Goal: Feedback & Contribution: Submit feedback/report problem

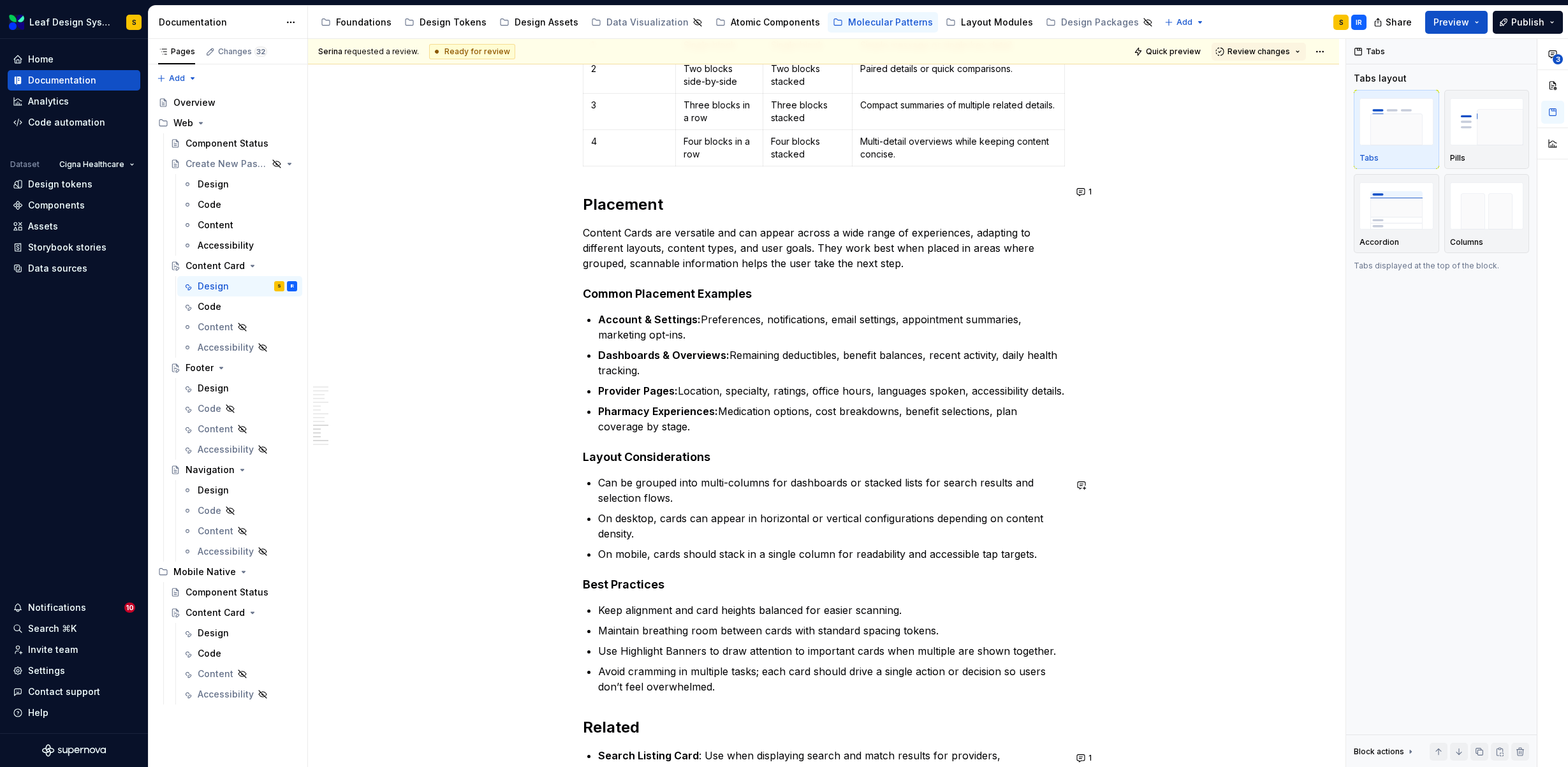
scroll to position [6863, 0]
click at [553, 671] on button "button" at bounding box center [556, 670] width 18 height 18
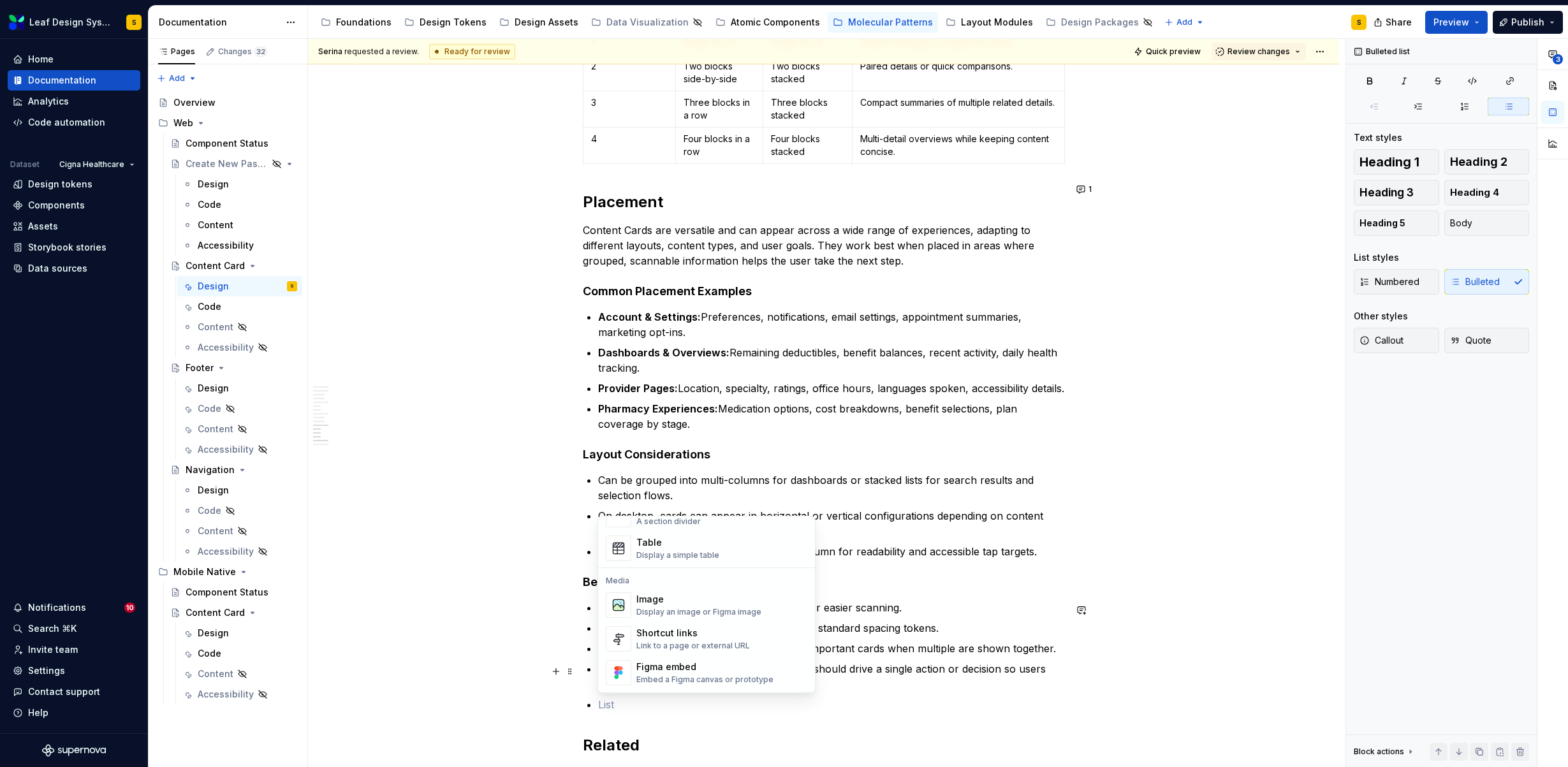
scroll to position [481, 0]
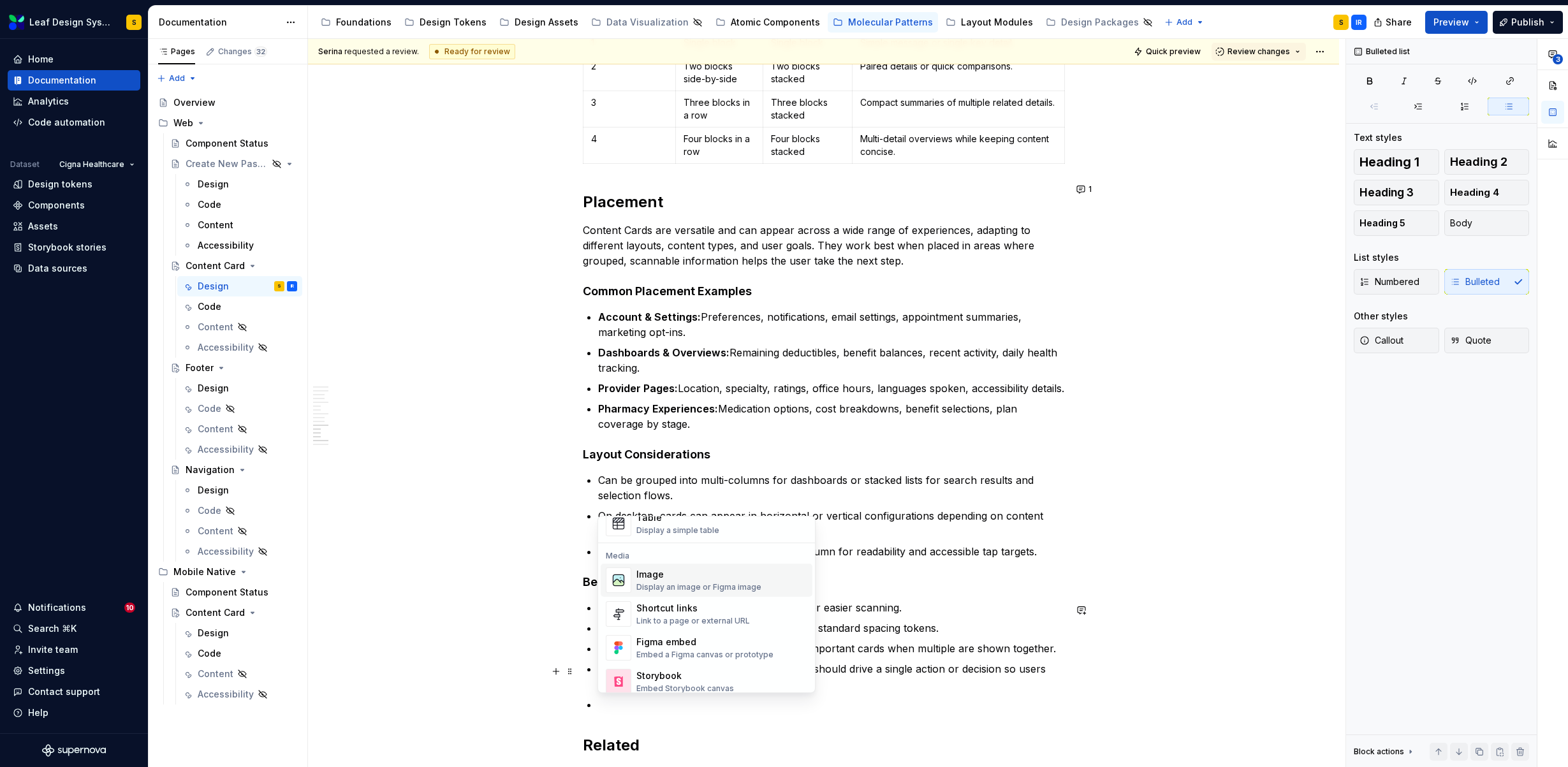
click at [725, 587] on div "Display an image or Figma image" at bounding box center [699, 587] width 125 height 10
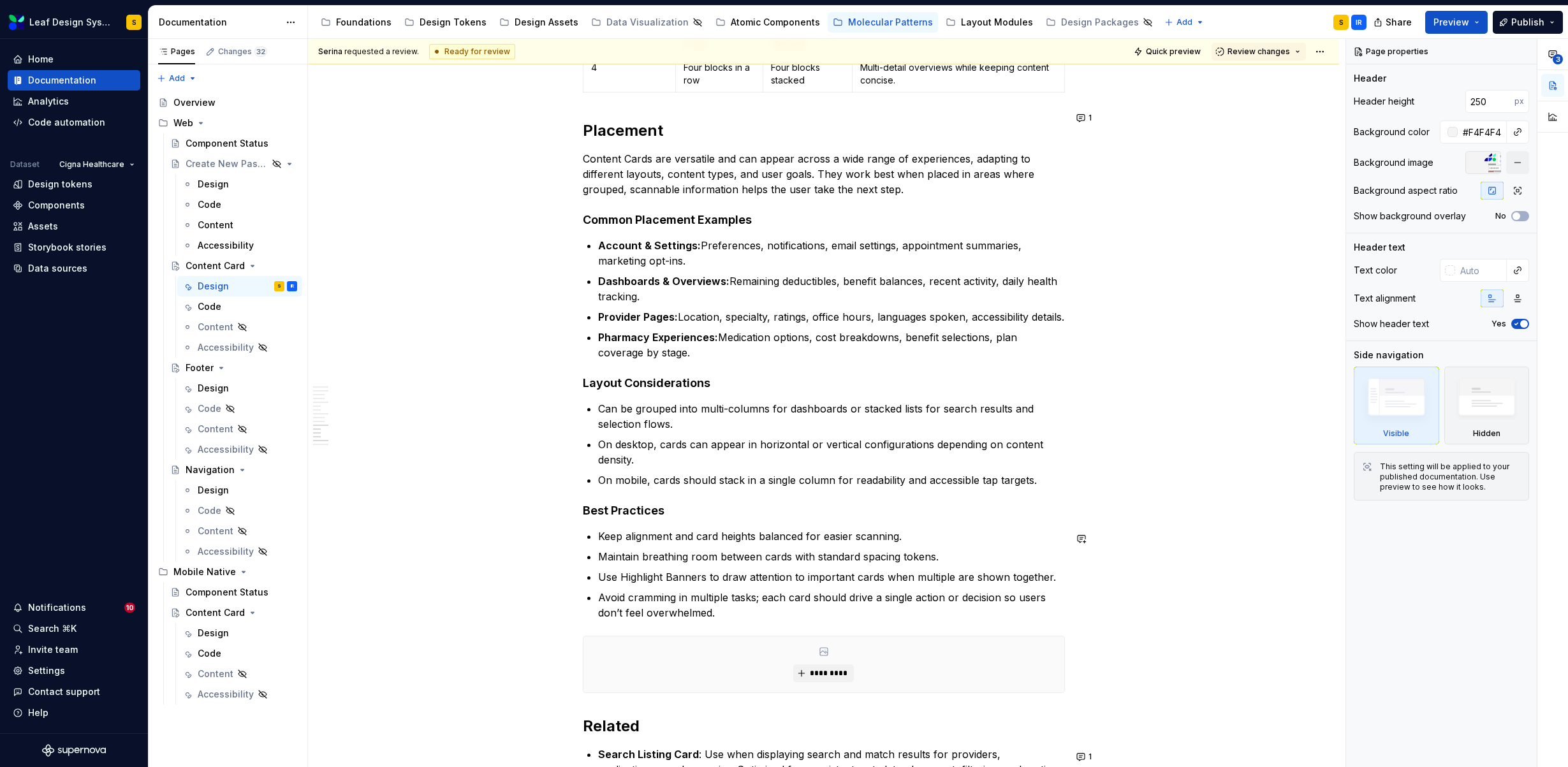
scroll to position [6937, 0]
type textarea "*"
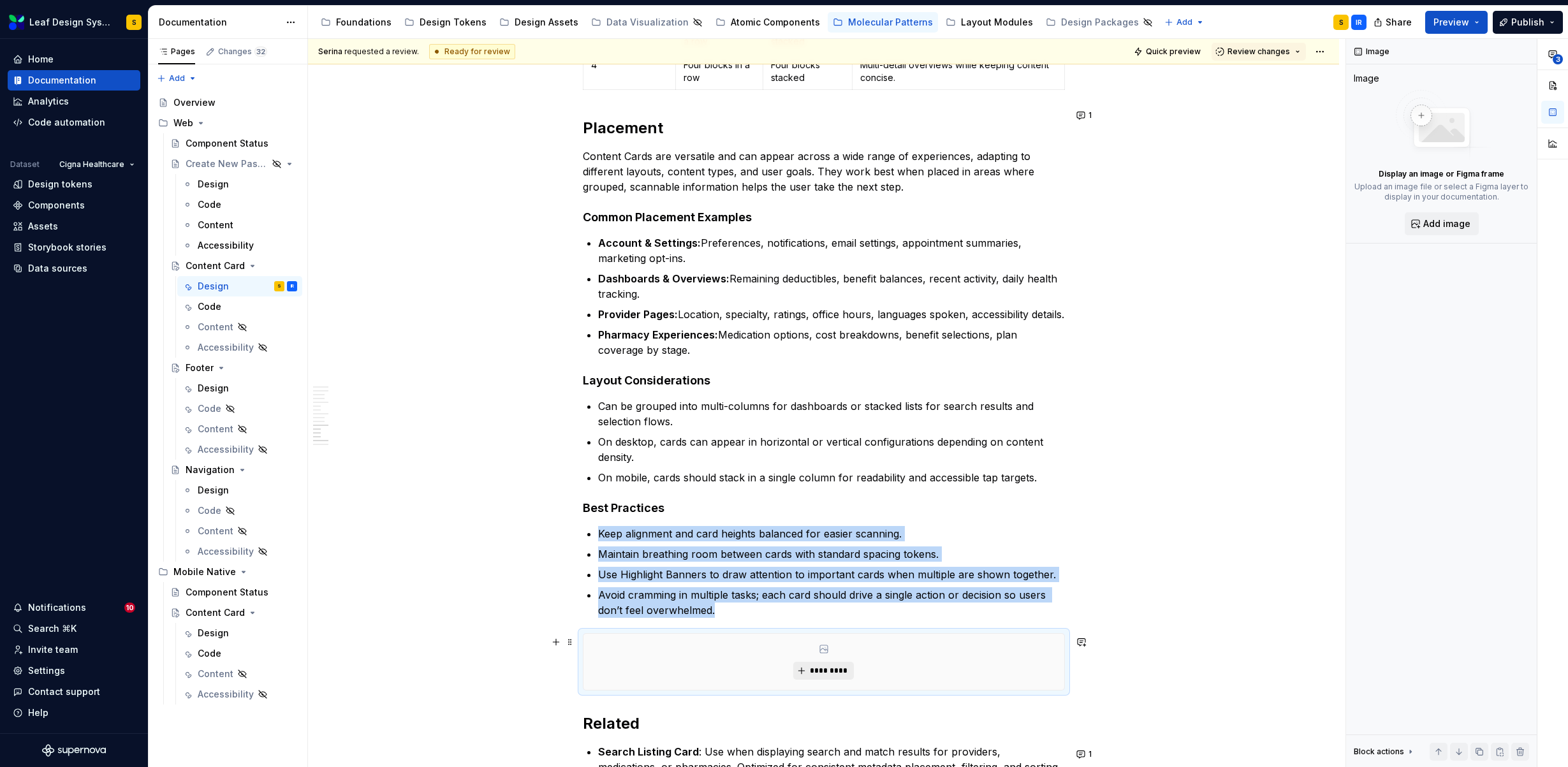
click at [819, 670] on span "*********" at bounding box center [828, 670] width 39 height 10
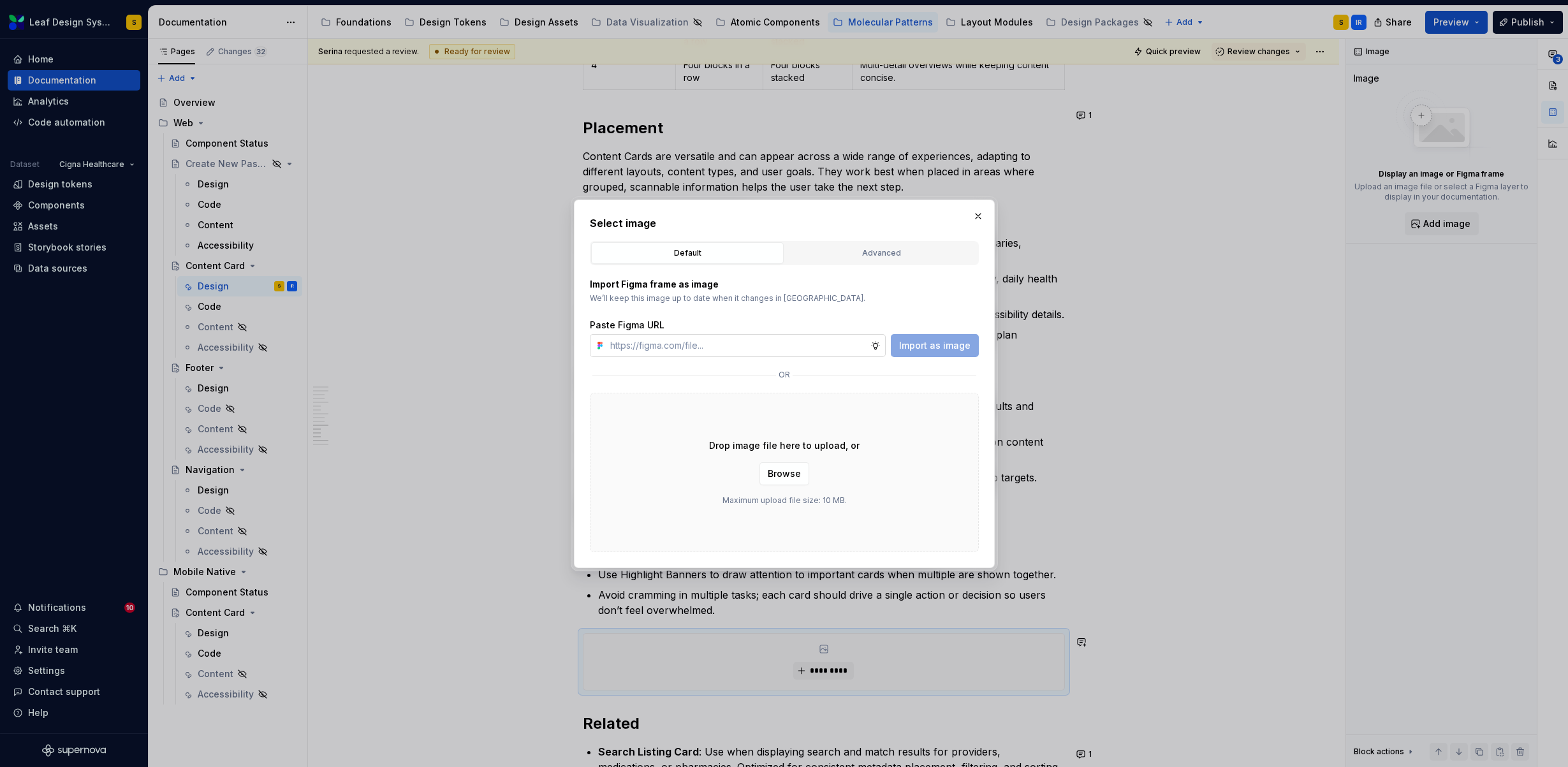
click at [806, 347] on input "text" at bounding box center [738, 345] width 266 height 23
type input "https://www.figma.com/design/R5FNMiBYdBSXRtfBEXZGMx/Design-Documentation-Assets…"
click at [921, 353] on button "Import as image" at bounding box center [934, 345] width 88 height 23
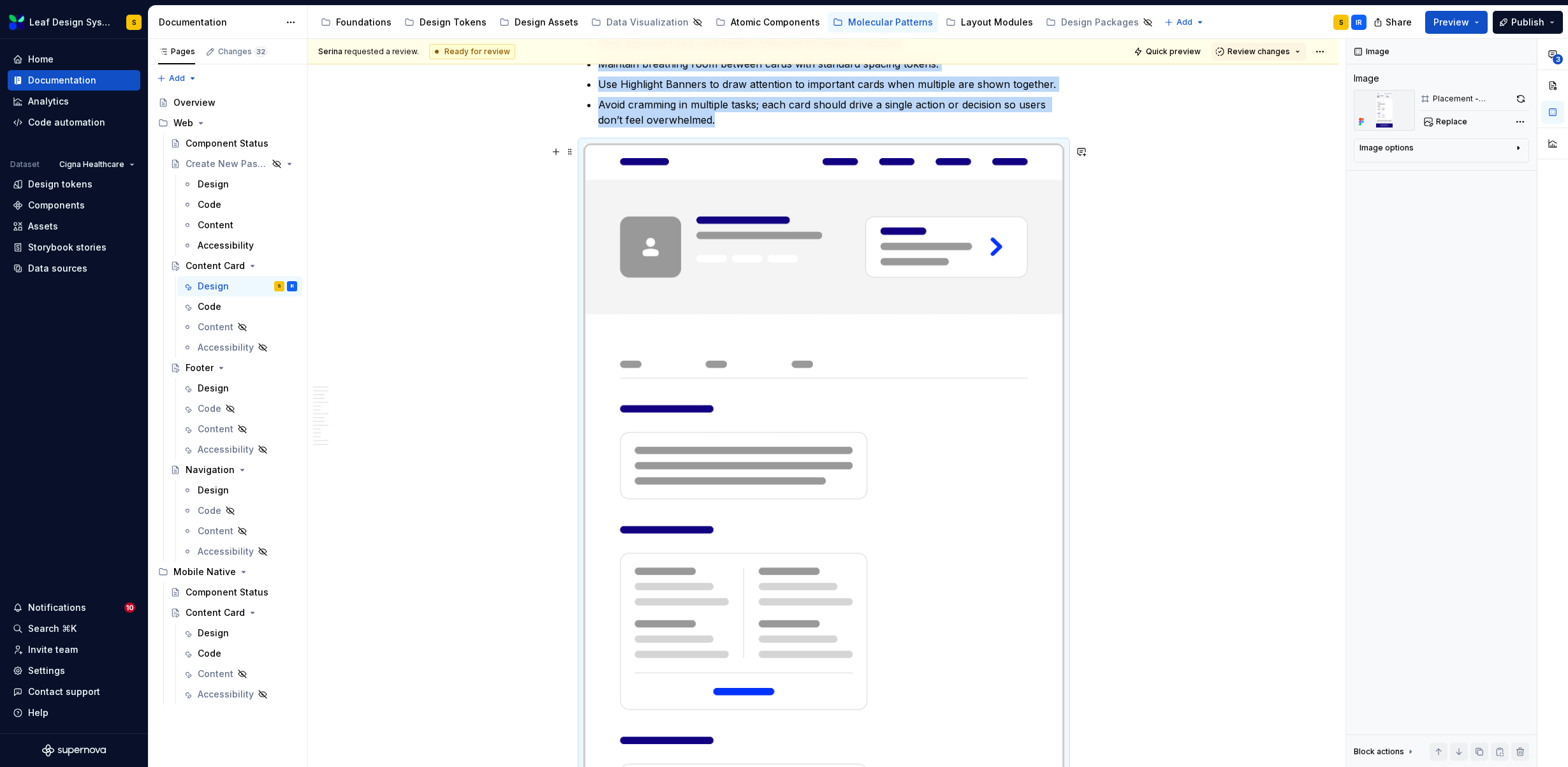
scroll to position [7422, 0]
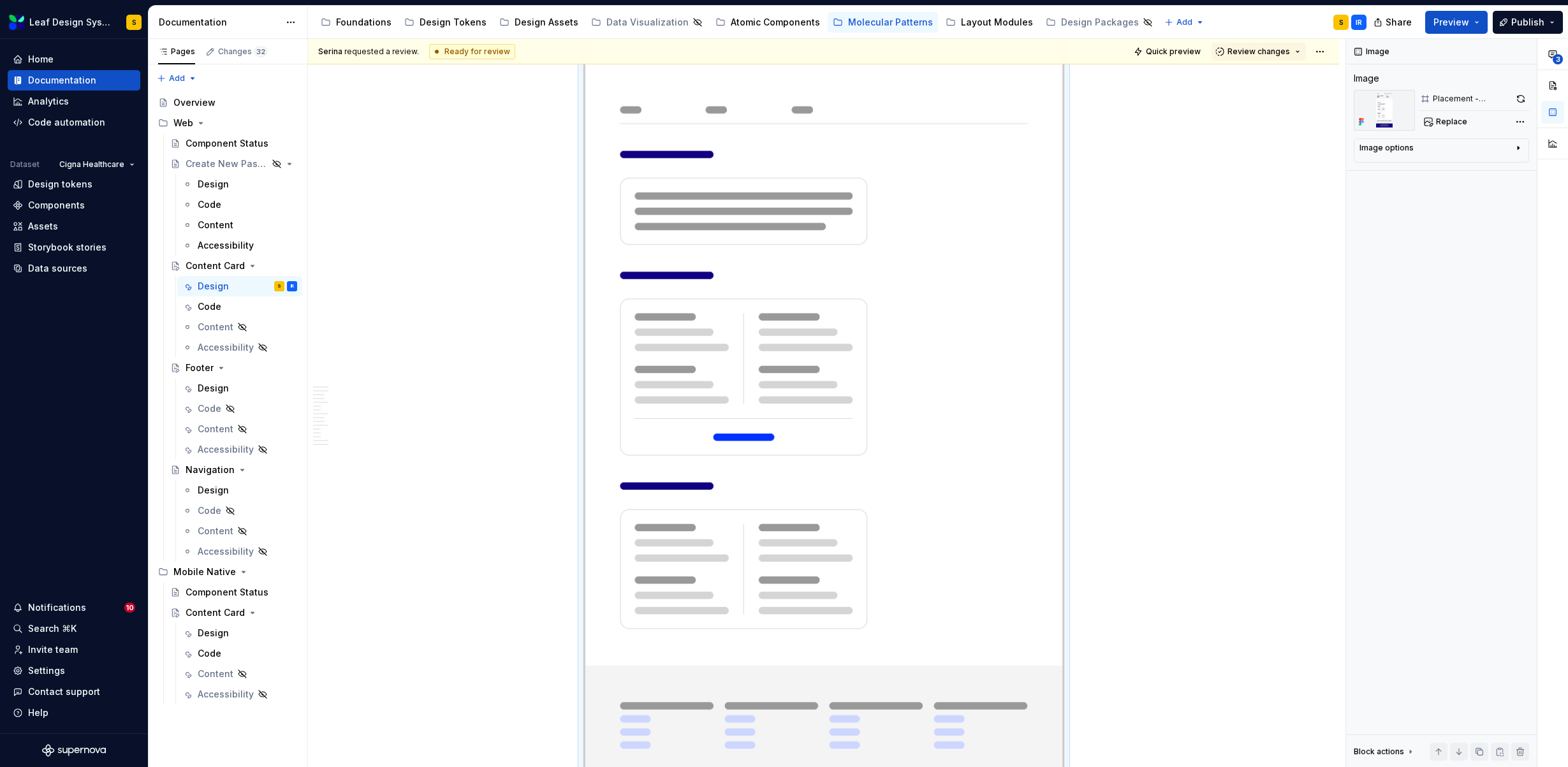
scroll to position [7314, 0]
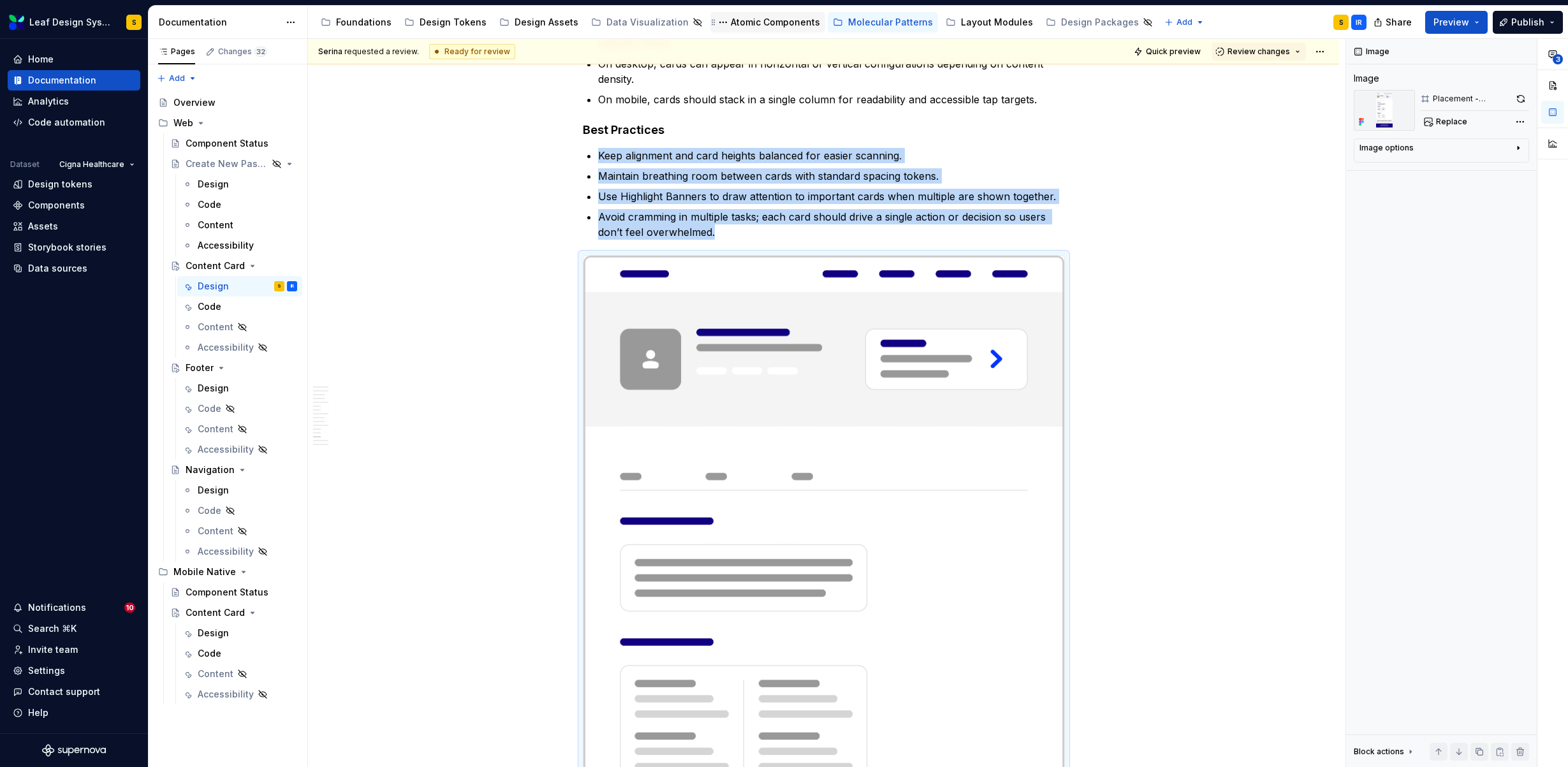
click at [753, 25] on div "Atomic Components" at bounding box center [775, 22] width 89 height 12
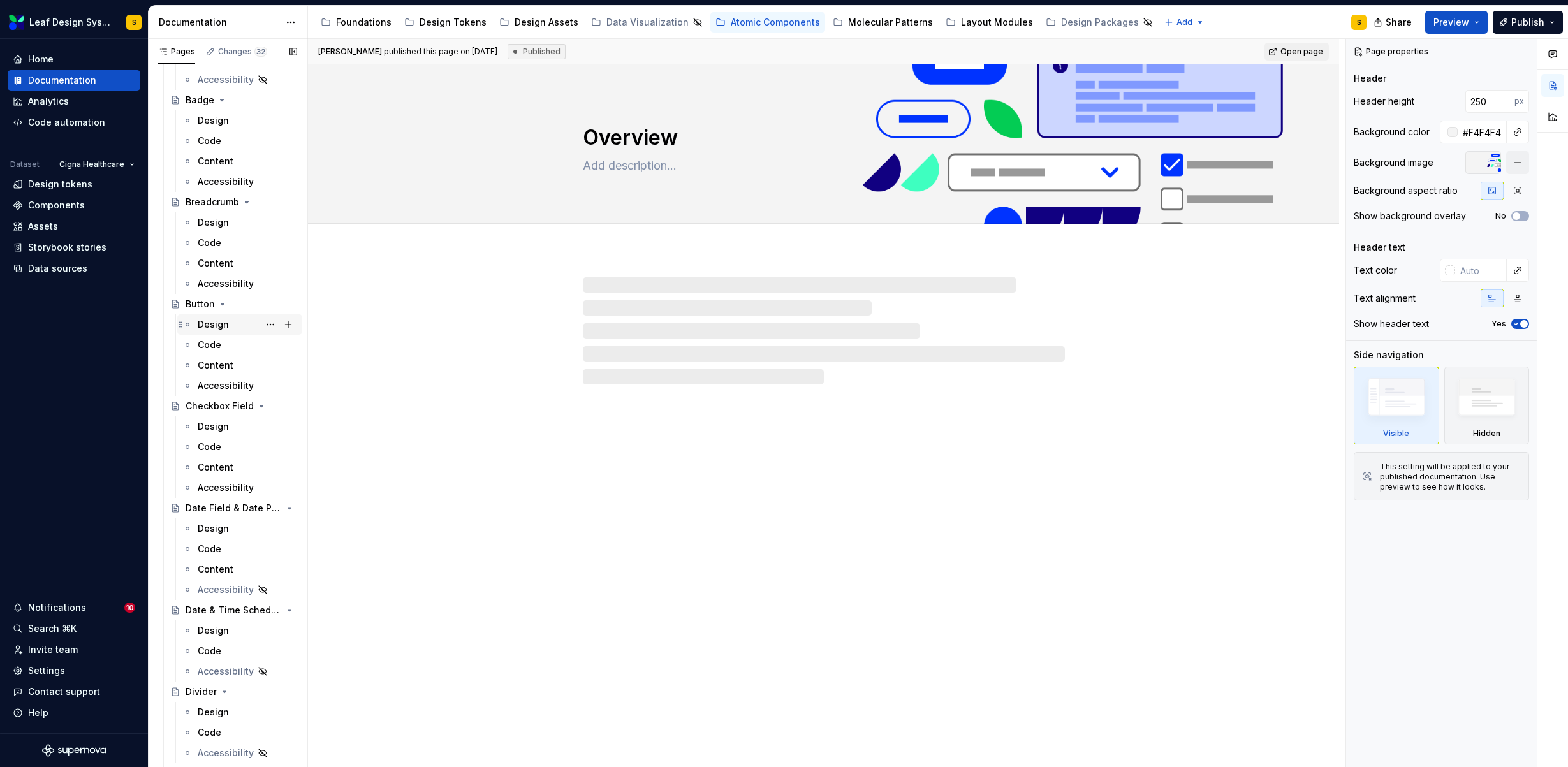
scroll to position [349, 0]
click at [219, 227] on div "Design" at bounding box center [212, 223] width 31 height 12
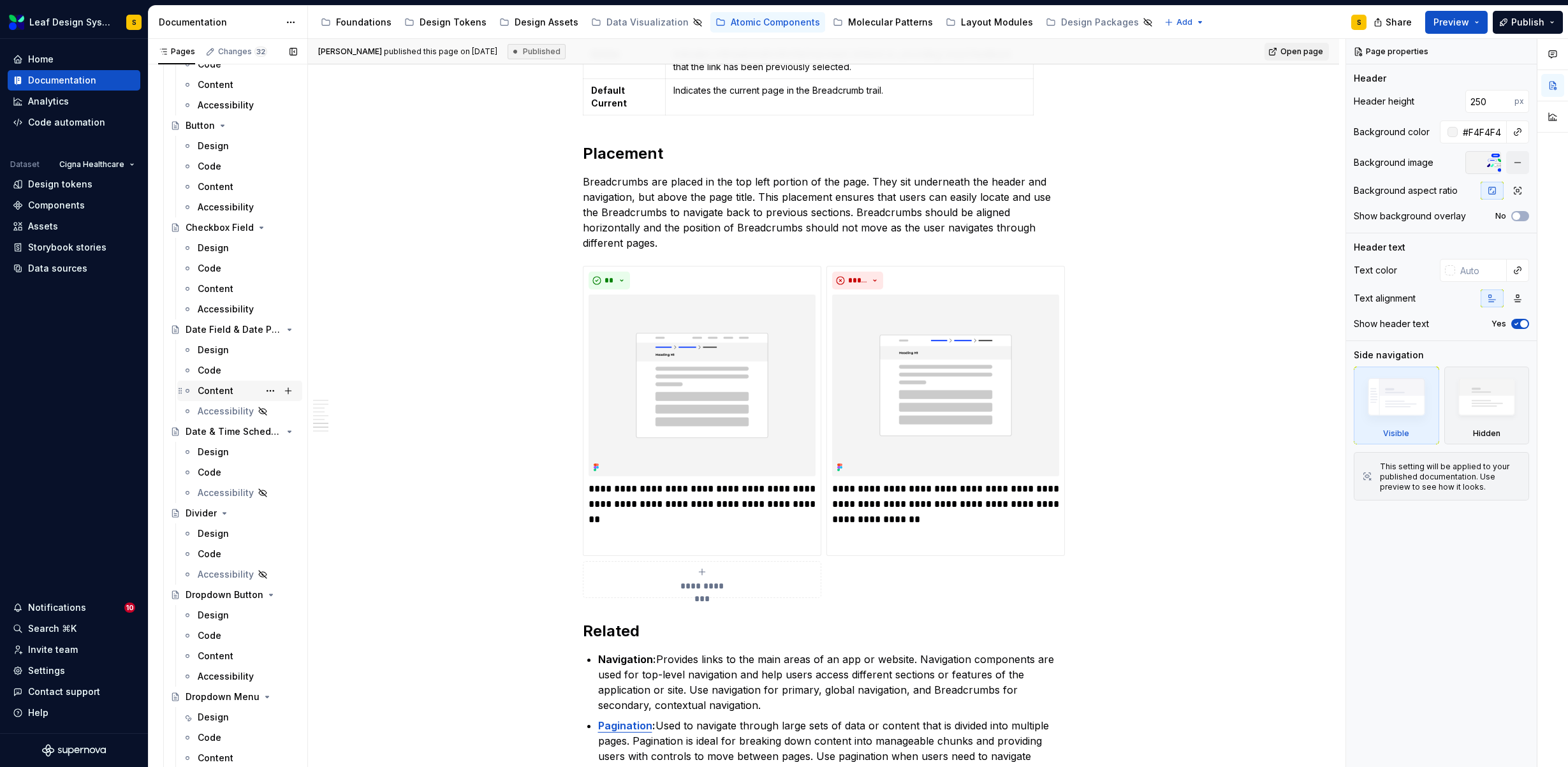
scroll to position [555, 0]
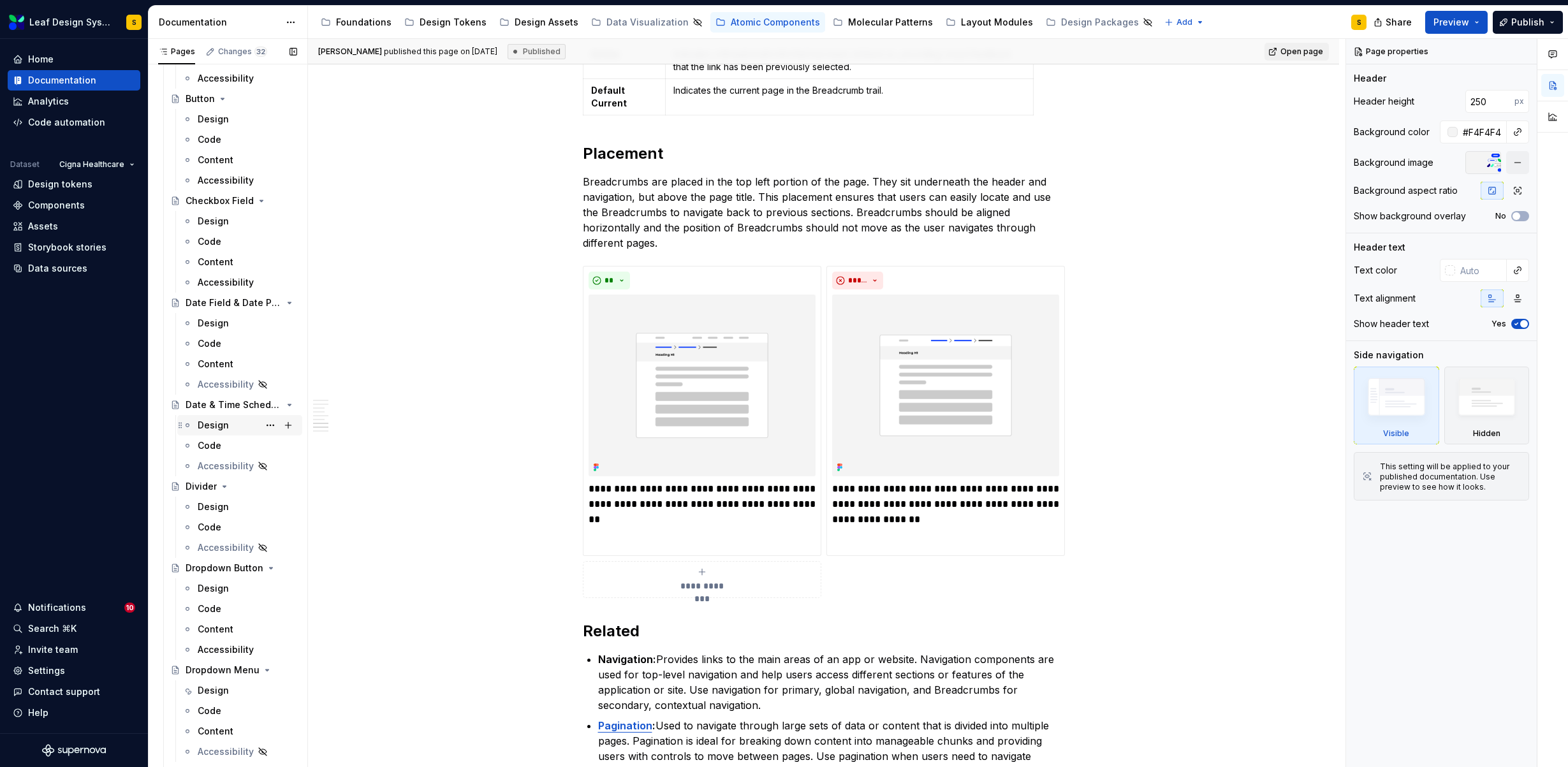
click at [226, 429] on div "Design" at bounding box center [212, 425] width 31 height 12
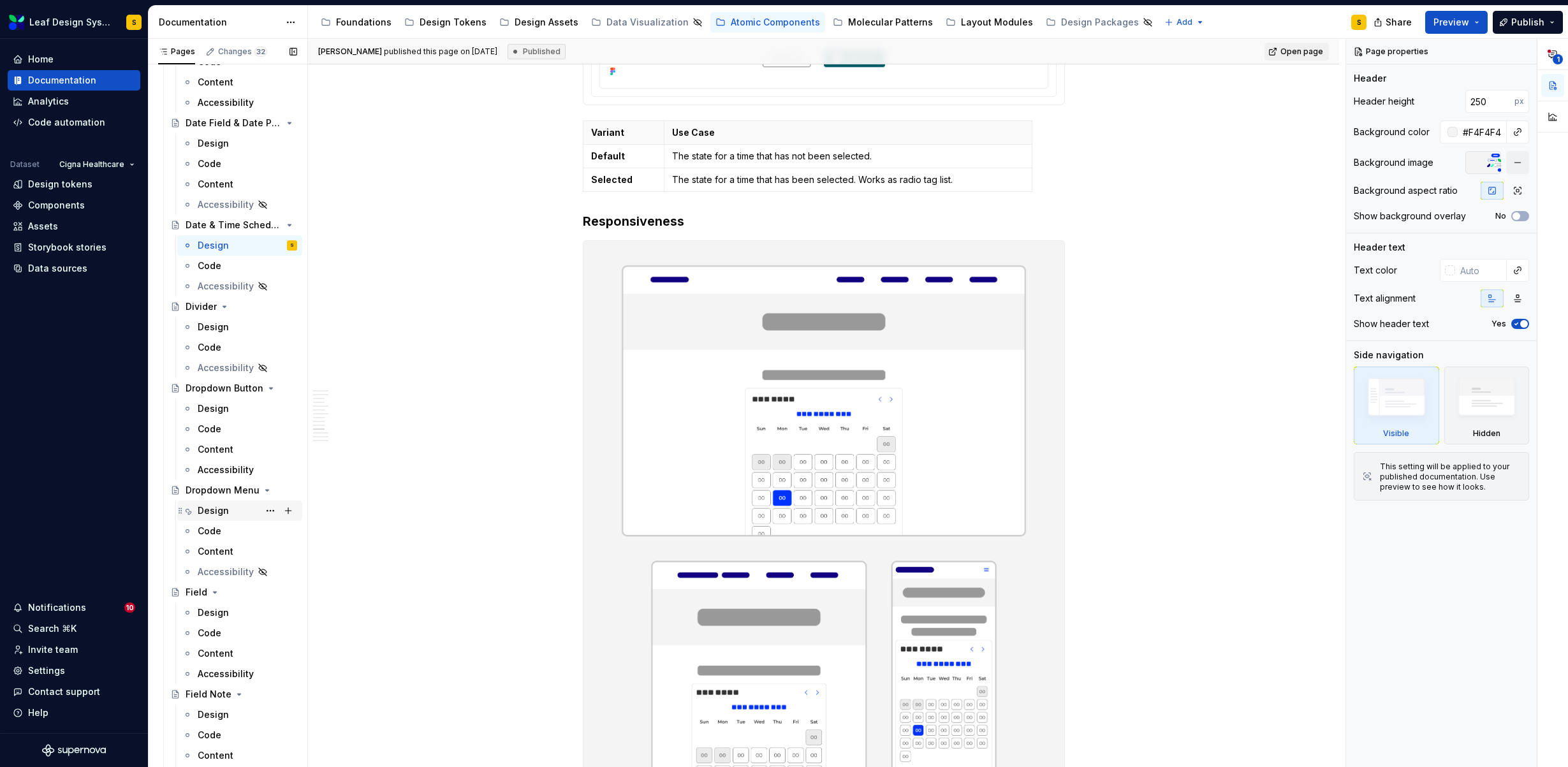
scroll to position [750, 0]
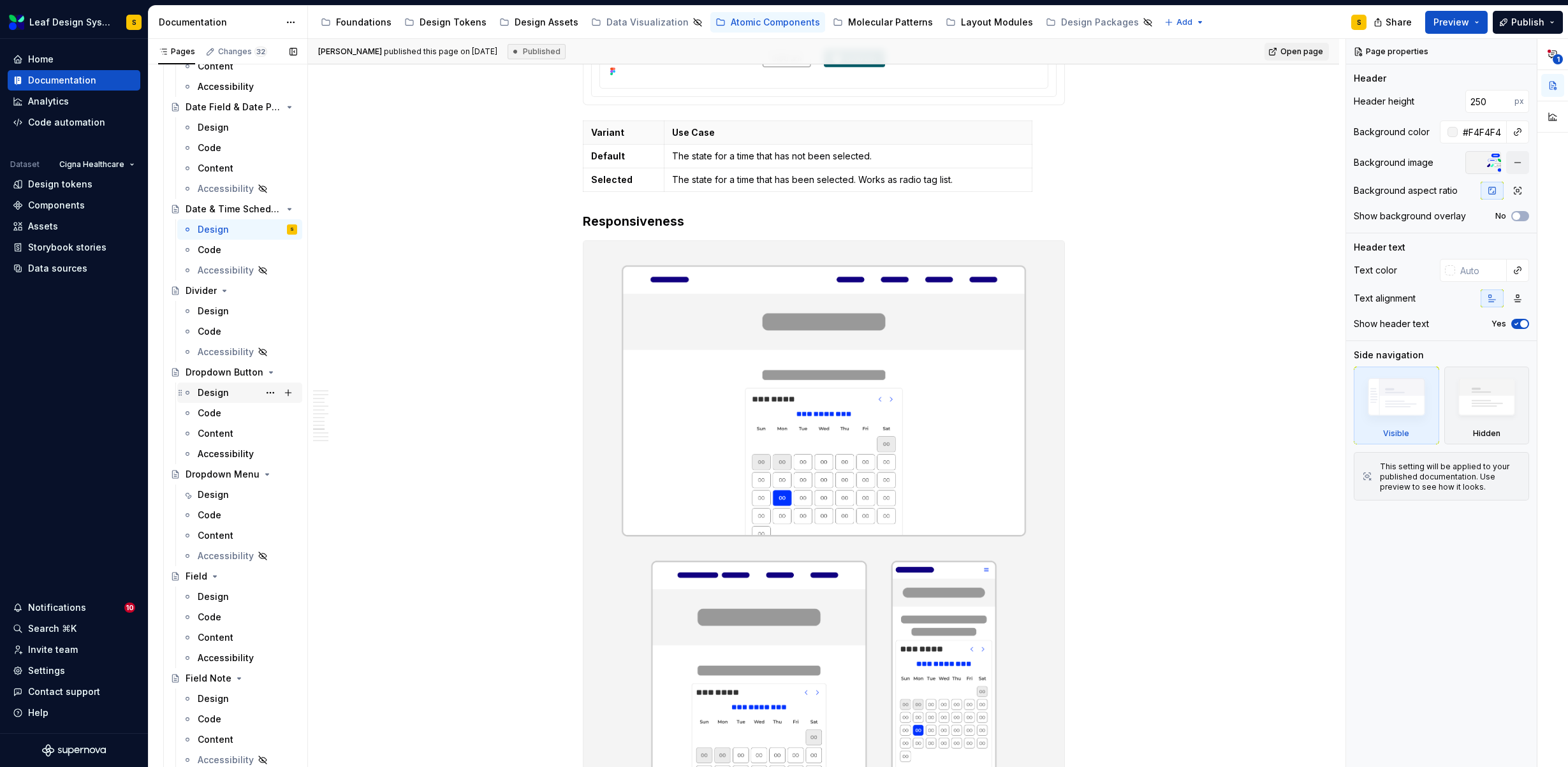
click at [232, 392] on div "Design" at bounding box center [247, 393] width 100 height 18
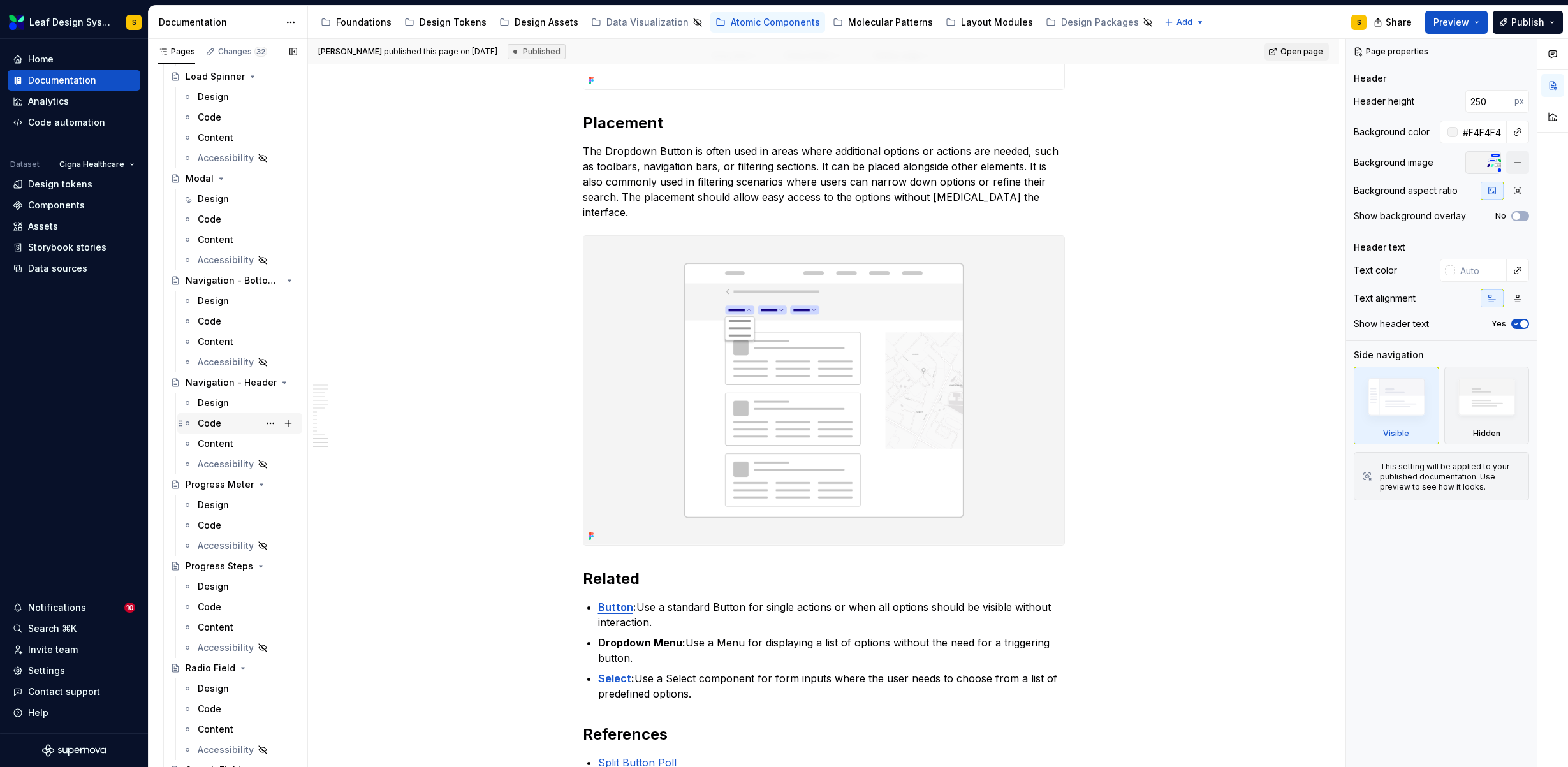
scroll to position [4857, 0]
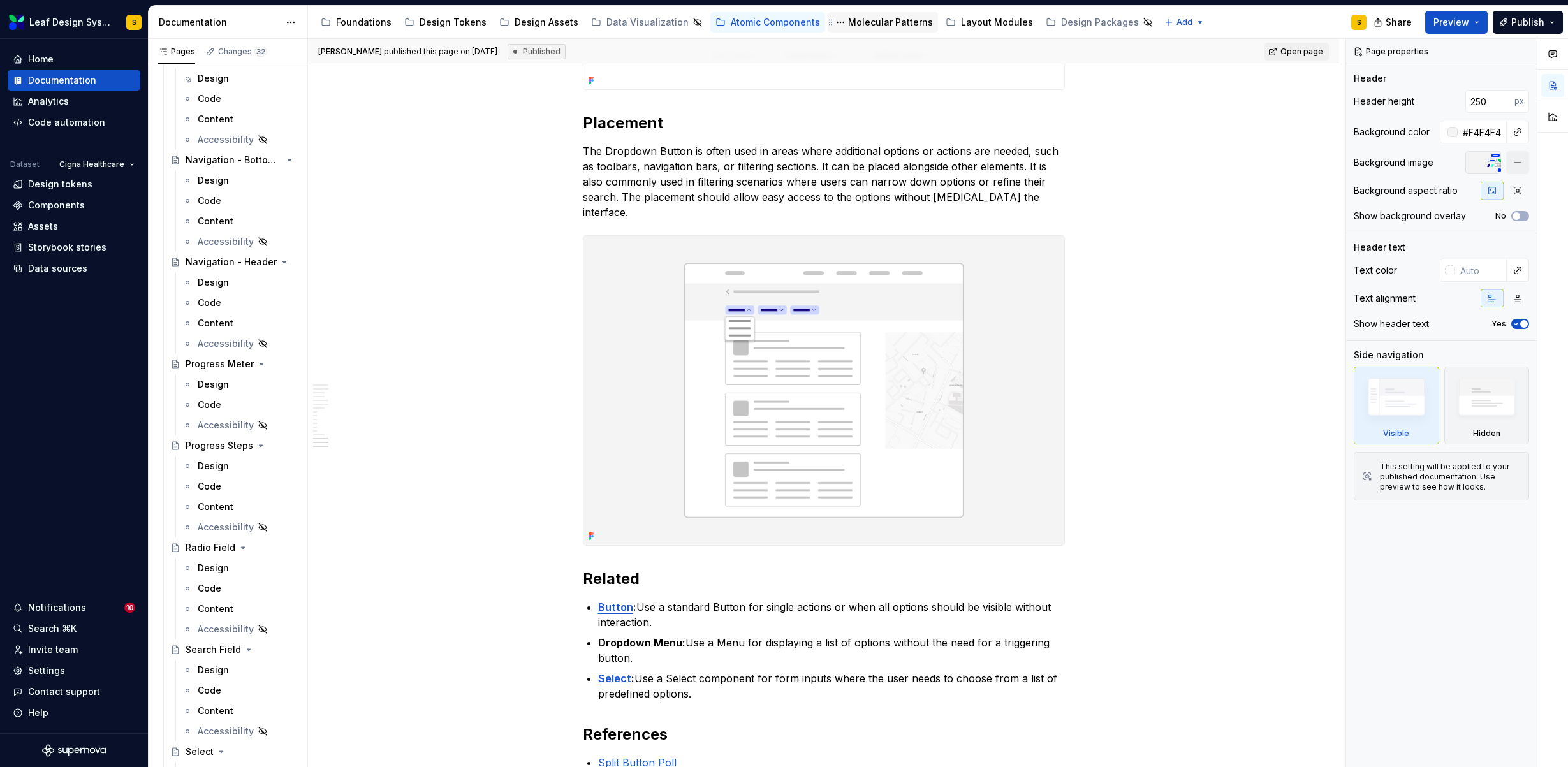
click at [882, 27] on div "Molecular Patterns" at bounding box center [890, 22] width 84 height 12
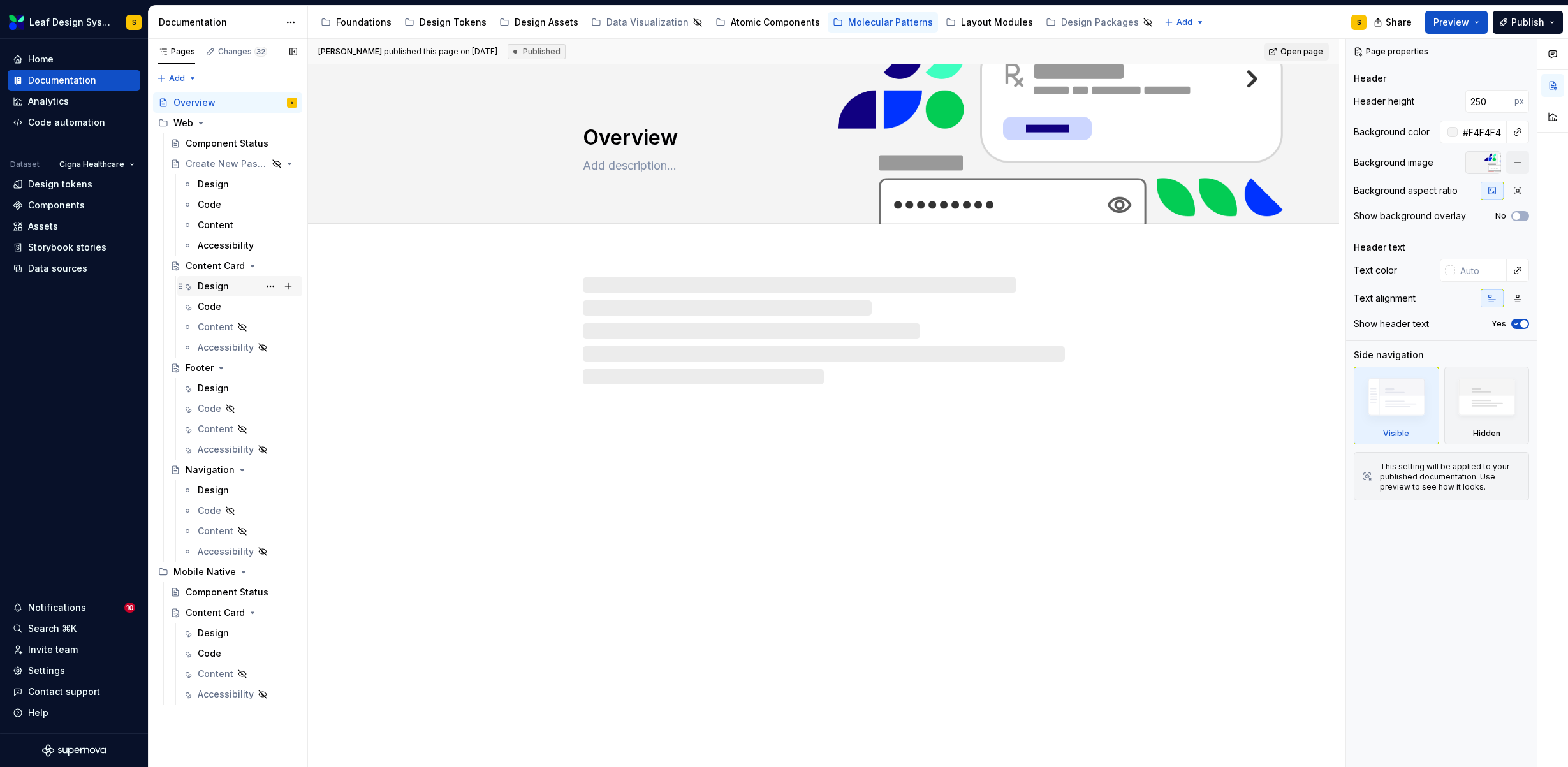
click at [236, 284] on div "Design IR" at bounding box center [247, 285] width 100 height 18
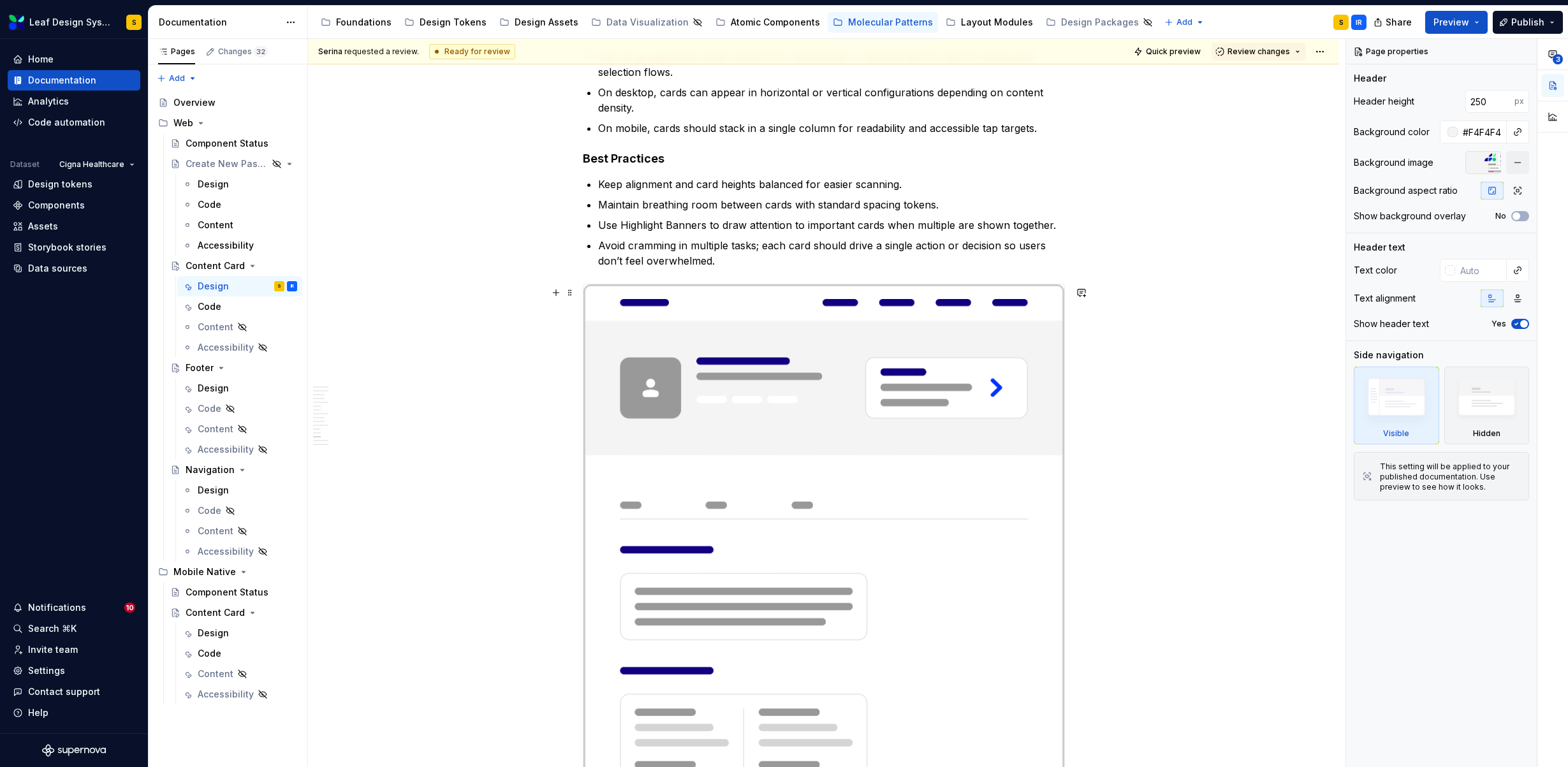
scroll to position [7277, 0]
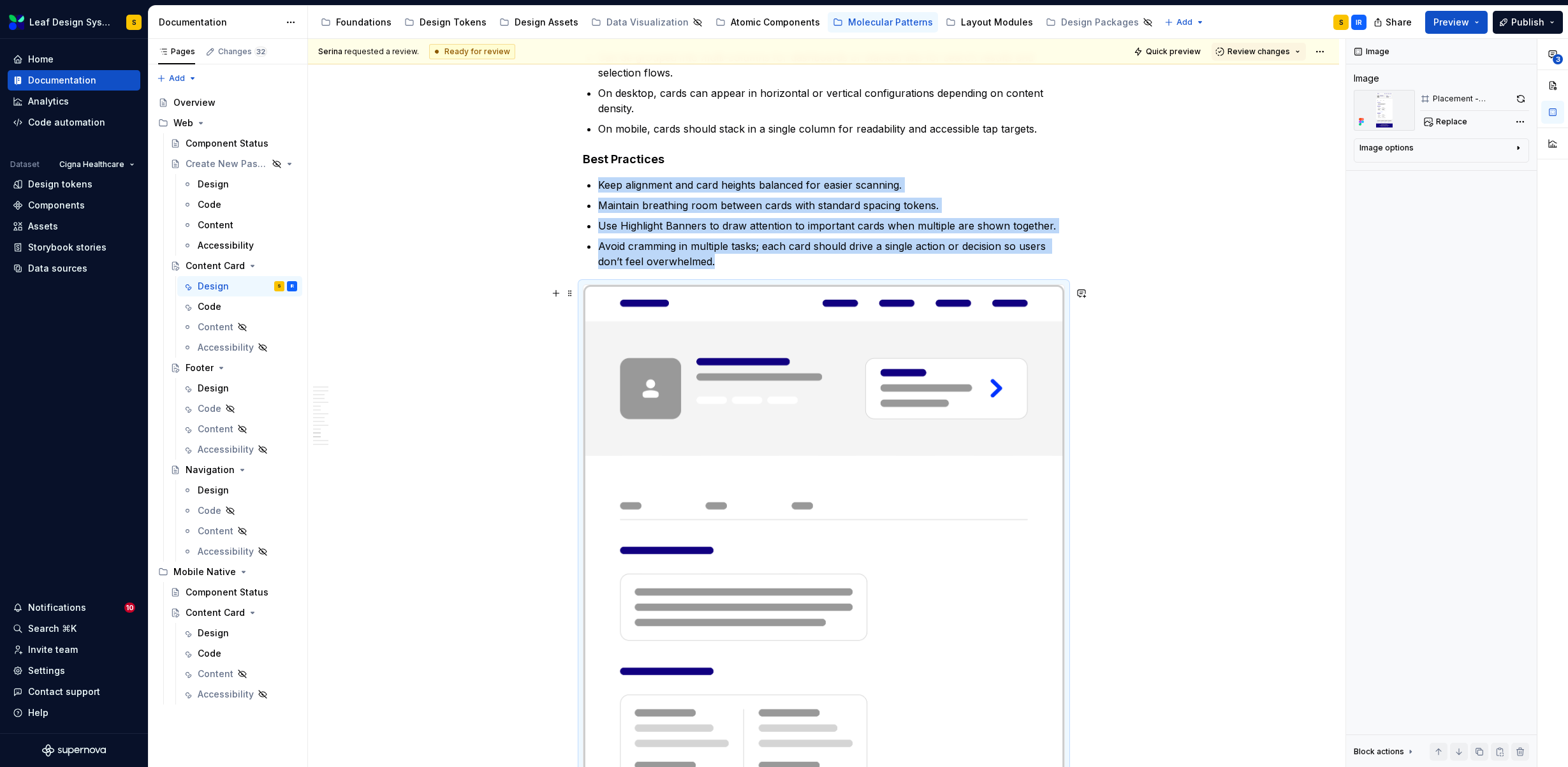
click at [1523, 98] on button "button" at bounding box center [1521, 99] width 17 height 18
click at [1457, 119] on span "Replace" at bounding box center [1451, 121] width 31 height 10
type textarea "*"
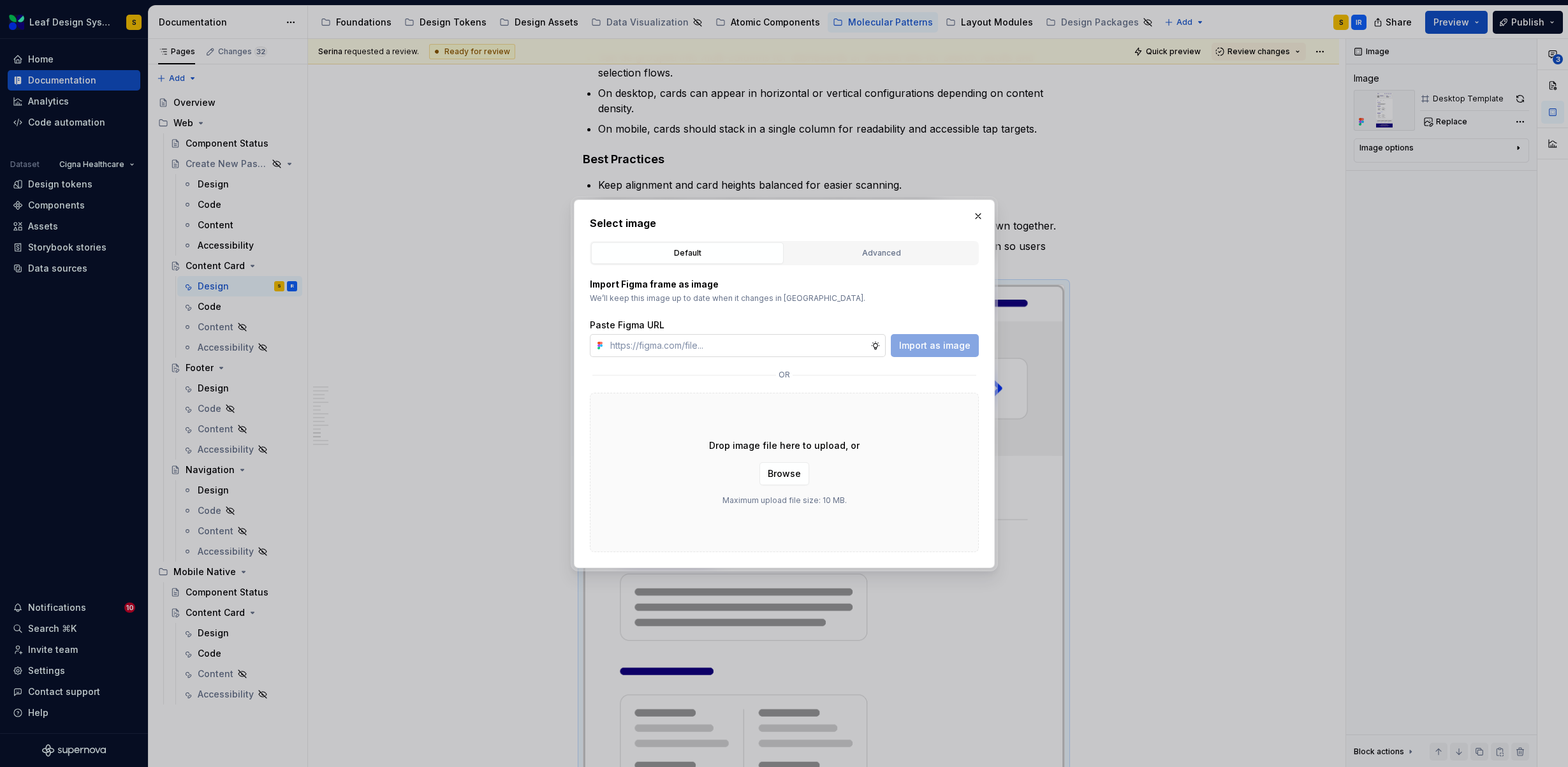
click at [835, 343] on input "text" at bounding box center [738, 345] width 266 height 23
type input "√https://www.figma.com/design/R5FNMiBYdBSXRtfBEXZGMx/Design-Documentation-Asset…"
click at [958, 346] on span "Import as image" at bounding box center [934, 345] width 71 height 12
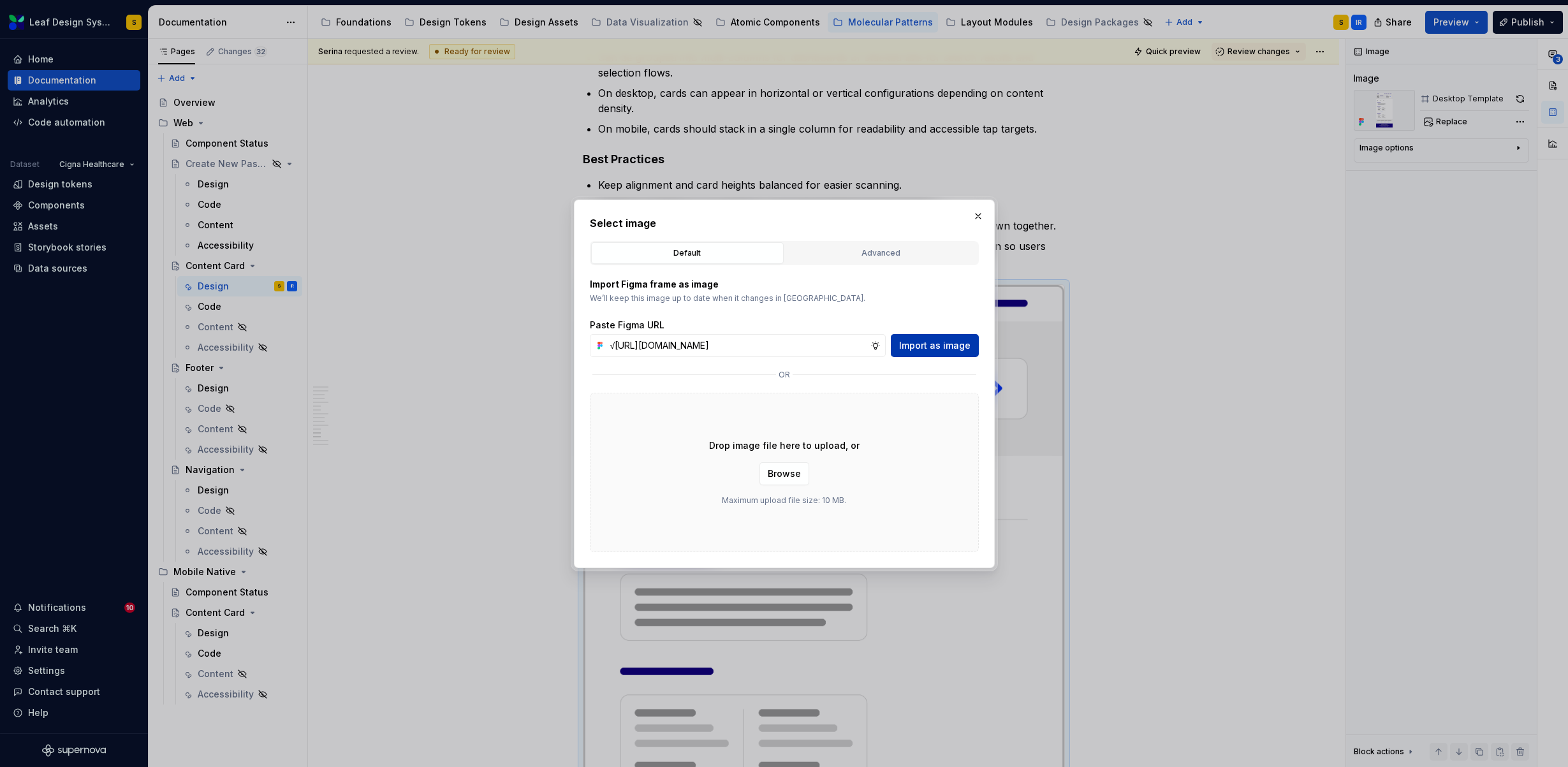
scroll to position [0, 387]
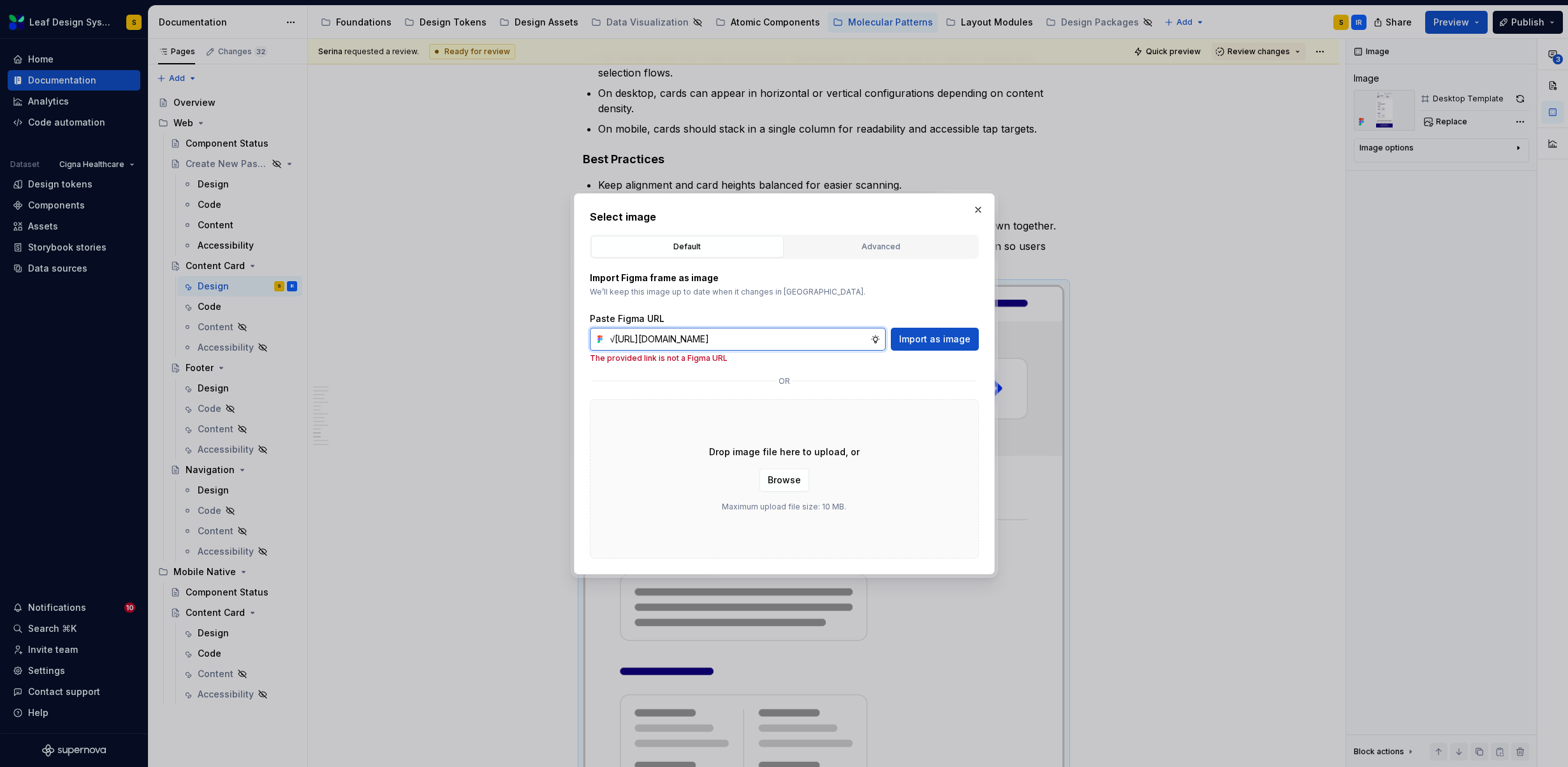
click at [766, 336] on input "√https://www.figma.com/design/R5FNMiBYdBSXRtfBEXZGMx/Design-Documentation-Asset…" at bounding box center [738, 338] width 266 height 23
type textarea "*"
click at [766, 336] on input "√https://www.figma.com/design/R5FNMiBYdBSXRtfBEXZGMx/Design-Documentation-Asset…" at bounding box center [738, 338] width 266 height 23
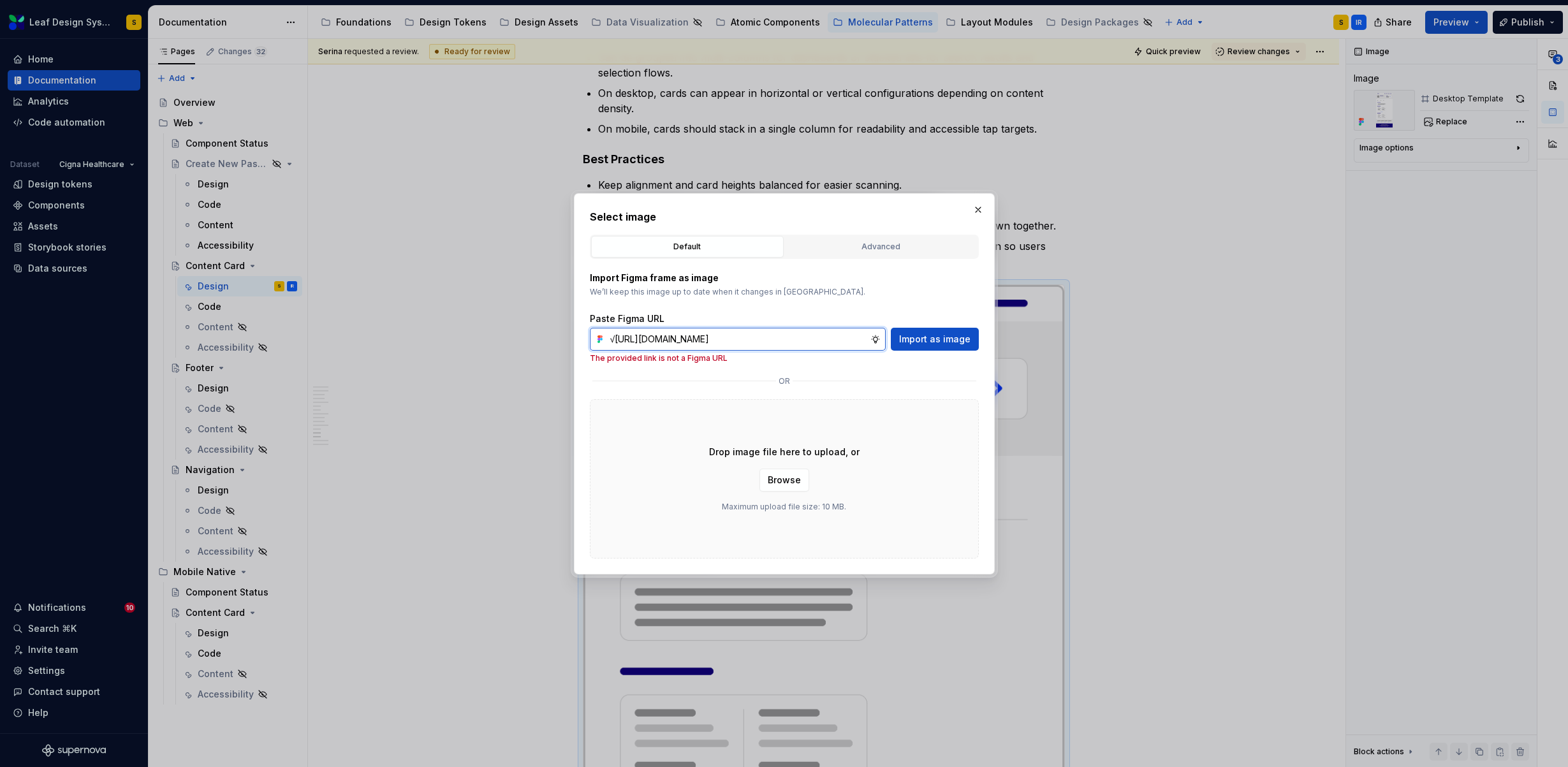
paste input "text"
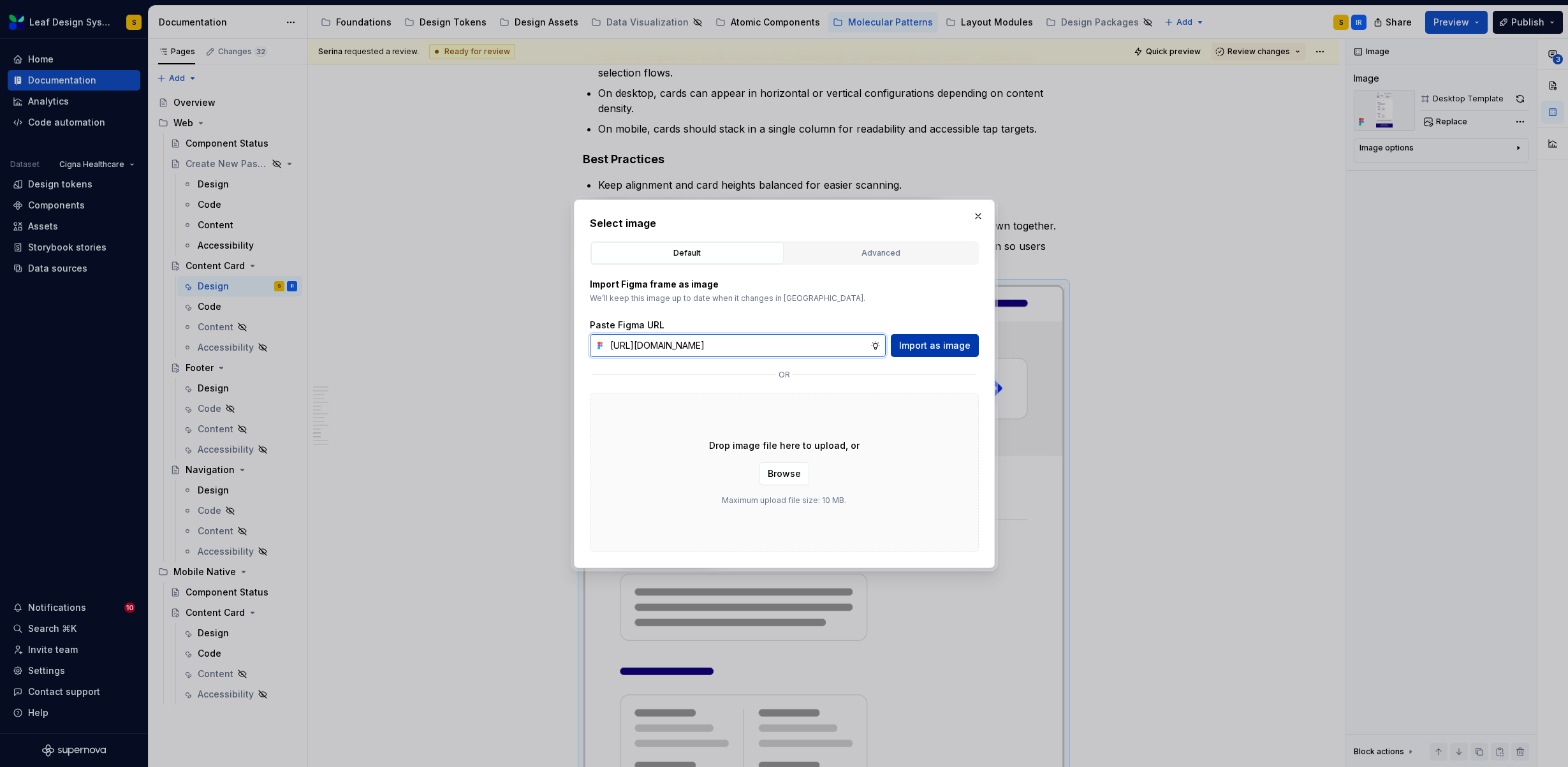
type input "https://www.figma.com/design/R5FNMiBYdBSXRtfBEXZGMx/Design-Documentation-Assets…"
click at [960, 343] on span "Import as image" at bounding box center [934, 345] width 71 height 12
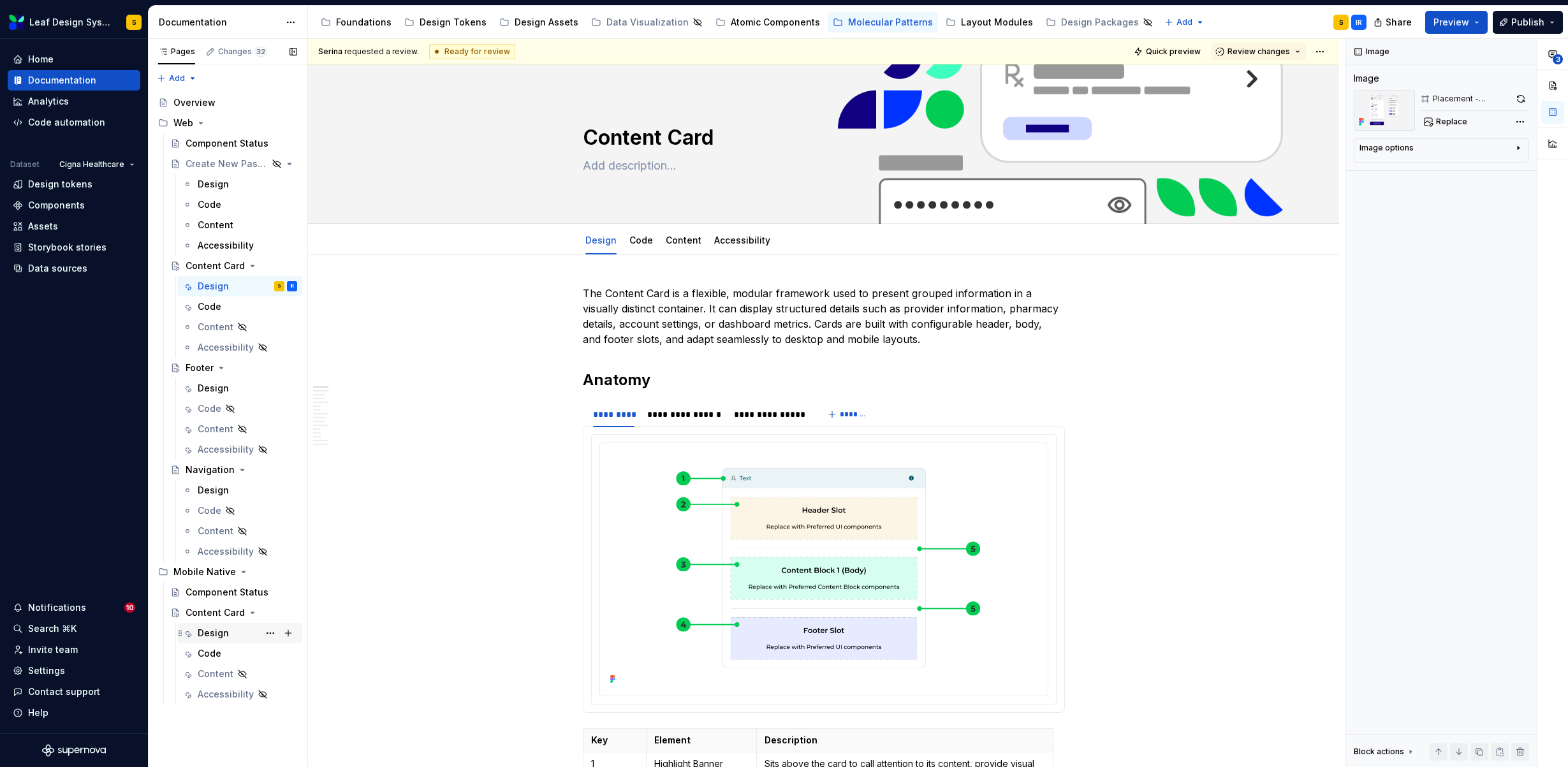
click at [221, 634] on div "Design" at bounding box center [212, 632] width 31 height 12
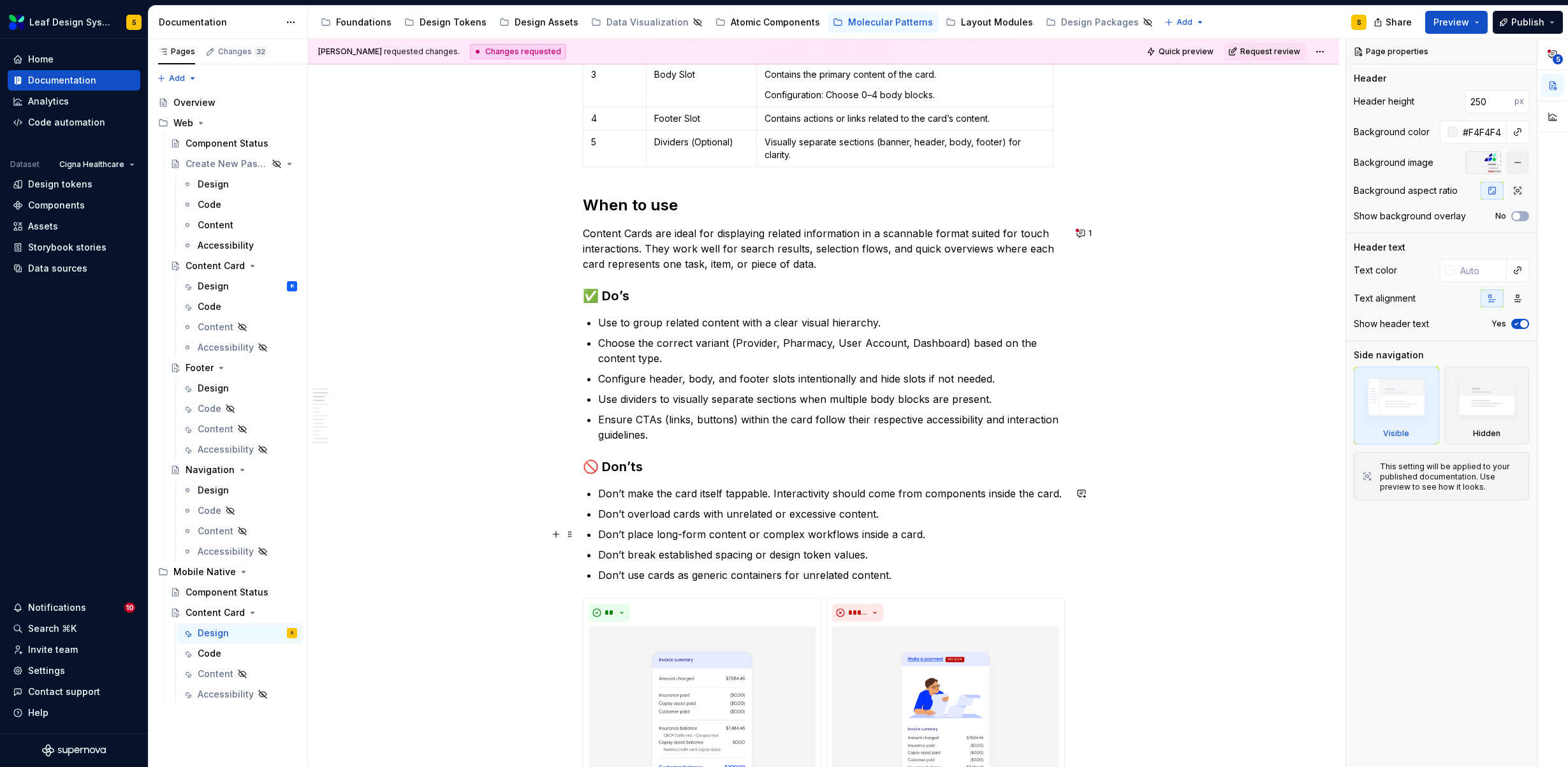
scroll to position [631, 0]
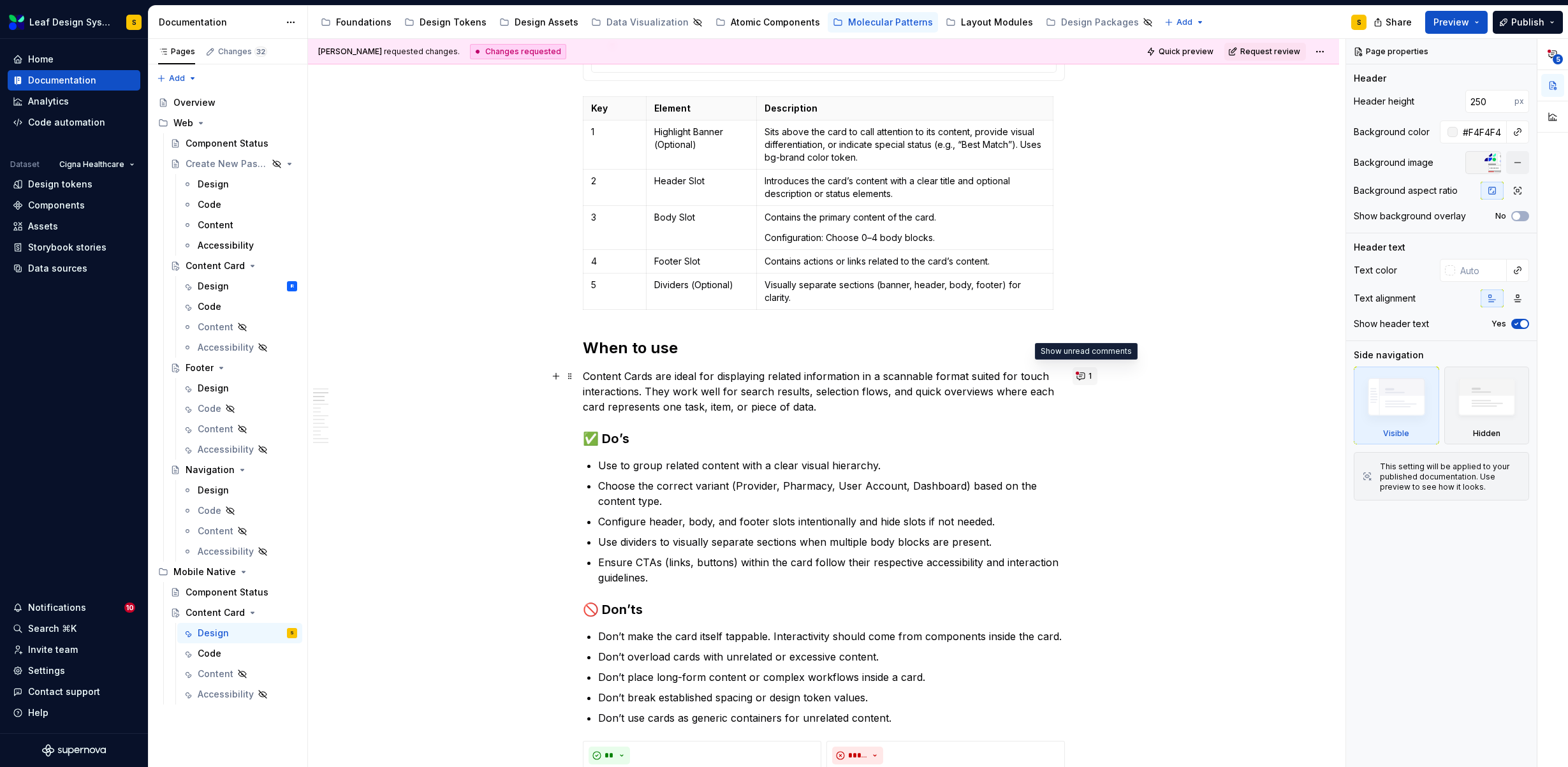
click at [1083, 378] on button "1" at bounding box center [1084, 375] width 25 height 18
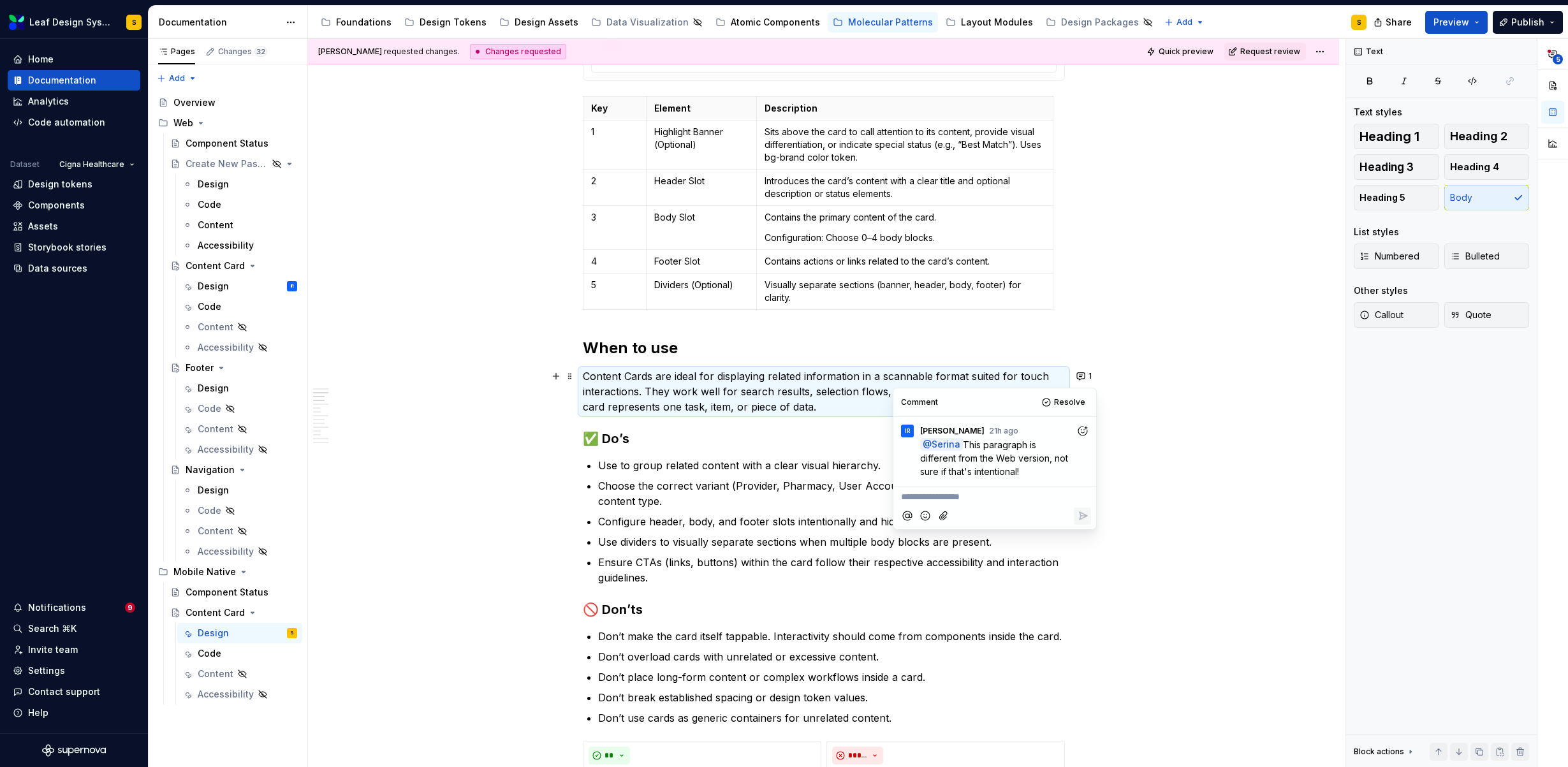
type textarea "*"
click at [1002, 499] on p "**********" at bounding box center [995, 497] width 188 height 13
click at [983, 510] on span "Yeah...I tried to make it more "touch" related because it's mobile. But basical…" at bounding box center [995, 510] width 188 height 38
drag, startPoint x: 985, startPoint y: 510, endPoint x: 1016, endPoint y: 530, distance: 36.9
click at [1014, 528] on span "Yeah...I tried to make it more "touch" related because it's mobile and i wanted…" at bounding box center [995, 517] width 188 height 51
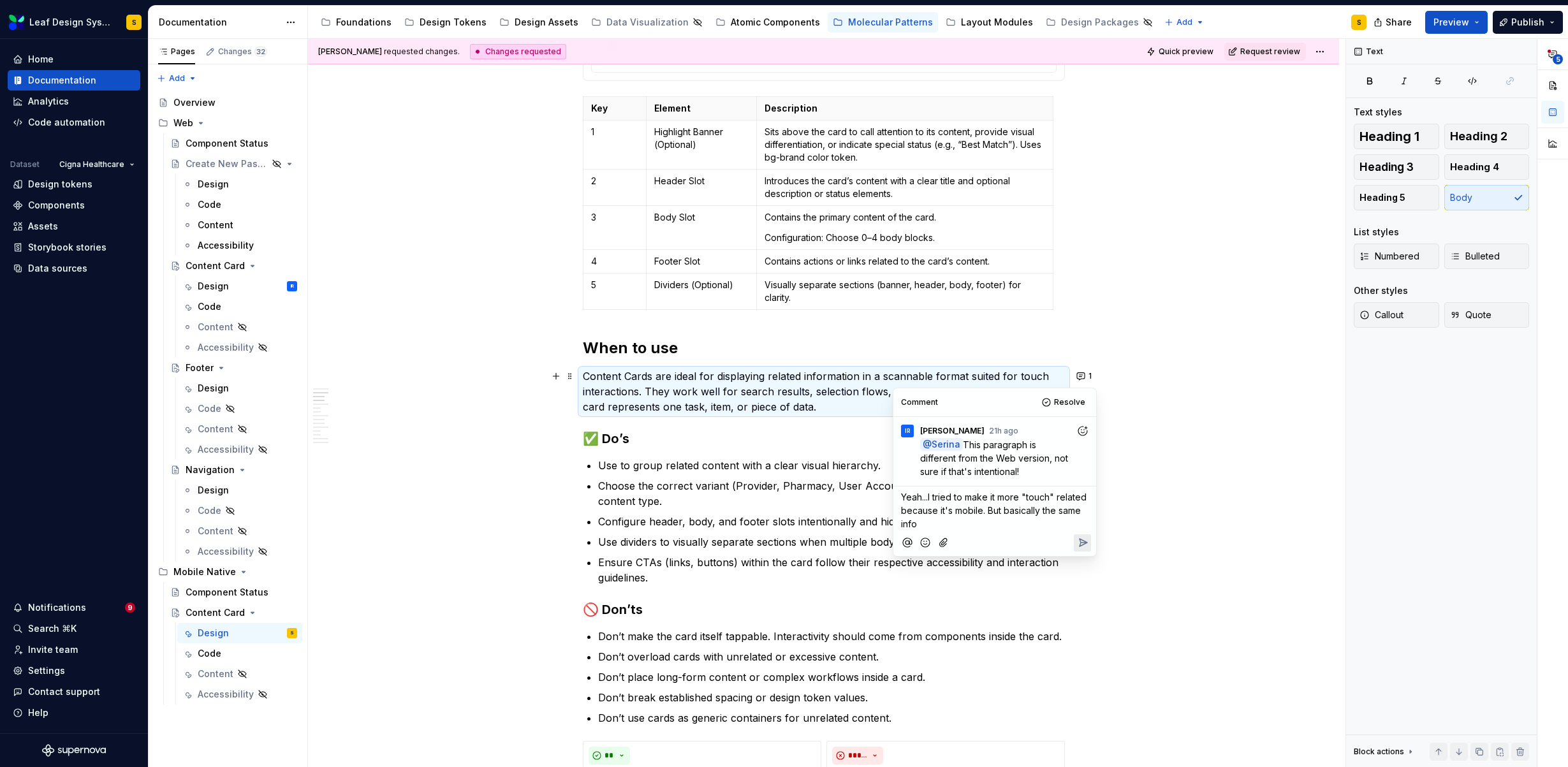
click at [928, 524] on p "Yeah...I tried to make it more "touch" related because it's mobile. But basical…" at bounding box center [995, 510] width 188 height 40
click at [1084, 536] on icon "Reply" at bounding box center [1082, 541] width 12 height 12
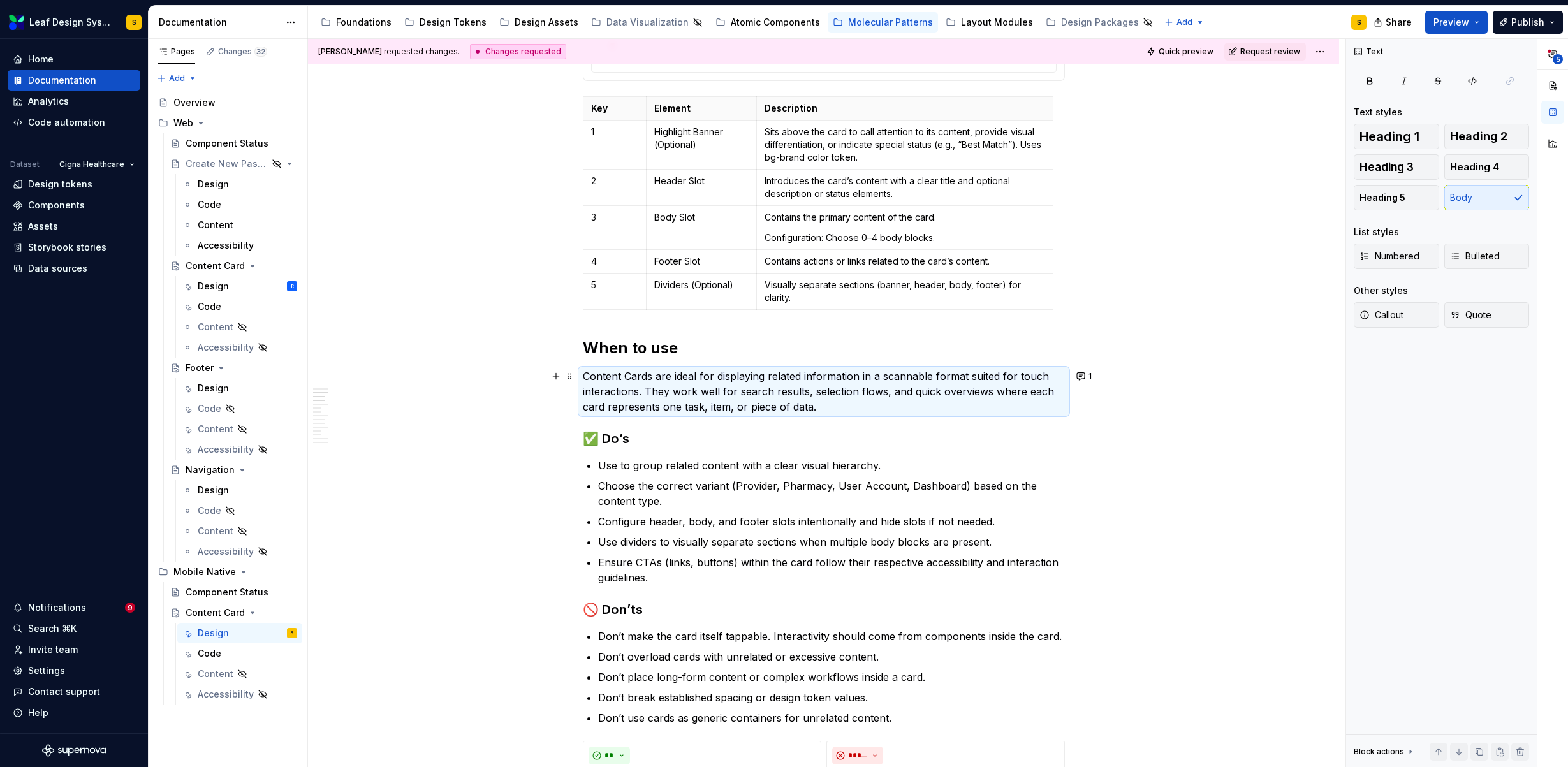
click at [234, 282] on div "Design IR" at bounding box center [247, 285] width 100 height 18
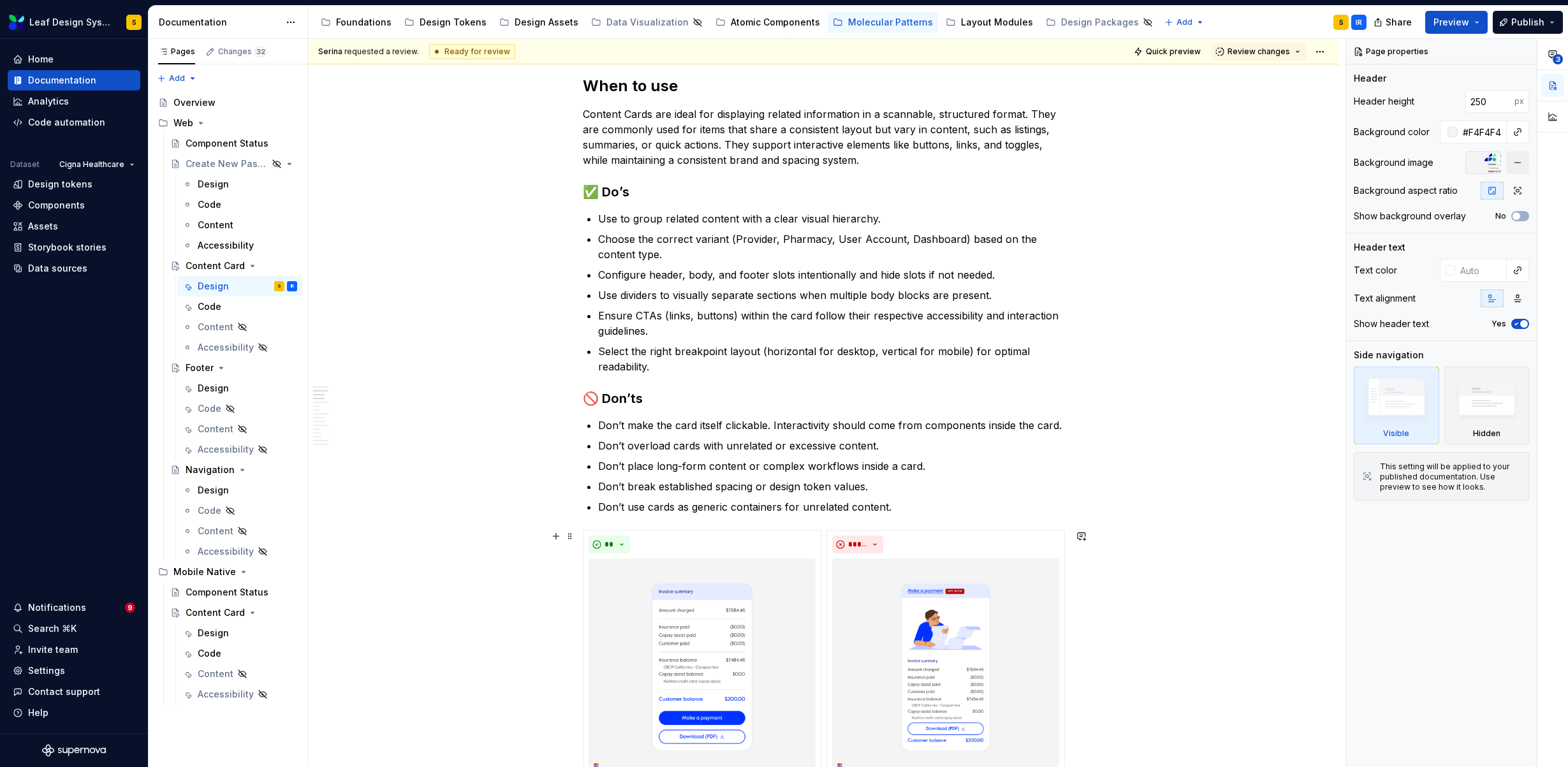
scroll to position [861, 0]
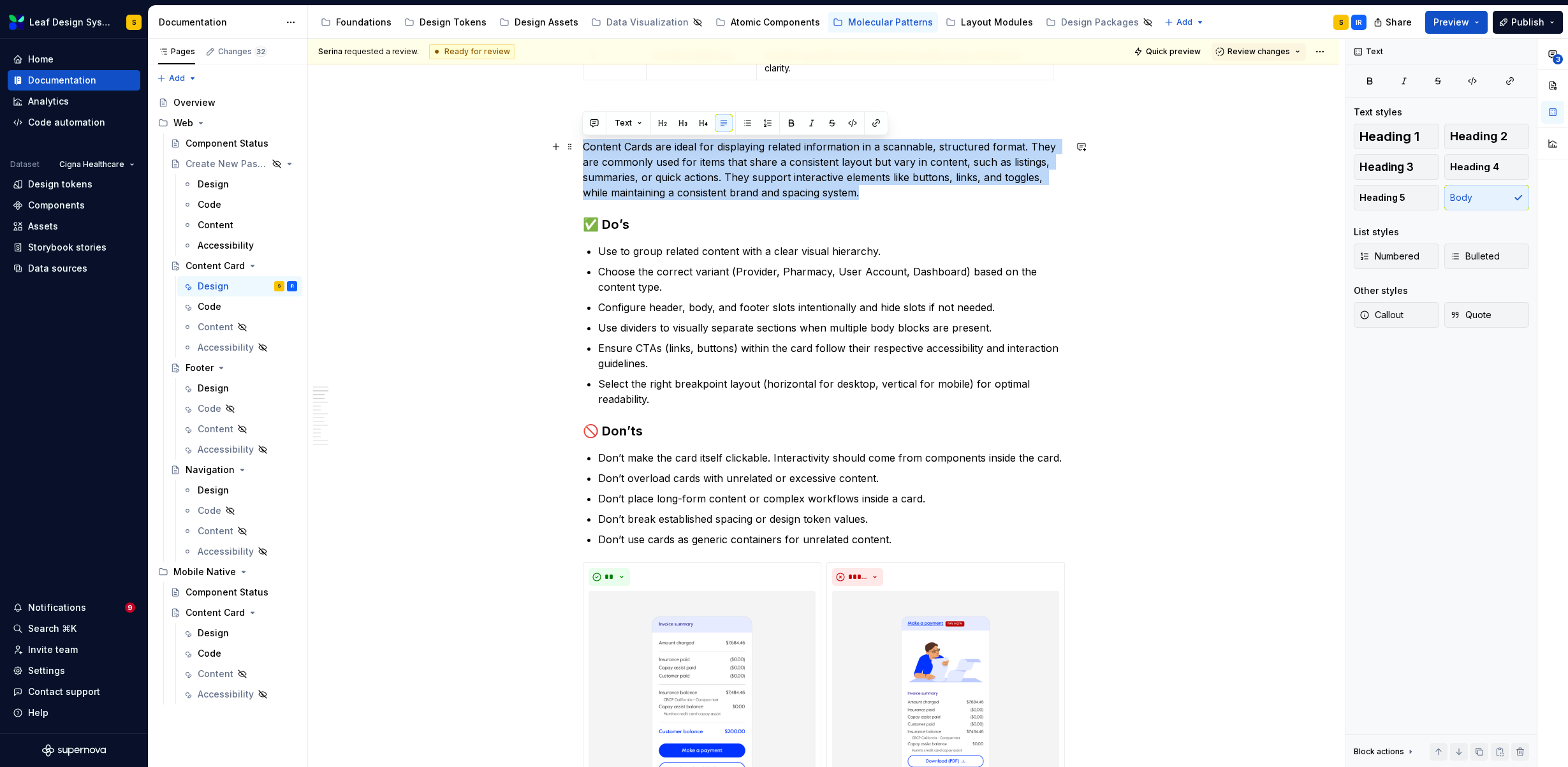
drag, startPoint x: 886, startPoint y: 194, endPoint x: 582, endPoint y: 152, distance: 306.9
click at [582, 152] on p "Content Cards are ideal for displaying related information in a scannable, stru…" at bounding box center [823, 170] width 482 height 62
copy p "Content Cards are ideal for displaying related information in a scannable, stru…"
click at [215, 630] on div "Design" at bounding box center [212, 632] width 31 height 12
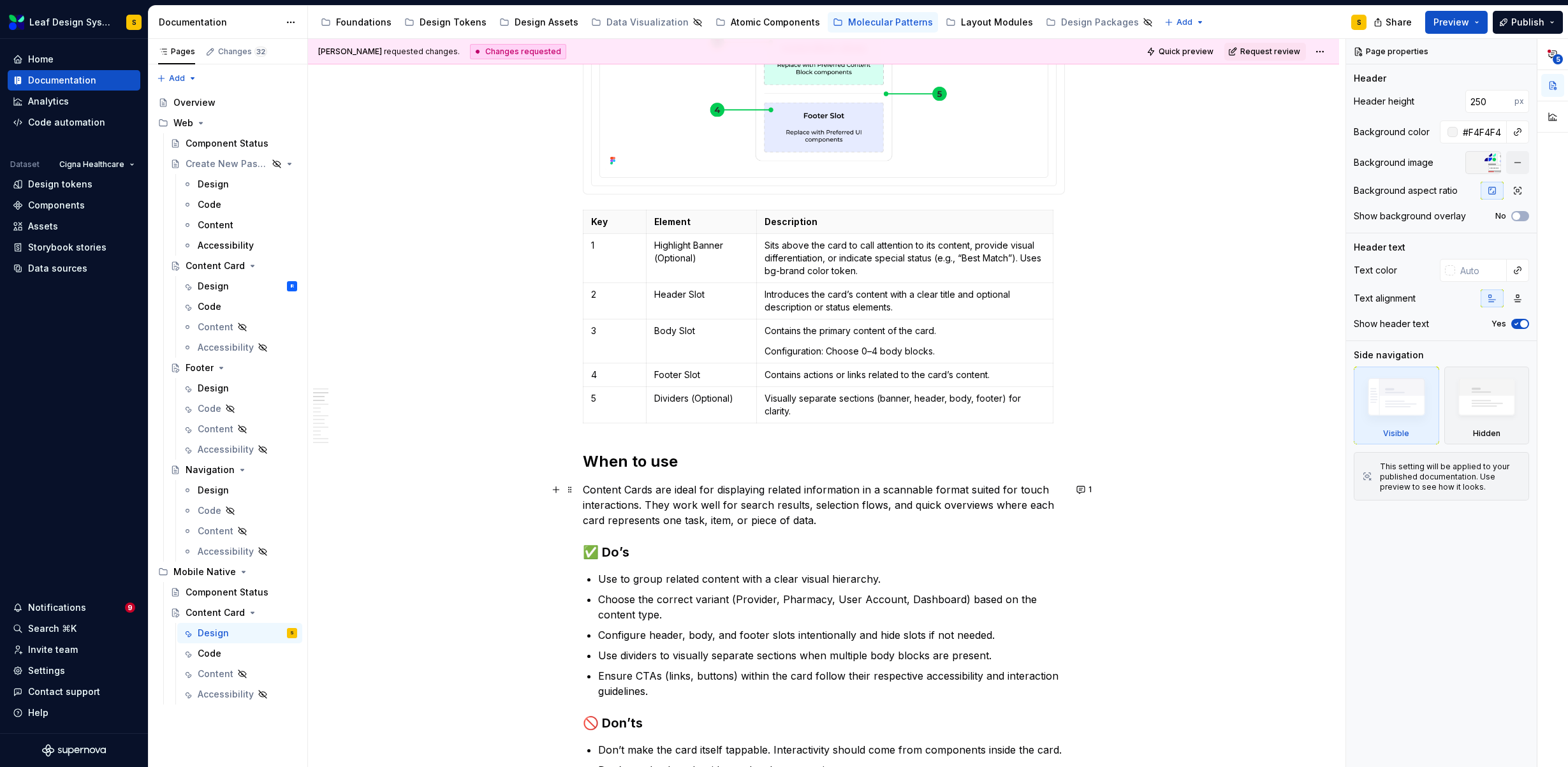
scroll to position [523, 0]
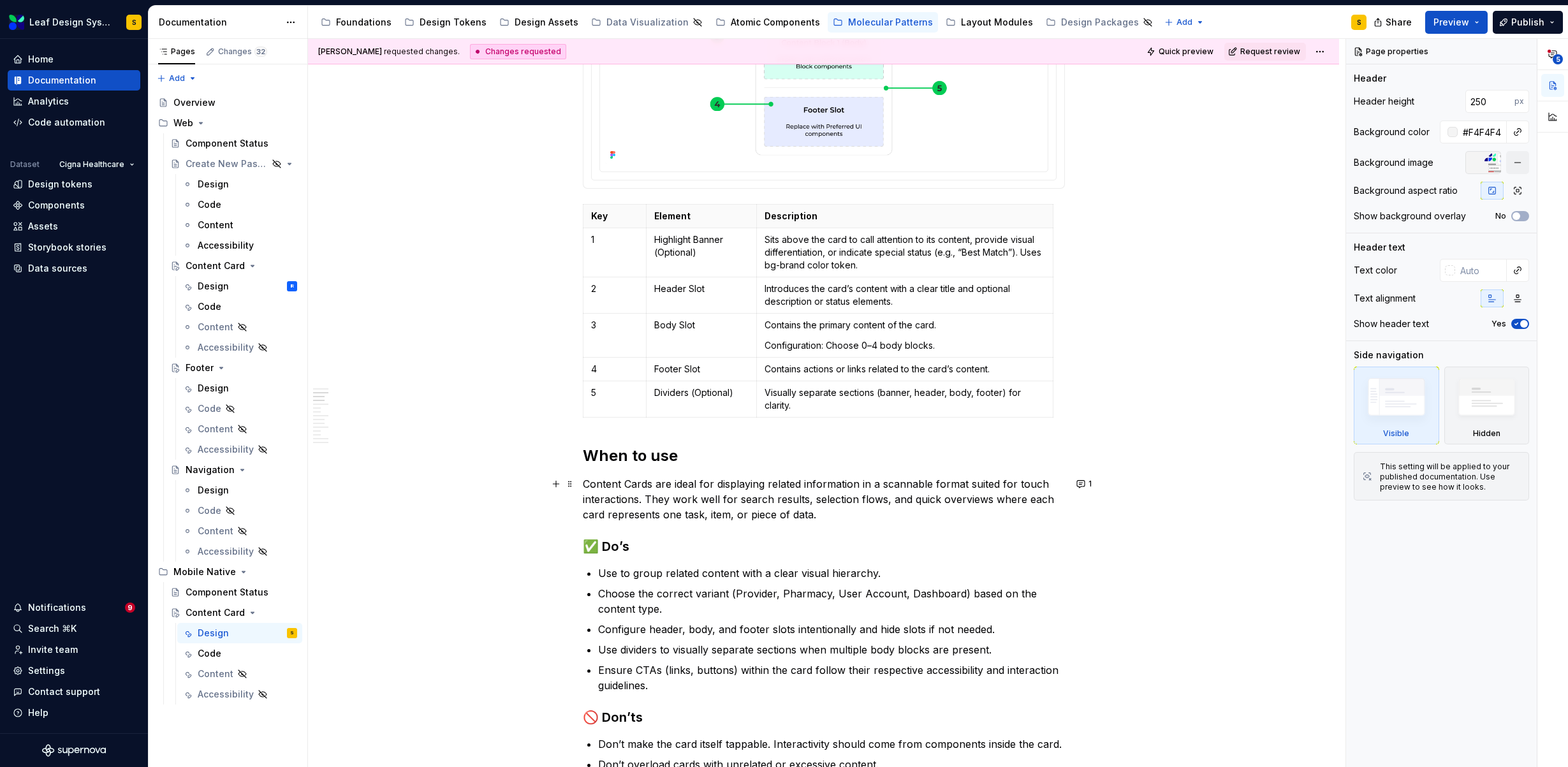
type textarea "*"
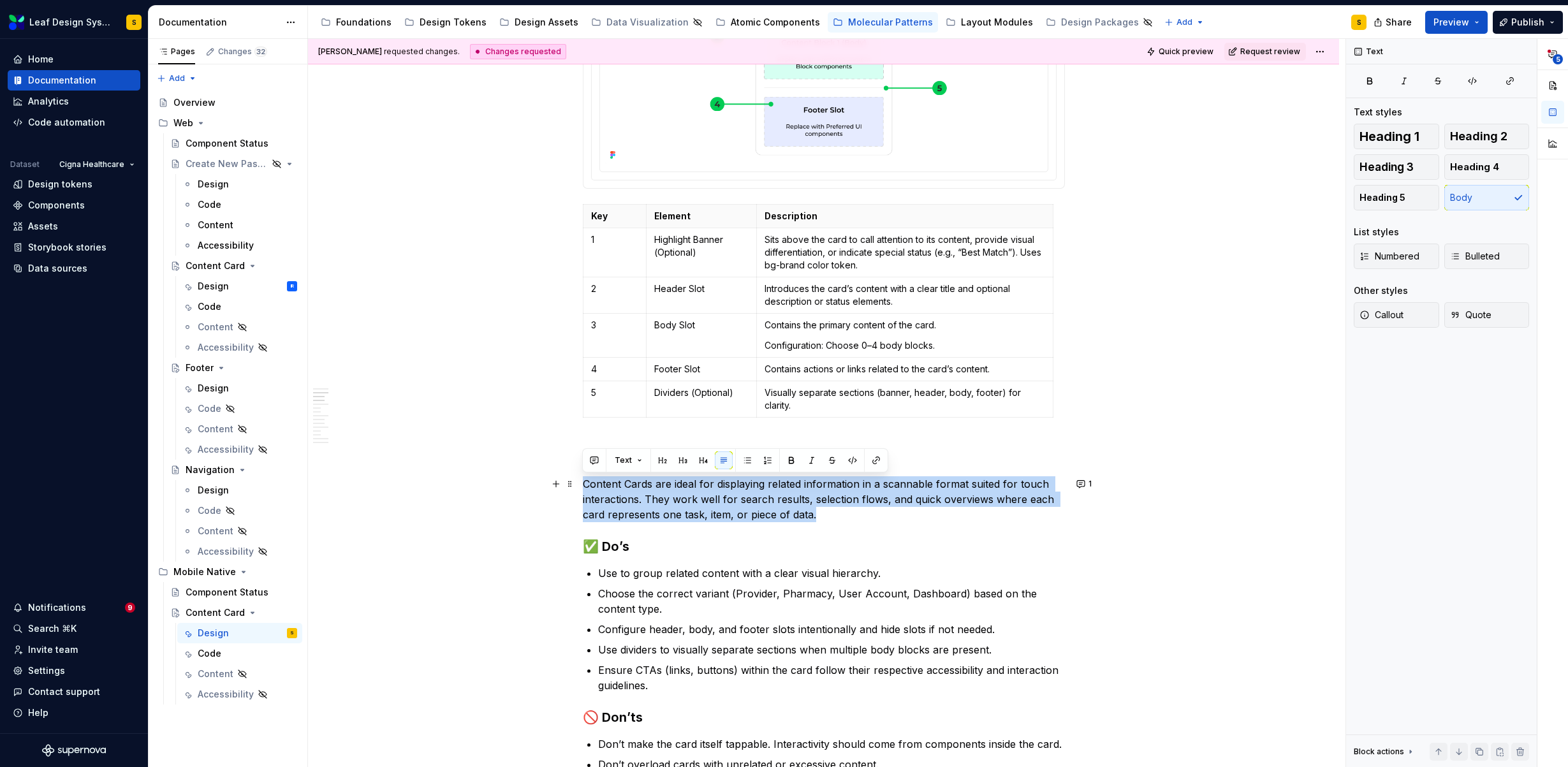
drag, startPoint x: 829, startPoint y: 521, endPoint x: 583, endPoint y: 484, distance: 248.8
click at [583, 484] on p "Content Cards are ideal for displaying related information in a scannable forma…" at bounding box center [823, 499] width 482 height 46
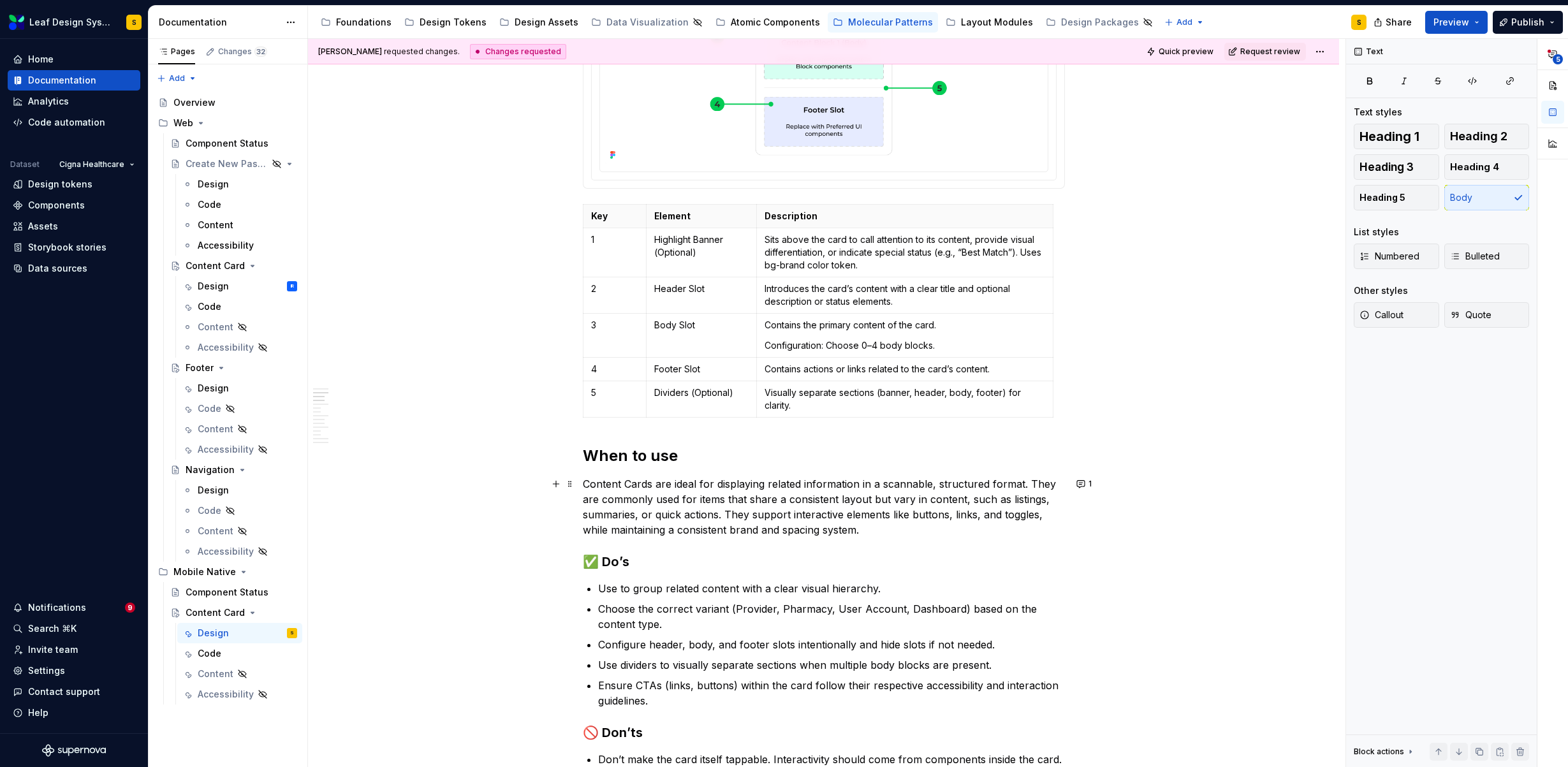
click at [1020, 514] on p "Content Cards are ideal for displaying related information in a scannable, stru…" at bounding box center [823, 506] width 482 height 62
click at [230, 286] on div "Design IR" at bounding box center [247, 285] width 100 height 18
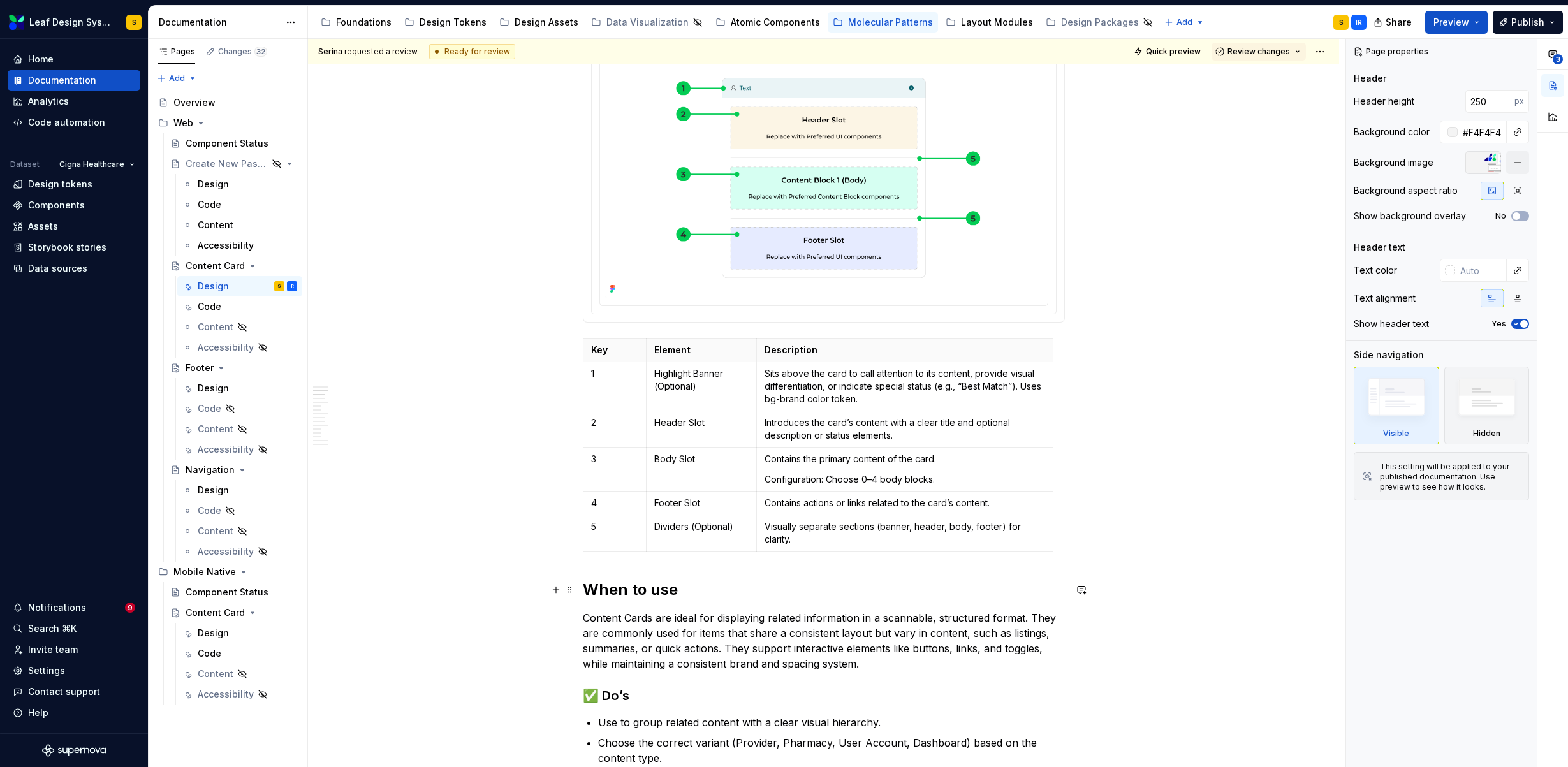
scroll to position [393, 0]
type textarea "*"
click at [1019, 645] on p "Content Cards are ideal for displaying related information in a scannable, stru…" at bounding box center [823, 638] width 482 height 62
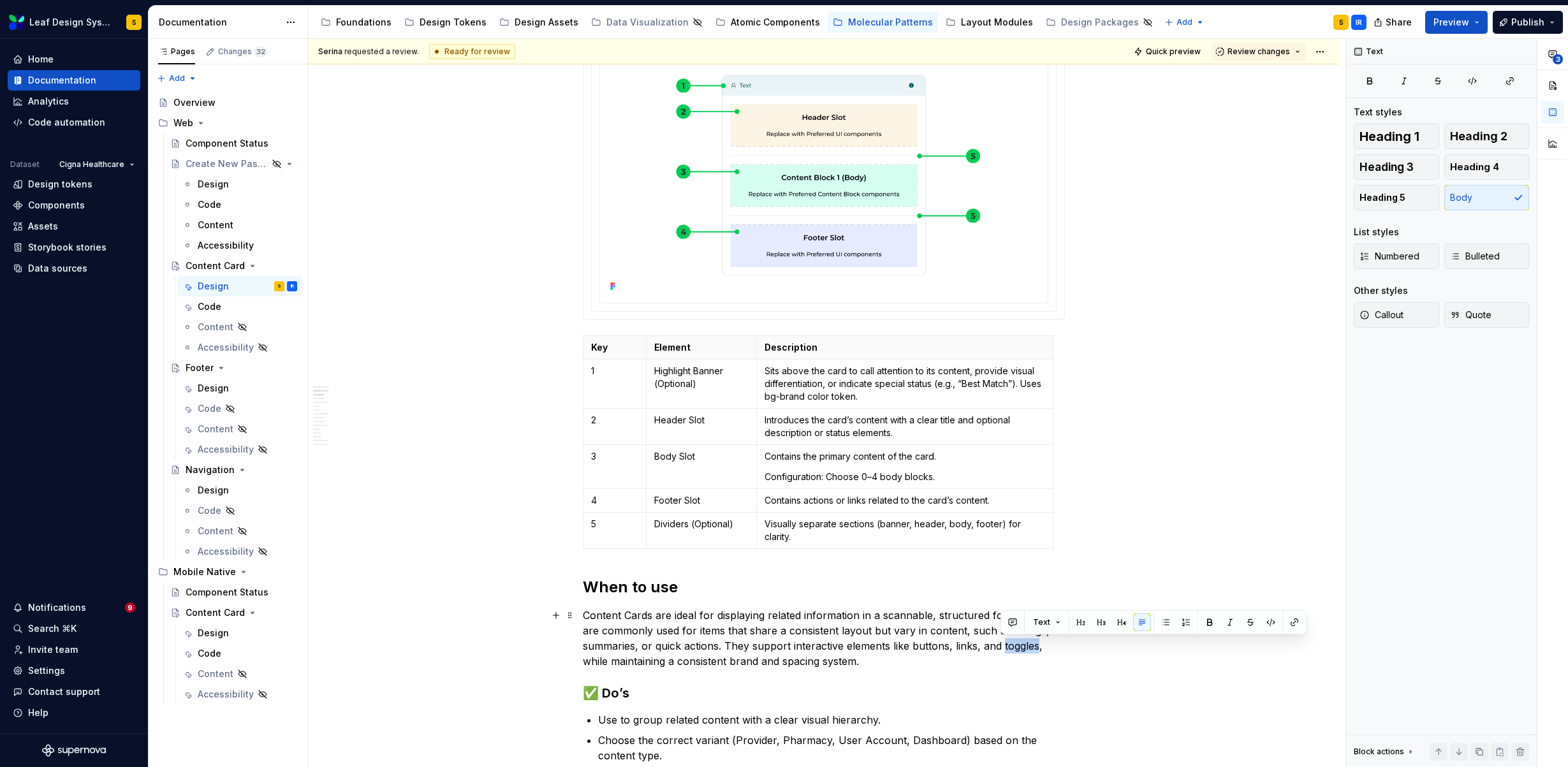
click at [1019, 645] on p "Content Cards are ideal for displaying related information in a scannable, stru…" at bounding box center [823, 638] width 482 height 62
click at [227, 632] on div "Design" at bounding box center [212, 632] width 31 height 12
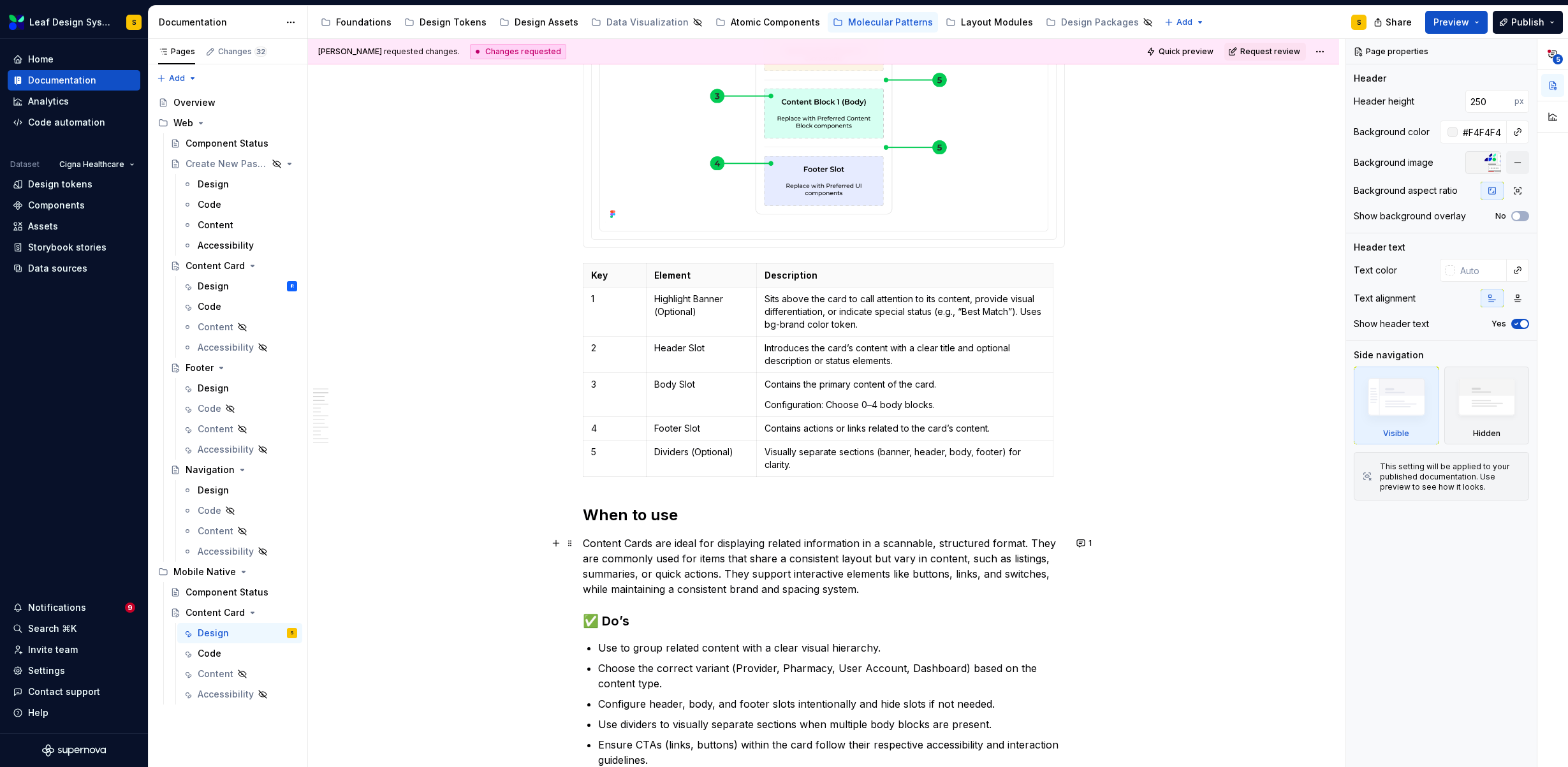
scroll to position [506, 0]
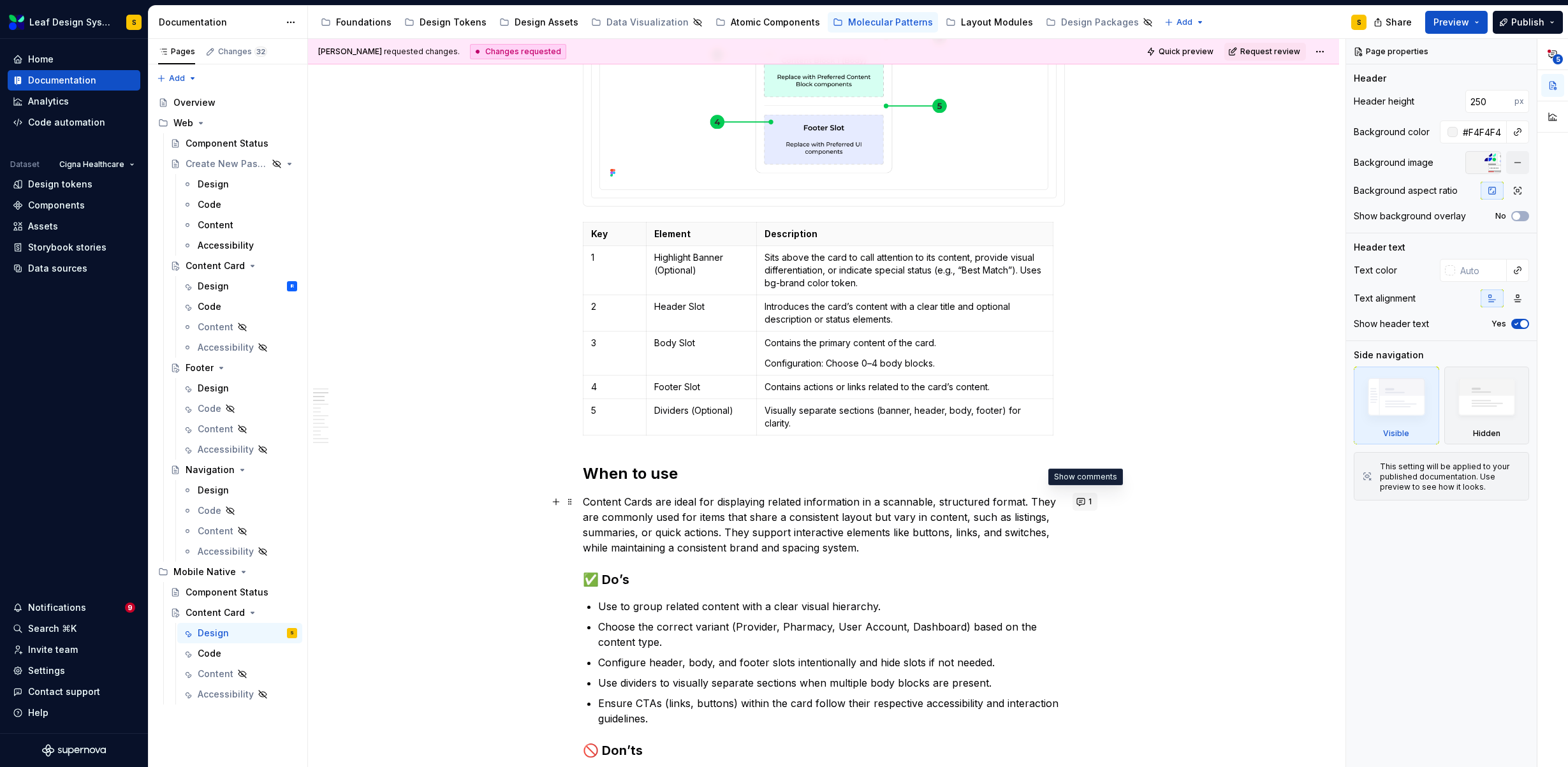
type textarea "*"
click at [1086, 502] on button "1" at bounding box center [1084, 502] width 25 height 18
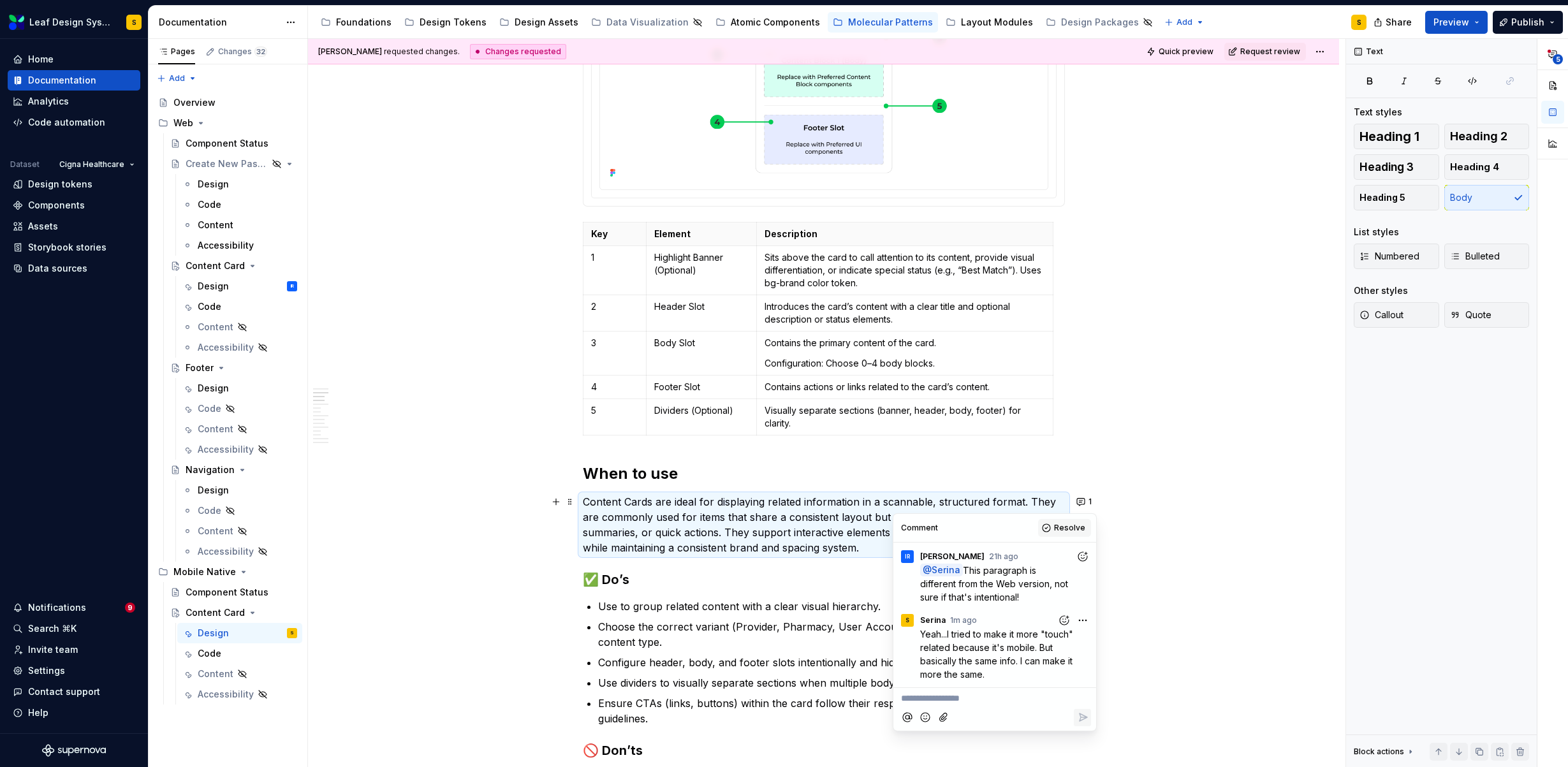
click at [1066, 530] on span "Resolve" at bounding box center [1069, 527] width 31 height 10
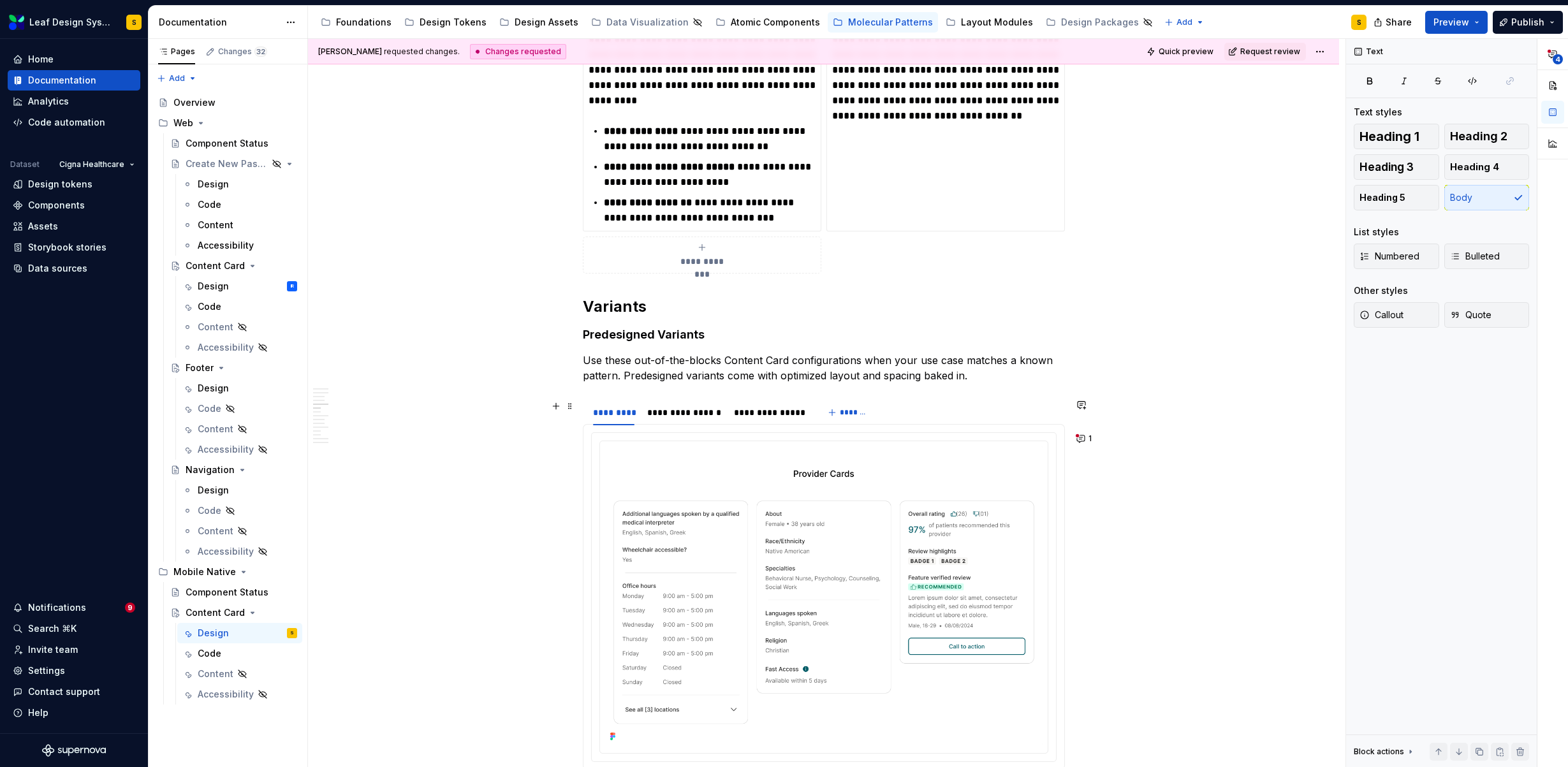
scroll to position [1609, 0]
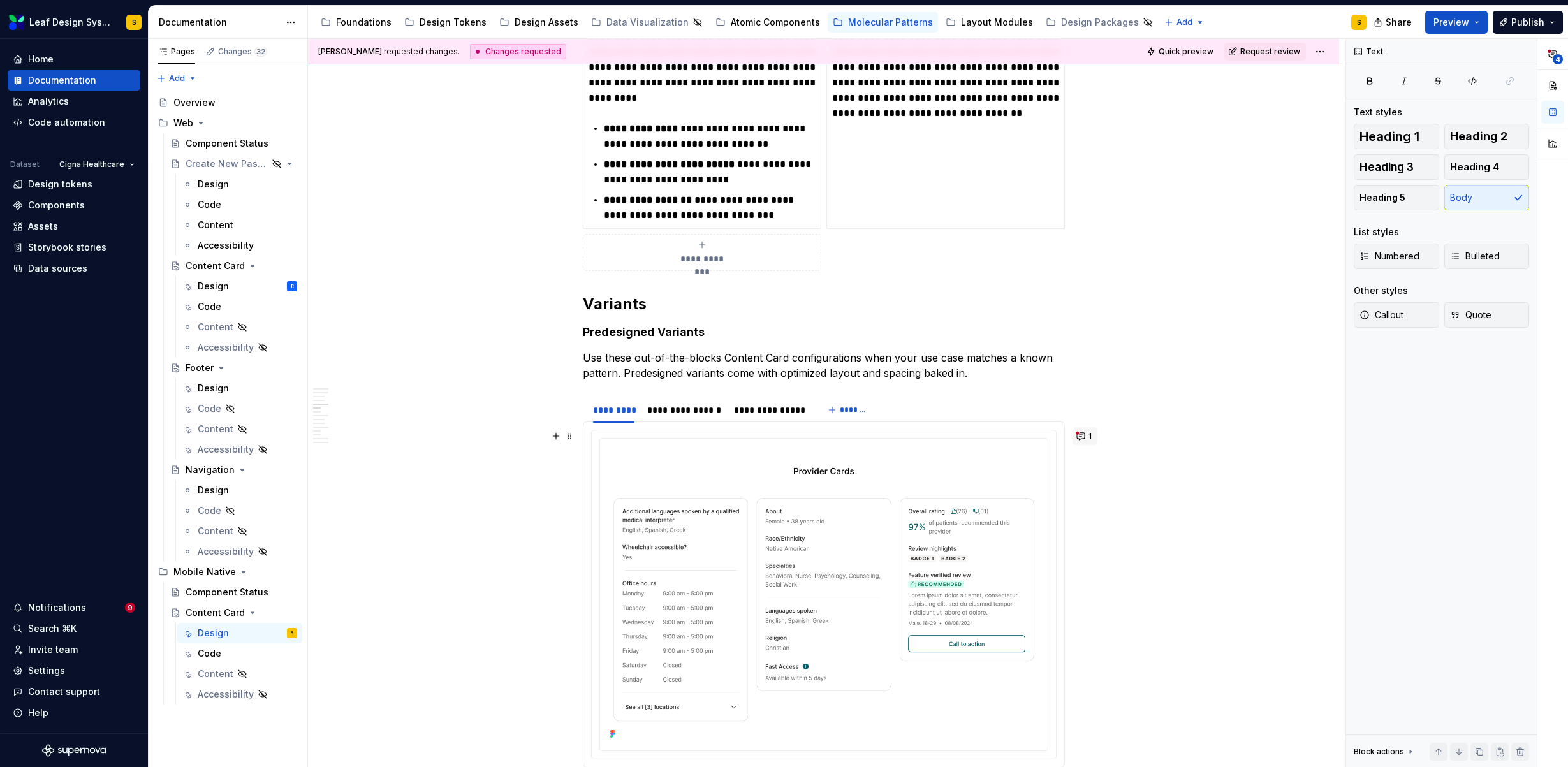
click at [1085, 439] on button "1" at bounding box center [1084, 435] width 25 height 18
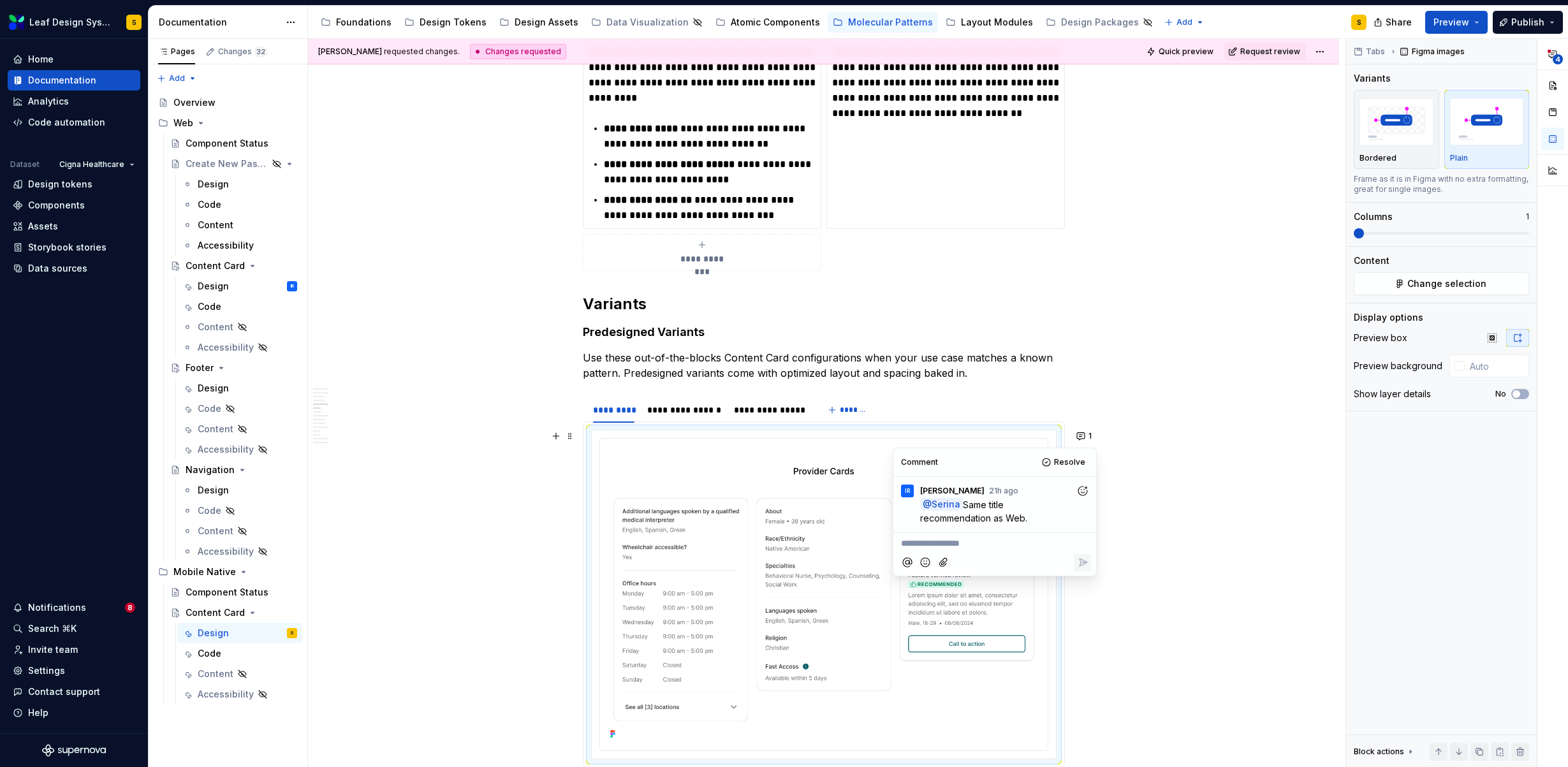
click at [557, 357] on button "button" at bounding box center [556, 357] width 18 height 18
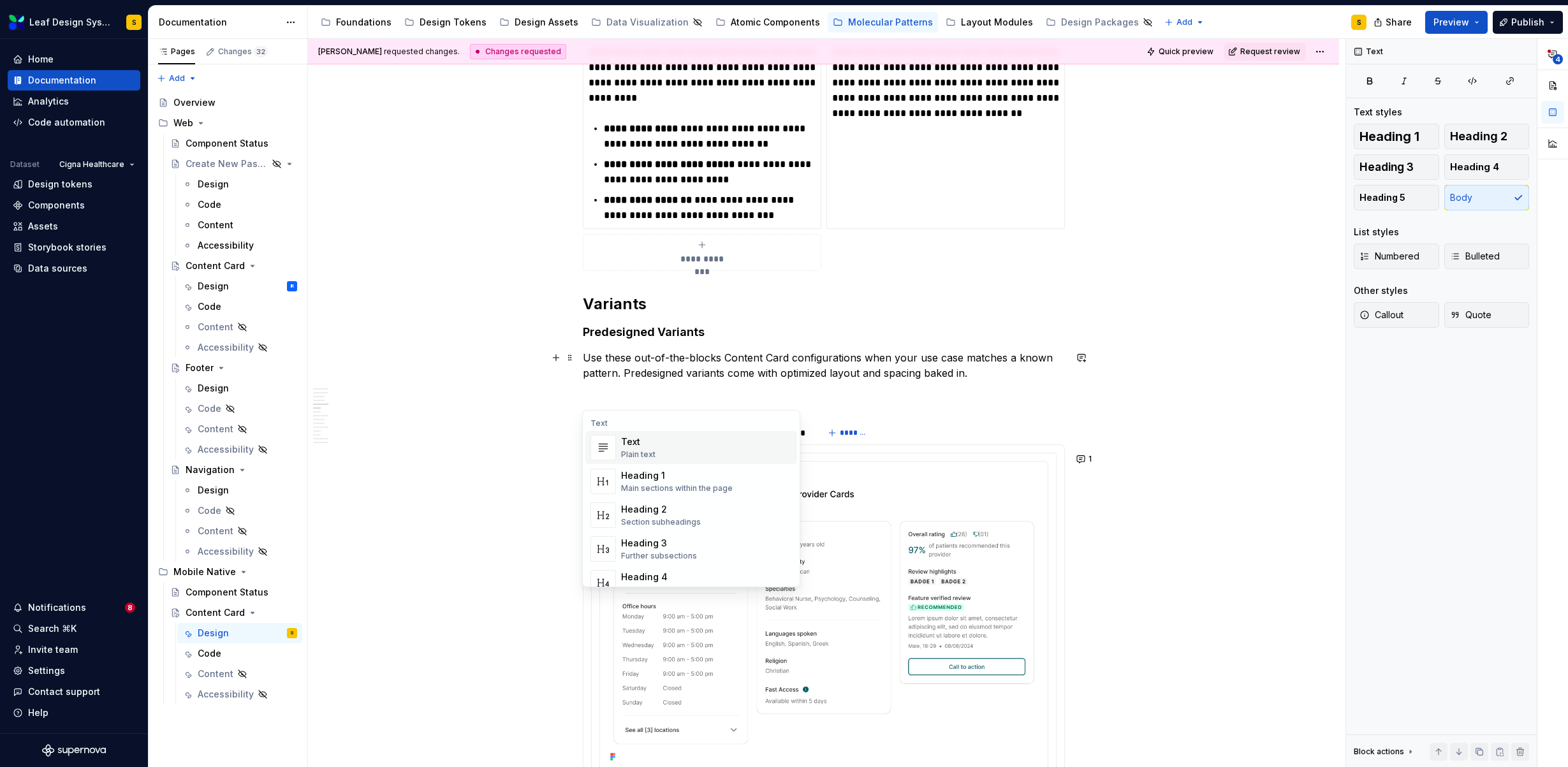
click at [622, 449] on div "Plain text" at bounding box center [638, 454] width 34 height 10
click at [618, 391] on p "Provider Cards" at bounding box center [823, 395] width 482 height 15
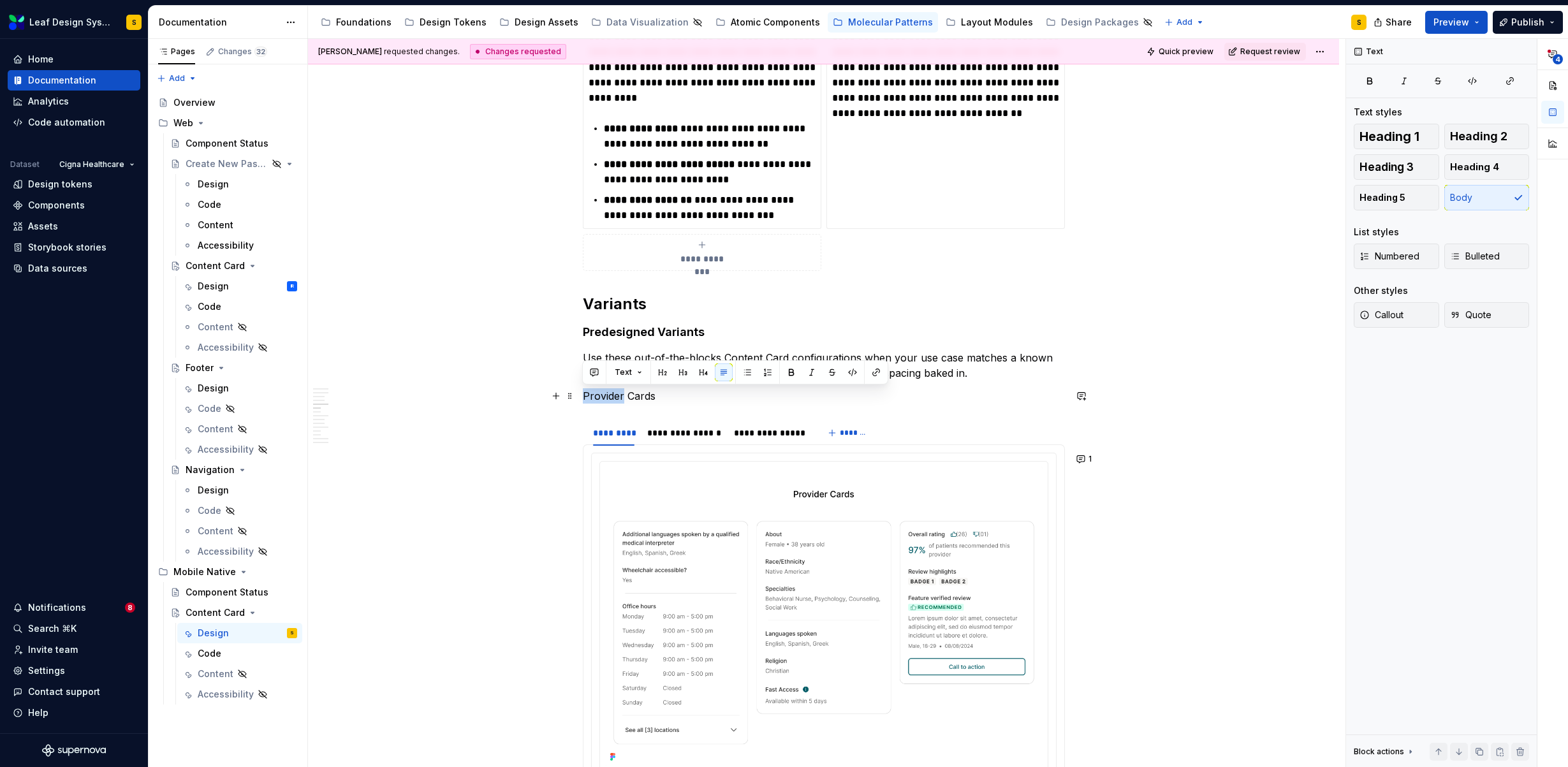
click at [618, 391] on p "Provider Cards" at bounding box center [823, 395] width 482 height 15
click at [788, 374] on button "button" at bounding box center [791, 372] width 18 height 18
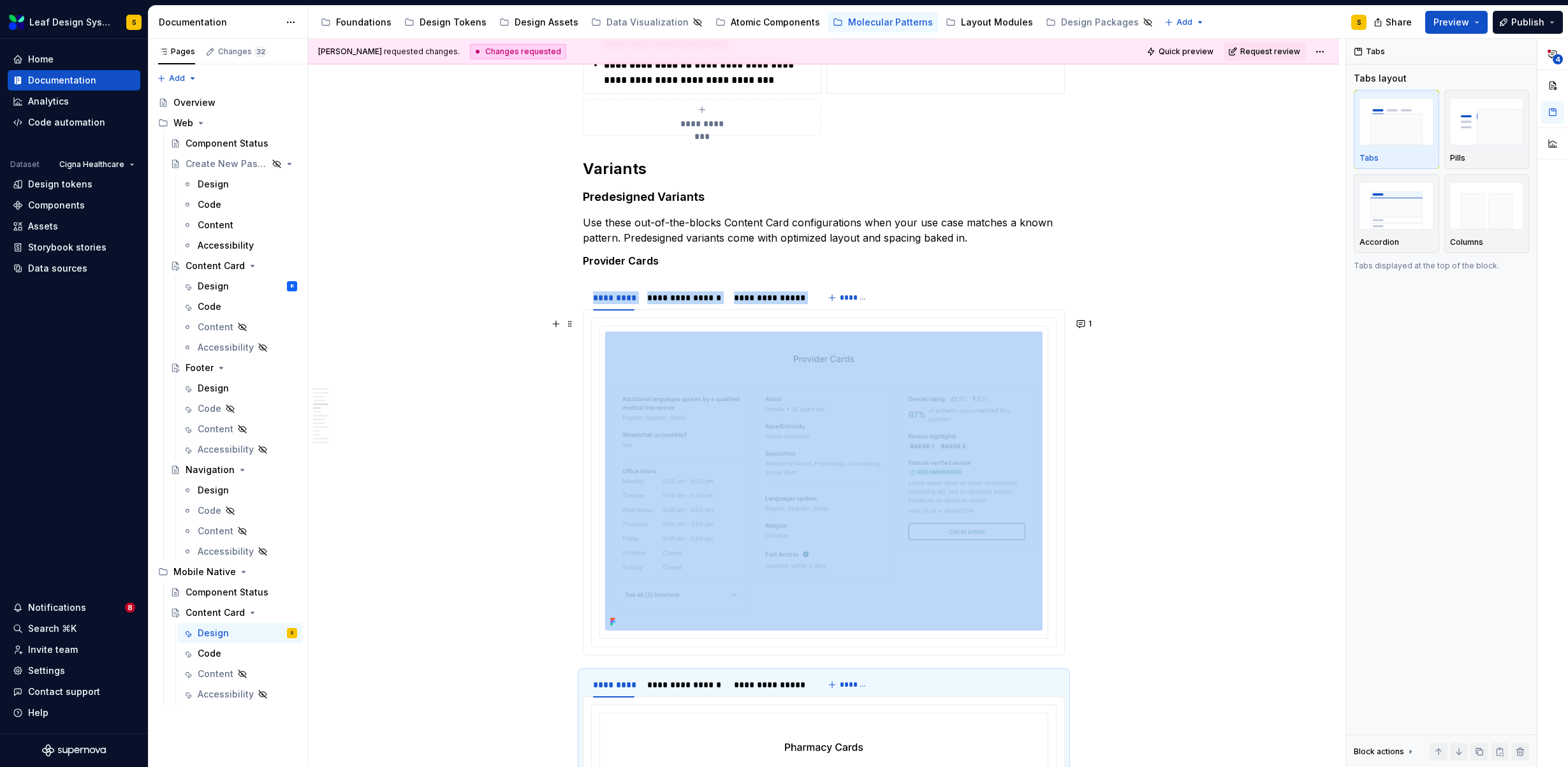
scroll to position [1744, 0]
click at [1084, 323] on button "1" at bounding box center [1084, 324] width 25 height 18
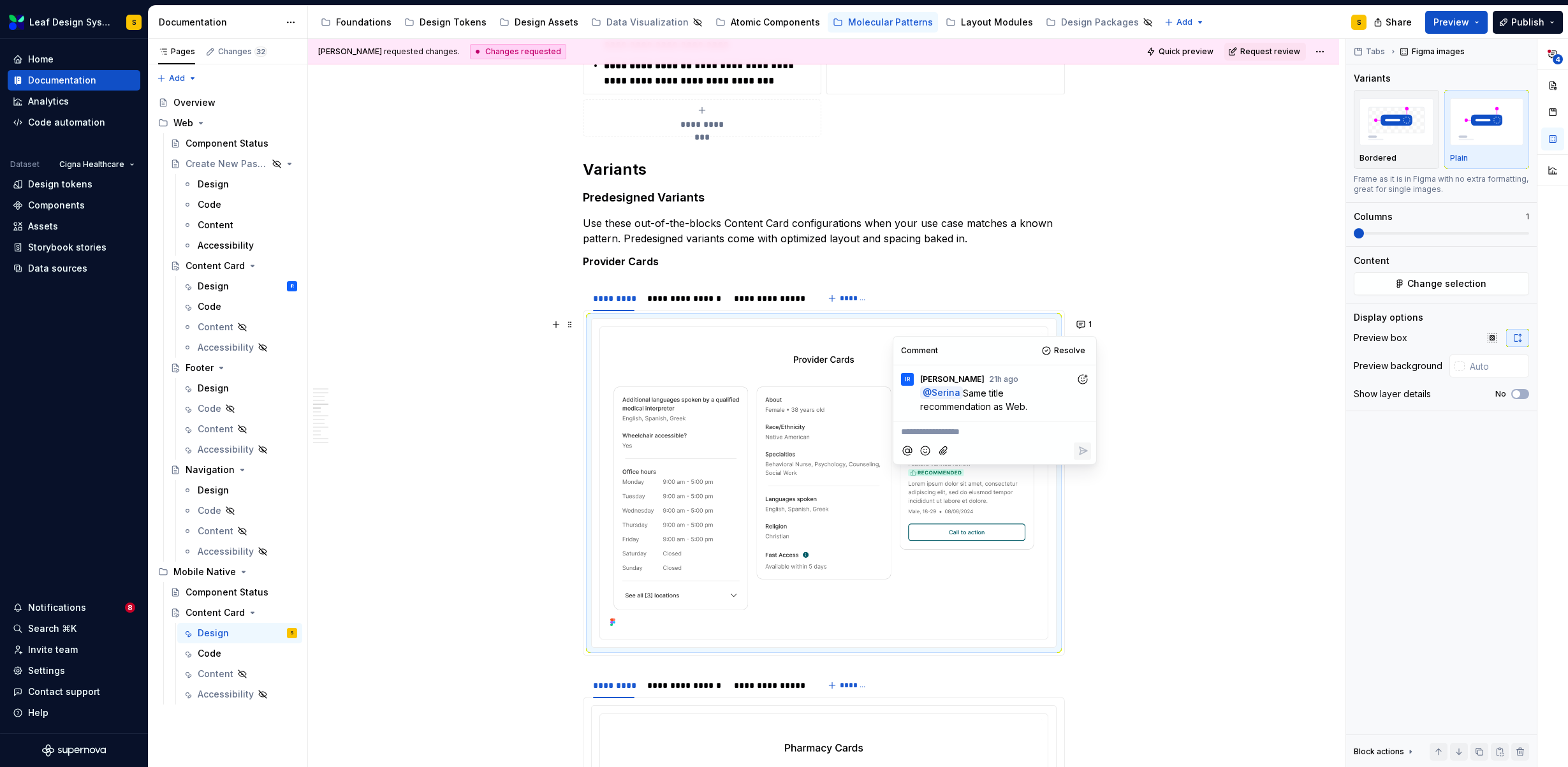
type textarea "*"
click at [978, 442] on div at bounding box center [994, 451] width 193 height 27
click at [969, 431] on p "**********" at bounding box center [995, 431] width 188 height 13
click at [1079, 450] on icon "Reply" at bounding box center [1082, 449] width 12 height 12
click at [1064, 352] on span "Resolve" at bounding box center [1069, 350] width 31 height 10
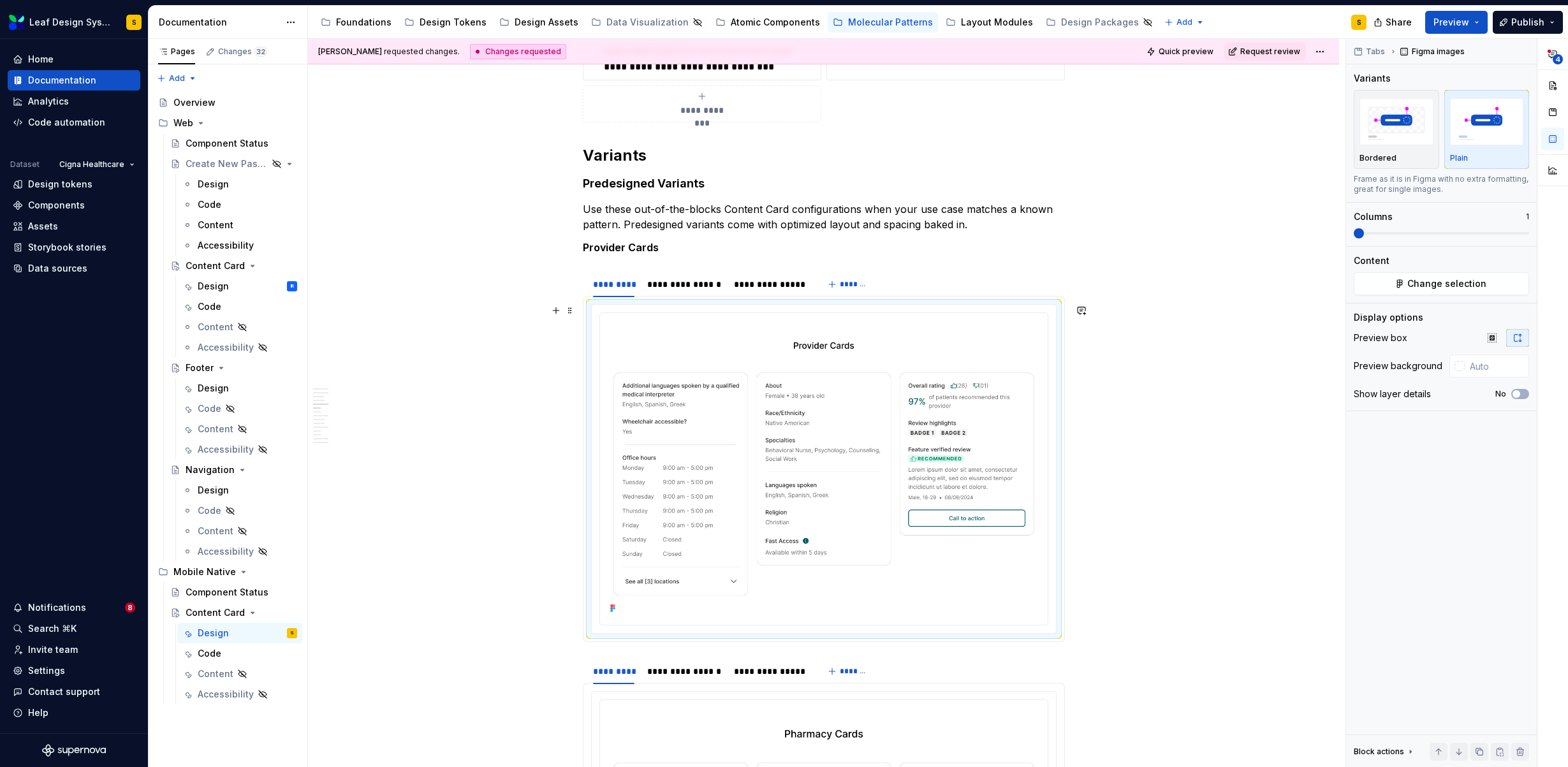
scroll to position [1756, 0]
click at [571, 247] on span at bounding box center [569, 248] width 10 height 18
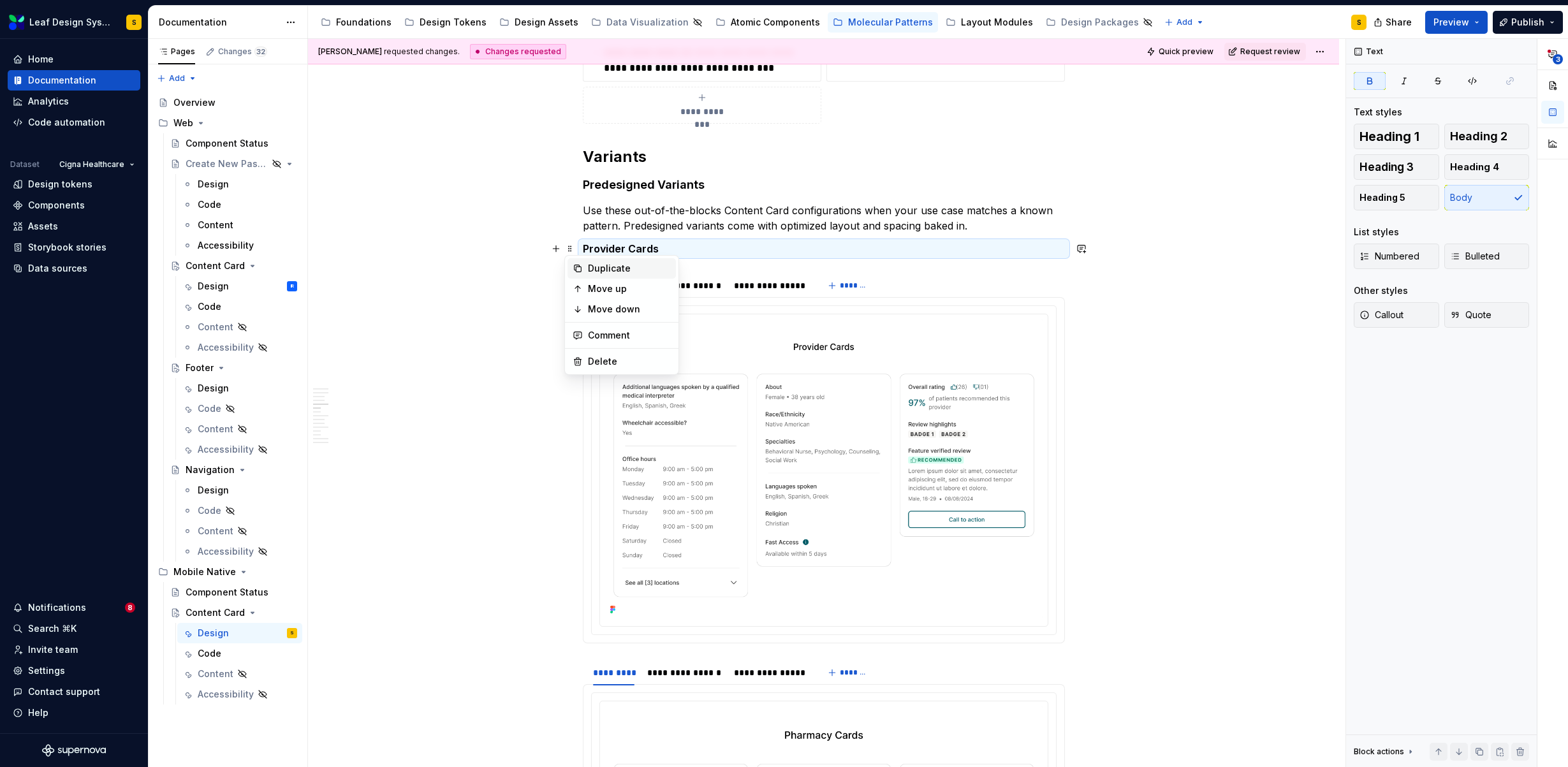
click at [581, 270] on icon at bounding box center [578, 268] width 10 height 10
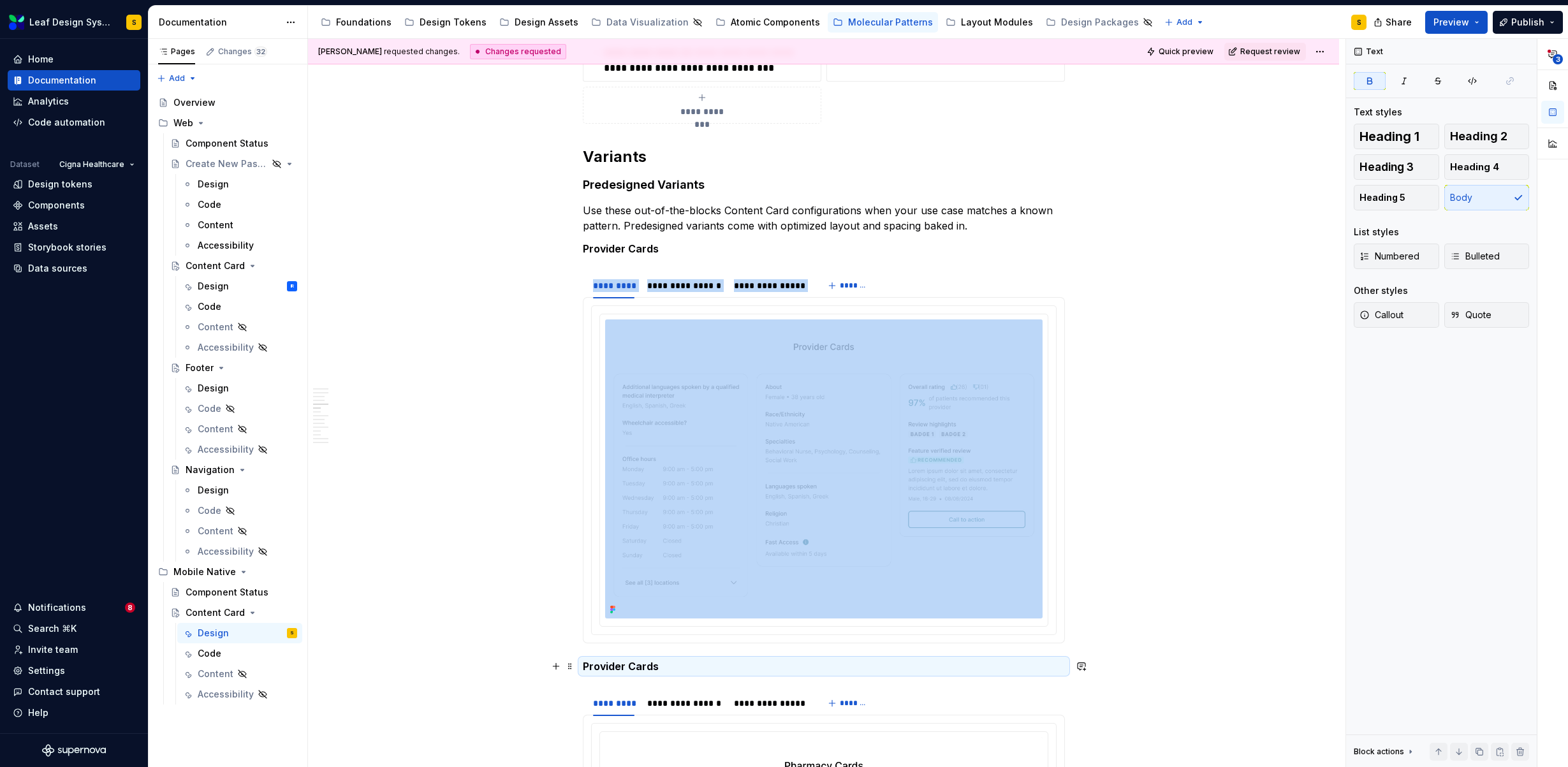
click at [598, 667] on strong "Provider Cards" at bounding box center [620, 666] width 76 height 12
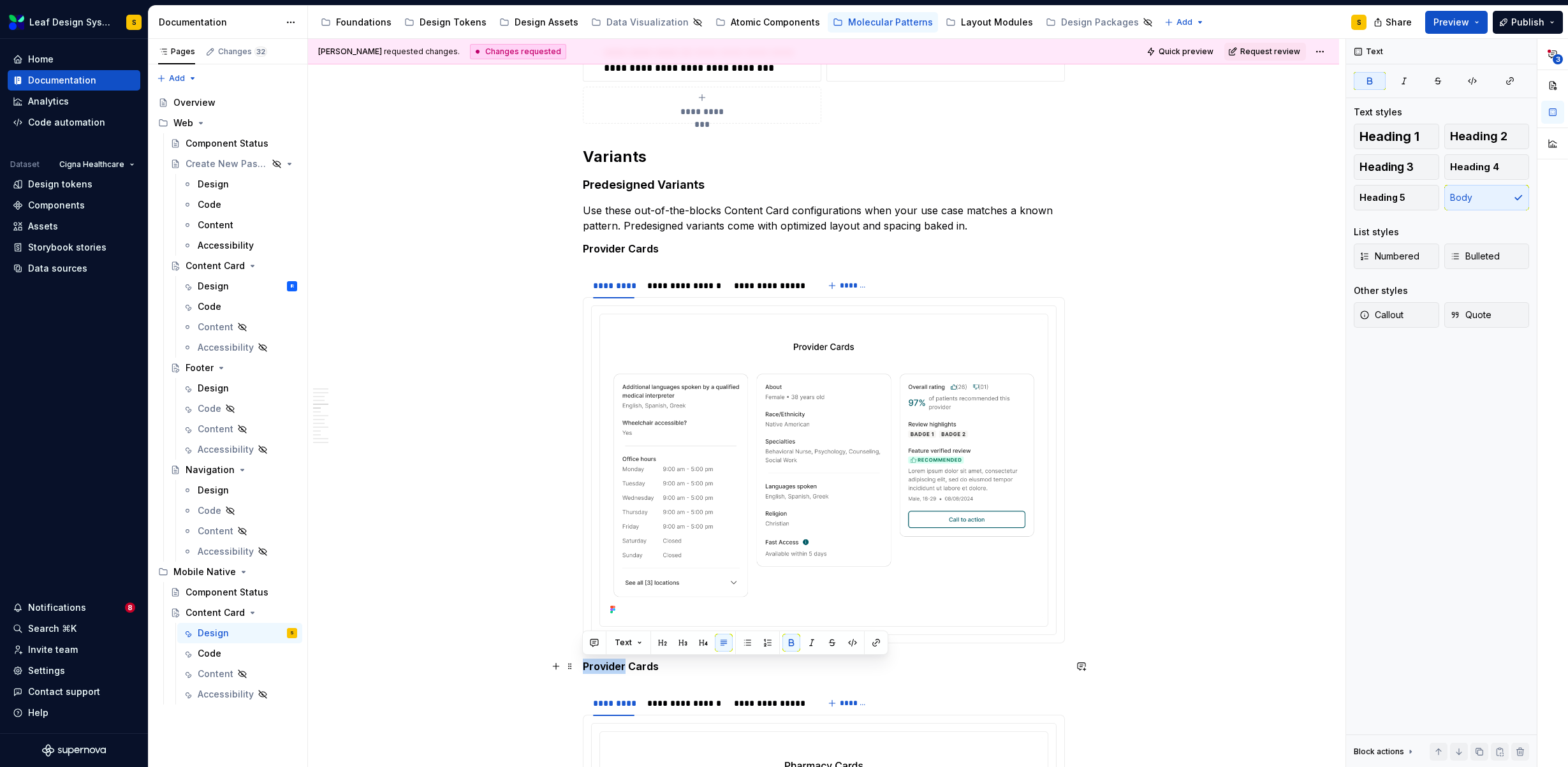
click at [598, 667] on strong "Provider Cards" at bounding box center [620, 666] width 76 height 12
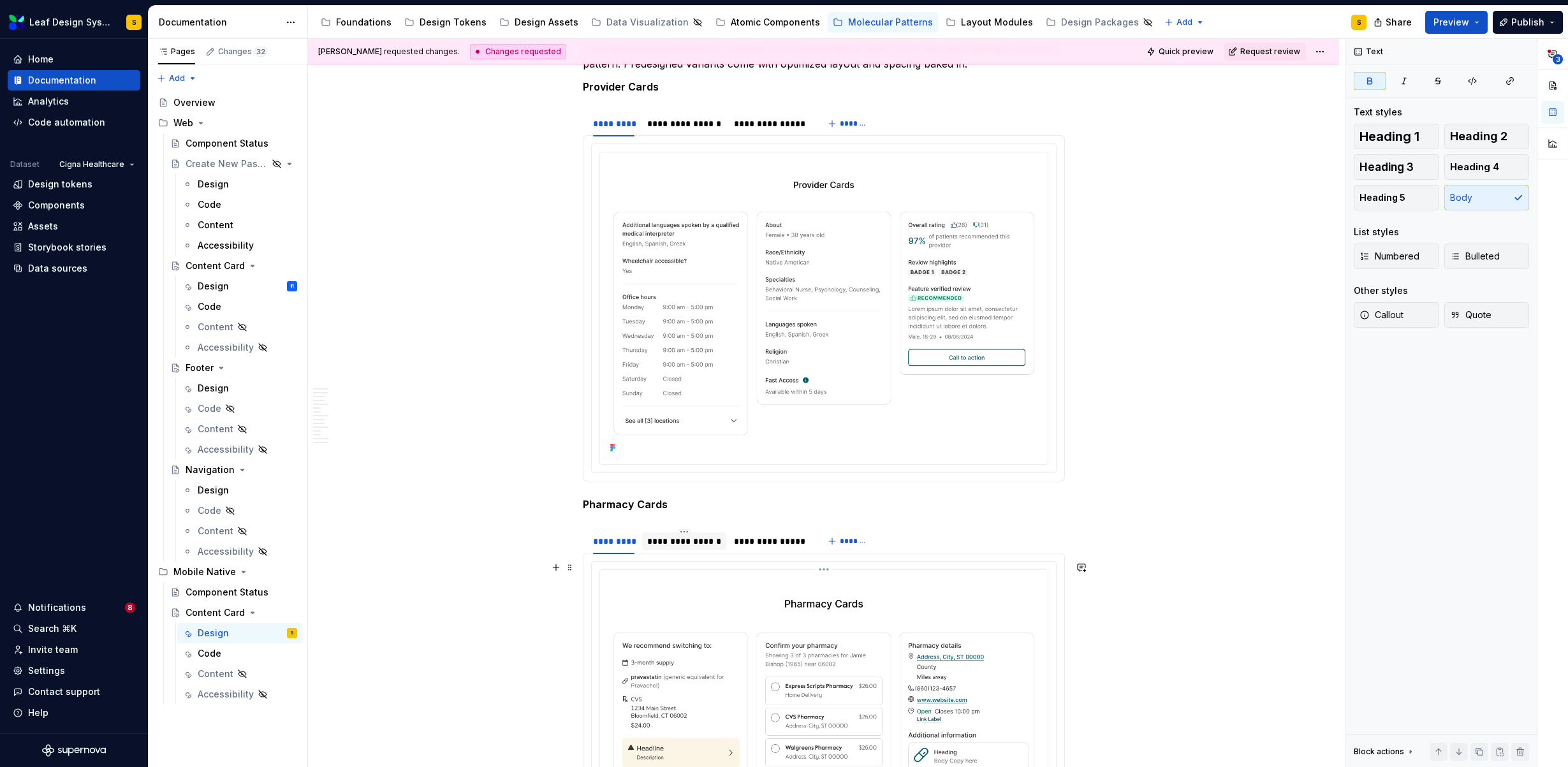
scroll to position [1995, 0]
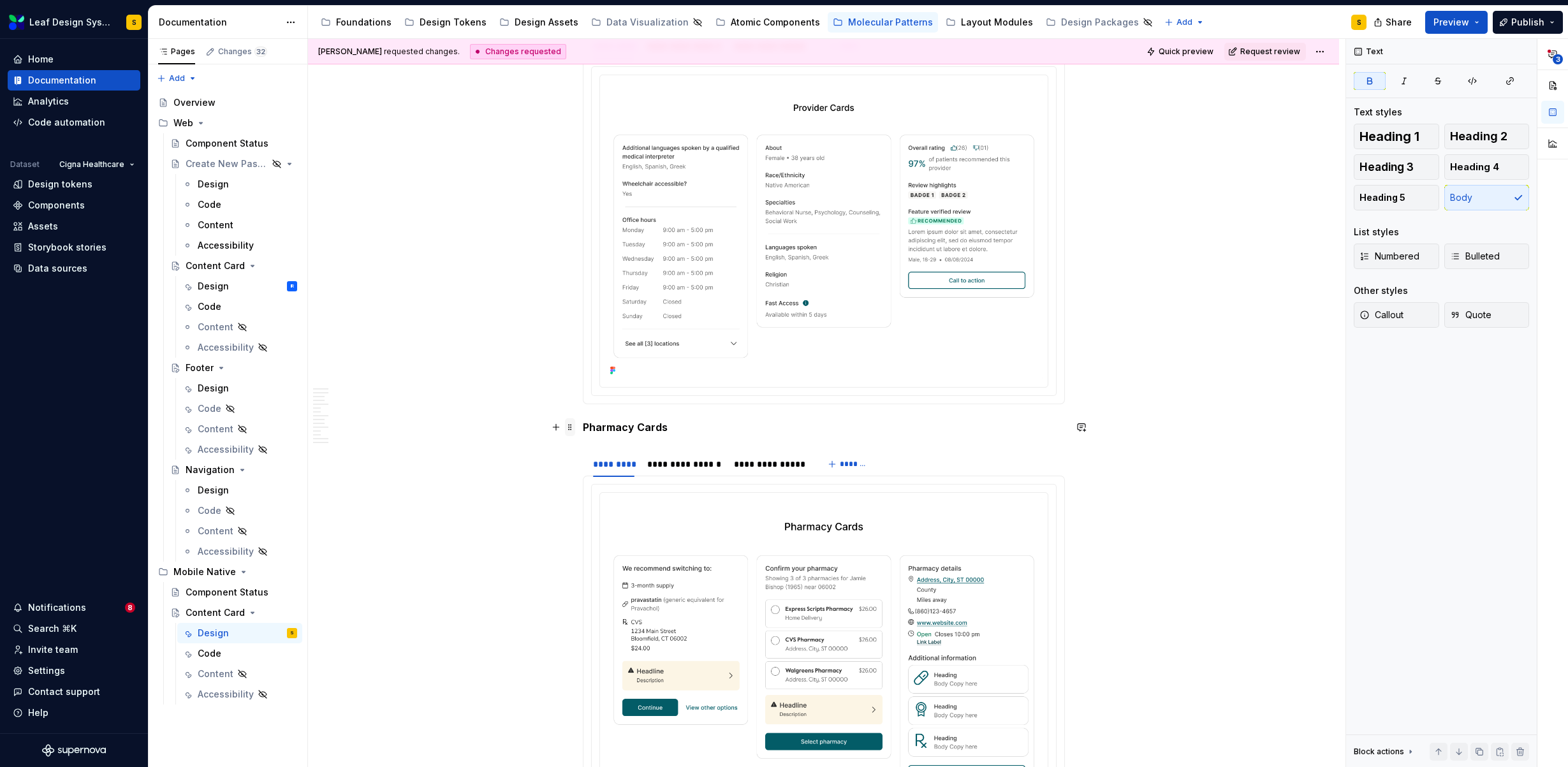
click at [571, 427] on span at bounding box center [569, 427] width 10 height 18
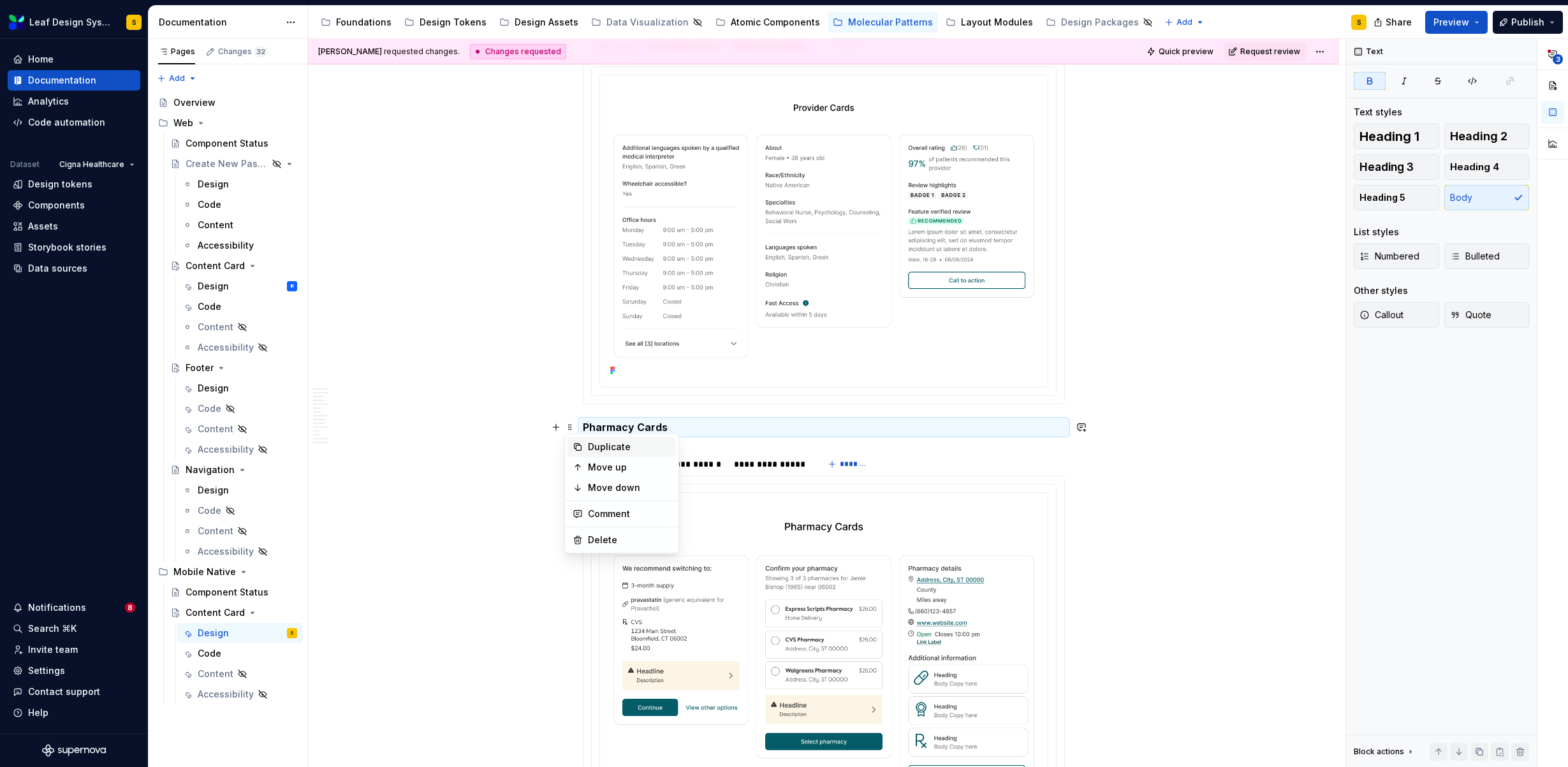
click at [581, 444] on icon at bounding box center [578, 447] width 10 height 10
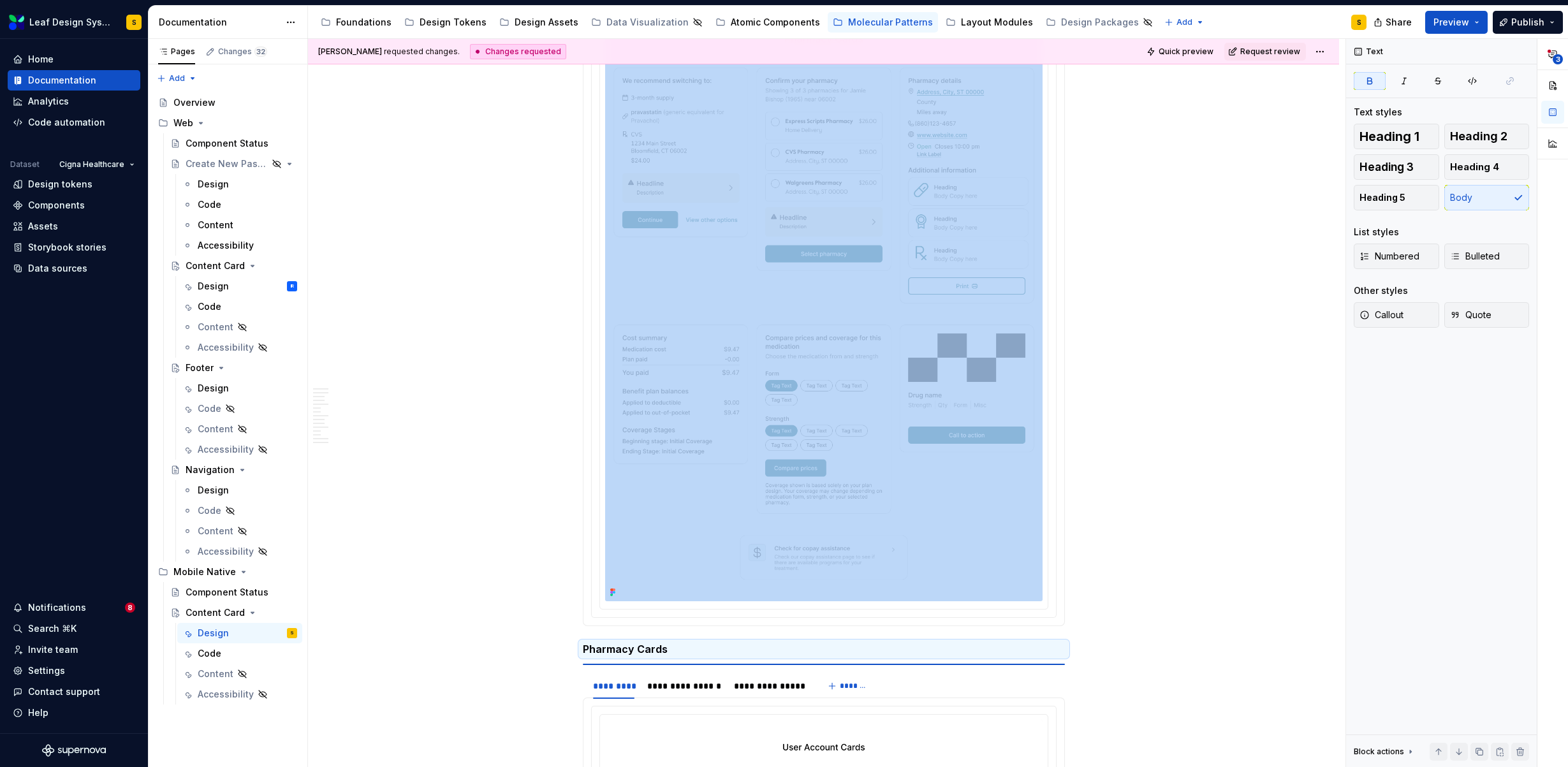
scroll to position [2459, 0]
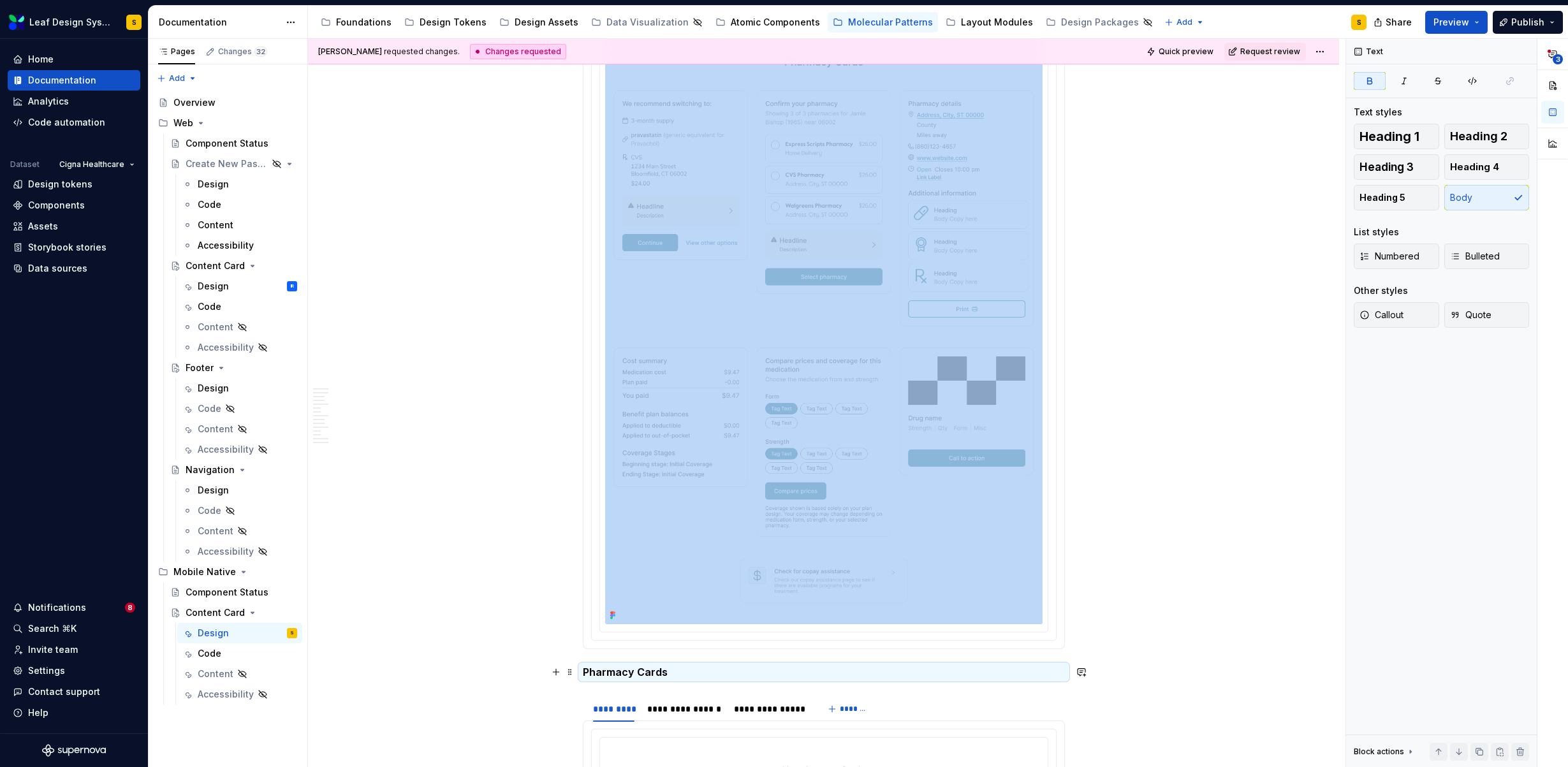
click at [594, 677] on strong "Pharmacy Cards" at bounding box center [624, 671] width 84 height 12
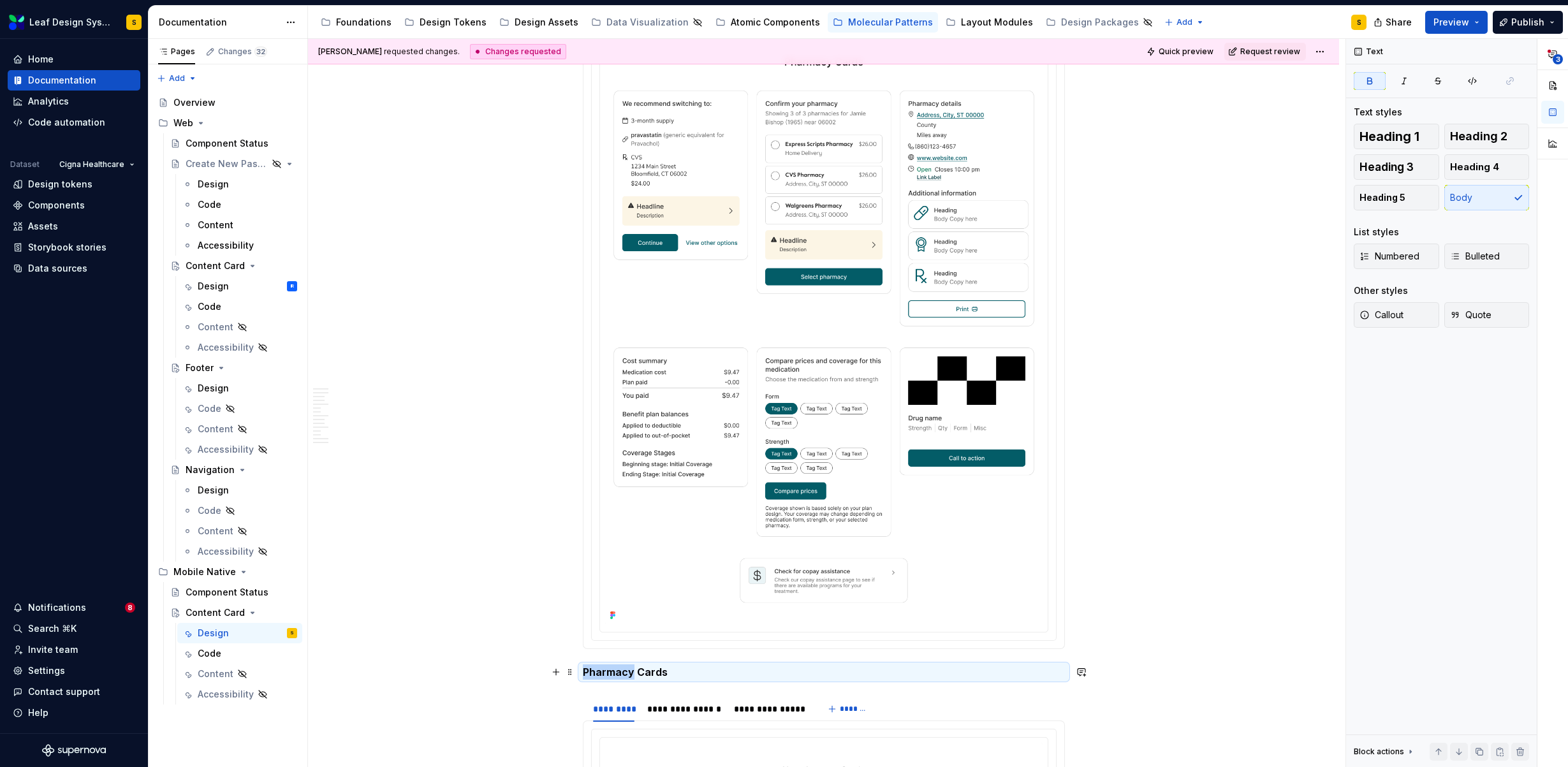
click at [594, 677] on strong "Pharmacy Cards" at bounding box center [624, 671] width 84 height 12
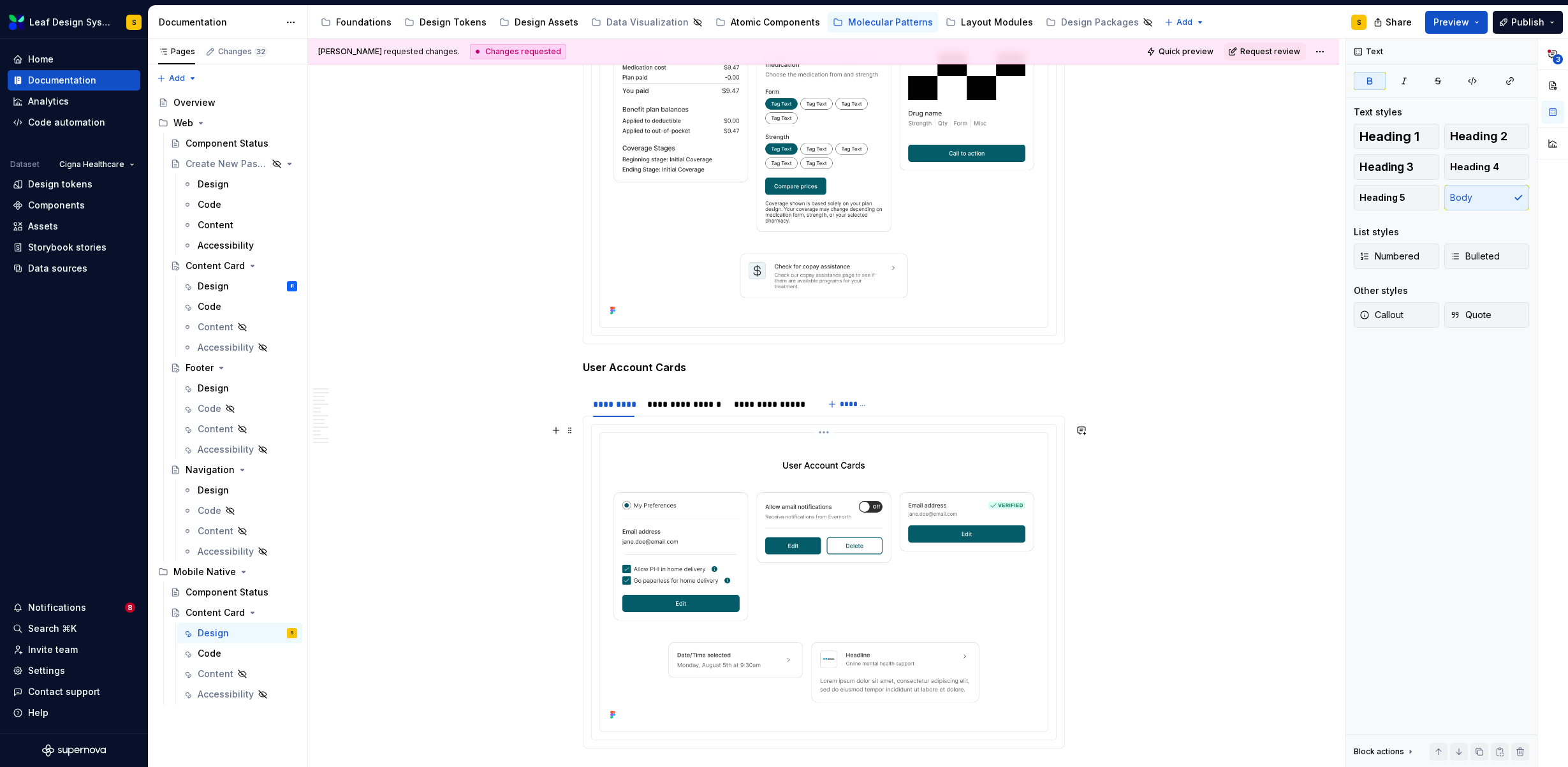
scroll to position [2767, 0]
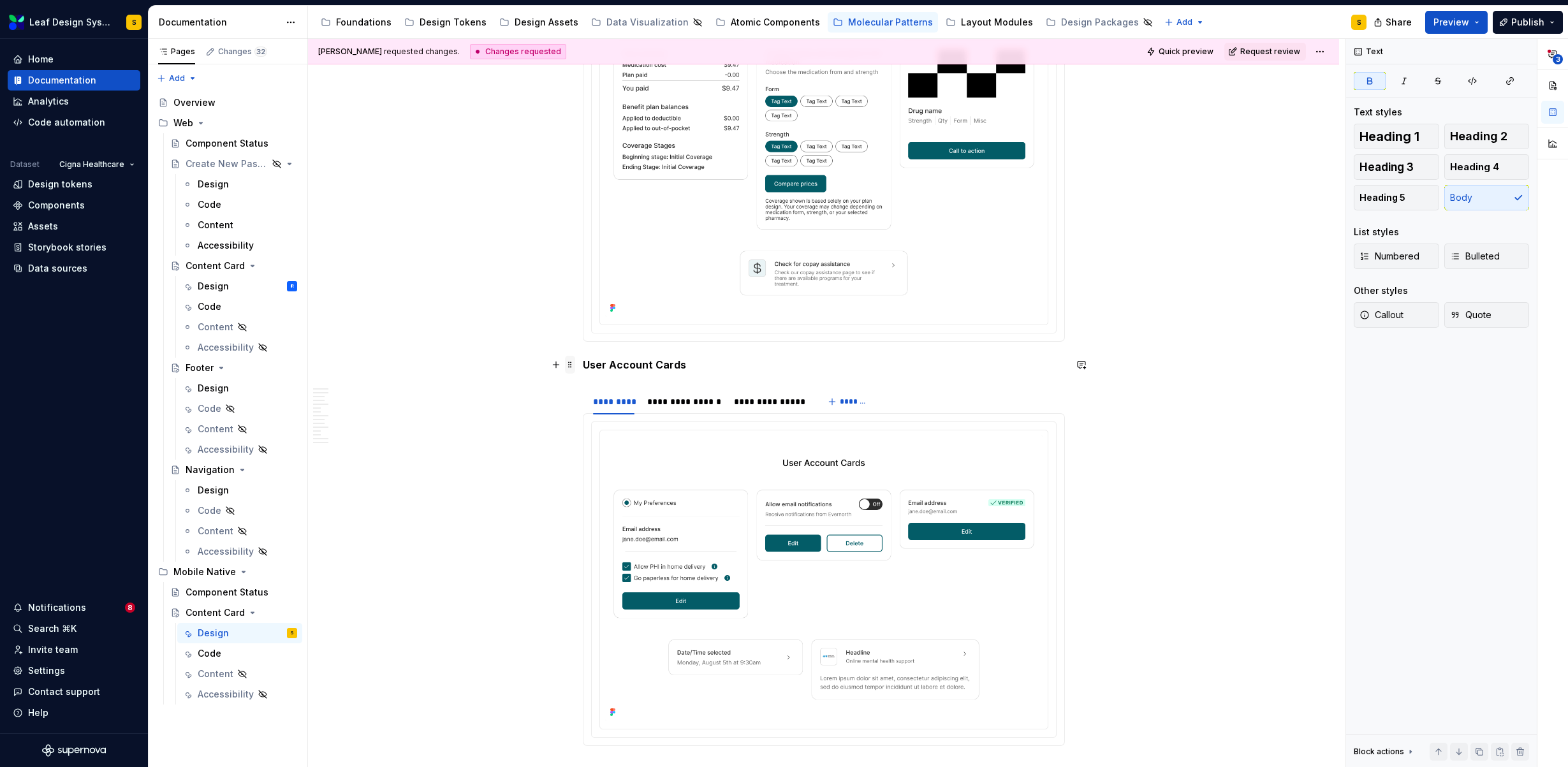
click at [572, 364] on span at bounding box center [569, 364] width 10 height 18
click at [581, 382] on icon at bounding box center [578, 384] width 10 height 10
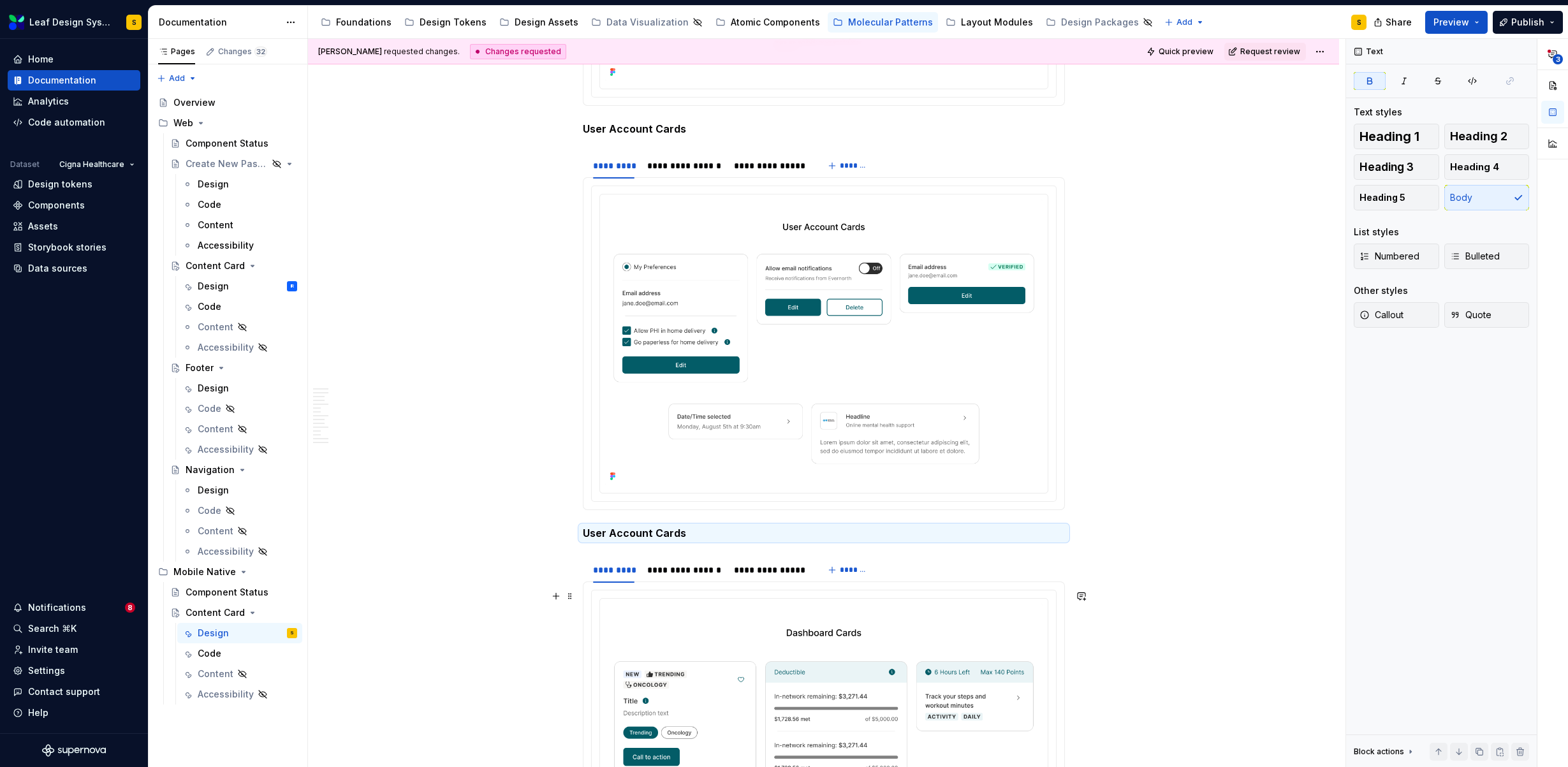
scroll to position [3013, 0]
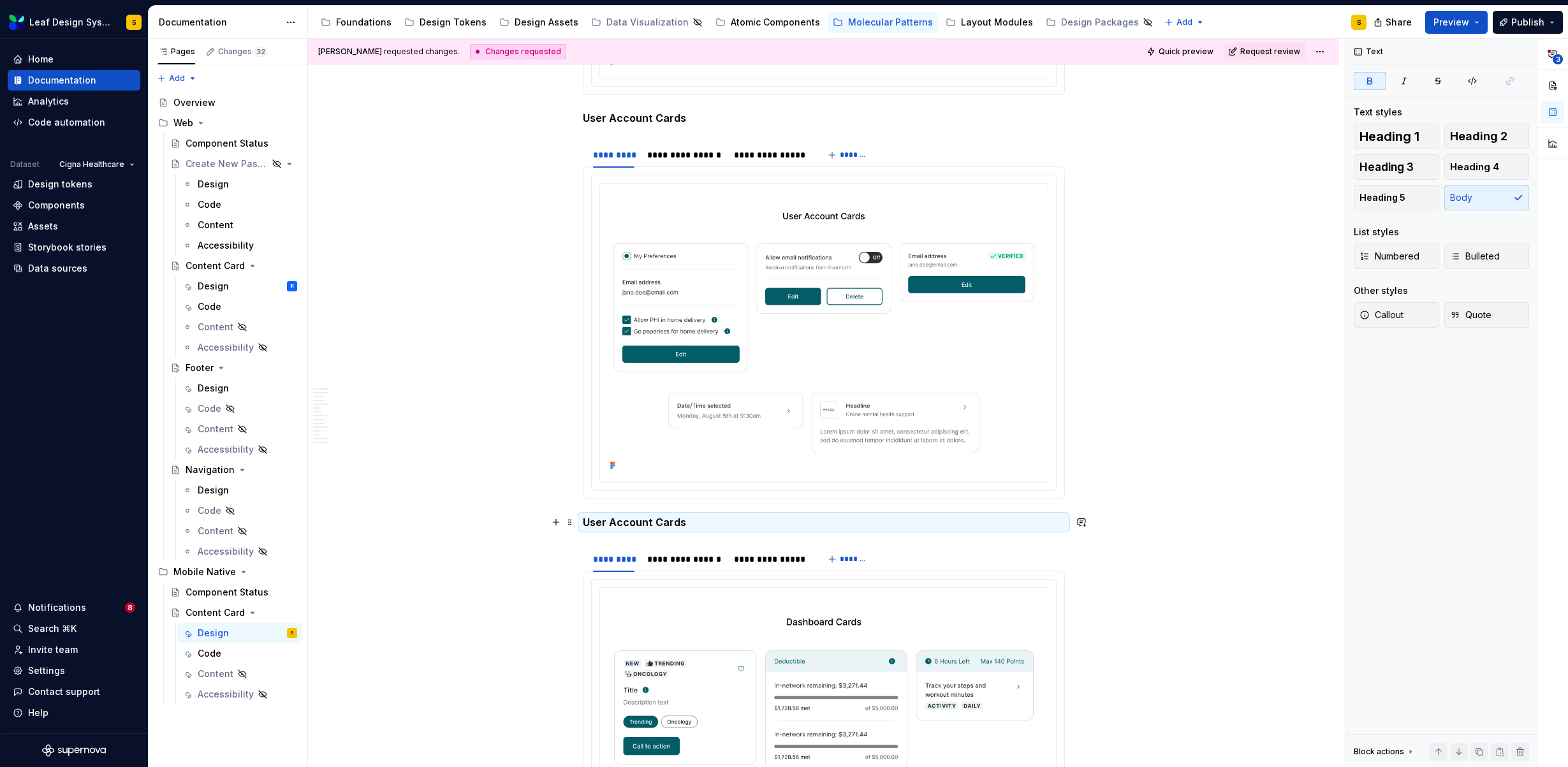
click at [595, 520] on strong "User Account Cards" at bounding box center [634, 521] width 103 height 12
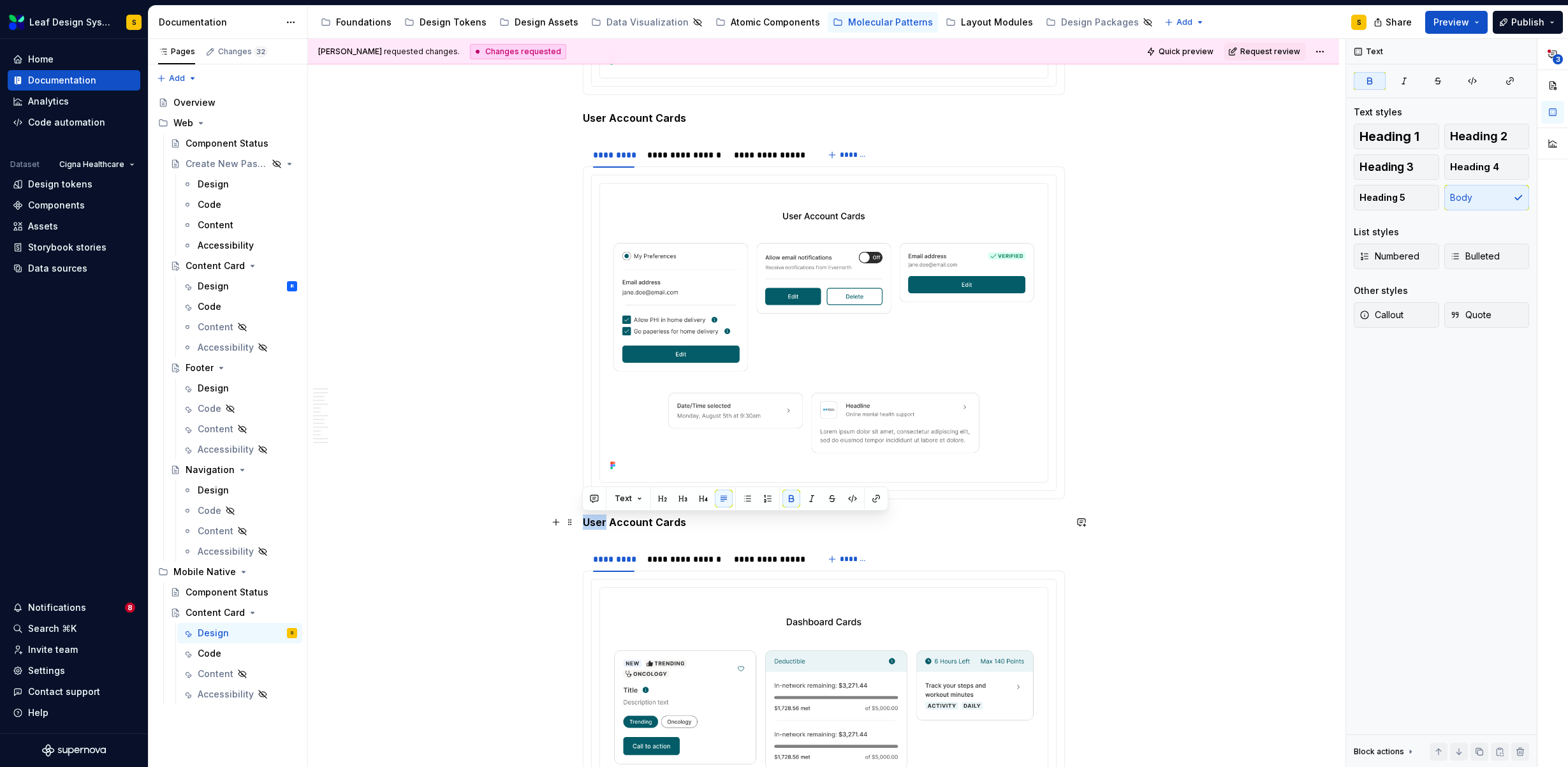
click at [595, 520] on strong "User Account Cards" at bounding box center [634, 521] width 103 height 12
click at [651, 522] on strong "Dashboard Account Cards" at bounding box center [650, 521] width 136 height 12
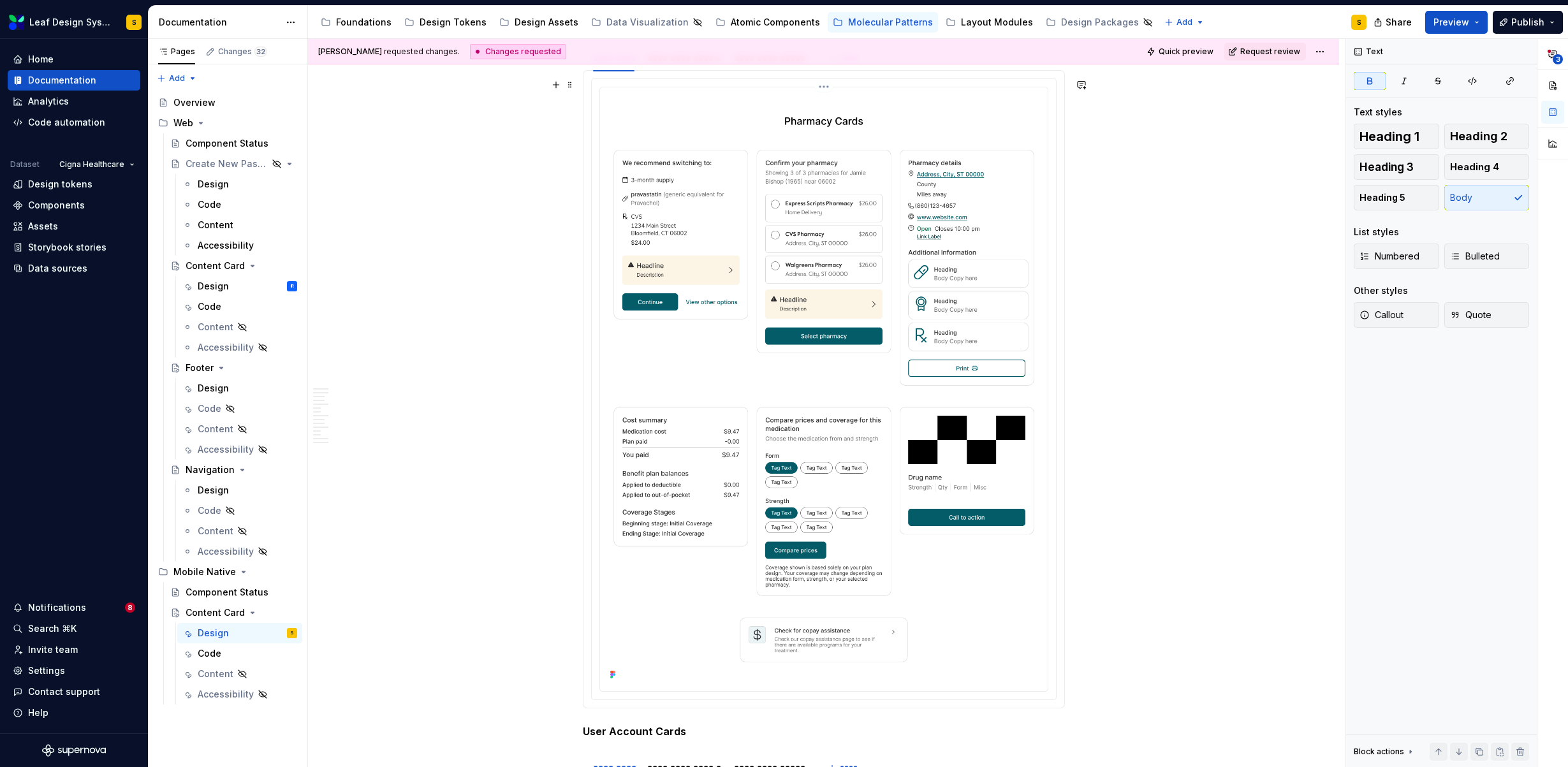
scroll to position [2918, 0]
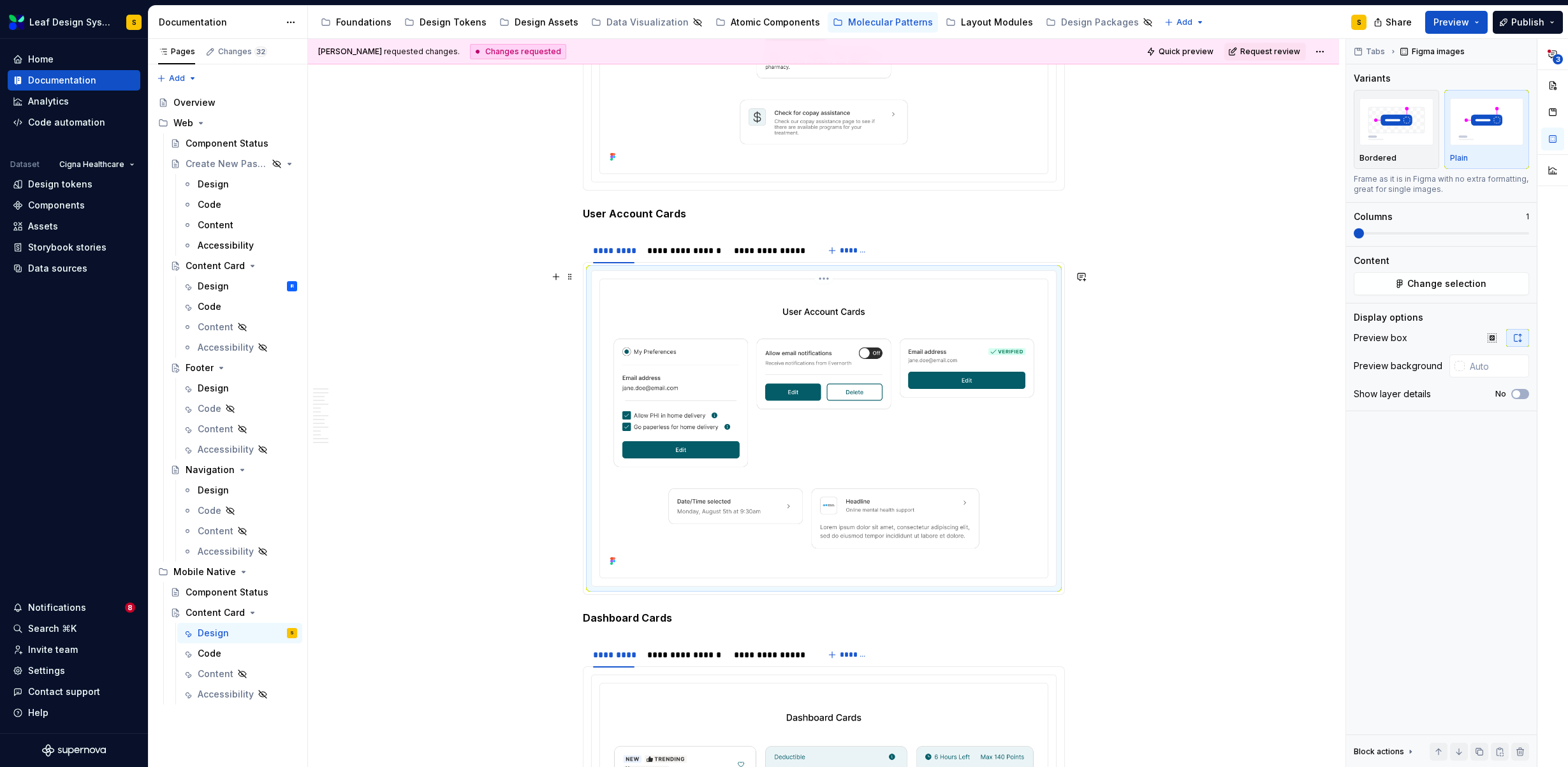
click at [874, 391] on img at bounding box center [823, 427] width 437 height 285
click at [769, 257] on div "**********" at bounding box center [769, 250] width 83 height 18
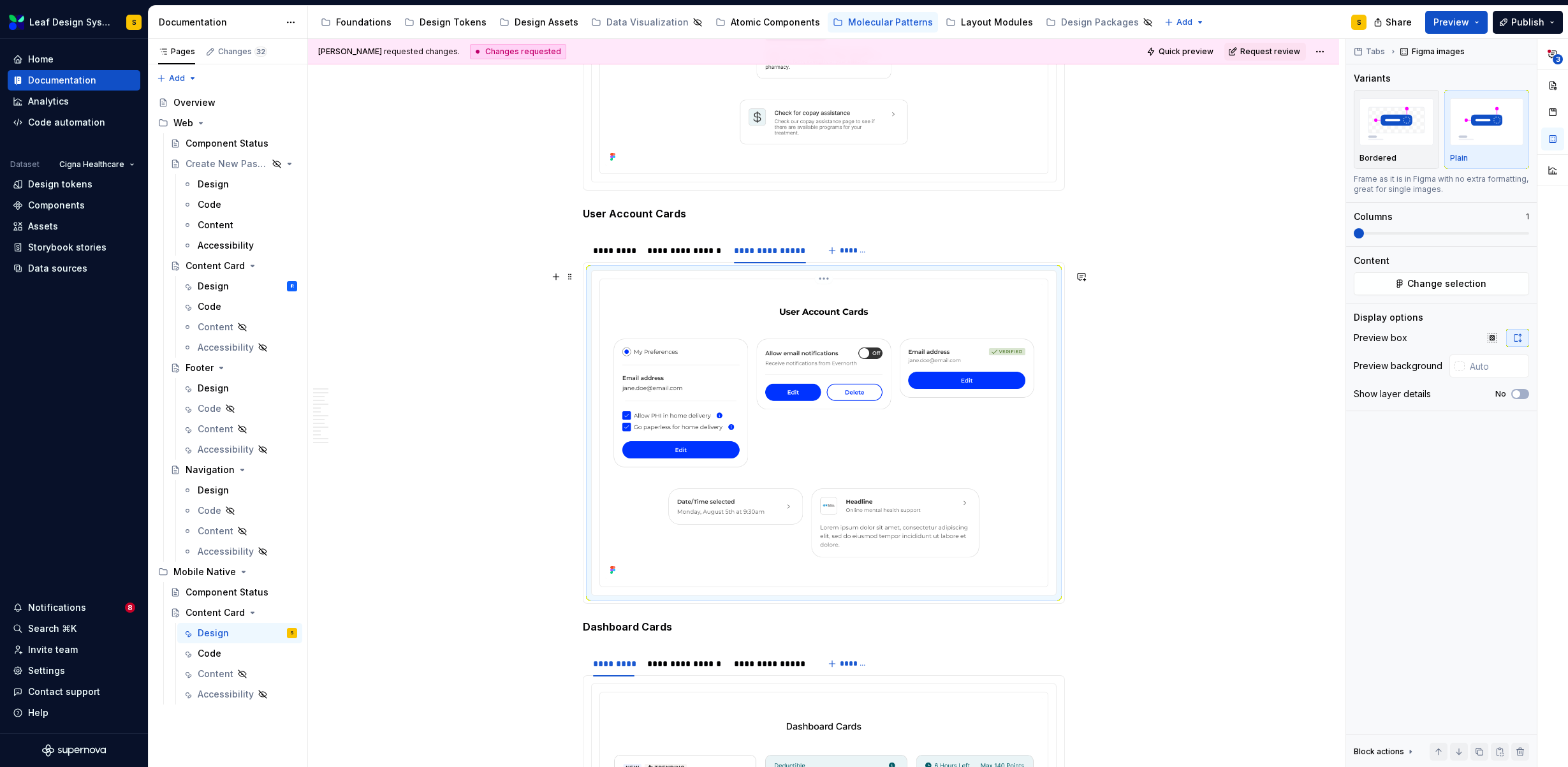
click at [868, 395] on img at bounding box center [823, 431] width 437 height 295
click at [1414, 284] on span "Change selection" at bounding box center [1446, 283] width 79 height 12
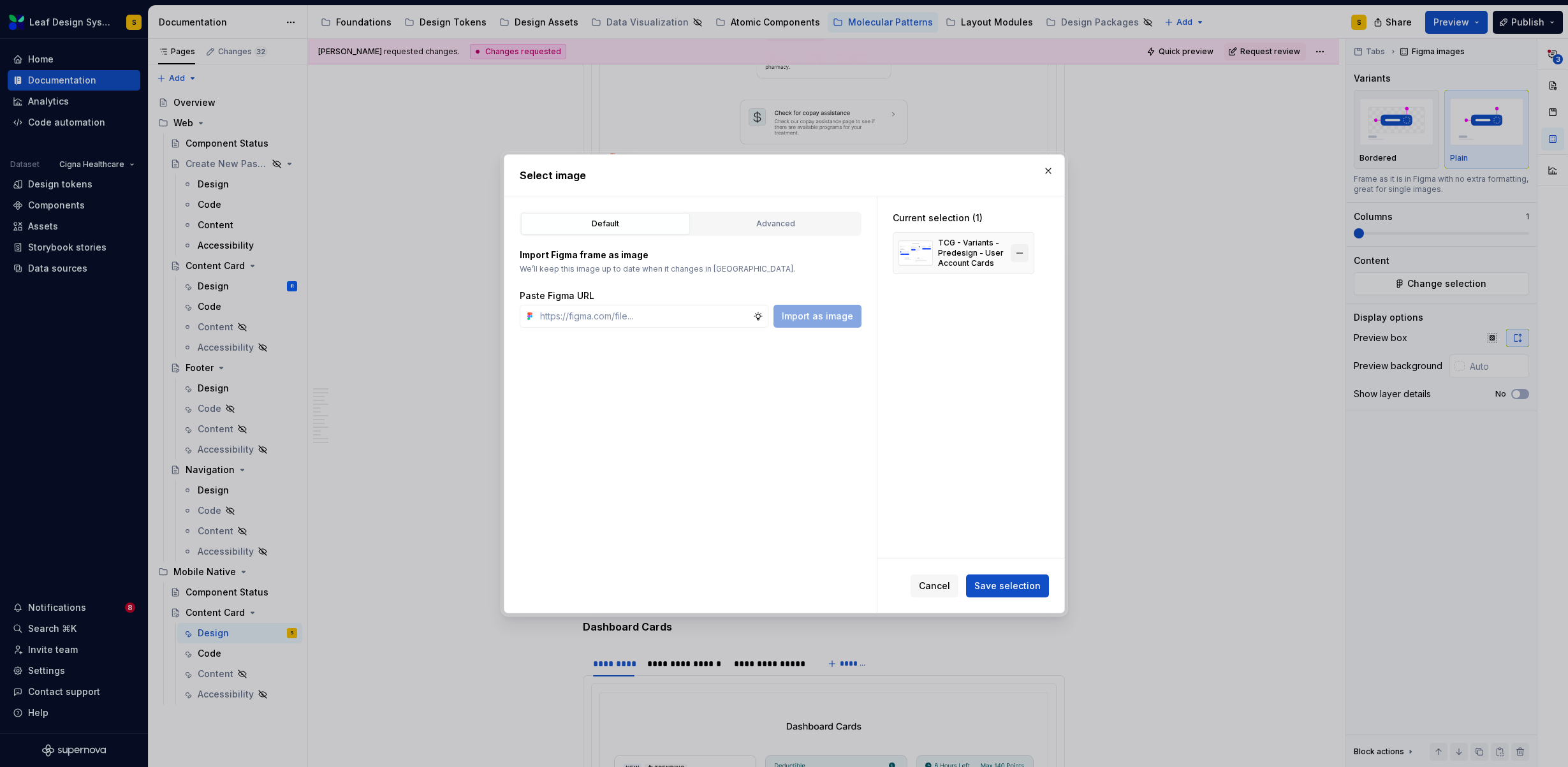
click at [1023, 252] on button "button" at bounding box center [1019, 252] width 18 height 18
type textarea "*"
click at [679, 317] on input "text" at bounding box center [644, 316] width 218 height 23
paste input "https://www.figma.com/design/R5FNMiBYdBSXRtfBEXZGMx/Design-Documentation-Assets…"
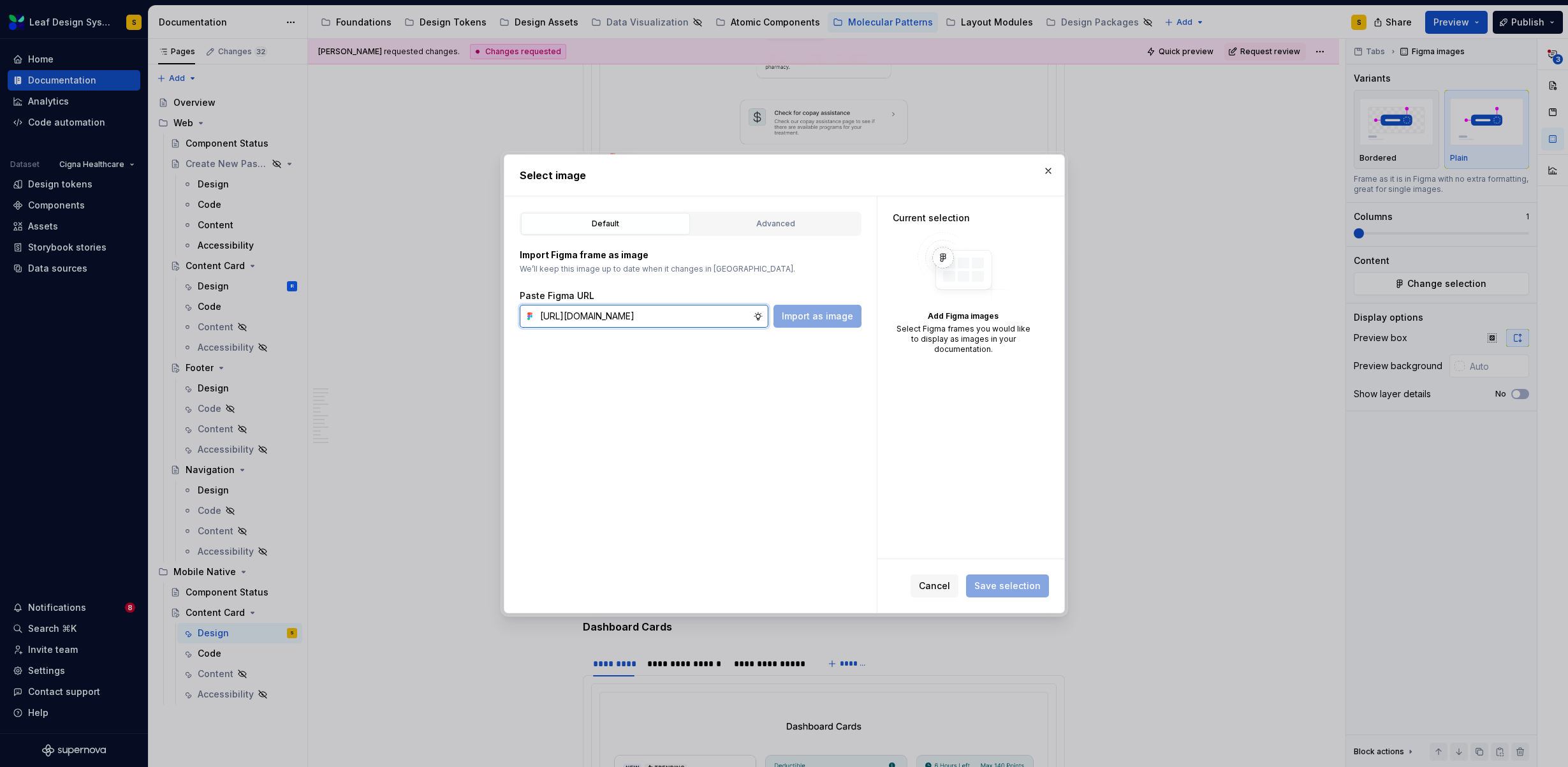
scroll to position [0, 419]
type input "https://www.figma.com/design/R5FNMiBYdBSXRtfBEXZGMx/Design-Documentation-Assets…"
click at [818, 320] on span "Import as image" at bounding box center [817, 316] width 71 height 12
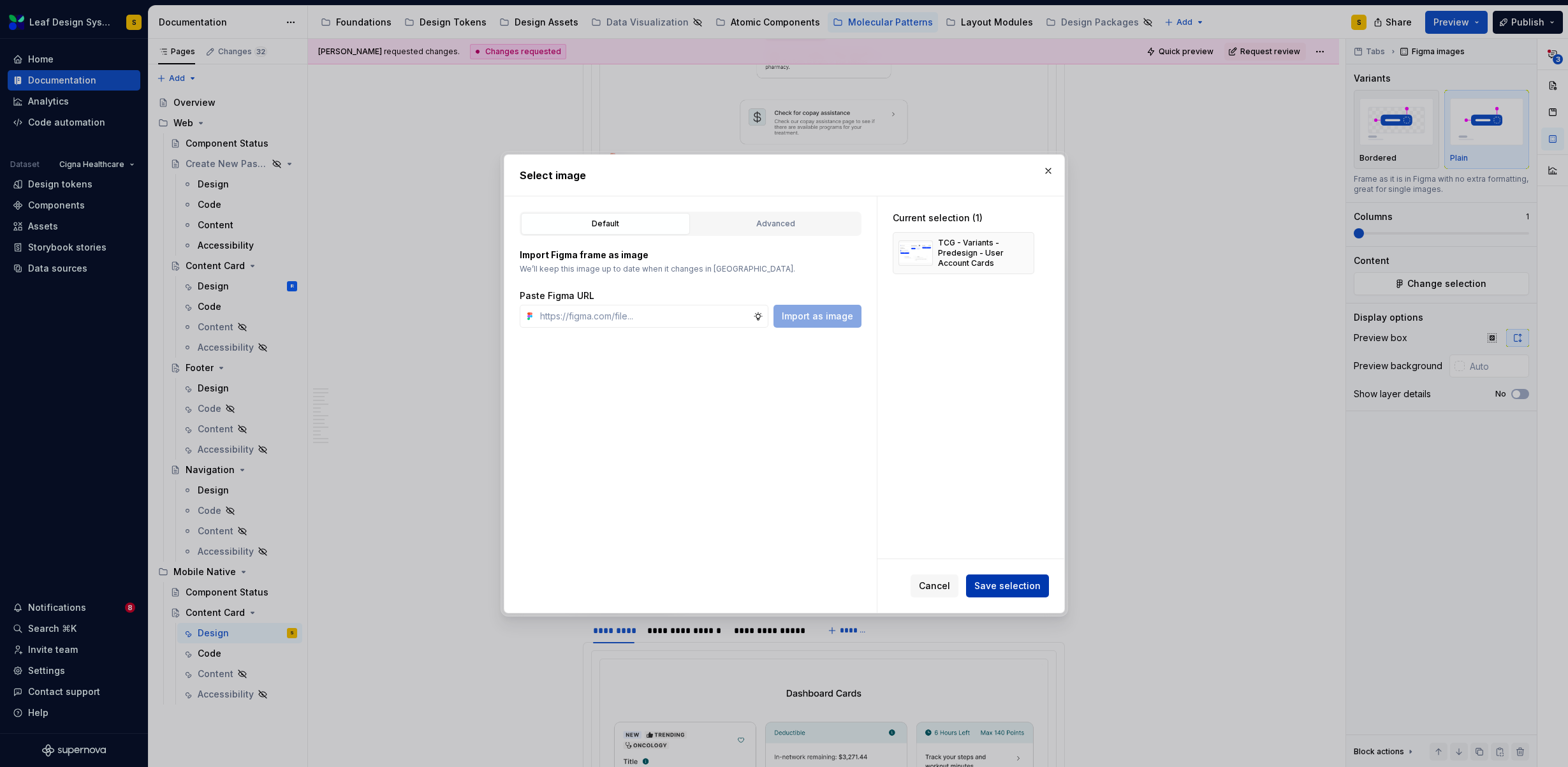
click at [1005, 584] on span "Save selection" at bounding box center [1007, 585] width 66 height 12
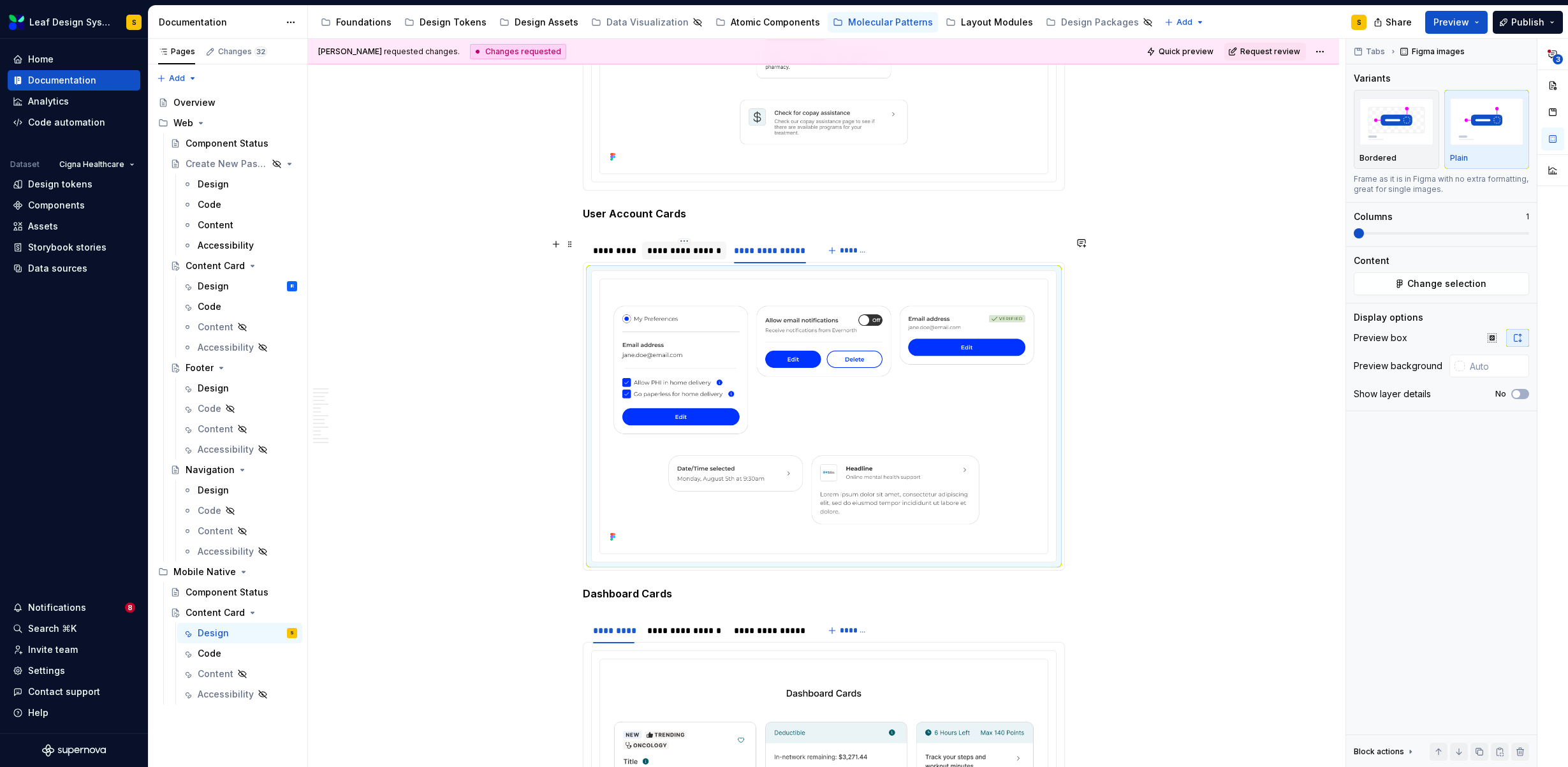
click at [698, 253] on div "**********" at bounding box center [684, 249] width 74 height 12
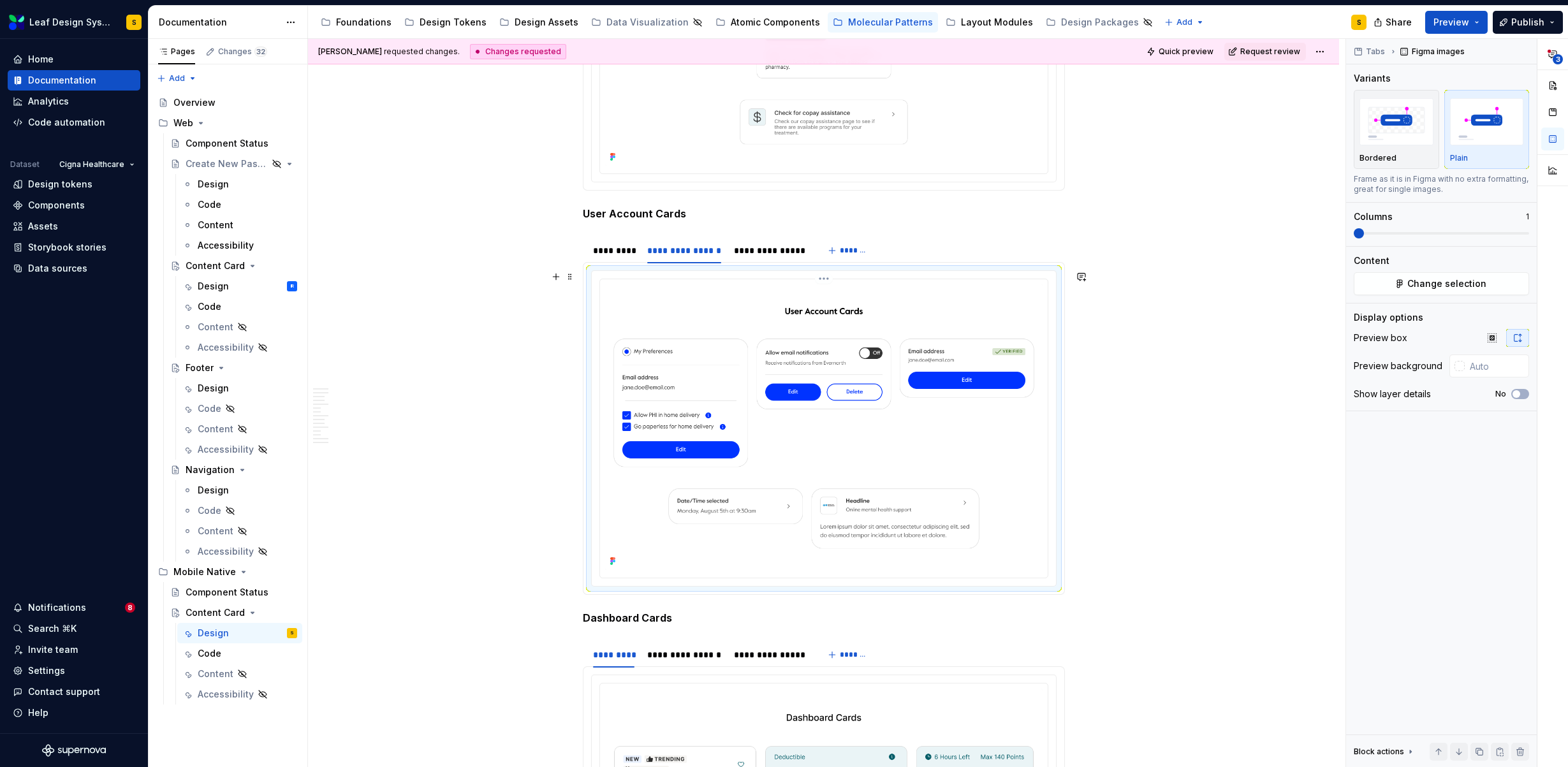
click at [775, 356] on img at bounding box center [823, 427] width 437 height 285
click at [1388, 288] on button "Change selection" at bounding box center [1441, 283] width 175 height 23
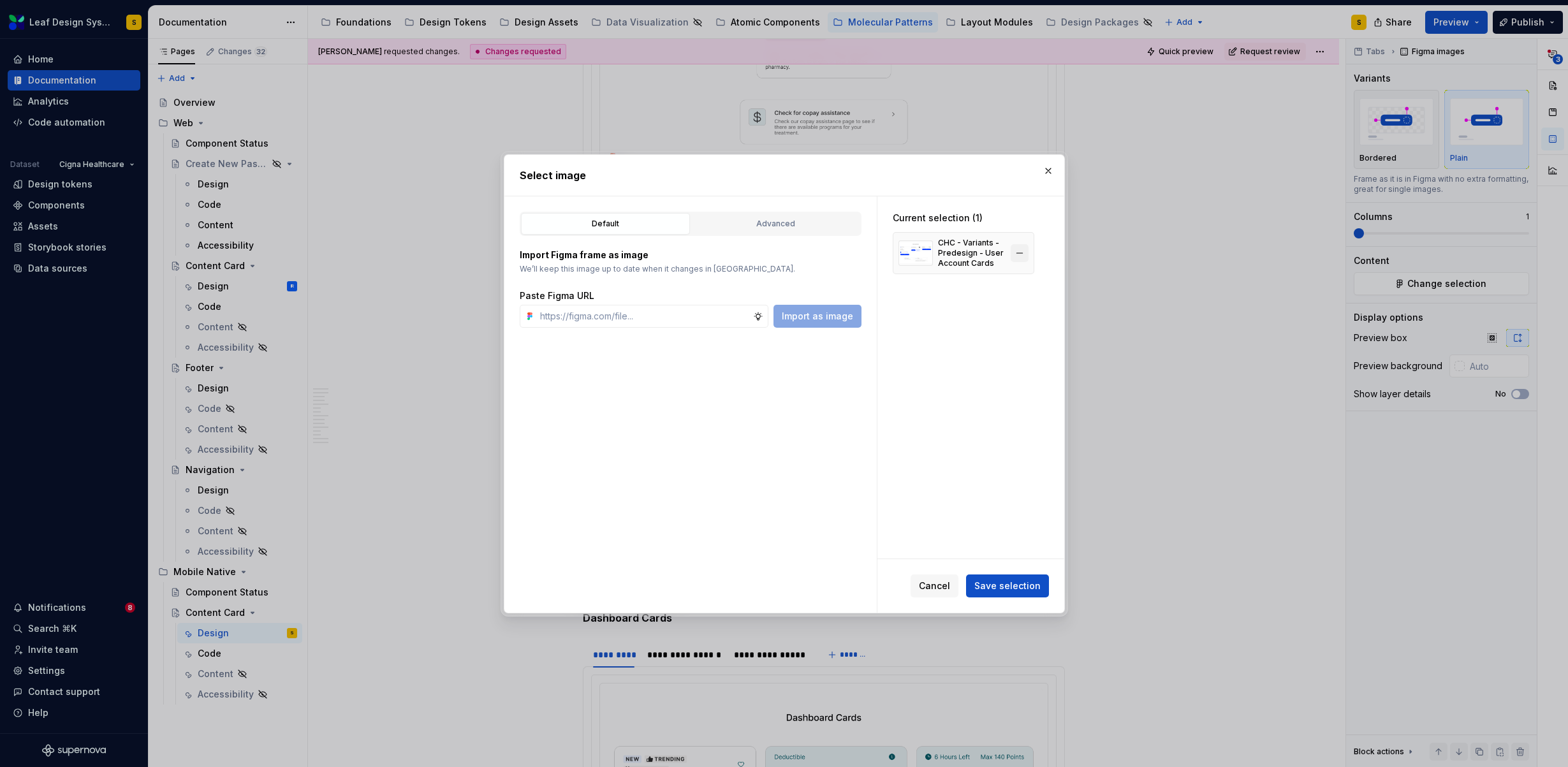
click at [1024, 253] on button "button" at bounding box center [1019, 252] width 18 height 18
click at [614, 313] on input "text" at bounding box center [644, 316] width 218 height 23
type textarea "*"
paste input "https://www.figma.com/design/R5FNMiBYdBSXRtfBEXZGMx/Design-Documentation-Assets…"
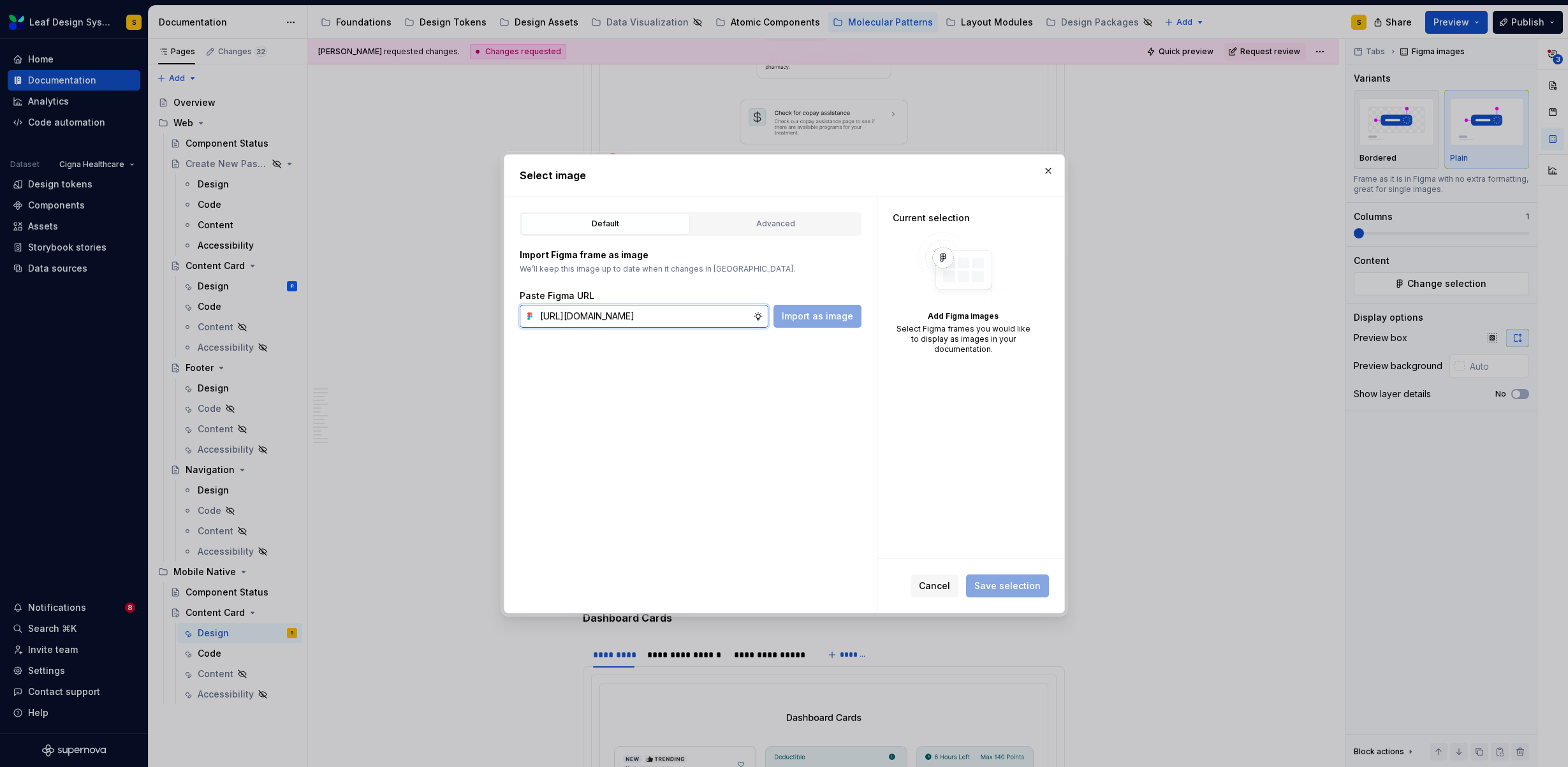
scroll to position [0, 423]
type input "https://www.figma.com/design/R5FNMiBYdBSXRtfBEXZGMx/Design-Documentation-Assets…"
click at [802, 323] on button "Import as image" at bounding box center [817, 316] width 88 height 23
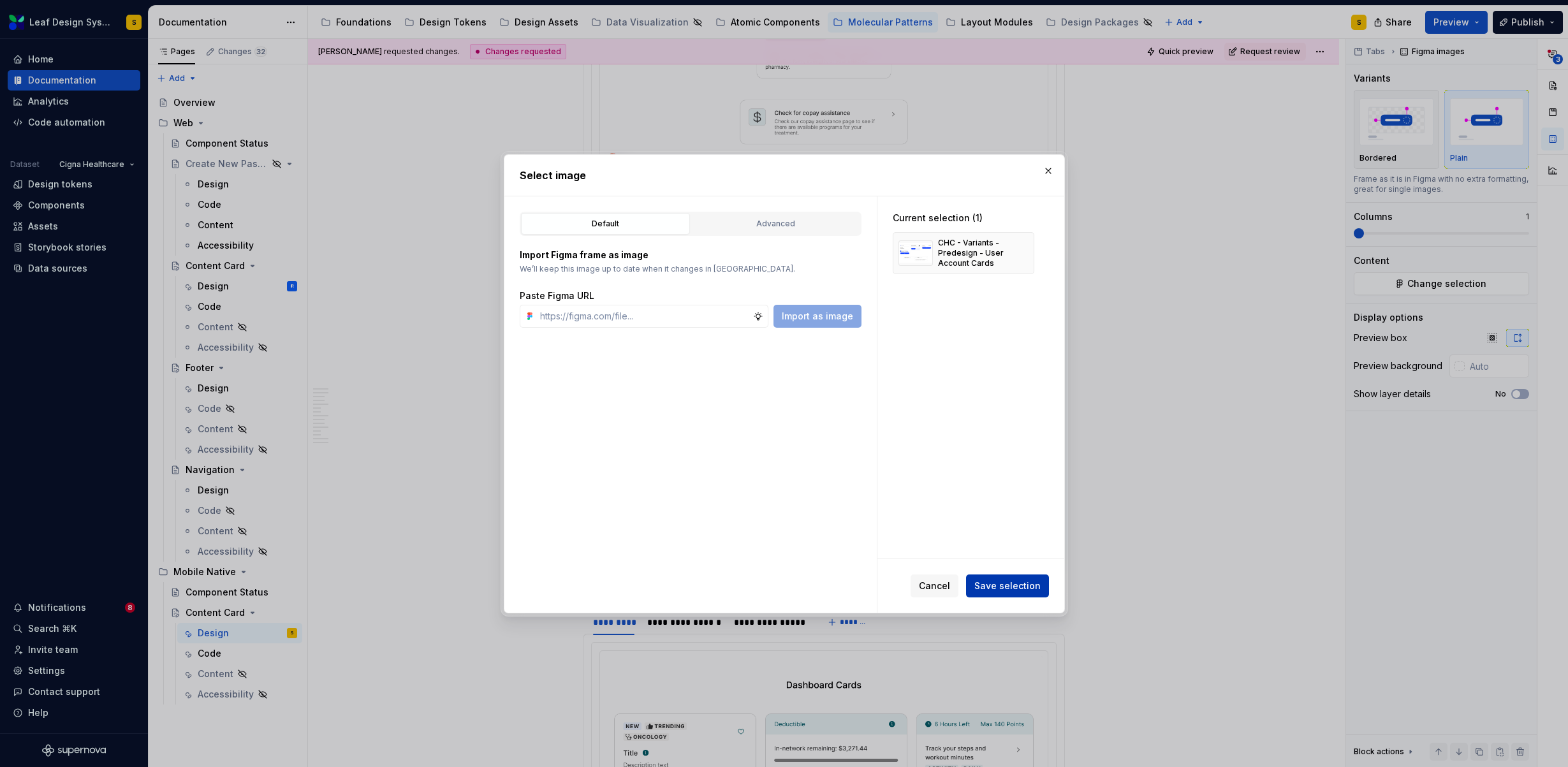
click at [1016, 580] on span "Save selection" at bounding box center [1007, 585] width 66 height 12
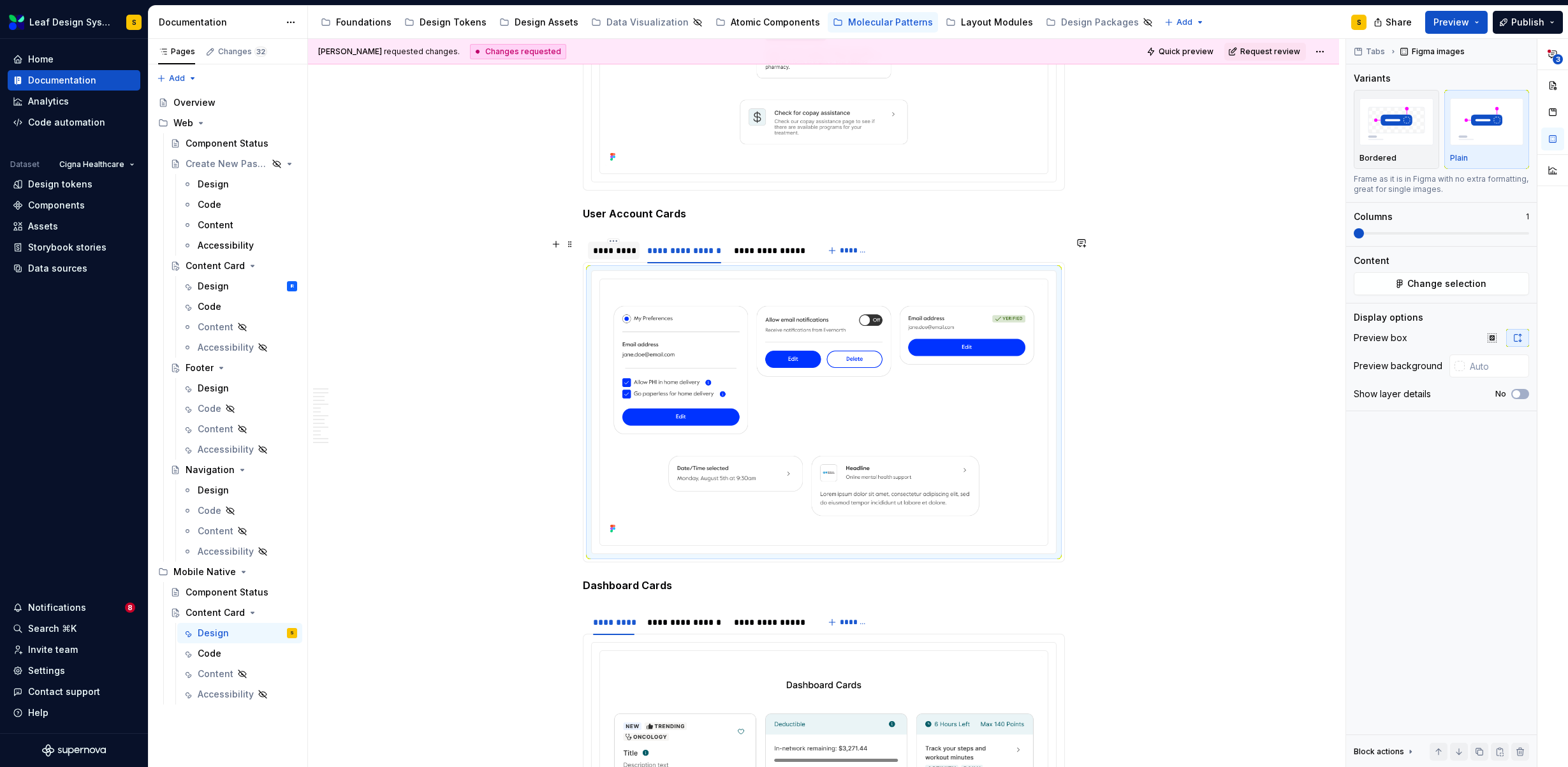
click at [598, 246] on div "*********" at bounding box center [614, 249] width 42 height 12
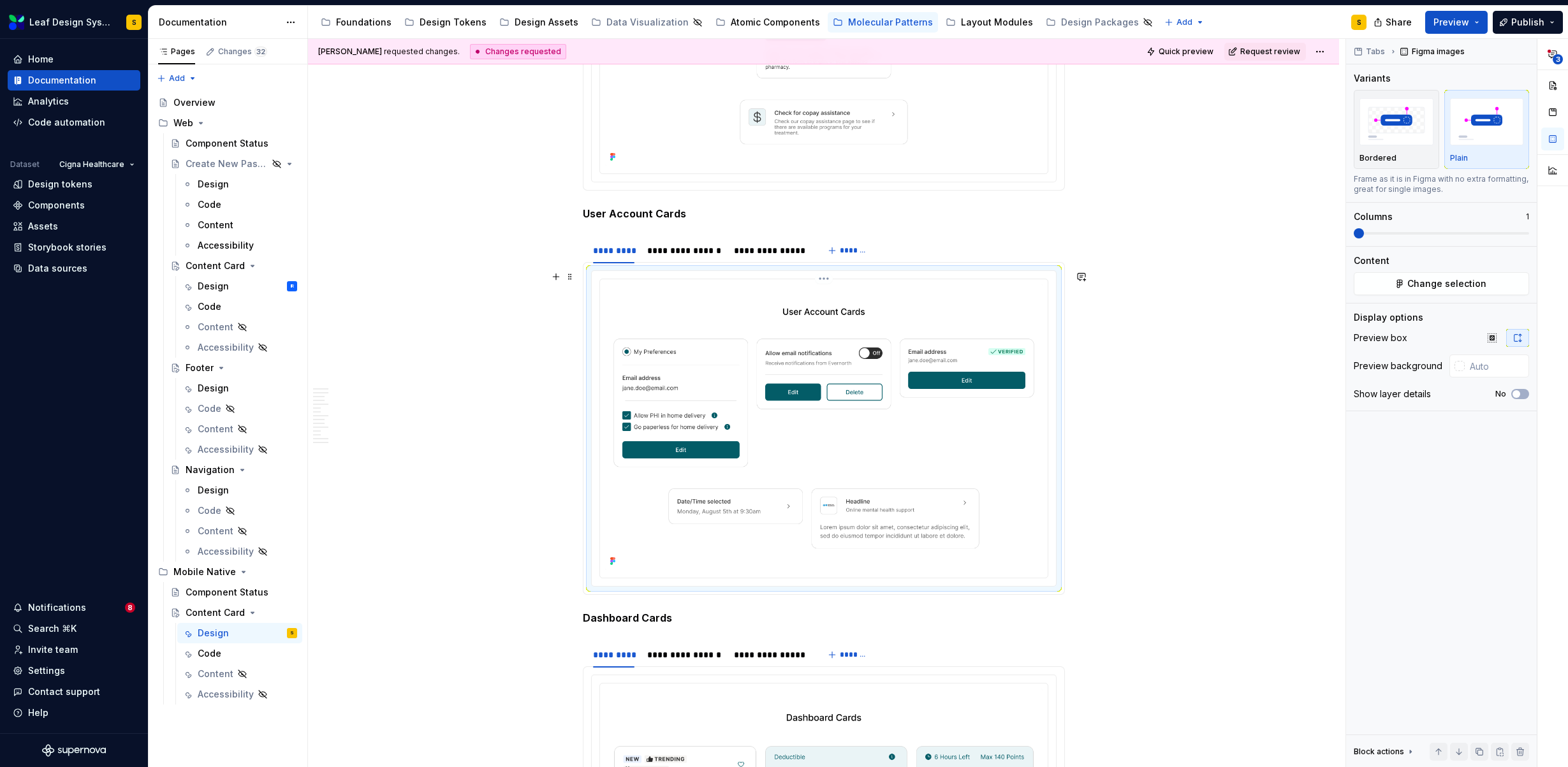
click at [782, 382] on img at bounding box center [823, 427] width 437 height 285
click at [1458, 290] on button "Change selection" at bounding box center [1441, 283] width 175 height 23
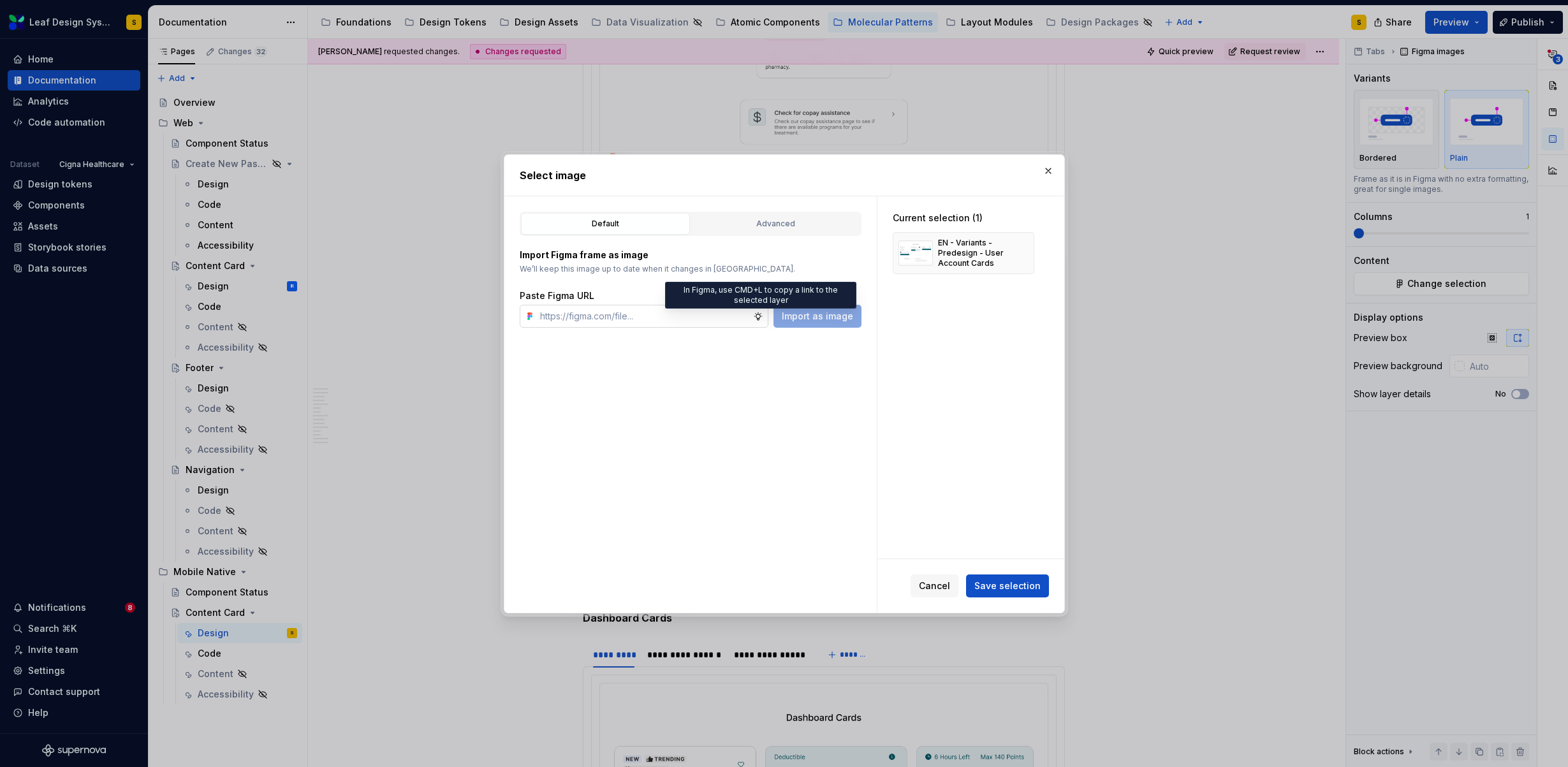
type textarea "*"
click at [1023, 251] on button "button" at bounding box center [1019, 252] width 18 height 18
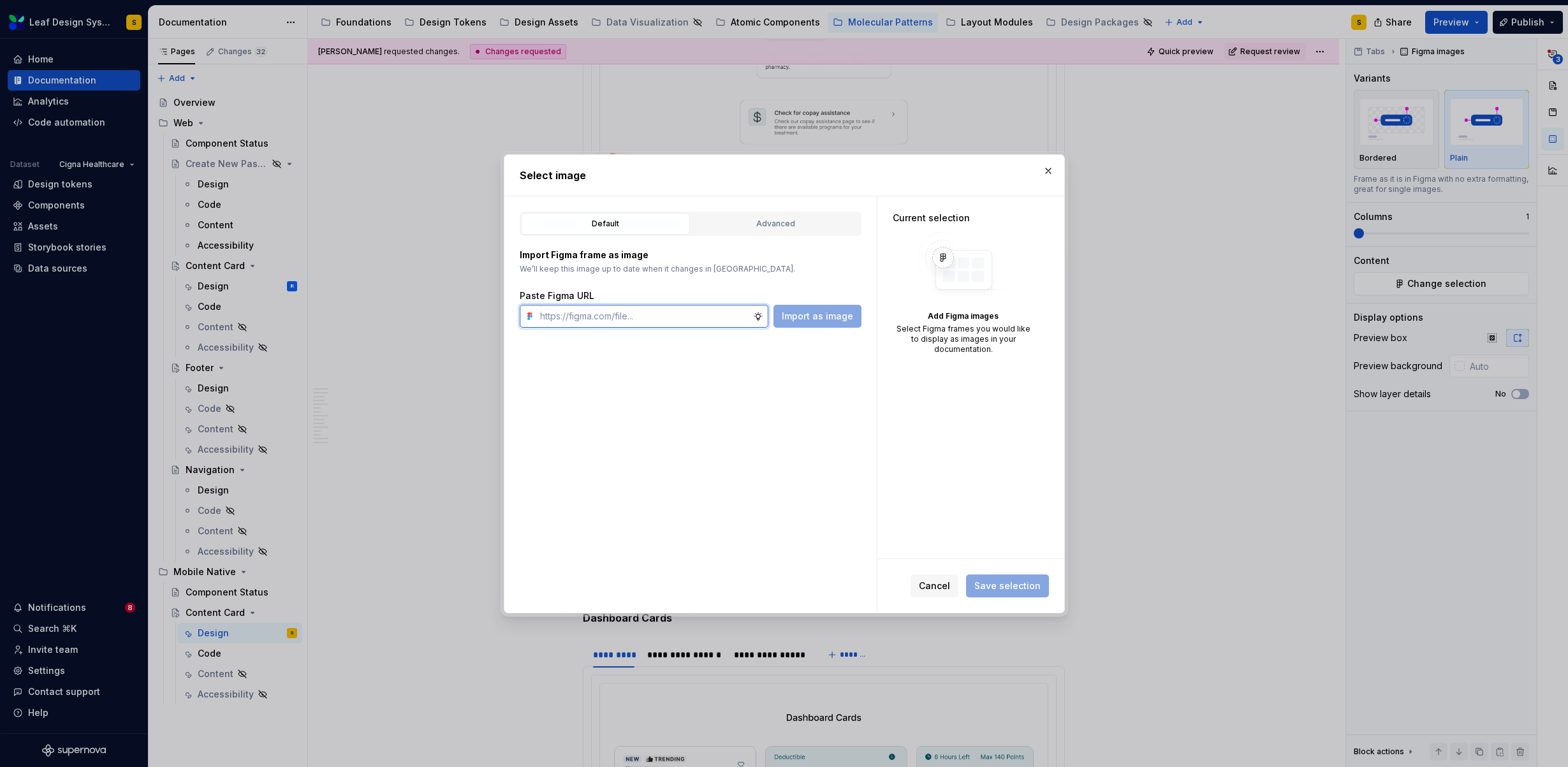
click at [654, 312] on input "text" at bounding box center [644, 316] width 218 height 23
paste input "https://www.figma.com/design/R5FNMiBYdBSXRtfBEXZGMx/Design-Documentation-Assets…"
type input "https://www.figma.com/design/R5FNMiBYdBSXRtfBEXZGMx/Design-Documentation-Assets…"
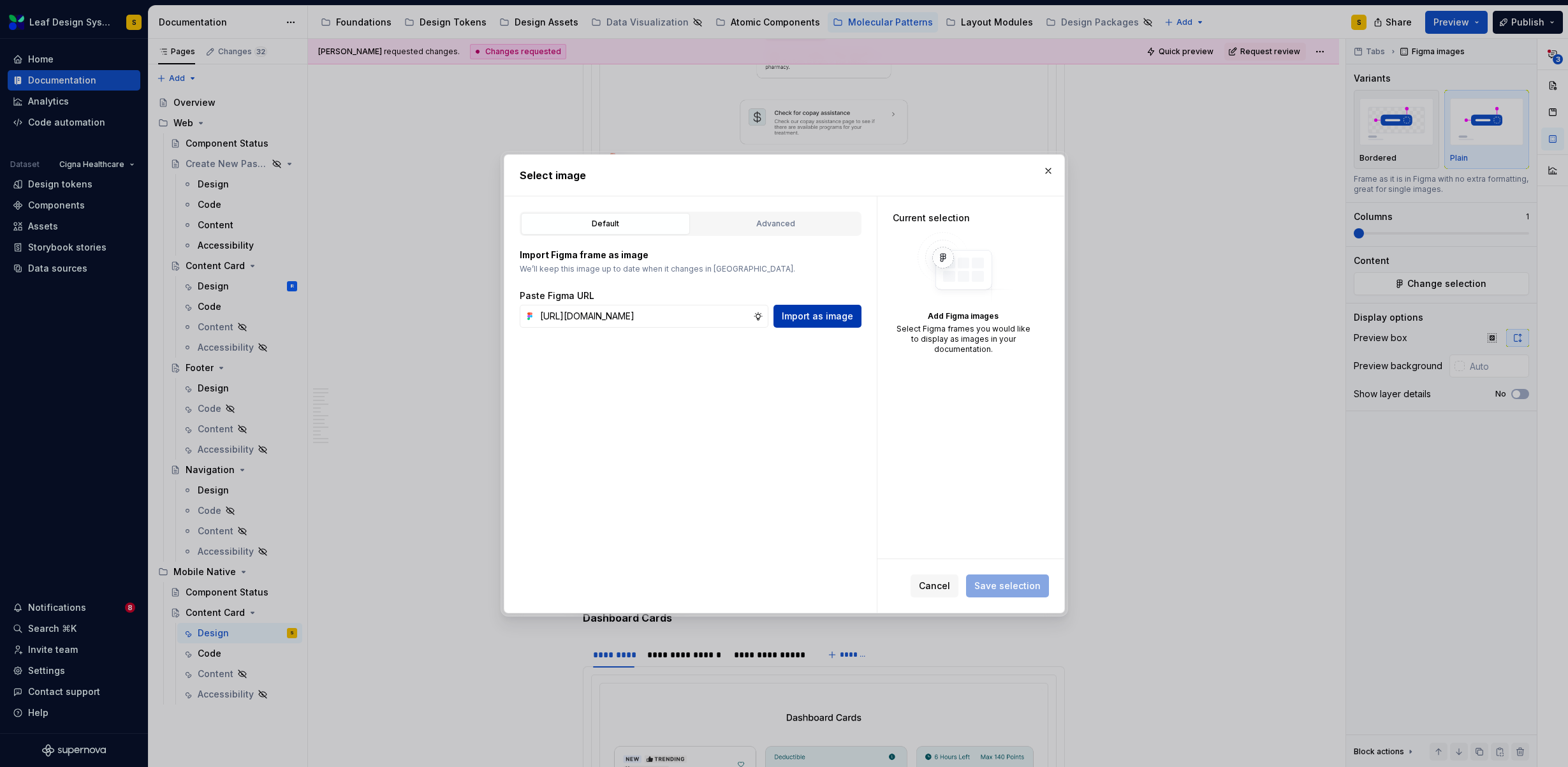
click at [834, 314] on span "Import as image" at bounding box center [817, 316] width 71 height 12
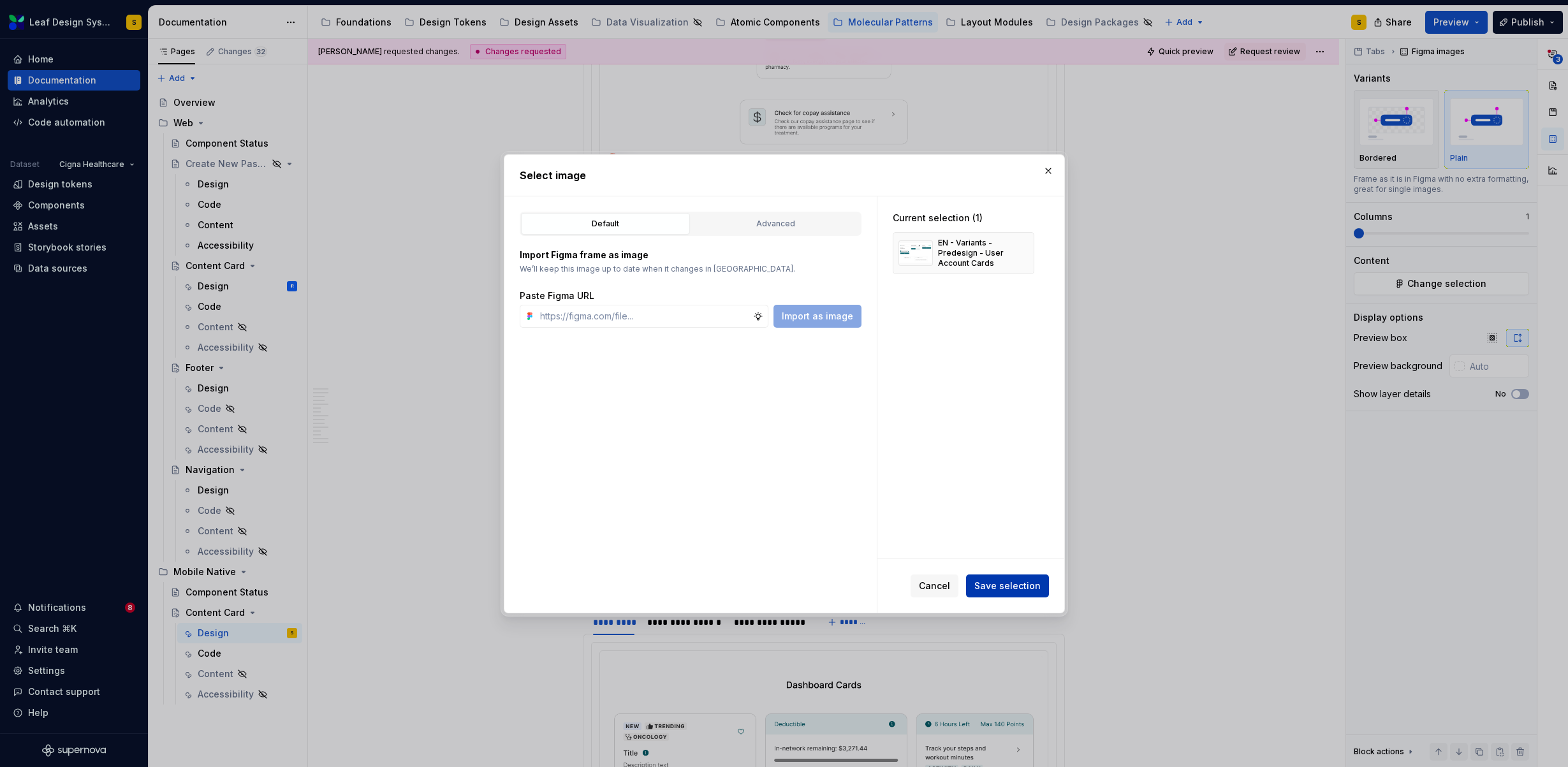
click at [1038, 584] on span "Save selection" at bounding box center [1007, 585] width 66 height 12
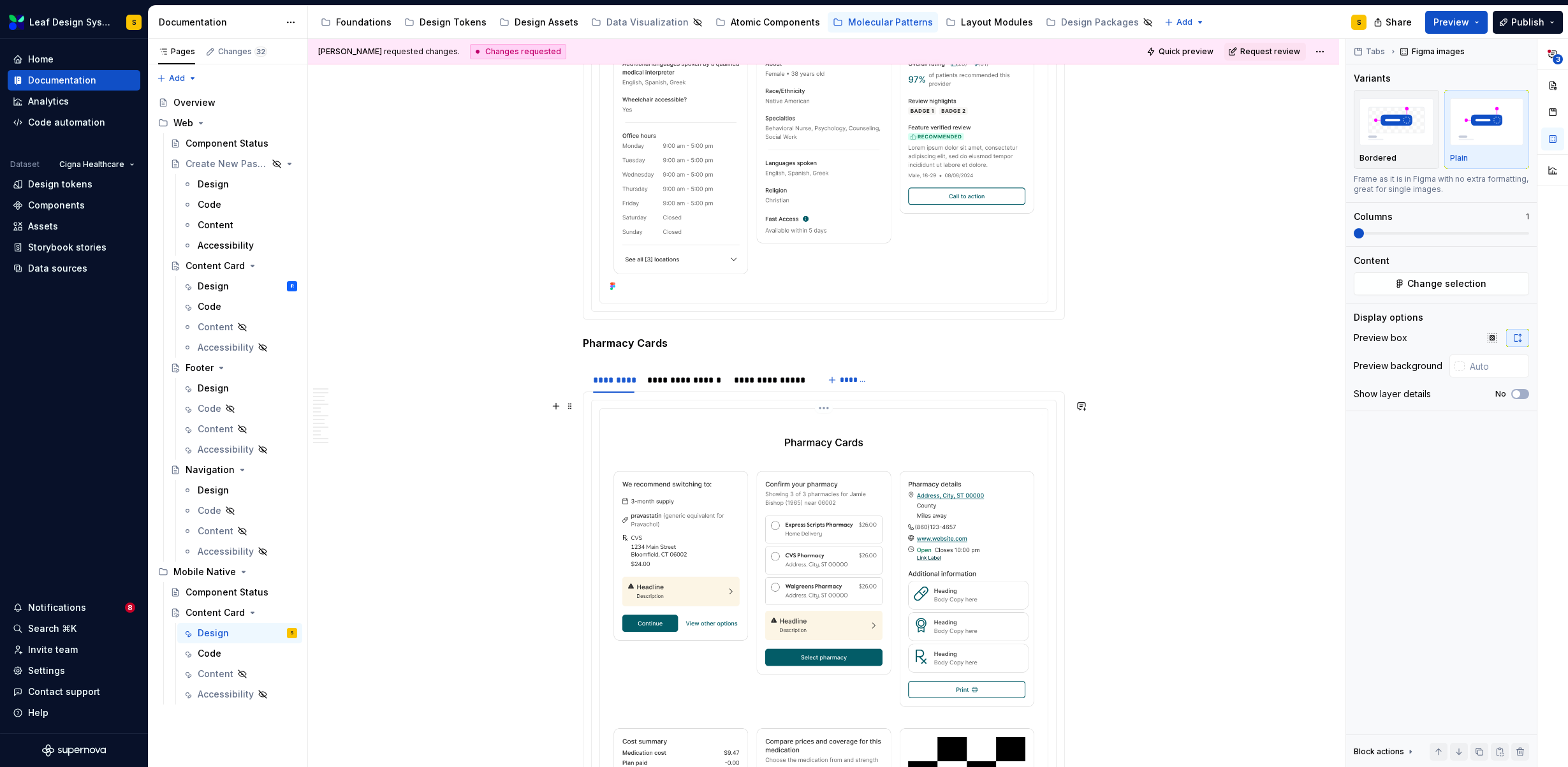
scroll to position [2080, 0]
click at [884, 529] on img at bounding box center [823, 707] width 437 height 591
click at [781, 379] on div "**********" at bounding box center [770, 378] width 72 height 12
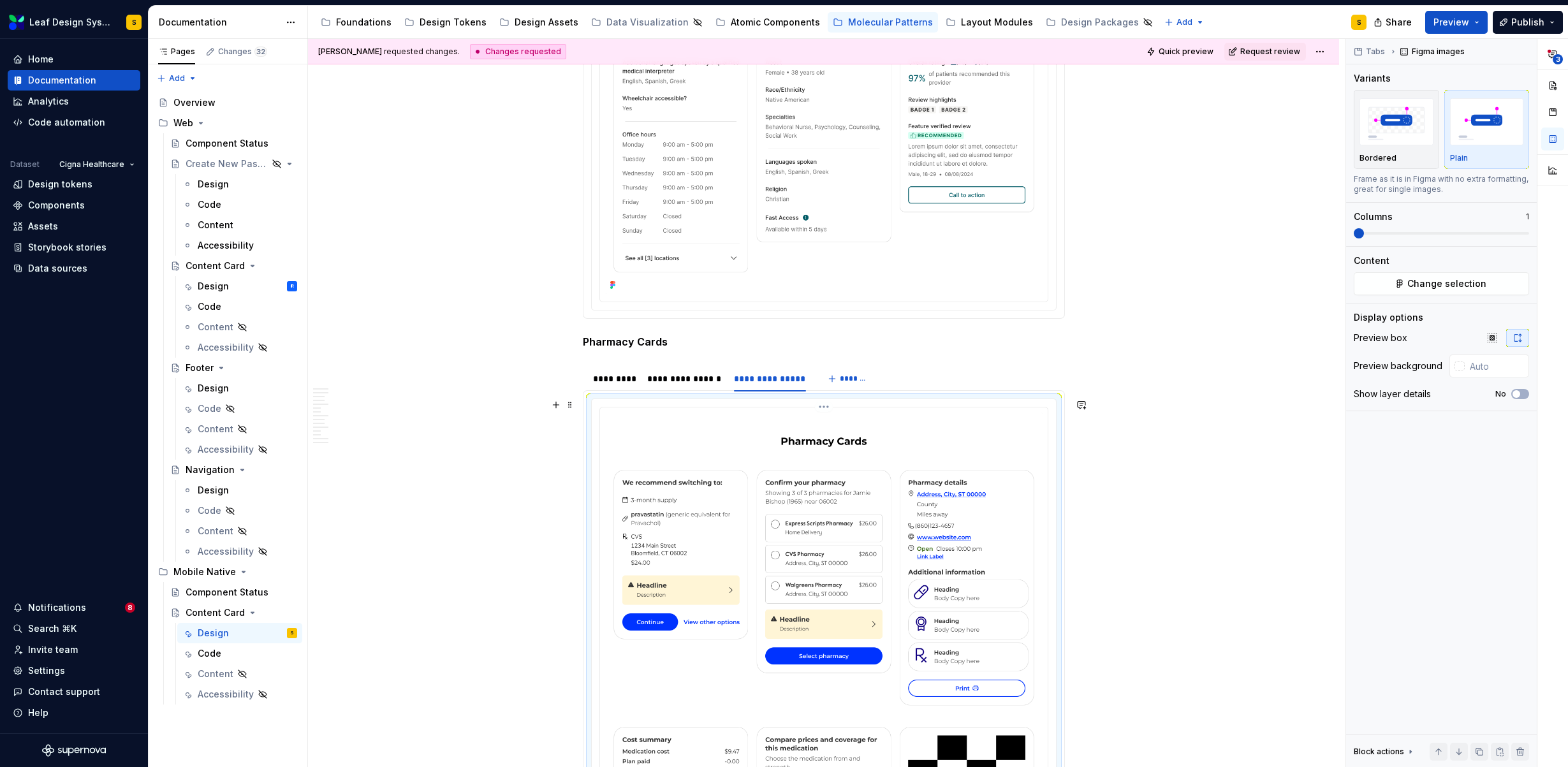
click at [880, 504] on img at bounding box center [823, 712] width 437 height 599
type textarea "*"
click at [1464, 288] on span "Change selection" at bounding box center [1446, 283] width 79 height 12
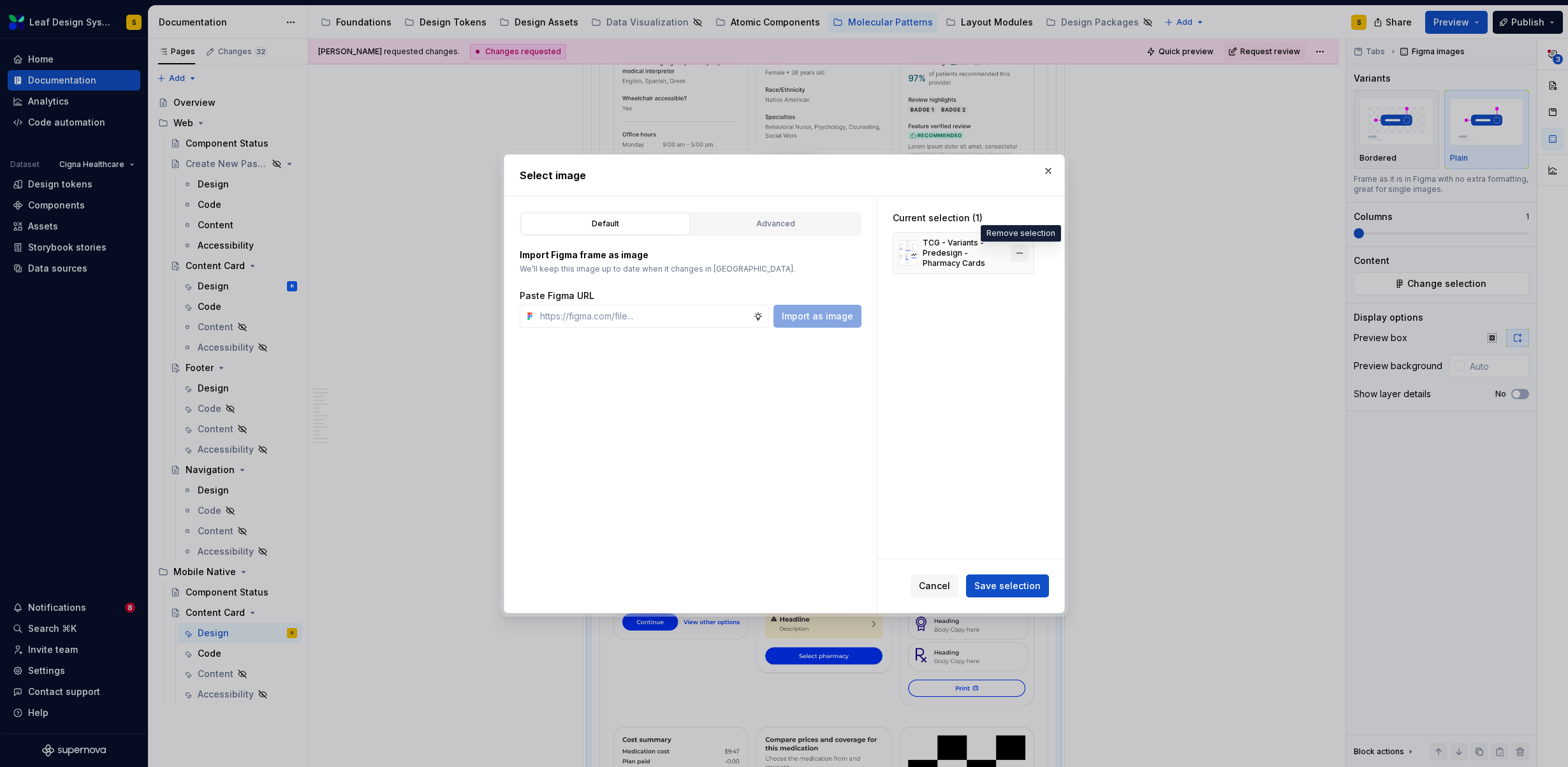
click at [1016, 253] on button "button" at bounding box center [1019, 252] width 18 height 18
click at [686, 310] on input "text" at bounding box center [644, 316] width 218 height 23
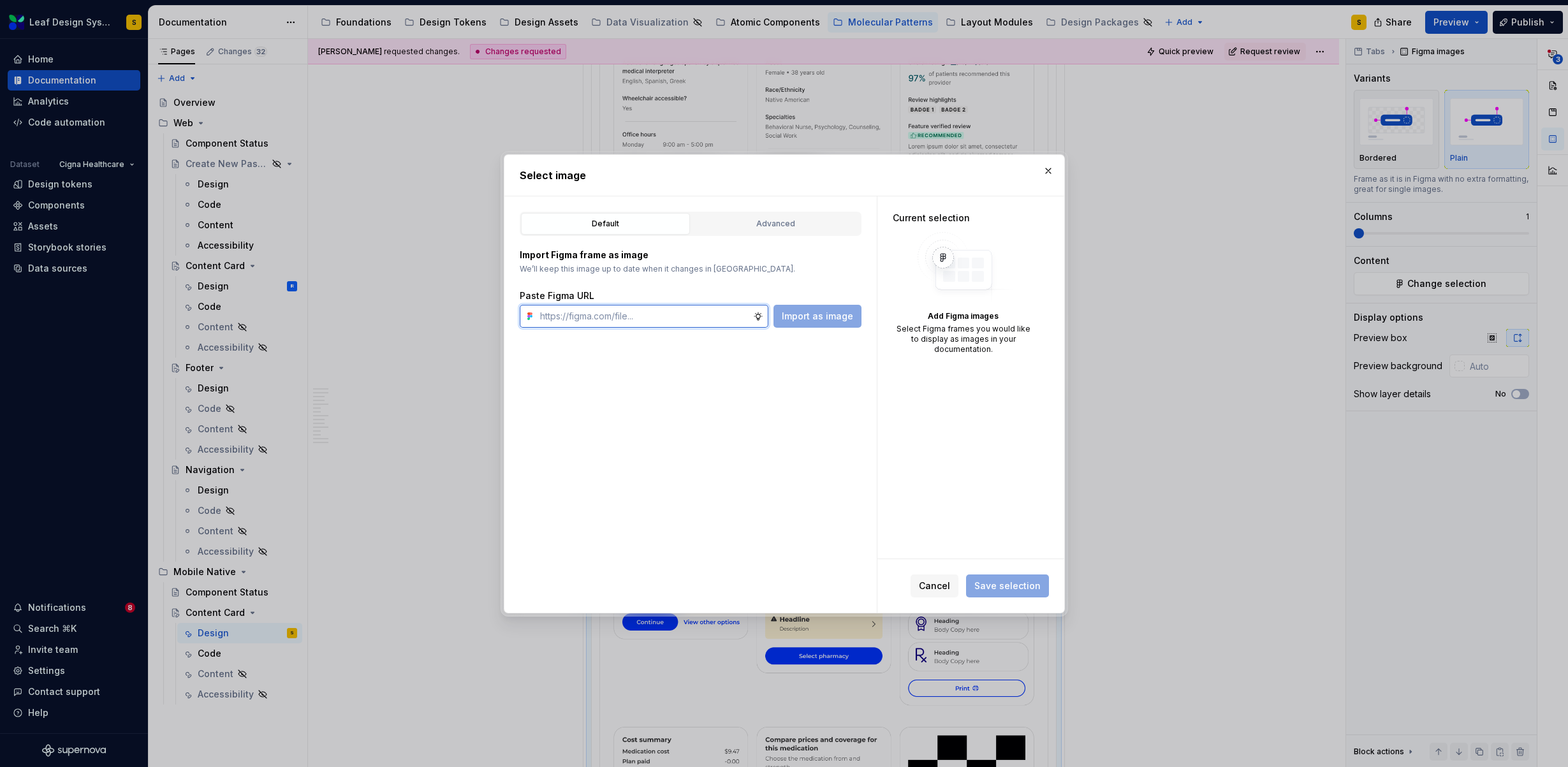
paste input "https://www.figma.com/design/R5FNMiBYdBSXRtfBEXZGMx/Design-Documentation-Assets…"
type input "https://www.figma.com/design/R5FNMiBYdBSXRtfBEXZGMx/Design-Documentation-Assets…"
click at [815, 313] on span "Import as image" at bounding box center [817, 316] width 71 height 12
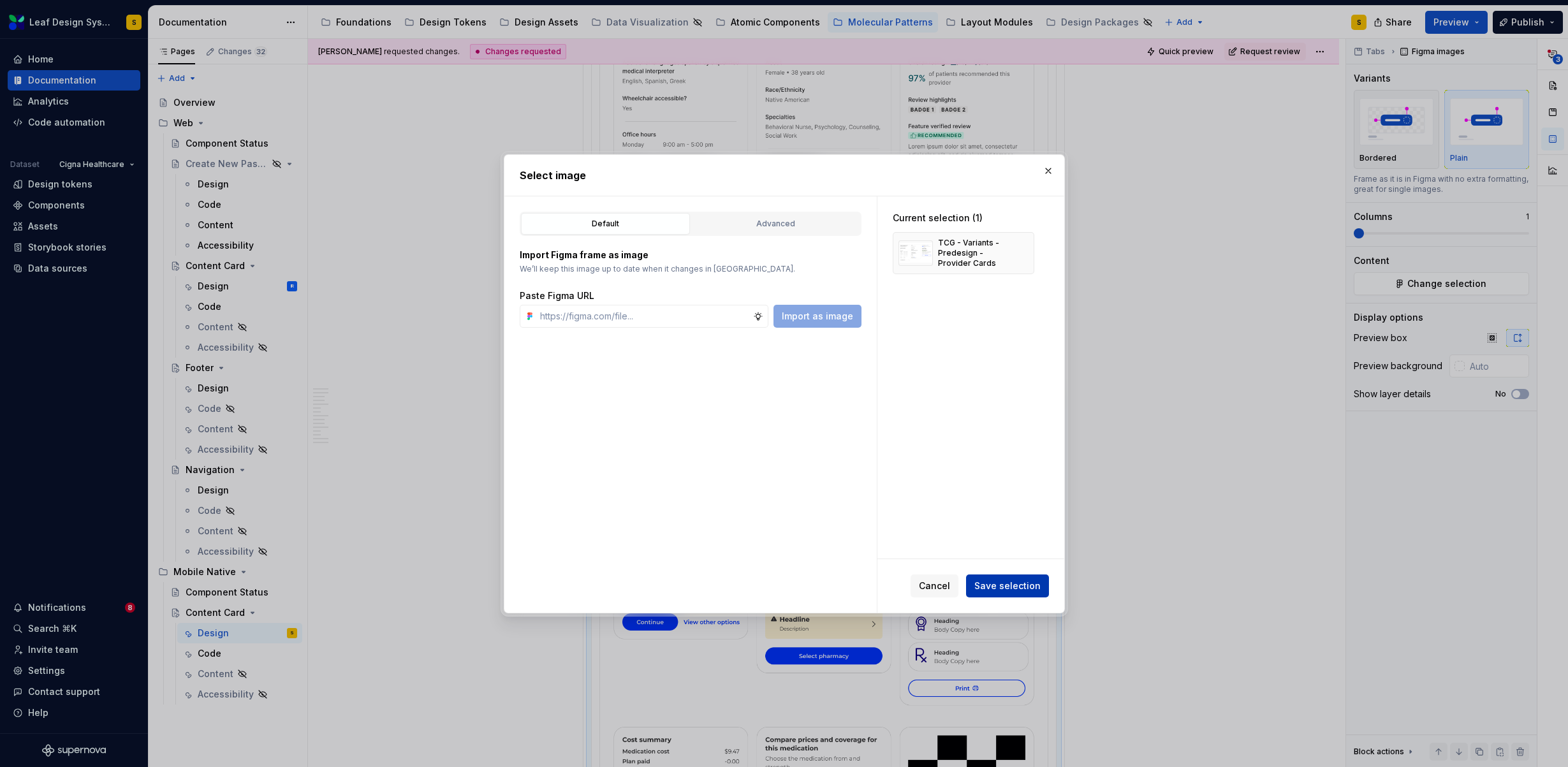
click at [983, 589] on span "Save selection" at bounding box center [1007, 585] width 66 height 12
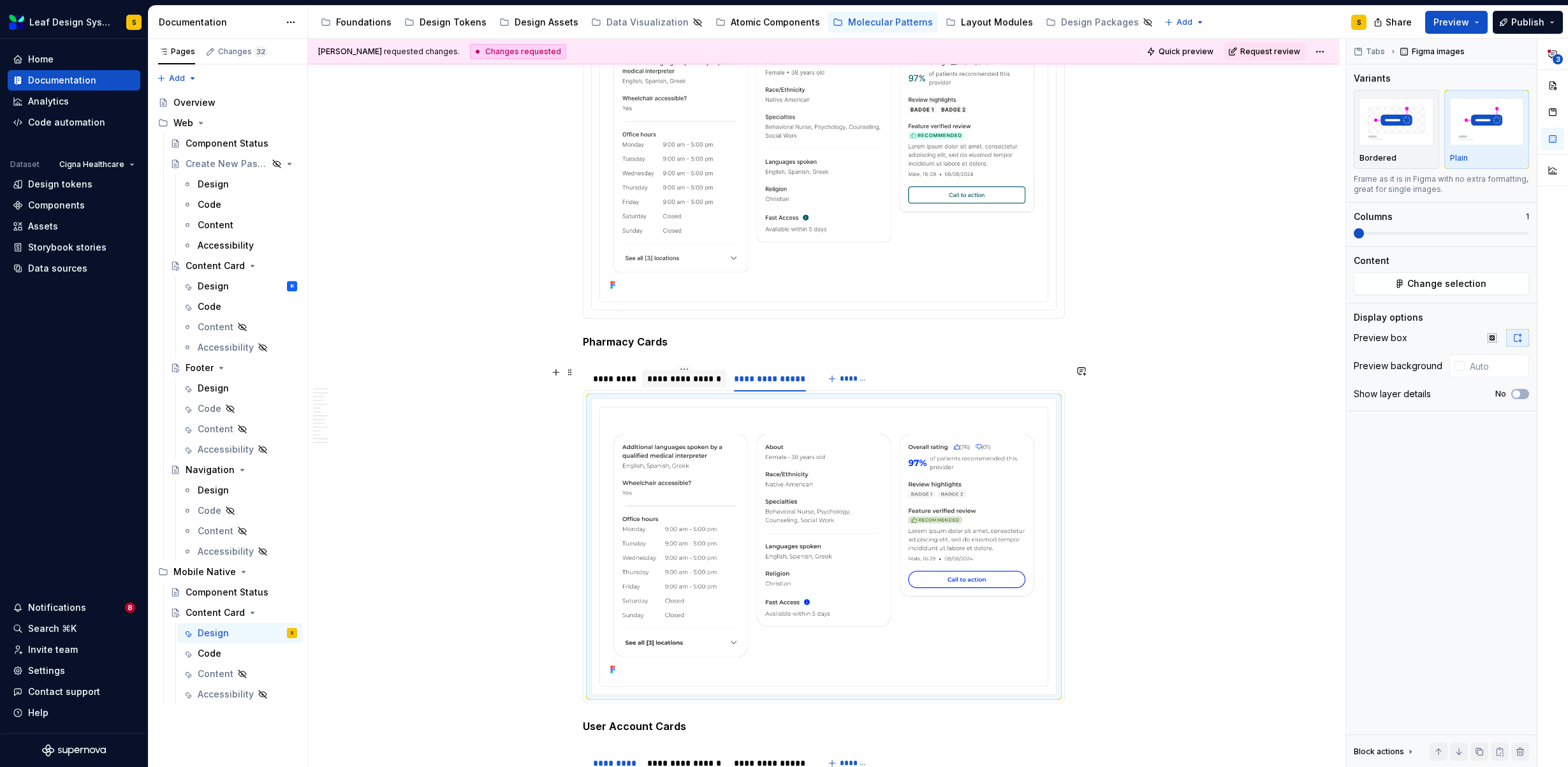
click at [680, 381] on div "**********" at bounding box center [684, 378] width 74 height 12
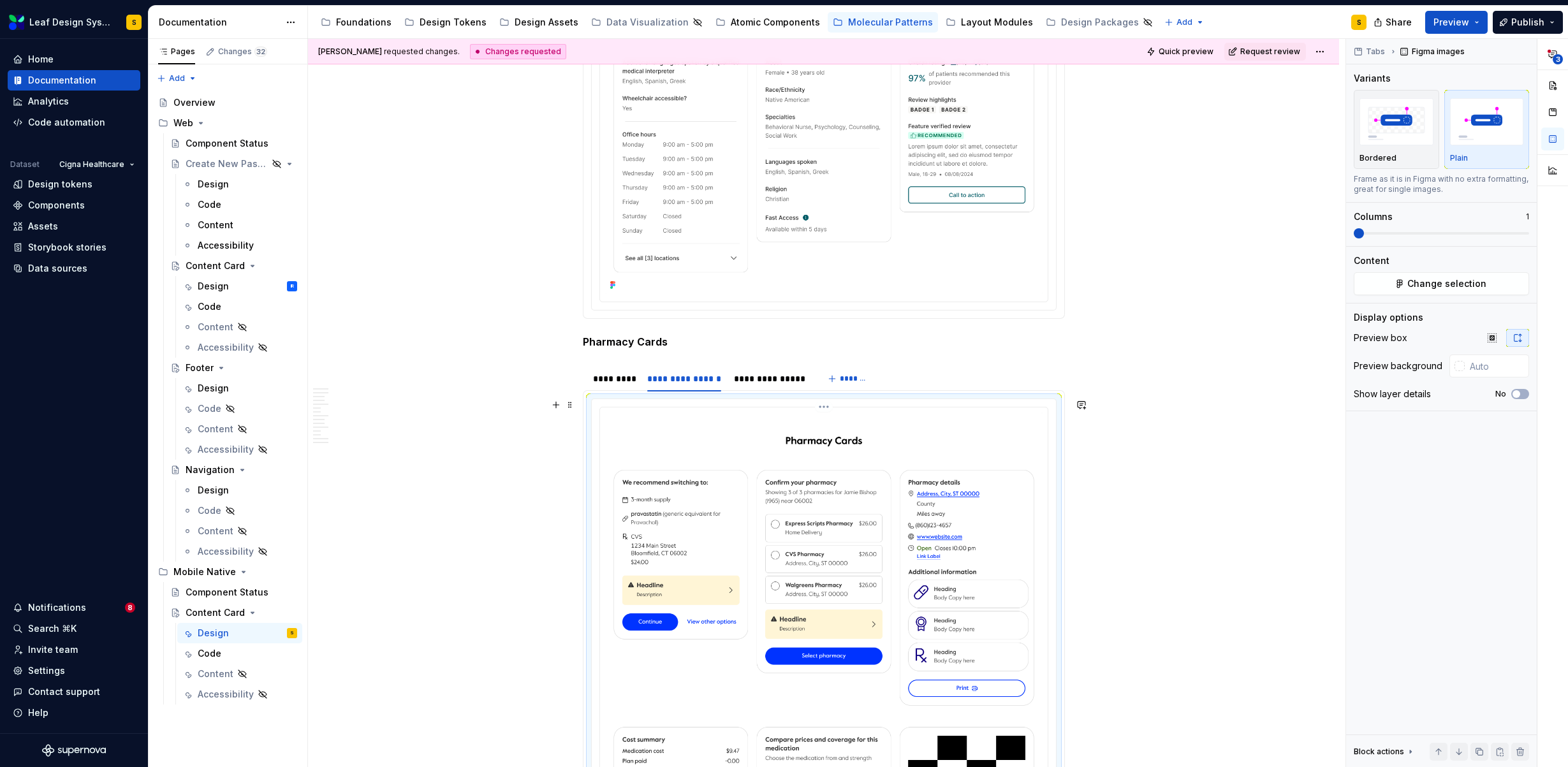
click at [773, 499] on img at bounding box center [823, 707] width 437 height 591
click at [1467, 288] on span "Change selection" at bounding box center [1446, 283] width 79 height 12
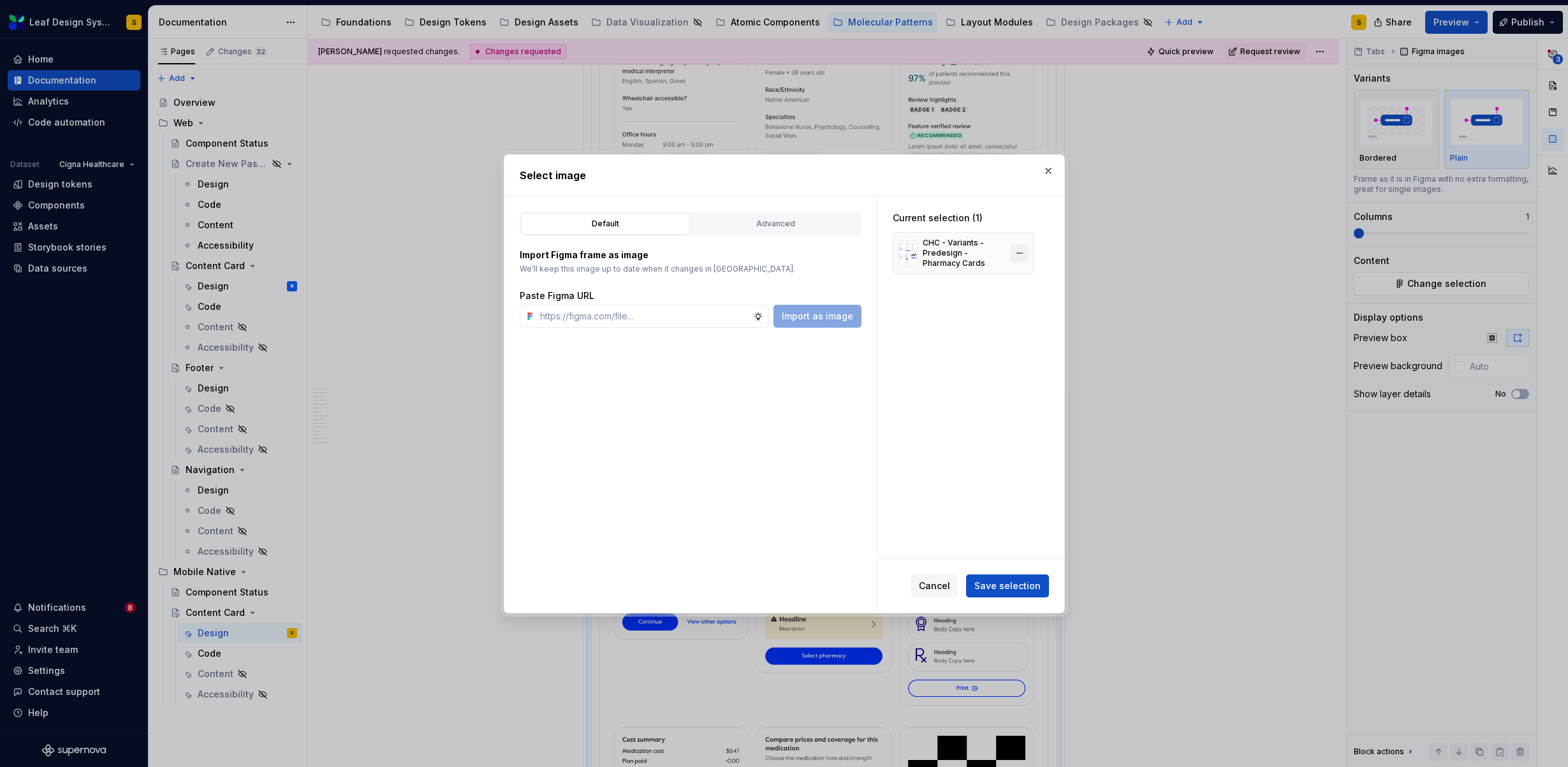
type textarea "*"
click at [1022, 253] on button "button" at bounding box center [1019, 252] width 18 height 18
click at [658, 313] on input "text" at bounding box center [644, 316] width 218 height 23
paste input "https://www.figma.com/design/R5FNMiBYdBSXRtfBEXZGMx/Design-Documentation-Assets…"
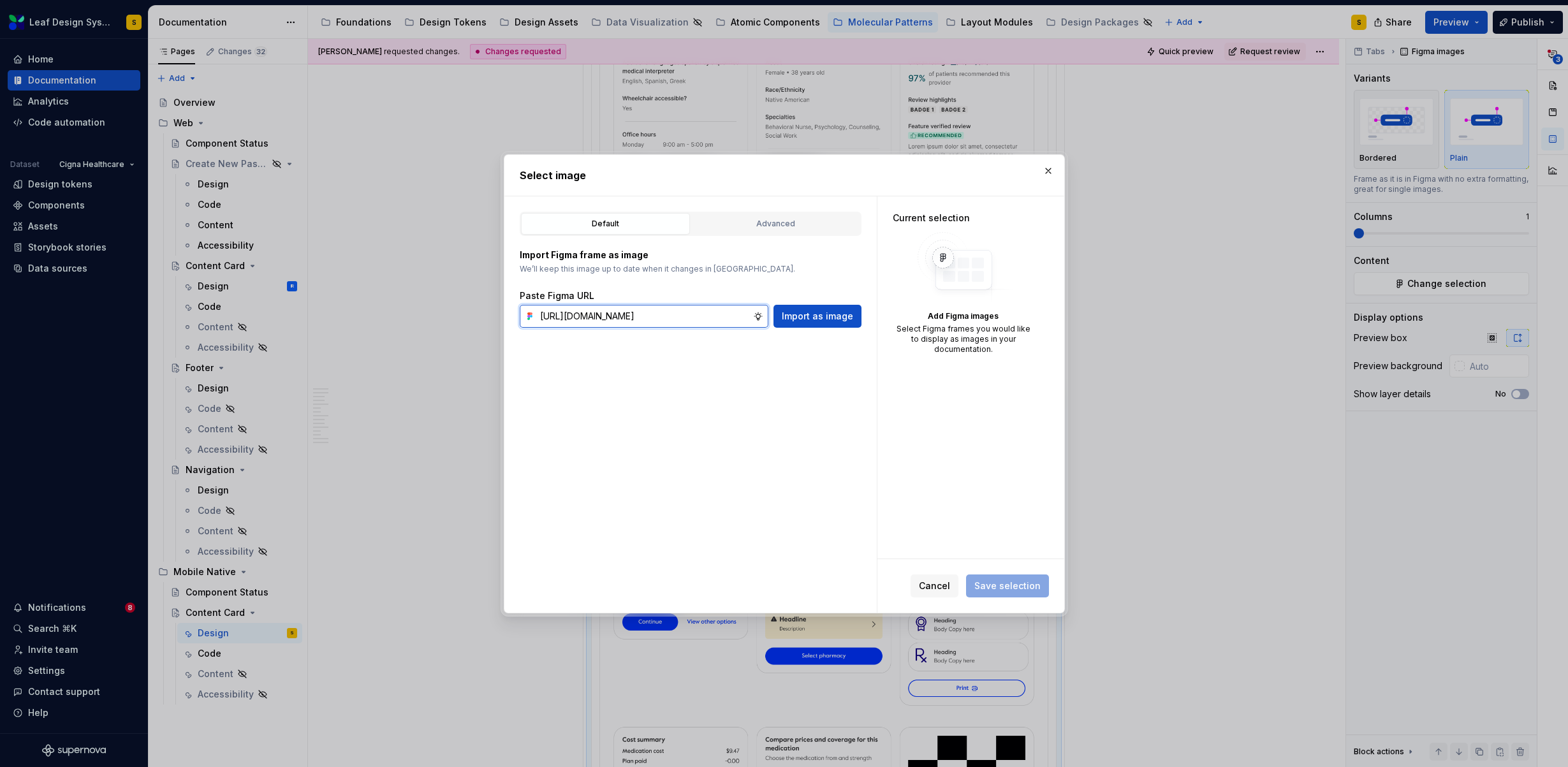
scroll to position [0, 419]
type input "https://www.figma.com/design/R5FNMiBYdBSXRtfBEXZGMx/Design-Documentation-Assets…"
click at [805, 311] on span "Import as image" at bounding box center [817, 316] width 71 height 12
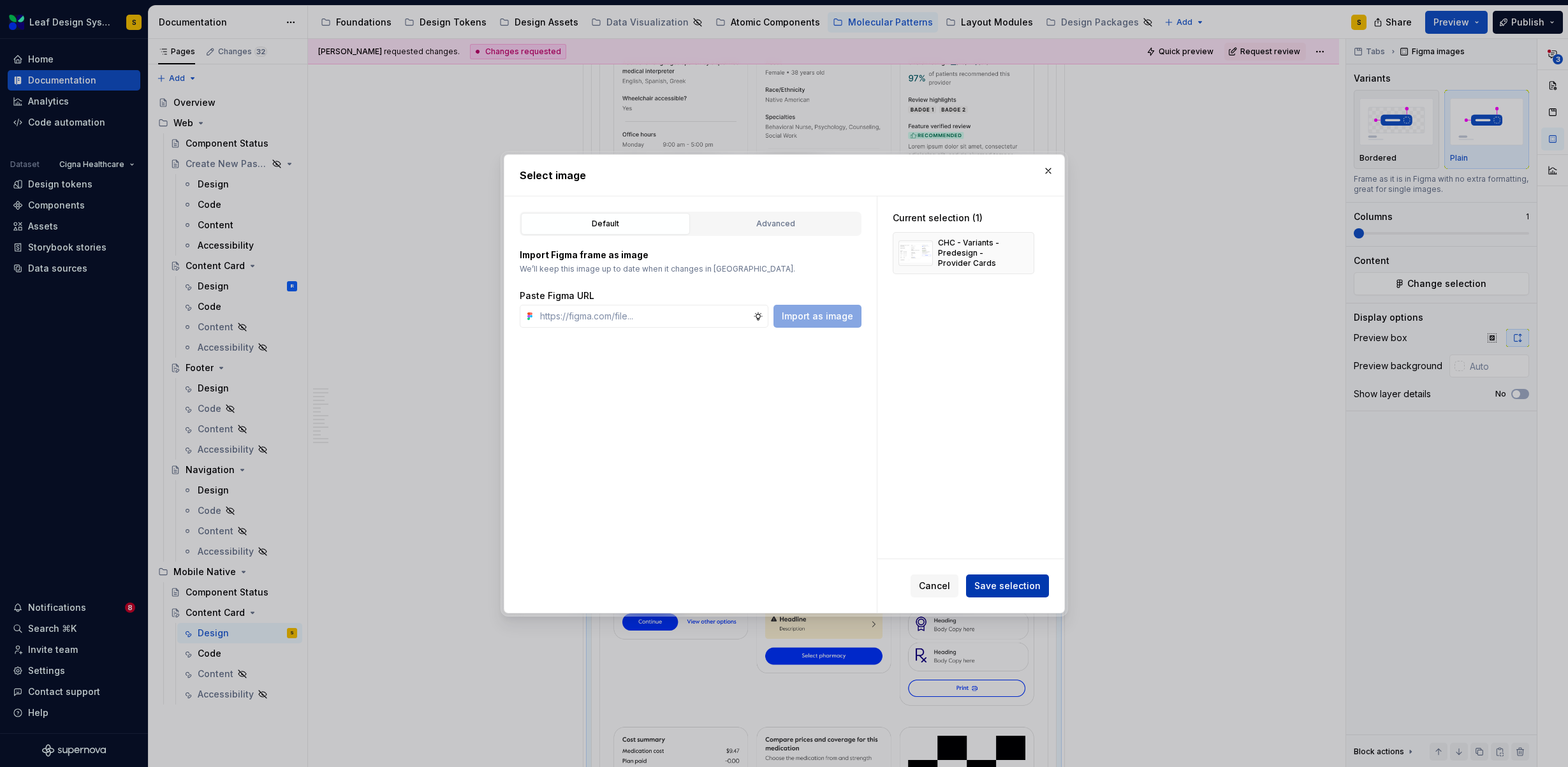
click at [1006, 582] on span "Save selection" at bounding box center [1007, 585] width 66 height 12
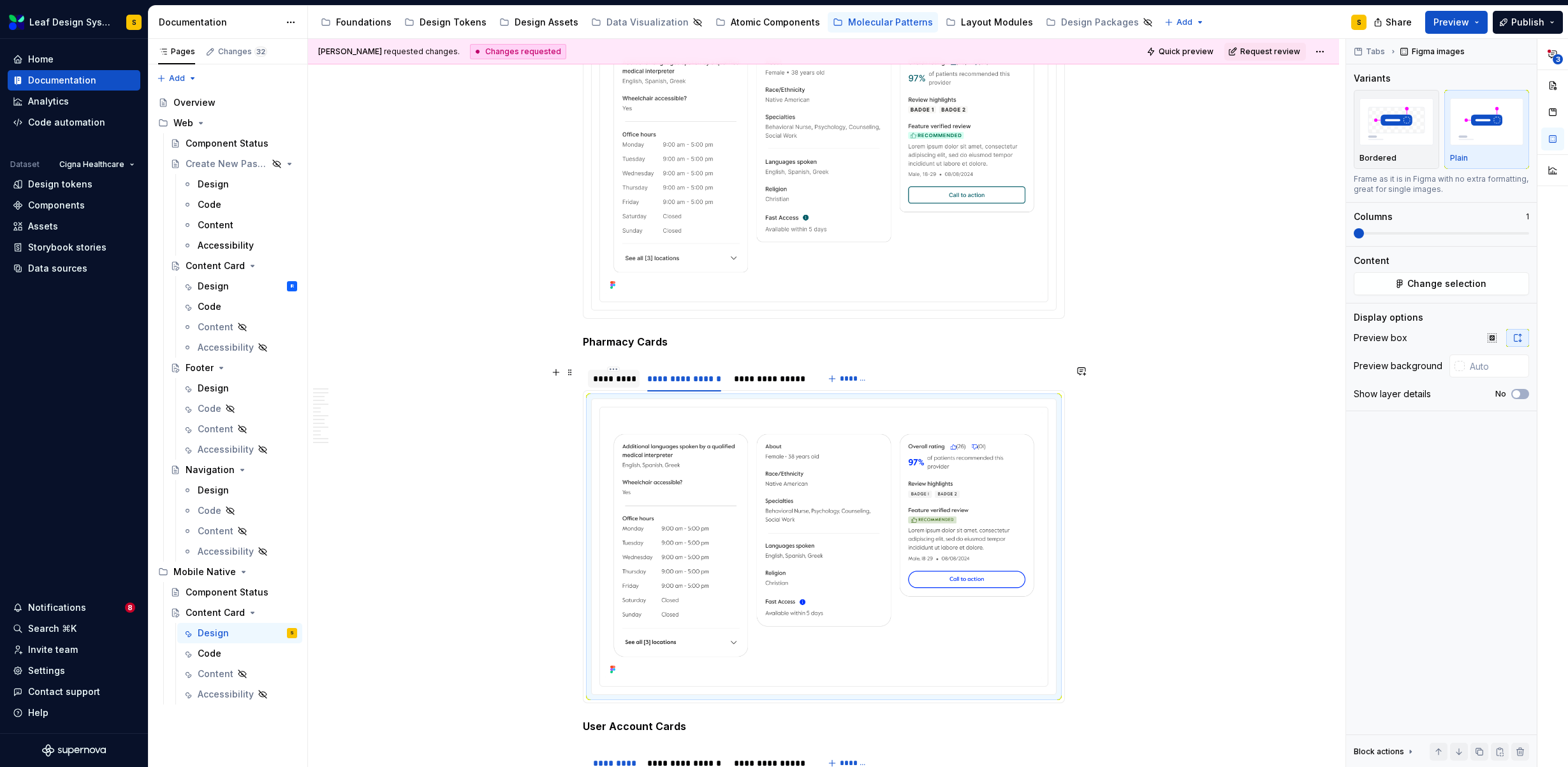
click at [607, 379] on div "*********" at bounding box center [614, 378] width 42 height 12
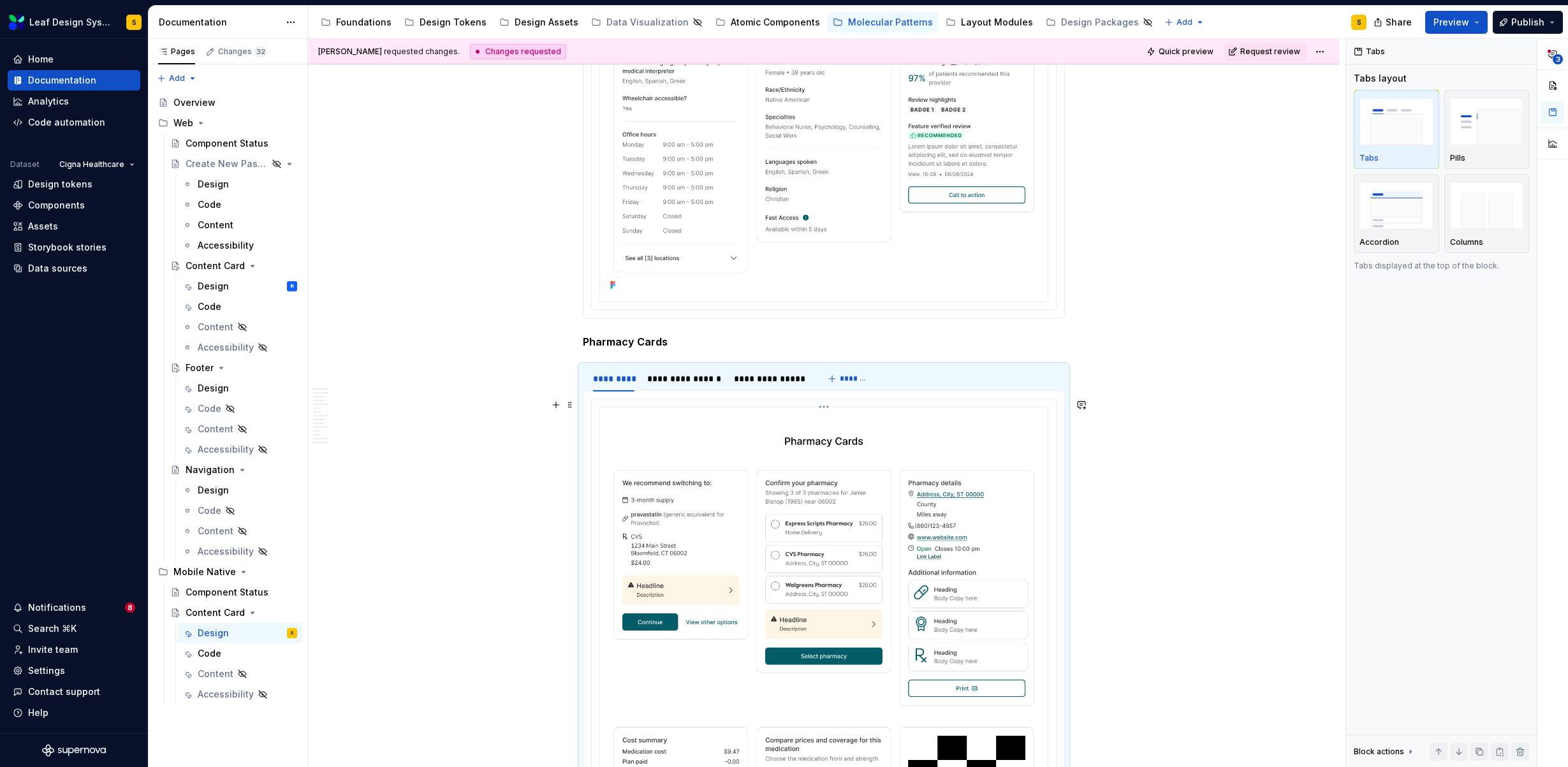
click at [802, 519] on img at bounding box center [823, 707] width 437 height 591
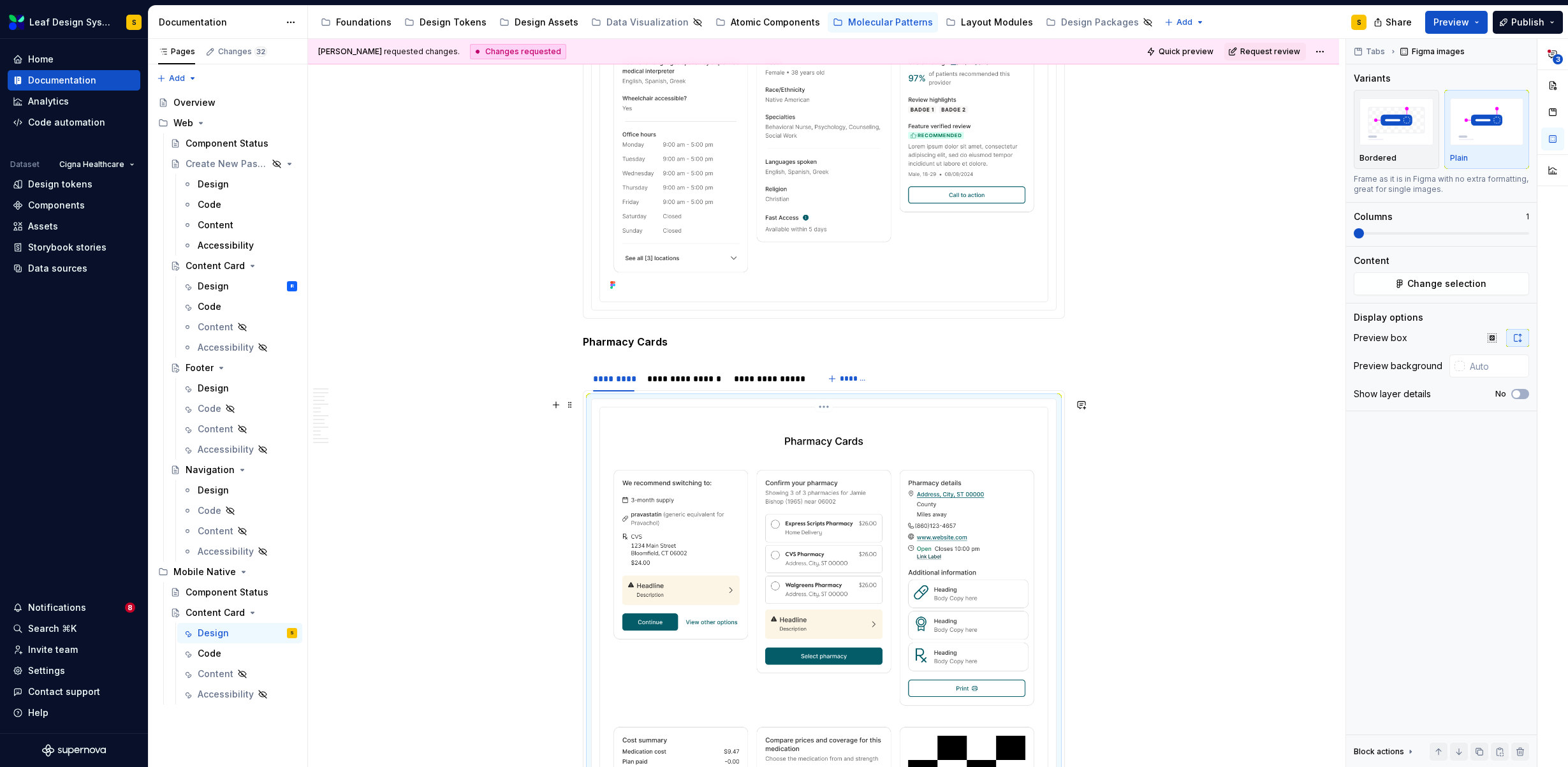
type textarea "*"
click at [1483, 281] on button "Change selection" at bounding box center [1441, 283] width 175 height 23
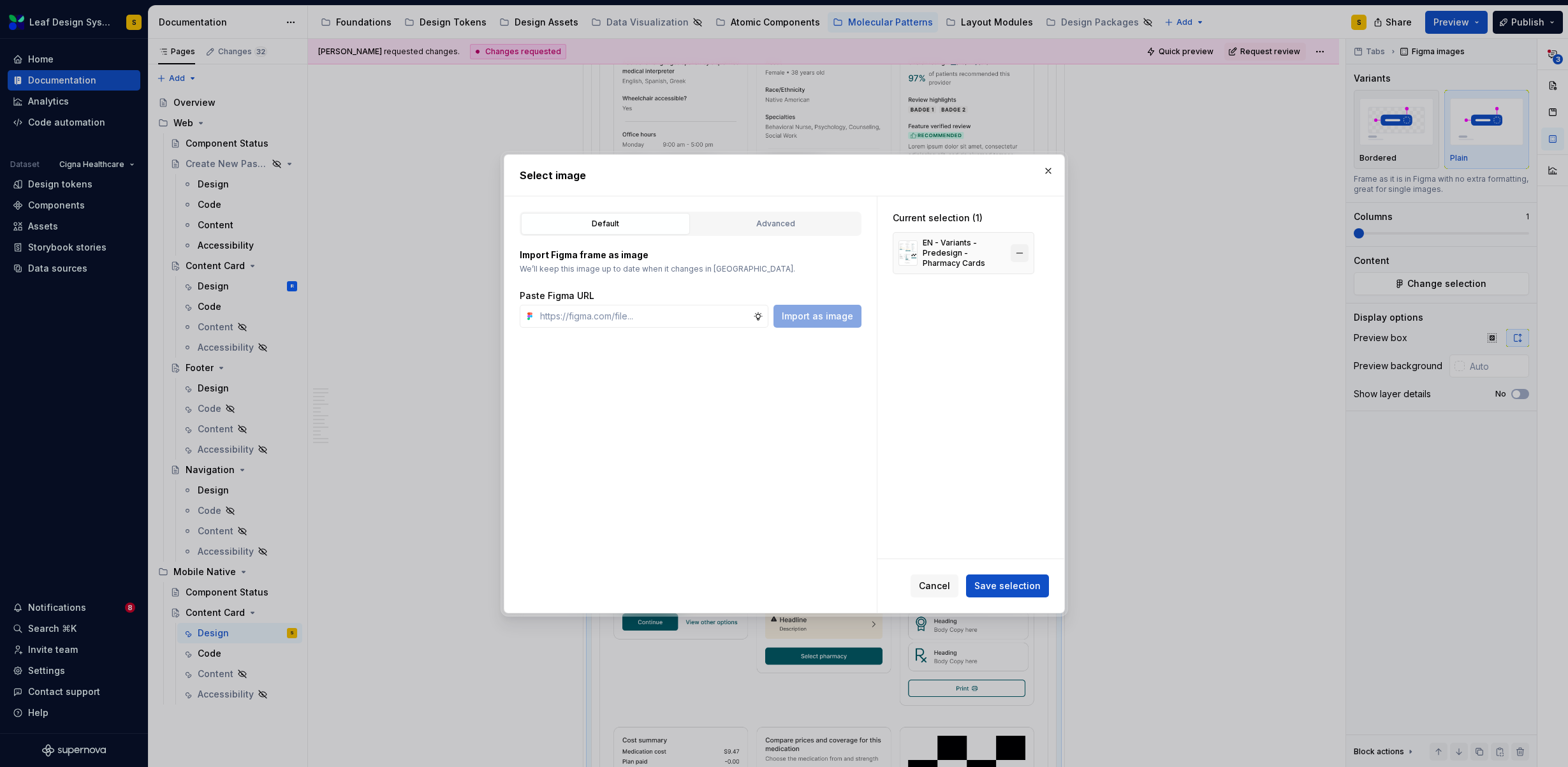
click at [1019, 256] on button "button" at bounding box center [1019, 252] width 18 height 18
click at [705, 320] on input "text" at bounding box center [644, 316] width 218 height 23
paste input "https://www.figma.com/design/R5FNMiBYdBSXRtfBEXZGMx/Design-Documentation-Assets…"
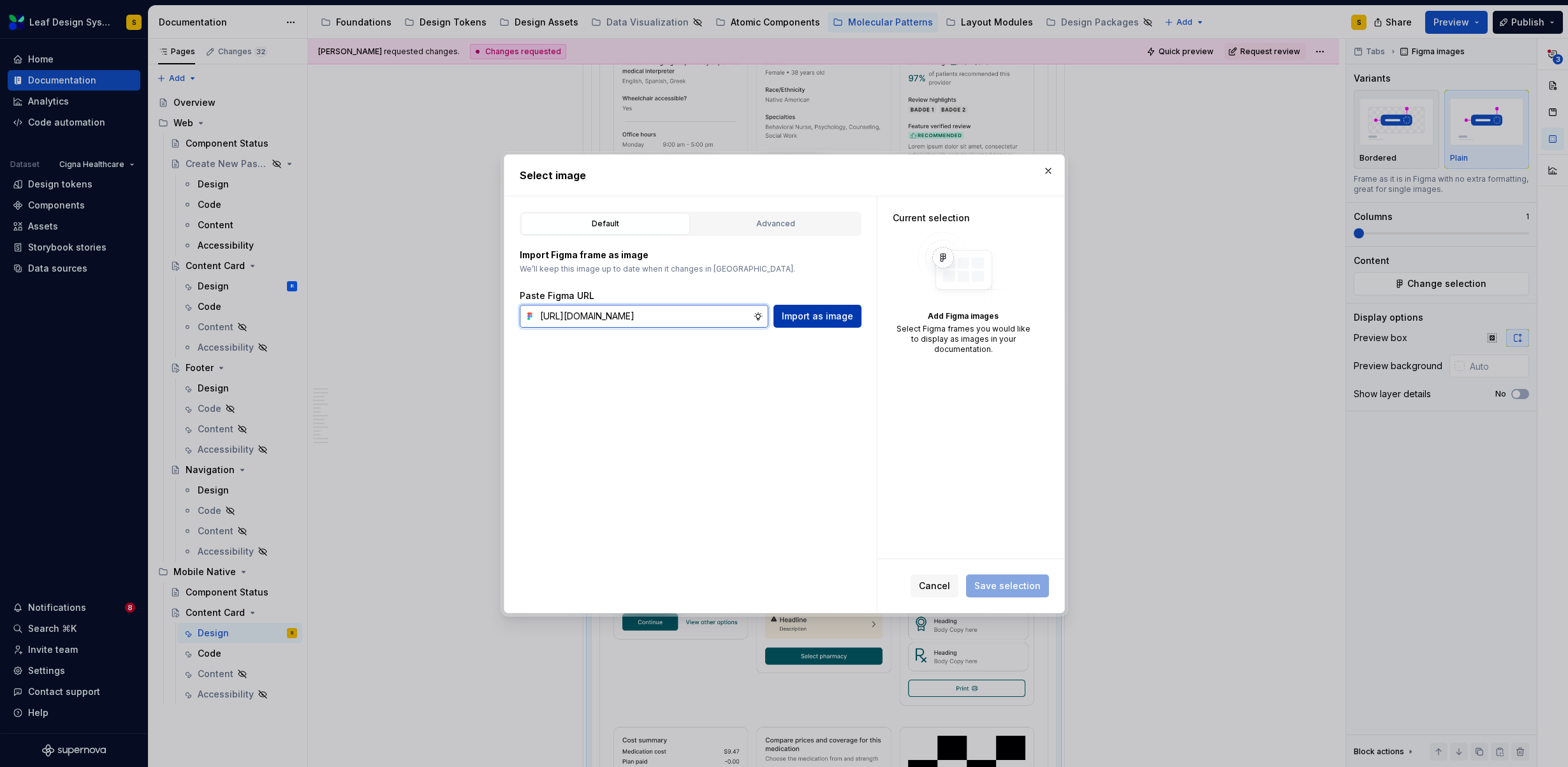
scroll to position [0, 424]
type input "https://www.figma.com/design/R5FNMiBYdBSXRtfBEXZGMx/Design-Documentation-Assets…"
click at [831, 314] on span "Import as image" at bounding box center [817, 316] width 71 height 12
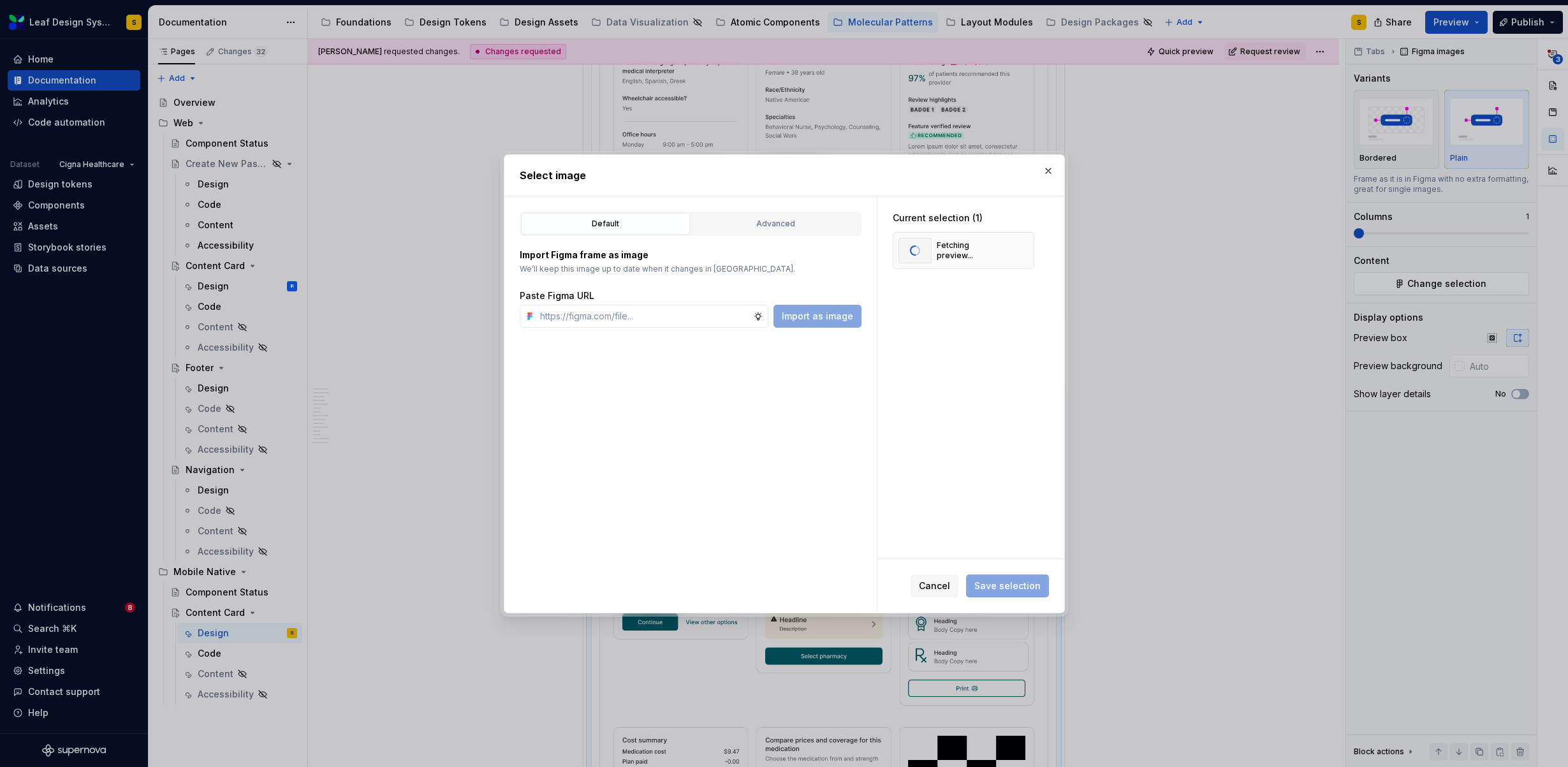
click at [1049, 164] on button "button" at bounding box center [1048, 171] width 18 height 18
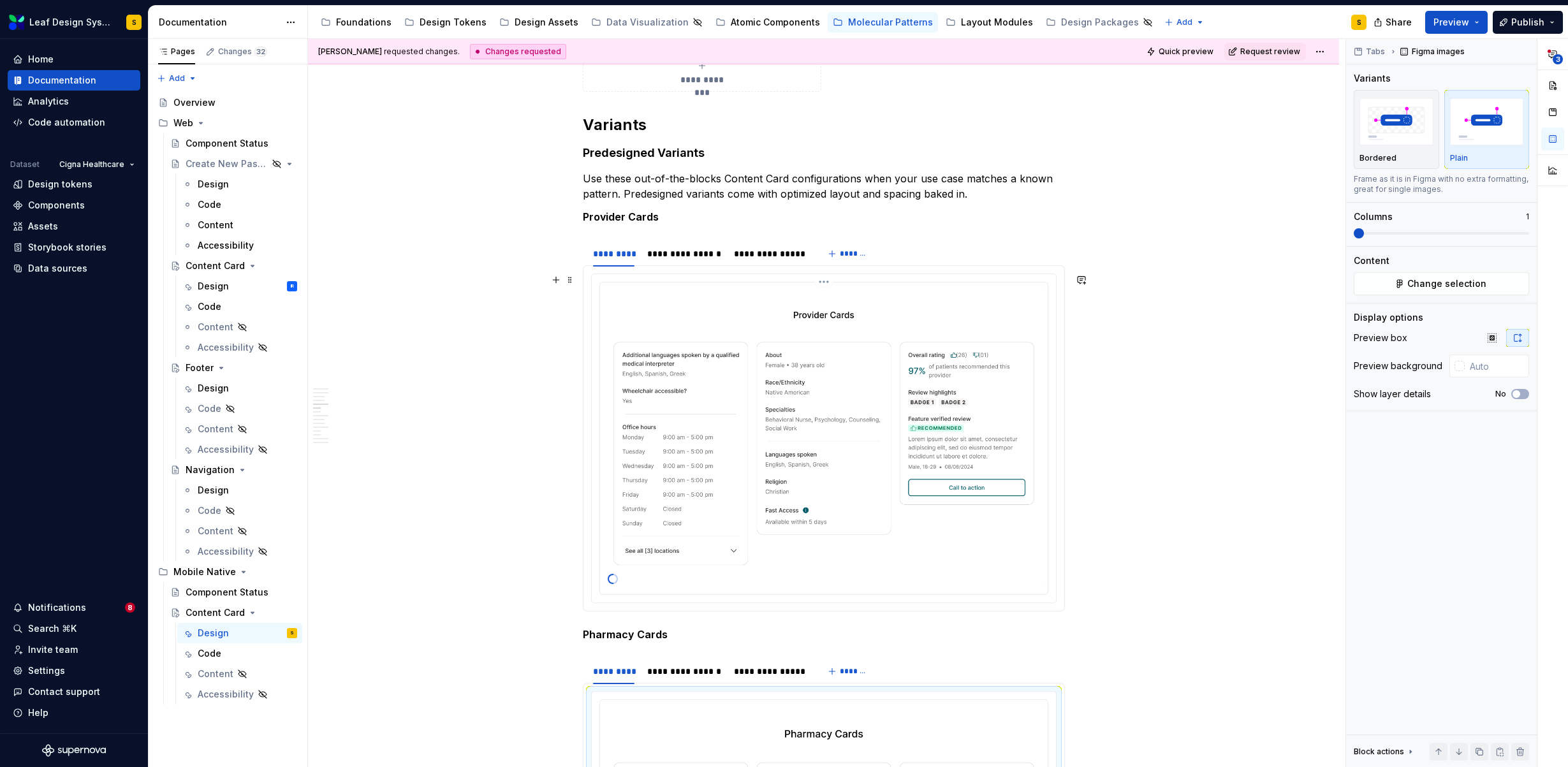
scroll to position [1795, 0]
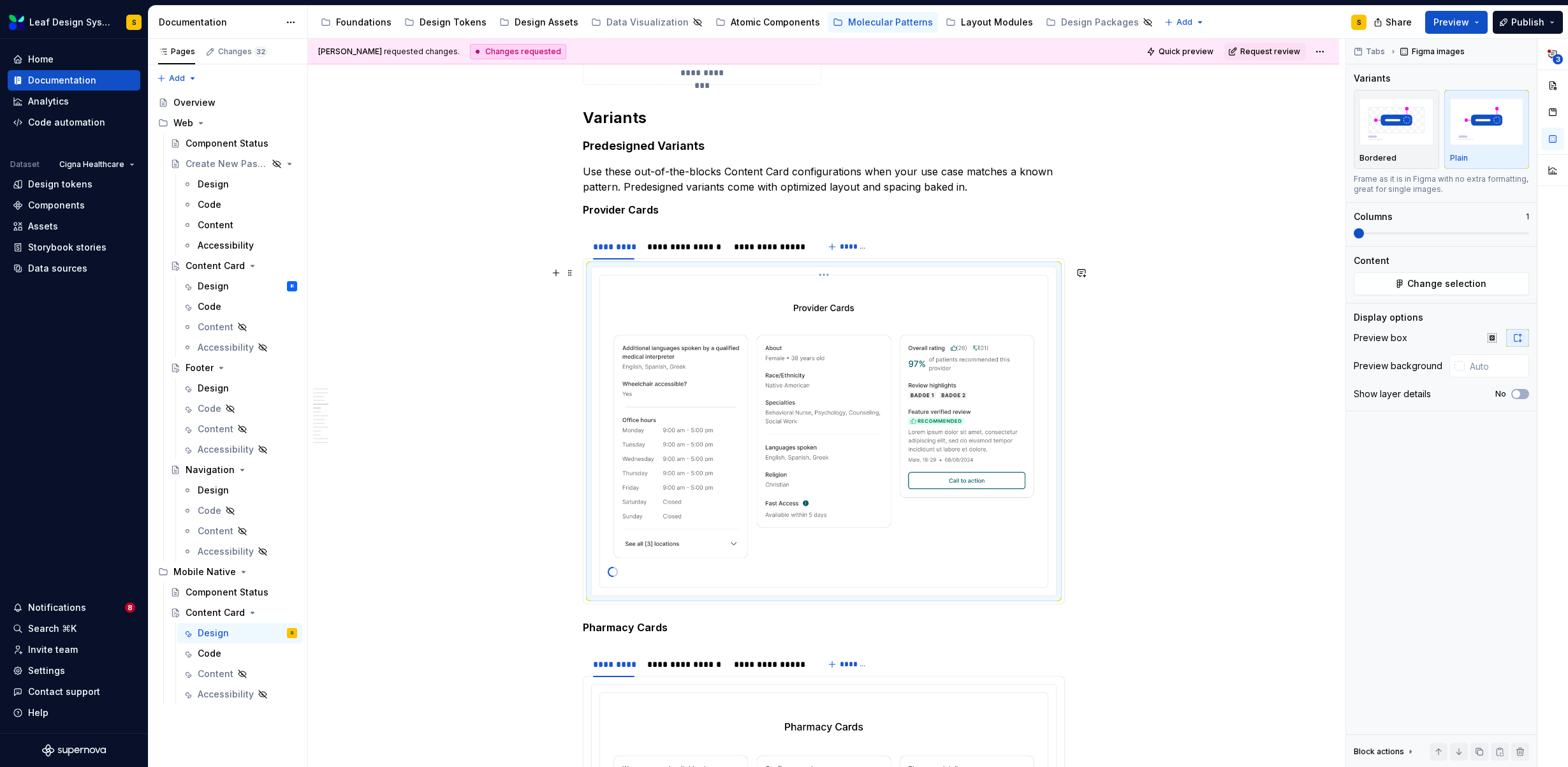
click at [832, 429] on img at bounding box center [823, 429] width 437 height 299
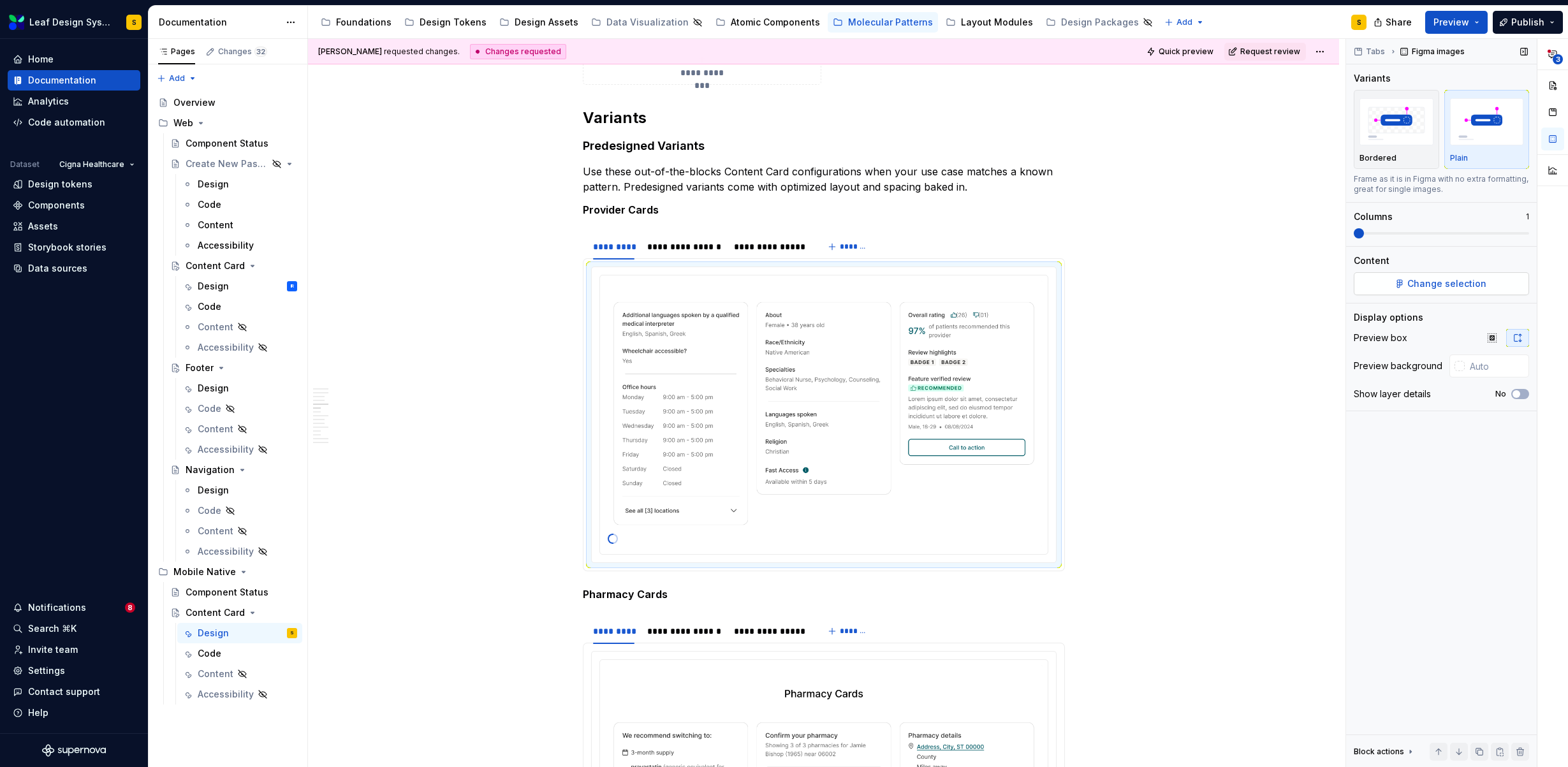
click at [1446, 292] on button "Change selection" at bounding box center [1441, 283] width 175 height 23
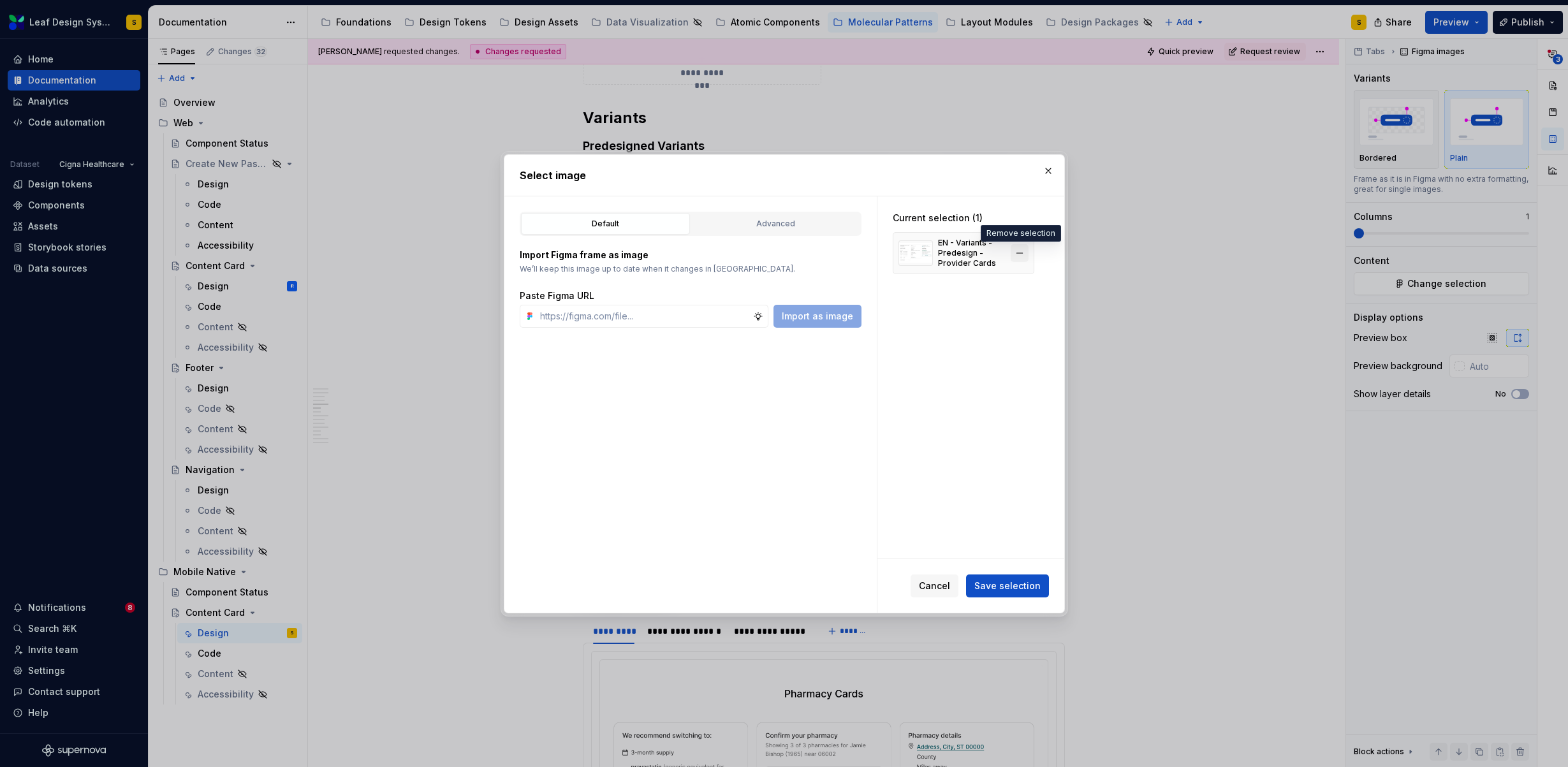
click at [1013, 251] on button "button" at bounding box center [1019, 252] width 18 height 18
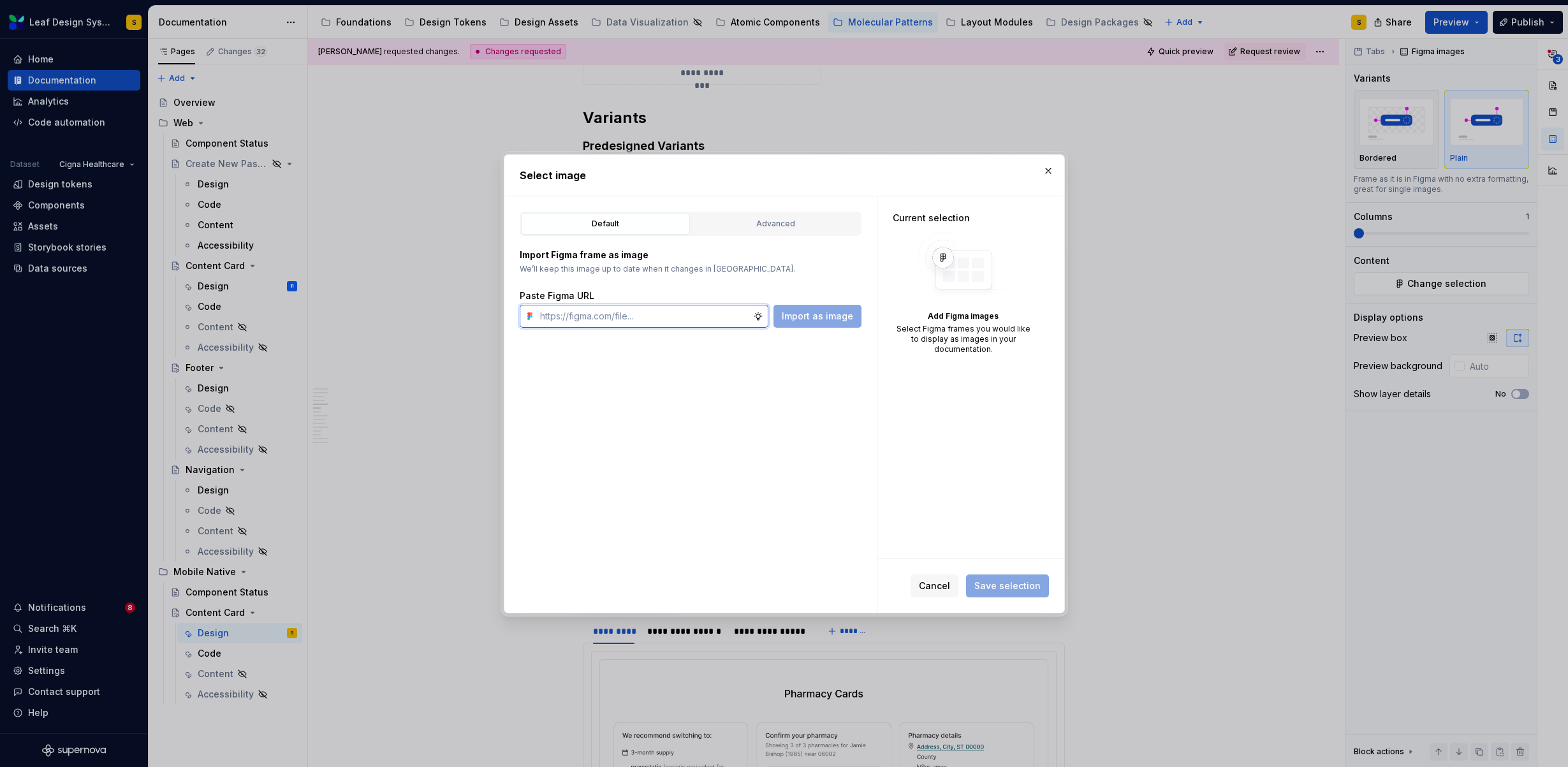
click at [642, 320] on input "text" at bounding box center [644, 316] width 218 height 23
paste input "https://www.figma.com/design/R5FNMiBYdBSXRtfBEXZGMx/Design-Documentation-Assets…"
type input "https://www.figma.com/design/R5FNMiBYdBSXRtfBEXZGMx/Design-Documentation-Assets…"
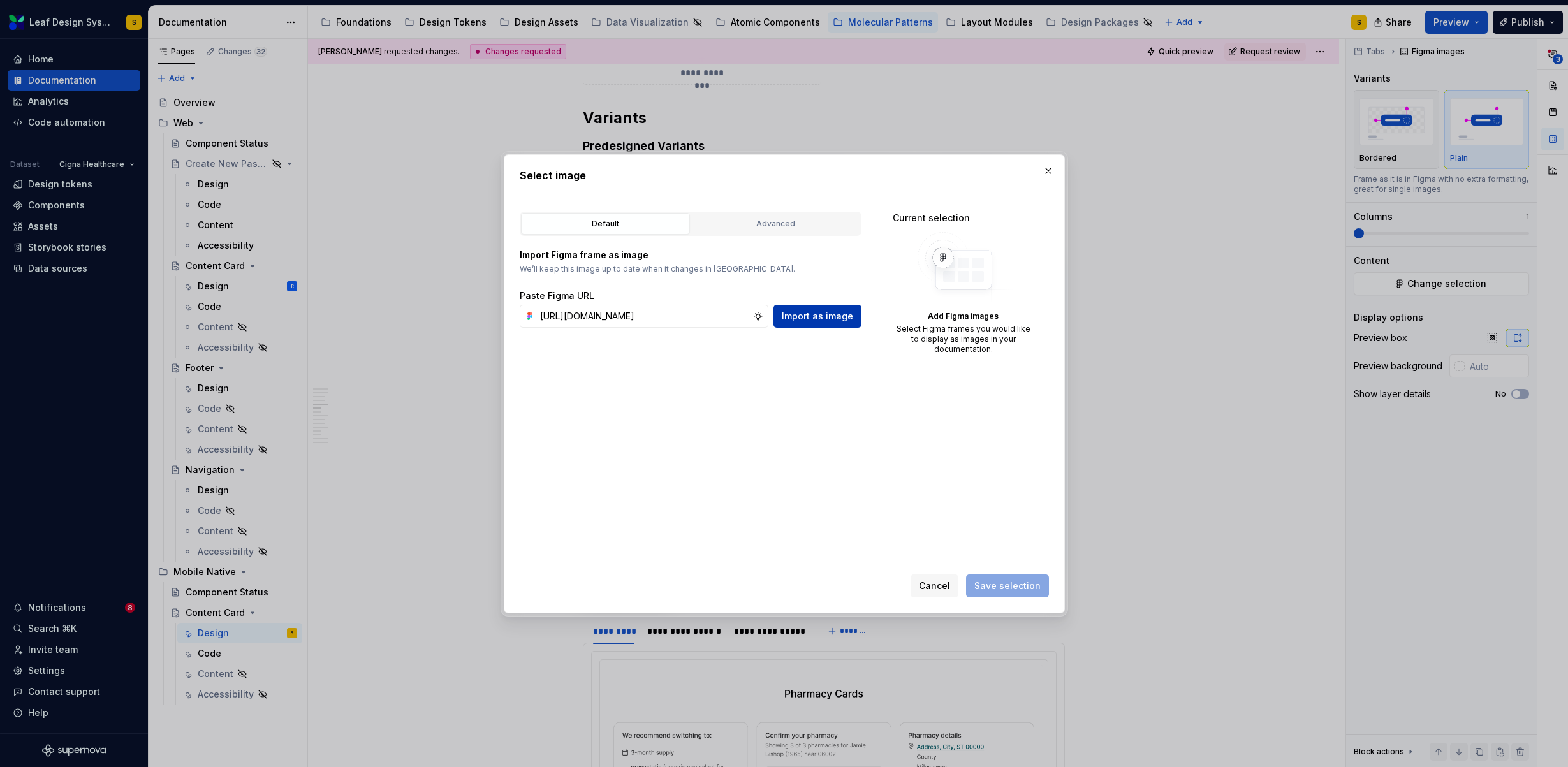
click at [839, 314] on span "Import as image" at bounding box center [817, 316] width 71 height 12
type textarea "*"
click at [1030, 590] on span "Save selection" at bounding box center [1007, 585] width 66 height 12
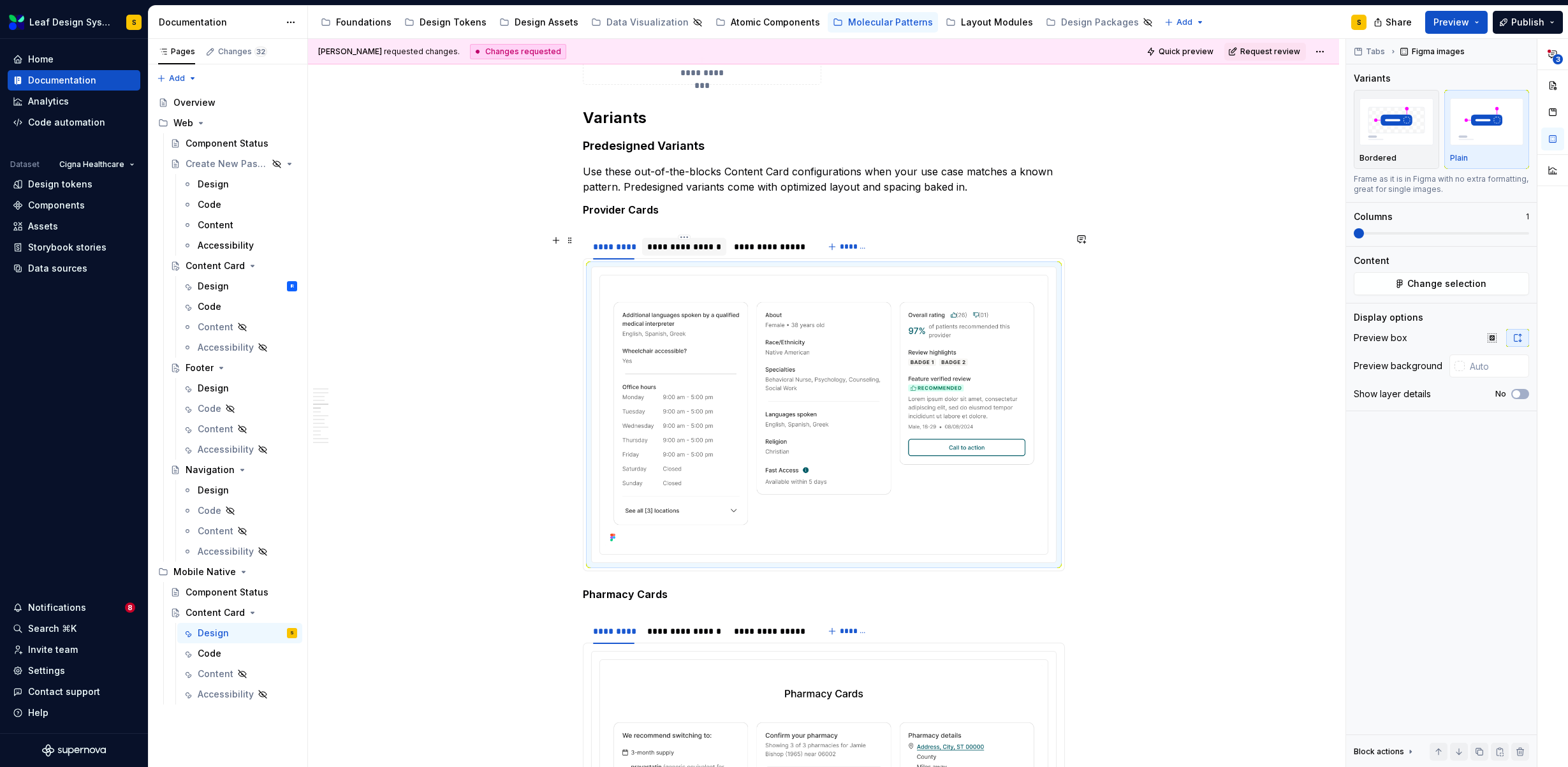
click at [687, 246] on div "**********" at bounding box center [684, 246] width 74 height 12
click at [818, 342] on img at bounding box center [823, 413] width 437 height 265
click at [780, 251] on div "**********" at bounding box center [770, 246] width 72 height 12
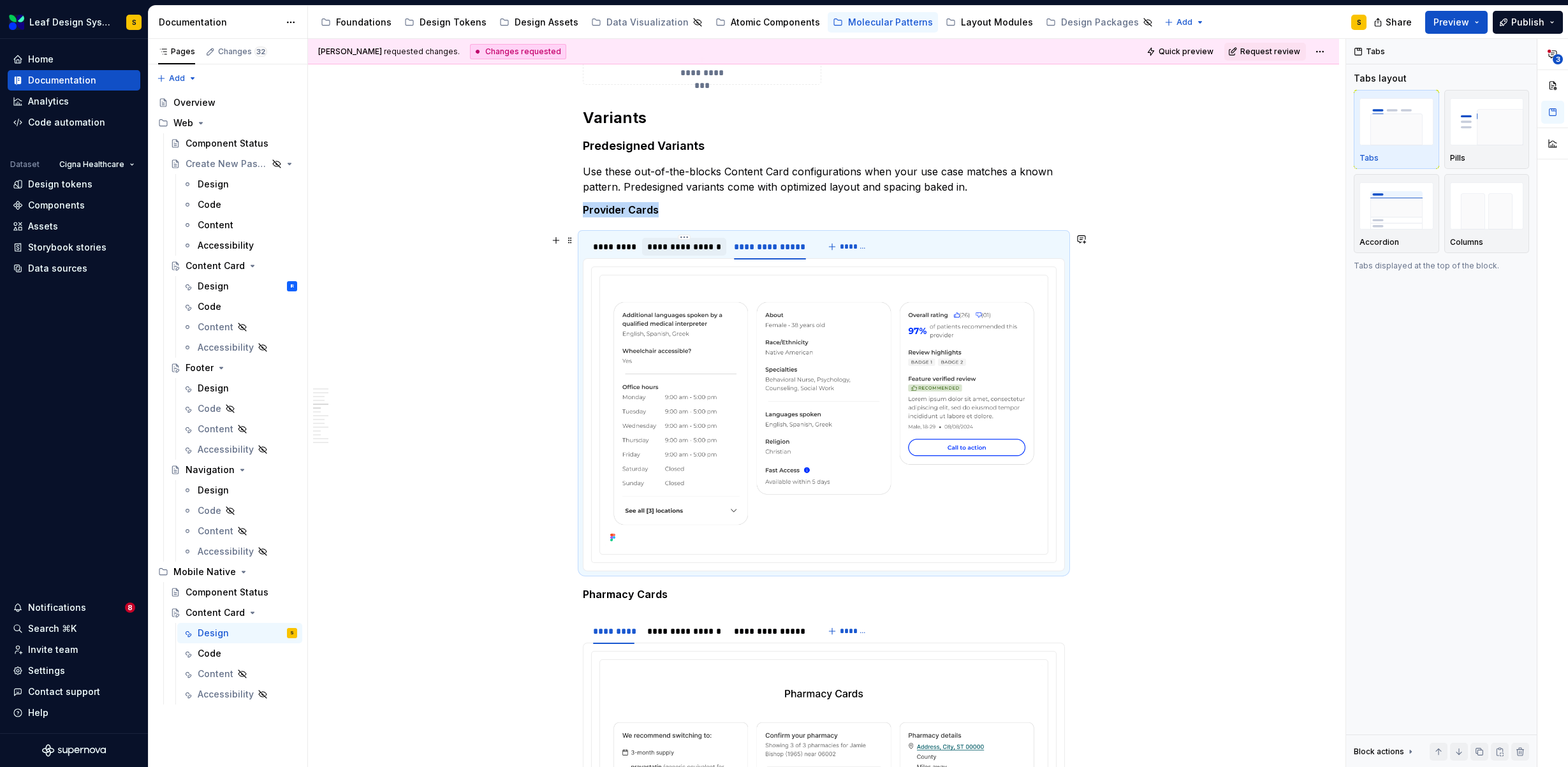
click at [682, 252] on div "**********" at bounding box center [684, 246] width 74 height 12
click at [613, 243] on div "*********" at bounding box center [614, 246] width 42 height 12
click at [773, 247] on div "**********" at bounding box center [770, 246] width 72 height 12
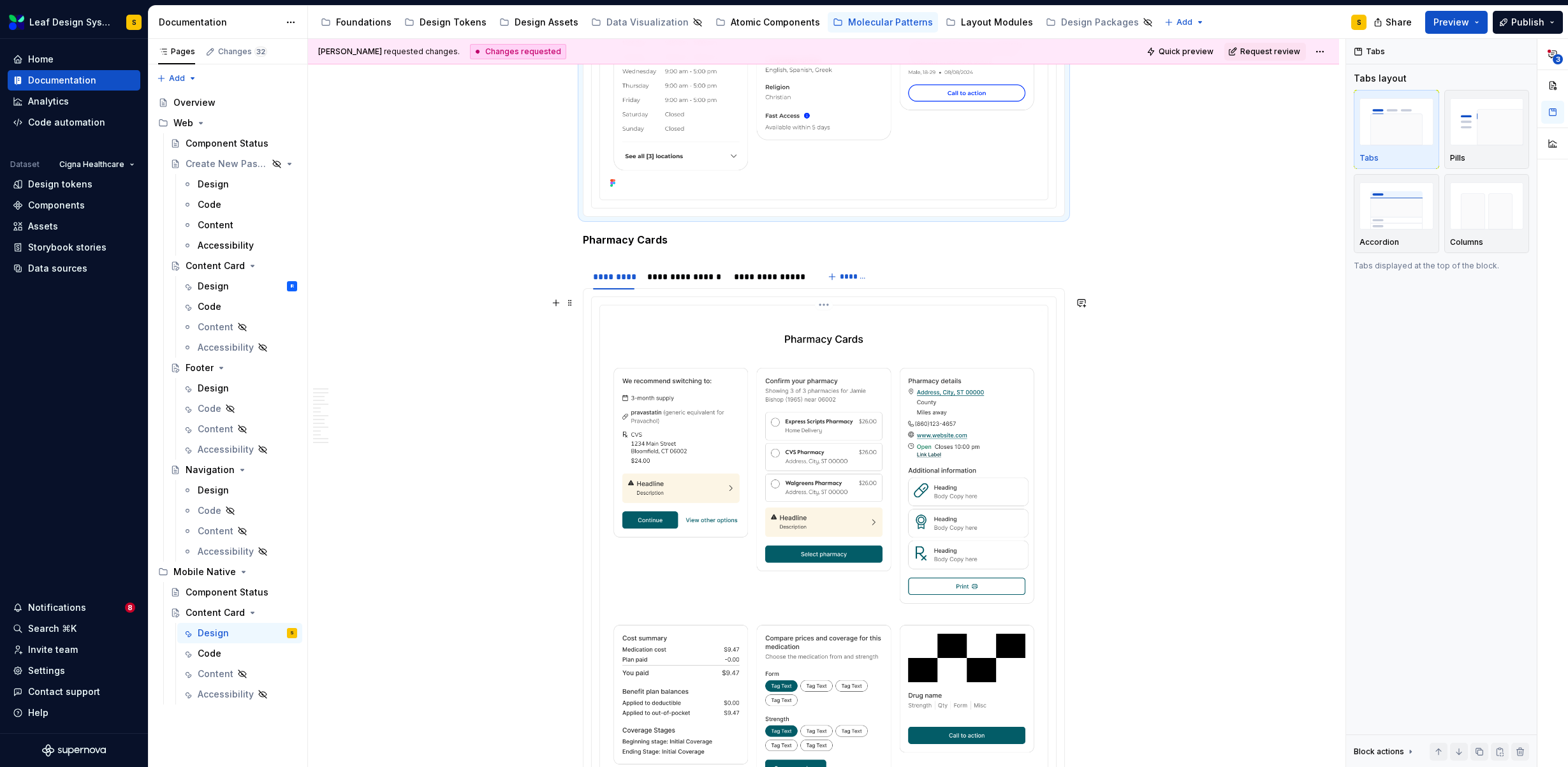
scroll to position [2160, 0]
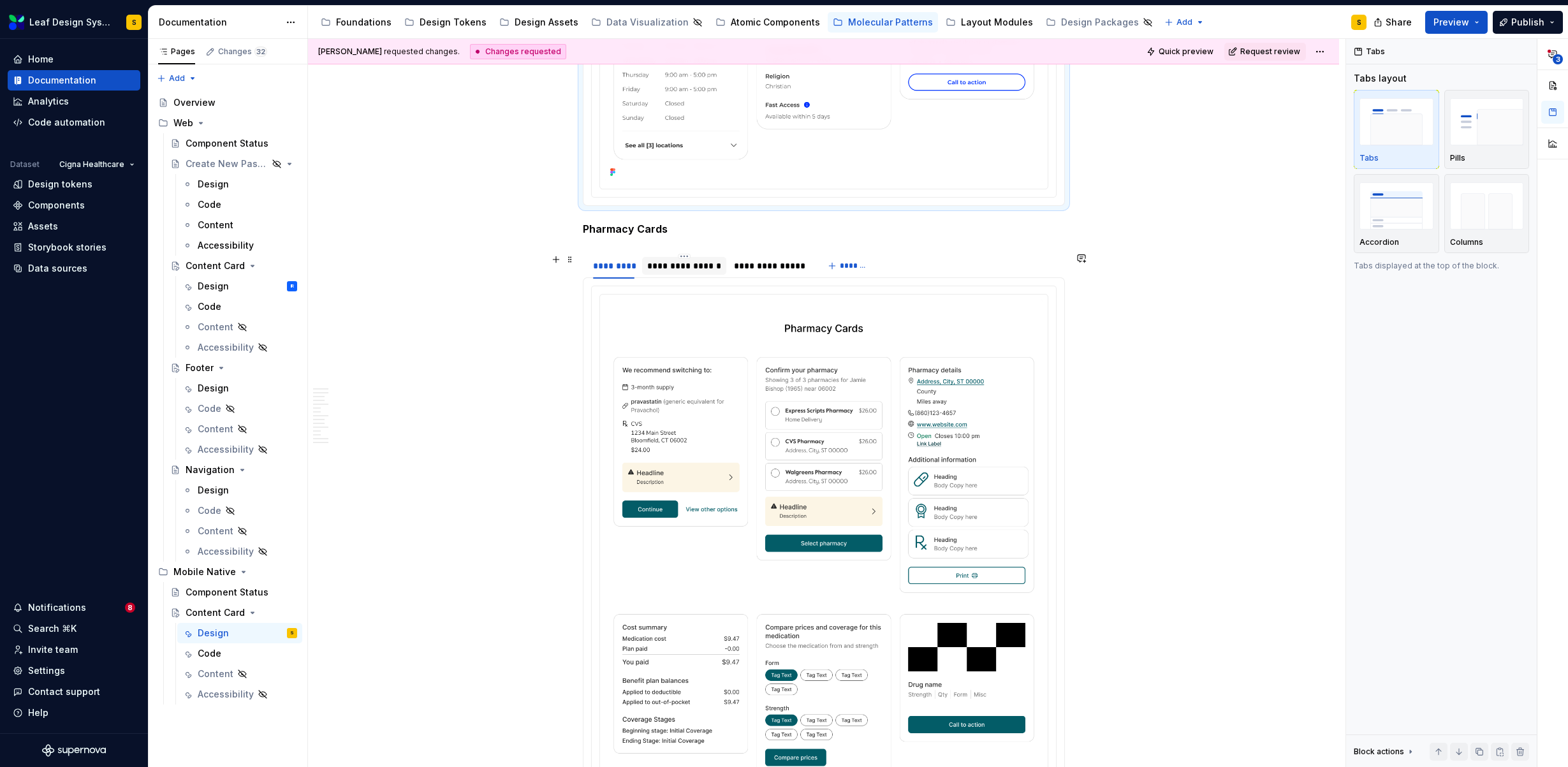
click at [678, 265] on div "**********" at bounding box center [684, 265] width 74 height 12
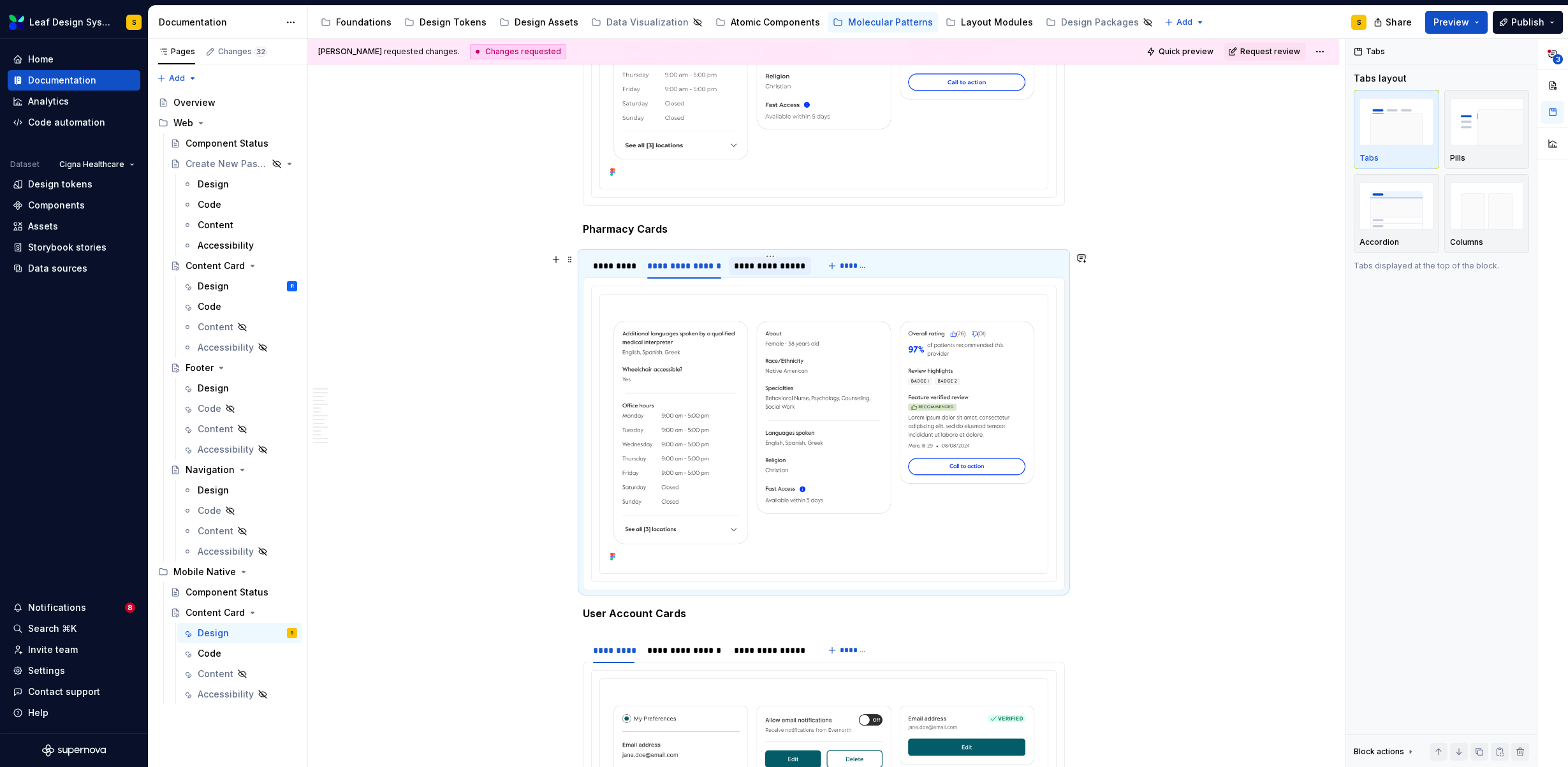
click at [747, 264] on div "**********" at bounding box center [770, 265] width 72 height 12
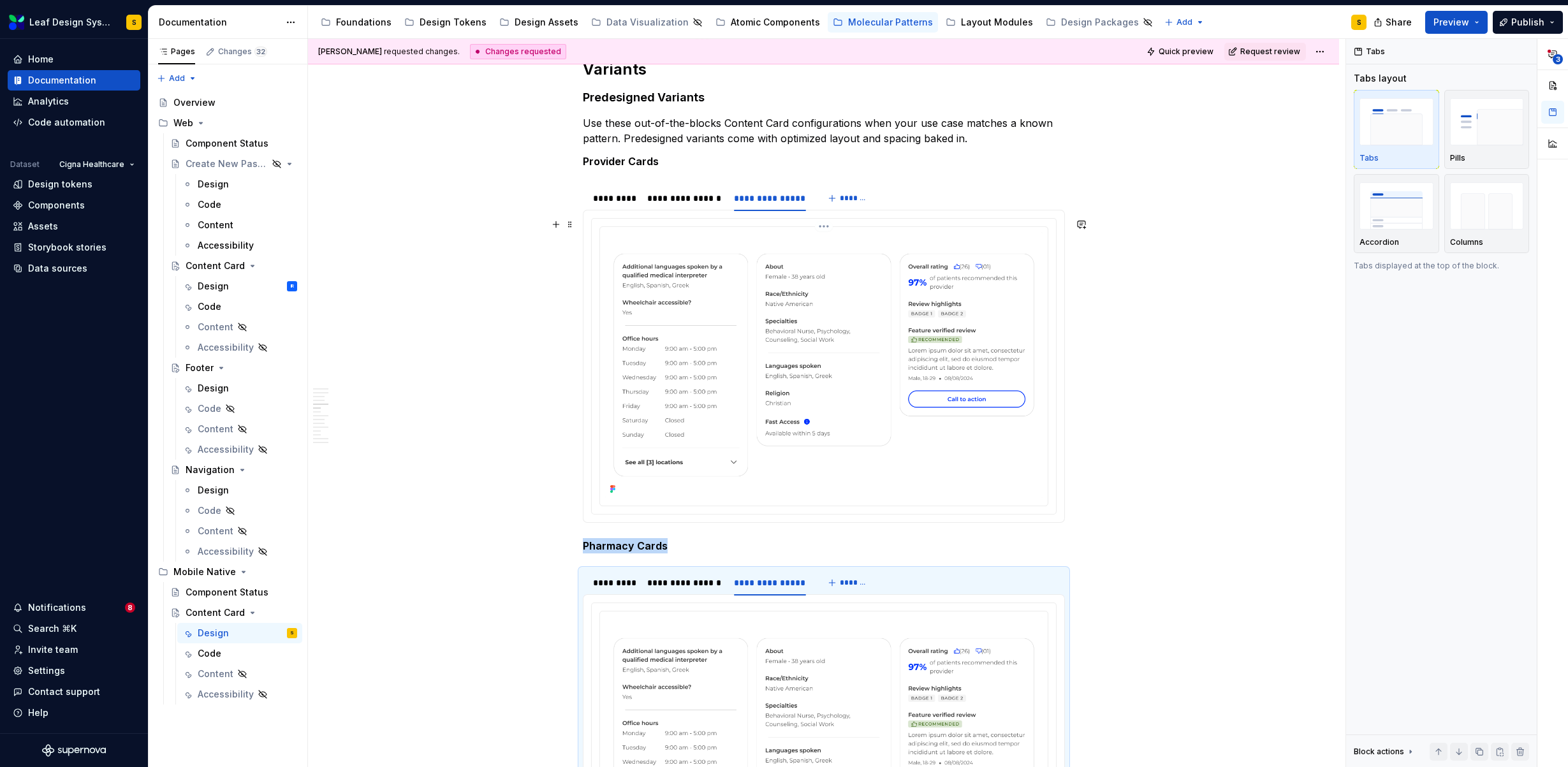
scroll to position [1828, 0]
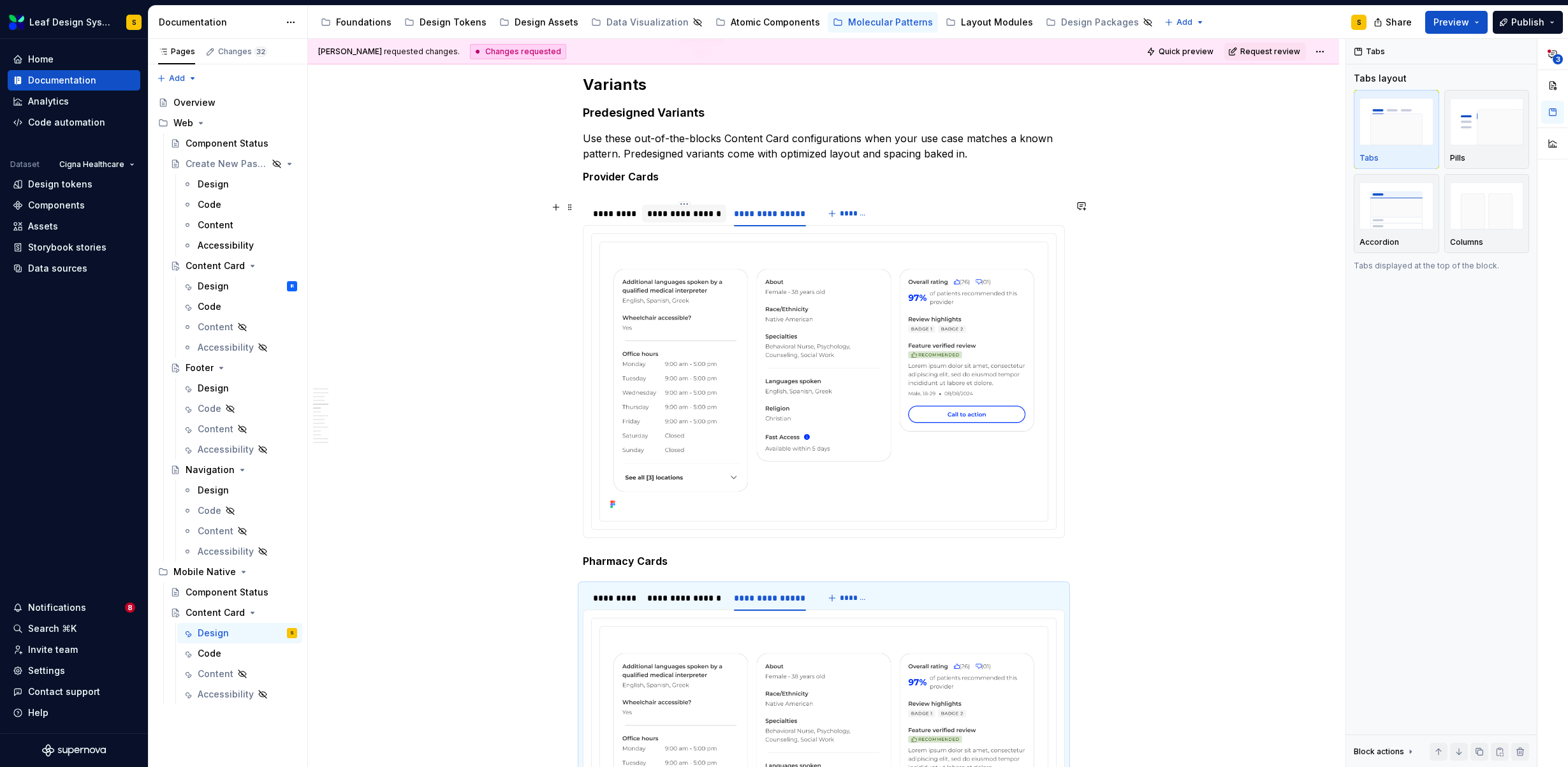
click at [703, 215] on div "**********" at bounding box center [684, 212] width 74 height 12
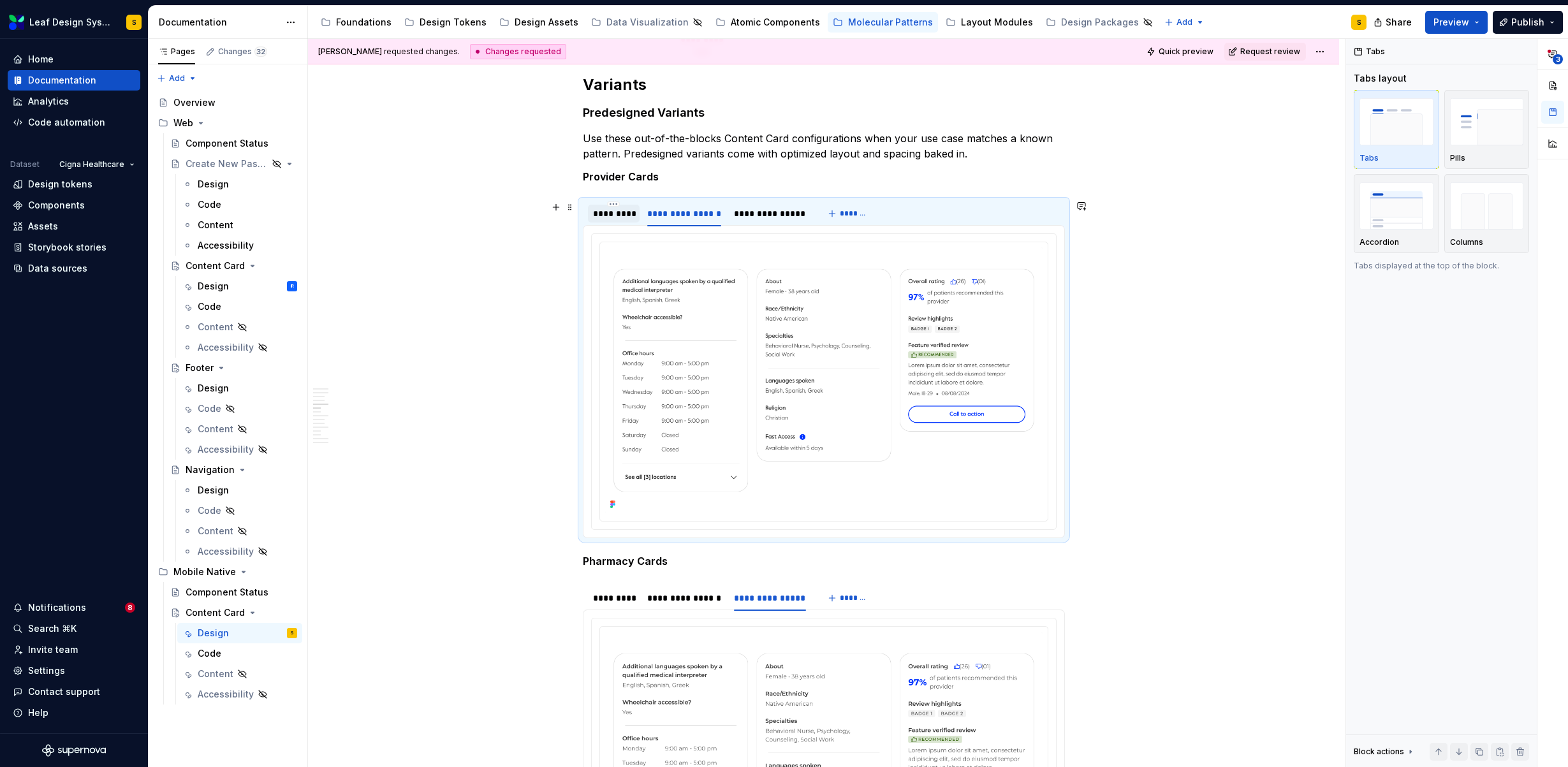
click at [611, 216] on div "*********" at bounding box center [614, 212] width 42 height 12
click at [666, 217] on div "**********" at bounding box center [684, 212] width 74 height 12
click at [747, 214] on div "**********" at bounding box center [770, 212] width 72 height 12
click at [618, 215] on div "*********" at bounding box center [614, 212] width 42 height 12
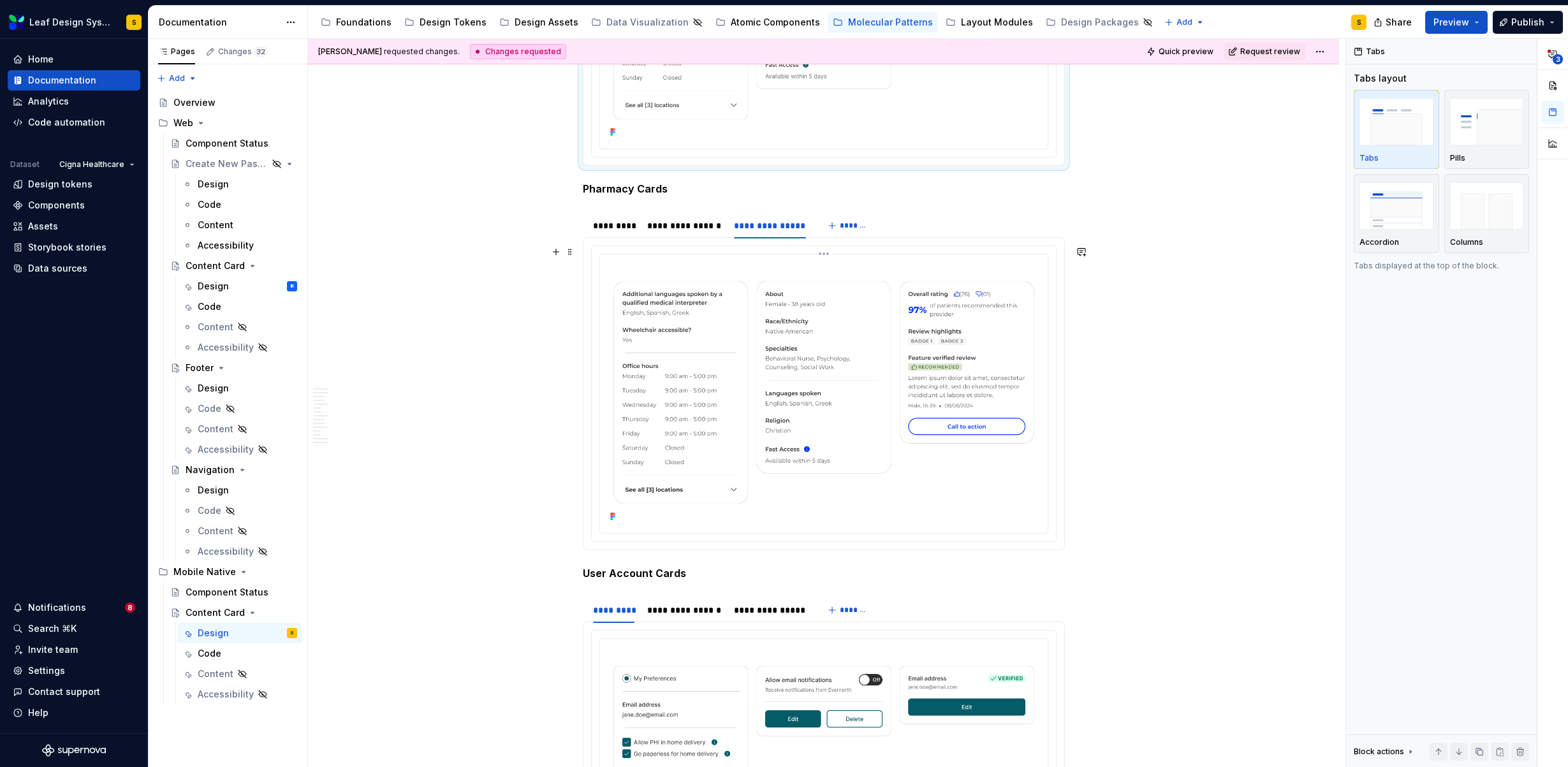
scroll to position [2135, 0]
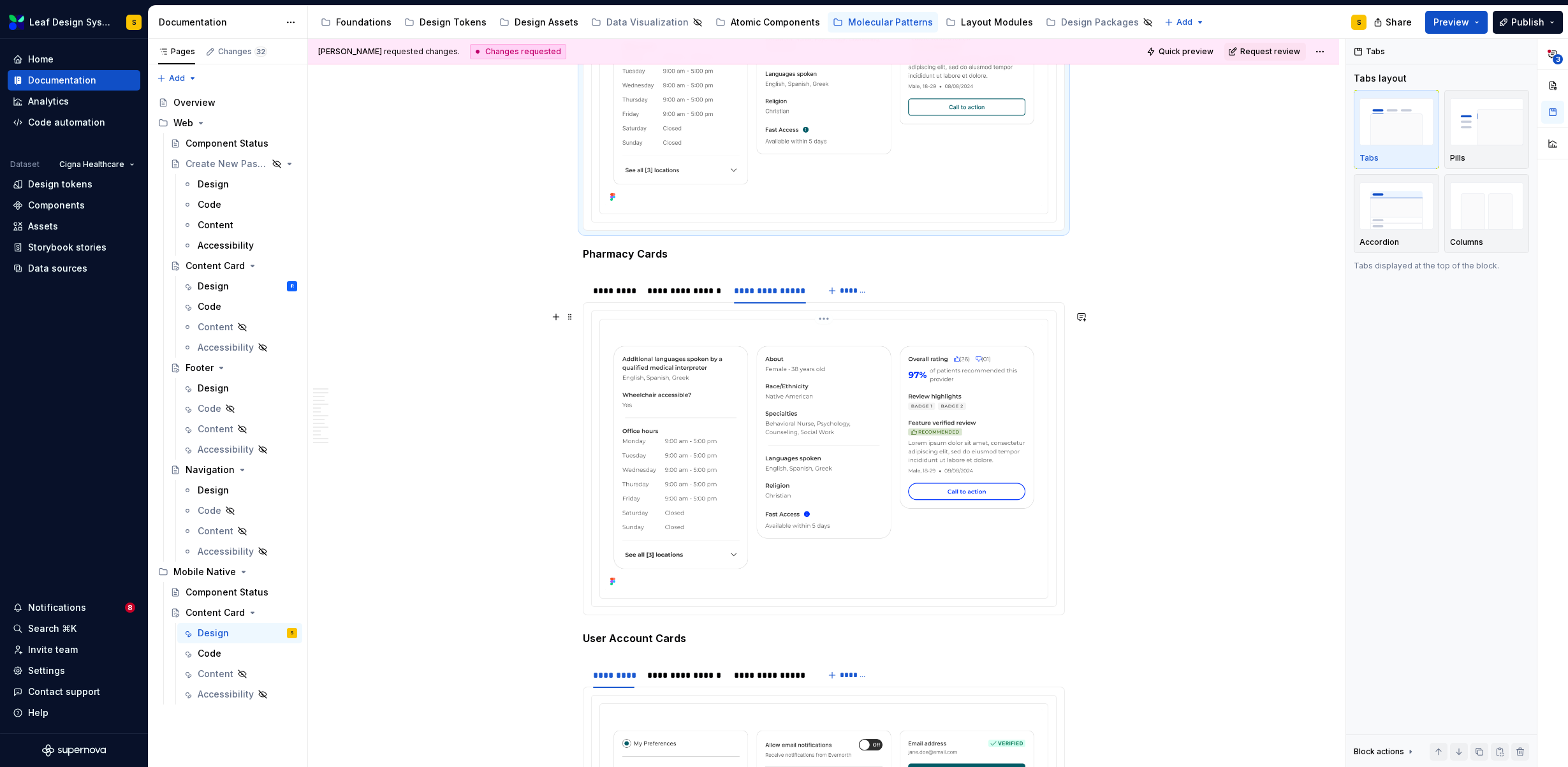
click at [831, 458] on img at bounding box center [823, 457] width 437 height 265
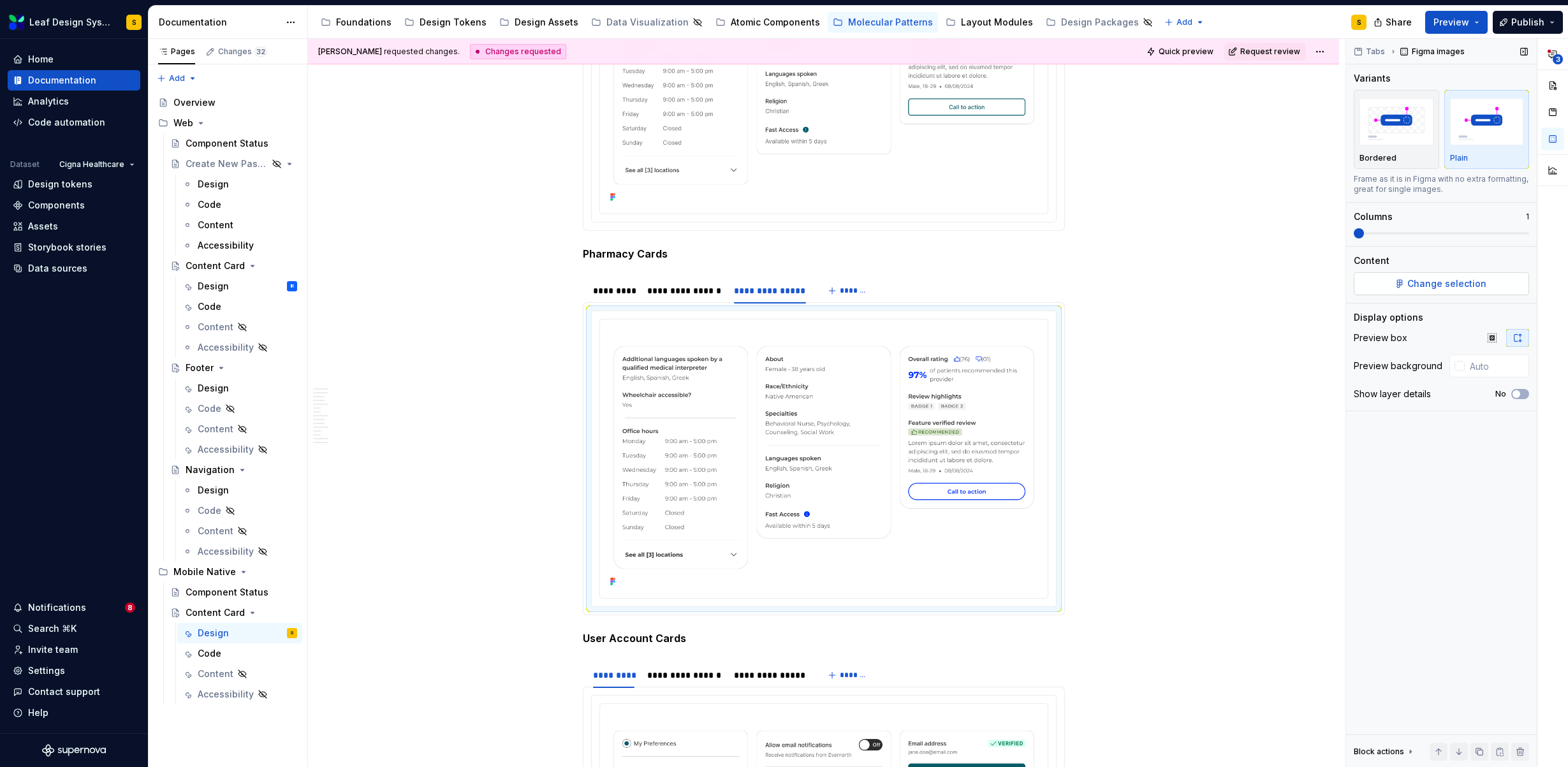
click at [1420, 283] on span "Change selection" at bounding box center [1446, 283] width 79 height 12
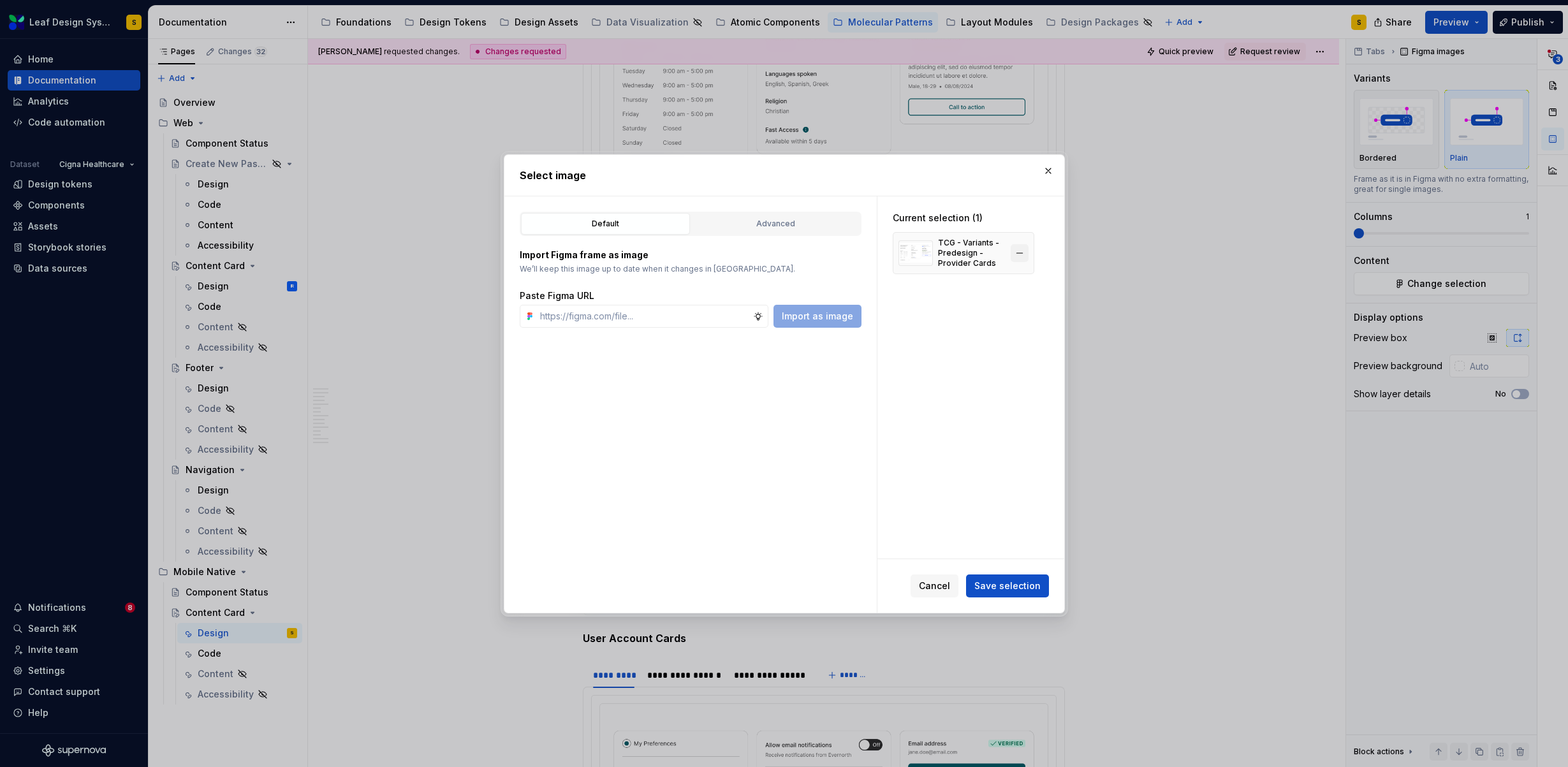
click at [1020, 251] on button "button" at bounding box center [1019, 252] width 18 height 18
type textarea "*"
click at [731, 315] on input "text" at bounding box center [644, 316] width 218 height 23
paste input "https://www.figma.com/design/R5FNMiBYdBSXRtfBEXZGMx/Design-Documentation-Assets…"
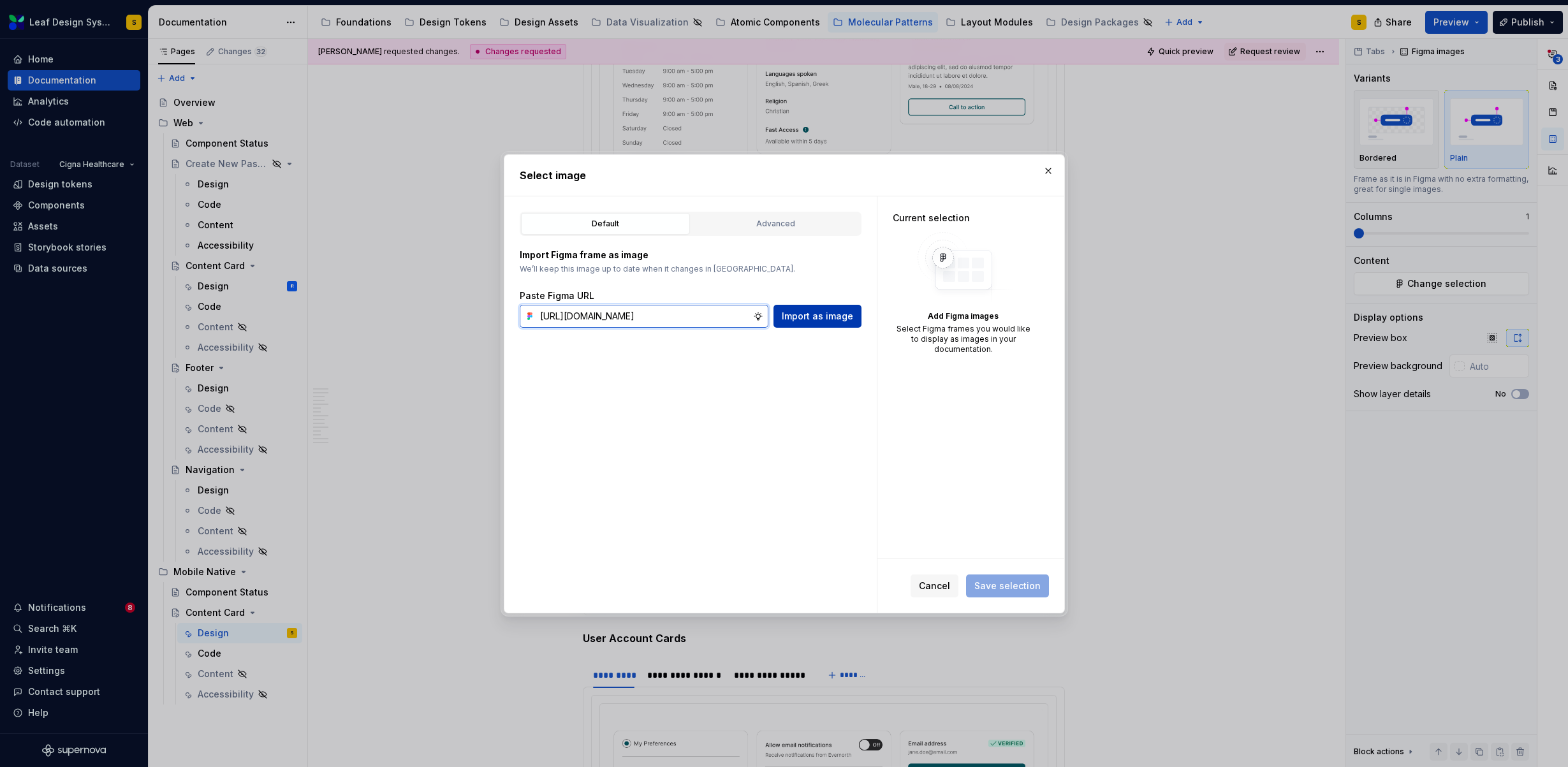
scroll to position [0, 417]
type input "https://www.figma.com/design/R5FNMiBYdBSXRtfBEXZGMx/Design-Documentation-Assets…"
click at [847, 319] on span "Import as image" at bounding box center [817, 316] width 71 height 12
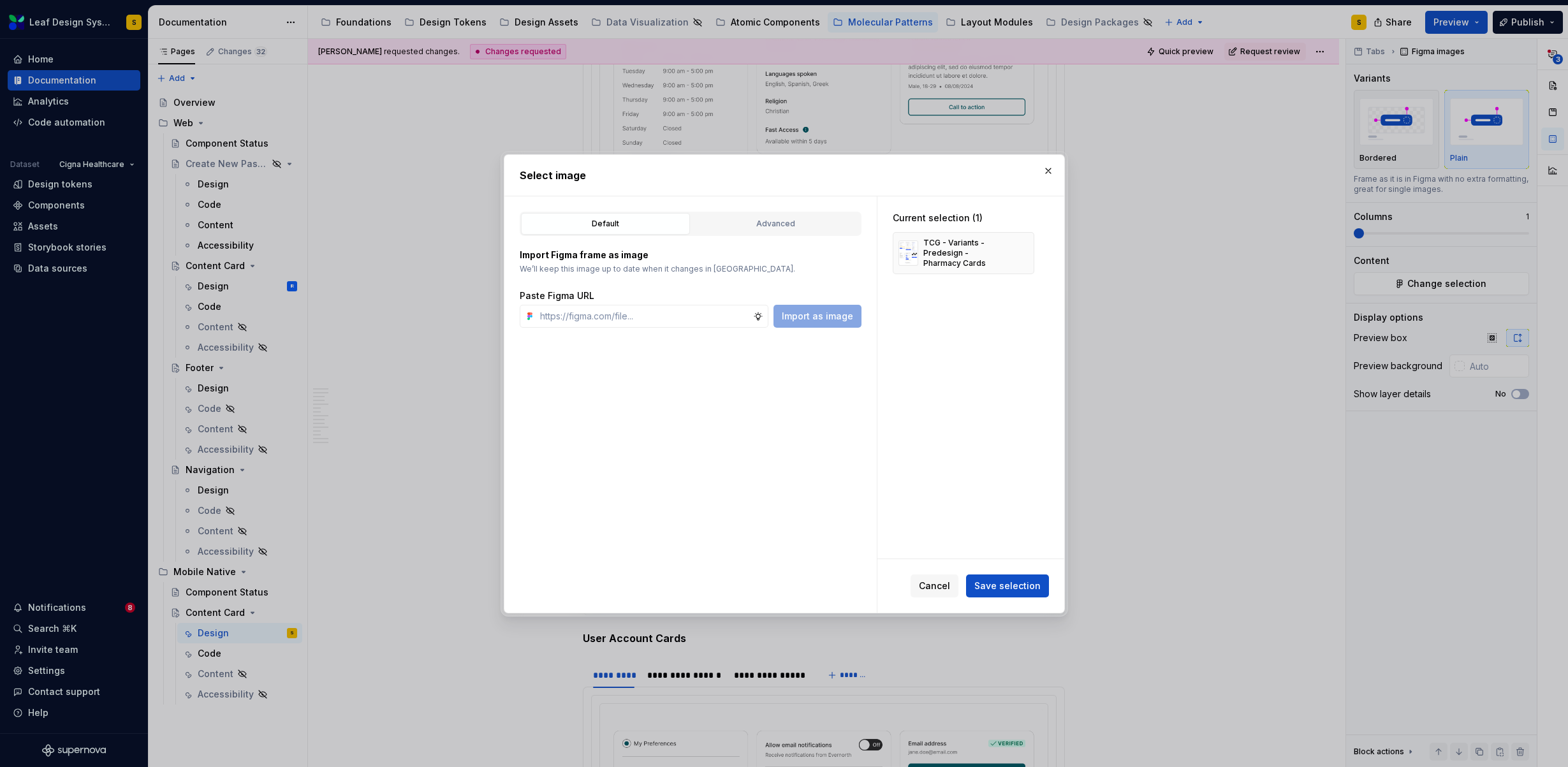
click at [1014, 584] on span "Save selection" at bounding box center [1007, 585] width 66 height 12
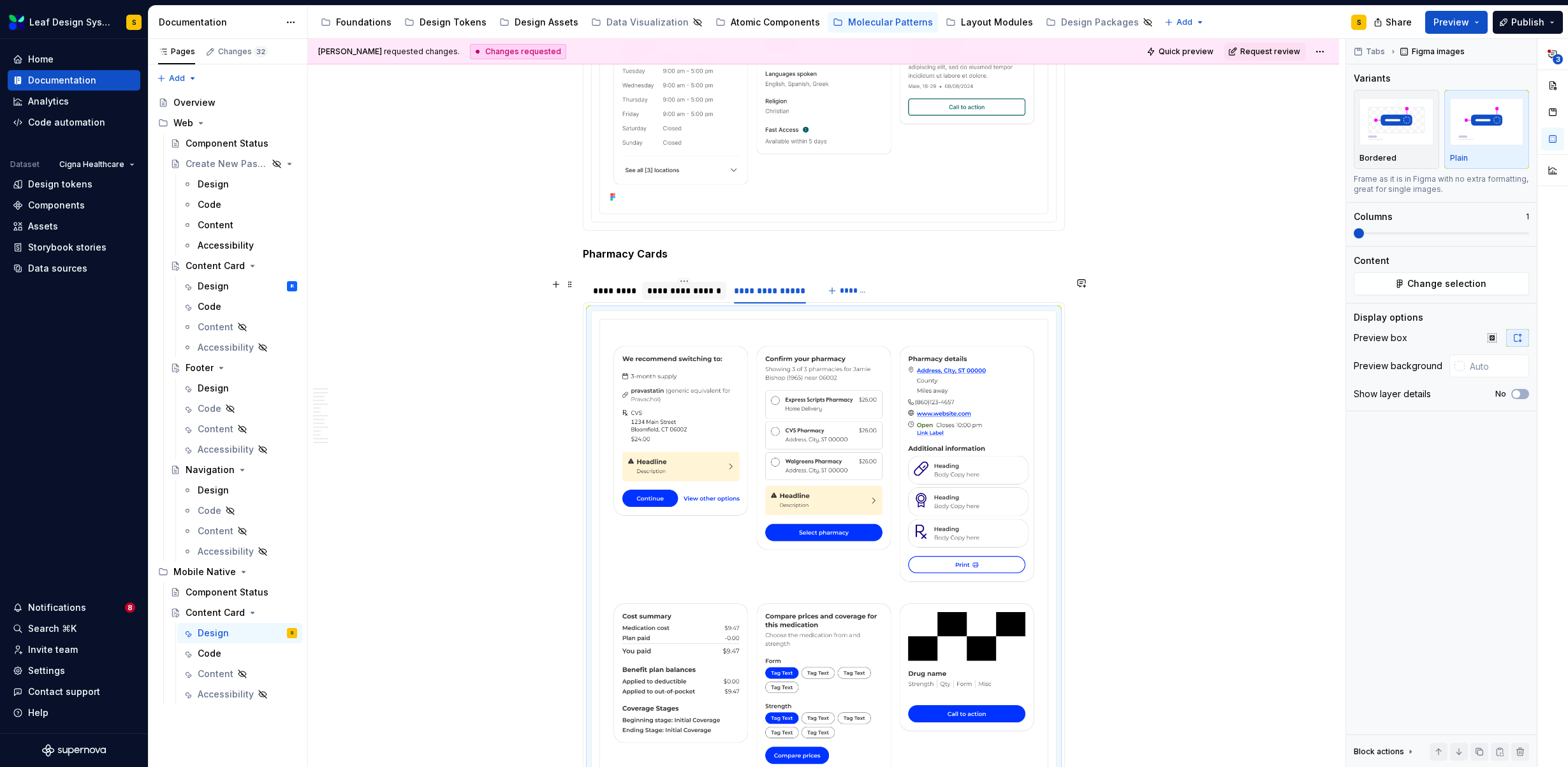
click at [693, 295] on div "**********" at bounding box center [684, 290] width 74 height 12
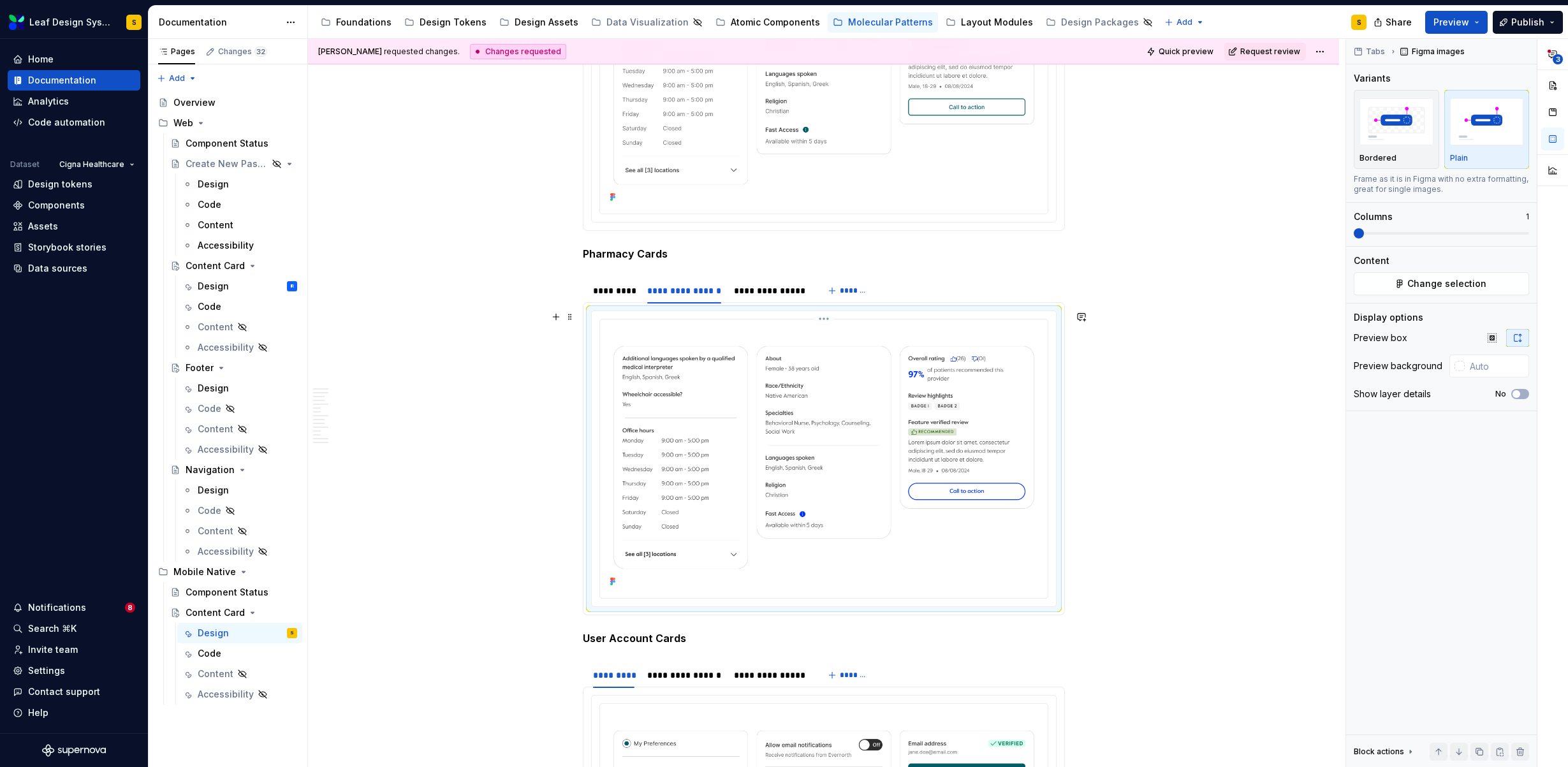
click at [806, 430] on img at bounding box center [823, 457] width 437 height 265
click at [1408, 281] on button "Change selection" at bounding box center [1441, 283] width 175 height 23
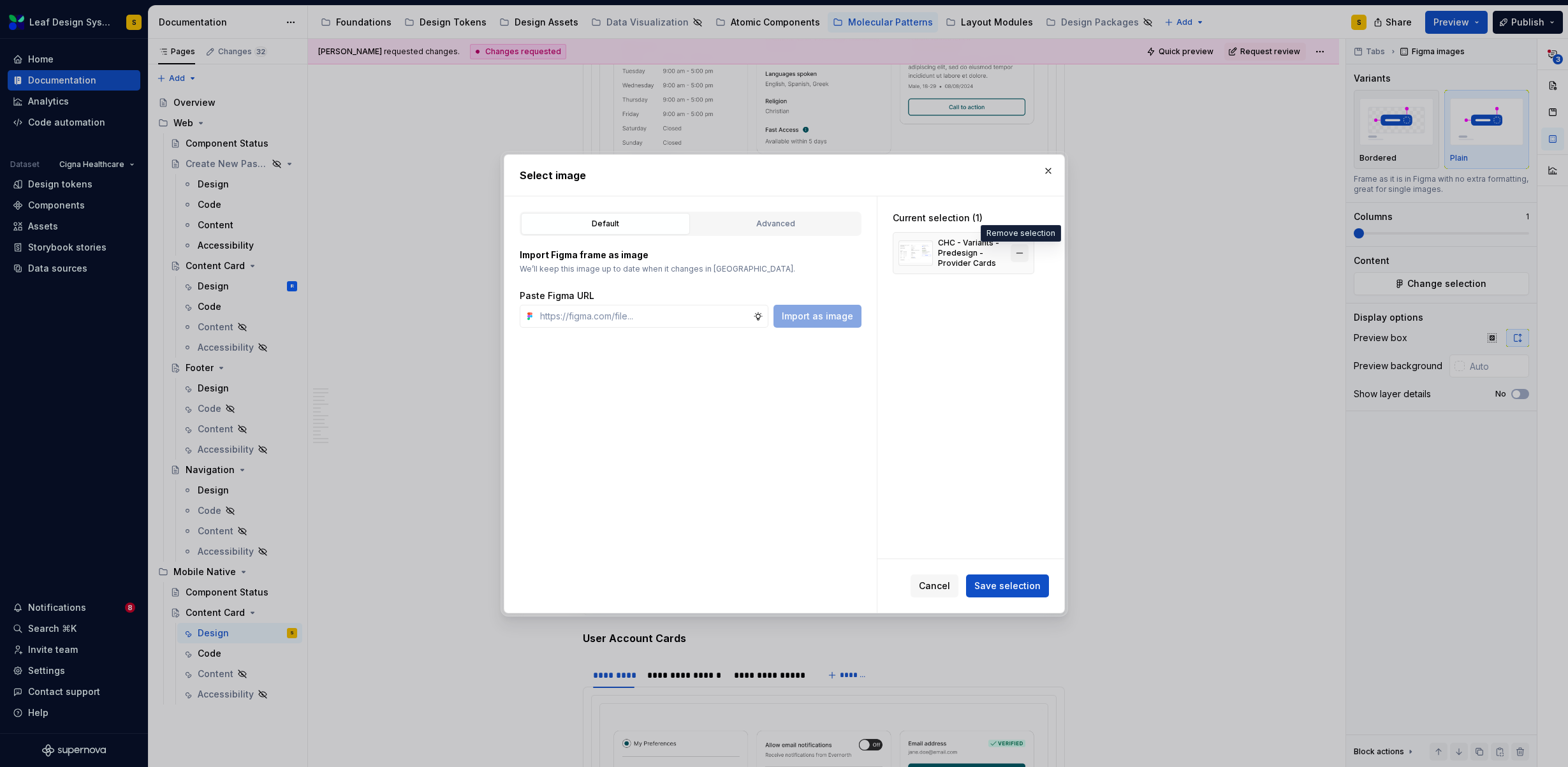
click at [1024, 249] on button "button" at bounding box center [1019, 252] width 18 height 18
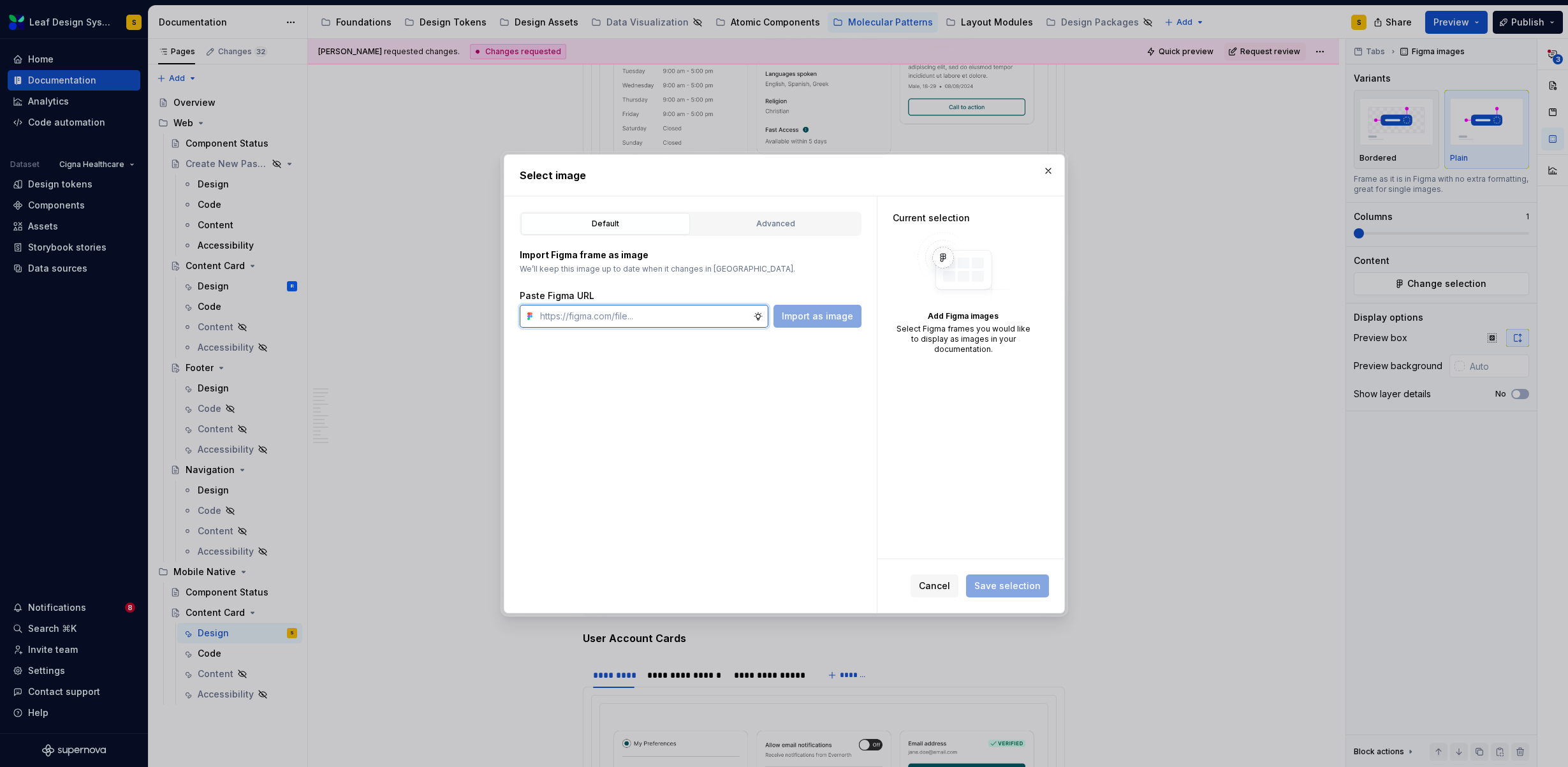
click at [659, 324] on input "text" at bounding box center [644, 316] width 218 height 23
paste input "https://www.figma.com/design/R5FNMiBYdBSXRtfBEXZGMx/Design-Documentation-Assets…"
type input "https://www.figma.com/design/R5FNMiBYdBSXRtfBEXZGMx/Design-Documentation-Assets…"
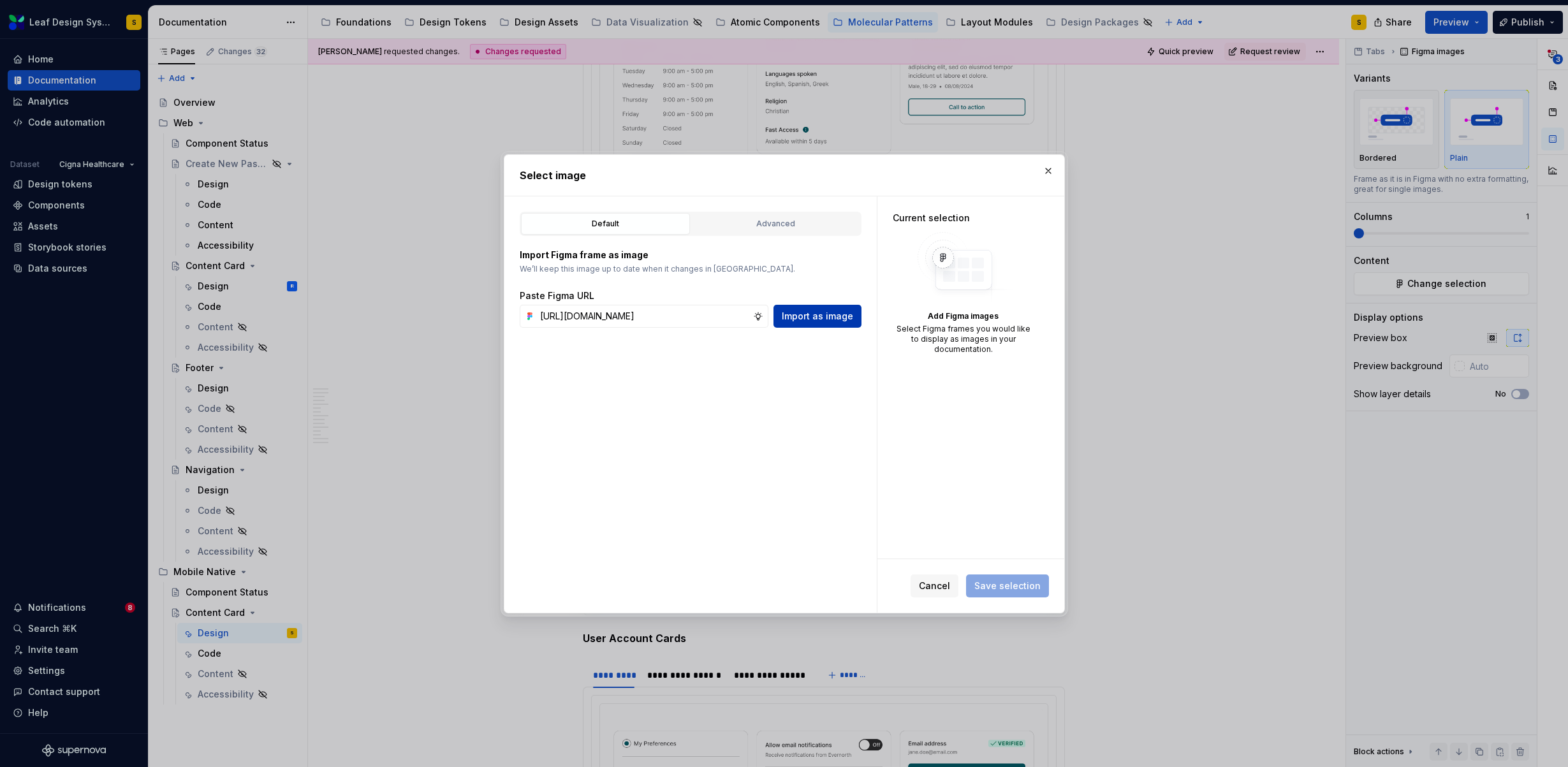
click at [805, 325] on button "Import as image" at bounding box center [817, 316] width 88 height 23
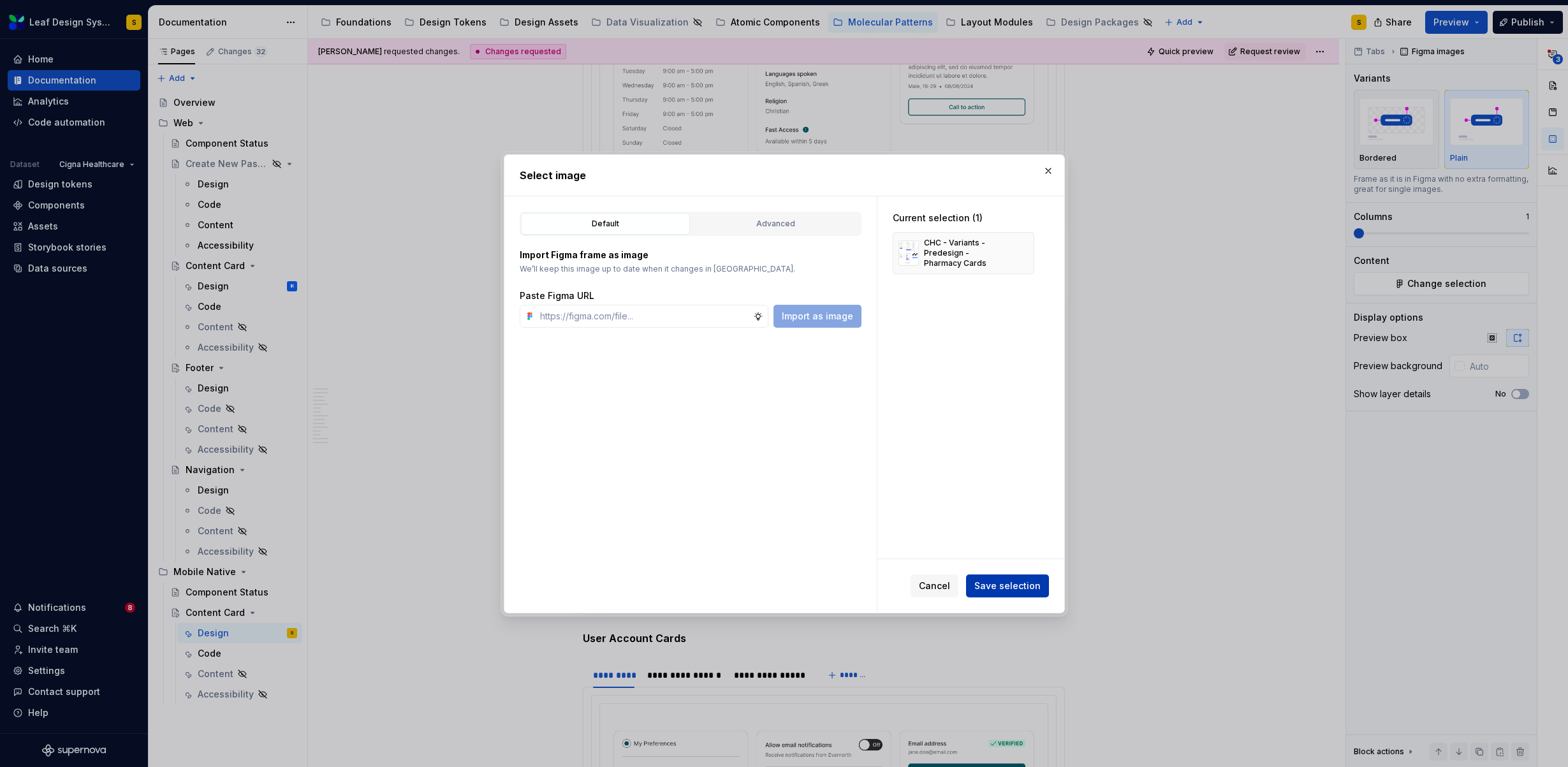
click at [1018, 582] on span "Save selection" at bounding box center [1007, 585] width 66 height 12
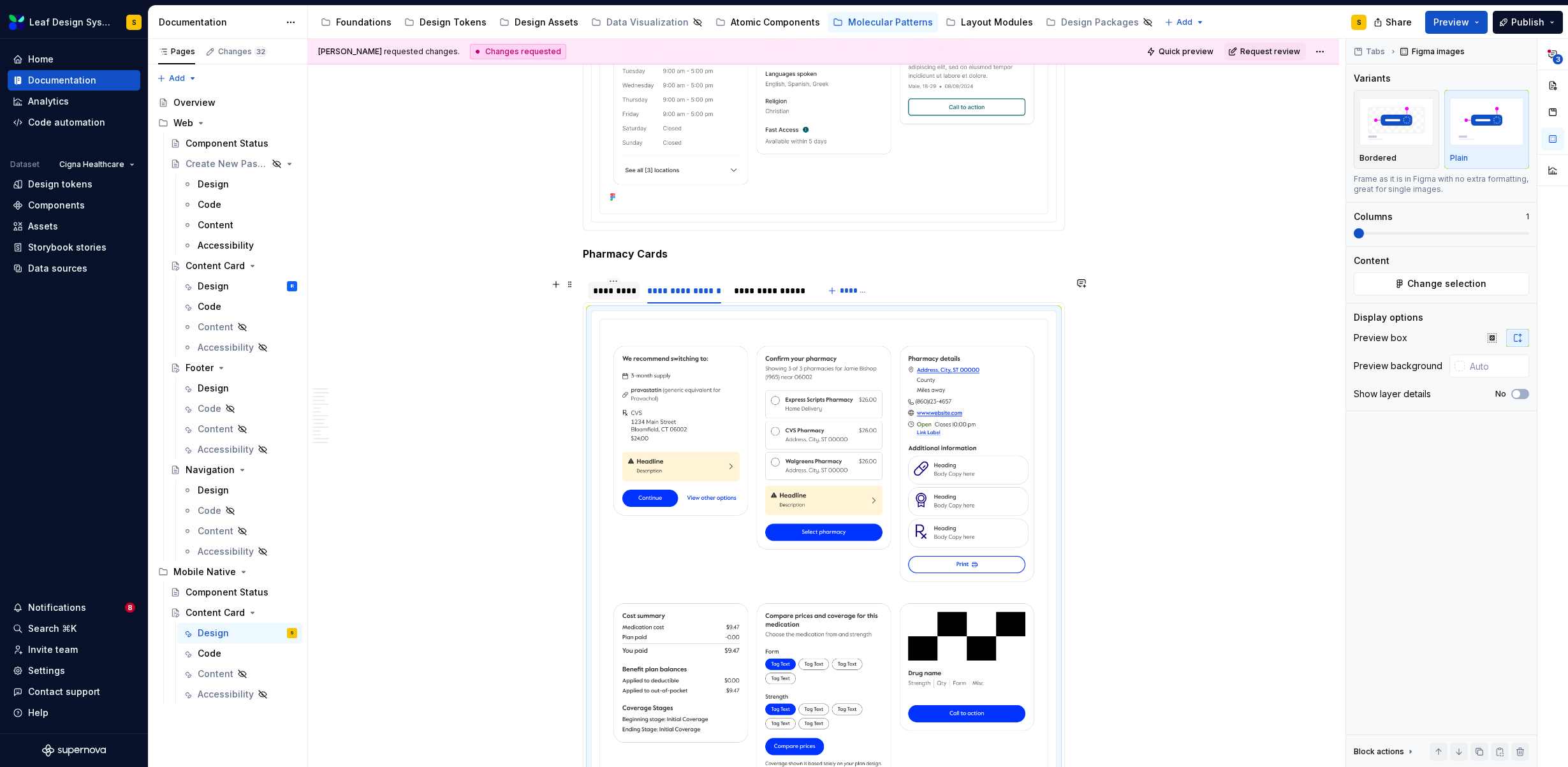
click at [619, 291] on div "*********" at bounding box center [614, 290] width 42 height 12
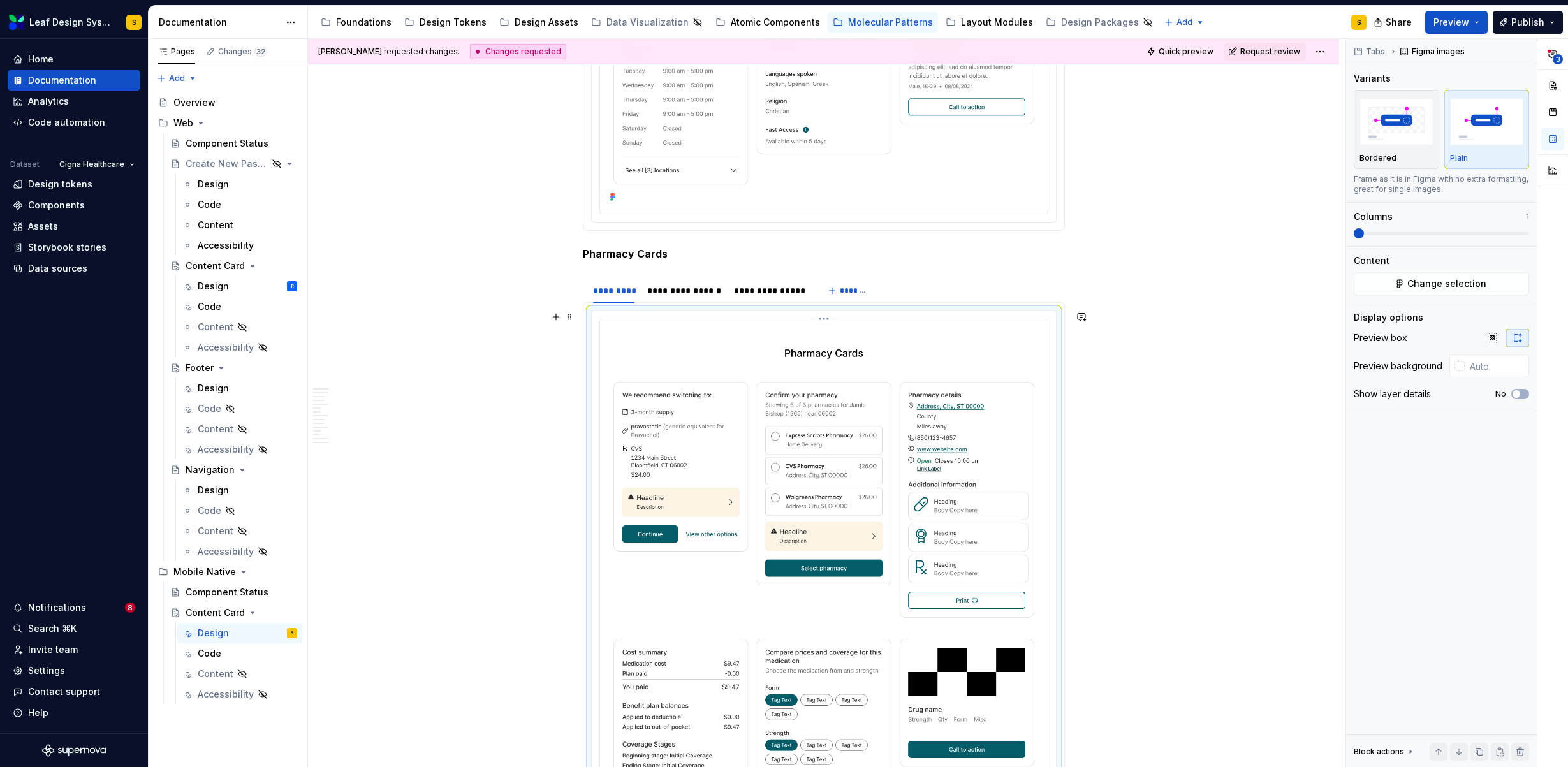
click at [854, 486] on img at bounding box center [823, 619] width 437 height 591
click at [1479, 288] on span "Change selection" at bounding box center [1446, 283] width 79 height 12
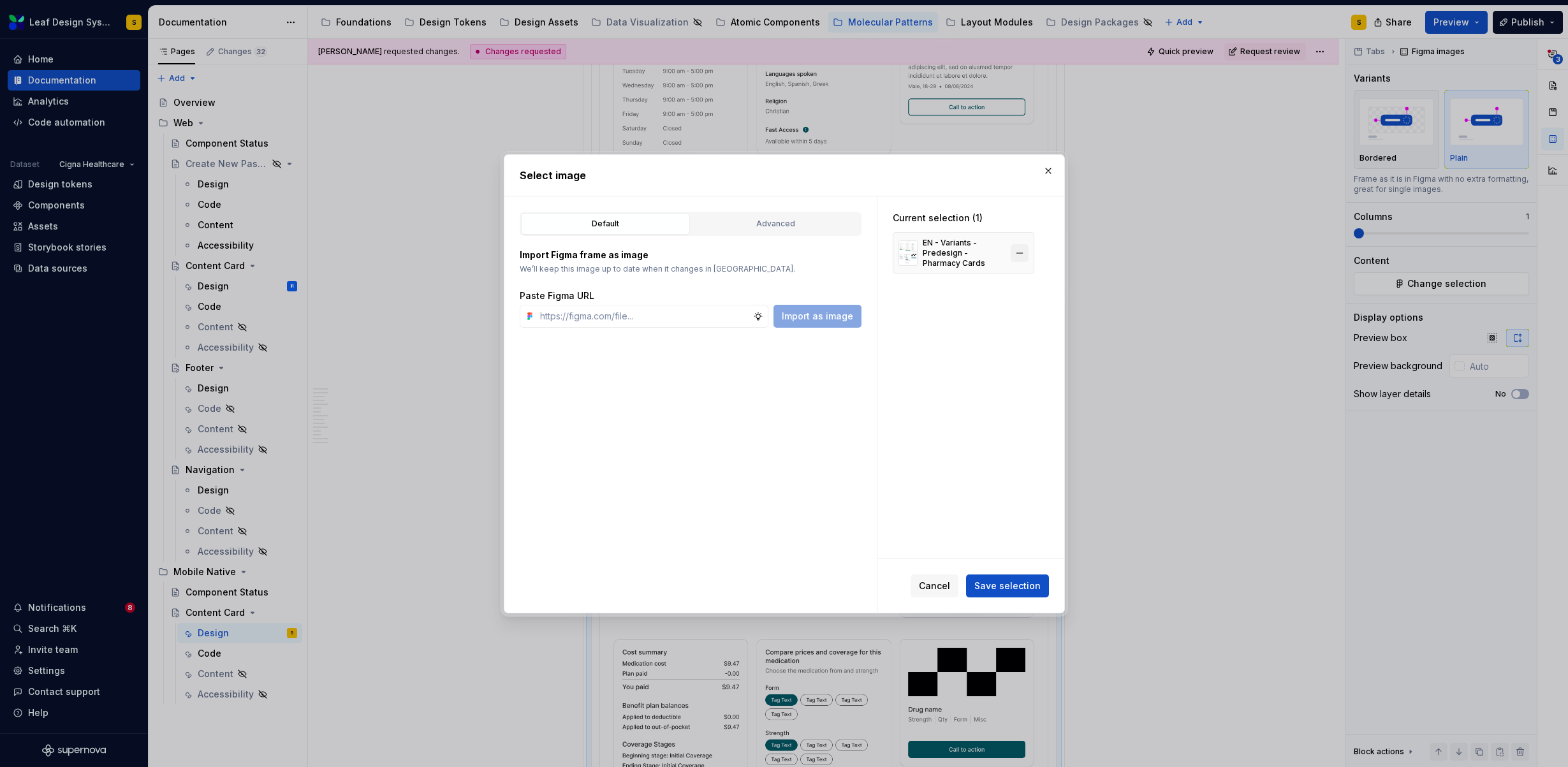
type textarea "*"
click at [1022, 253] on button "button" at bounding box center [1019, 252] width 18 height 18
click at [640, 325] on input "text" at bounding box center [644, 316] width 218 height 23
paste input "https://www.figma.com/design/R5FNMiBYdBSXRtfBEXZGMx/Design-Documentation-Assets…"
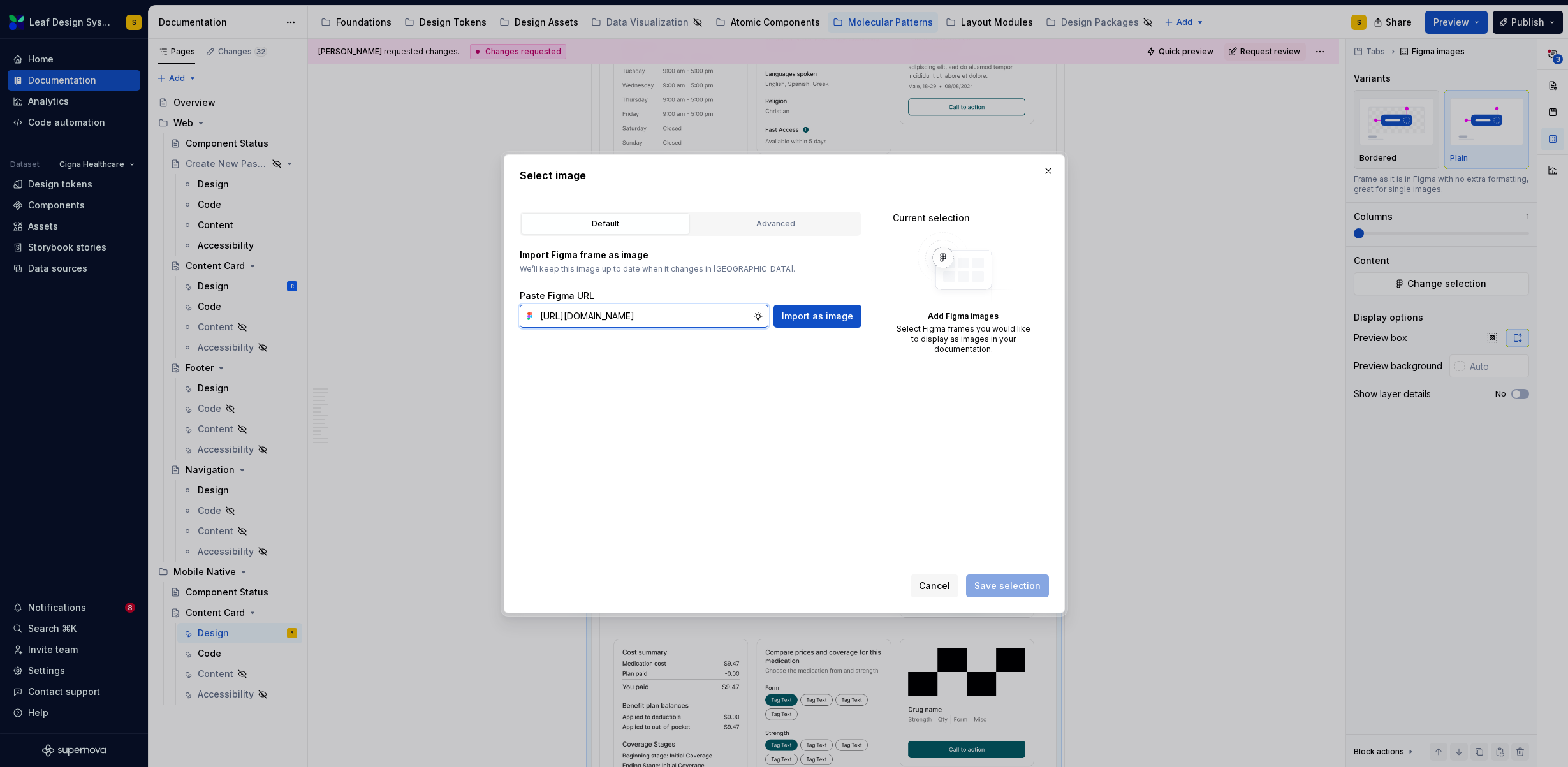
scroll to position [0, 422]
type input "https://www.figma.com/design/R5FNMiBYdBSXRtfBEXZGMx/Design-Documentation-Assets…"
click at [821, 319] on span "Import as image" at bounding box center [817, 316] width 71 height 12
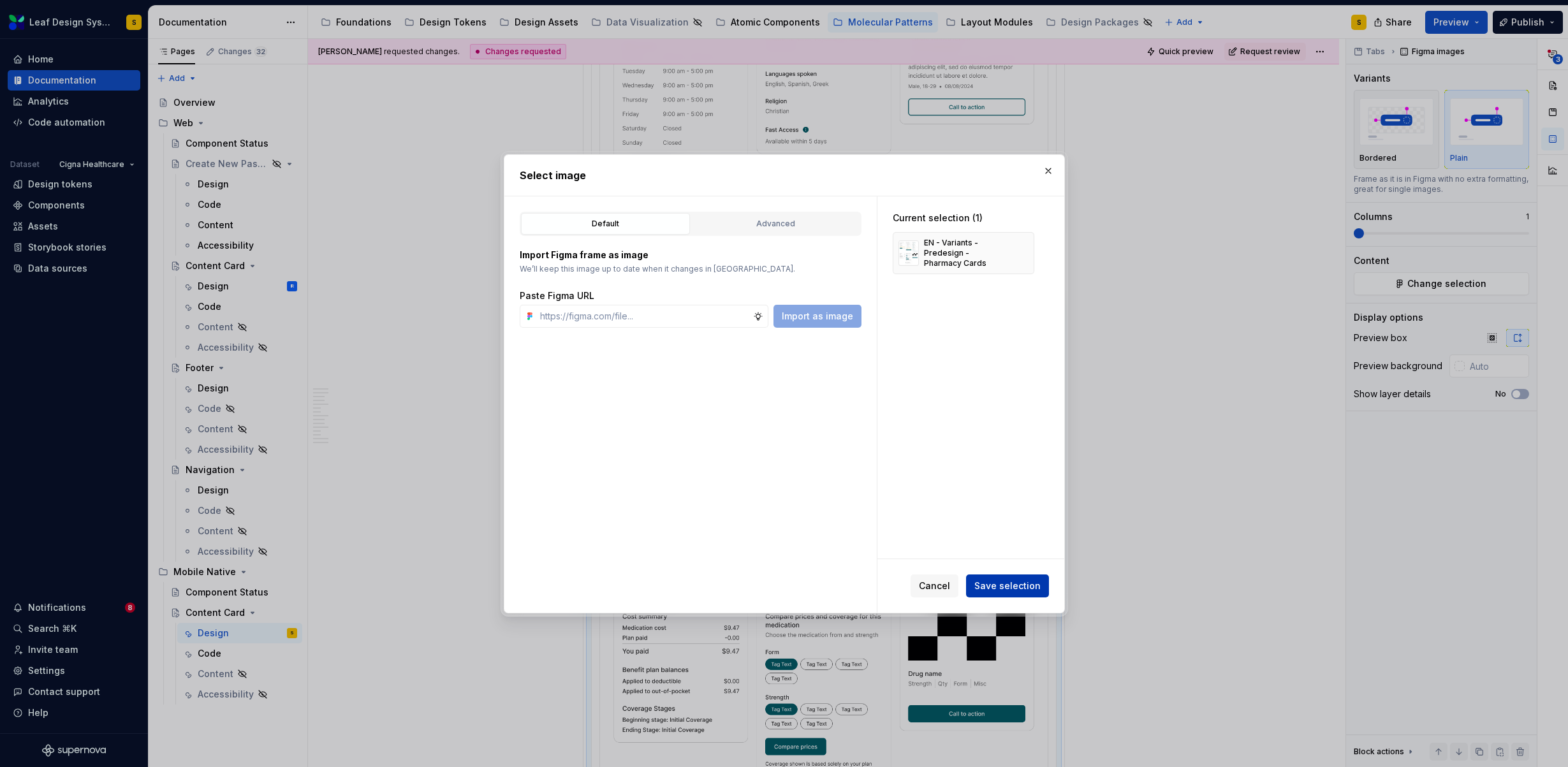
click at [1028, 585] on span "Save selection" at bounding box center [1007, 585] width 66 height 12
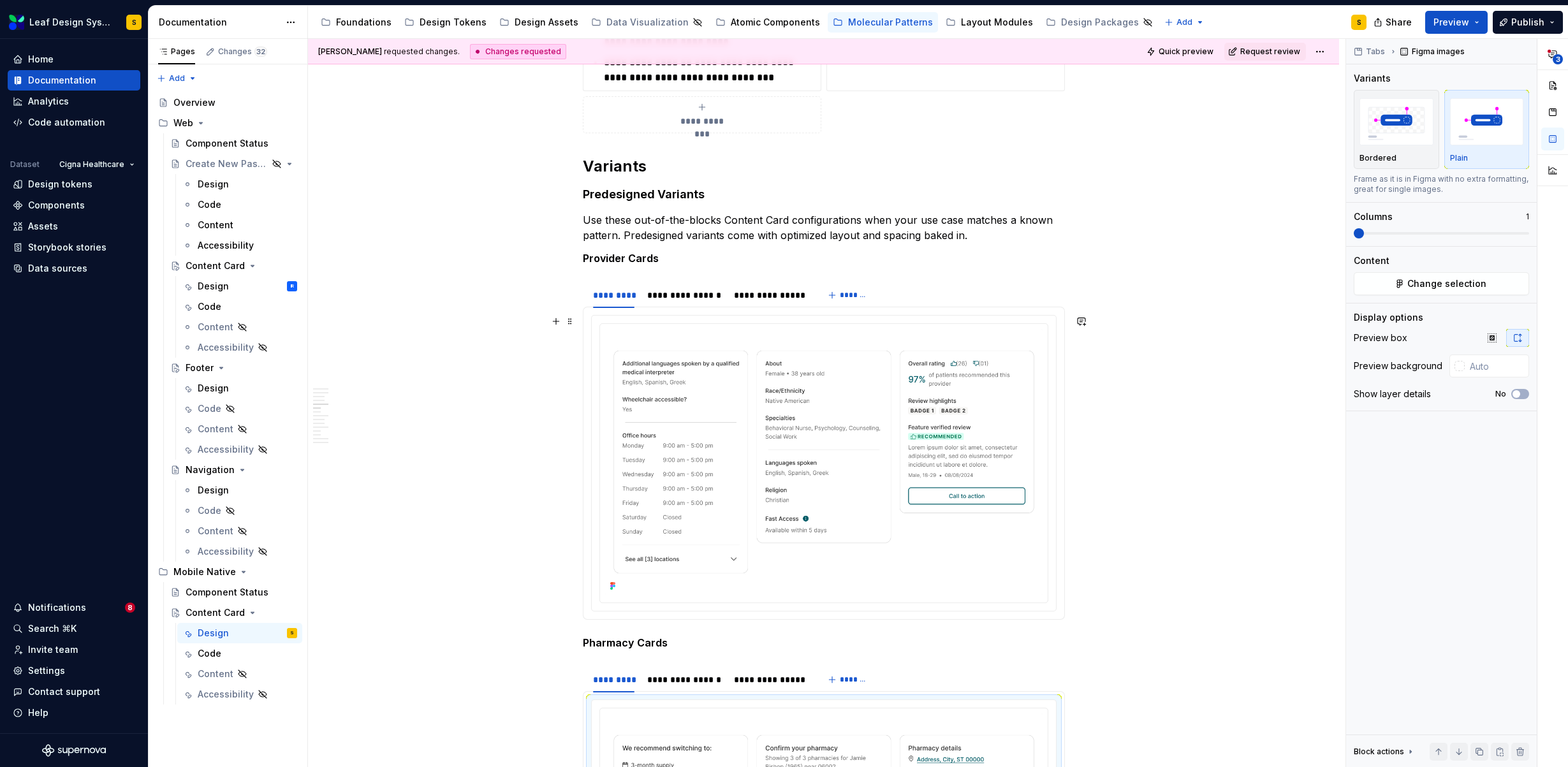
scroll to position [1746, 0]
click at [688, 292] on div "**********" at bounding box center [684, 295] width 74 height 12
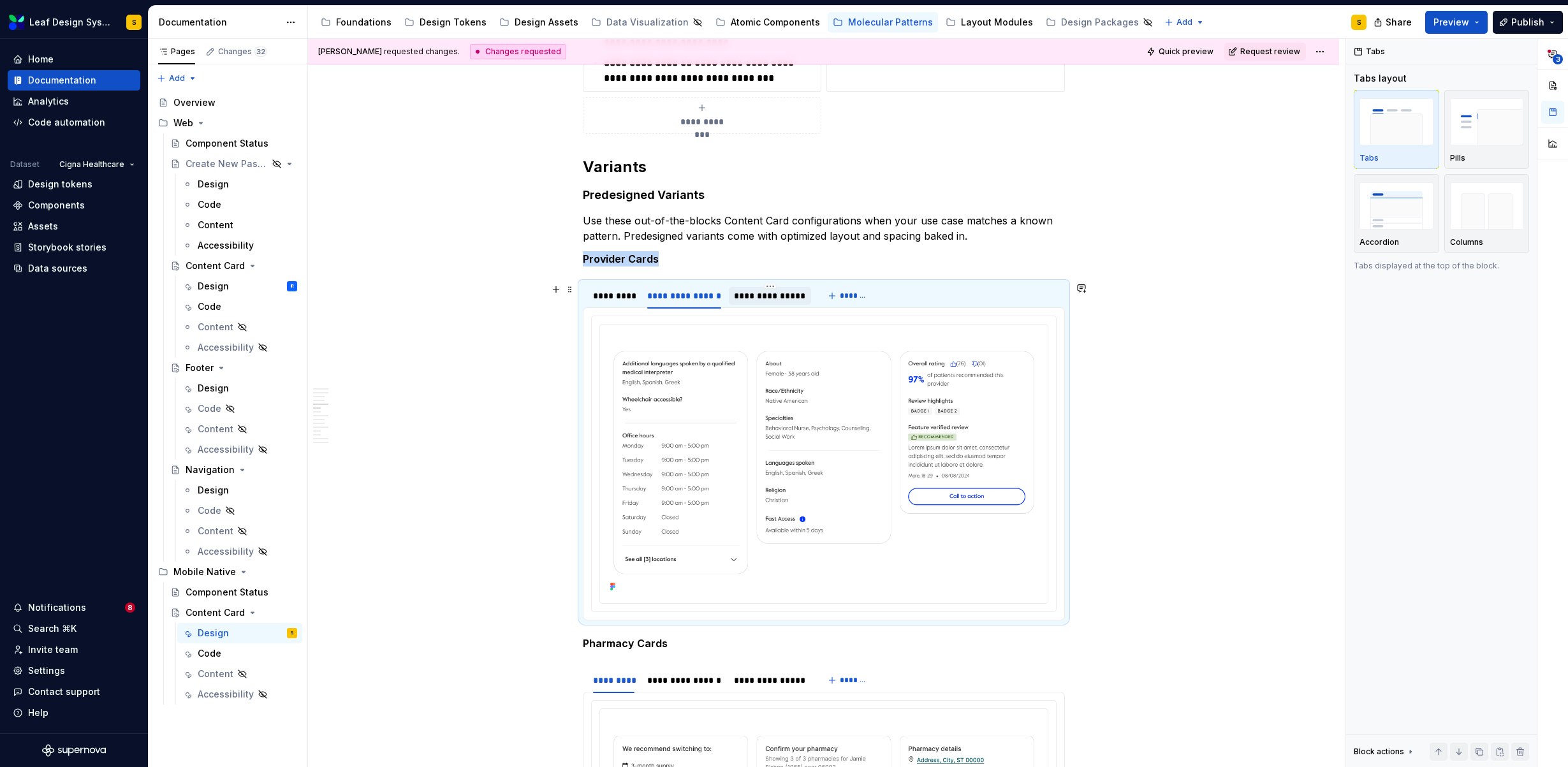
click at [772, 295] on div "**********" at bounding box center [770, 295] width 72 height 12
click at [610, 301] on div "*********" at bounding box center [614, 295] width 42 height 12
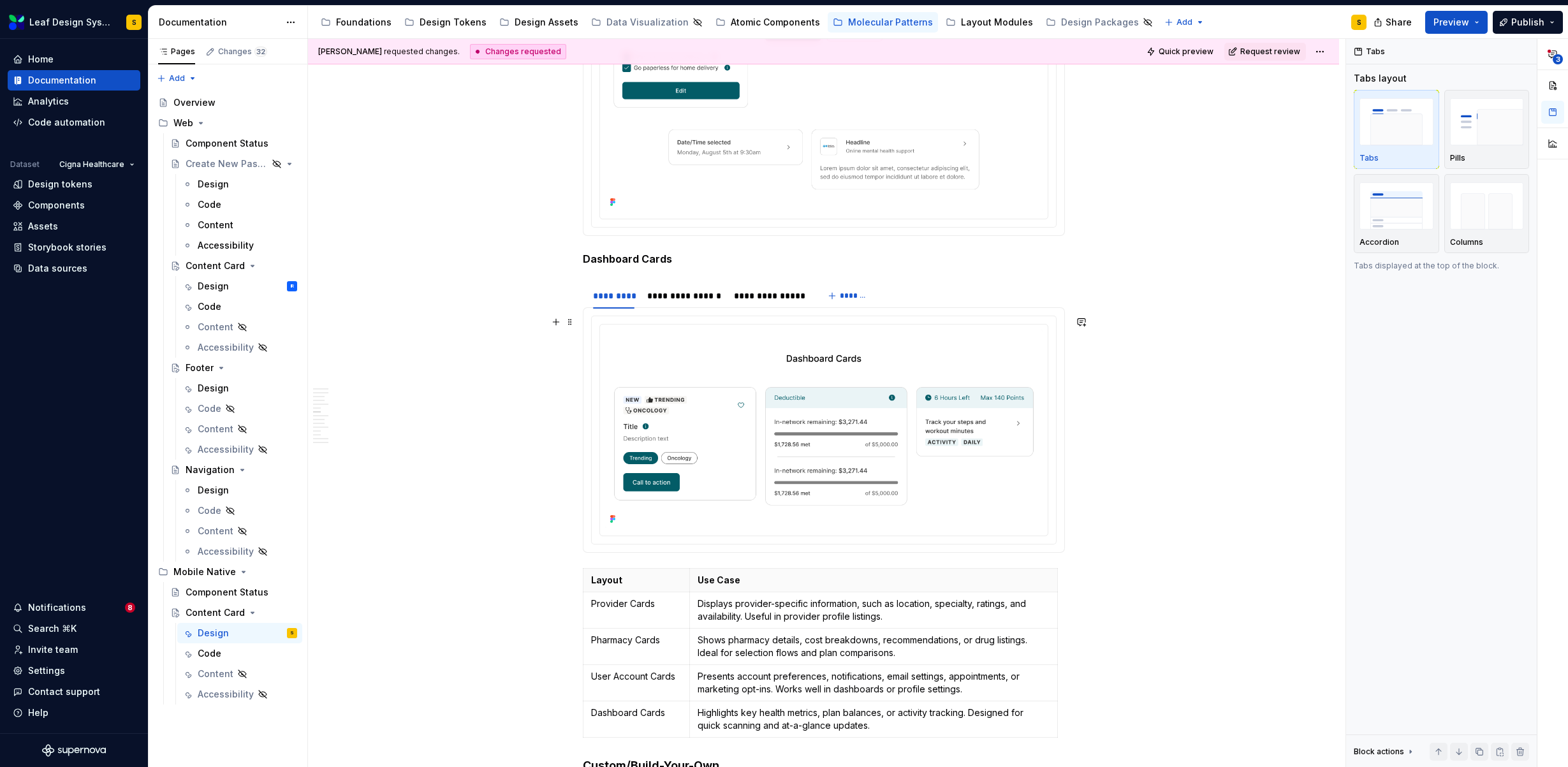
scroll to position [3204, 0]
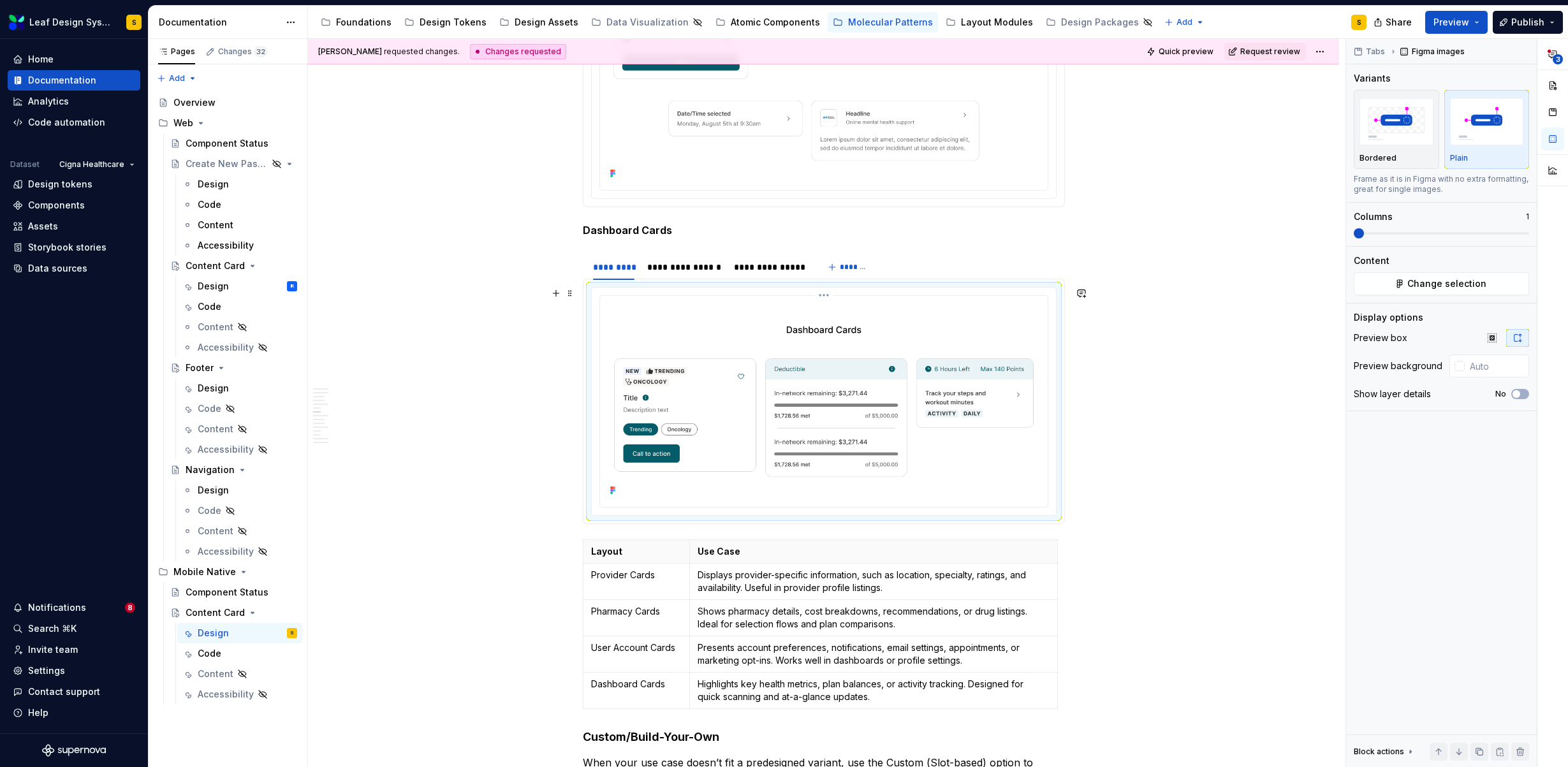
click at [766, 436] on img at bounding box center [823, 400] width 437 height 199
click at [788, 273] on div "**********" at bounding box center [769, 266] width 83 height 18
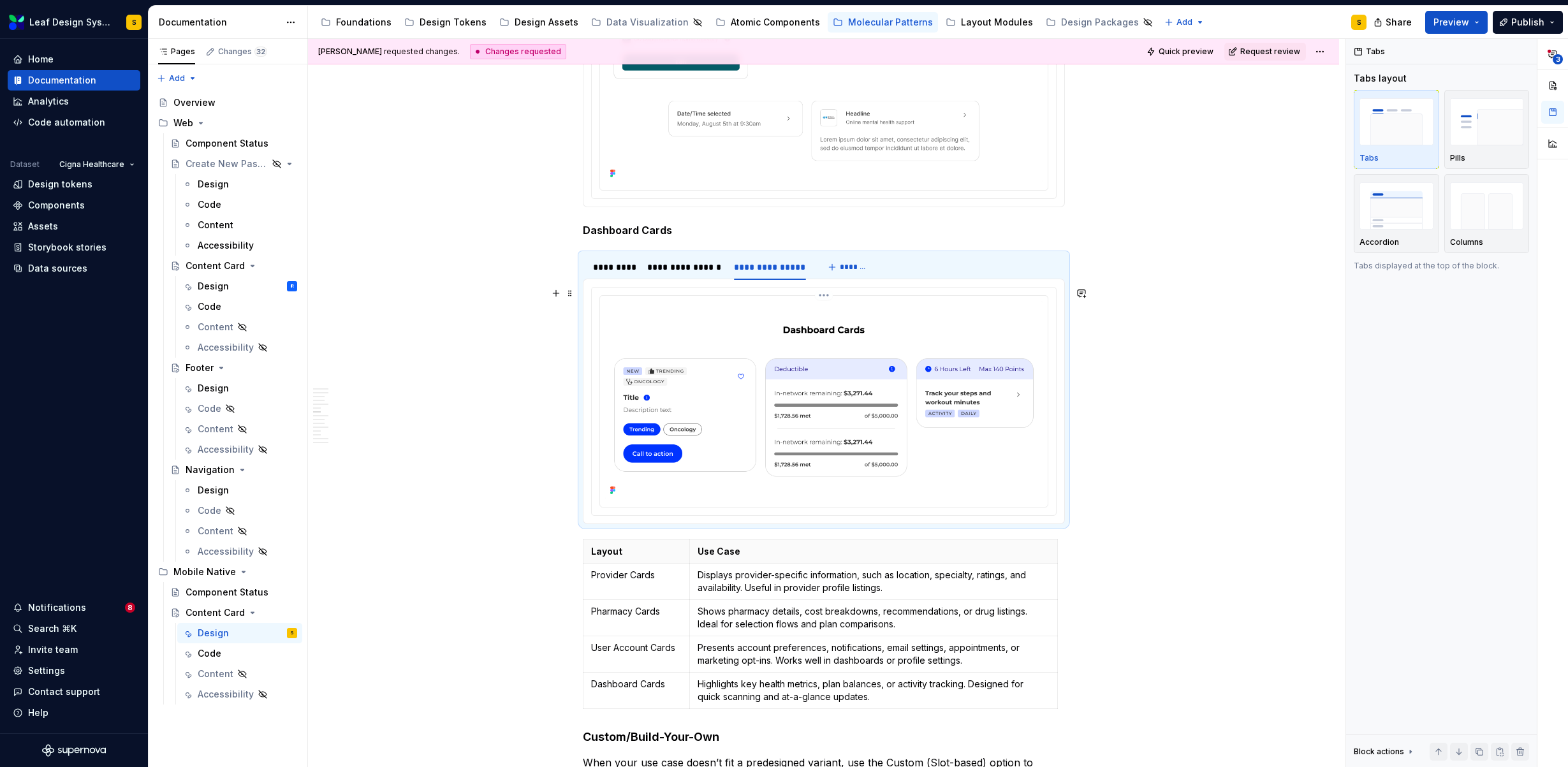
click at [846, 349] on img at bounding box center [823, 400] width 437 height 199
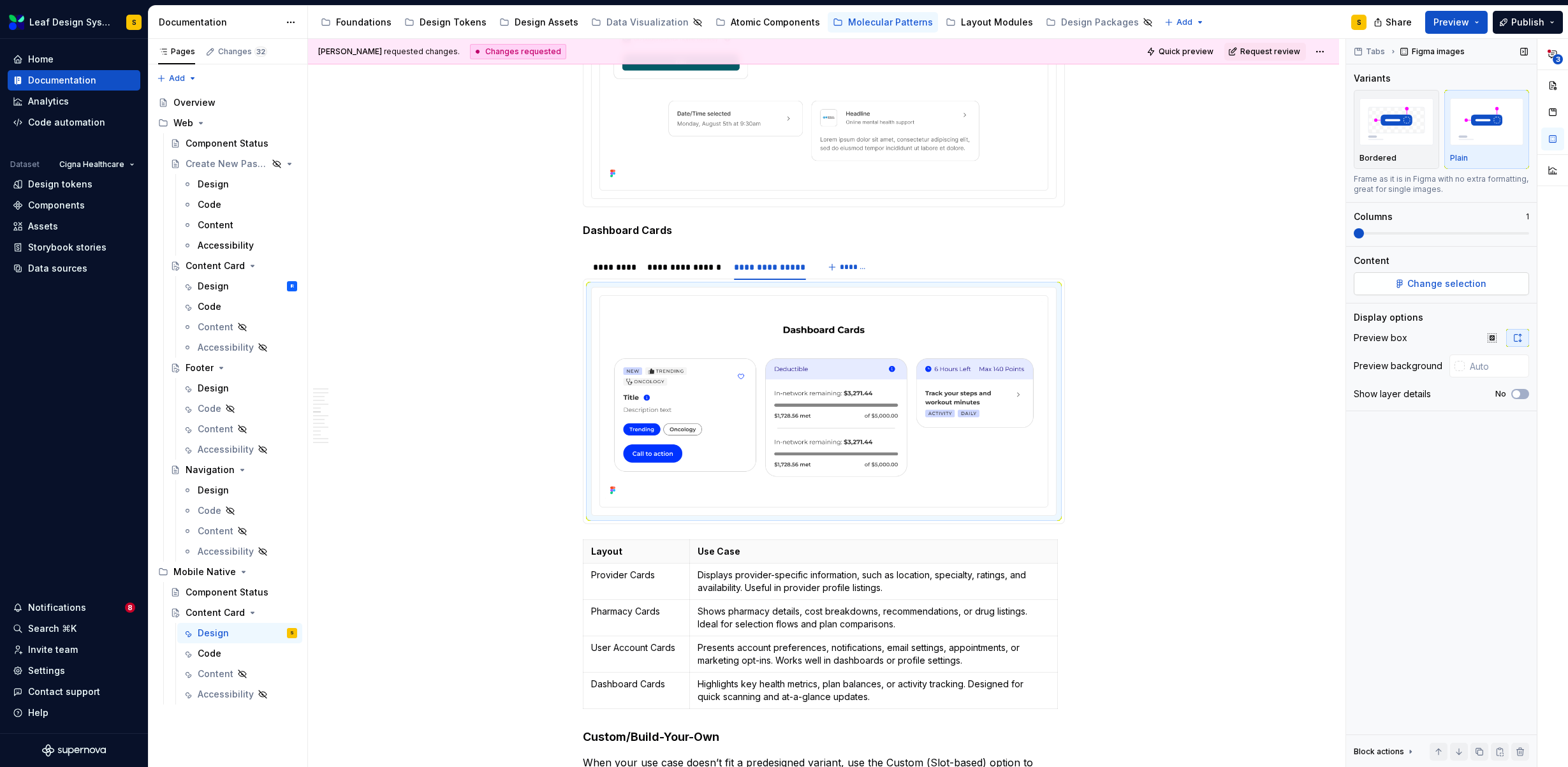
click at [1466, 283] on span "Change selection" at bounding box center [1446, 283] width 79 height 12
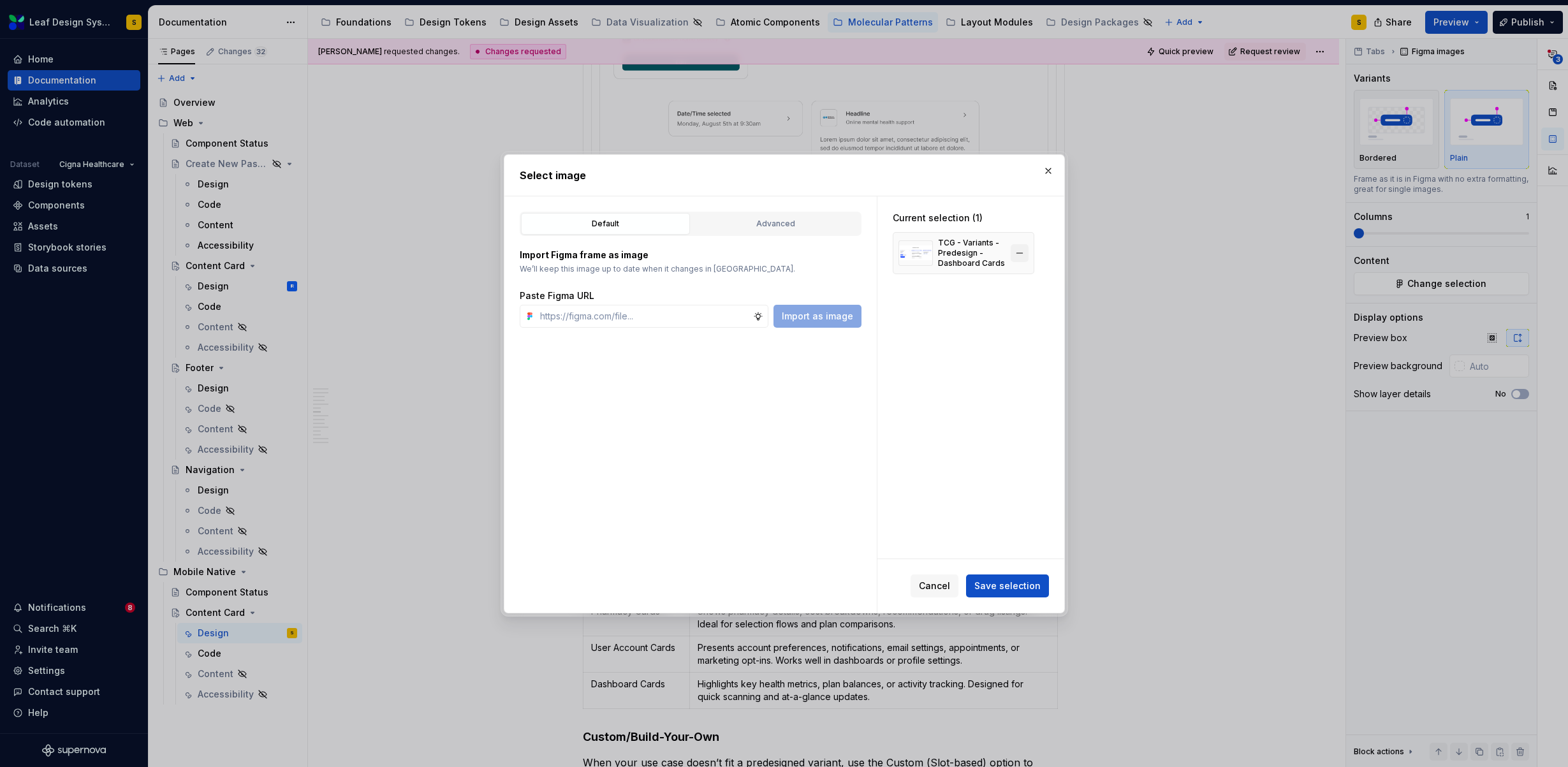
click at [1027, 251] on button "button" at bounding box center [1019, 252] width 18 height 18
click at [587, 323] on input "text" at bounding box center [644, 316] width 218 height 23
paste input "https://www.figma.com/design/R5FNMiBYdBSXRtfBEXZGMx/Design-Documentation-Assets…"
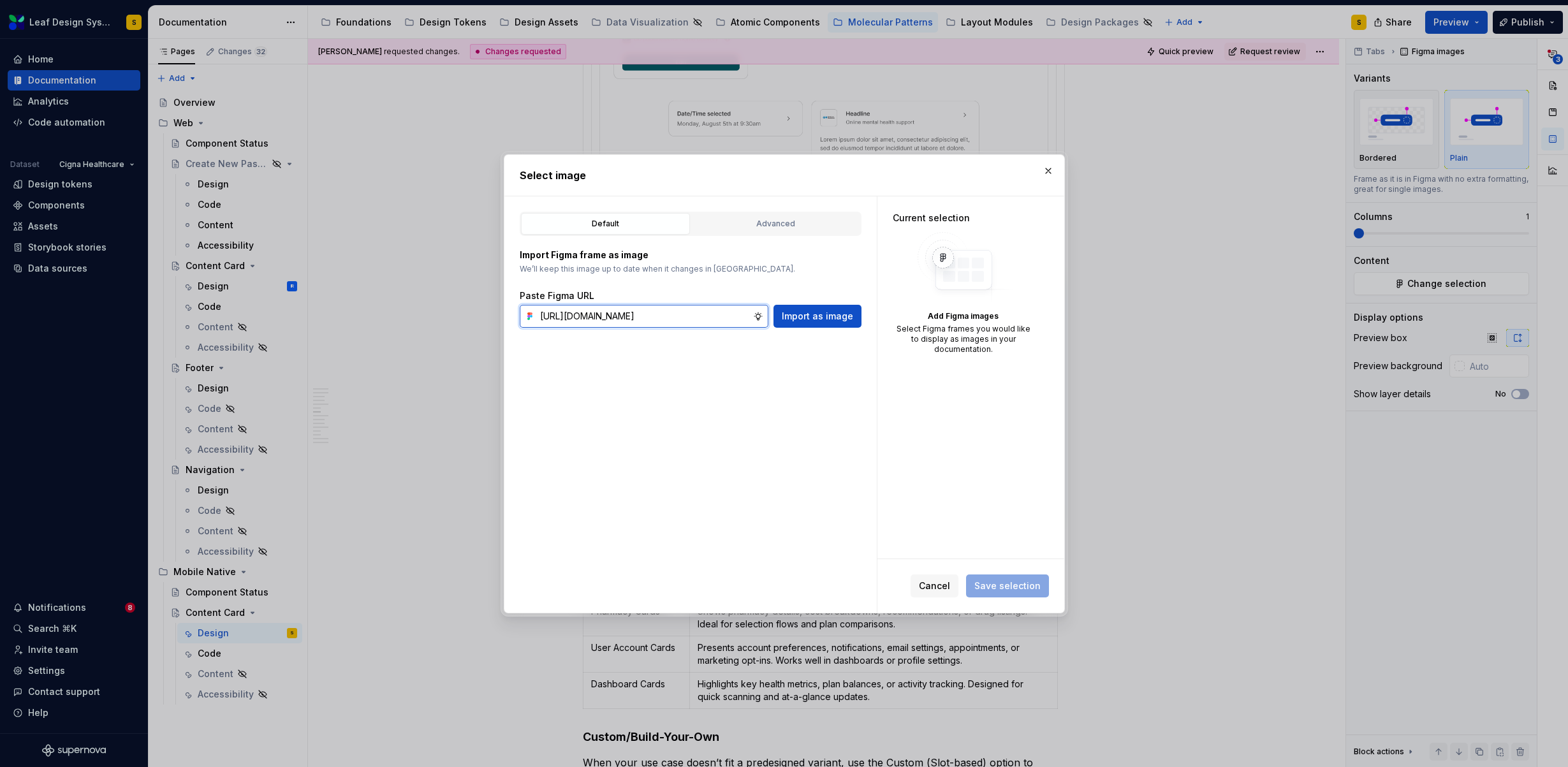
scroll to position [0, 419]
type input "https://www.figma.com/design/R5FNMiBYdBSXRtfBEXZGMx/Design-Documentation-Assets…"
click at [792, 319] on span "Import as image" at bounding box center [817, 316] width 71 height 12
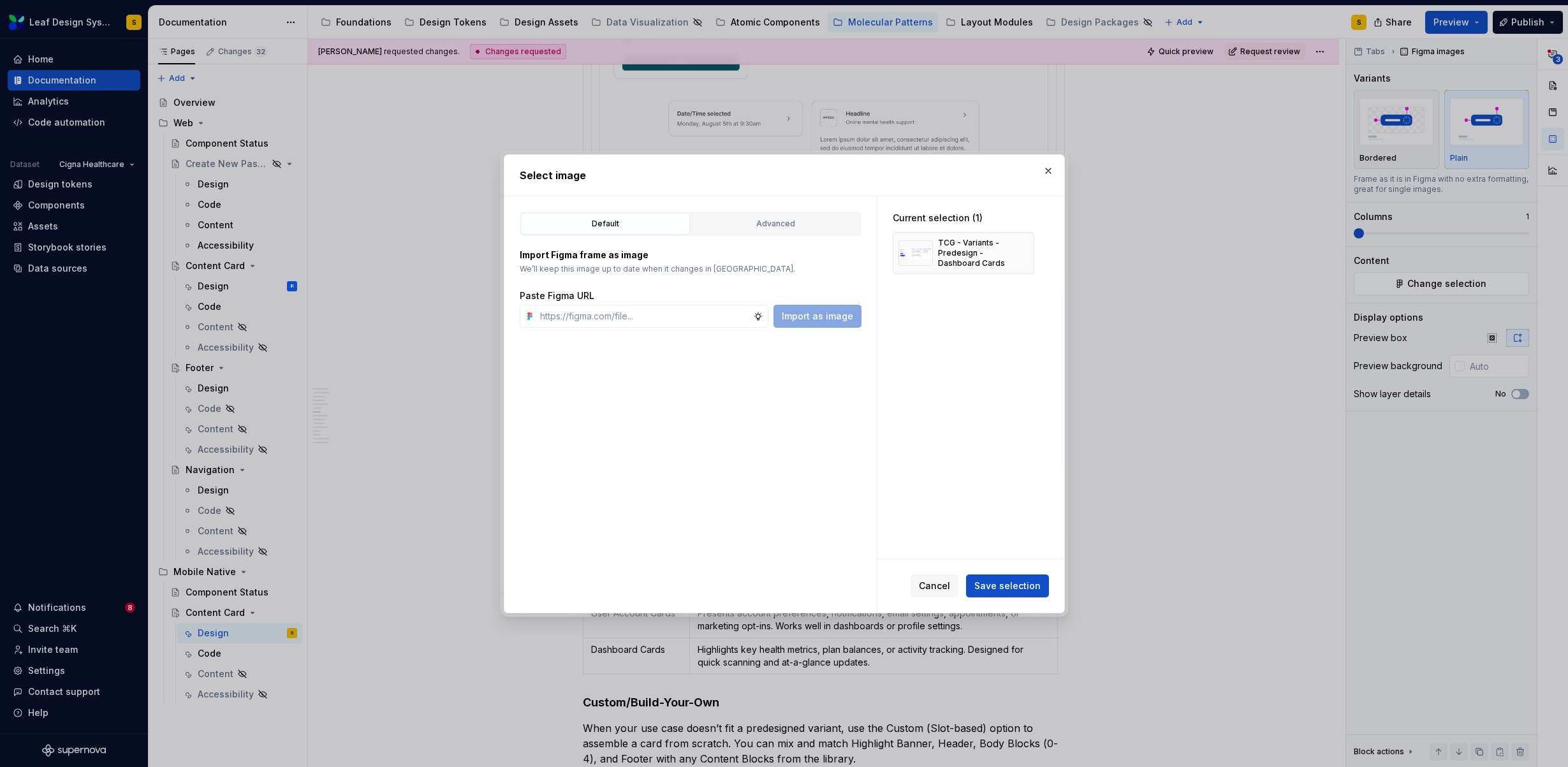
click at [1042, 584] on button "Save selection" at bounding box center [1006, 586] width 83 height 23
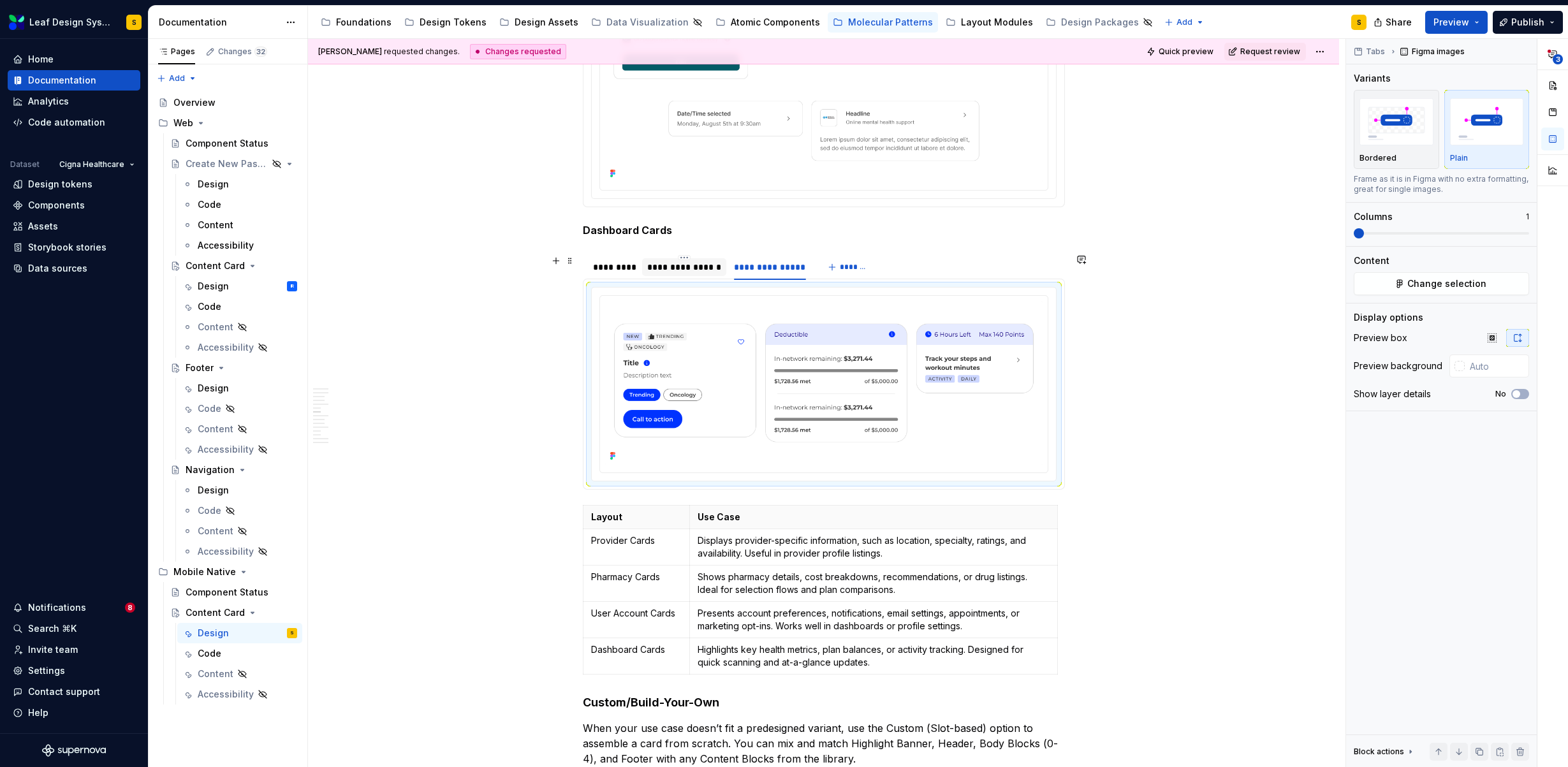
click at [684, 271] on div "**********" at bounding box center [684, 266] width 74 height 12
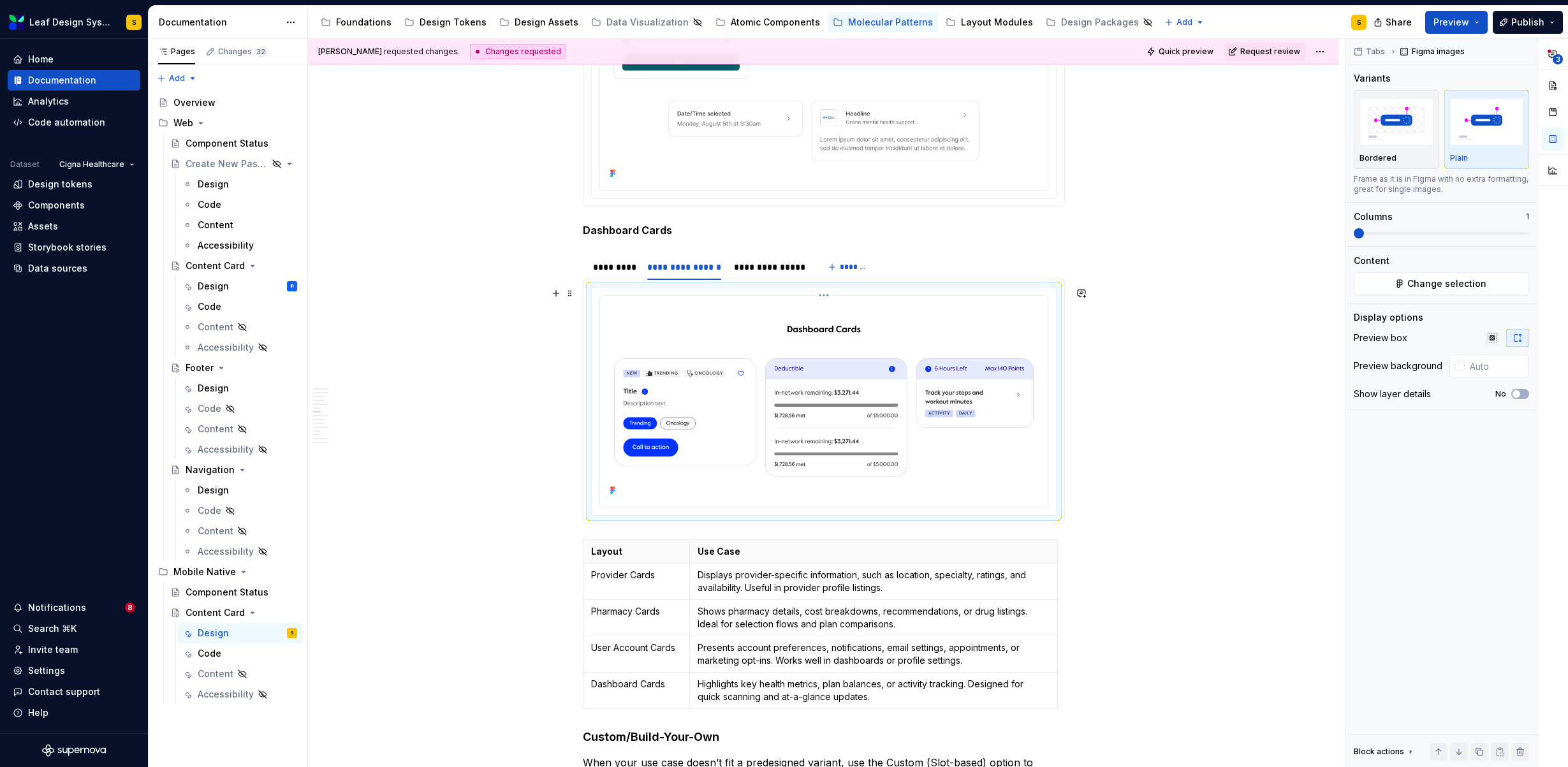
click at [763, 363] on img at bounding box center [823, 400] width 437 height 199
click at [1456, 283] on span "Change selection" at bounding box center [1446, 283] width 79 height 12
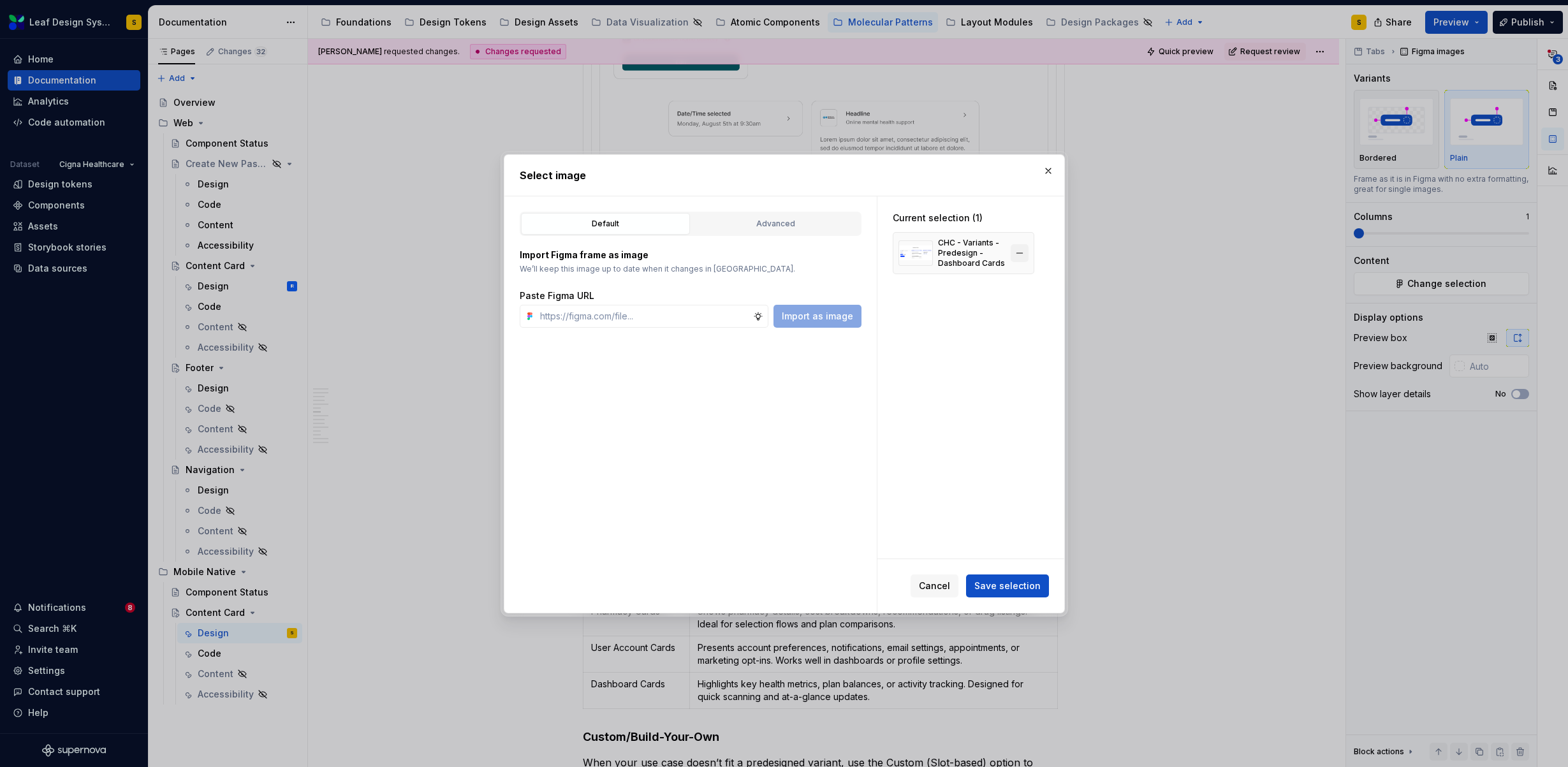
type textarea "*"
click at [1018, 253] on button "button" at bounding box center [1019, 252] width 18 height 18
click at [690, 314] on input "text" at bounding box center [644, 316] width 218 height 23
paste input "https://www.figma.com/design/R5FNMiBYdBSXRtfBEXZGMx/Design-Documentation-Assets…"
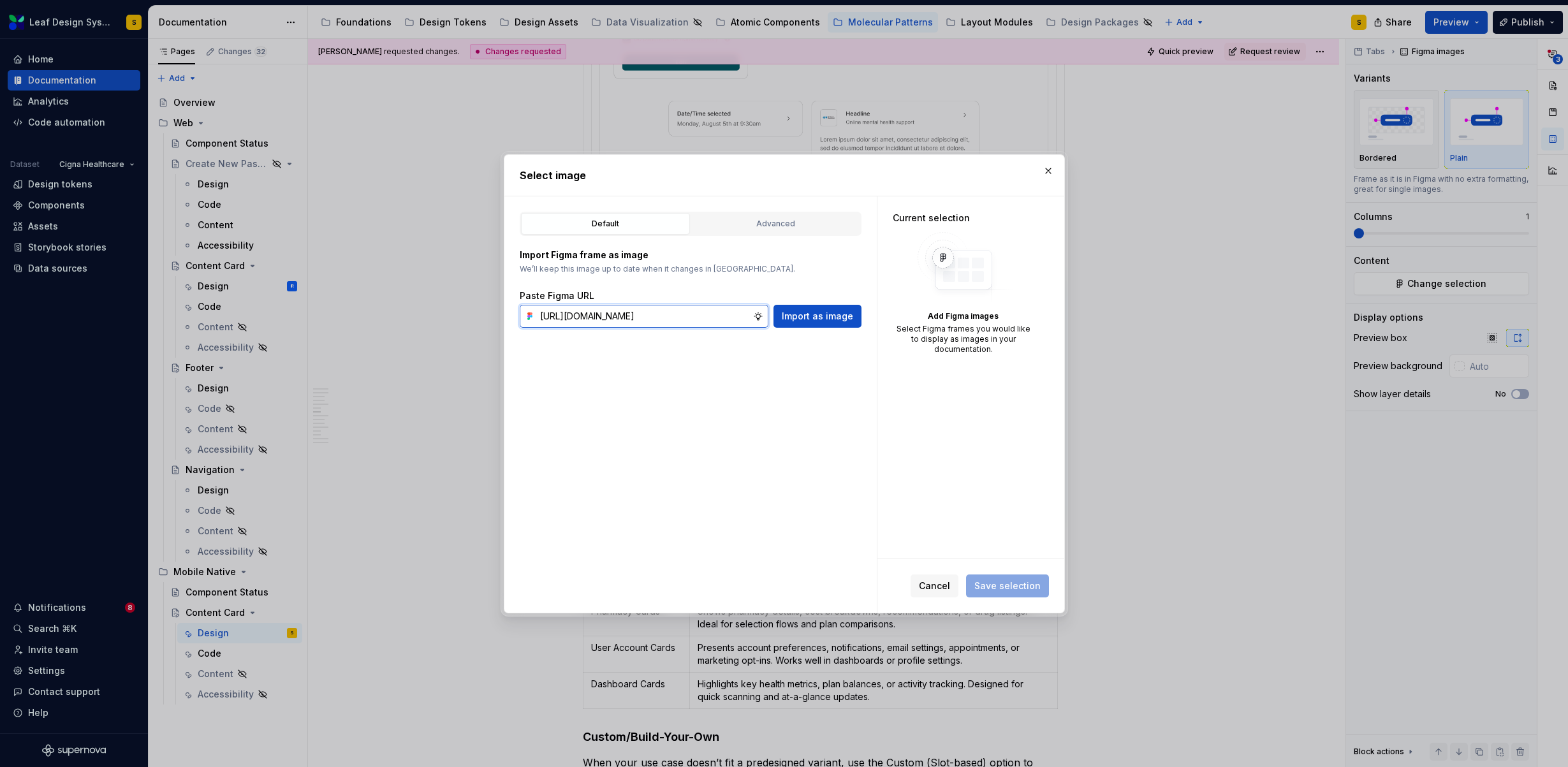
scroll to position [0, 425]
type input "https://www.figma.com/design/R5FNMiBYdBSXRtfBEXZGMx/Design-Documentation-Assets…"
click at [816, 310] on span "Import as image" at bounding box center [817, 316] width 71 height 12
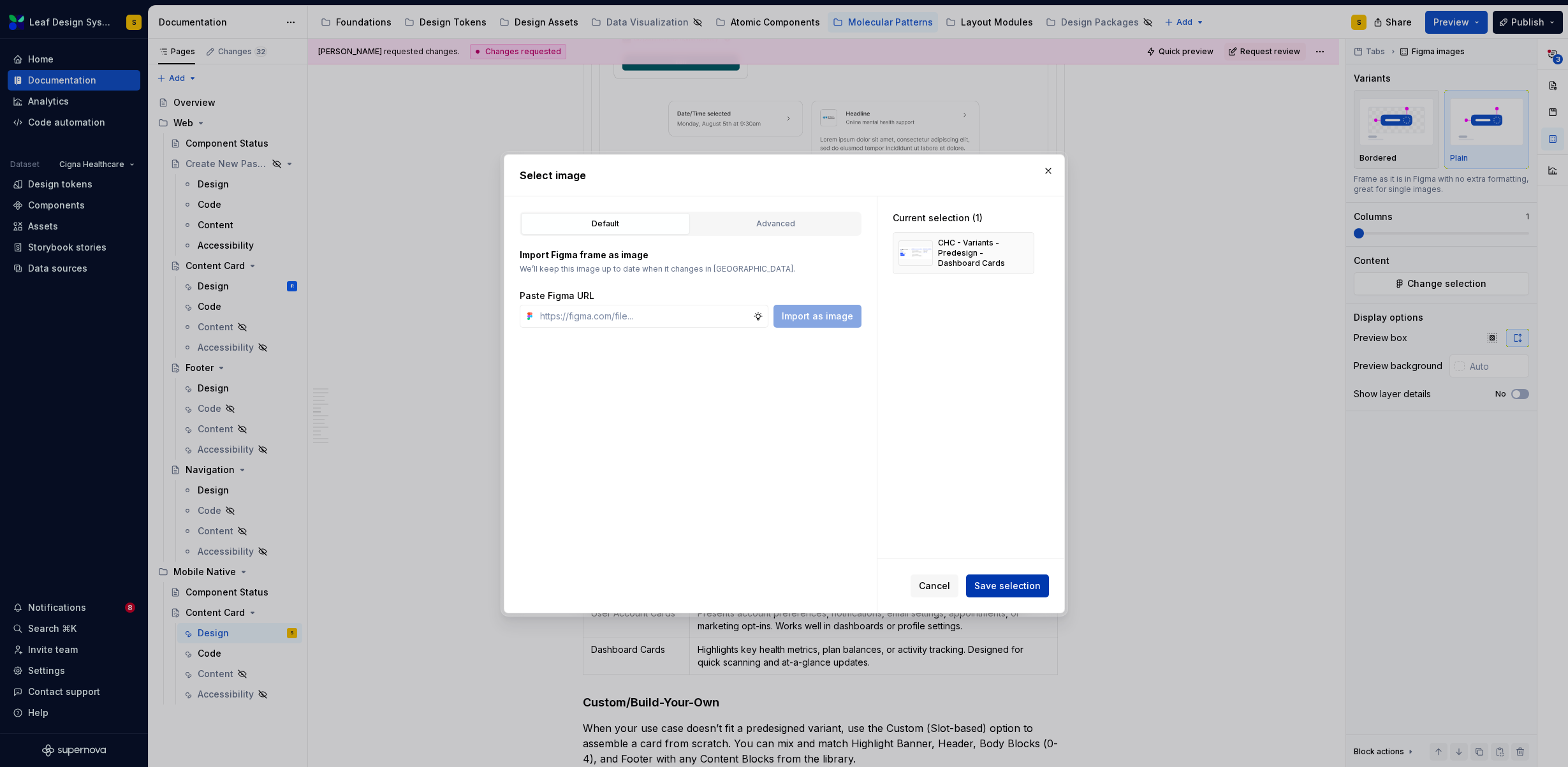
click at [1010, 587] on span "Save selection" at bounding box center [1007, 585] width 66 height 12
type textarea "*"
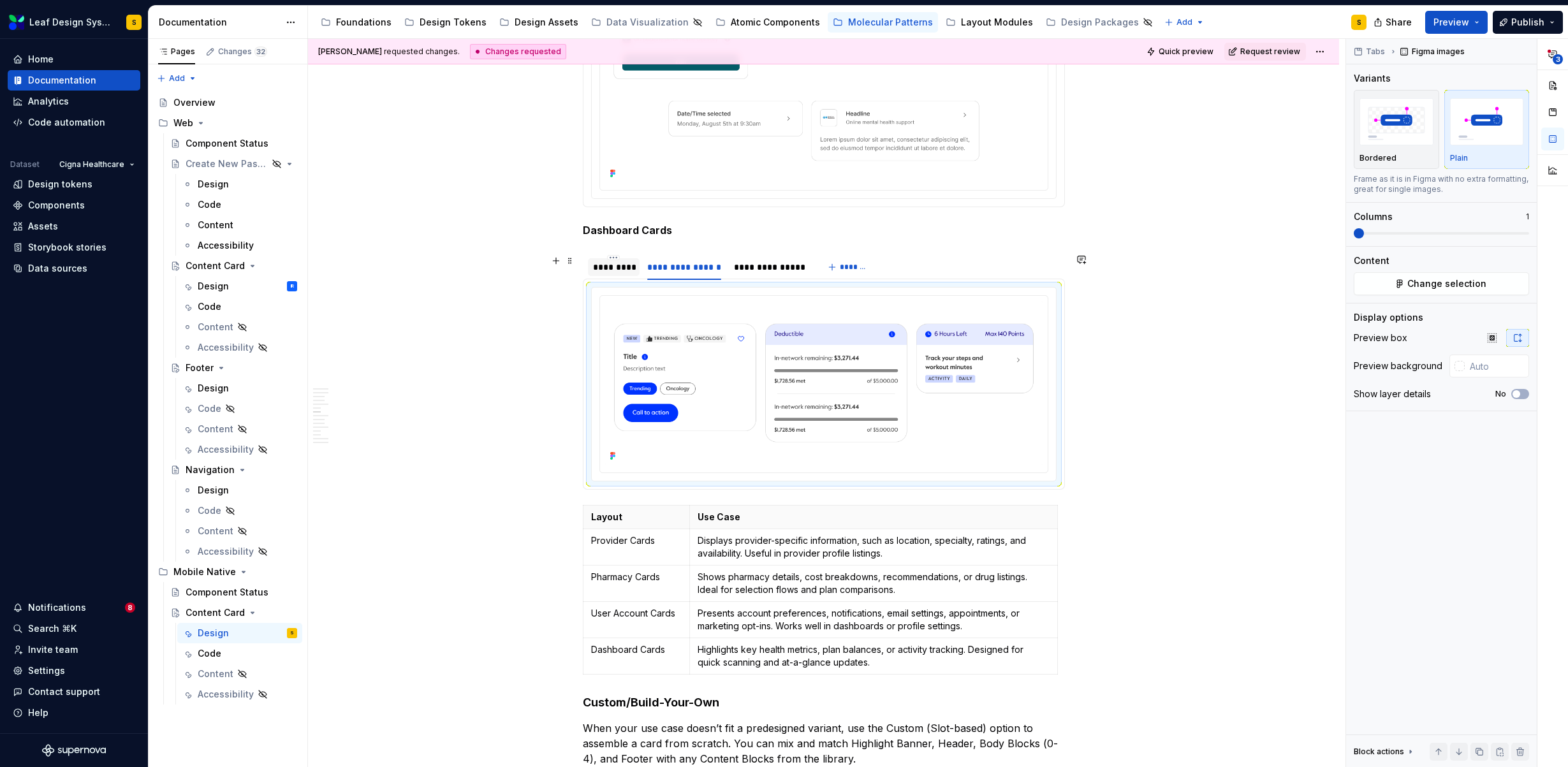
click at [635, 264] on div "*********" at bounding box center [614, 266] width 52 height 18
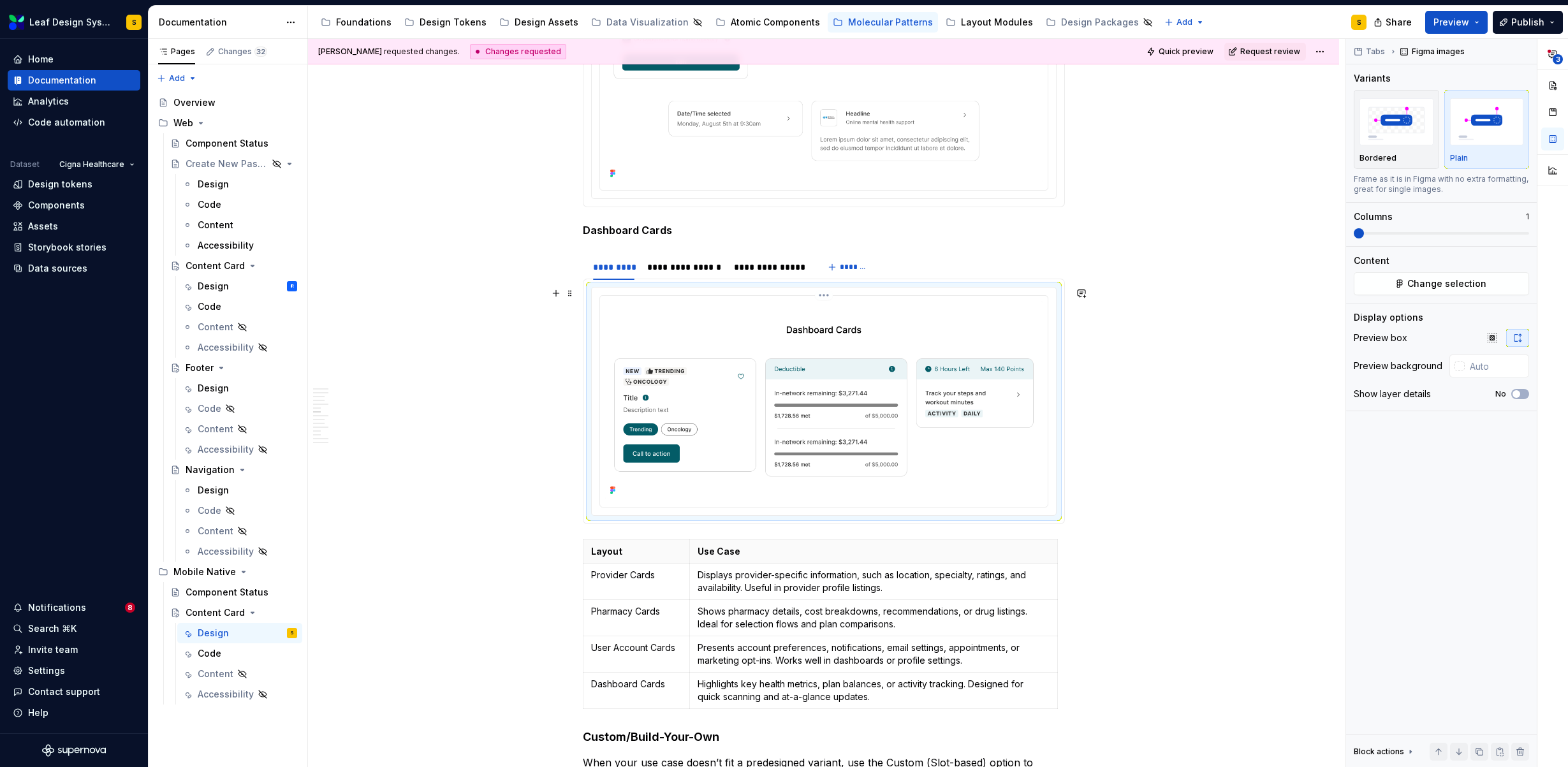
click at [777, 384] on img at bounding box center [823, 400] width 437 height 199
click at [1488, 283] on button "Change selection" at bounding box center [1441, 283] width 175 height 23
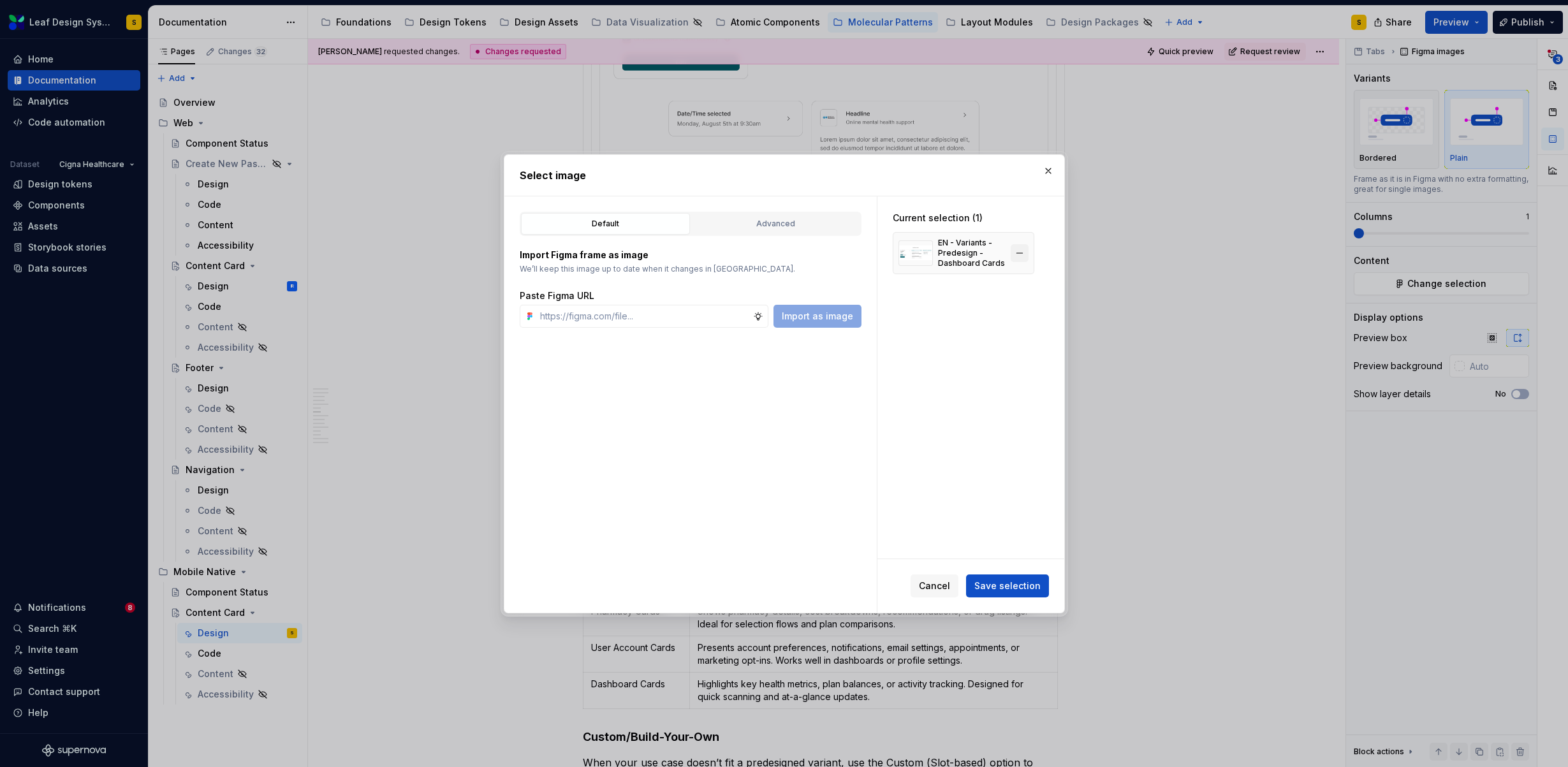
click at [1023, 255] on button "button" at bounding box center [1019, 252] width 18 height 18
click at [665, 309] on input "text" at bounding box center [644, 316] width 218 height 23
paste input "https://www.figma.com/design/R5FNMiBYdBSXRtfBEXZGMx/Design-Documentation-Assets…"
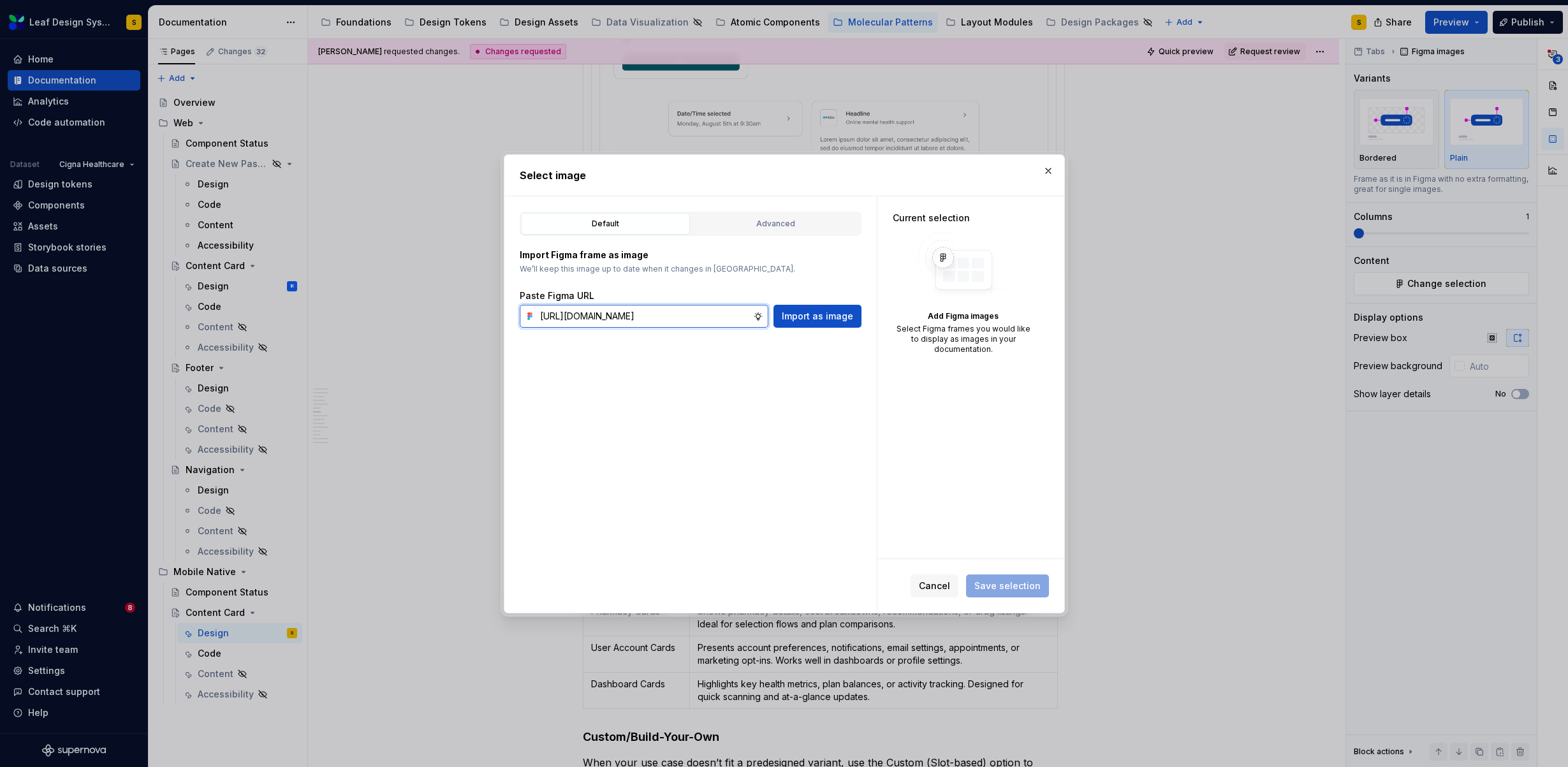
scroll to position [0, 425]
type input "https://www.figma.com/design/R5FNMiBYdBSXRtfBEXZGMx/Design-Documentation-Assets…"
click at [798, 318] on span "Import as image" at bounding box center [817, 316] width 71 height 12
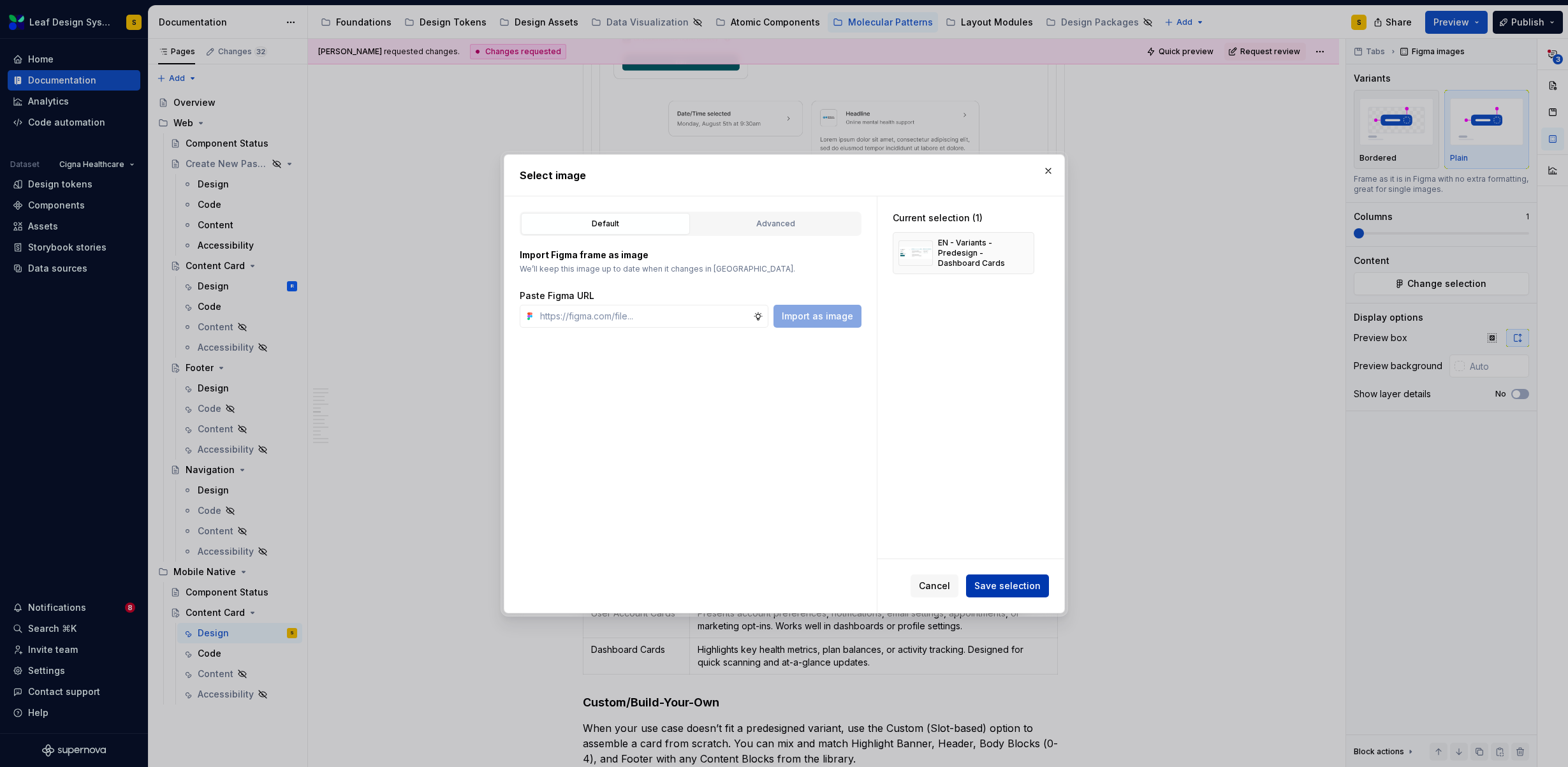
click at [1016, 582] on span "Save selection" at bounding box center [1007, 585] width 66 height 12
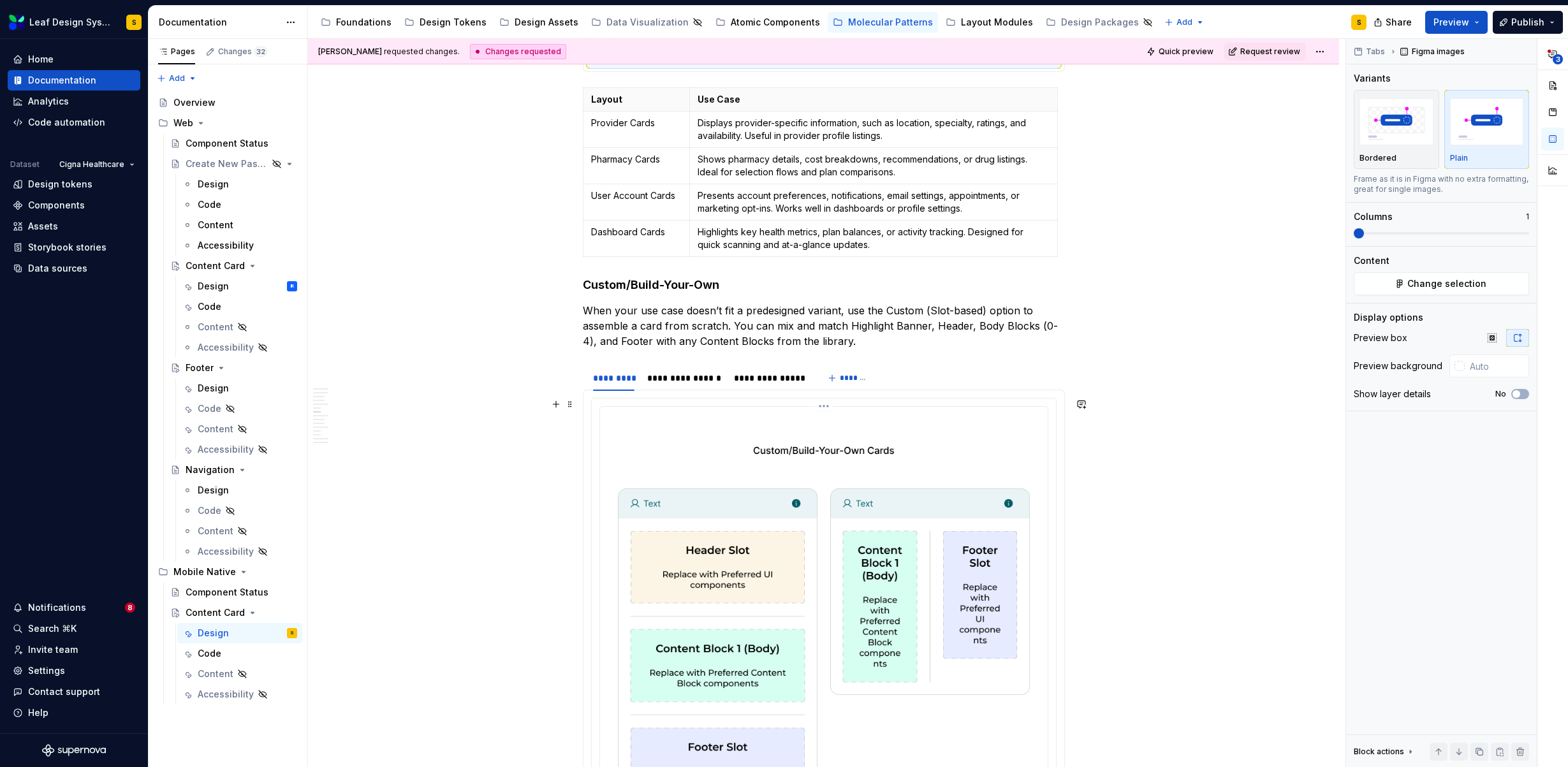
scroll to position [3791, 0]
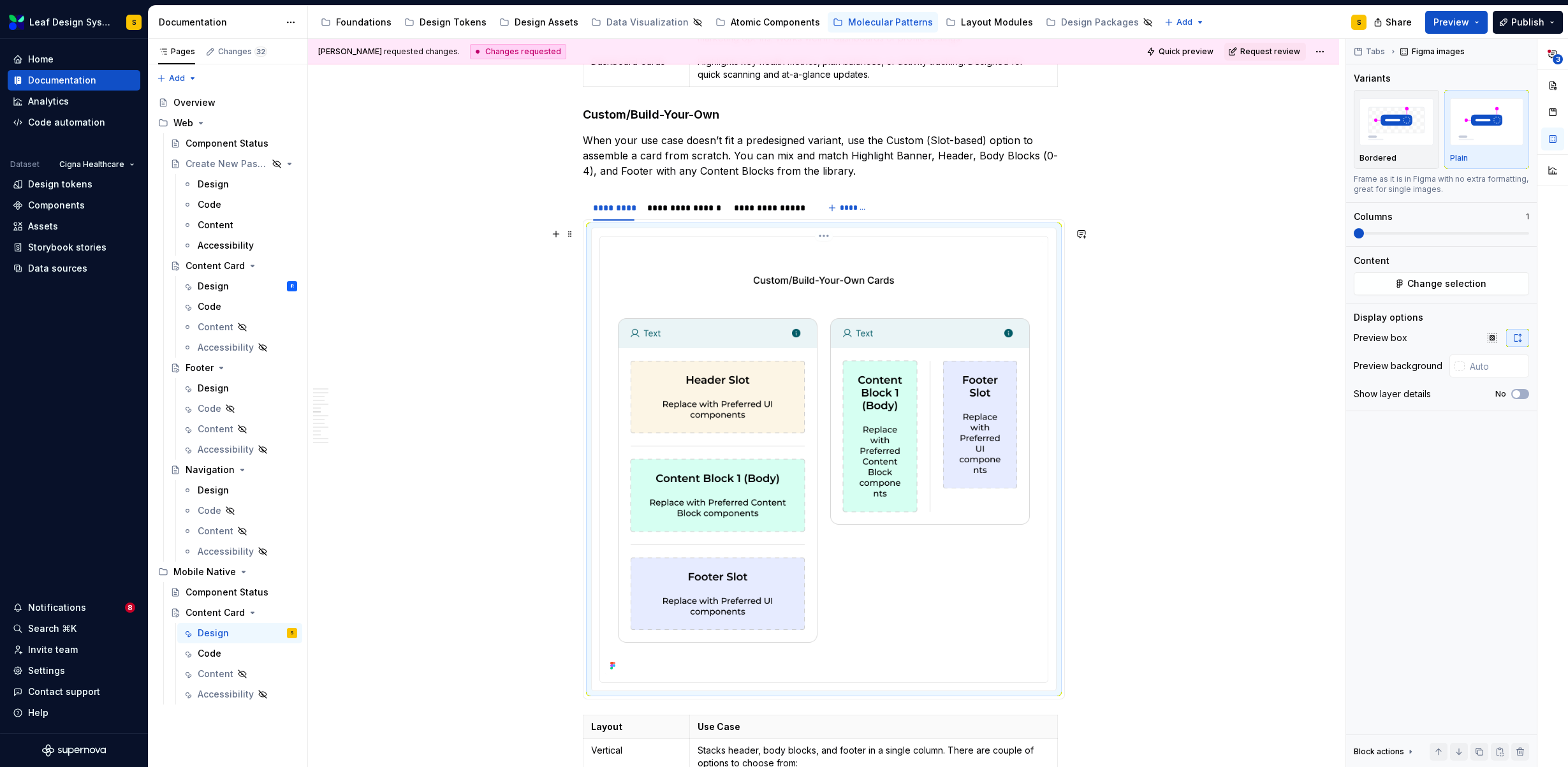
click at [808, 351] on img at bounding box center [823, 458] width 437 height 432
click at [775, 209] on div "**********" at bounding box center [770, 207] width 72 height 12
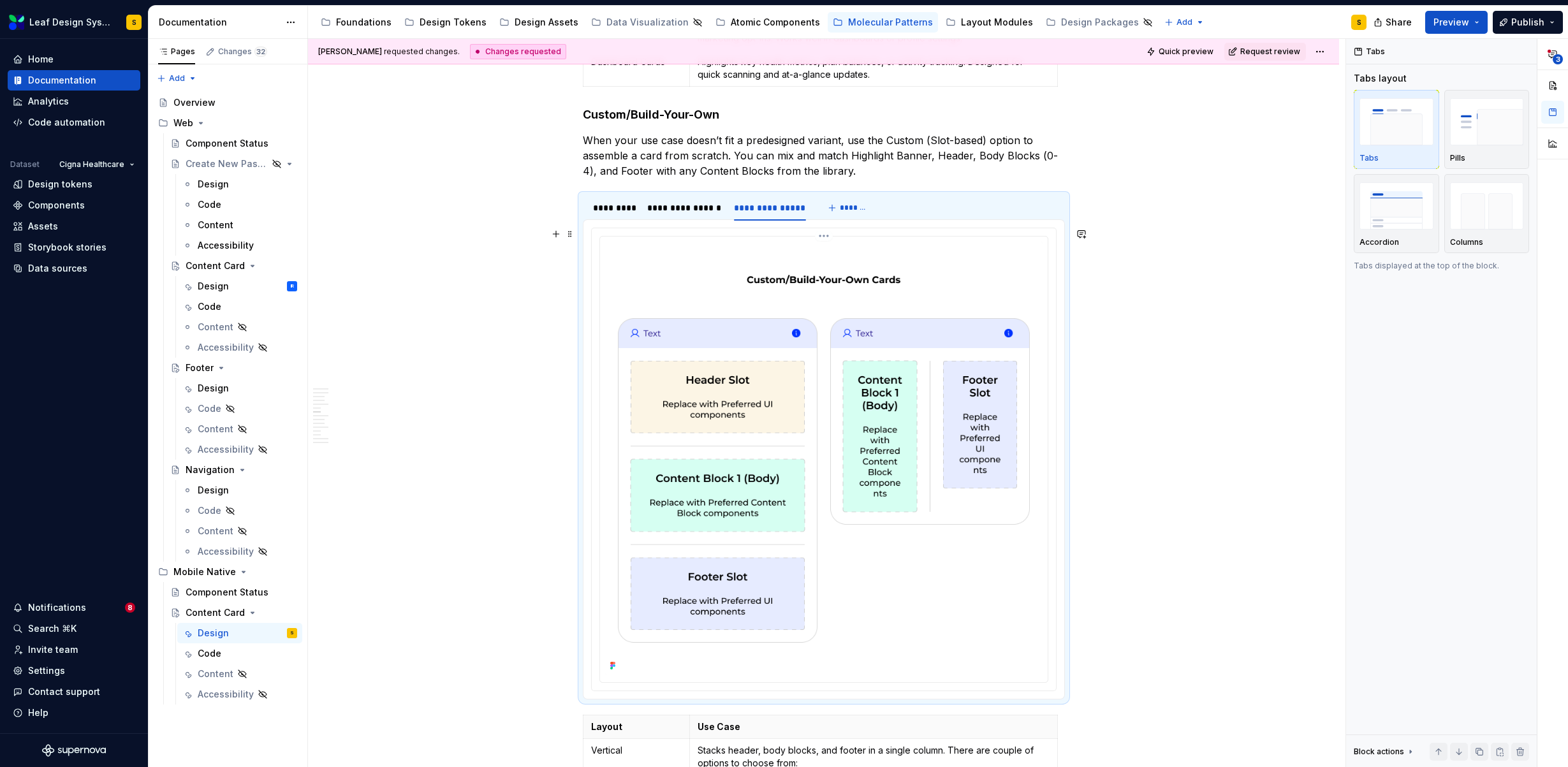
click at [859, 371] on img at bounding box center [823, 458] width 437 height 432
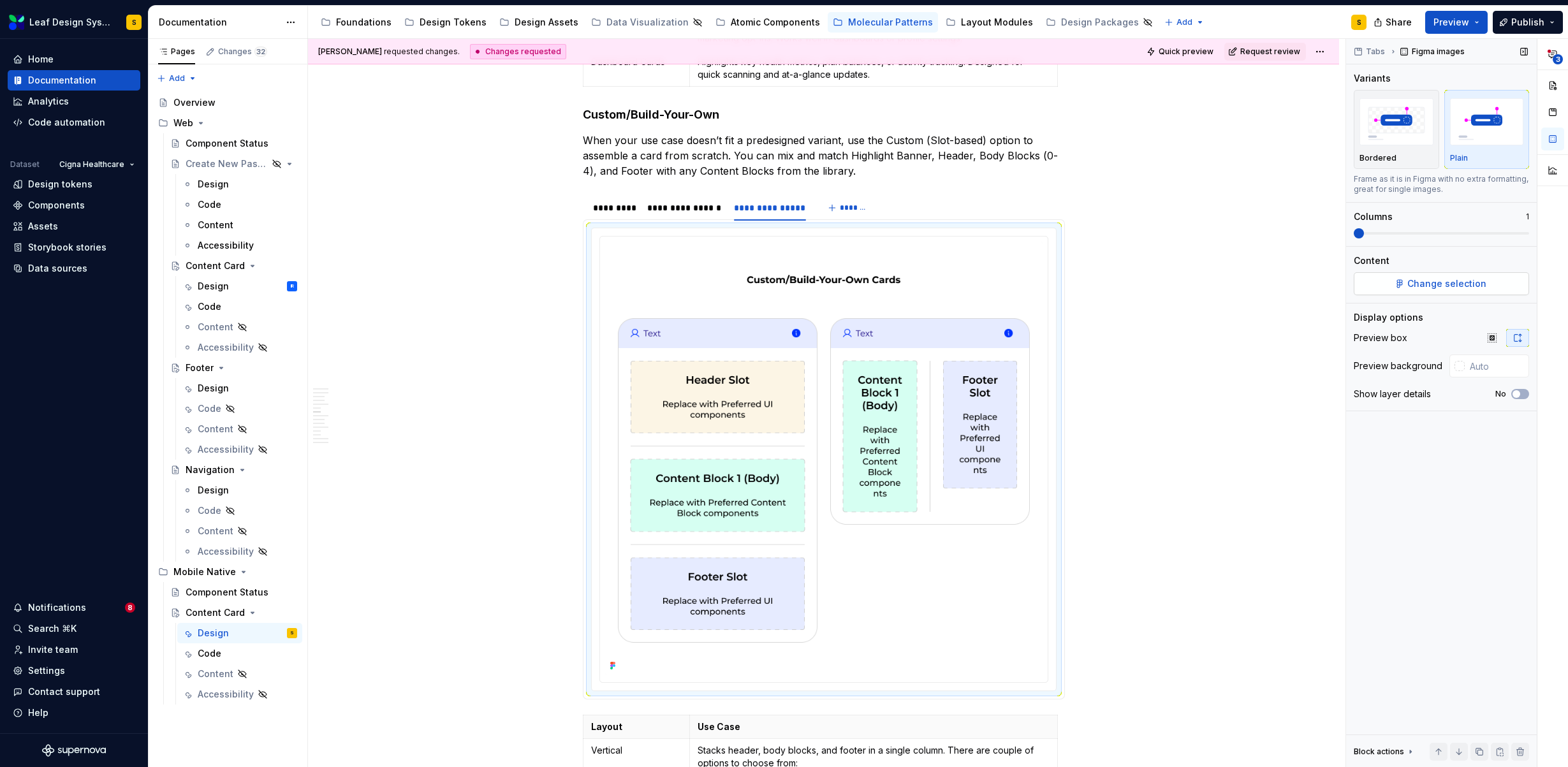
click at [1436, 288] on span "Change selection" at bounding box center [1446, 283] width 79 height 12
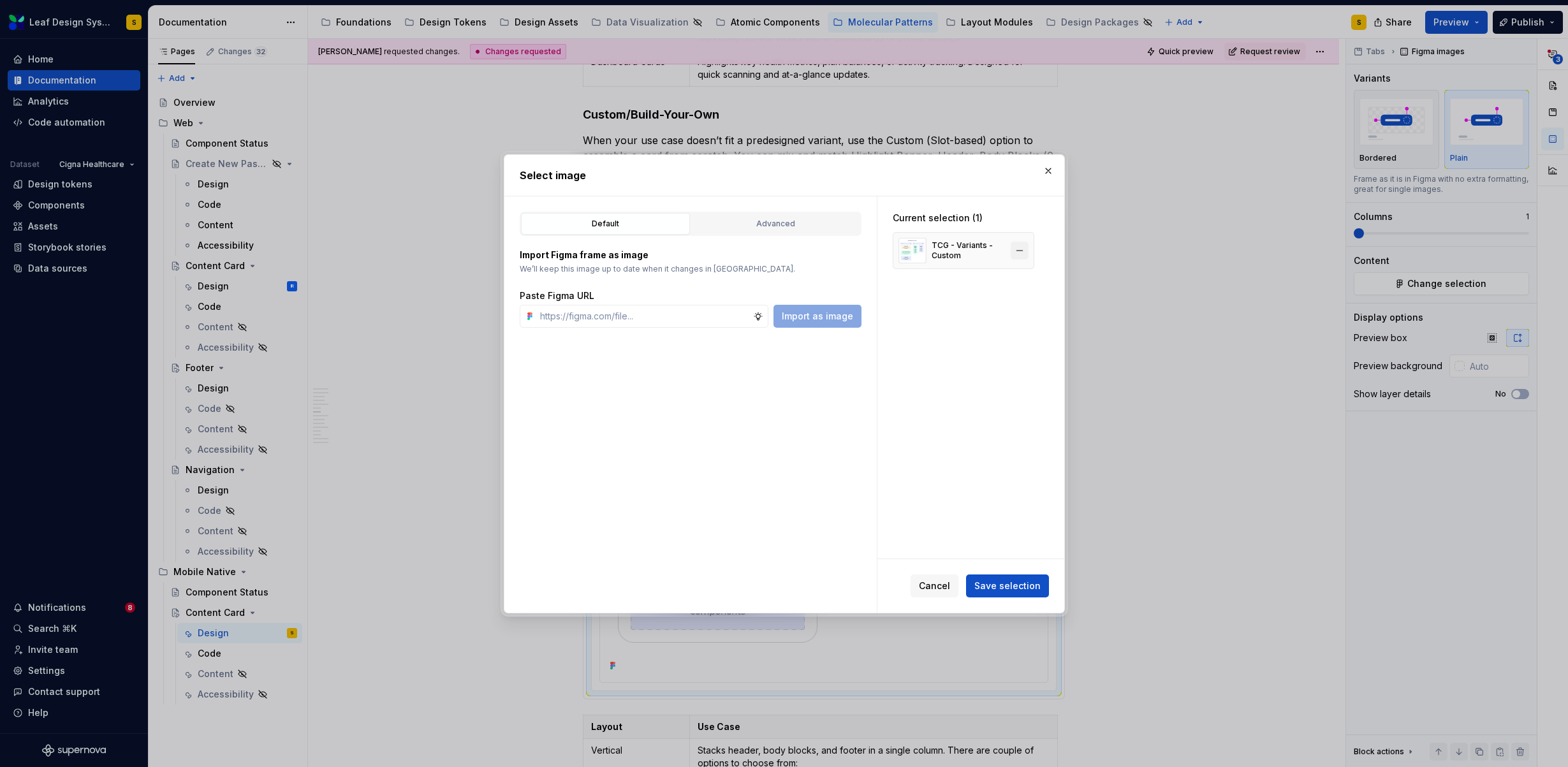
click at [1018, 256] on button "button" at bounding box center [1019, 250] width 18 height 18
type textarea "*"
click at [655, 318] on input "text" at bounding box center [644, 316] width 218 height 23
paste input "https://www.figma.com/design/R5FNMiBYdBSXRtfBEXZGMx/Design-Documentation-Assets…"
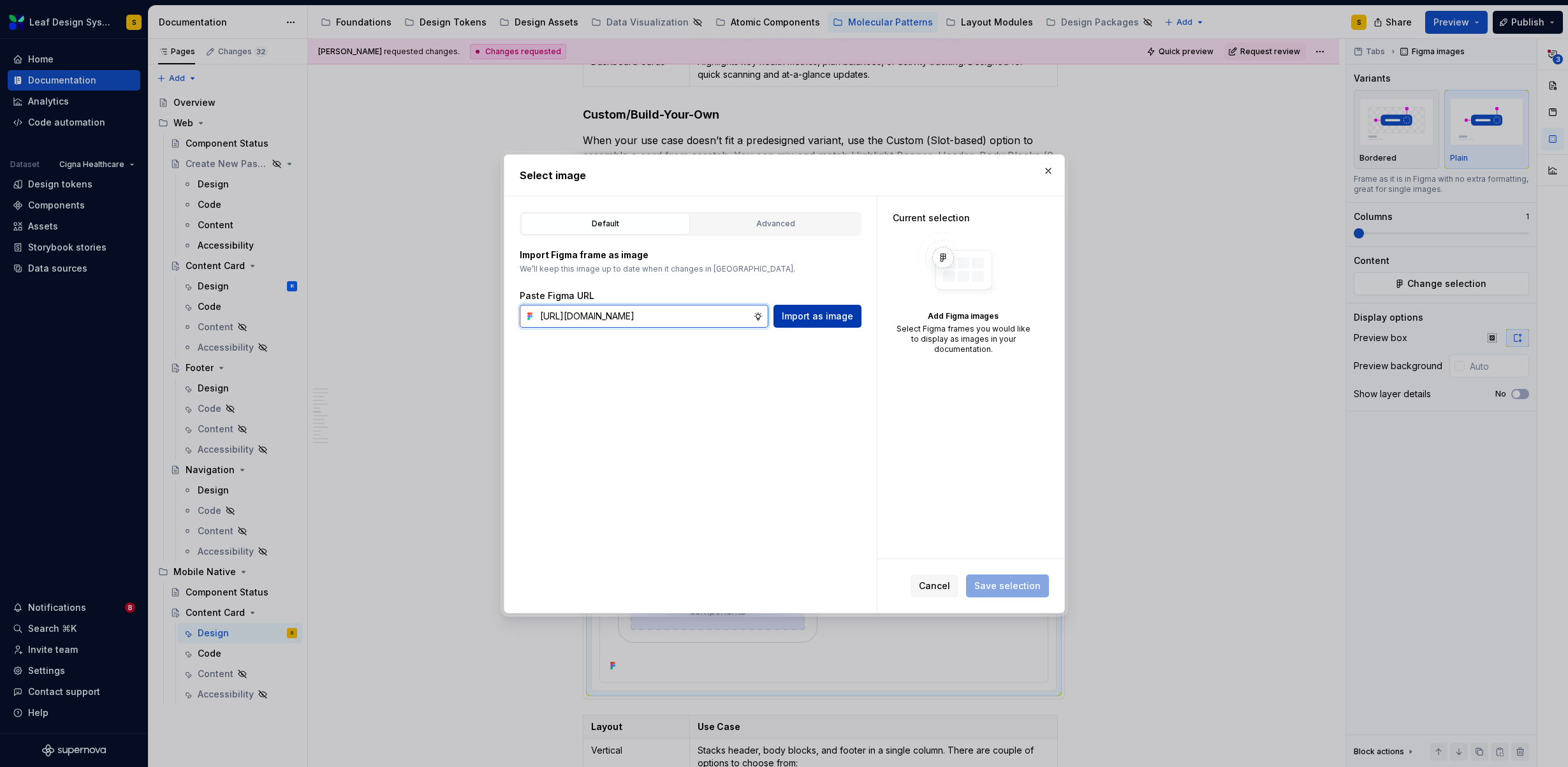
type input "https://www.figma.com/design/R5FNMiBYdBSXRtfBEXZGMx/Design-Documentation-Assets…"
click at [821, 312] on span "Import as image" at bounding box center [817, 316] width 71 height 12
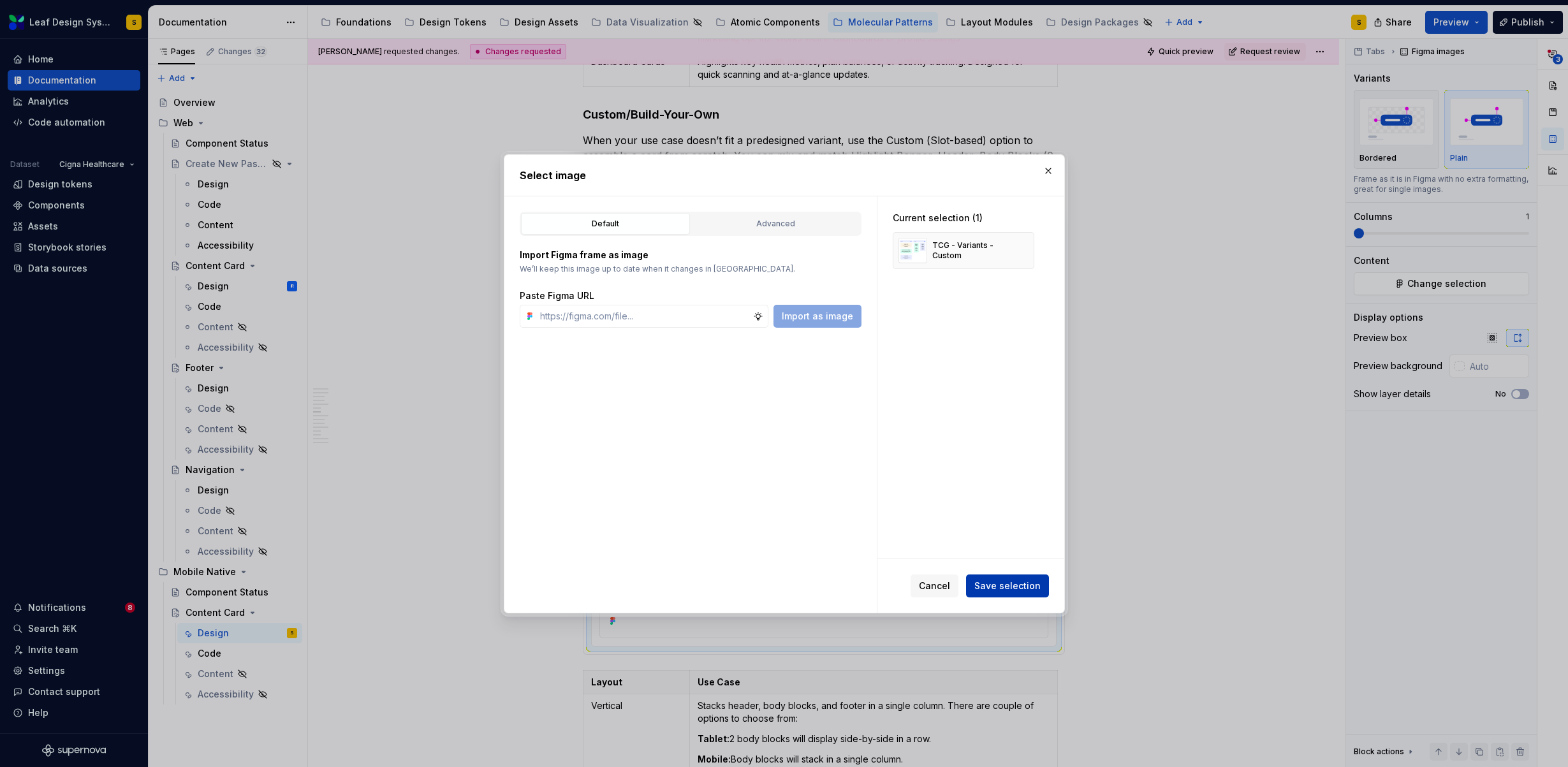
click at [1011, 581] on span "Save selection" at bounding box center [1007, 585] width 66 height 12
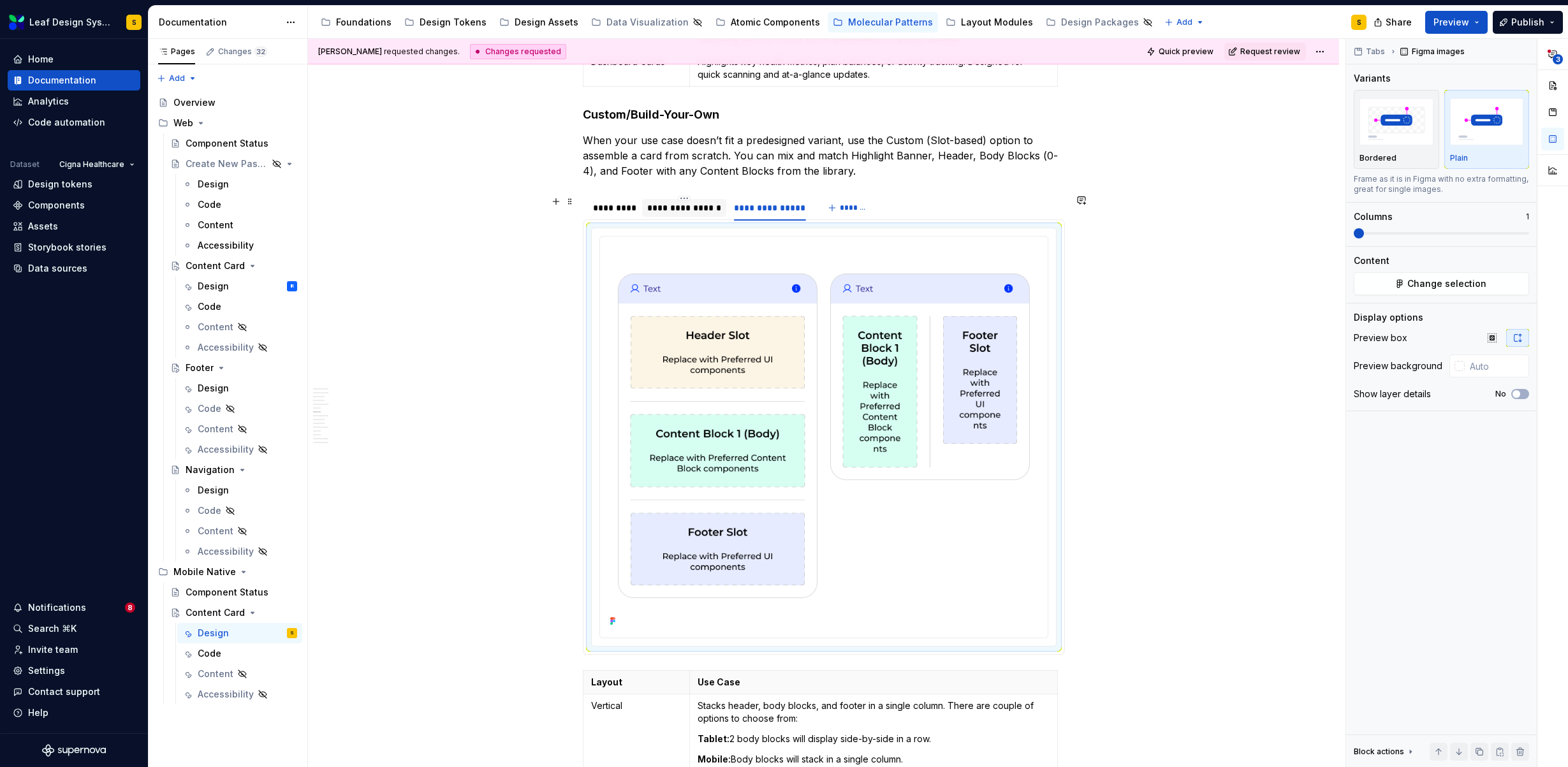
click at [692, 214] on div "**********" at bounding box center [684, 208] width 84 height 18
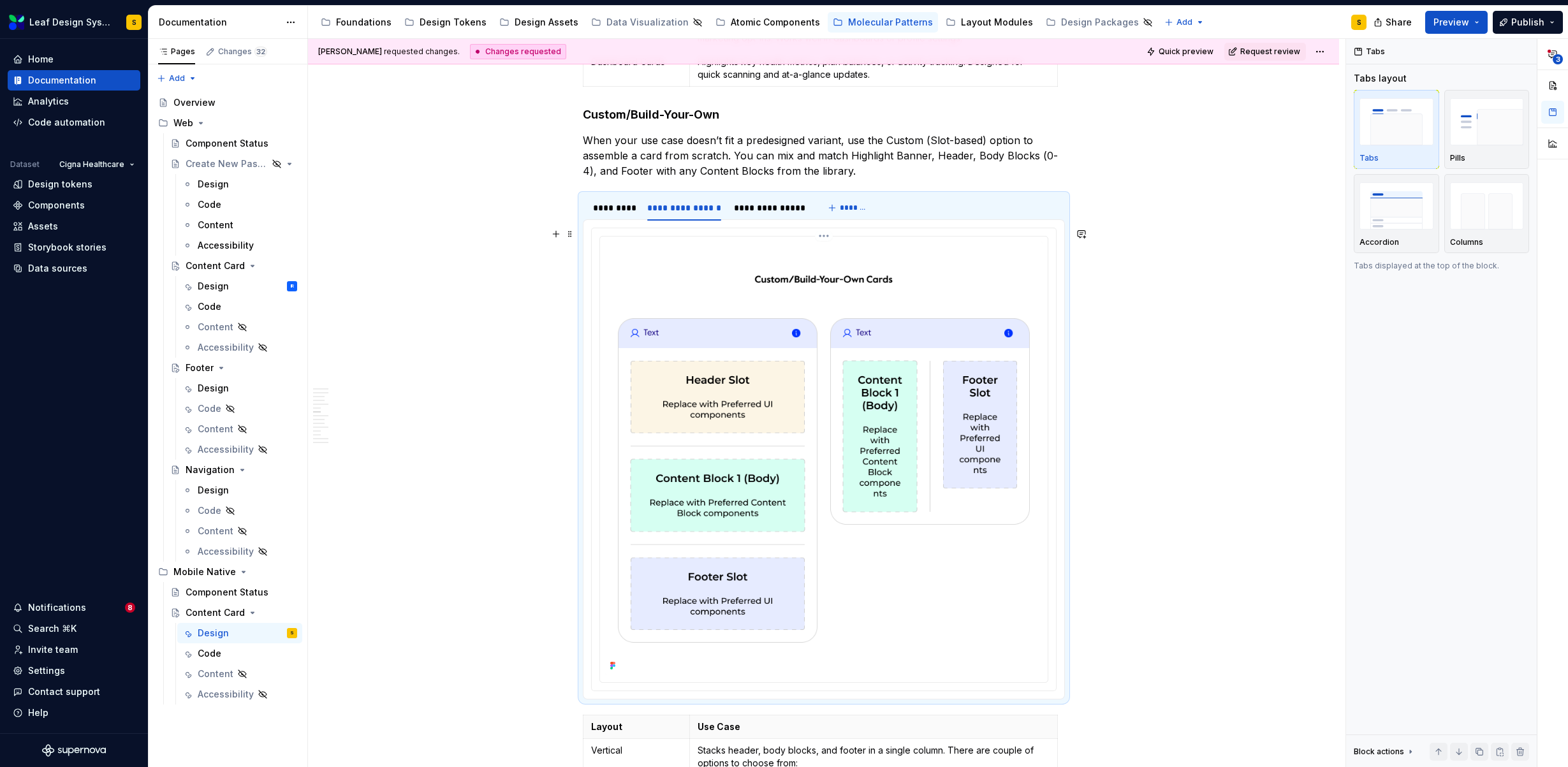
click at [866, 388] on img at bounding box center [823, 458] width 437 height 432
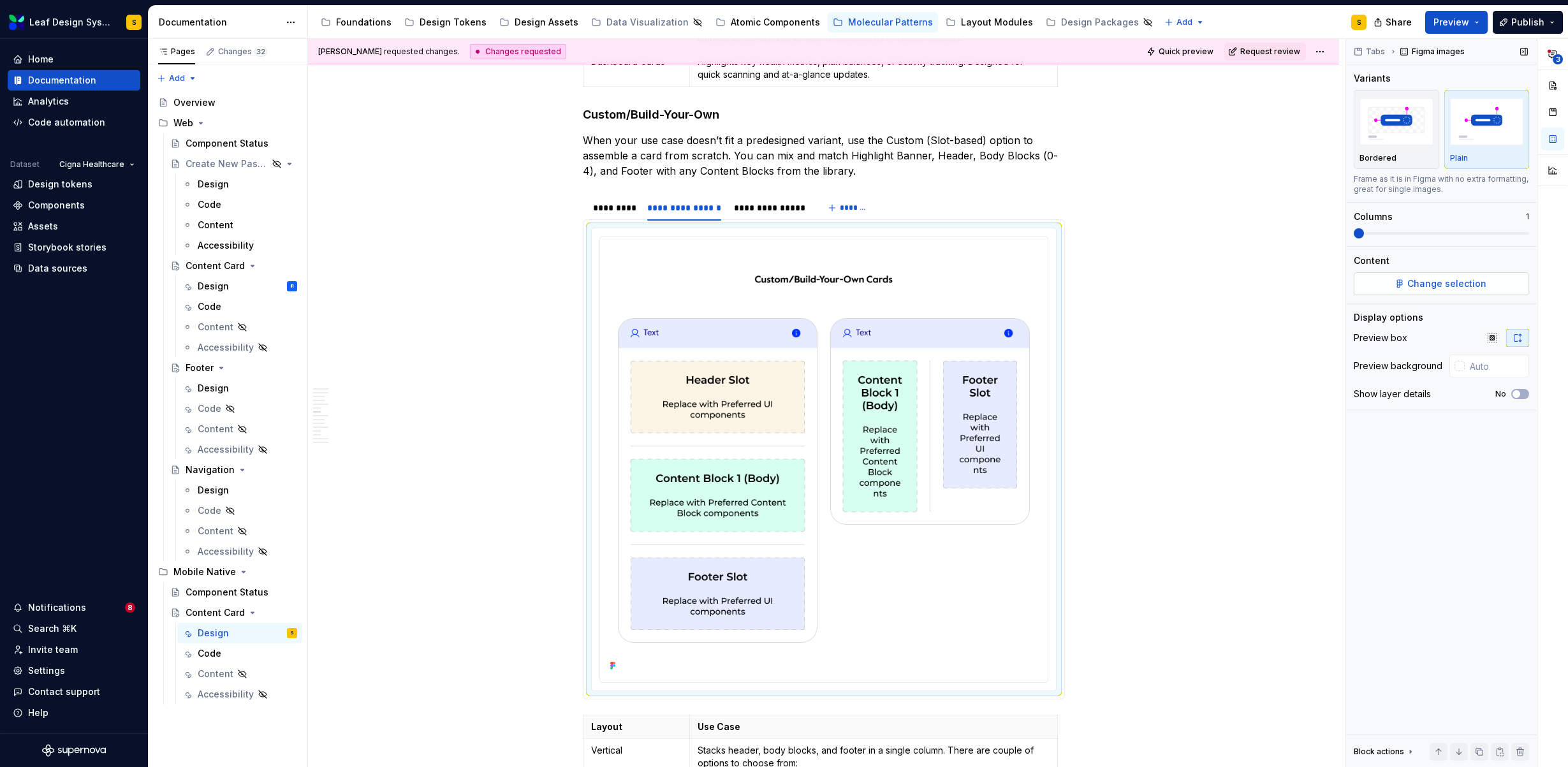
click at [1506, 287] on button "Change selection" at bounding box center [1441, 283] width 175 height 23
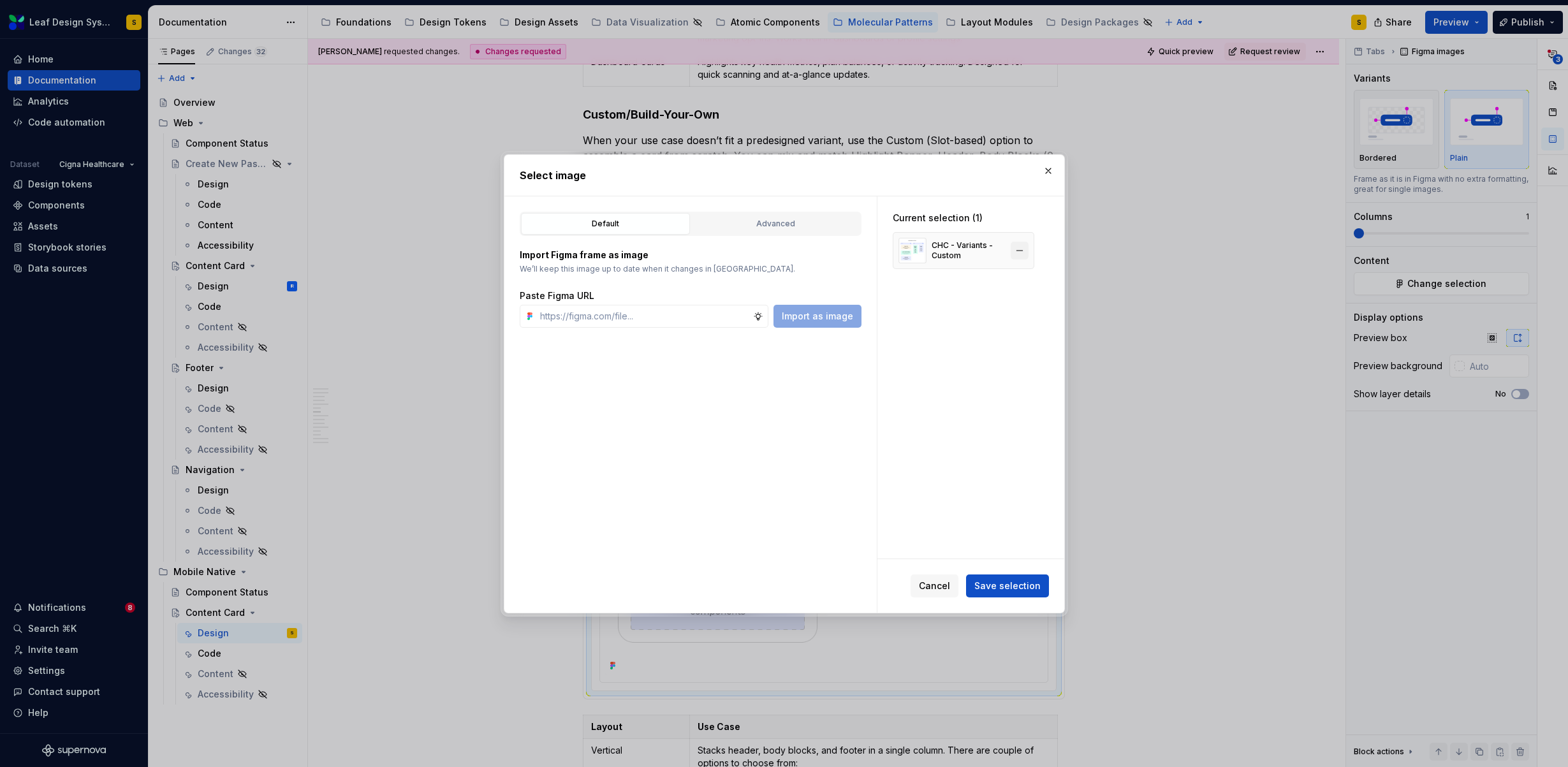
click at [1024, 257] on button "button" at bounding box center [1019, 250] width 18 height 18
click at [612, 317] on input "text" at bounding box center [644, 316] width 218 height 23
paste input "https://www.figma.com/design/R5FNMiBYdBSXRtfBEXZGMx/Design-Documentation-Assets…"
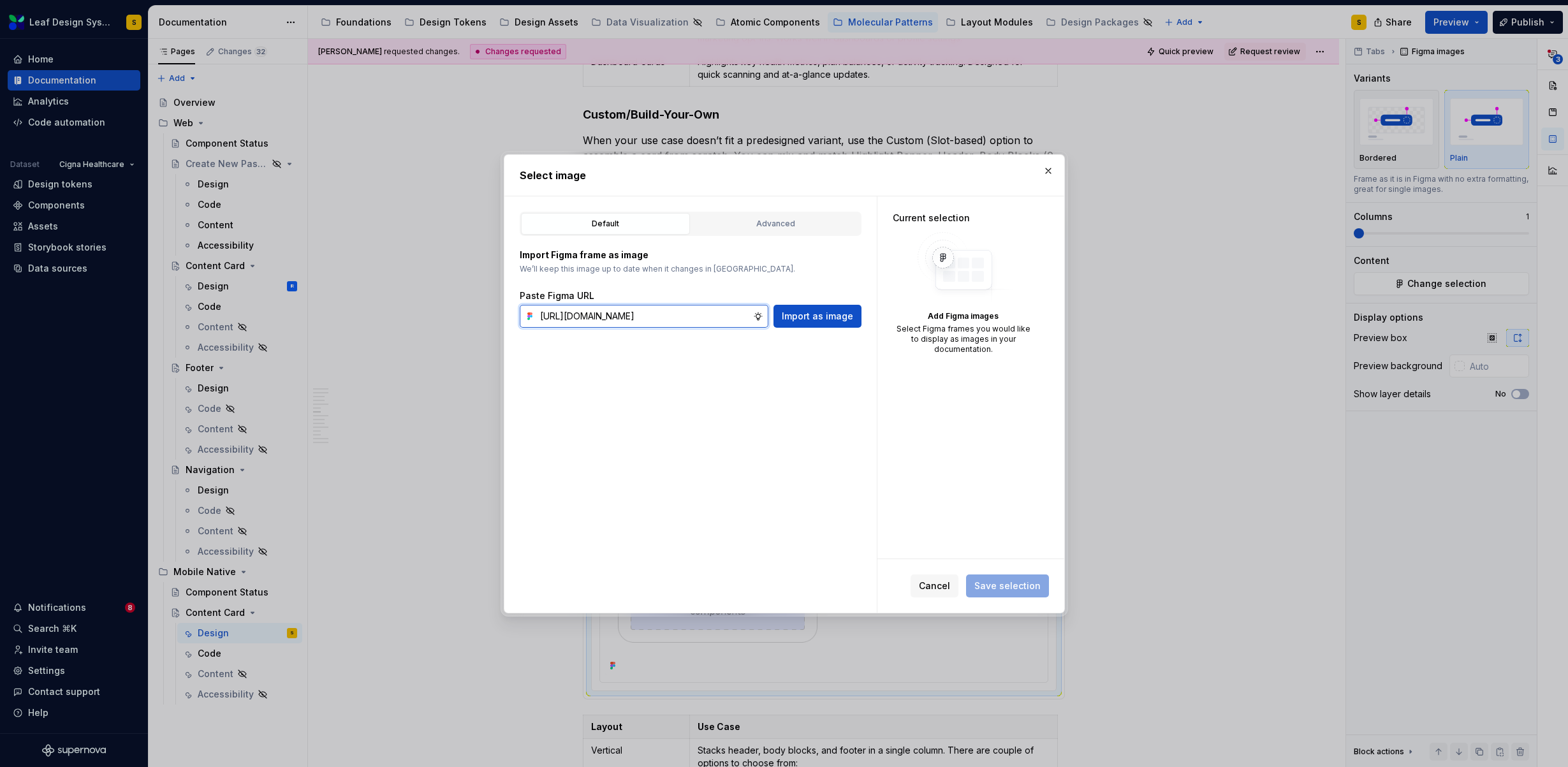
scroll to position [0, 425]
type input "https://www.figma.com/design/R5FNMiBYdBSXRtfBEXZGMx/Design-Documentation-Assets…"
click at [821, 310] on span "Import as image" at bounding box center [817, 316] width 71 height 12
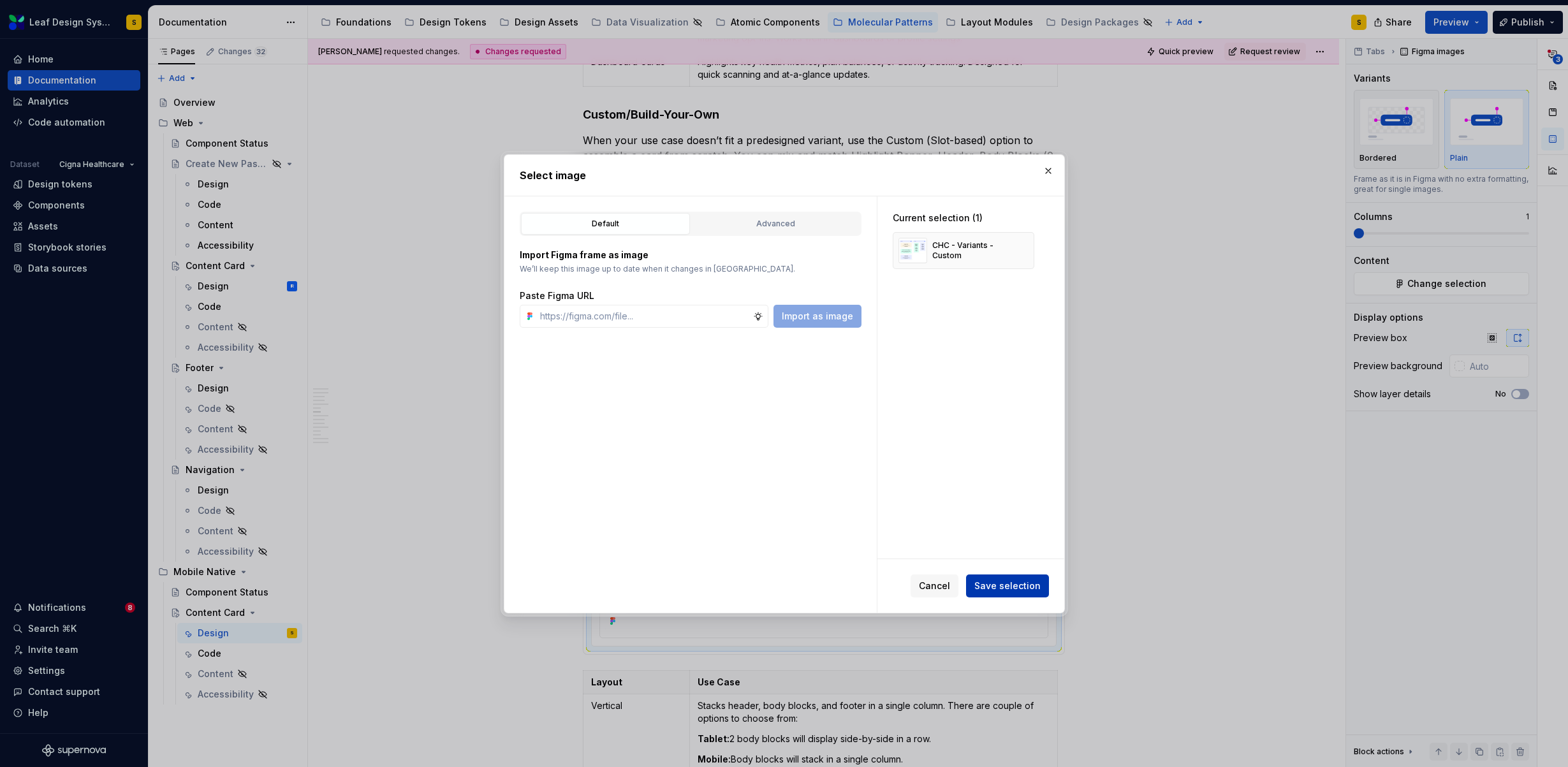
click at [1005, 595] on button "Save selection" at bounding box center [1006, 586] width 83 height 23
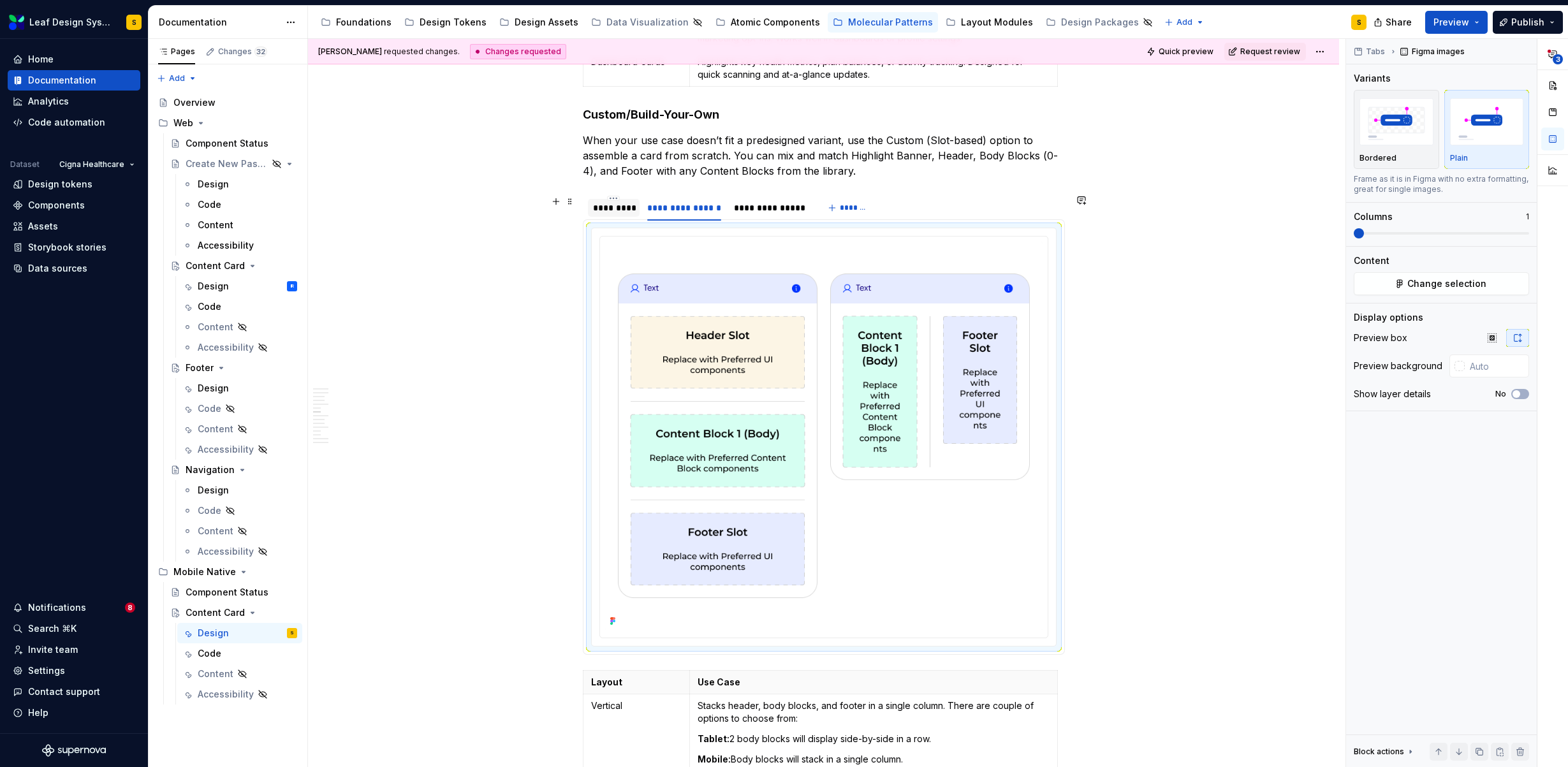
click at [614, 213] on div "*********" at bounding box center [614, 207] width 42 height 12
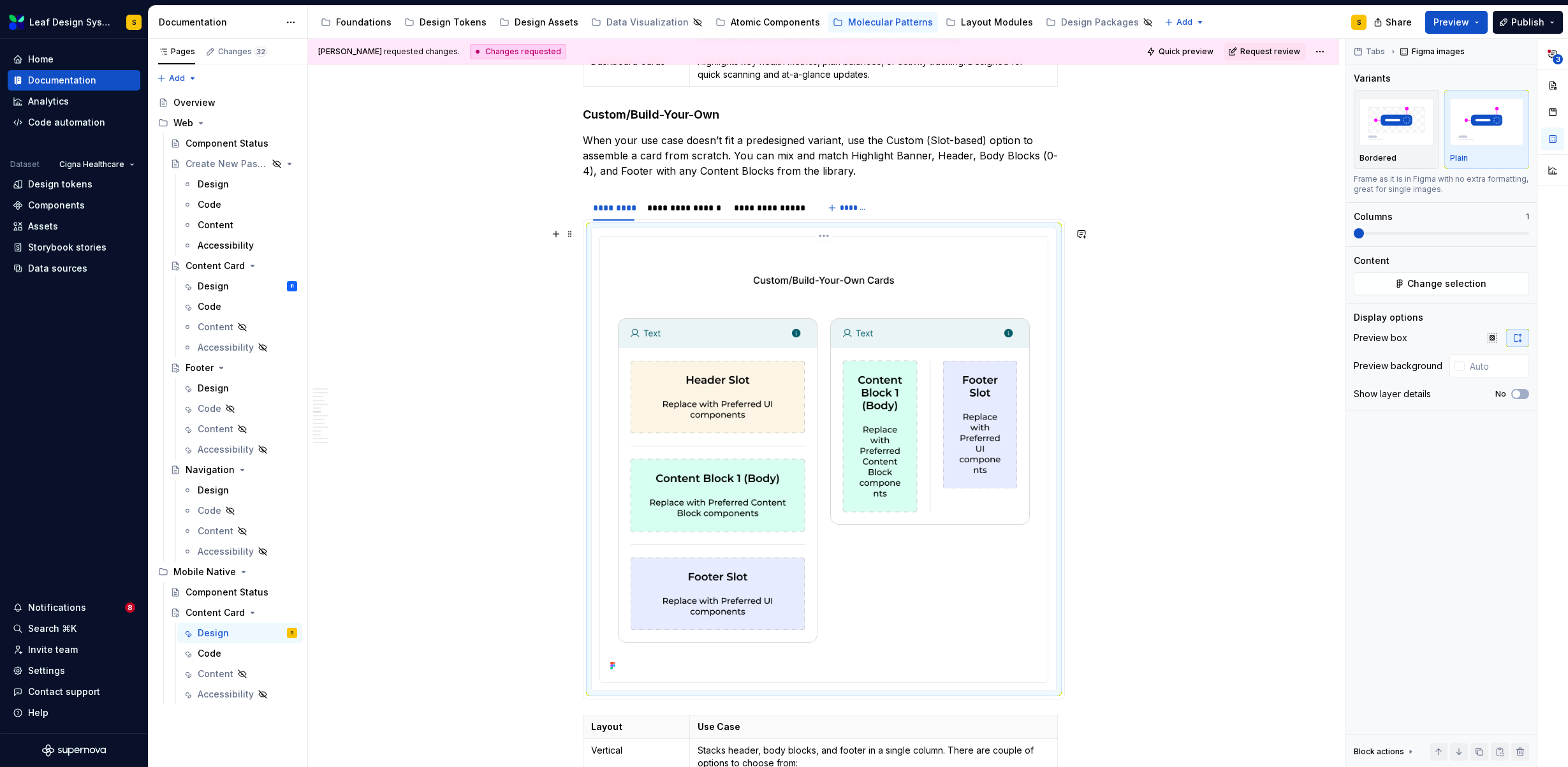
click at [815, 345] on img at bounding box center [823, 458] width 437 height 432
click at [1395, 283] on button "Change selection" at bounding box center [1441, 283] width 175 height 23
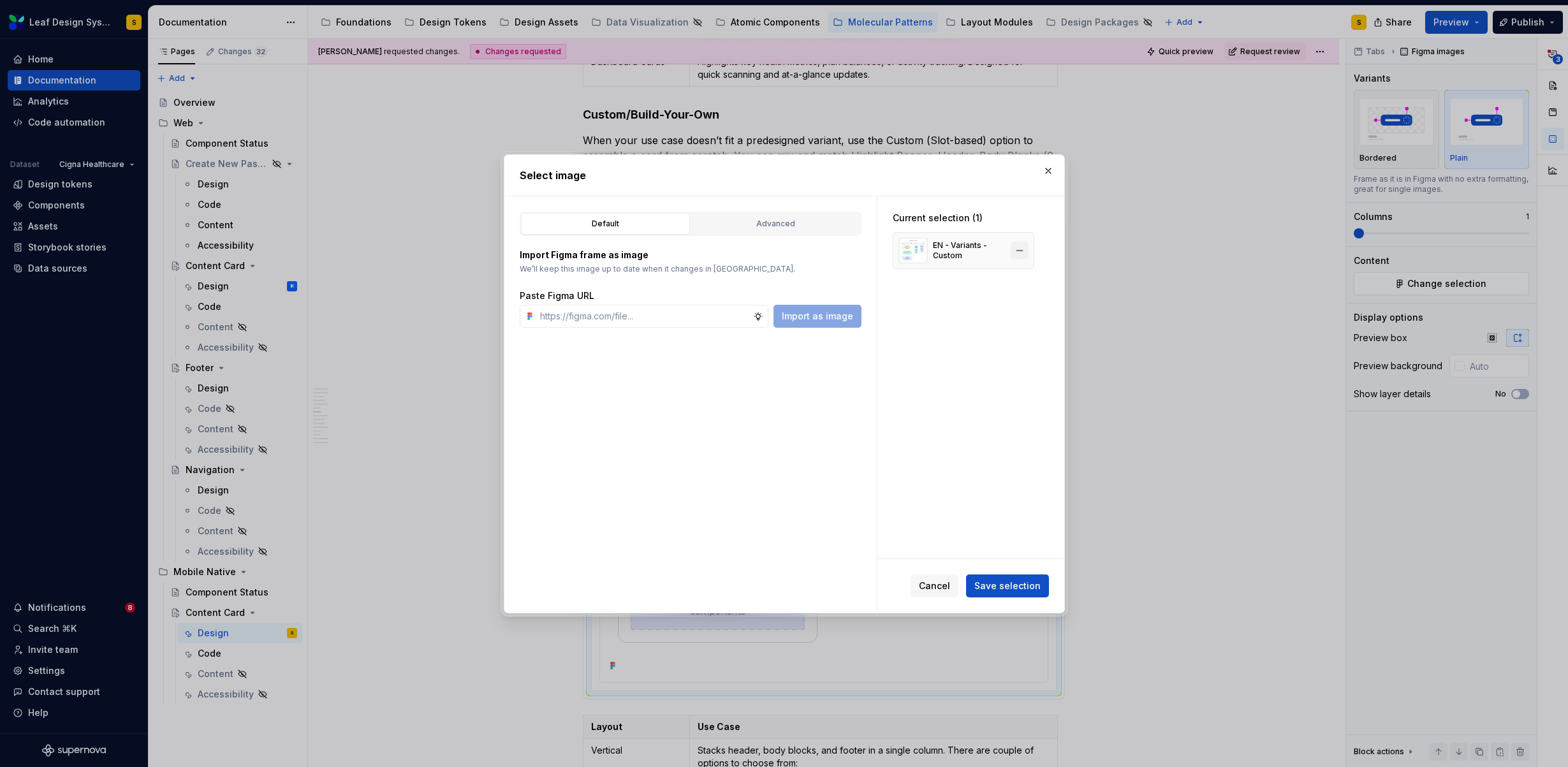
type textarea "*"
click at [1018, 249] on button "button" at bounding box center [1019, 250] width 18 height 18
click at [663, 317] on input "text" at bounding box center [644, 316] width 218 height 23
paste input "https://www.figma.com/design/R5FNMiBYdBSXRtfBEXZGMx/Design-Documentation-Assets…"
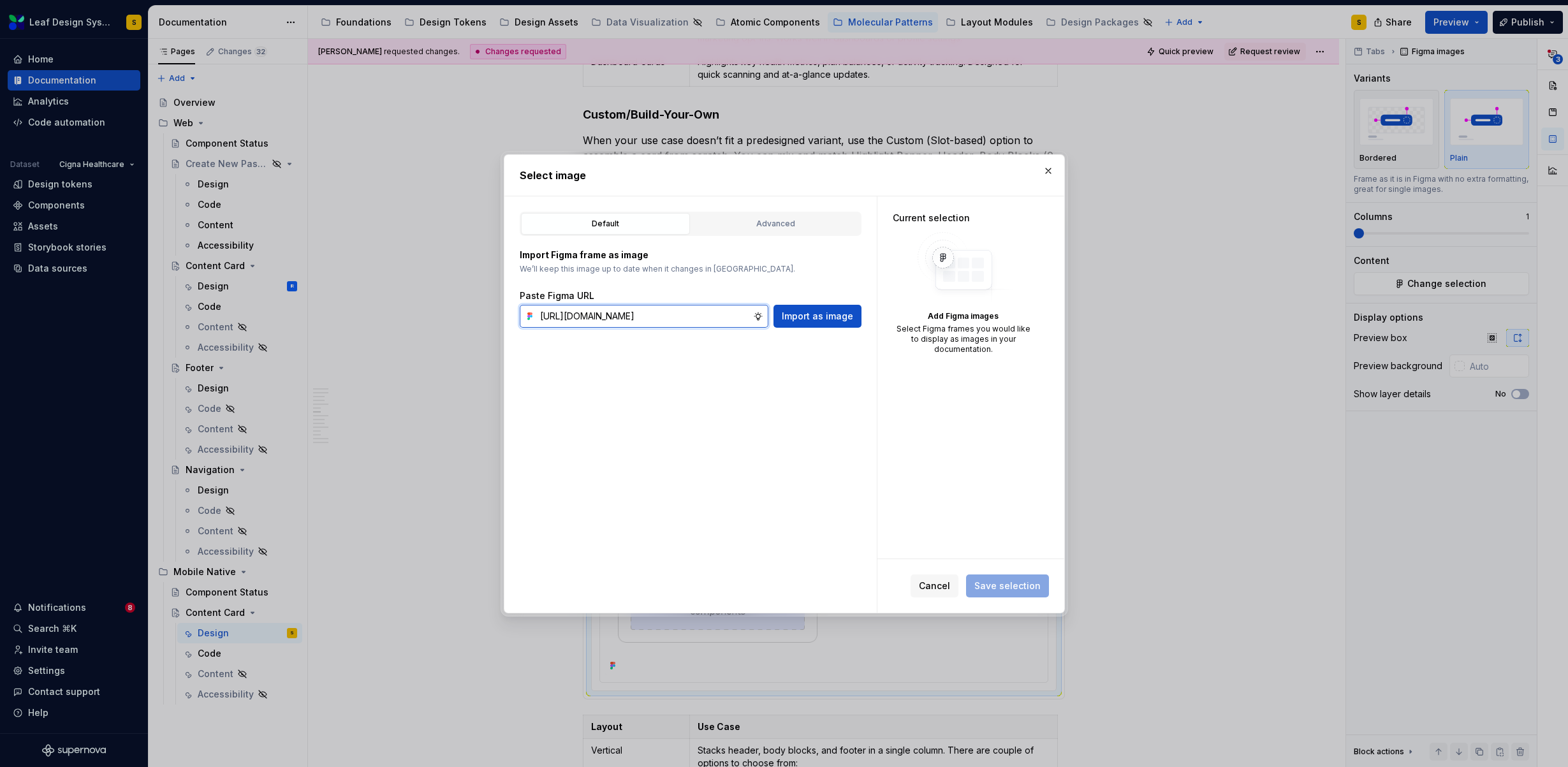
scroll to position [0, 424]
type input "https://www.figma.com/design/R5FNMiBYdBSXRtfBEXZGMx/Design-Documentation-Assets…"
click at [808, 322] on button "Import as image" at bounding box center [817, 316] width 88 height 23
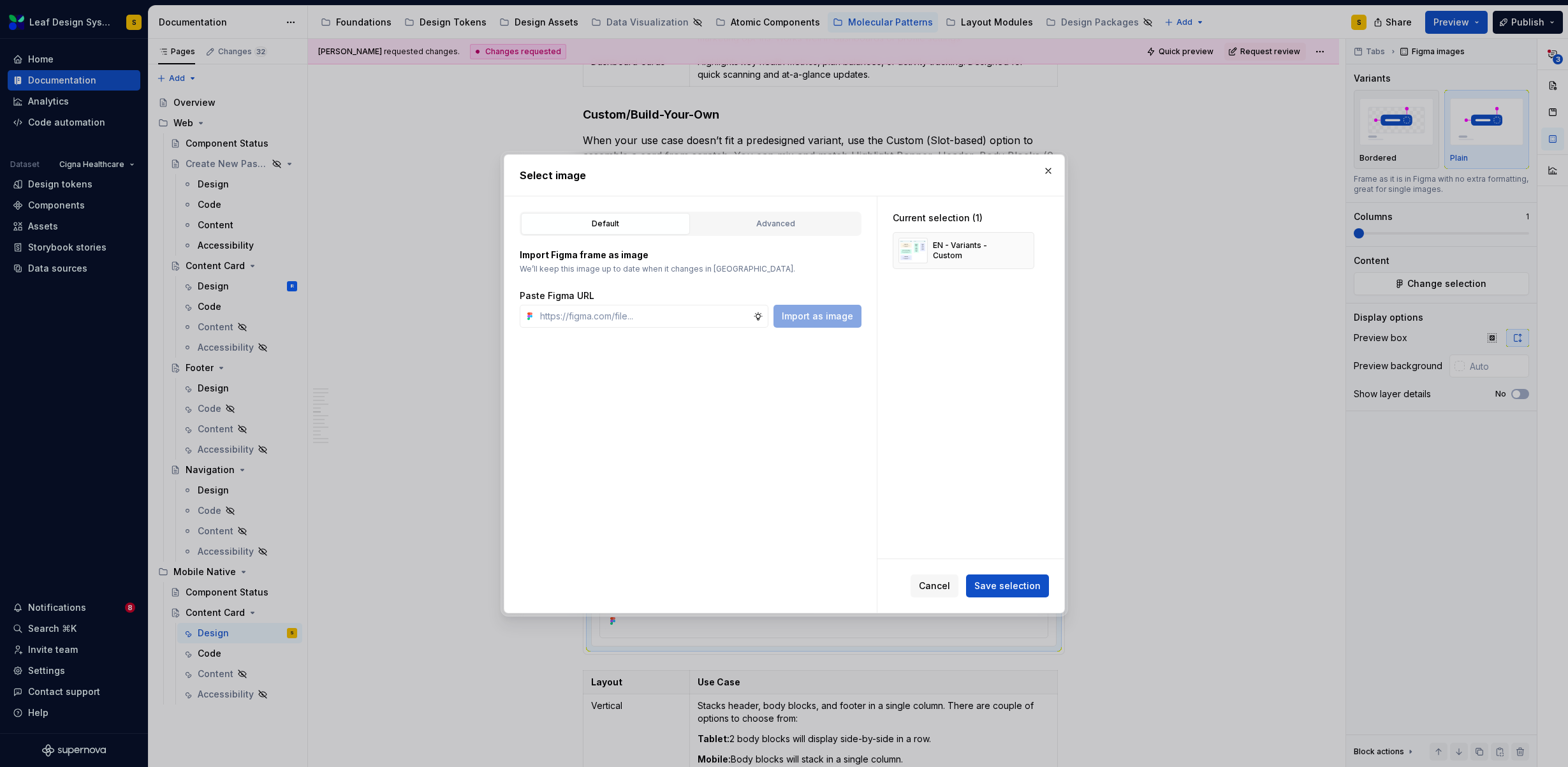
click at [1012, 586] on span "Save selection" at bounding box center [1007, 585] width 66 height 12
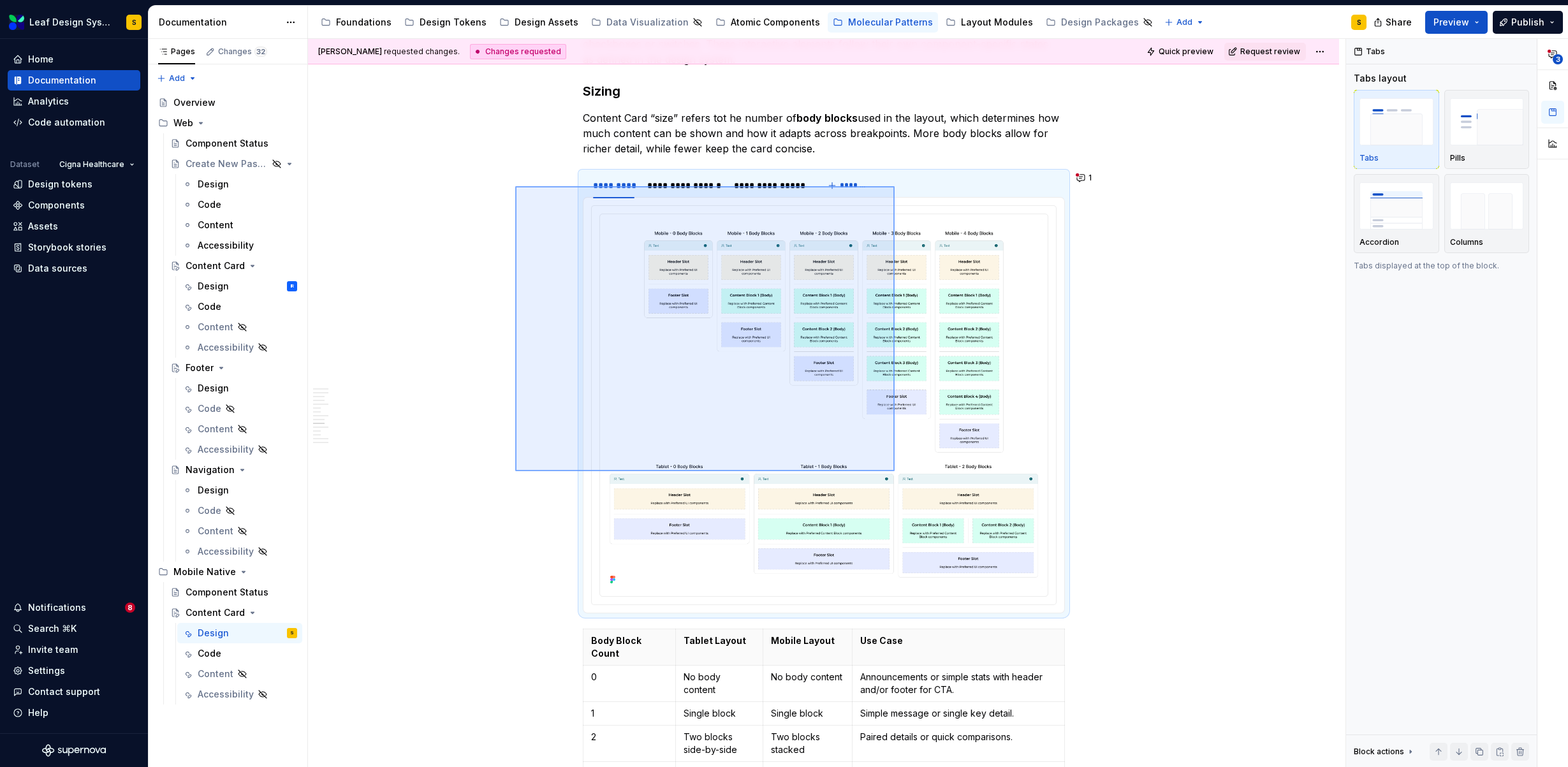
scroll to position [4958, 0]
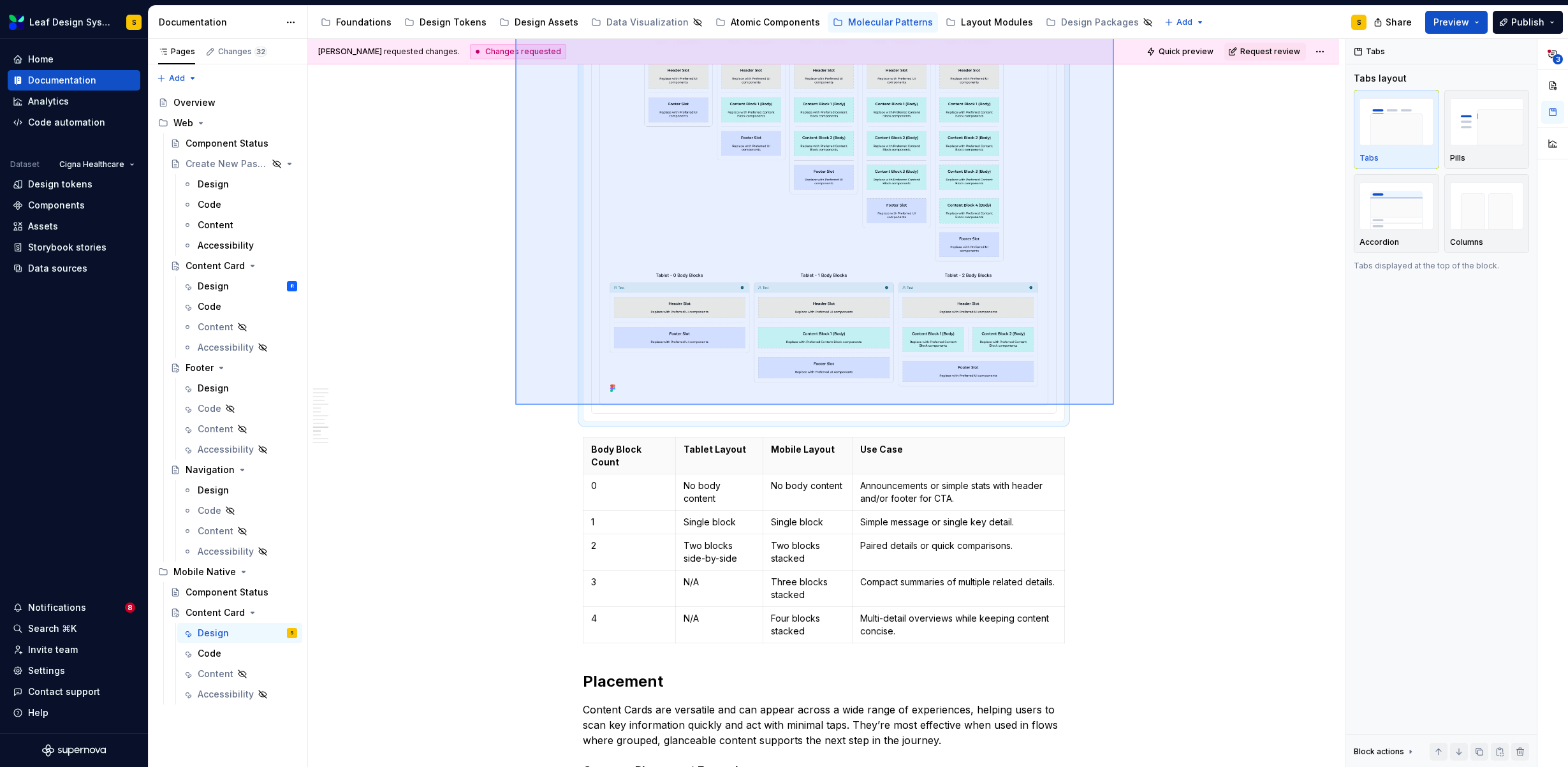
drag, startPoint x: 515, startPoint y: 186, endPoint x: 1114, endPoint y: 405, distance: 637.8
click at [1114, 405] on div "**********" at bounding box center [827, 403] width 1038 height 728
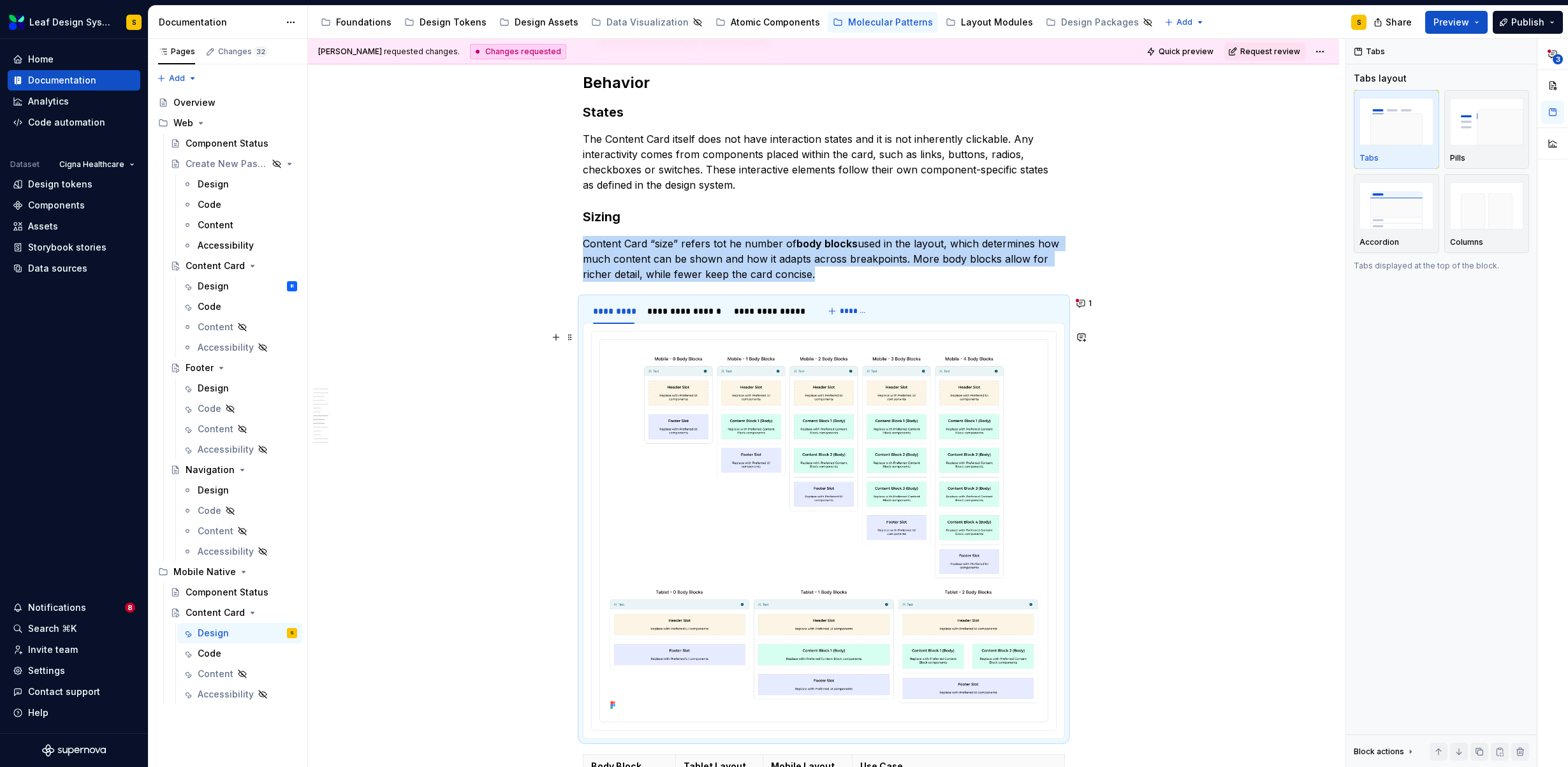
scroll to position [4615, 0]
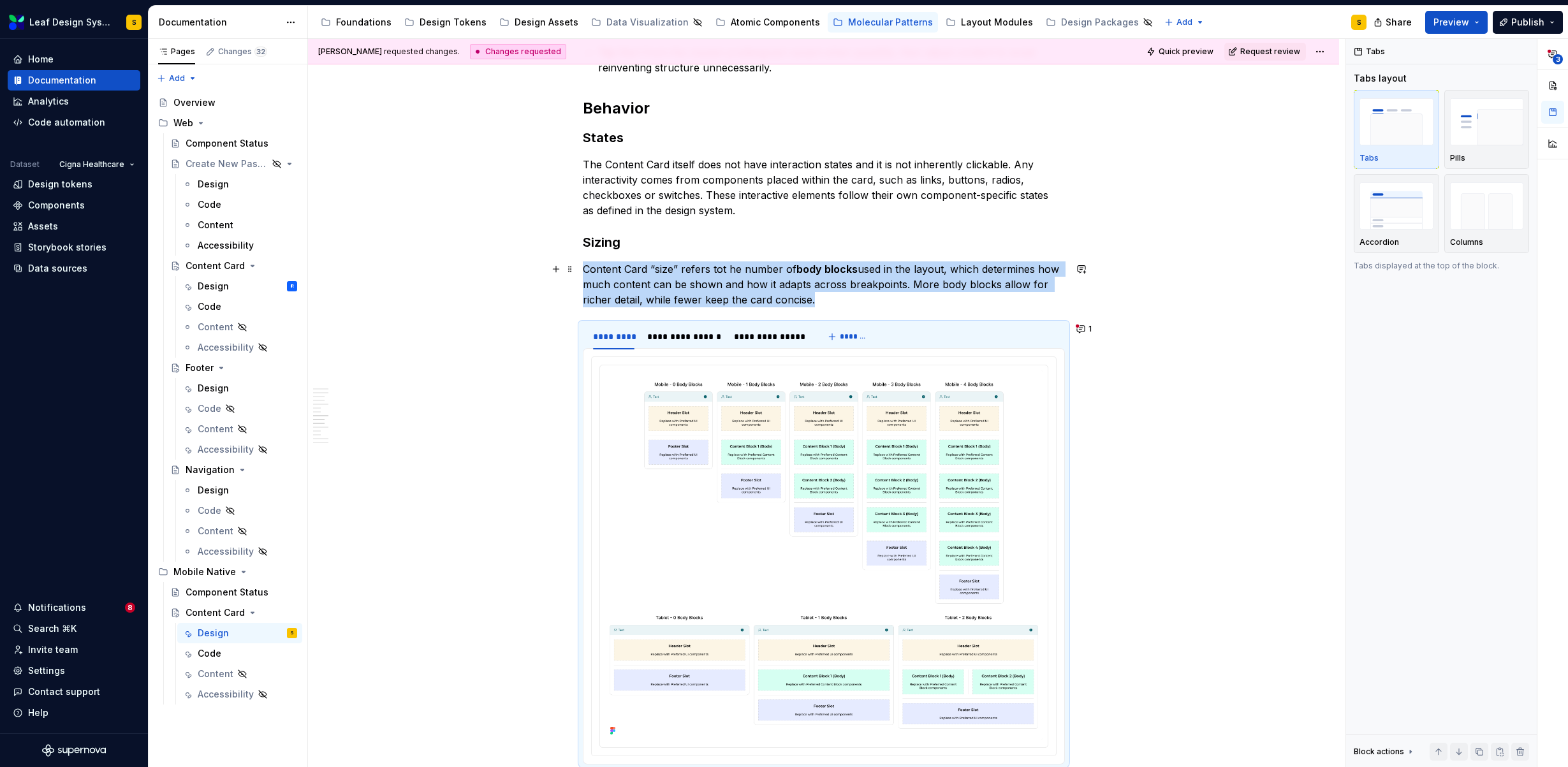
click at [1130, 298] on div "**********" at bounding box center [827, 403] width 1038 height 728
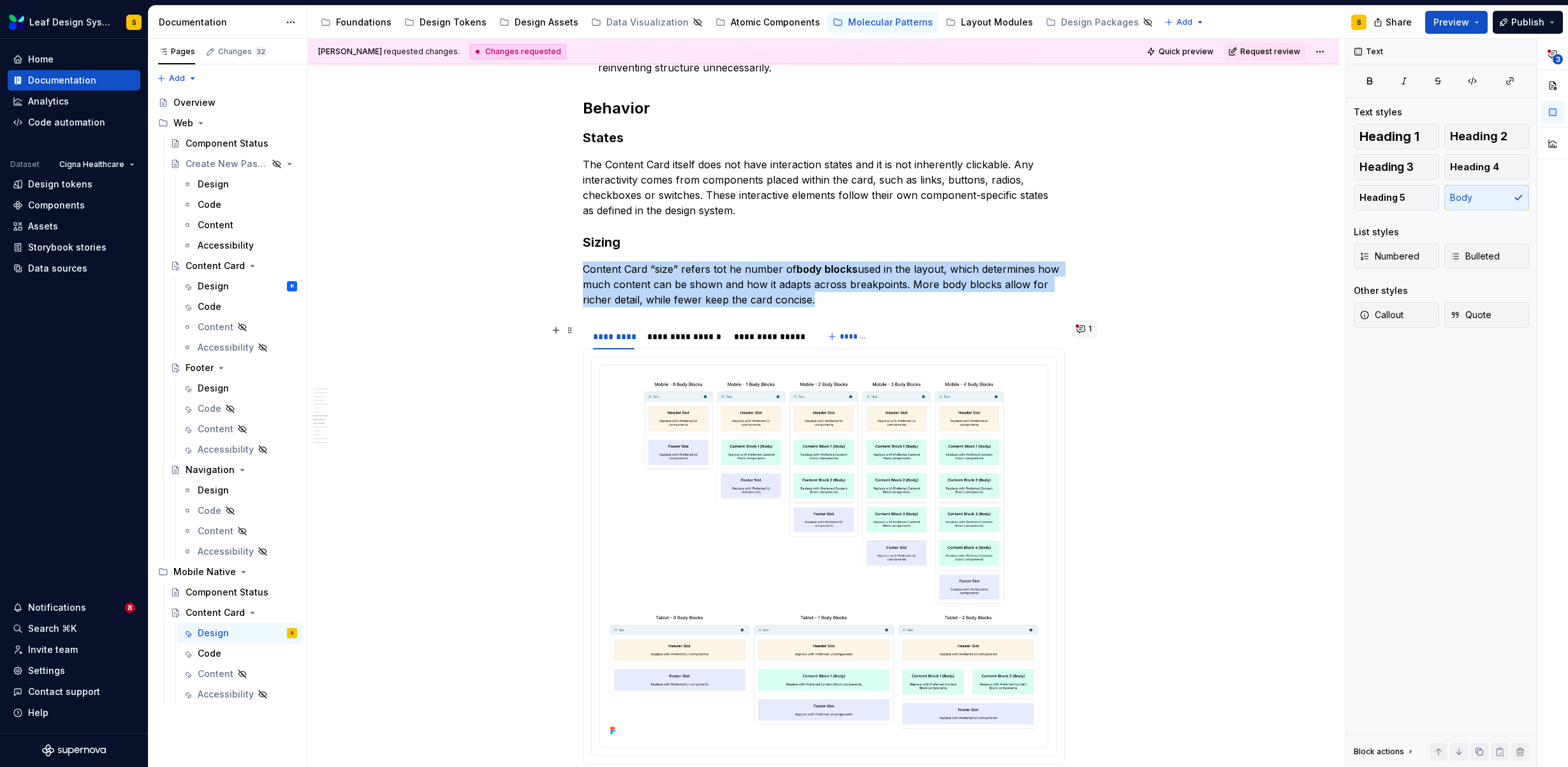
click at [1085, 330] on button "1" at bounding box center [1084, 328] width 25 height 18
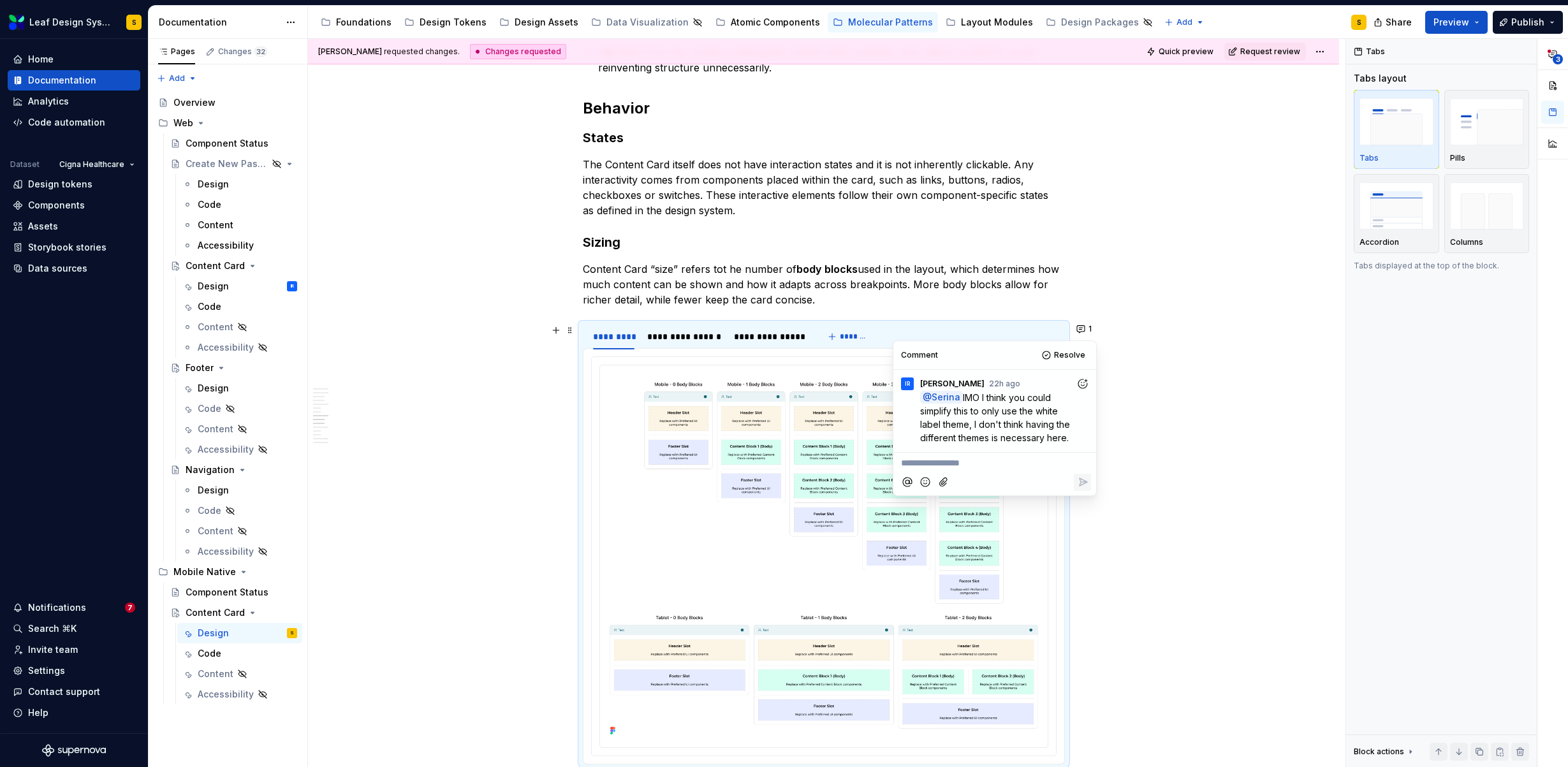
click at [971, 466] on p "**********" at bounding box center [995, 463] width 188 height 13
drag, startPoint x: 1067, startPoint y: 353, endPoint x: 1014, endPoint y: 484, distance: 141.3
click at [1014, 484] on div "Comment Resolve IR Isabel Ramos 22h ago @ Serina IMO I think you could simplify…" at bounding box center [995, 418] width 203 height 155
click at [1076, 477] on button "Reply" at bounding box center [1082, 482] width 17 height 17
click at [1075, 356] on span "Resolve" at bounding box center [1069, 355] width 31 height 10
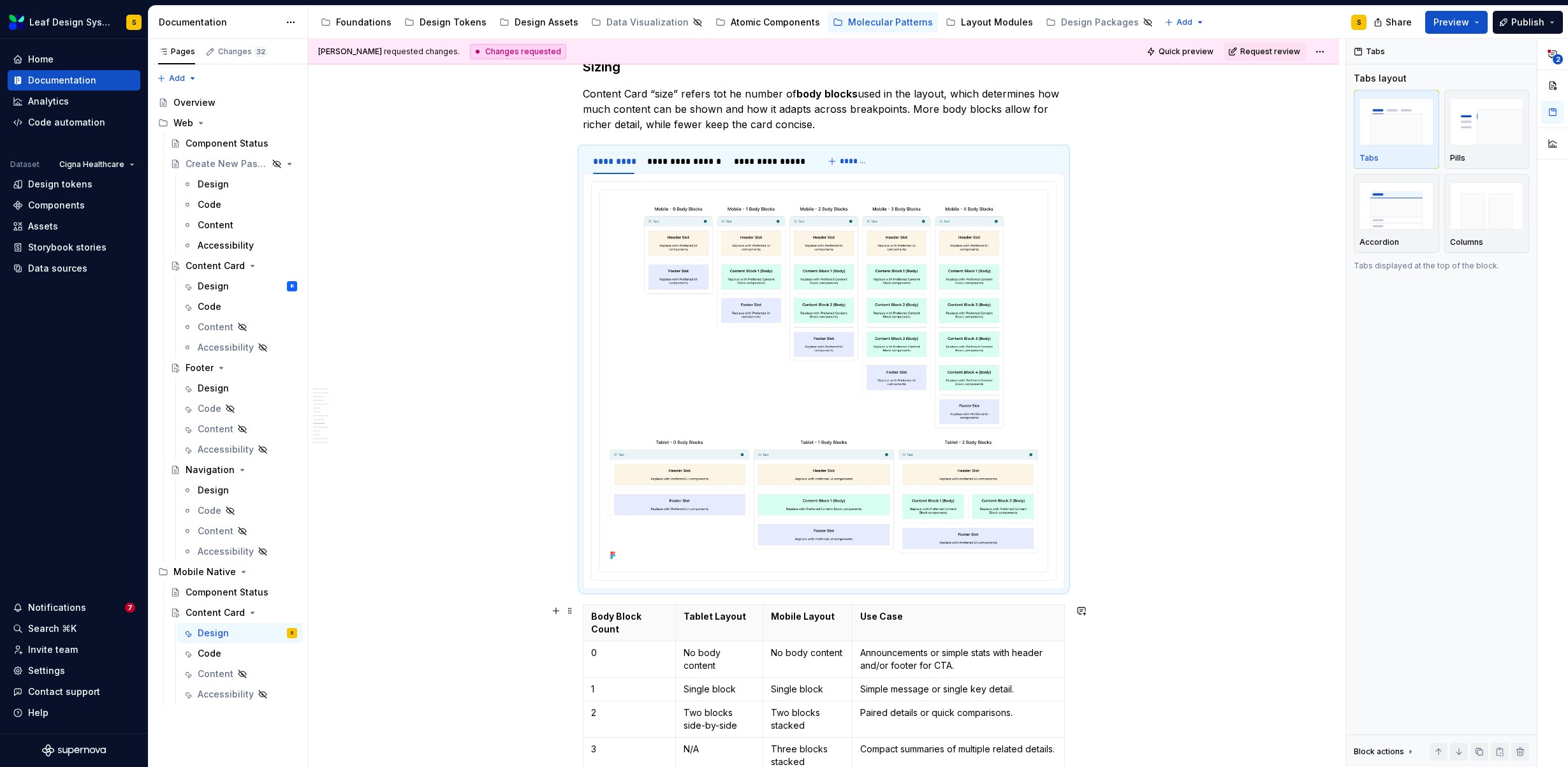
scroll to position [4777, 0]
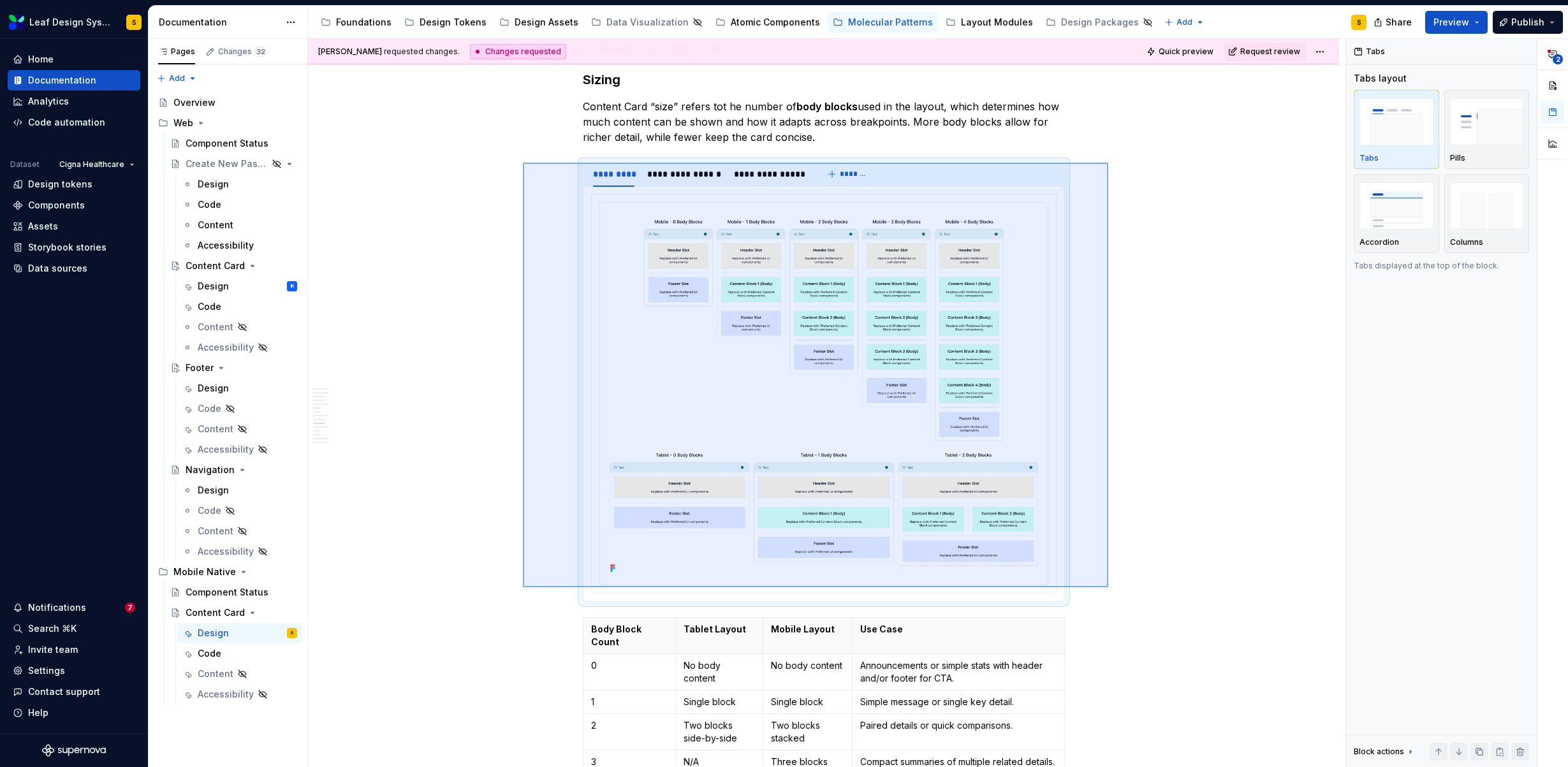
drag, startPoint x: 523, startPoint y: 162, endPoint x: 1108, endPoint y: 587, distance: 723.1
click at [1108, 587] on div "**********" at bounding box center [827, 403] width 1038 height 728
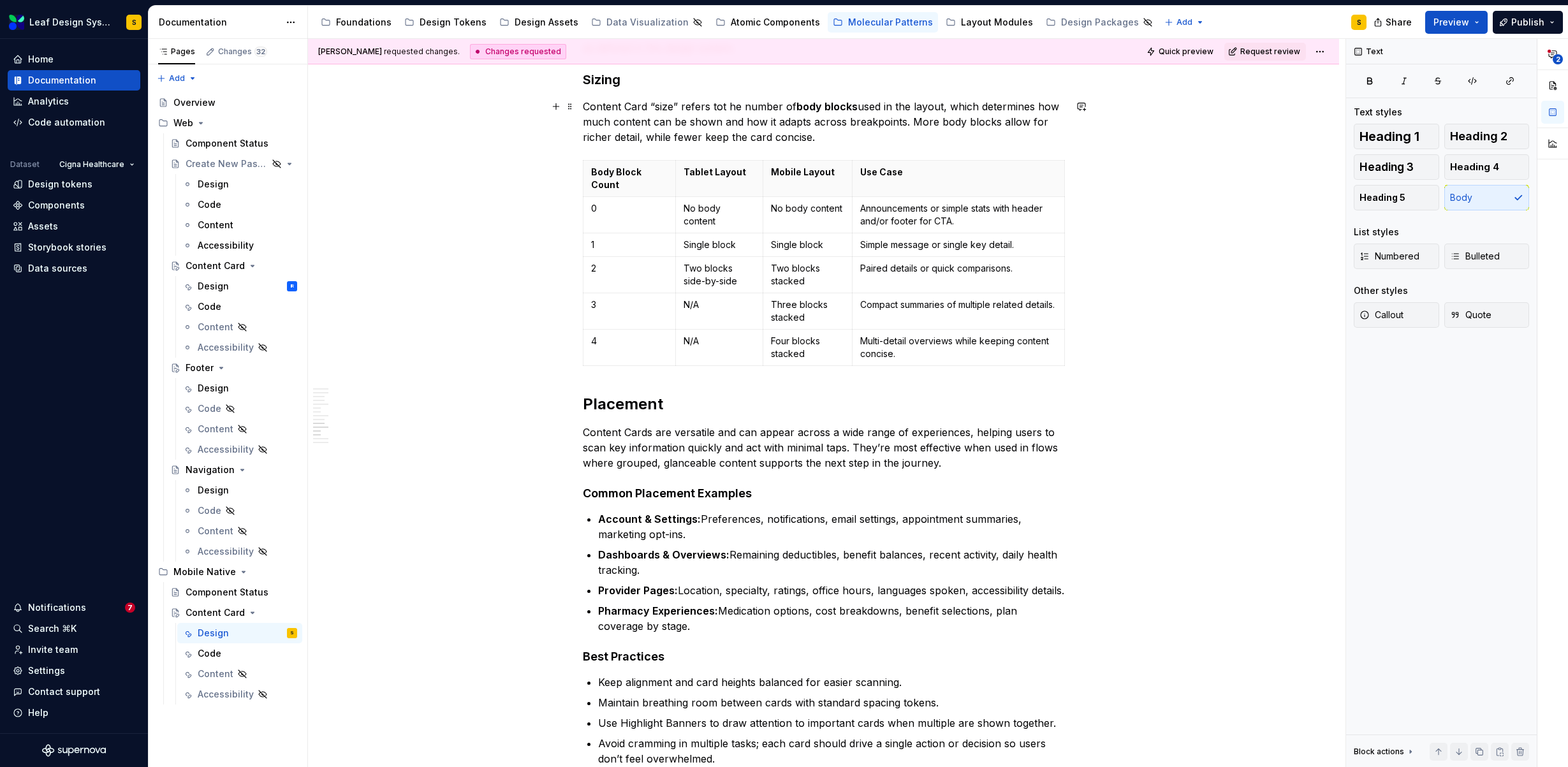
click at [843, 142] on p "Content Card “size” refers tot he number of body blocks used in the layout, whi…" at bounding box center [823, 121] width 482 height 46
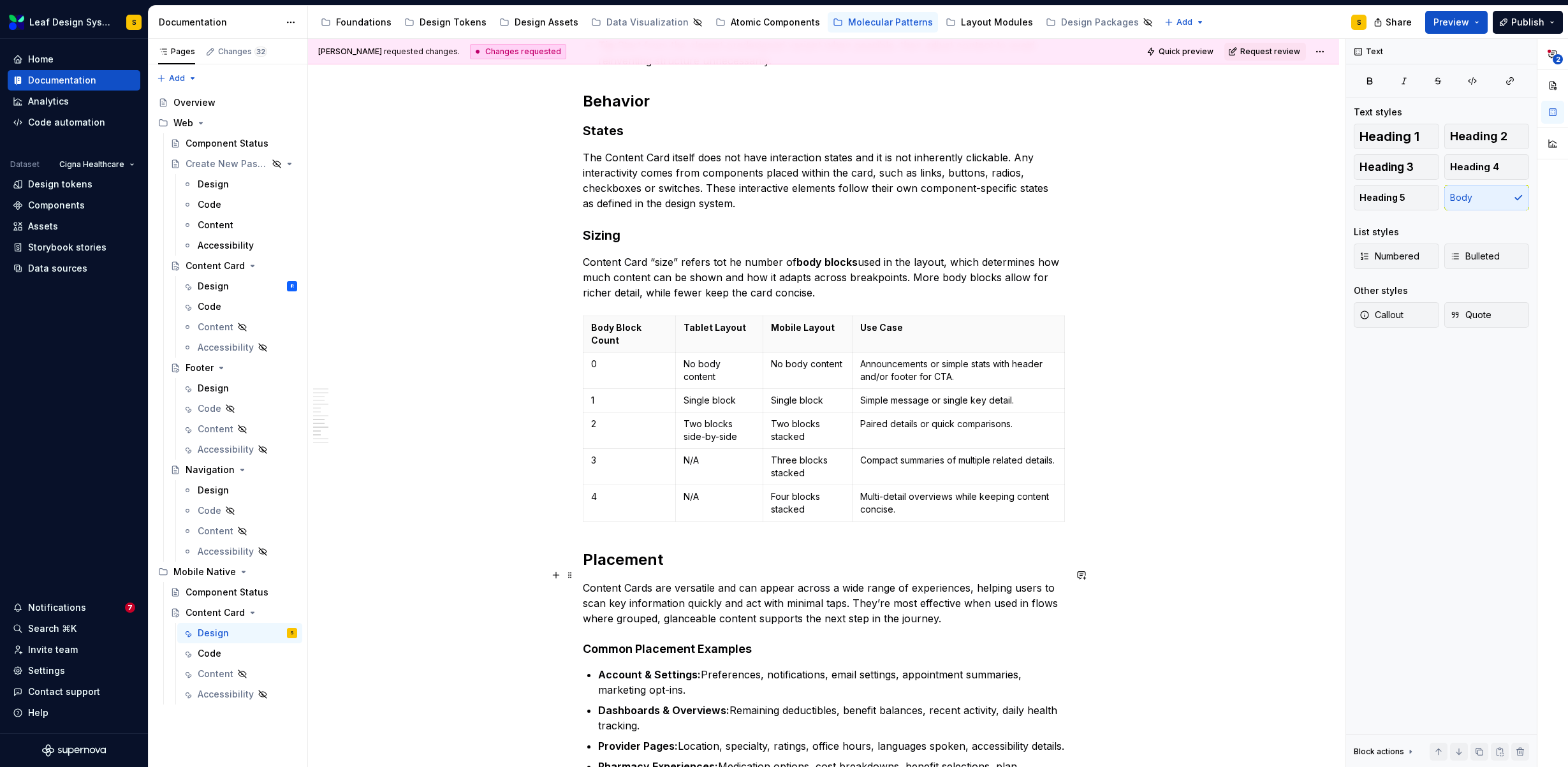
scroll to position [4561, 0]
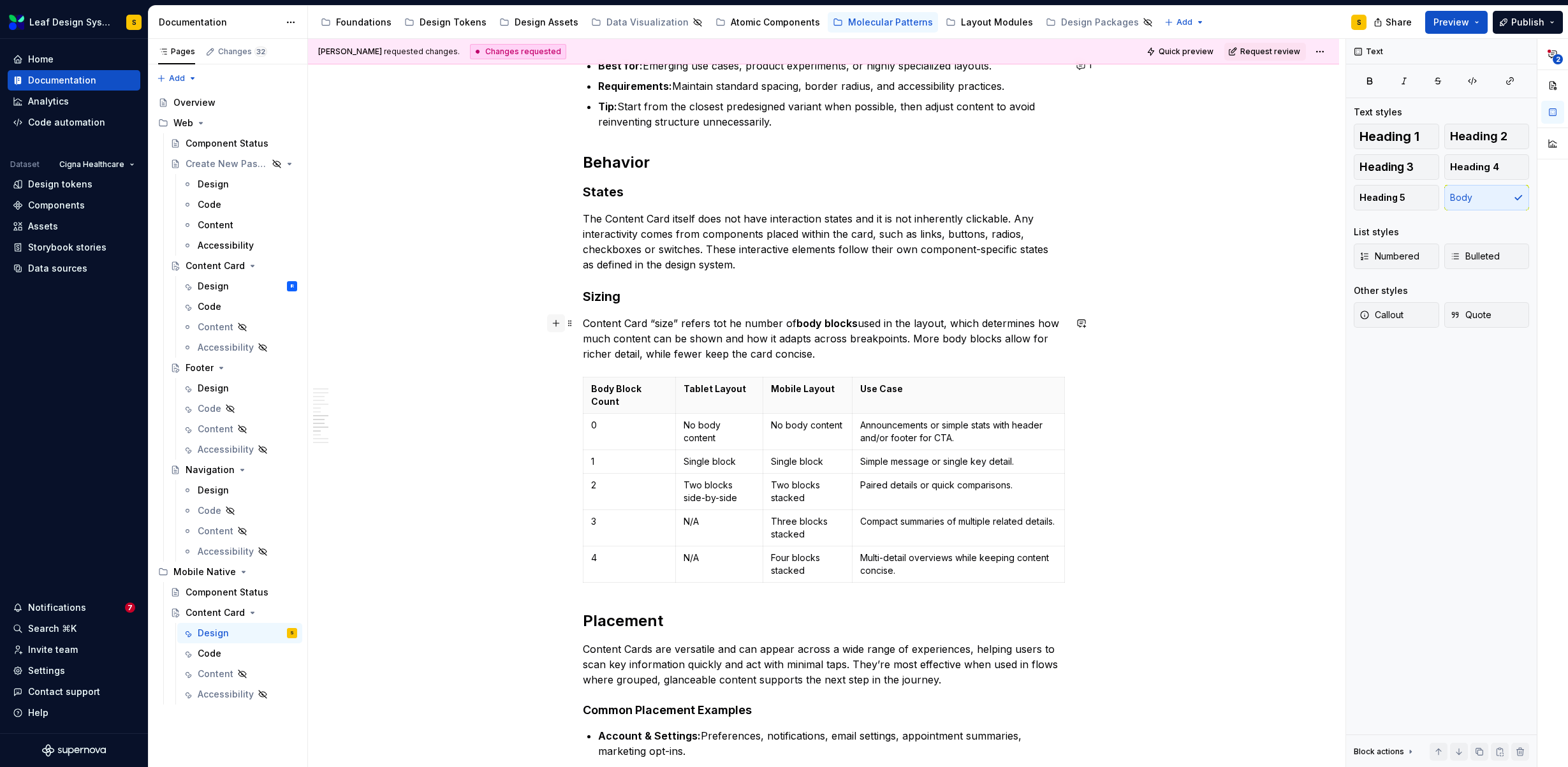
click at [555, 323] on button "button" at bounding box center [556, 322] width 18 height 18
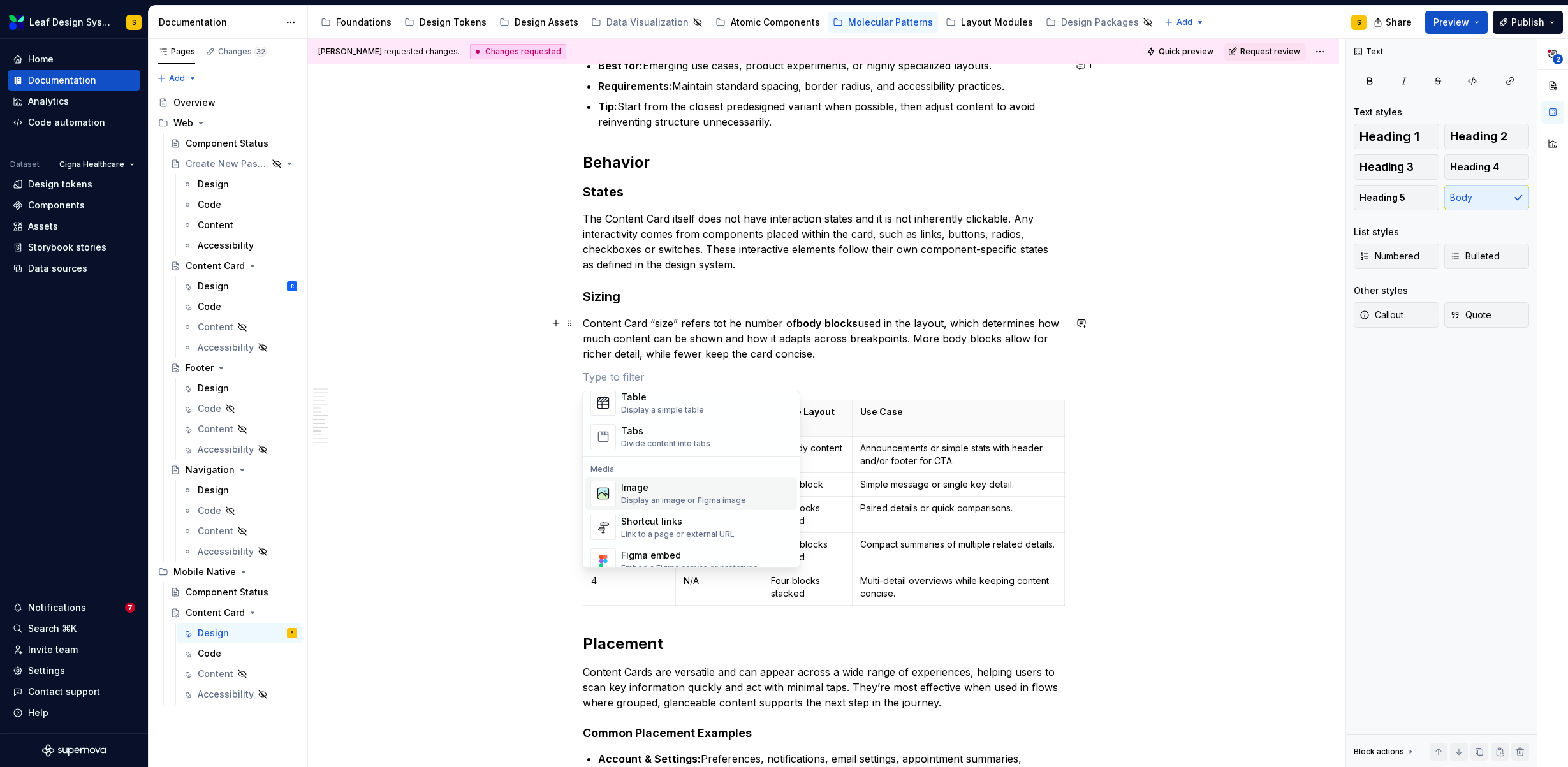
scroll to position [478, 0]
click at [653, 498] on div "Display an image or Figma image" at bounding box center [684, 499] width 125 height 10
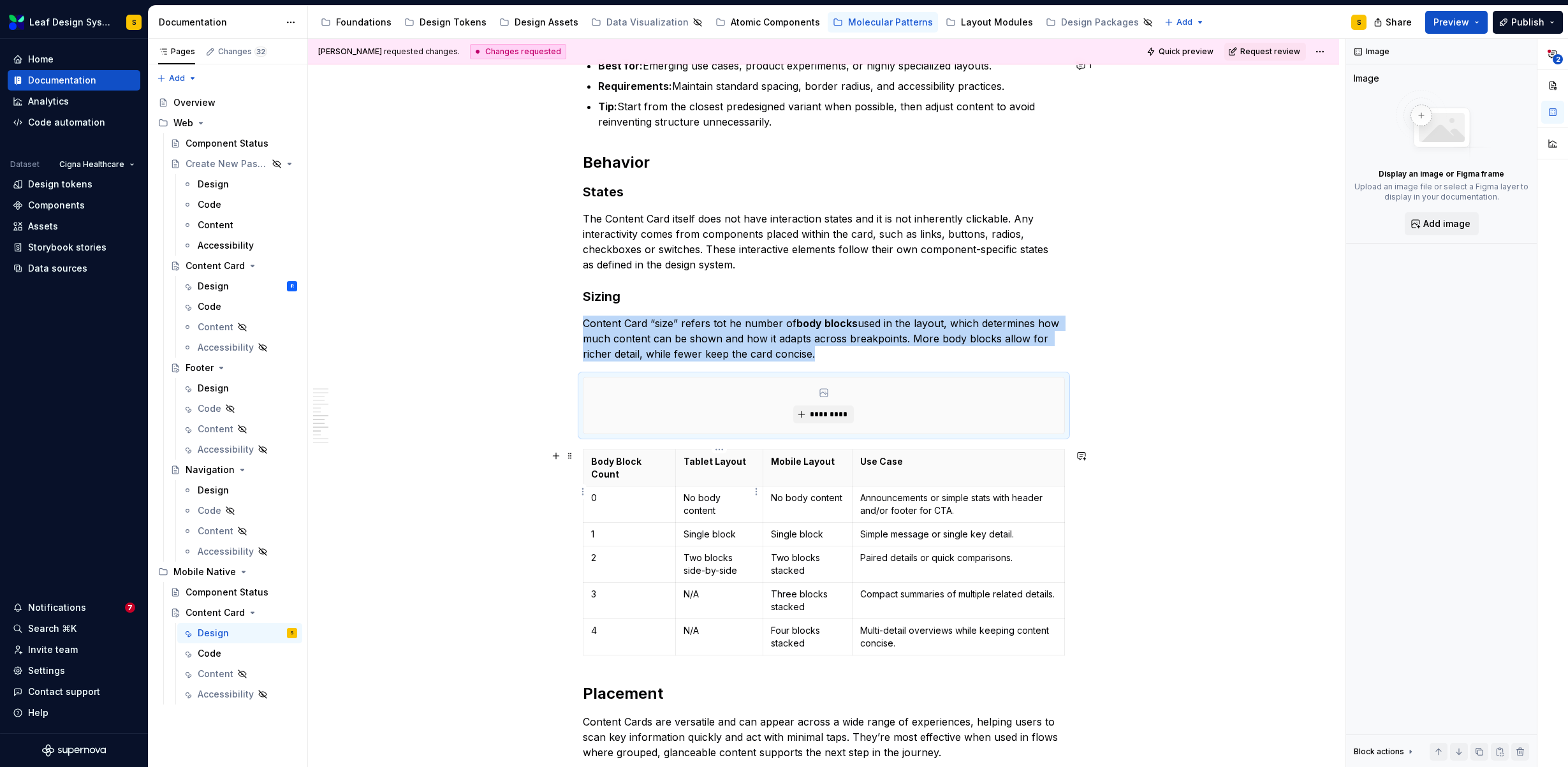
type textarea "*"
click at [825, 405] on button "*********" at bounding box center [823, 413] width 61 height 18
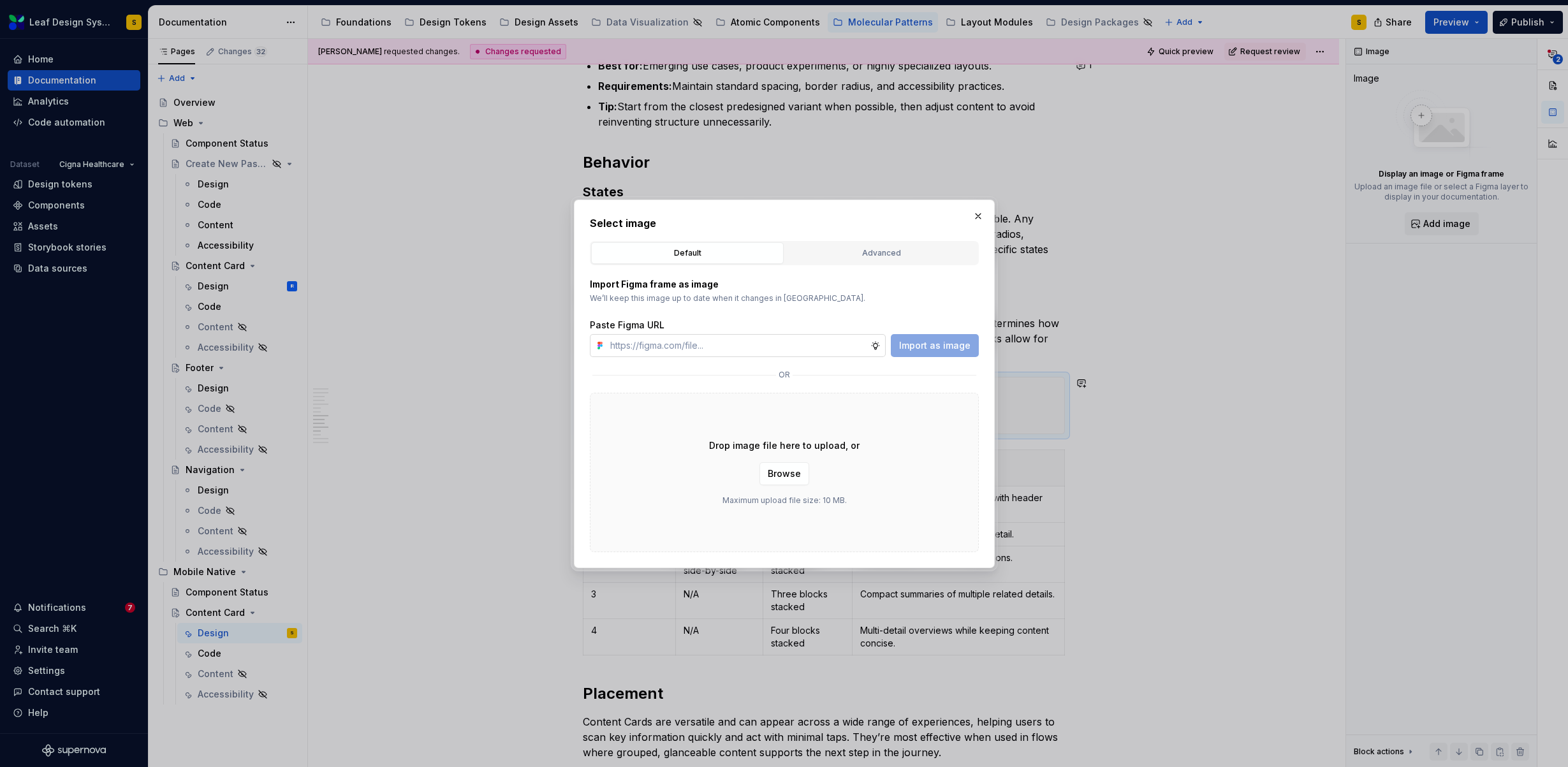
click at [747, 340] on input "text" at bounding box center [738, 345] width 266 height 23
type input "https://www.figma.com/design/R5FNMiBYdBSXRtfBEXZGMx/Design-Documentation-Assets…"
click at [932, 346] on span "Import as image" at bounding box center [934, 345] width 71 height 12
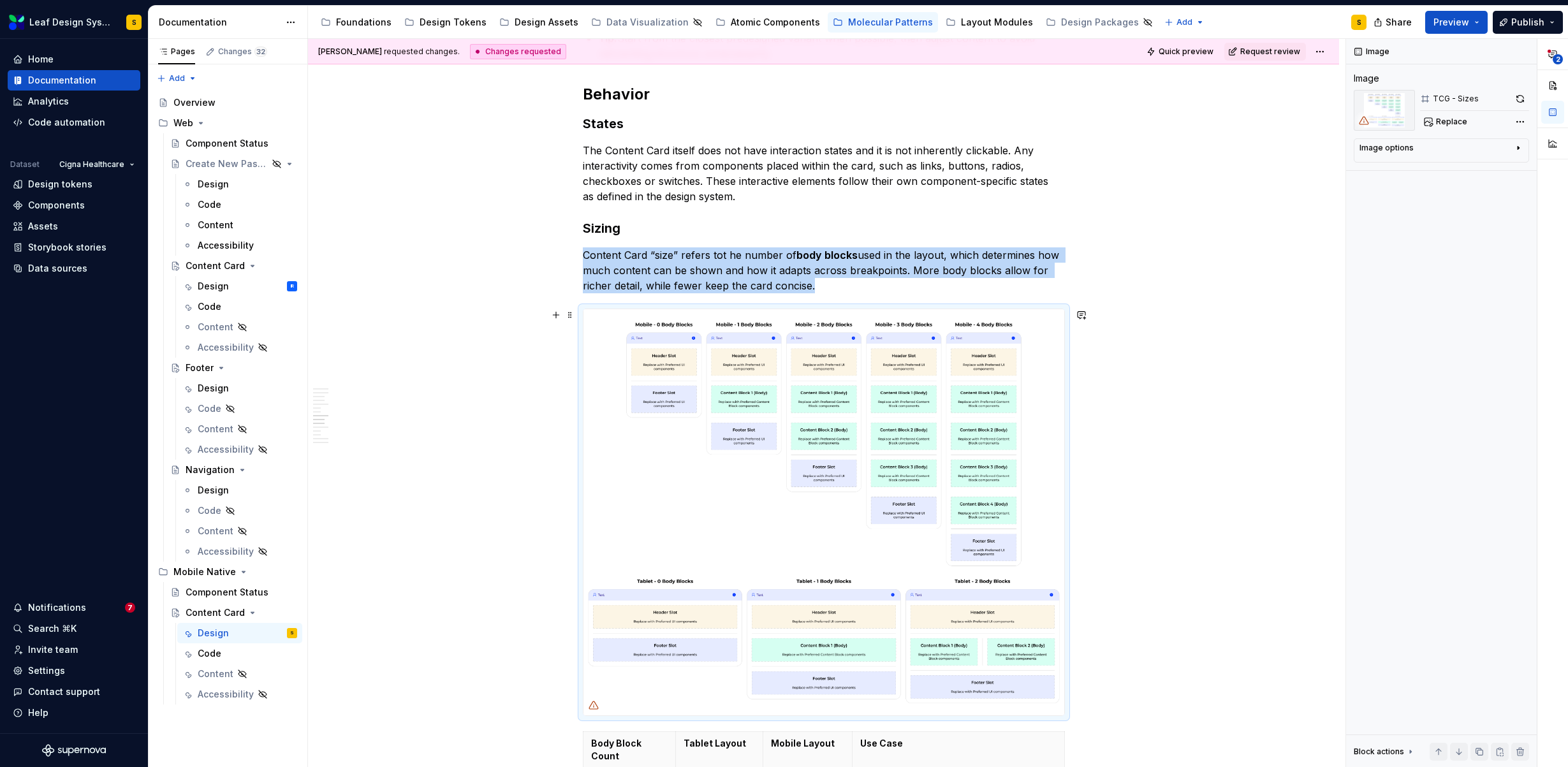
scroll to position [4657, 0]
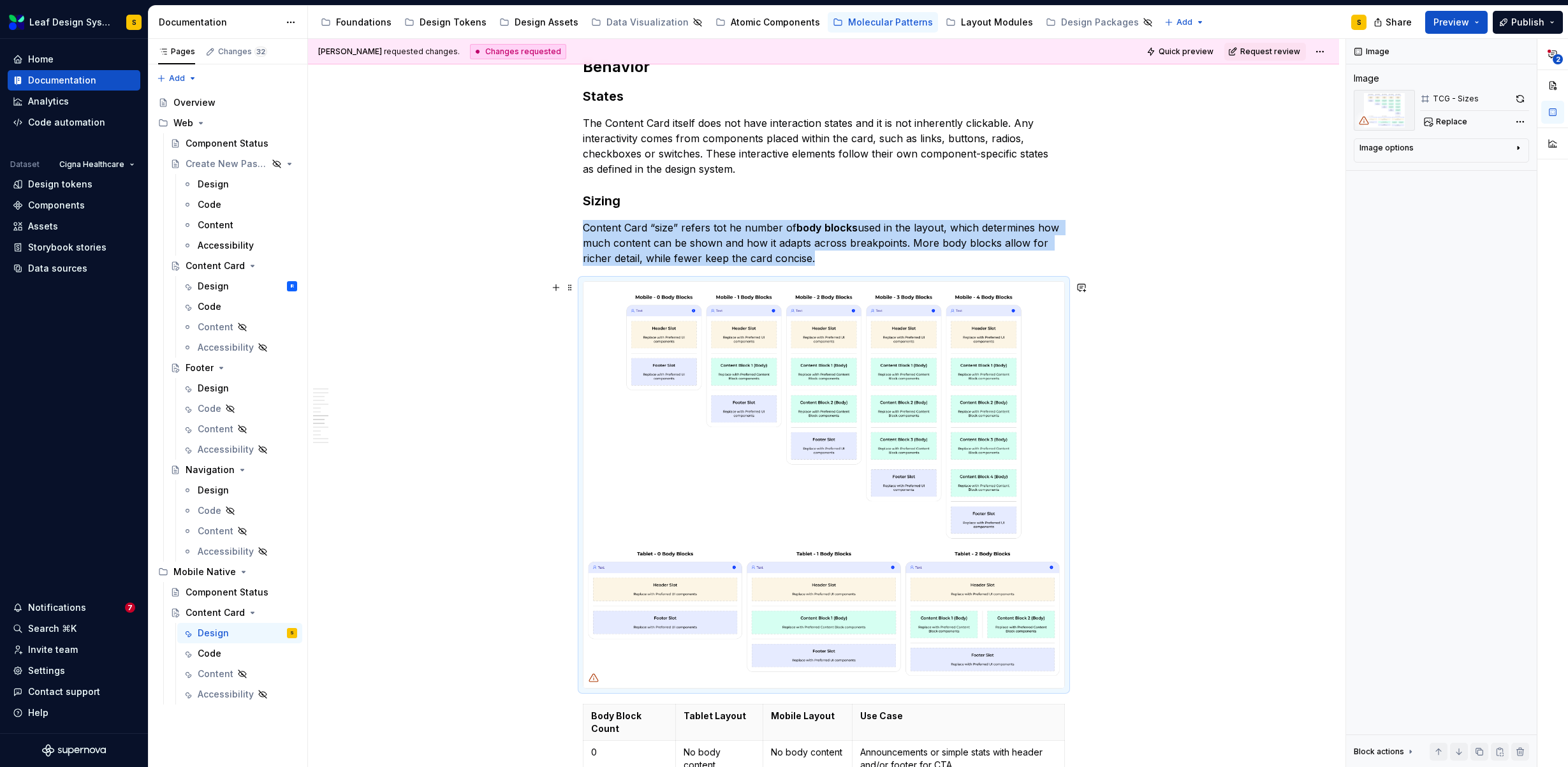
type textarea "*"
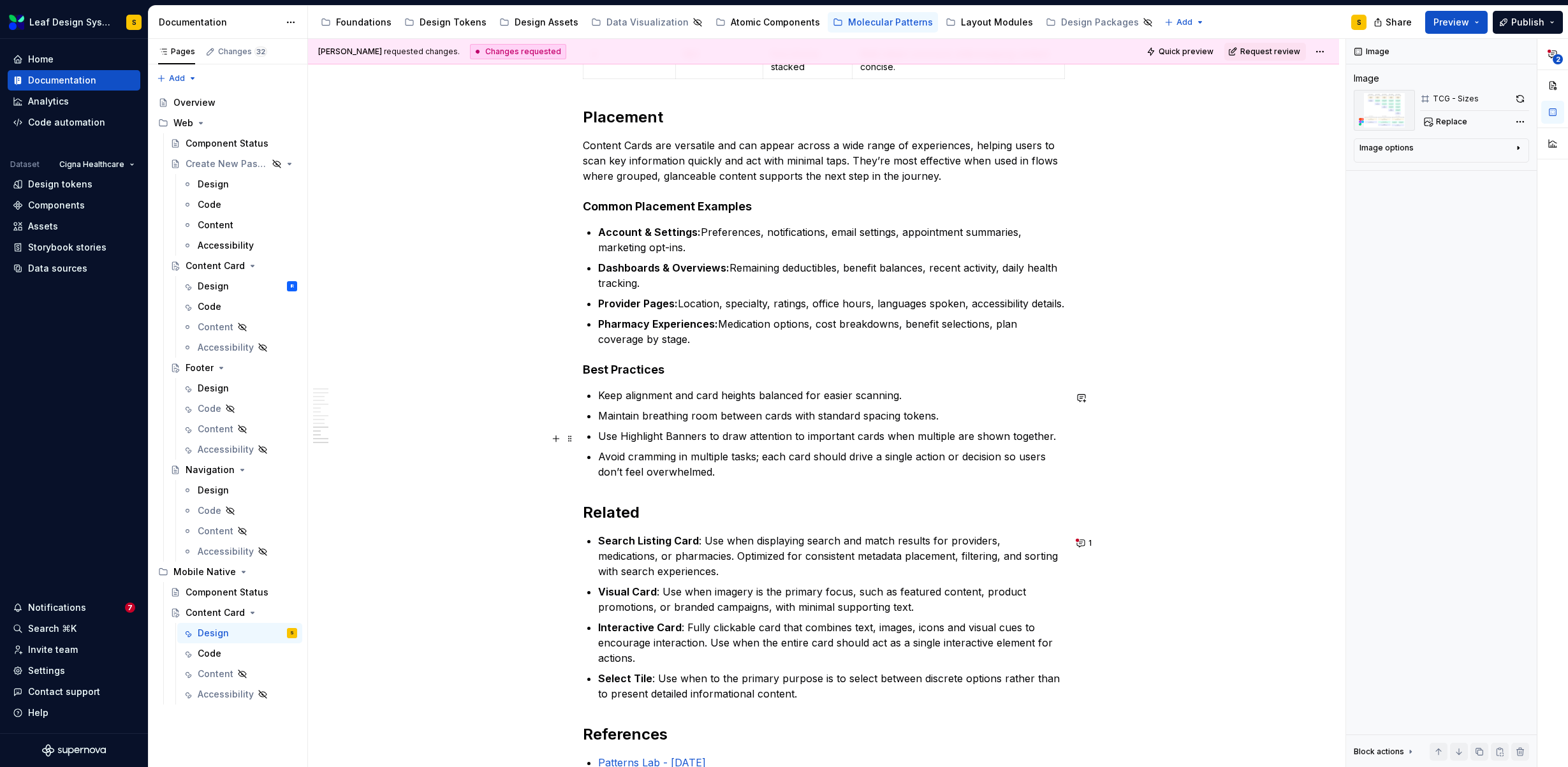
scroll to position [5552, 0]
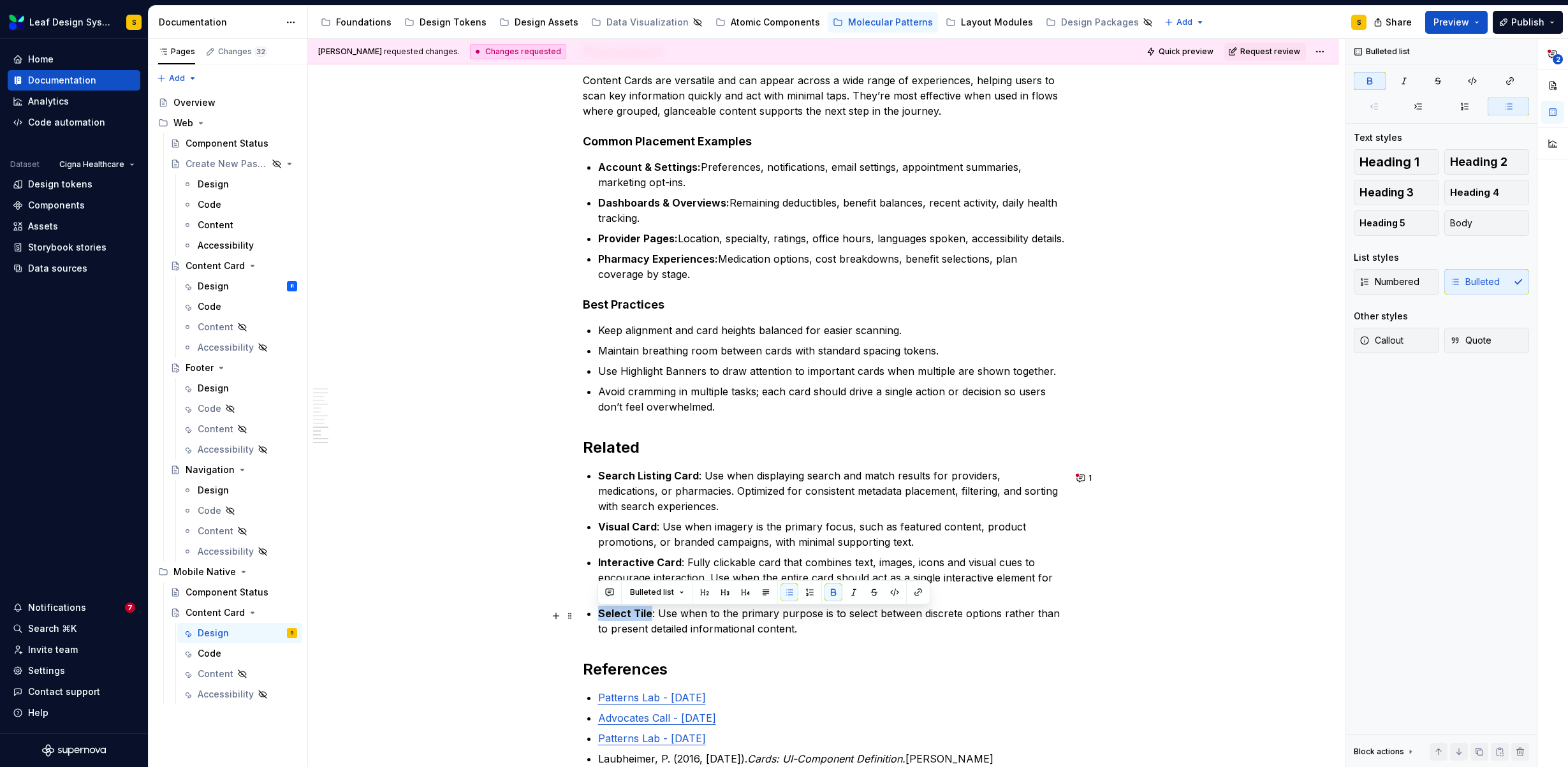
drag, startPoint x: 649, startPoint y: 615, endPoint x: 598, endPoint y: 616, distance: 51.0
click at [598, 616] on p "Select Tile : Use when to the primary purpose is to select between discrete opt…" at bounding box center [831, 621] width 467 height 30
click at [919, 592] on button "button" at bounding box center [917, 592] width 18 height 18
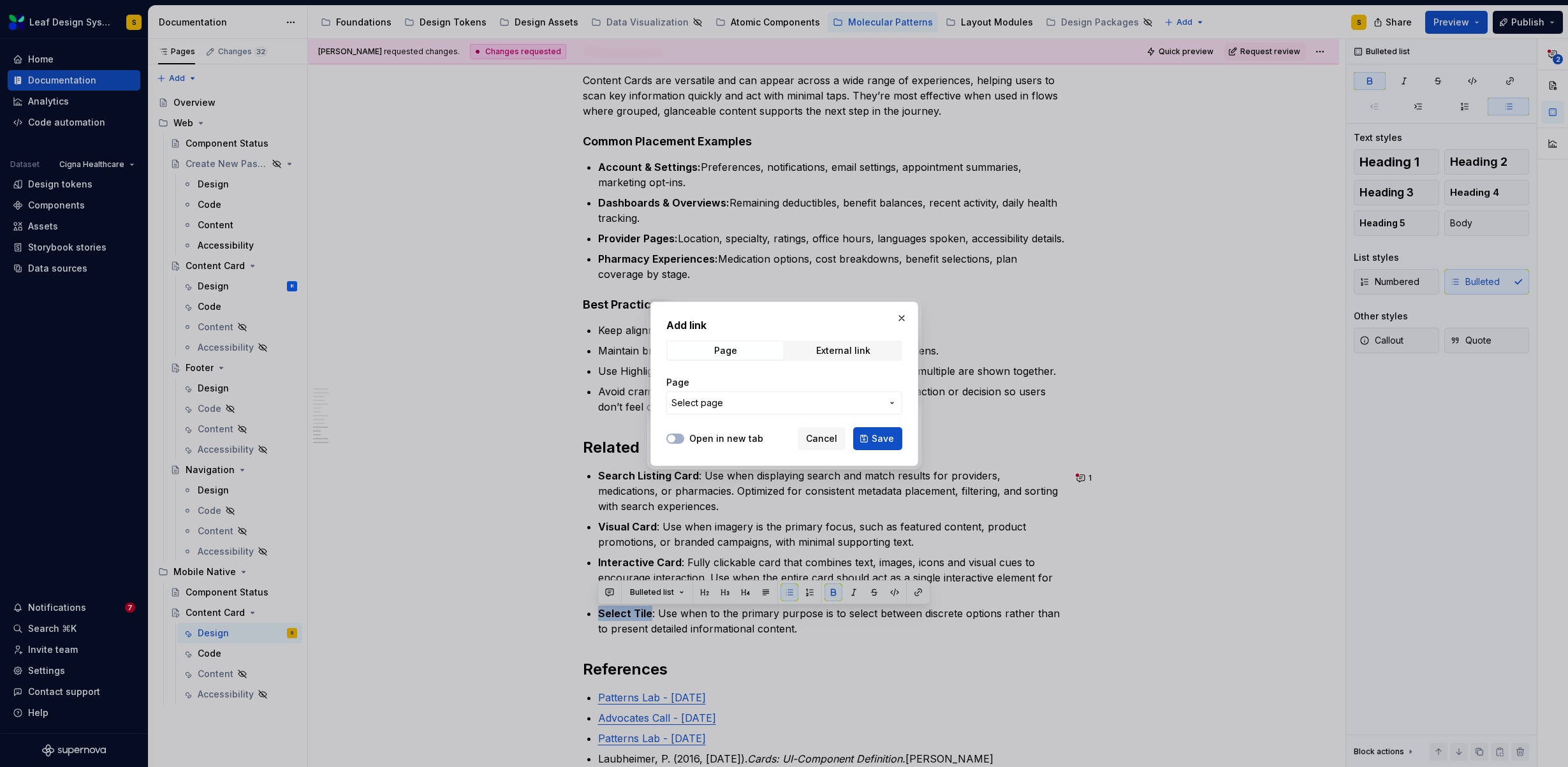
click at [725, 408] on span "Select page" at bounding box center [777, 402] width 211 height 12
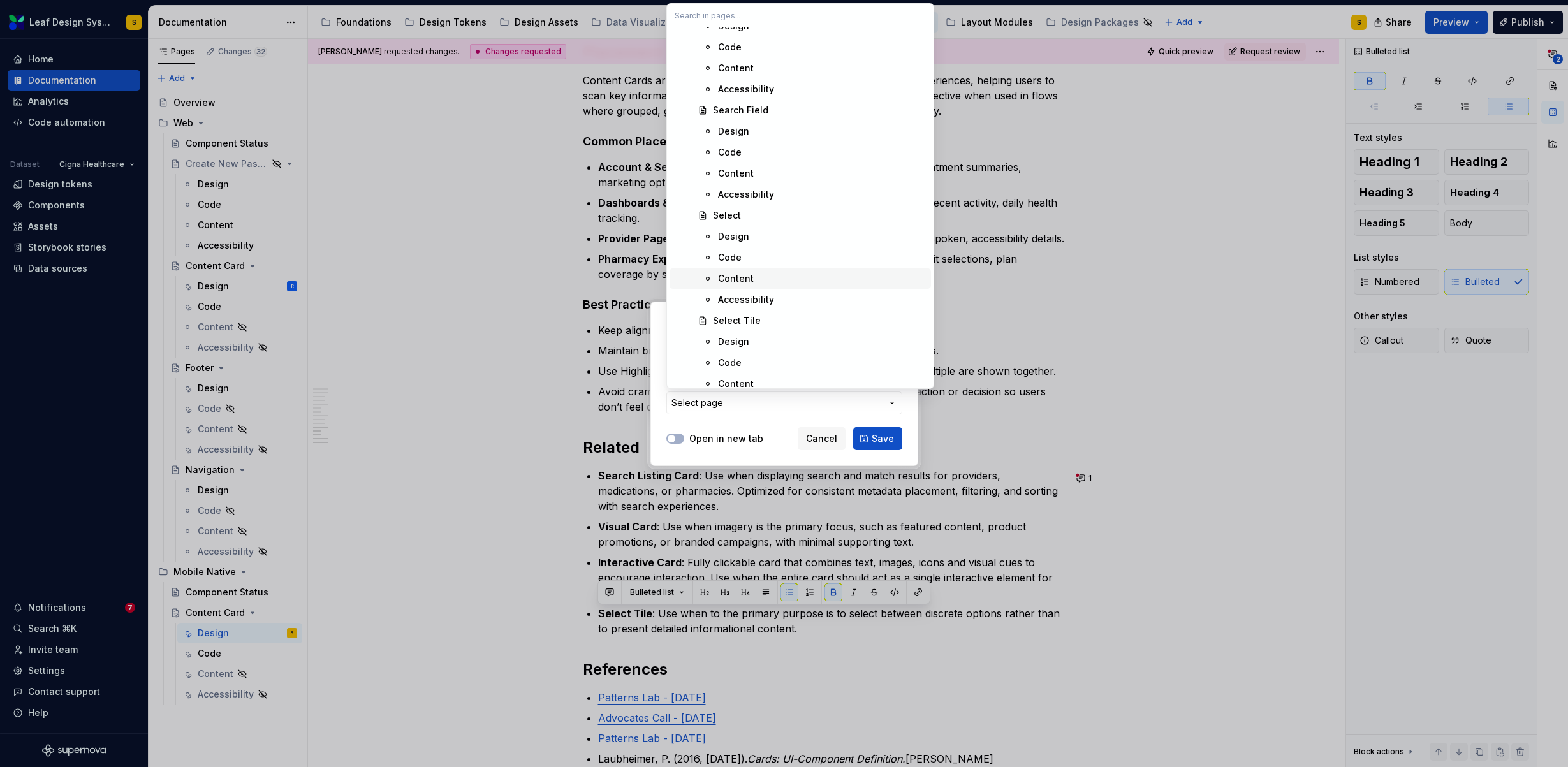
scroll to position [8487, 0]
click at [755, 323] on div "Design" at bounding box center [821, 321] width 208 height 12
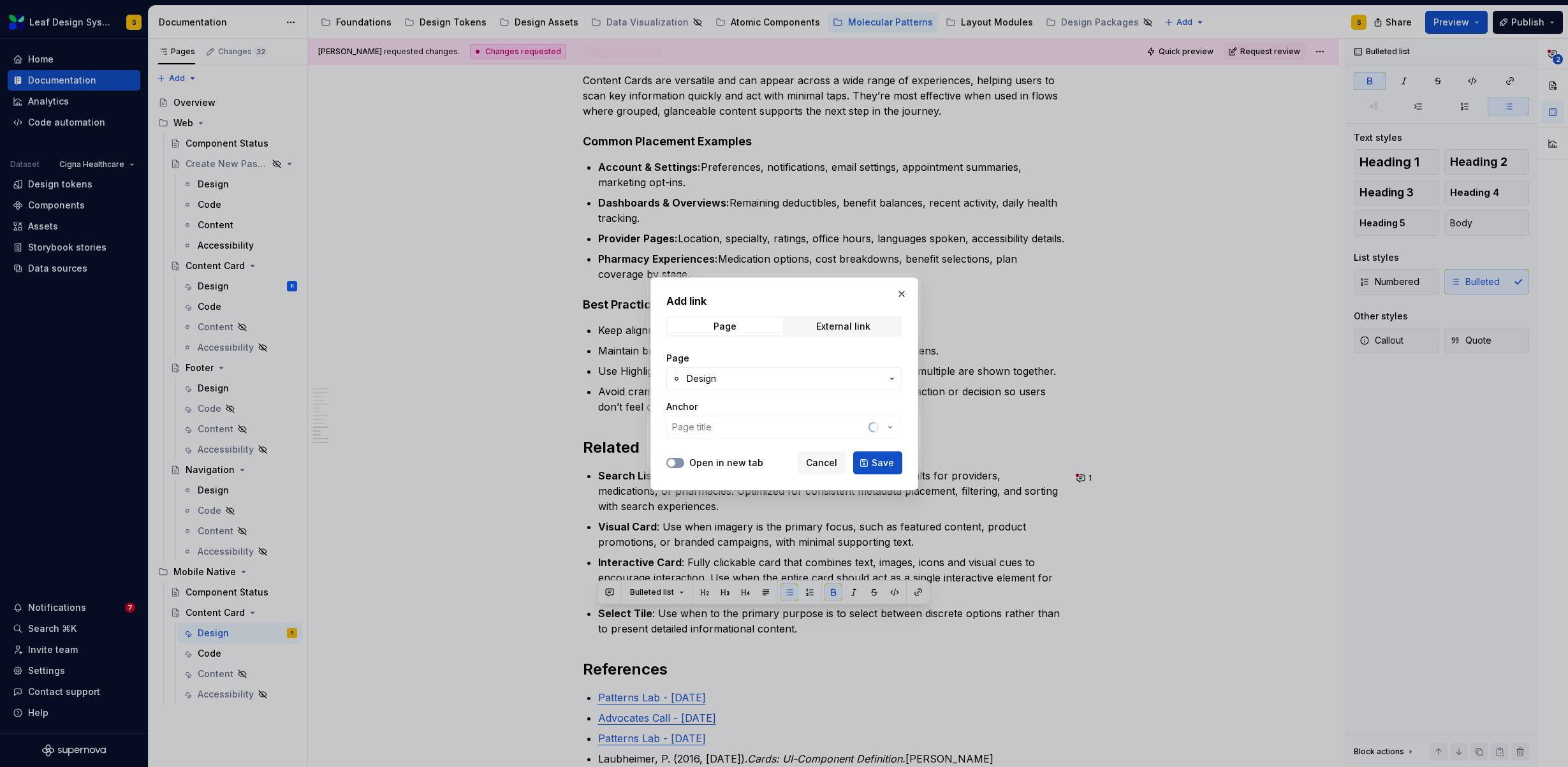
click at [680, 462] on button "Open in new tab" at bounding box center [674, 463] width 18 height 10
click at [884, 466] on span "Save" at bounding box center [883, 462] width 23 height 12
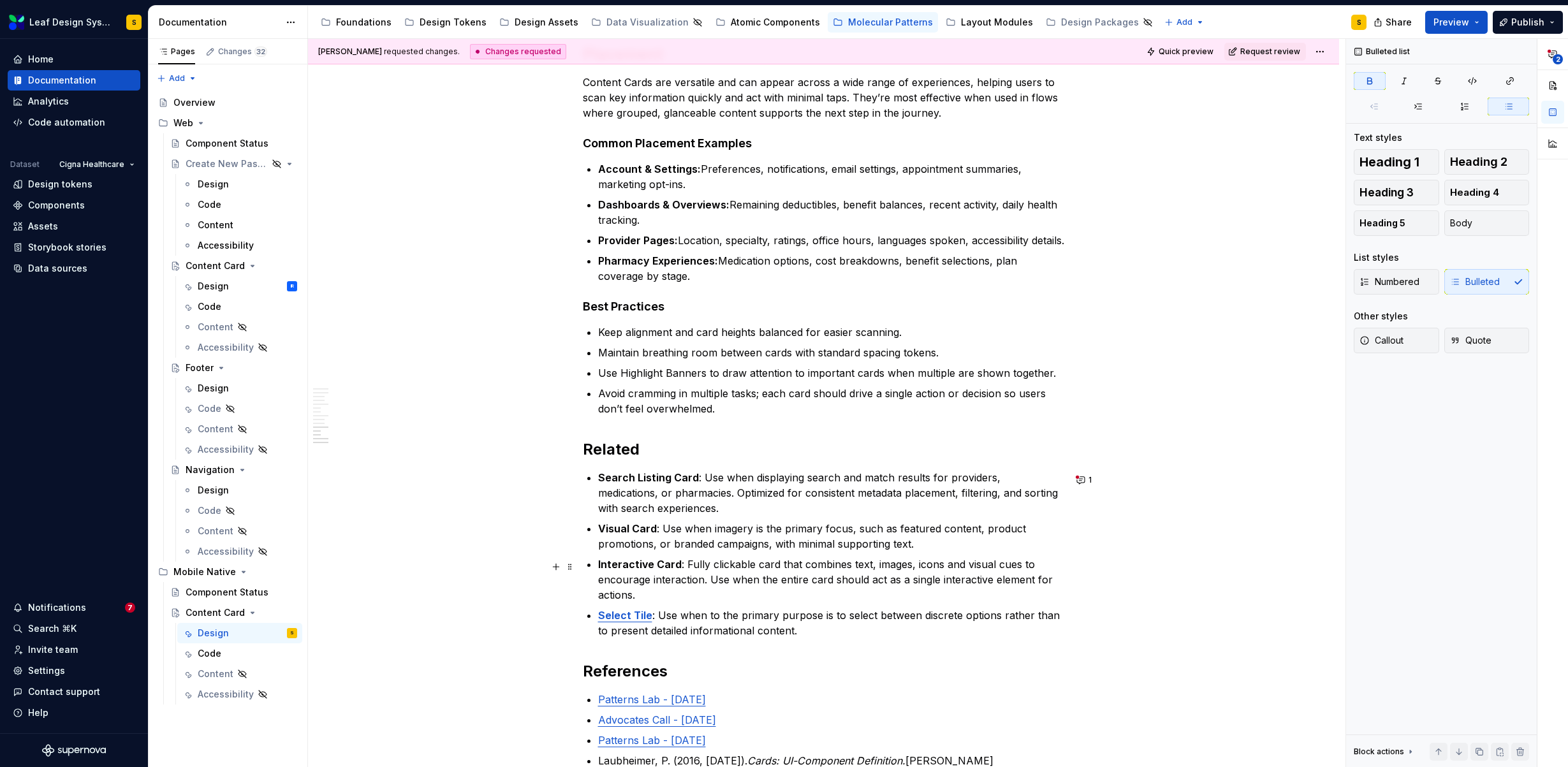
scroll to position [5549, 0]
click at [1082, 482] on button "1" at bounding box center [1084, 480] width 25 height 18
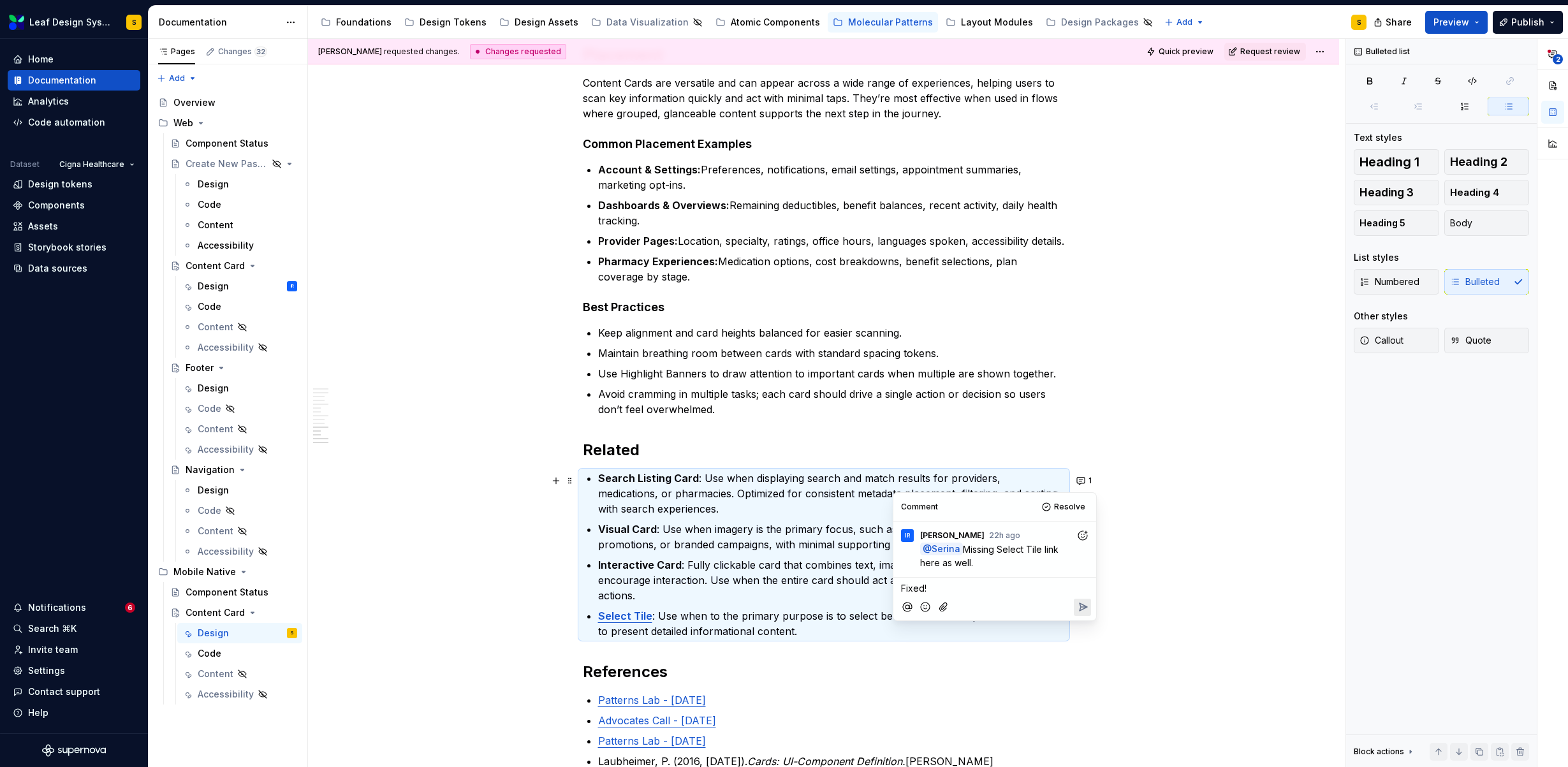
click at [1079, 602] on icon "Reply" at bounding box center [1082, 606] width 12 height 12
click at [1049, 508] on button "Resolve" at bounding box center [1064, 506] width 53 height 18
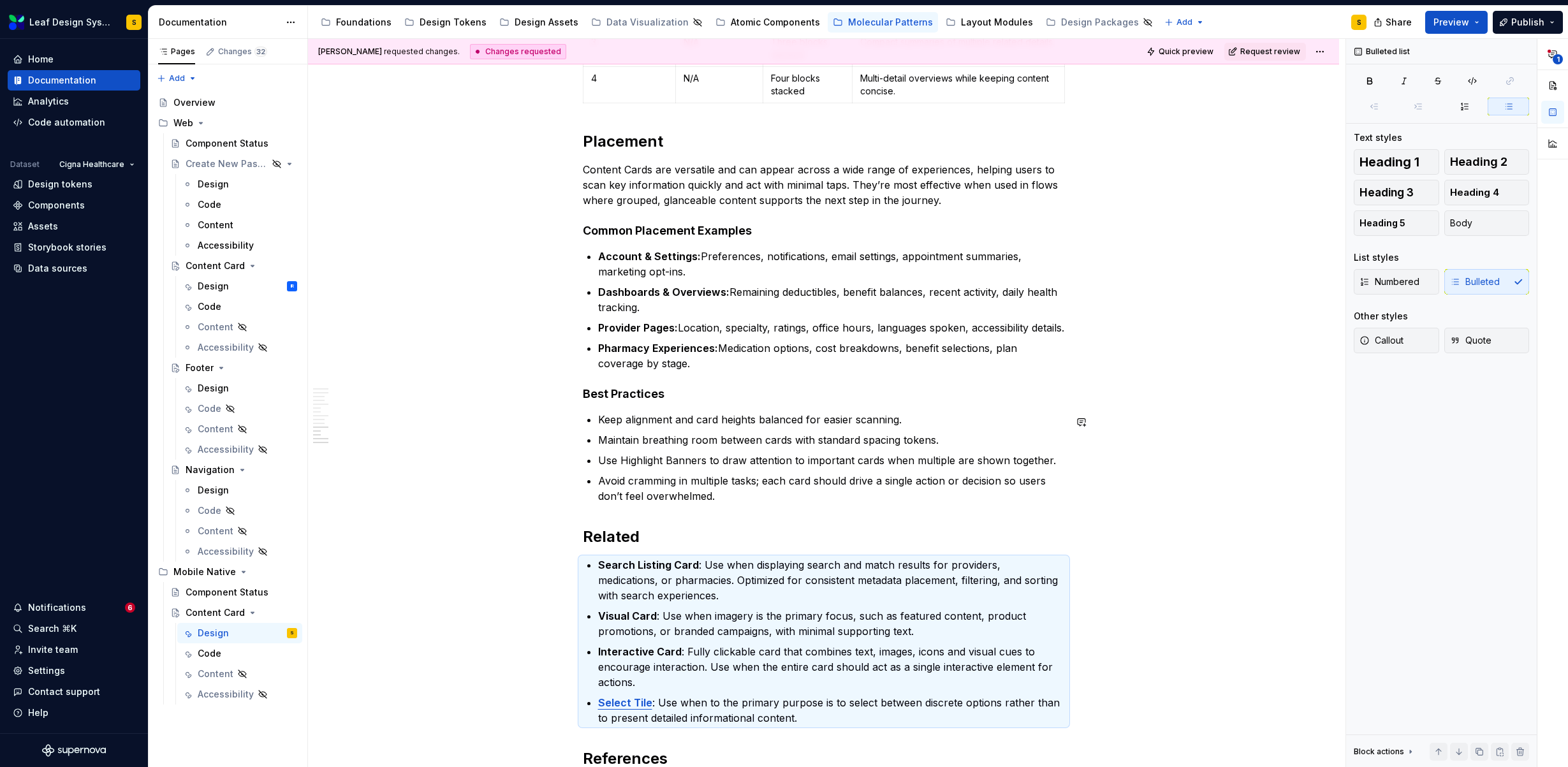
scroll to position [5499, 0]
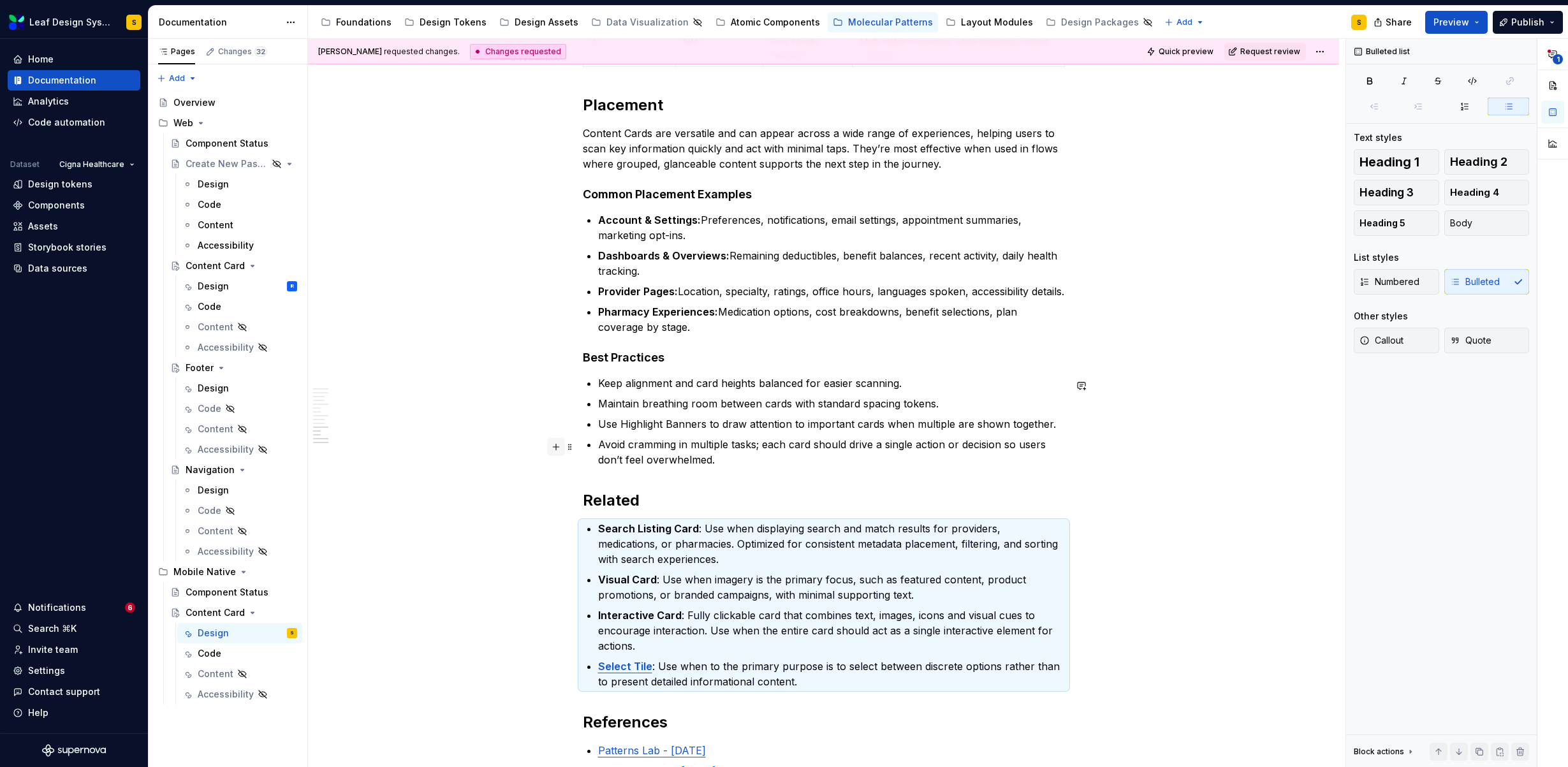
click at [556, 454] on button "button" at bounding box center [556, 447] width 18 height 18
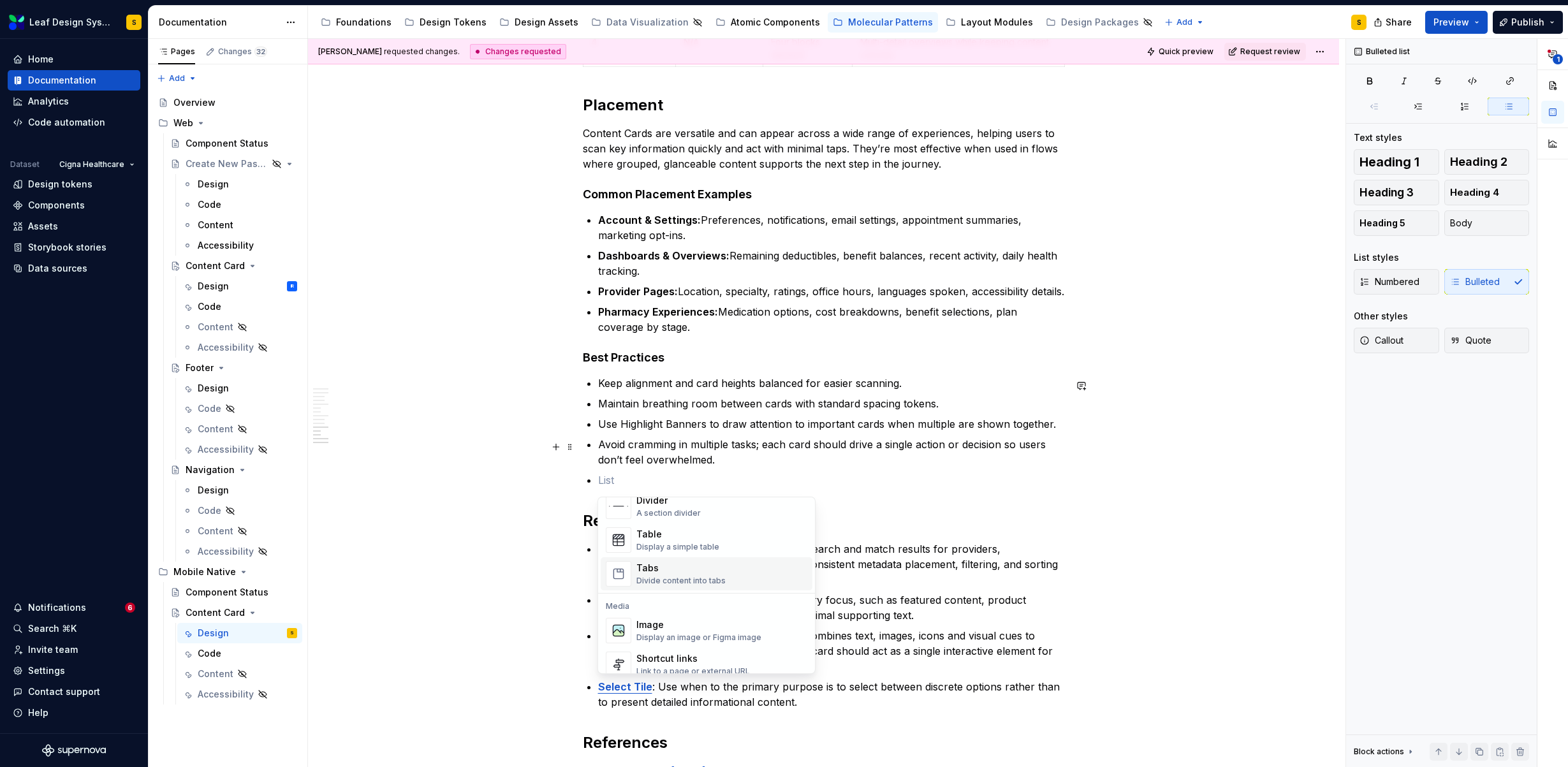
scroll to position [456, 0]
click at [696, 613] on div "Image" at bounding box center [699, 613] width 125 height 12
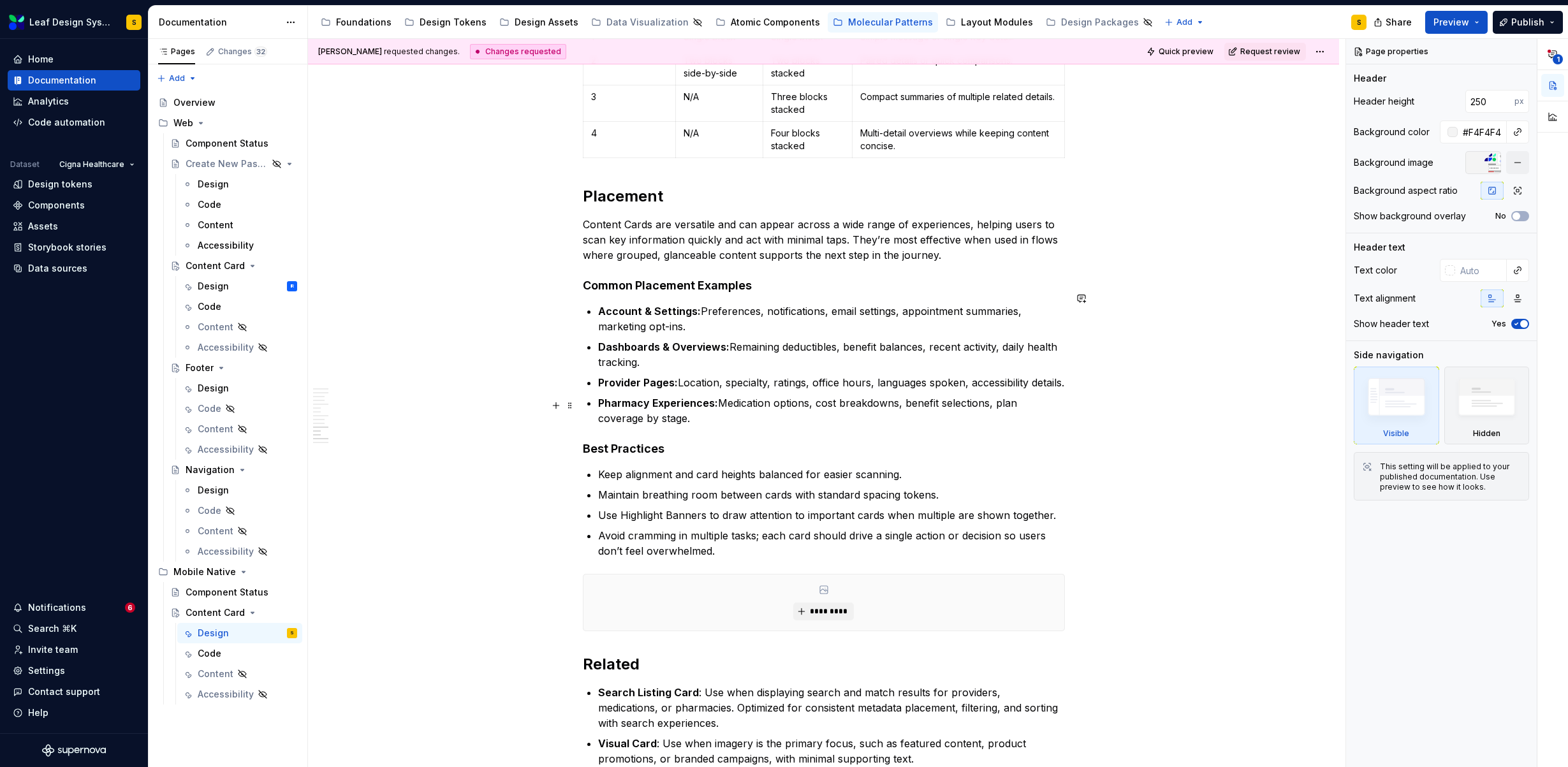
scroll to position [5421, 0]
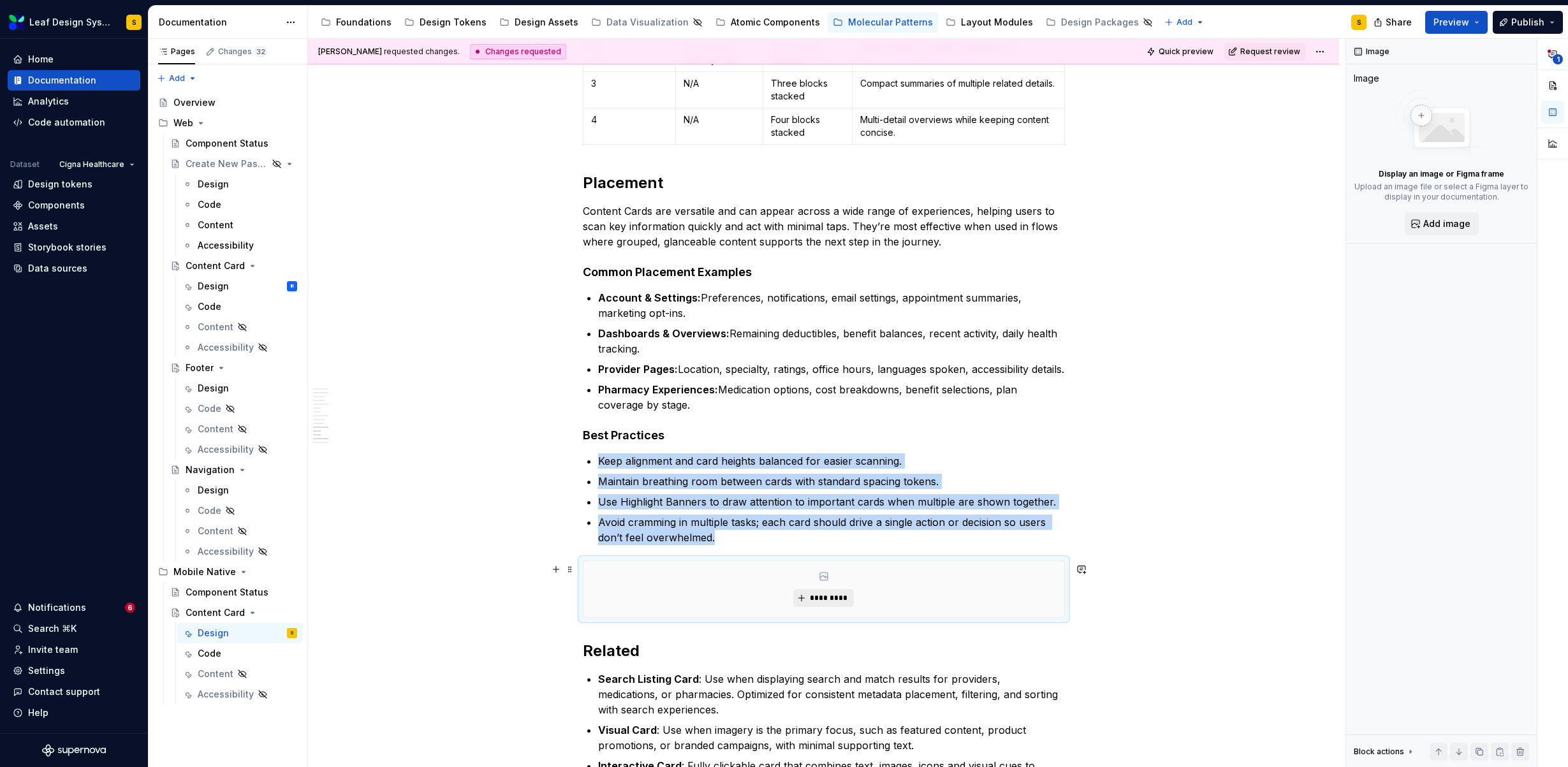
click at [820, 599] on span "*********" at bounding box center [828, 597] width 39 height 10
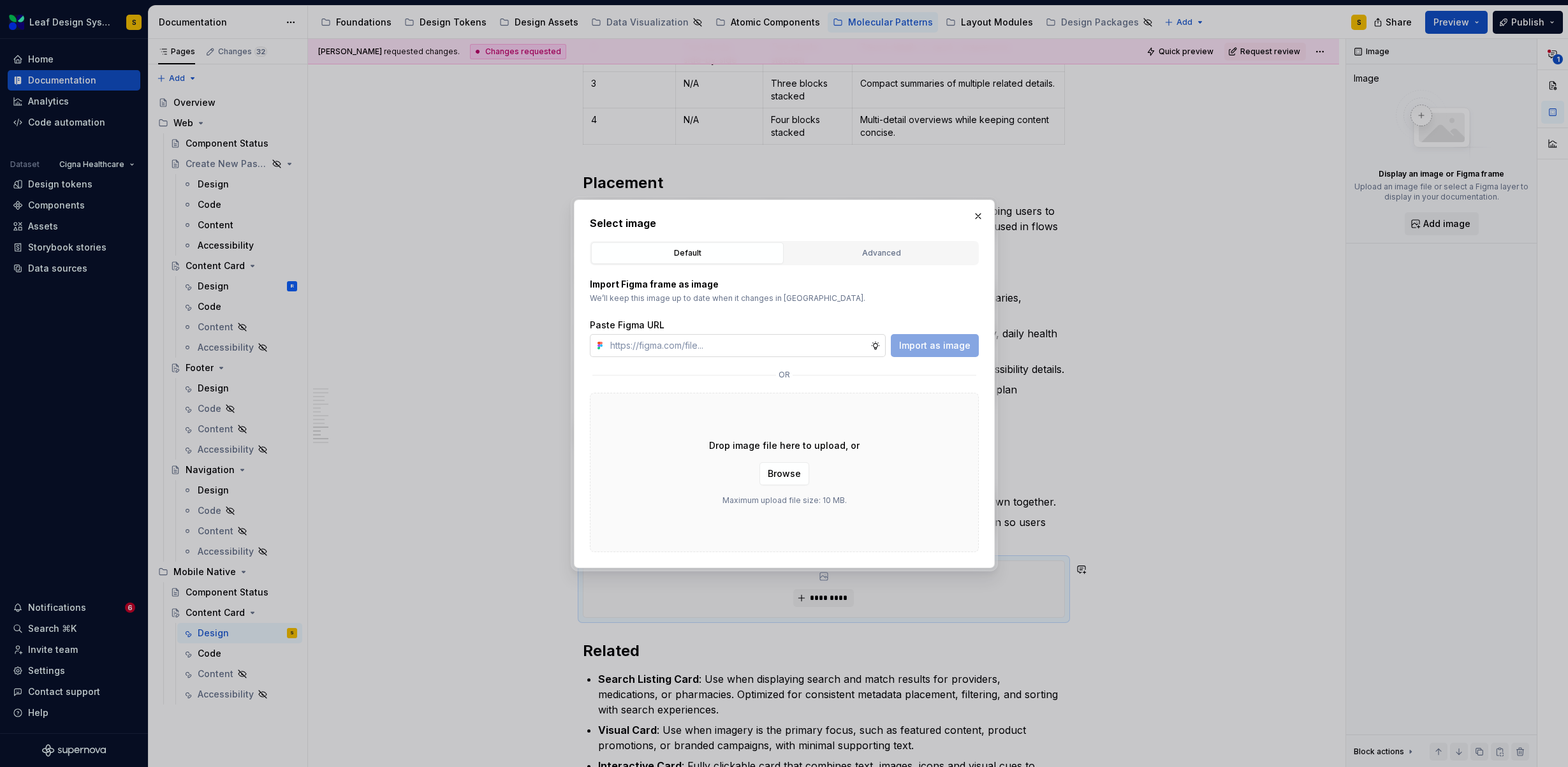
click at [788, 351] on input "text" at bounding box center [738, 345] width 266 height 23
type textarea "*"
type input "https://www.figma.com/design/R5FNMiBYdBSXRtfBEXZGMx/Design-Documentation-Assets…"
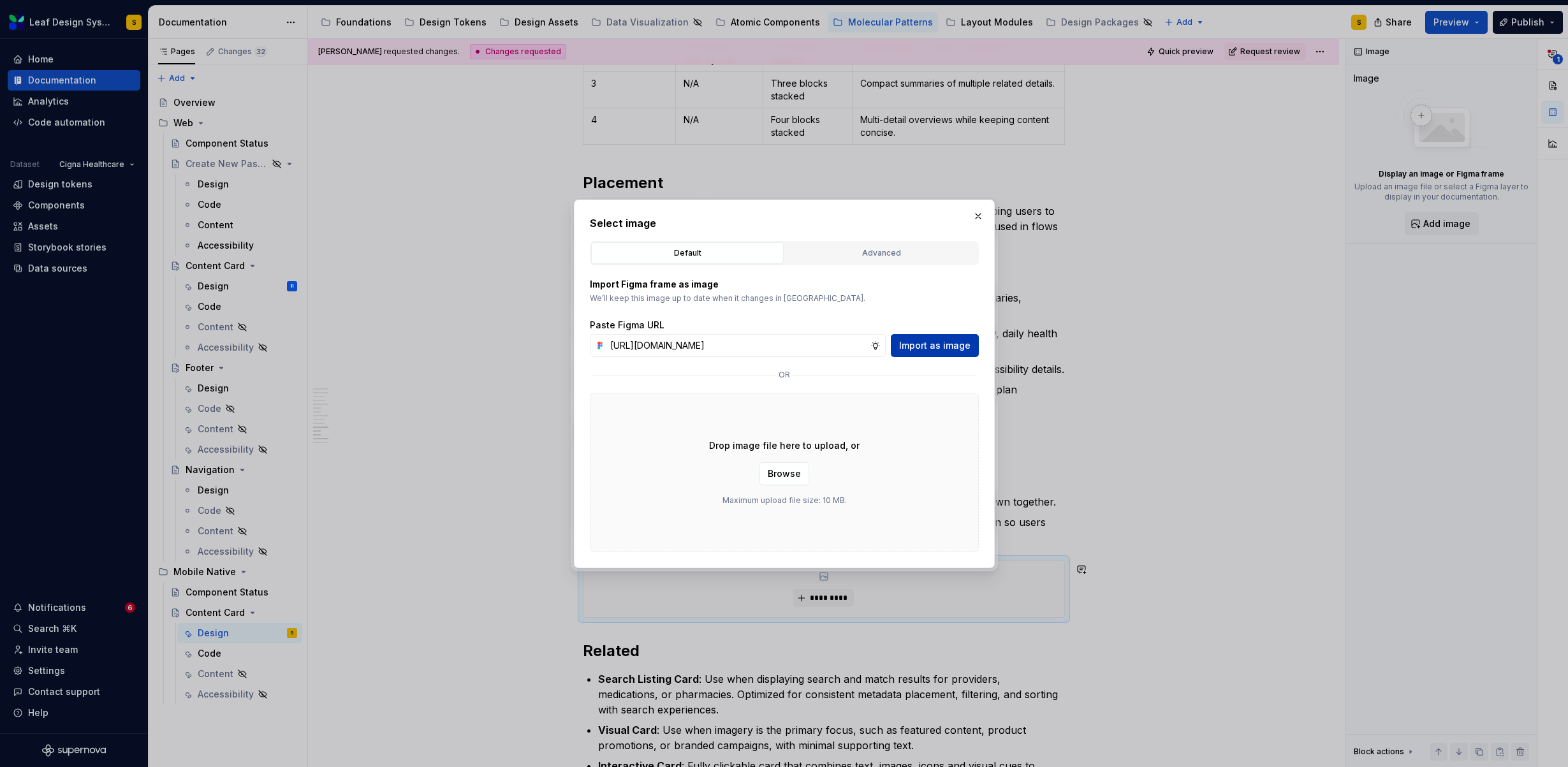
click at [942, 347] on span "Import as image" at bounding box center [934, 345] width 71 height 12
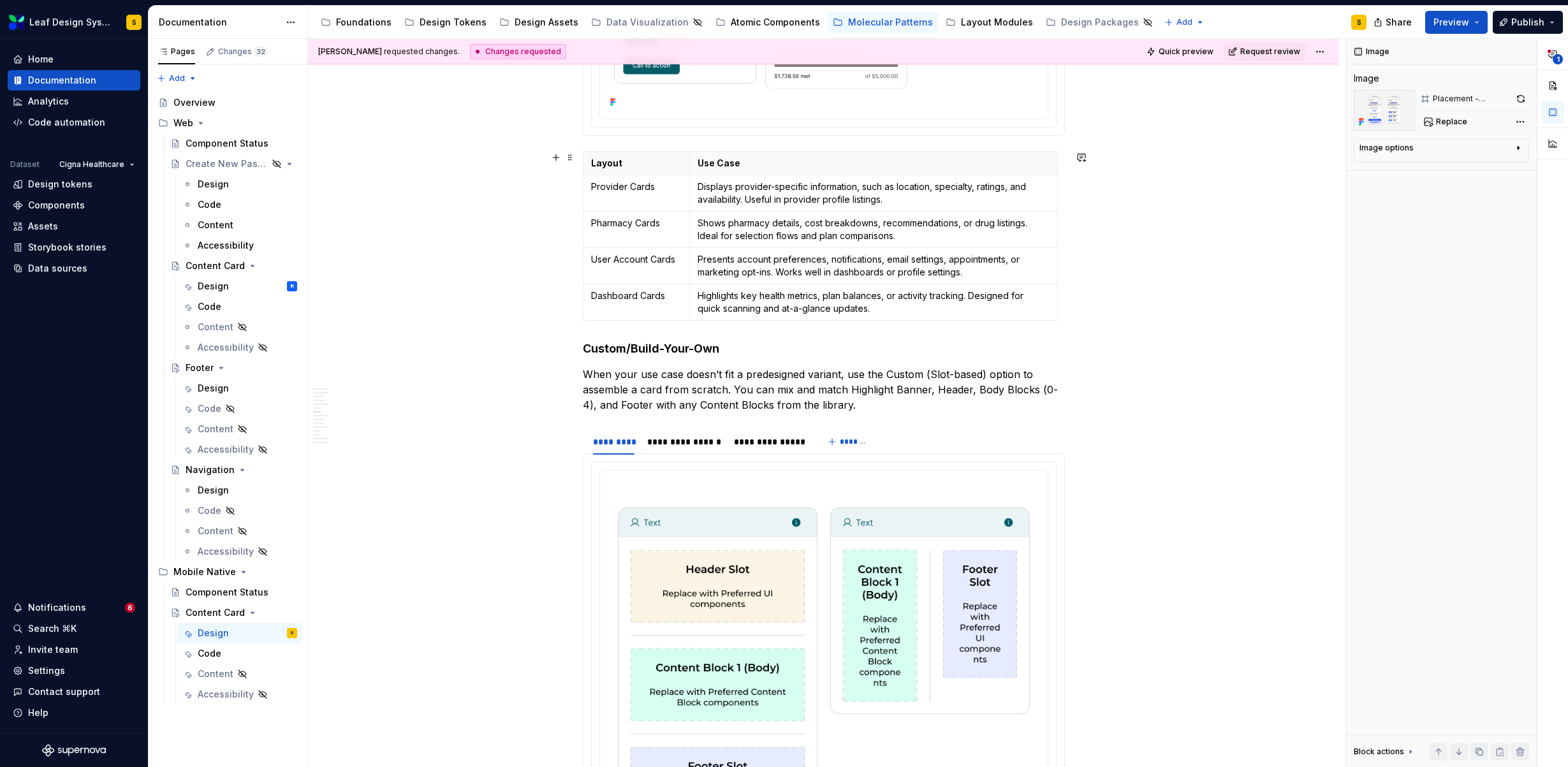
scroll to position [4162, 0]
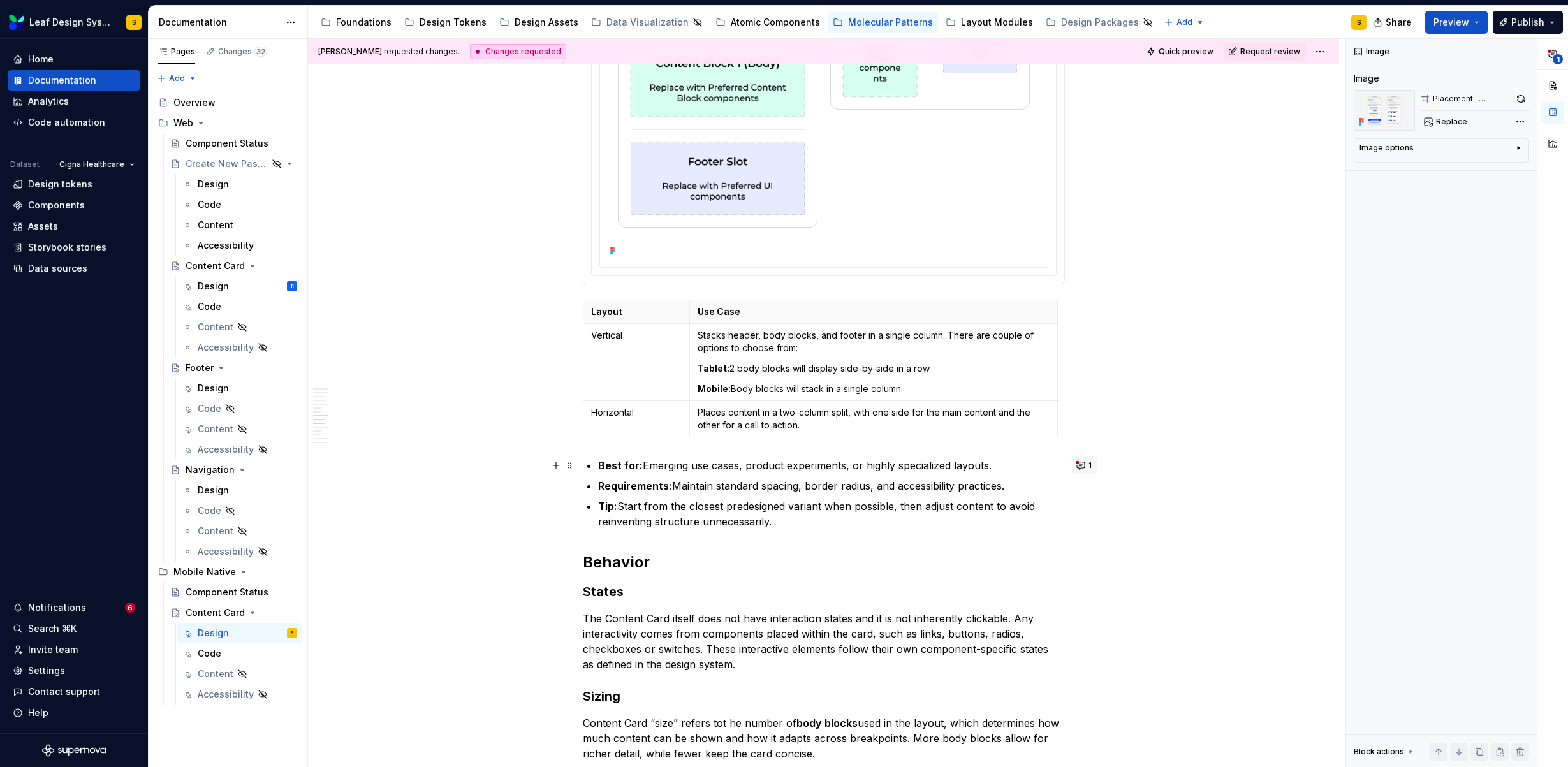
click at [1086, 467] on button "1" at bounding box center [1084, 465] width 25 height 18
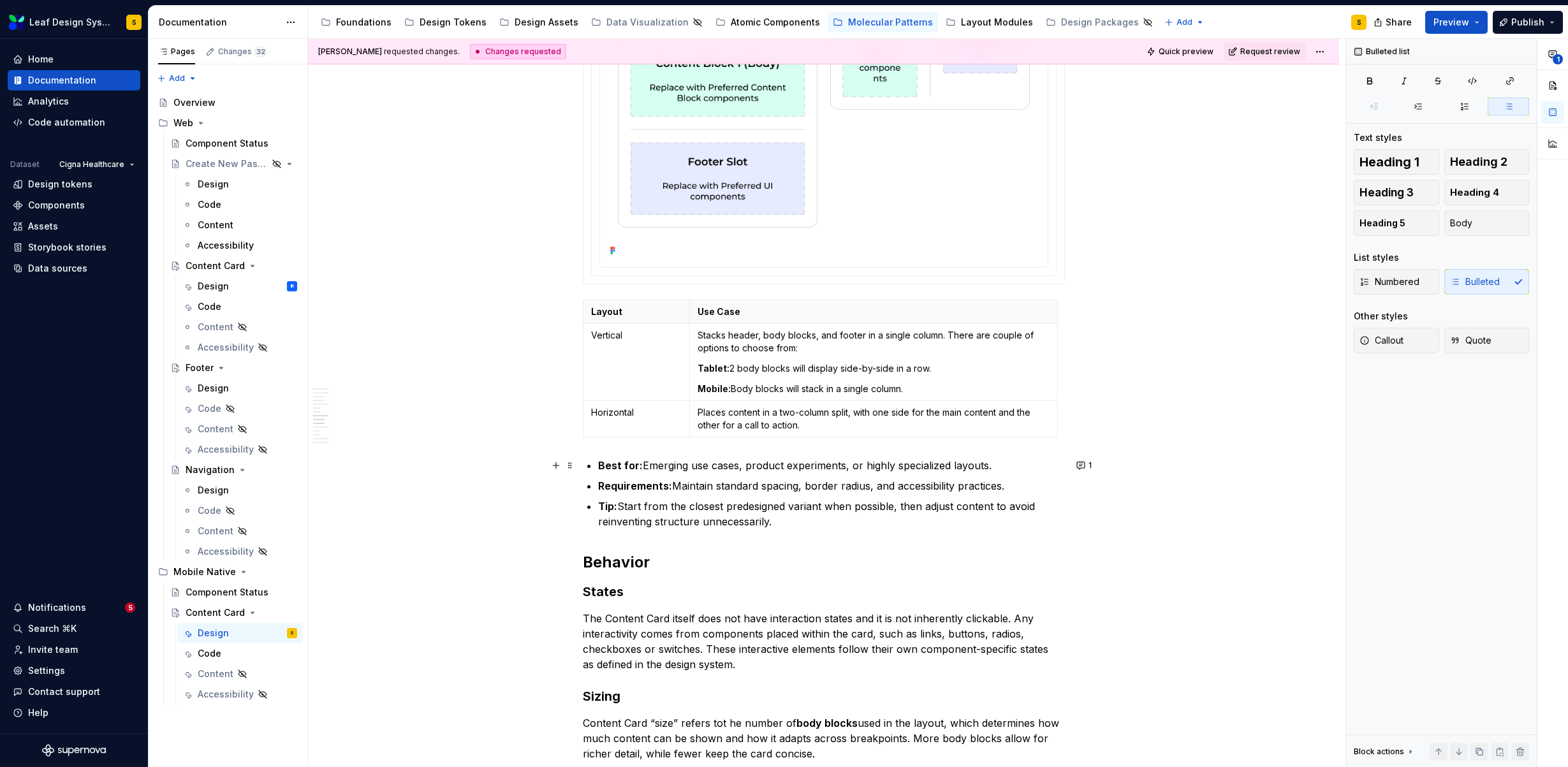
click at [732, 522] on p "Tip: Start from the closest predesigned variant when possible, then adjust cont…" at bounding box center [831, 514] width 467 height 30
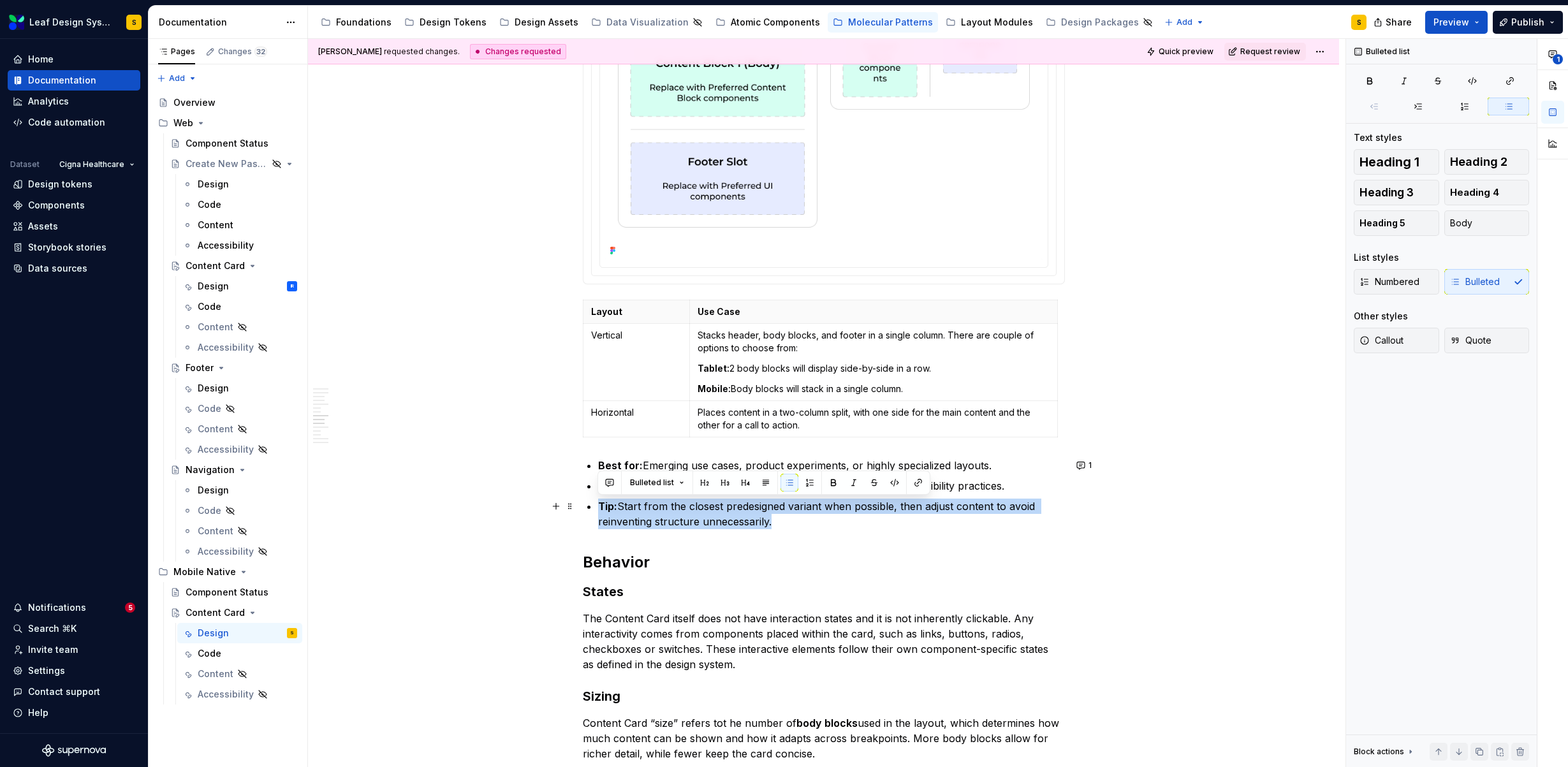
drag, startPoint x: 793, startPoint y: 523, endPoint x: 581, endPoint y: 508, distance: 212.5
copy p "Tip: Start from the closest predesigned variant when possible, then adjust cont…"
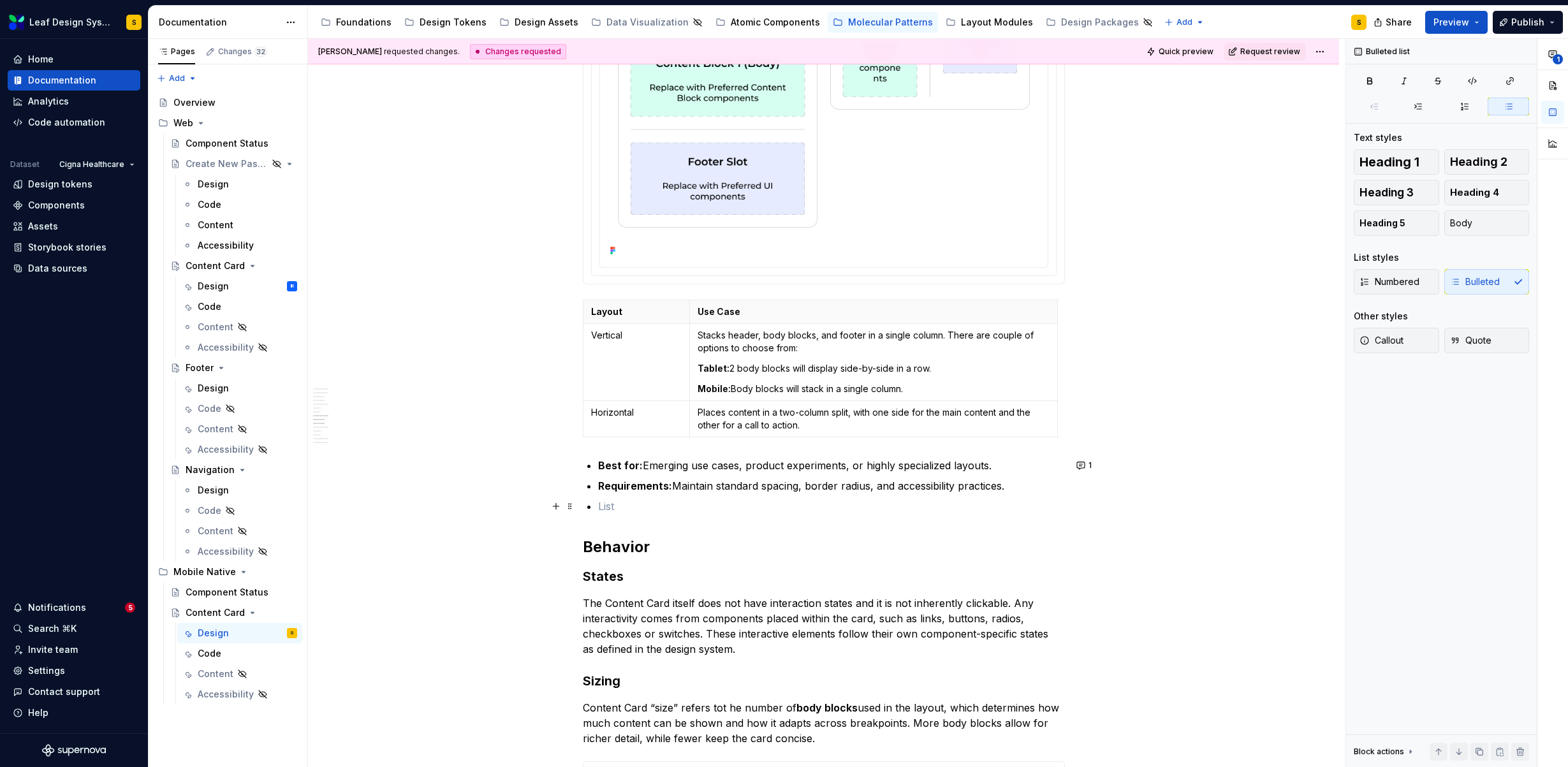
click at [661, 509] on p at bounding box center [831, 506] width 467 height 15
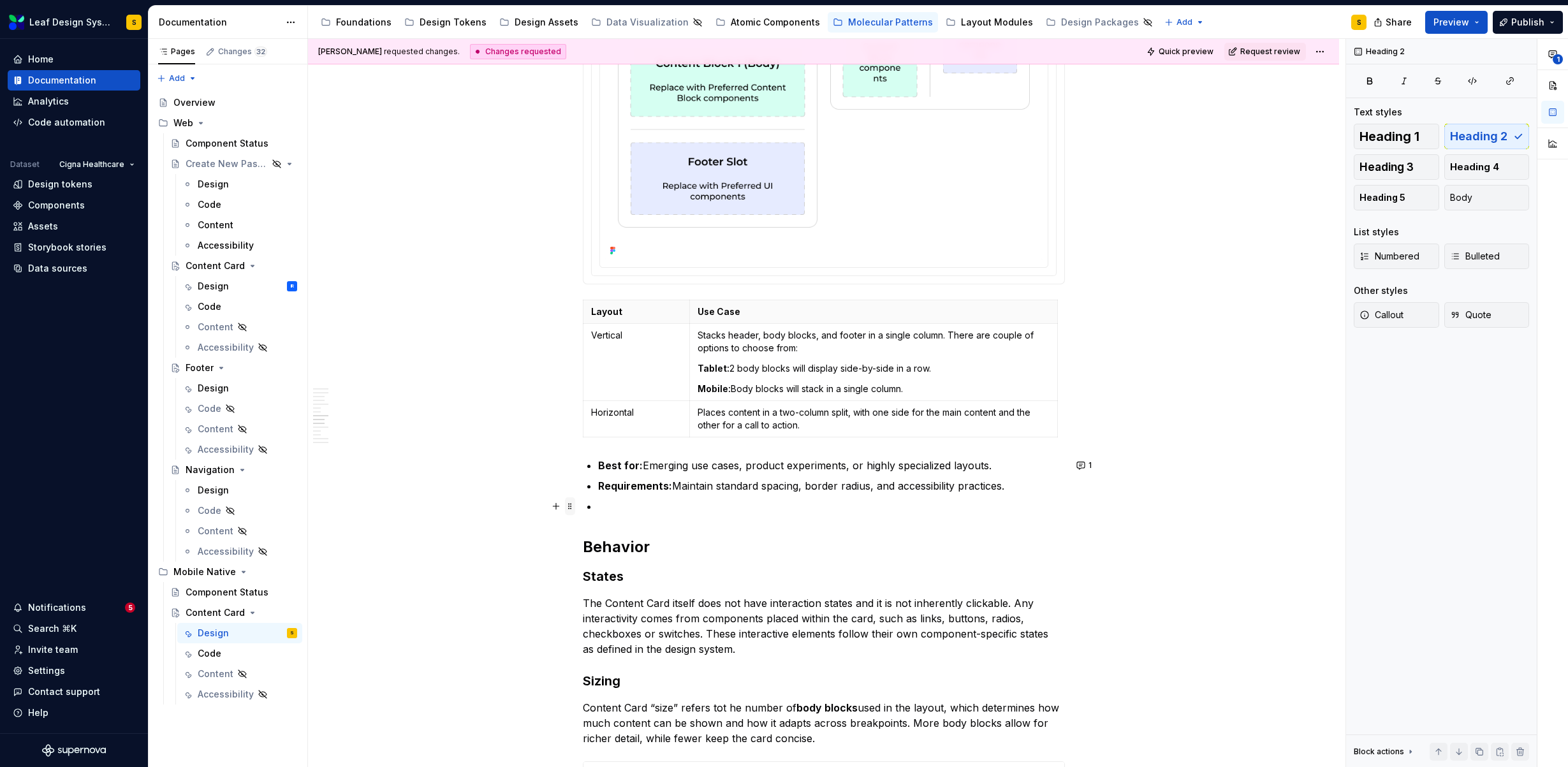
click at [568, 507] on span at bounding box center [569, 505] width 10 height 18
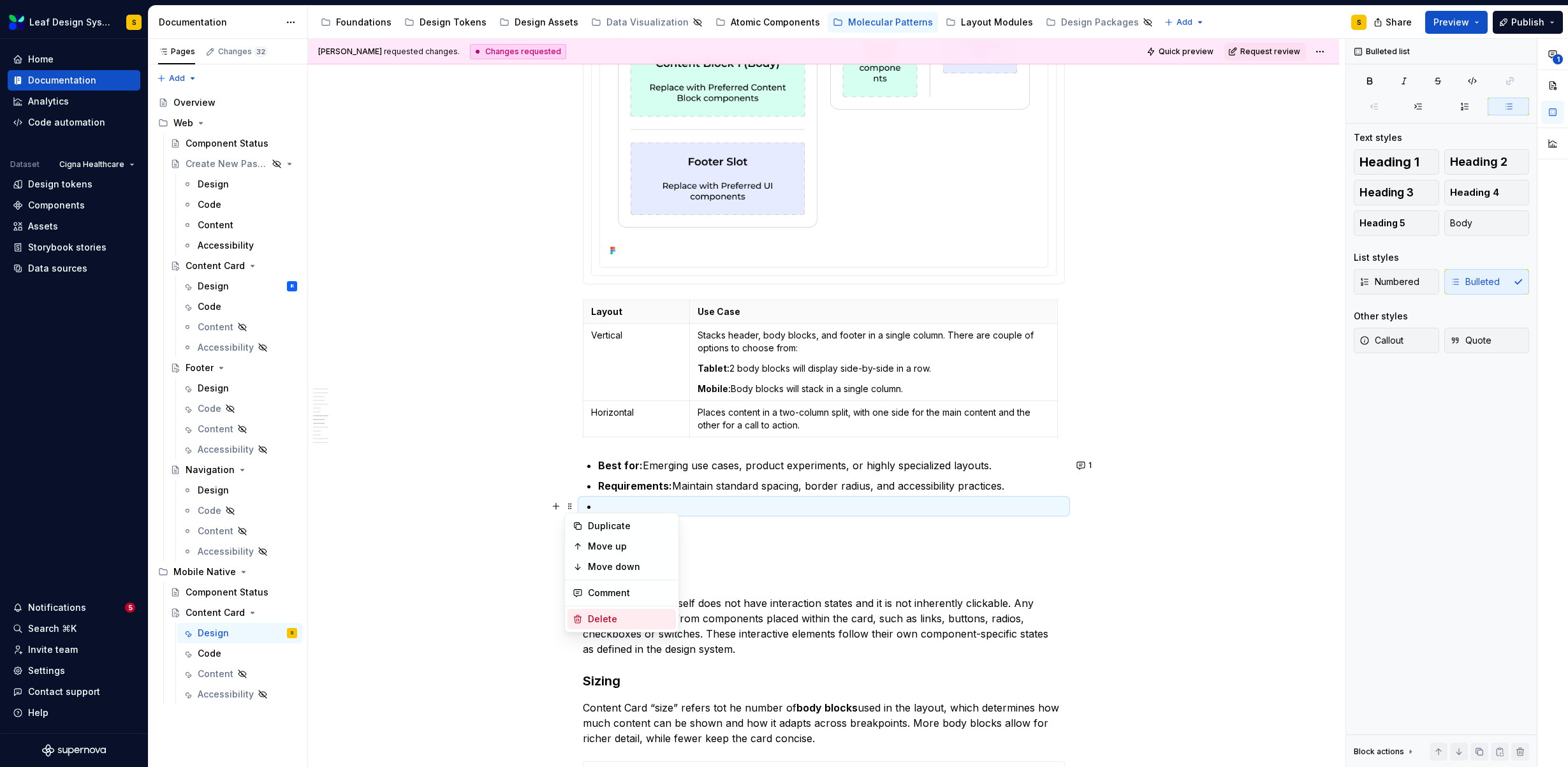
click at [603, 622] on div "Delete" at bounding box center [629, 618] width 83 height 12
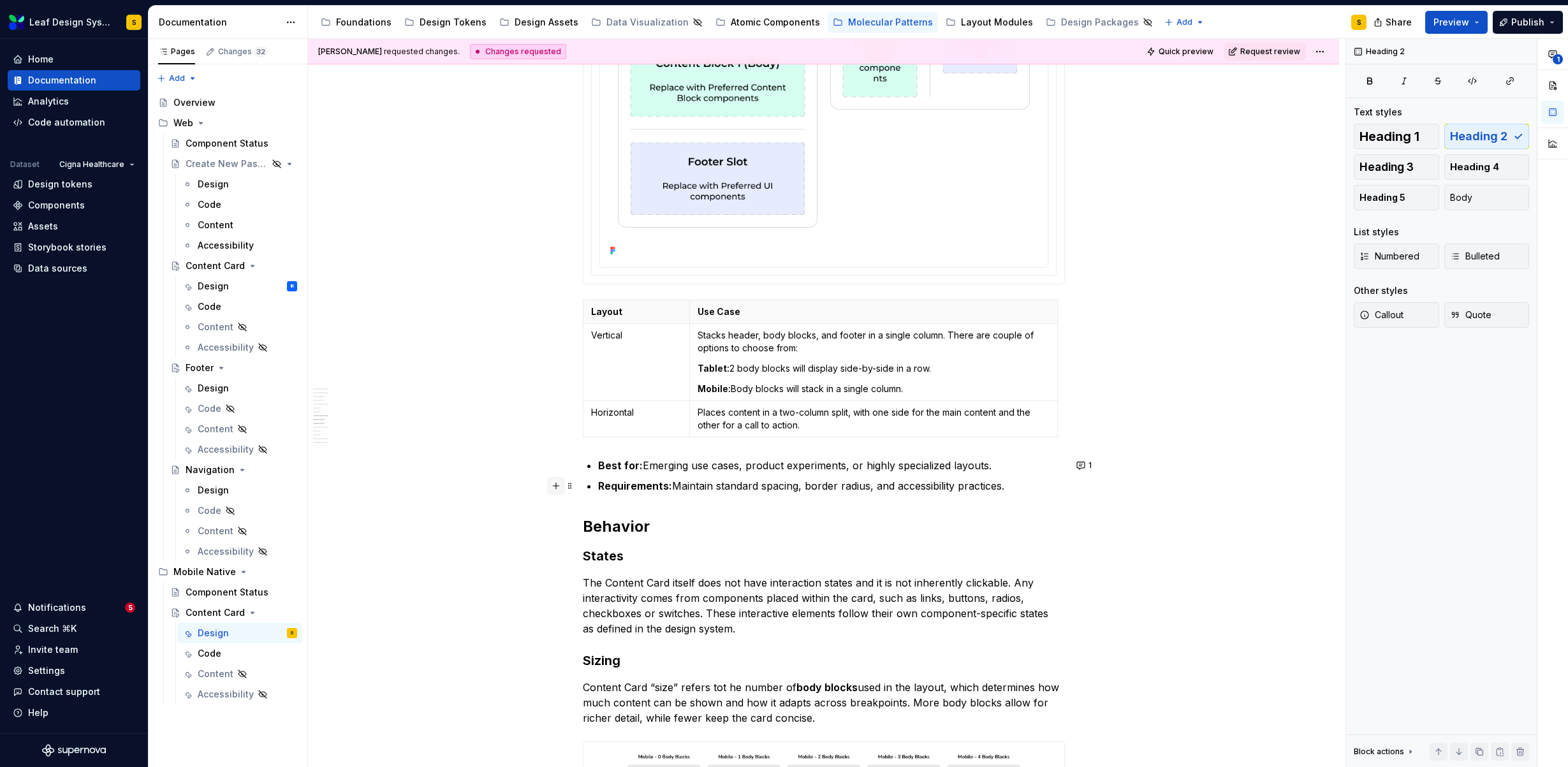
click at [556, 485] on button "button" at bounding box center [556, 485] width 18 height 18
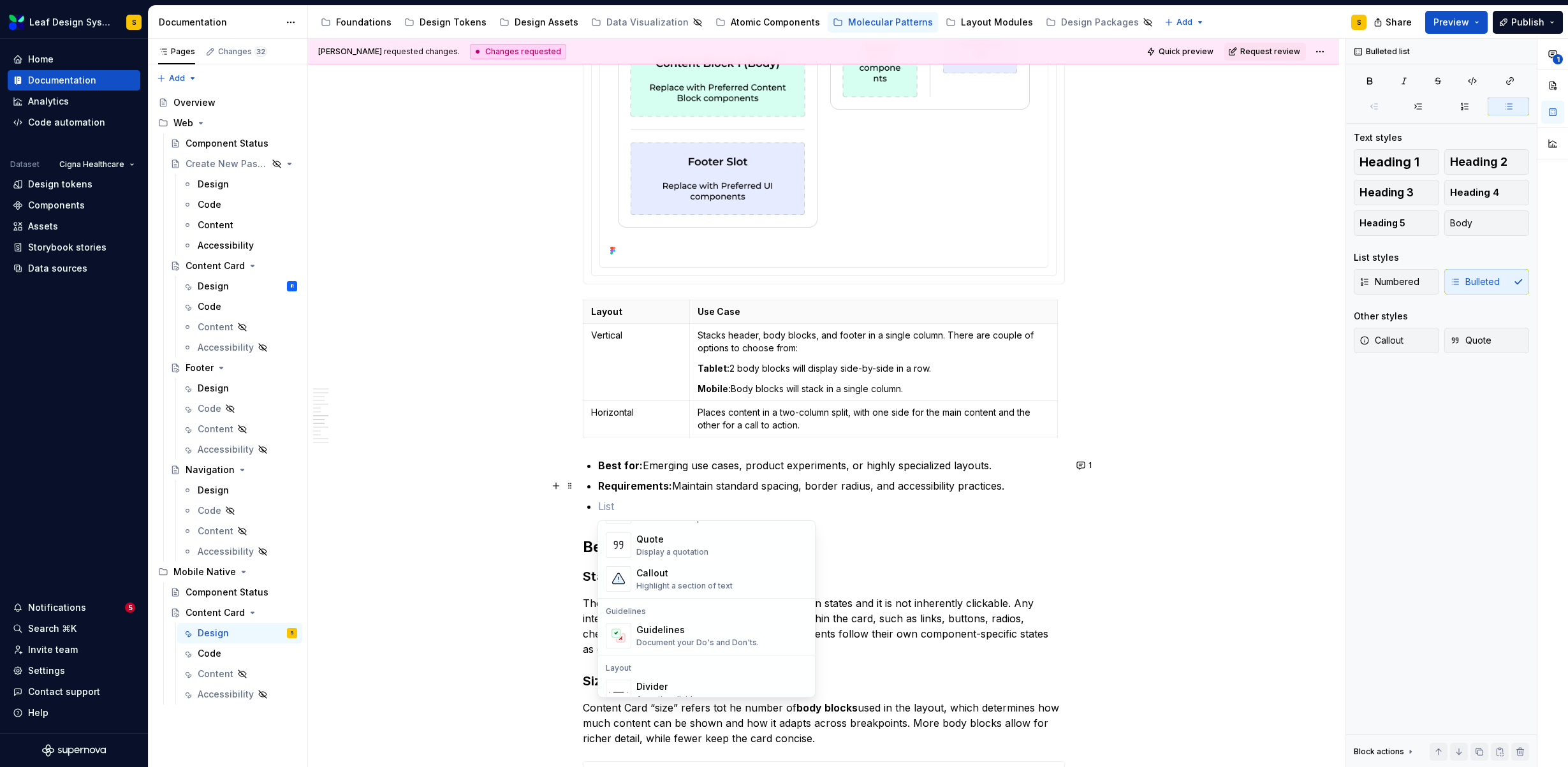
scroll to position [280, 0]
click at [706, 586] on div "Highlight a section of text" at bounding box center [684, 589] width 96 height 10
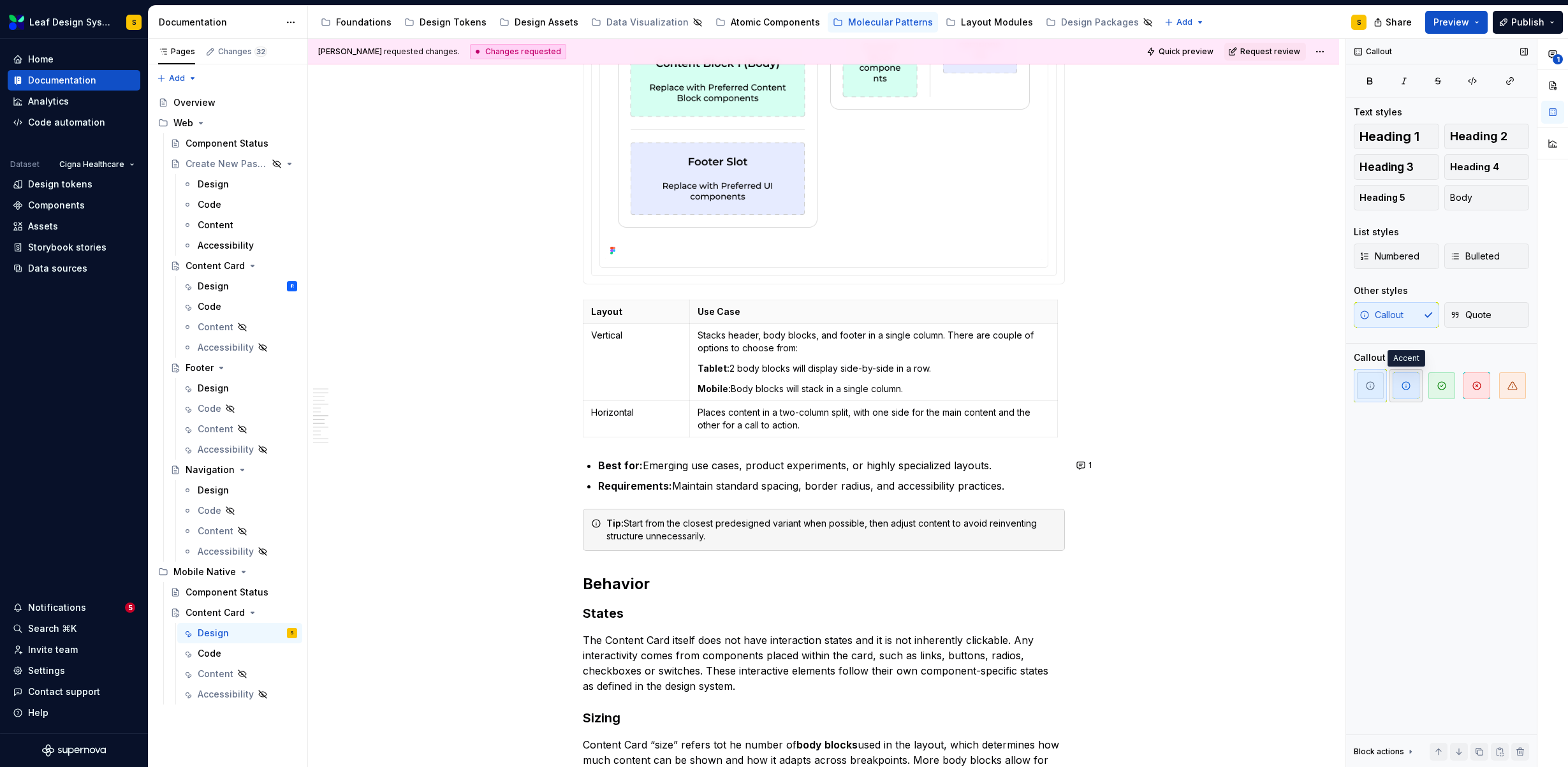
click at [1411, 386] on span "button" at bounding box center [1406, 386] width 27 height 27
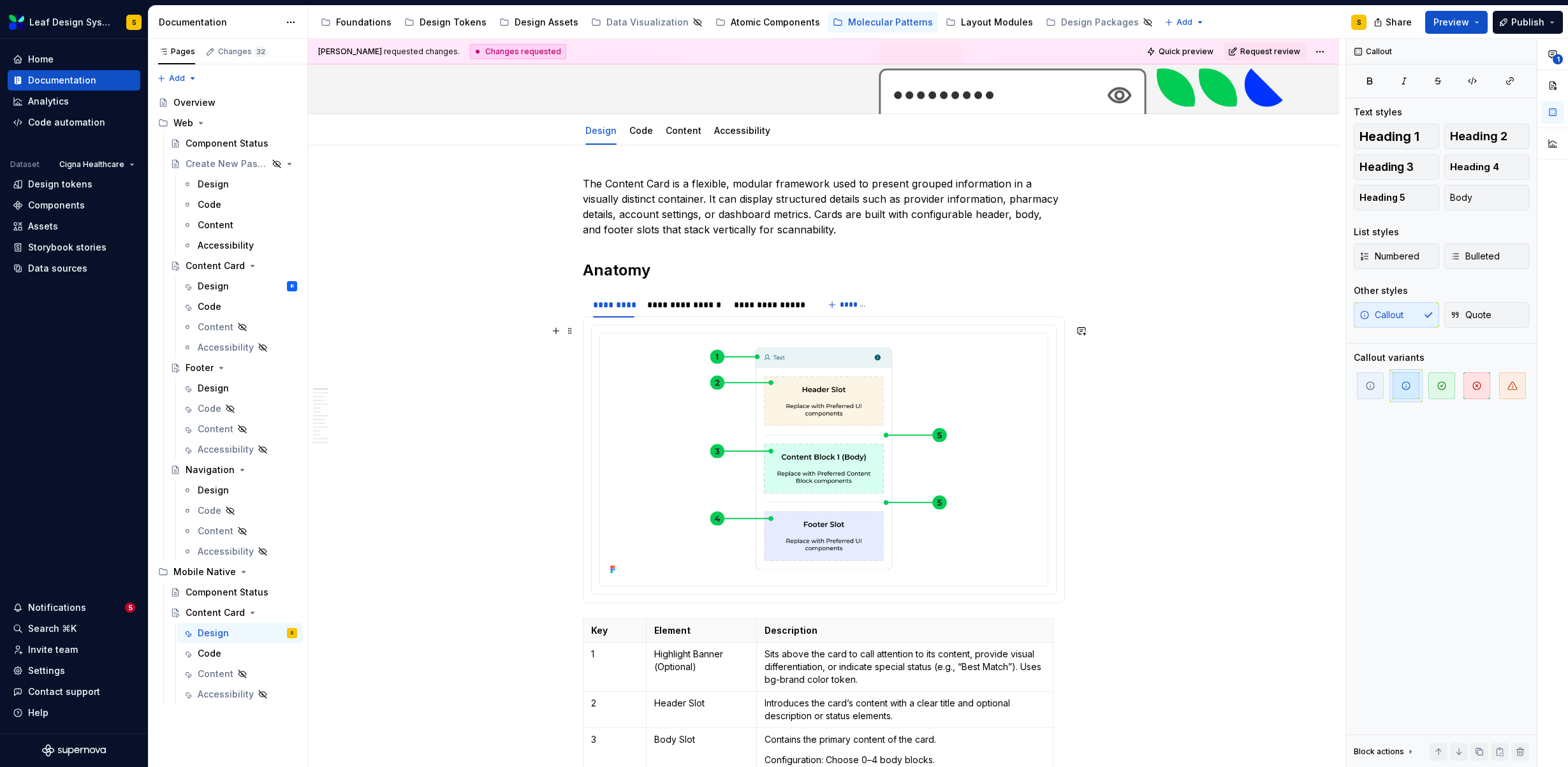
scroll to position [0, 0]
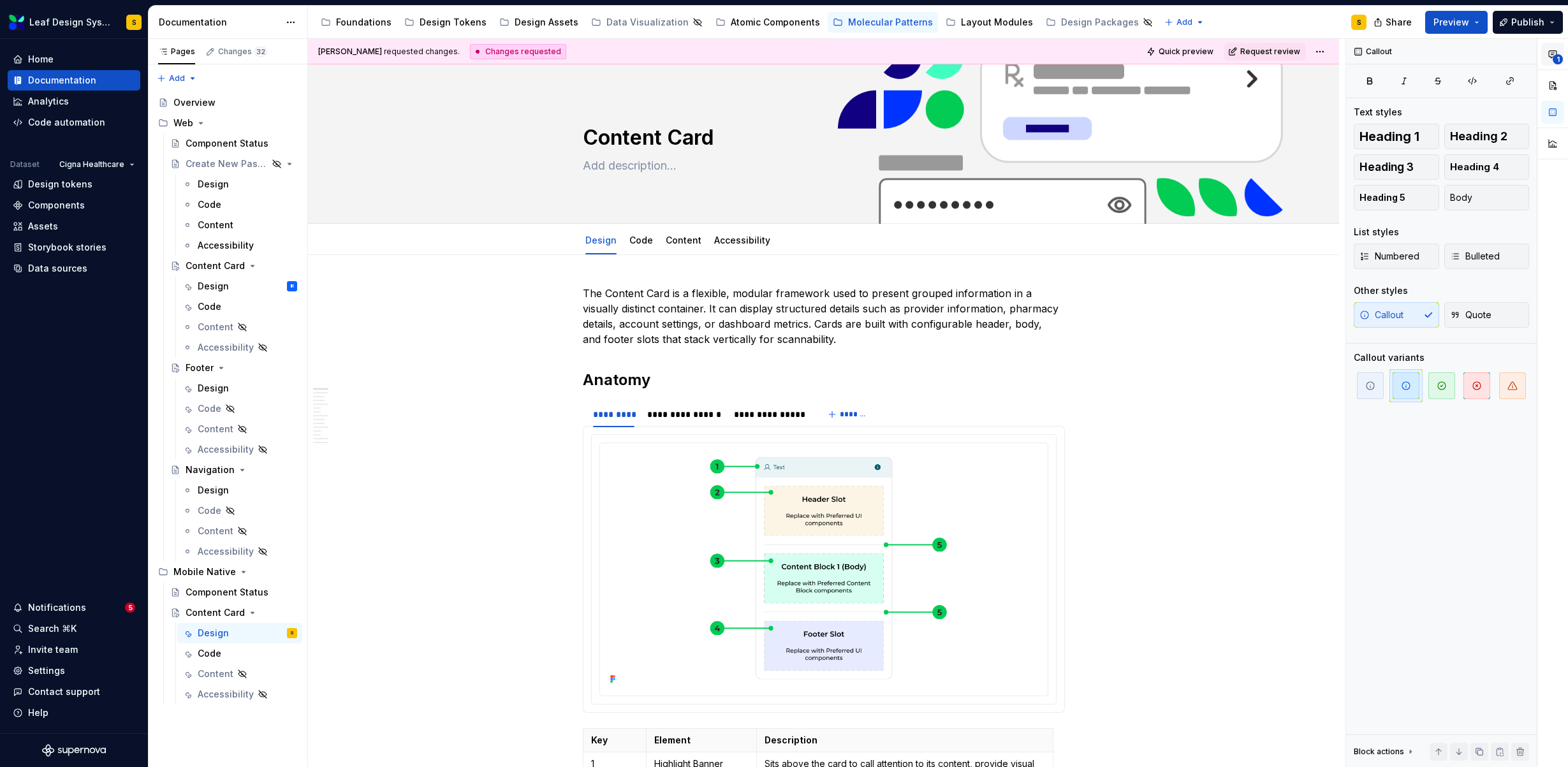
click at [1556, 51] on icon "button" at bounding box center [1552, 54] width 10 height 10
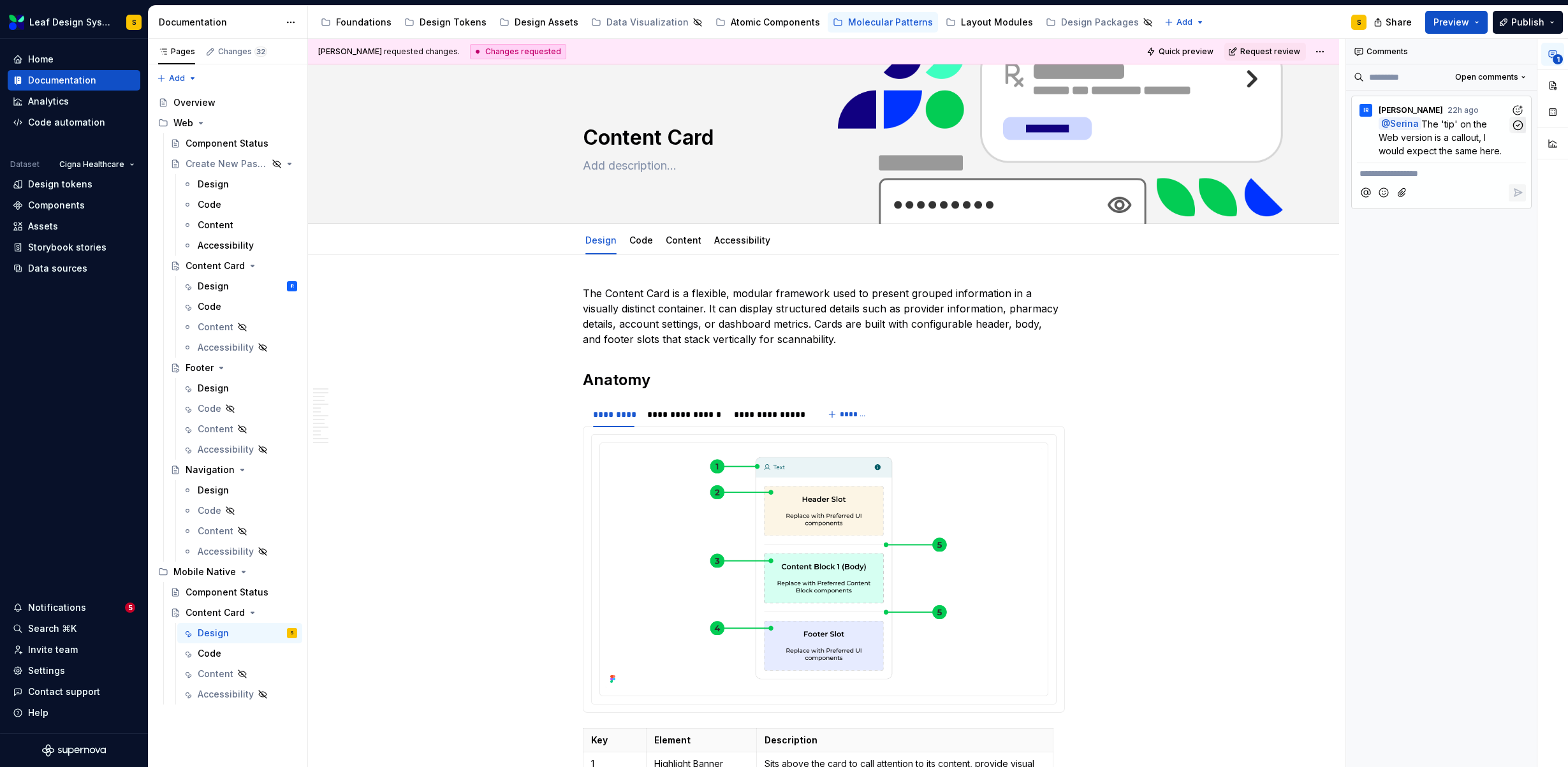
scroll to position [3888, 0]
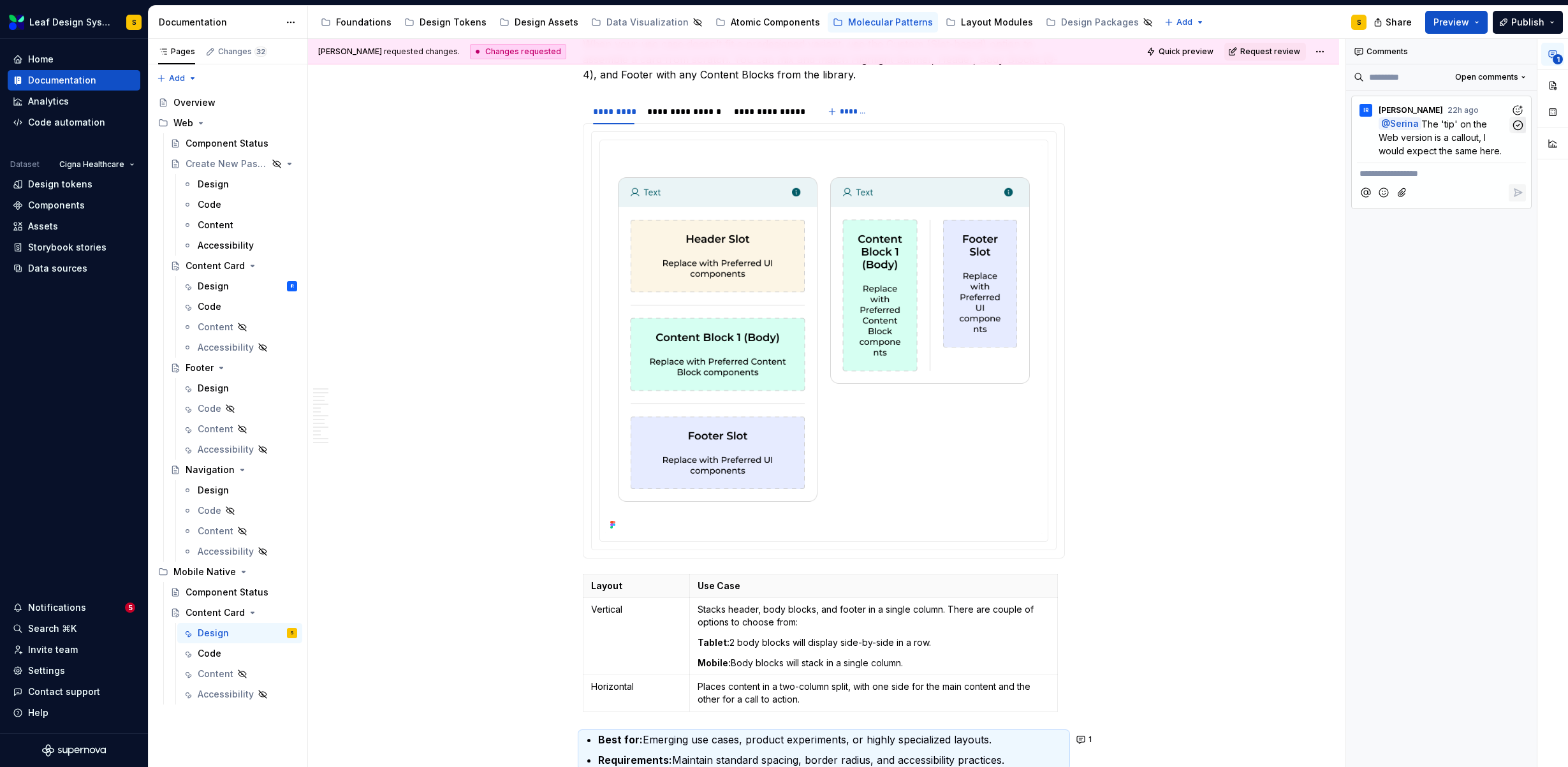
click at [1518, 125] on icon "button" at bounding box center [1518, 125] width 12 height 12
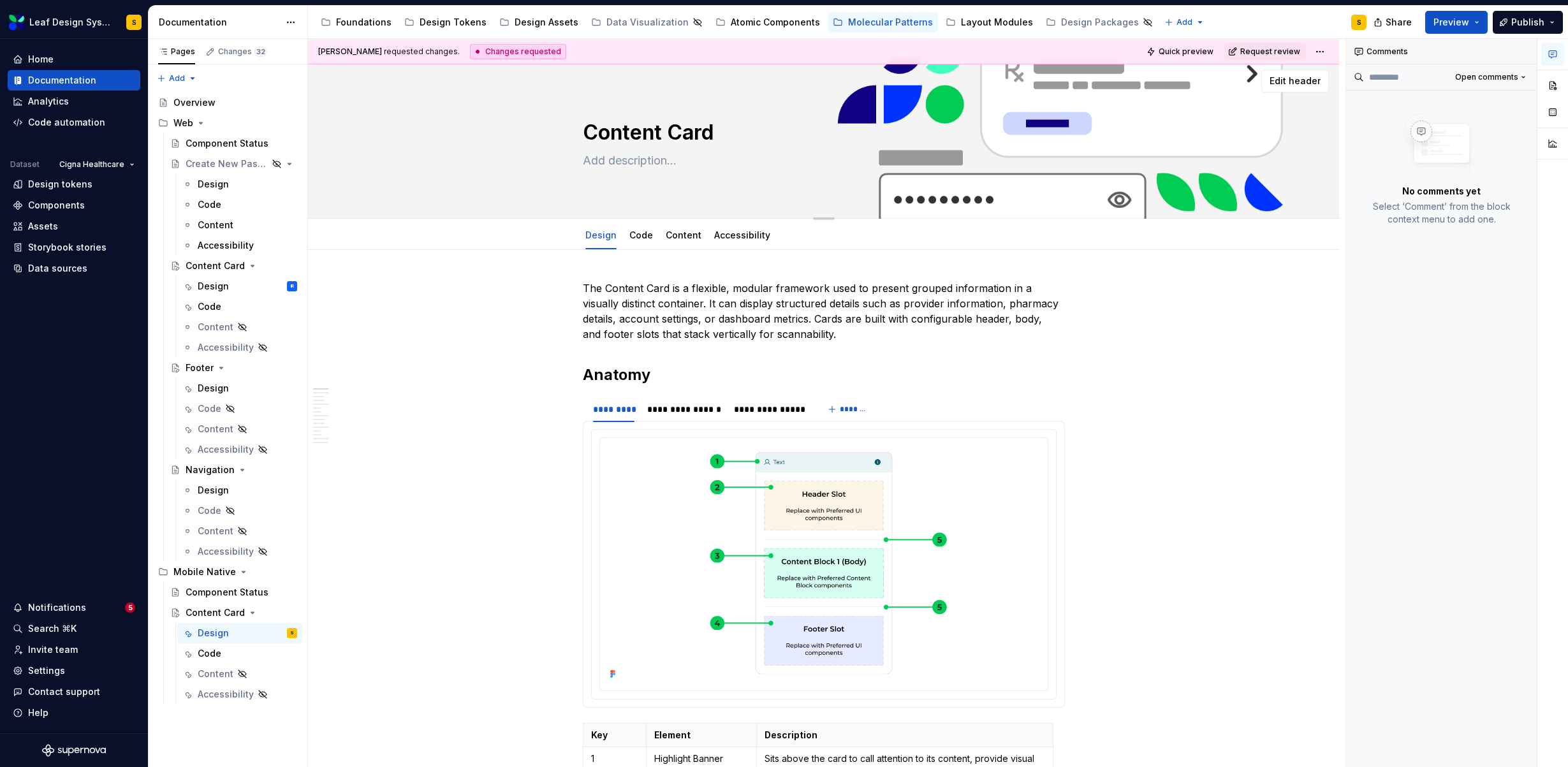
scroll to position [0, 0]
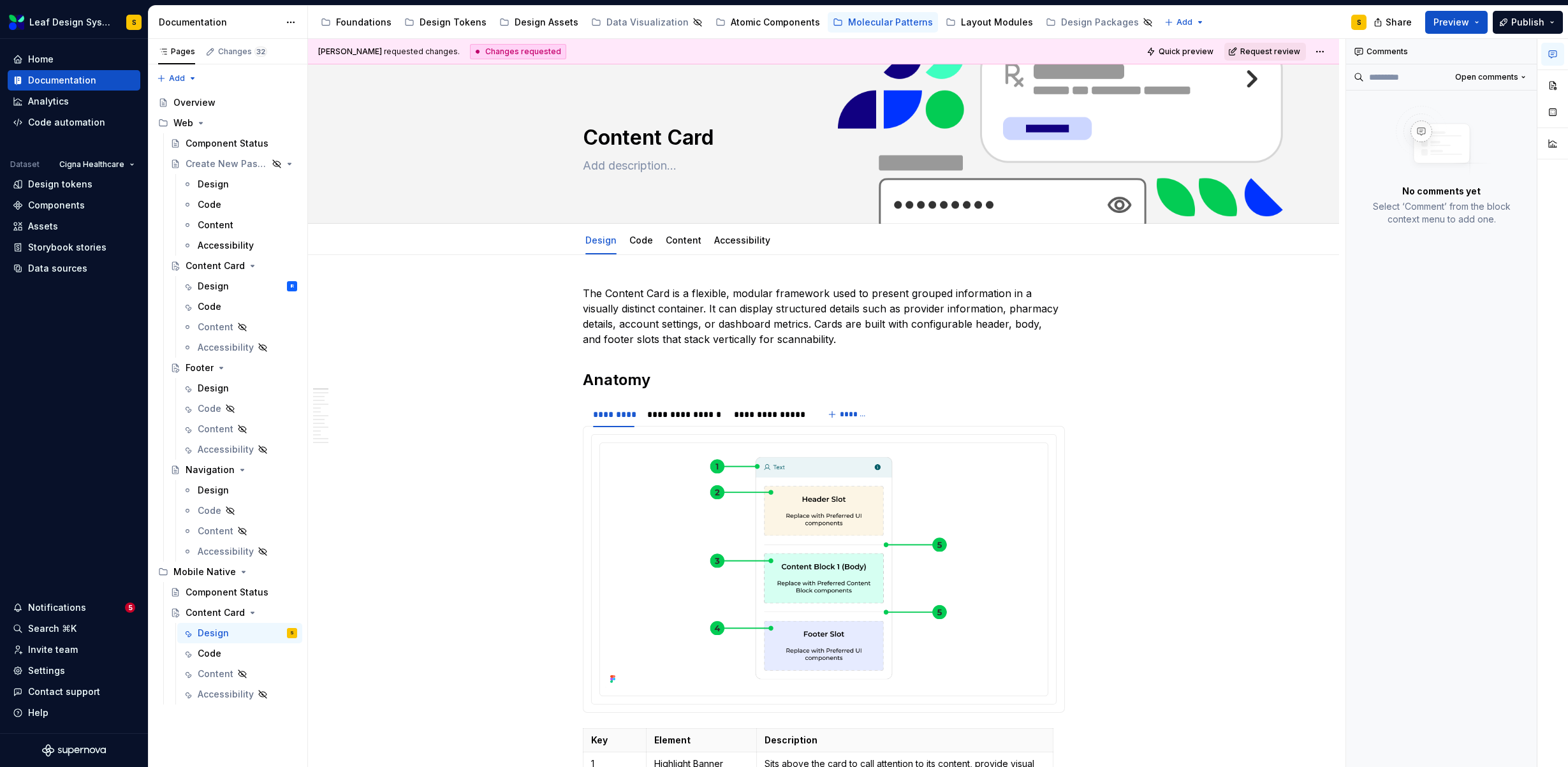
click at [1258, 50] on span "Request review" at bounding box center [1269, 51] width 60 height 10
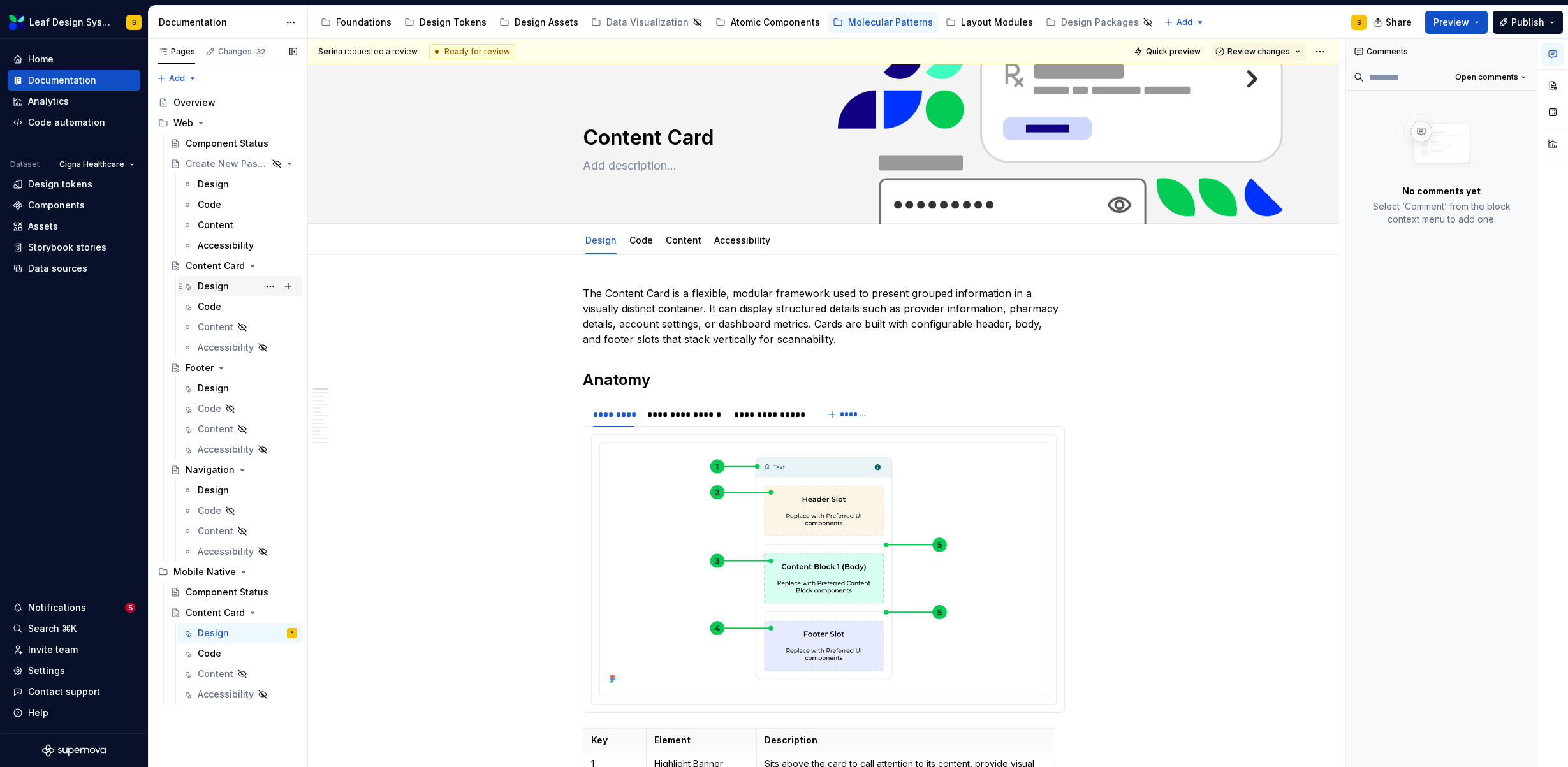
click at [219, 286] on div "Design" at bounding box center [212, 285] width 31 height 12
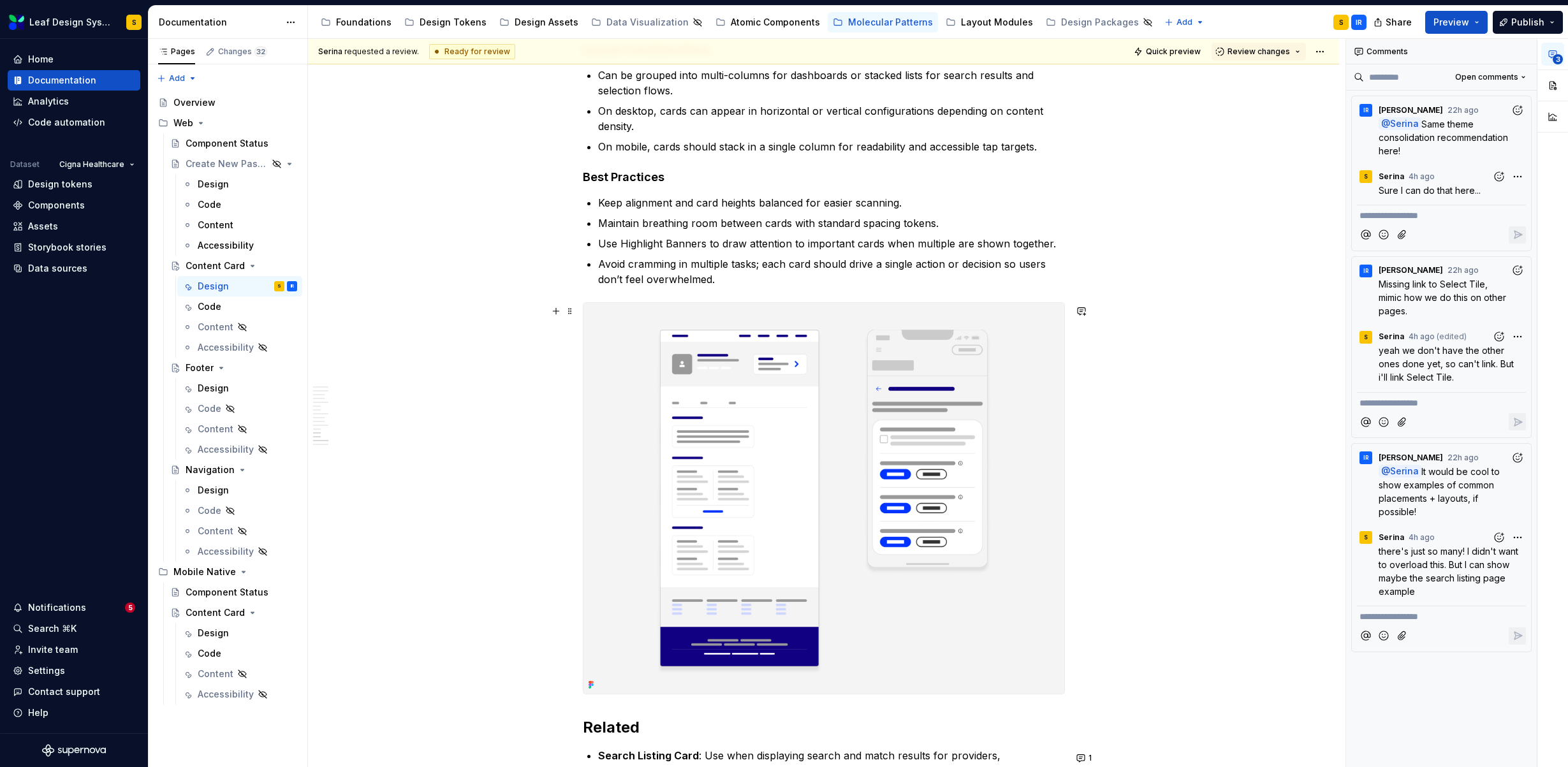
scroll to position [7258, 0]
click at [1520, 281] on icon "button" at bounding box center [1518, 284] width 12 height 12
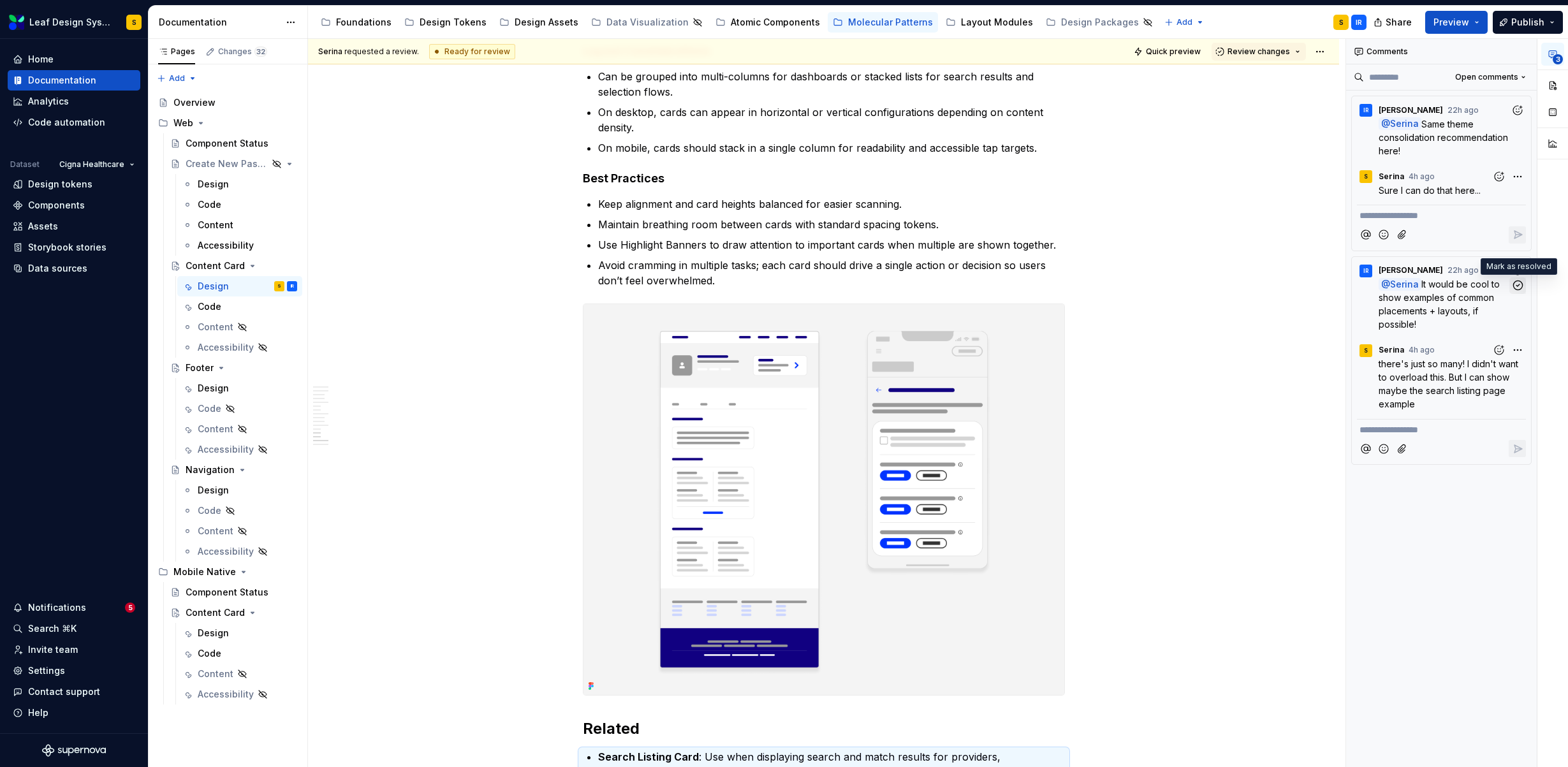
click at [1516, 286] on icon "button" at bounding box center [1518, 284] width 12 height 12
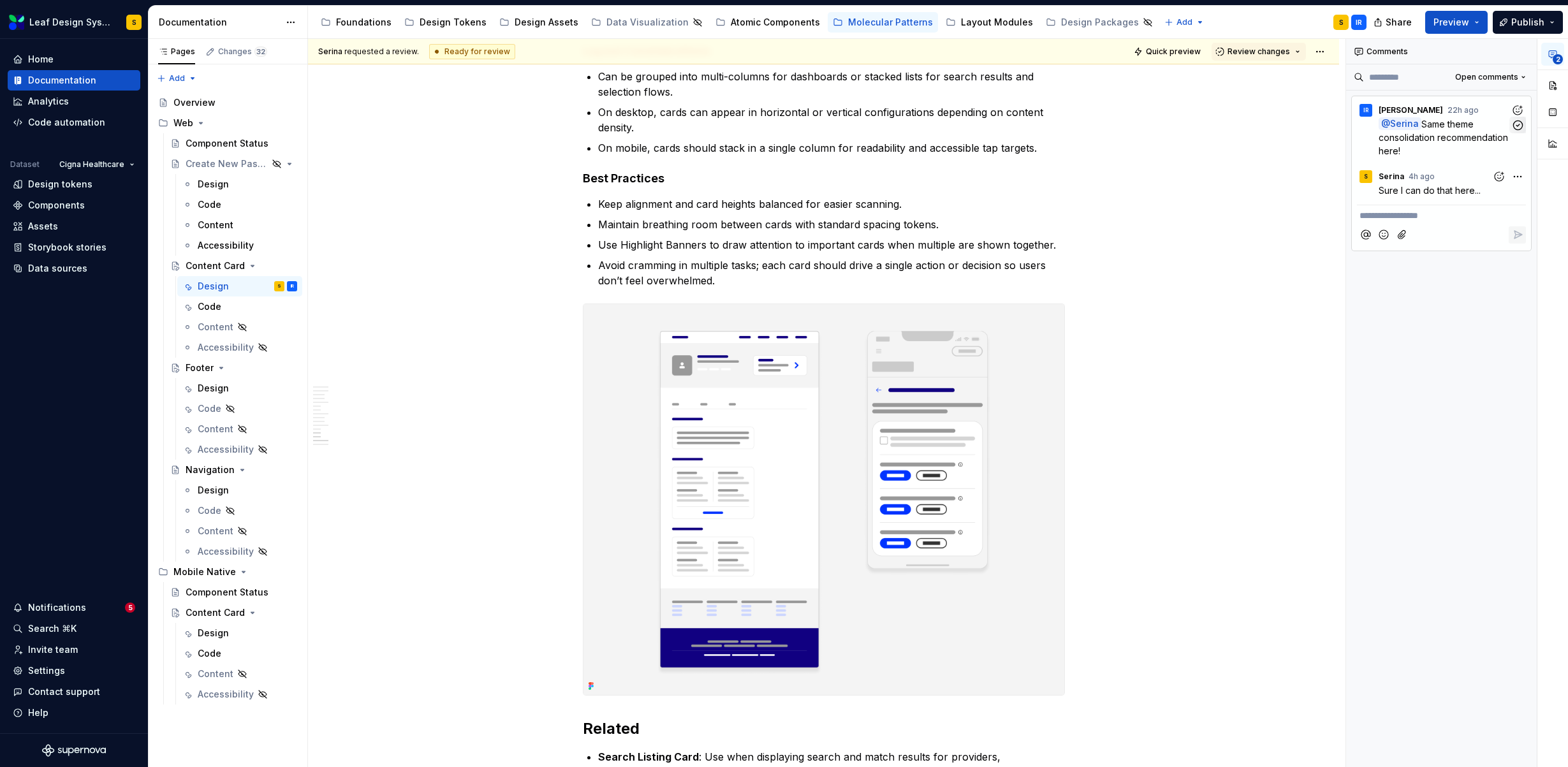
click at [1518, 125] on icon "button" at bounding box center [1517, 124] width 9 height 9
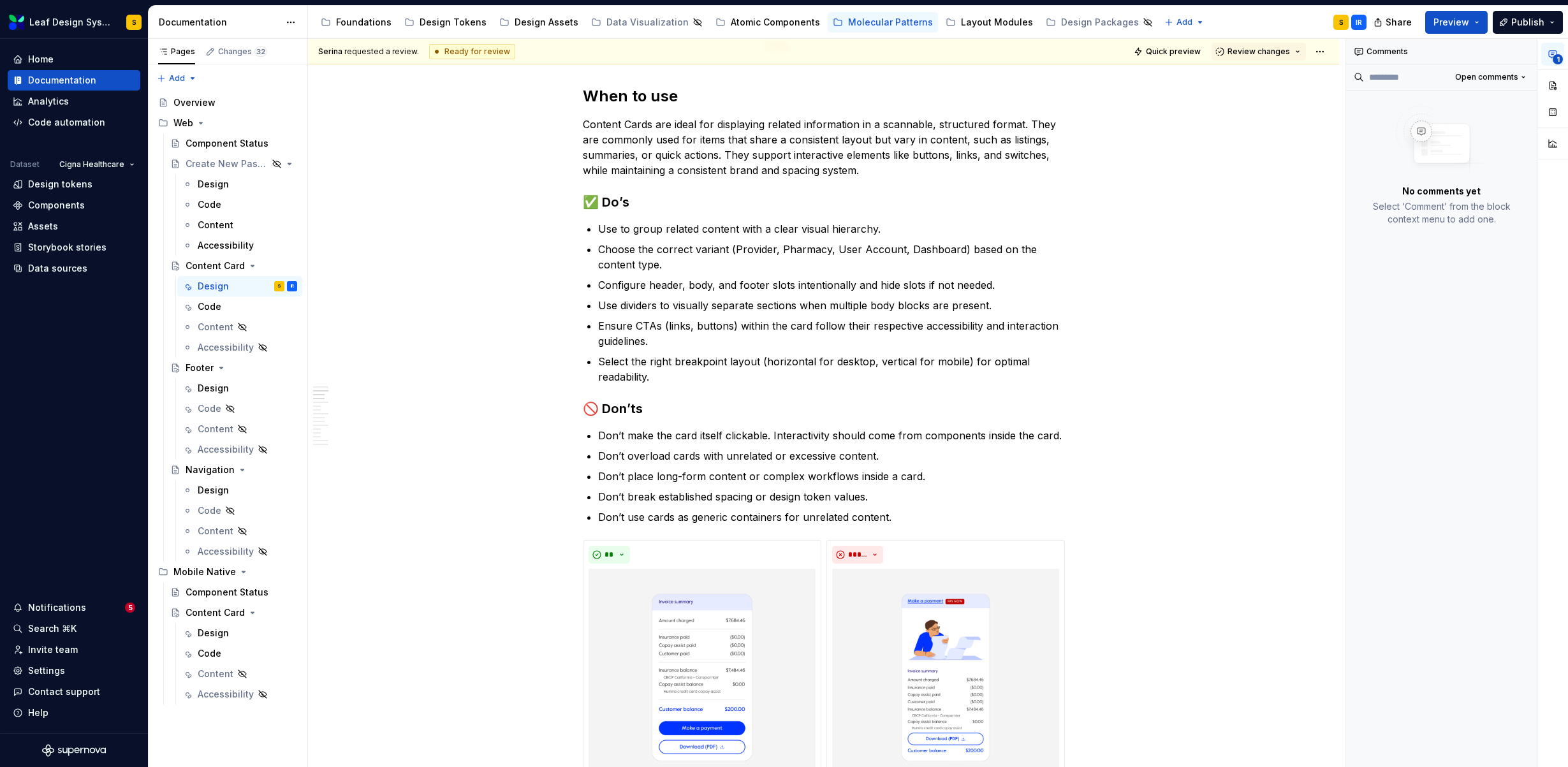
scroll to position [298, 0]
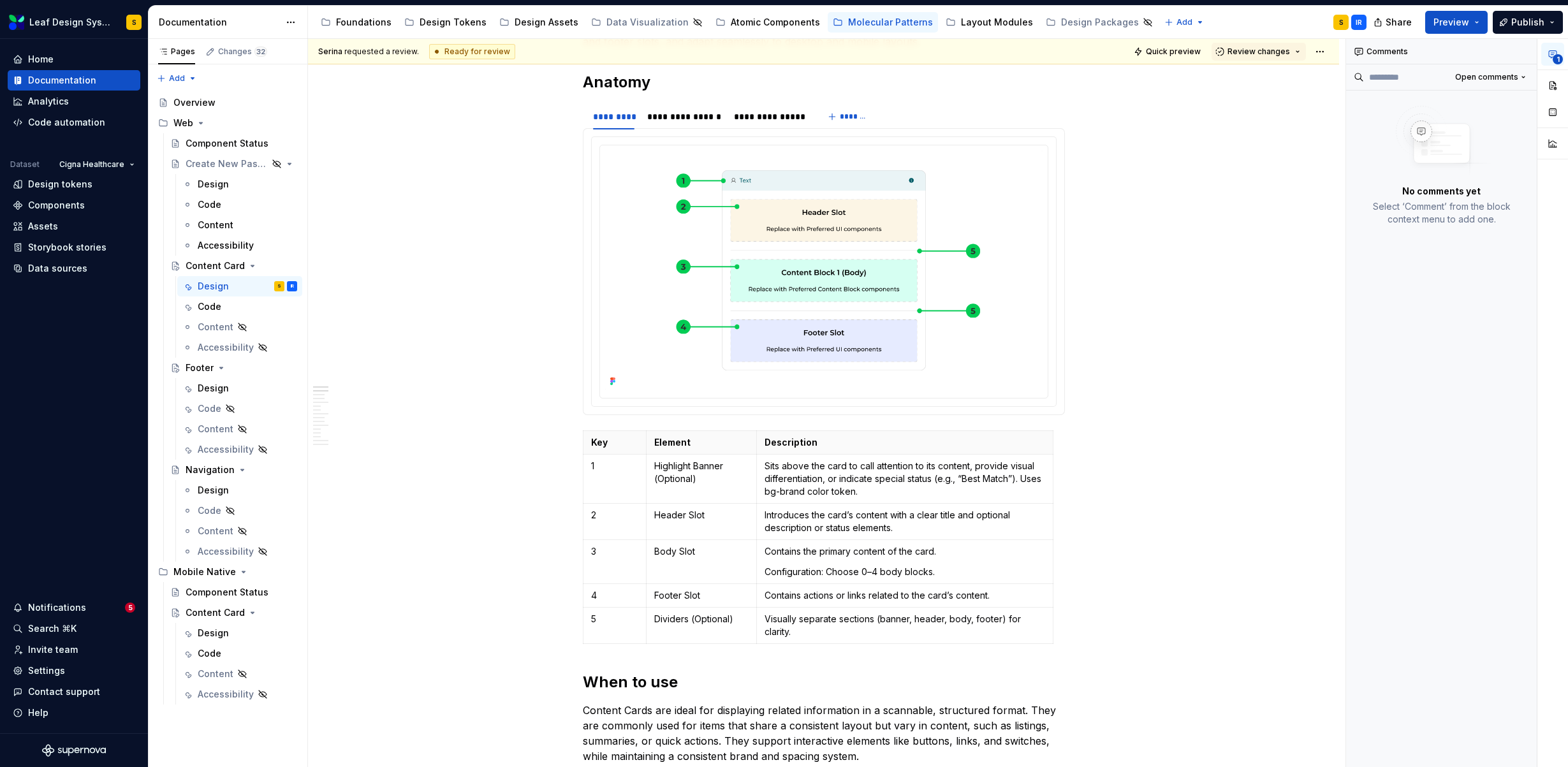
click at [1553, 54] on icon "button" at bounding box center [1553, 54] width 8 height 7
click at [1553, 55] on span "1" at bounding box center [1558, 59] width 10 height 10
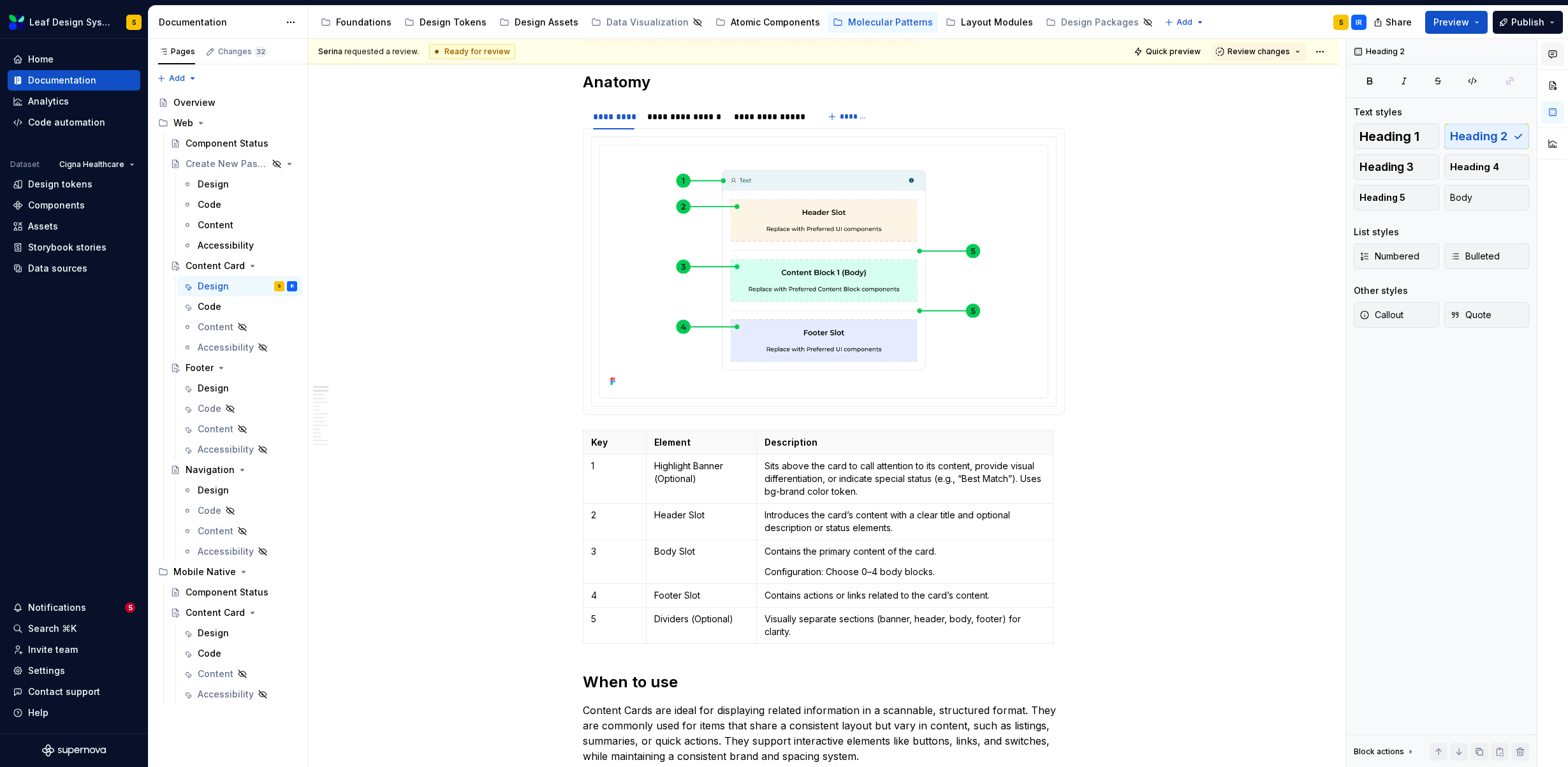
click at [1559, 59] on button "button" at bounding box center [1552, 54] width 23 height 23
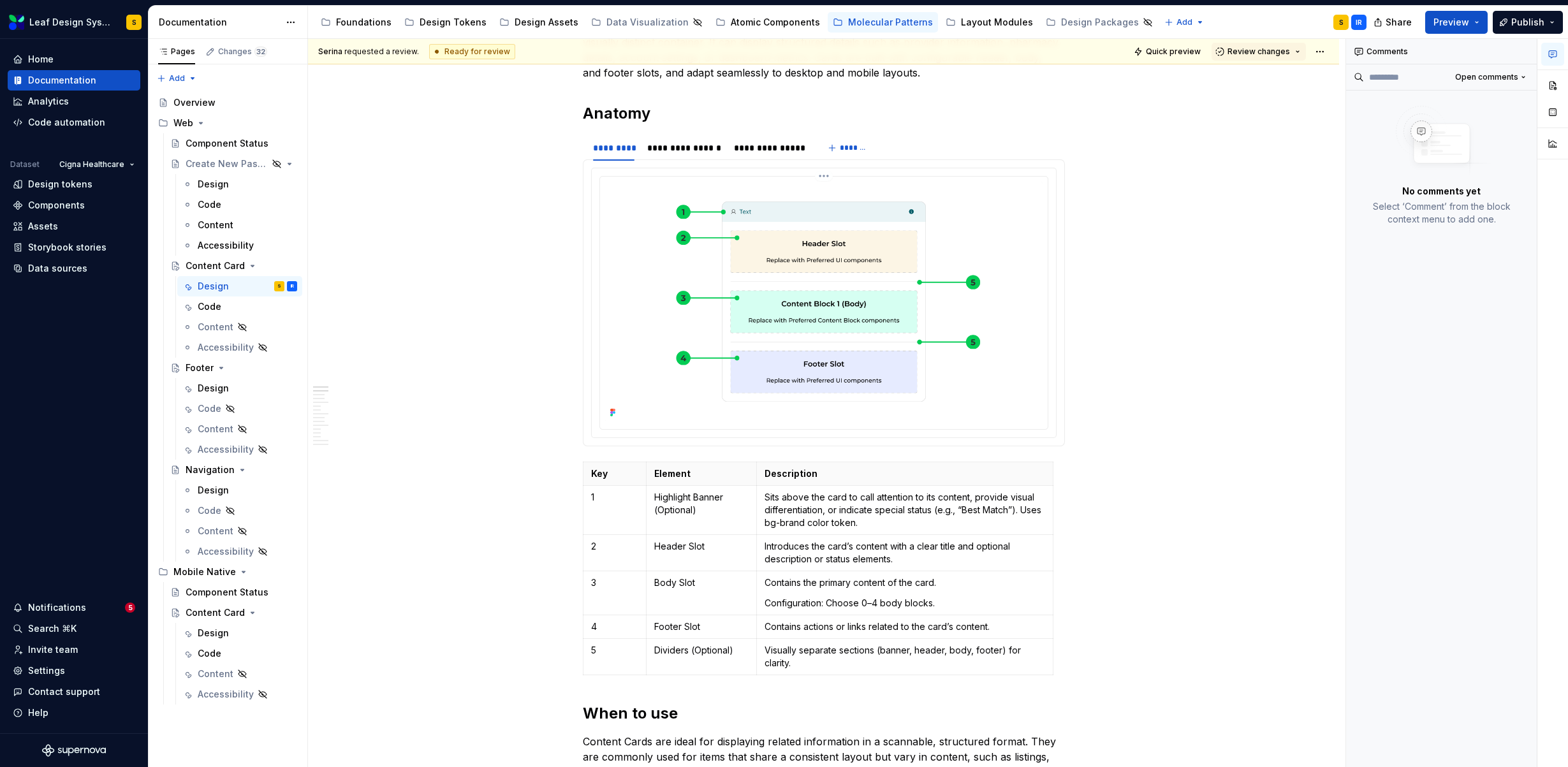
scroll to position [162, 0]
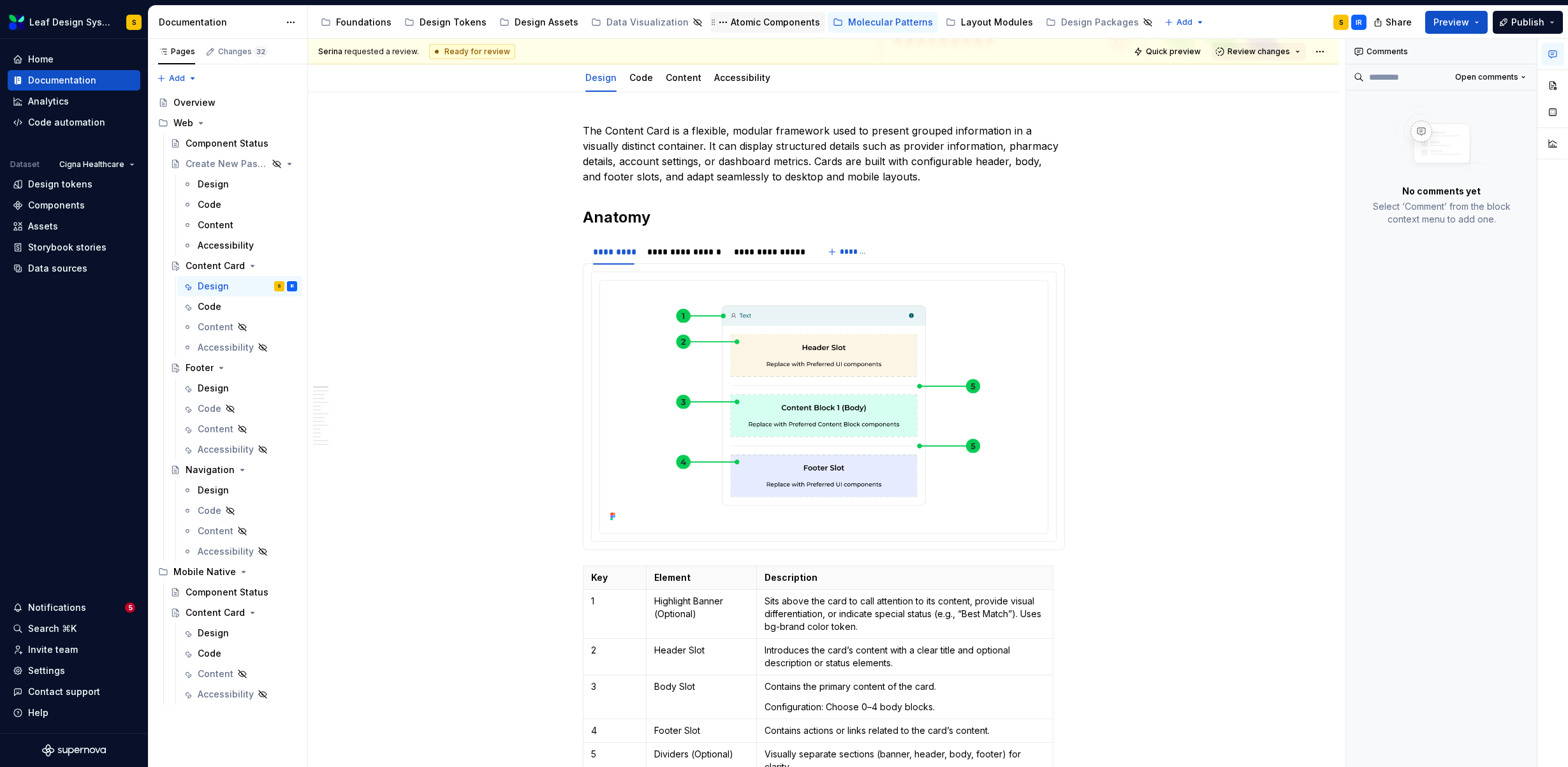
click at [742, 23] on div "Atomic Components" at bounding box center [775, 22] width 89 height 12
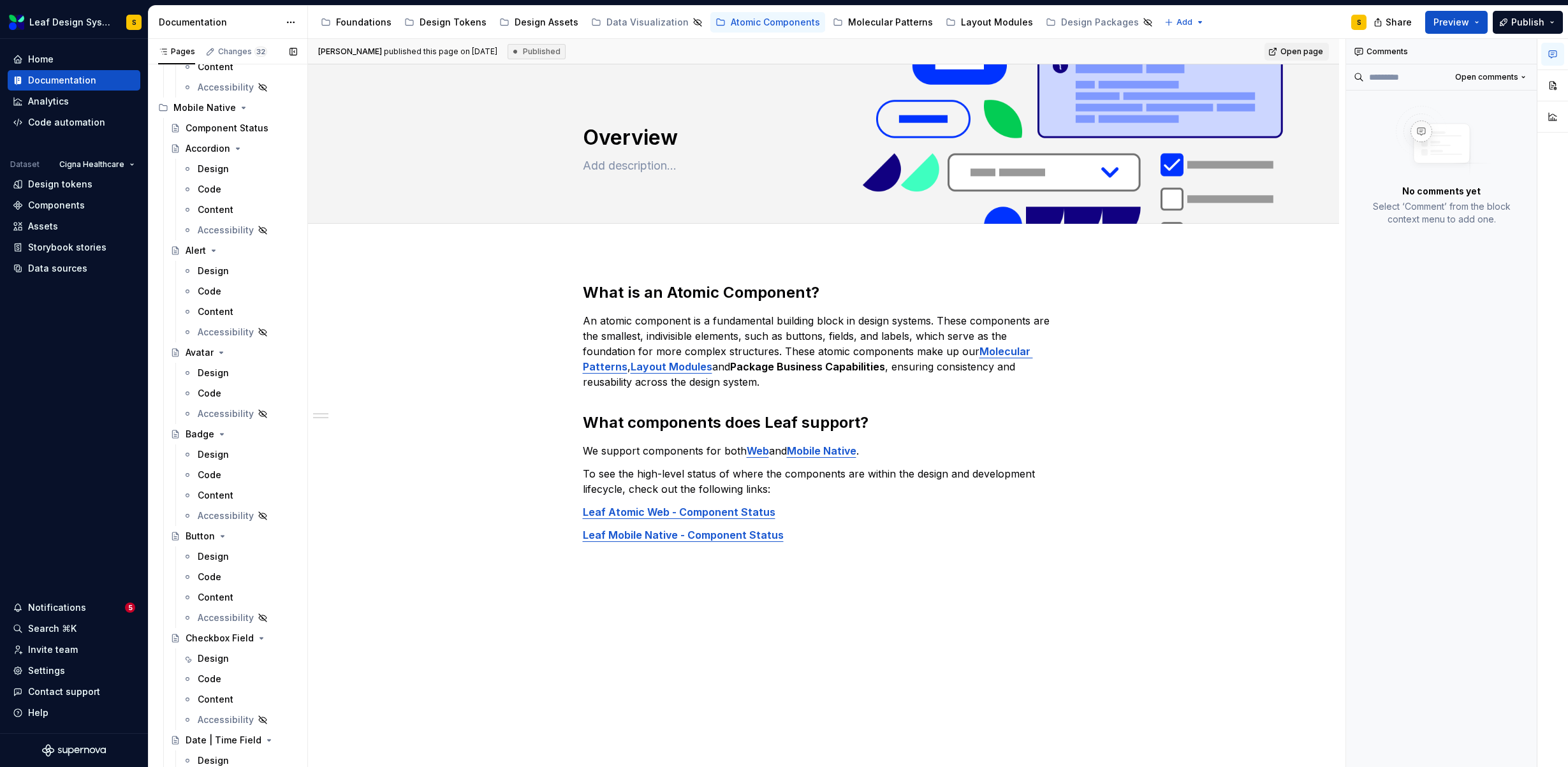
scroll to position [3027, 0]
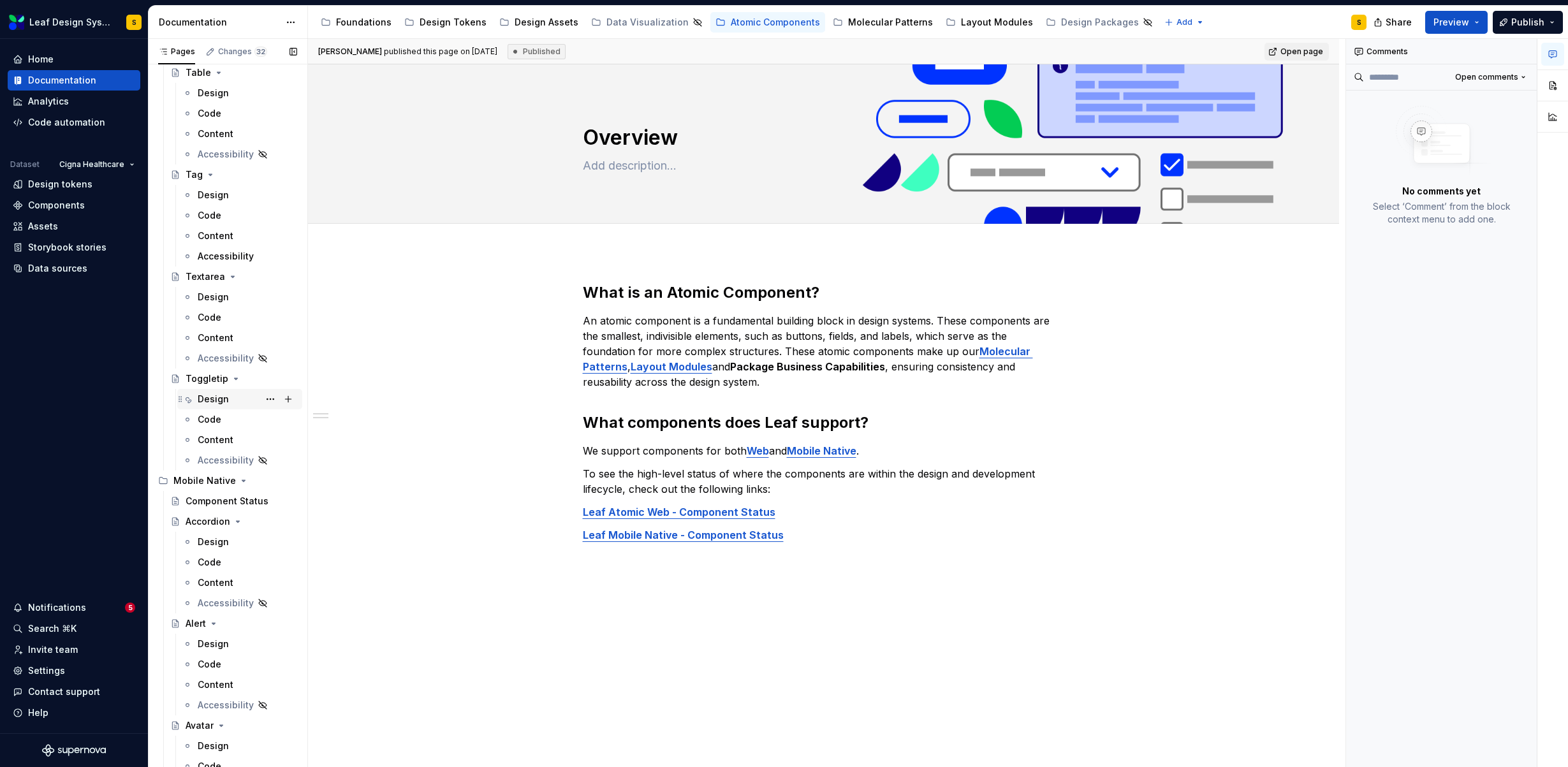
click at [208, 393] on div "Design" at bounding box center [212, 398] width 31 height 12
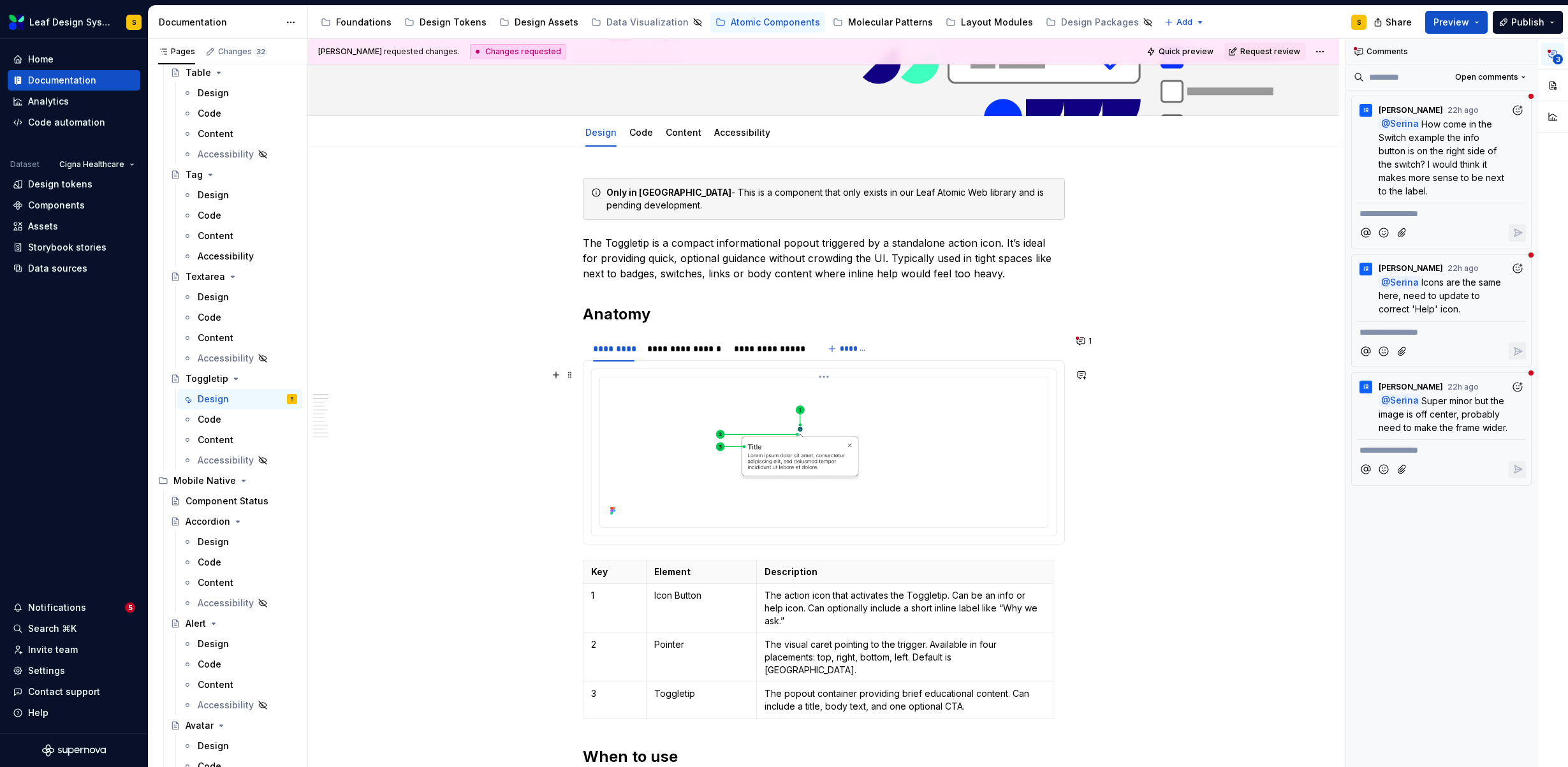
scroll to position [105, 0]
click at [1092, 341] on button "1" at bounding box center [1084, 343] width 25 height 18
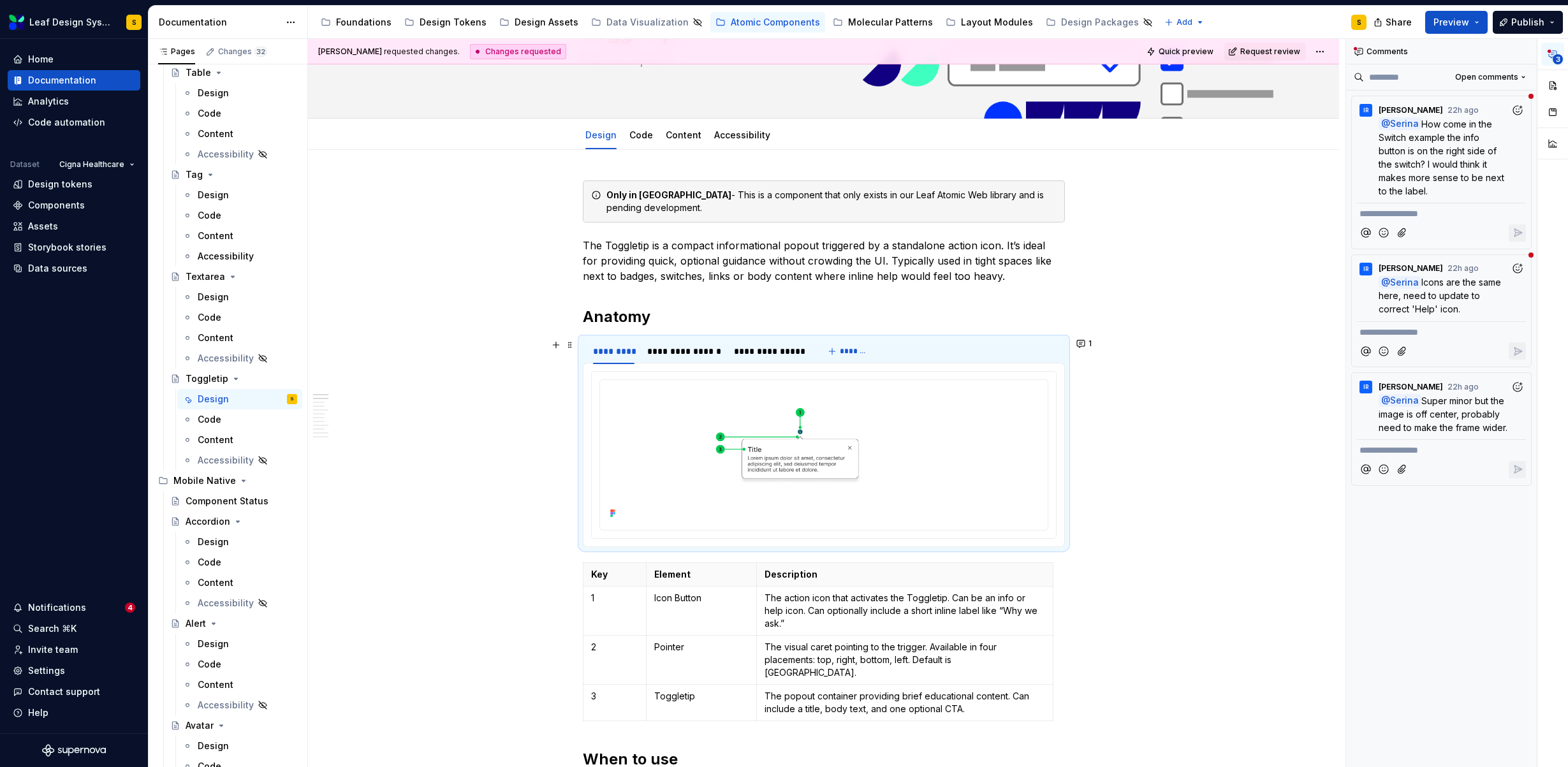
click at [789, 356] on div "**********" at bounding box center [770, 351] width 72 height 12
click at [818, 446] on img at bounding box center [823, 453] width 437 height 137
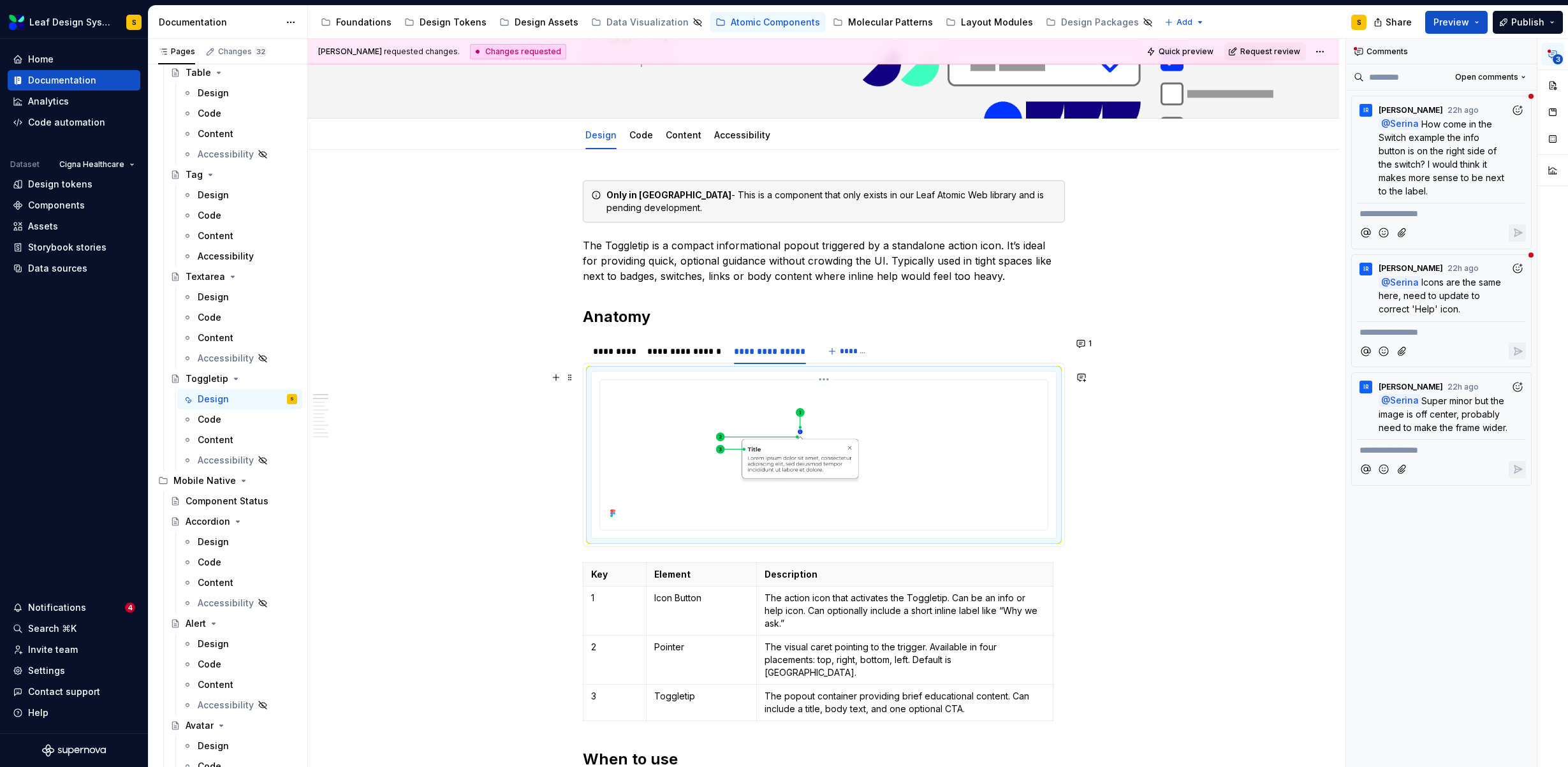
click at [753, 467] on img at bounding box center [823, 453] width 437 height 137
click at [821, 457] on img at bounding box center [823, 453] width 437 height 137
click at [757, 445] on img at bounding box center [823, 453] width 437 height 137
click at [835, 468] on img at bounding box center [823, 453] width 437 height 137
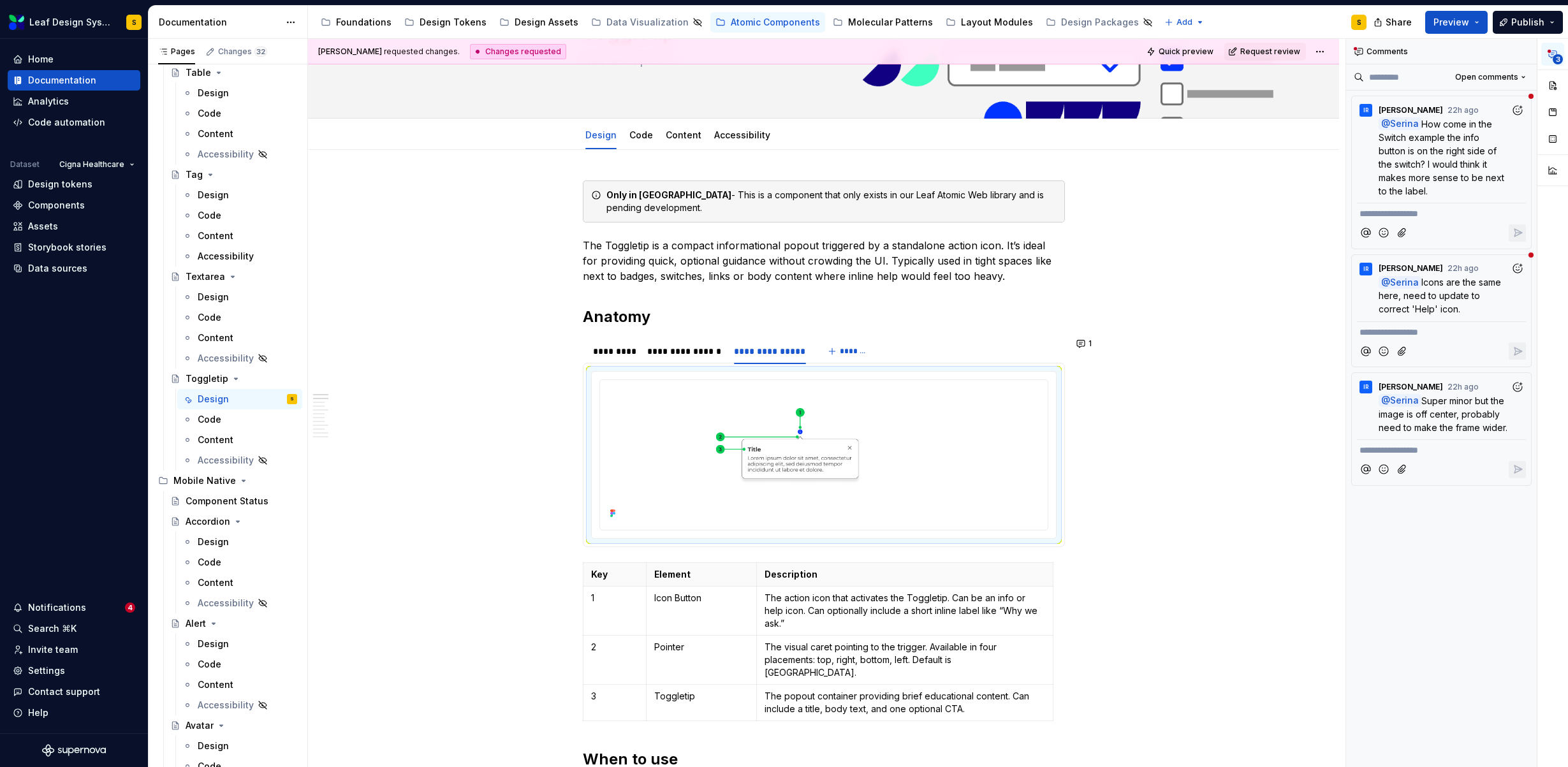
click at [1553, 55] on icon "button" at bounding box center [1552, 54] width 10 height 10
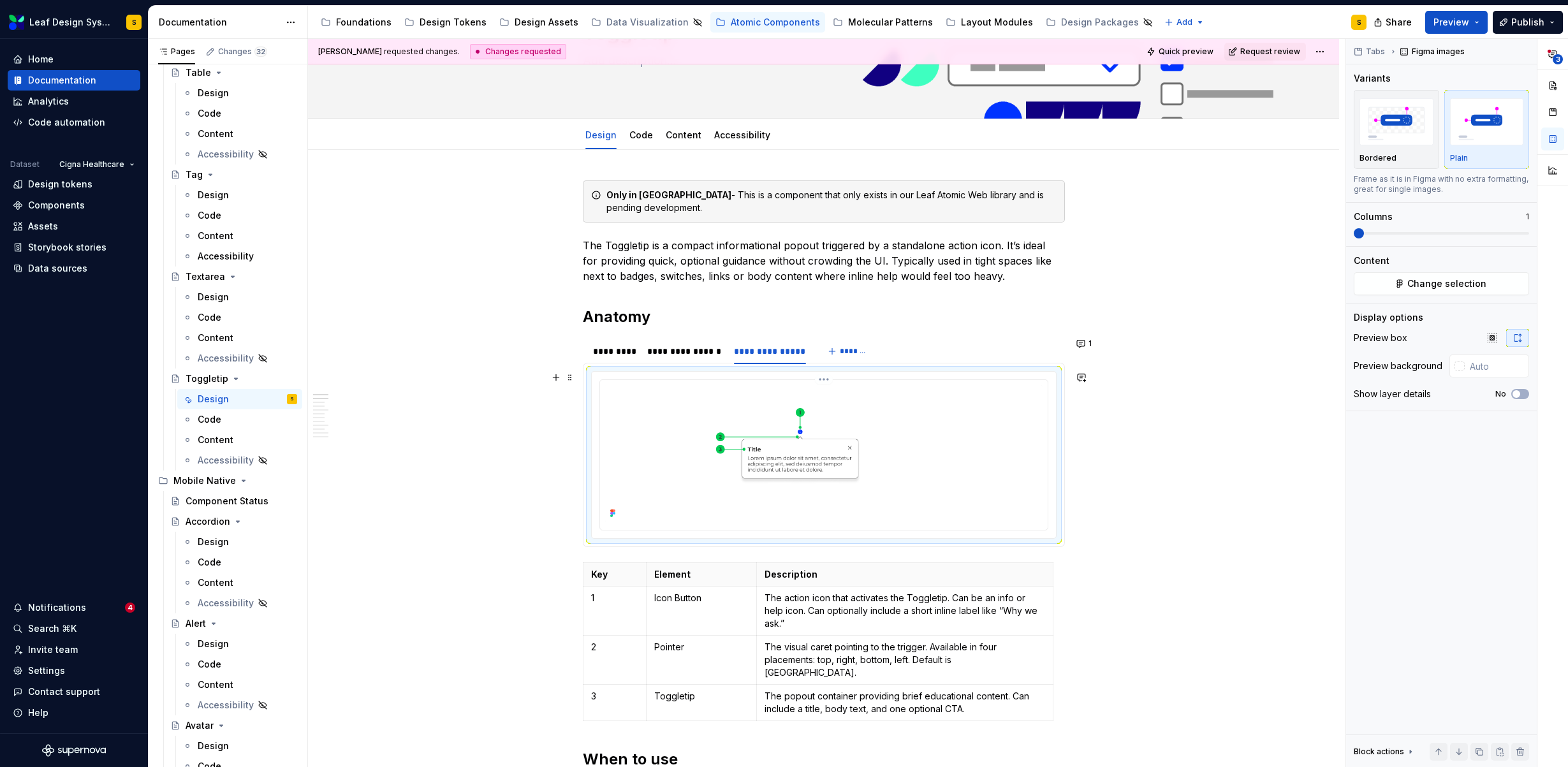
click at [783, 467] on img at bounding box center [823, 453] width 437 height 137
click at [1471, 279] on span "Change selection" at bounding box center [1446, 283] width 79 height 12
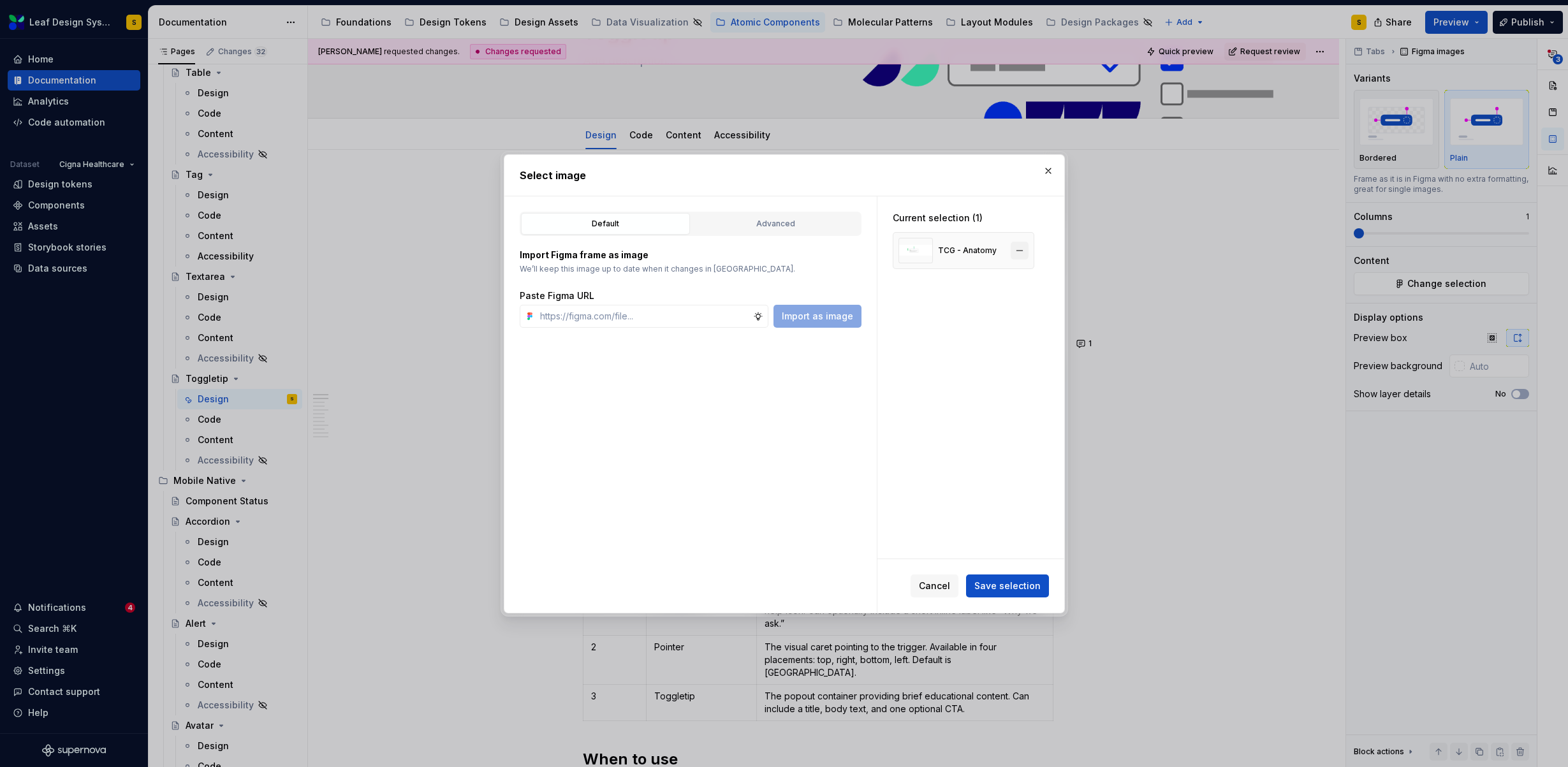
click at [1018, 247] on button "button" at bounding box center [1019, 250] width 18 height 18
type textarea "*"
click at [679, 320] on input "text" at bounding box center [644, 316] width 218 height 23
paste input "https://www.figma.com/design/R5FNMiBYdBSXRtfBEXZGMx/Design-Documentation-Assets…"
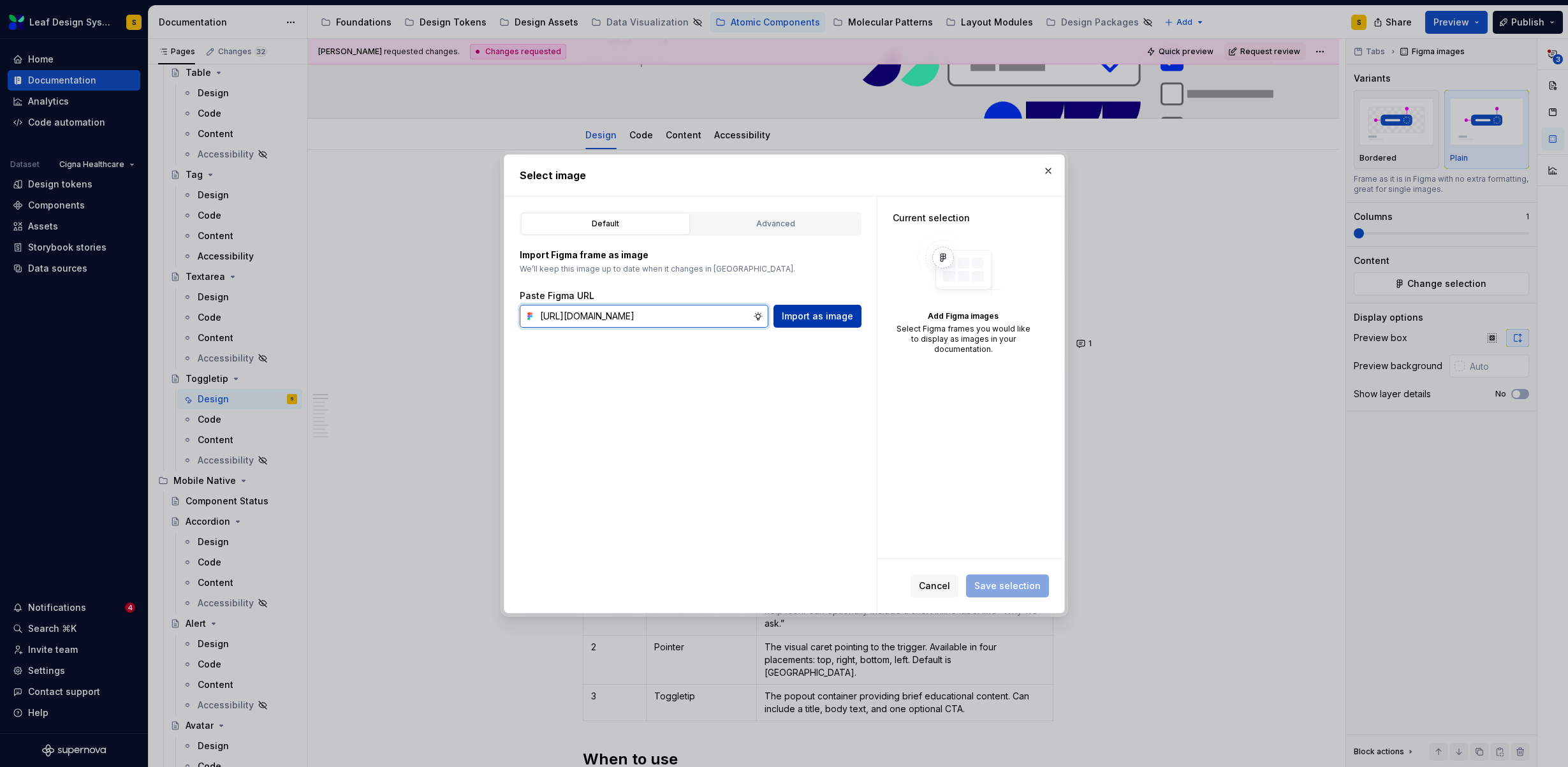
scroll to position [0, 422]
type input "https://www.figma.com/design/R5FNMiBYdBSXRtfBEXZGMx/Design-Documentation-Assets…"
click at [820, 319] on span "Import as image" at bounding box center [817, 316] width 71 height 12
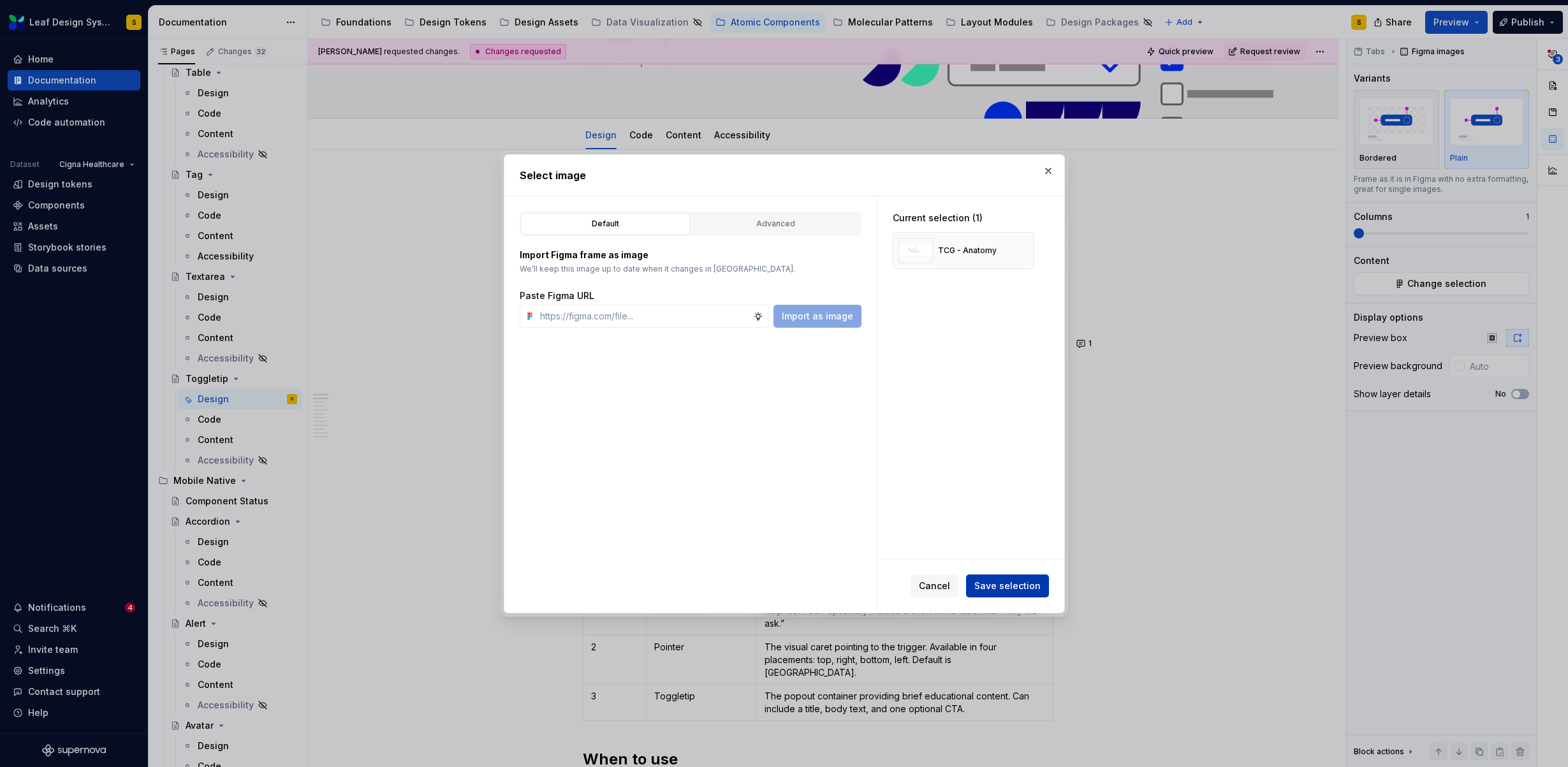
click at [1024, 580] on span "Save selection" at bounding box center [1007, 585] width 66 height 12
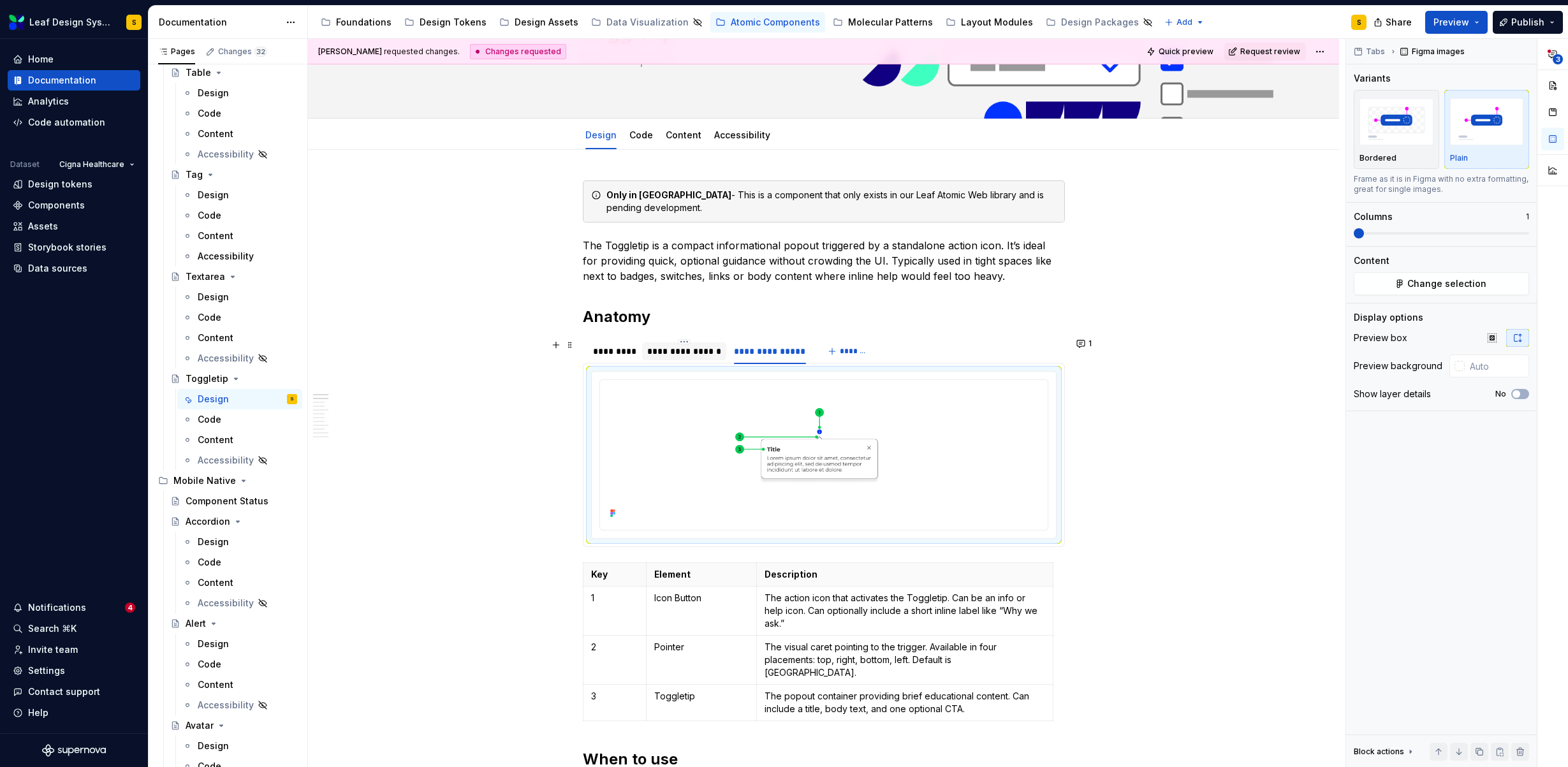
click at [683, 355] on div "**********" at bounding box center [684, 351] width 74 height 12
click at [781, 436] on img at bounding box center [823, 453] width 437 height 137
type textarea "*"
click at [1484, 286] on button "Change selection" at bounding box center [1441, 283] width 175 height 23
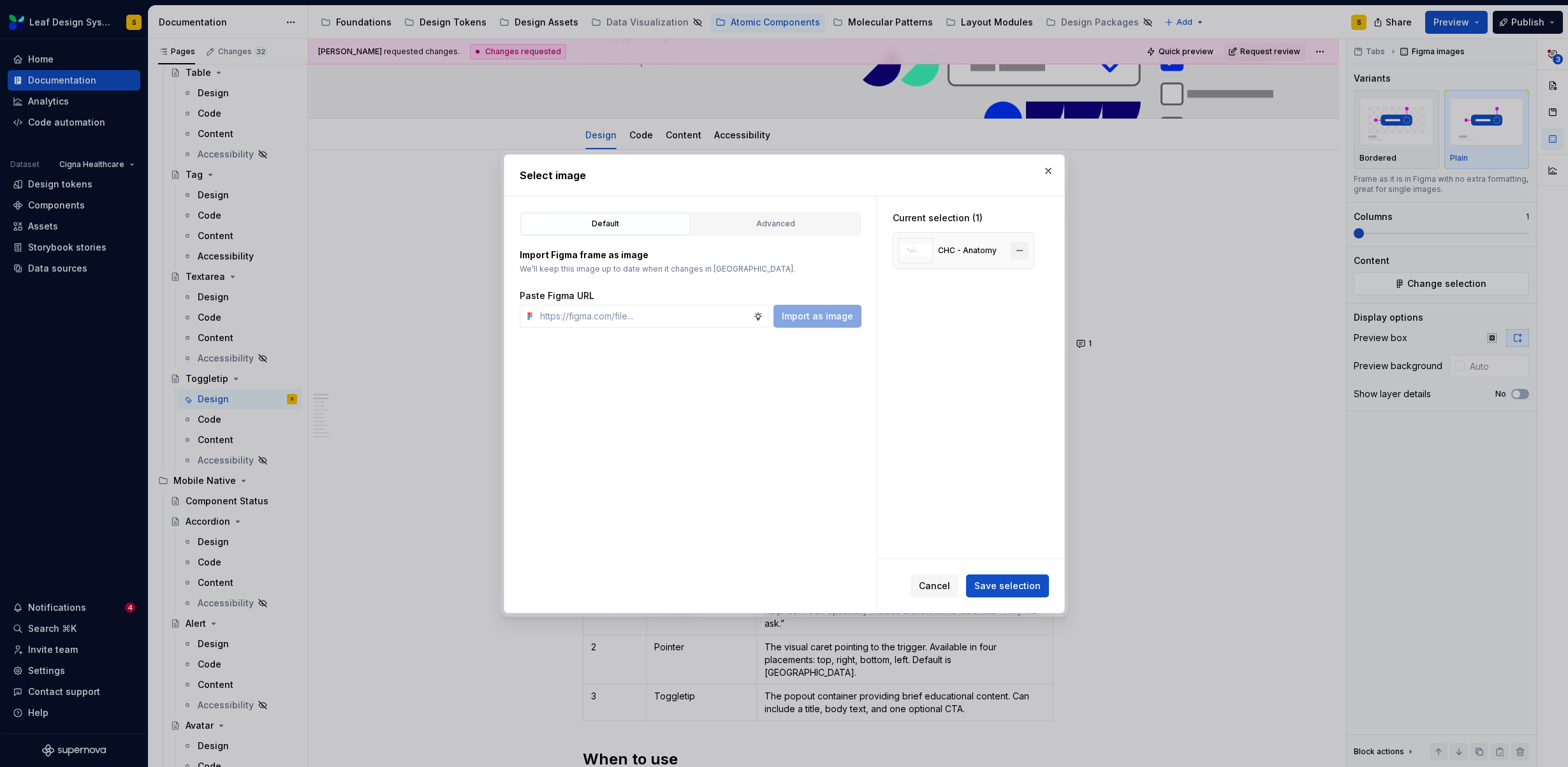
click at [1015, 250] on button "button" at bounding box center [1019, 250] width 18 height 18
click at [663, 321] on input "text" at bounding box center [644, 316] width 218 height 23
paste input "https://www.figma.com/design/R5FNMiBYdBSXRtfBEXZGMx/Design-Documentation-Assets…"
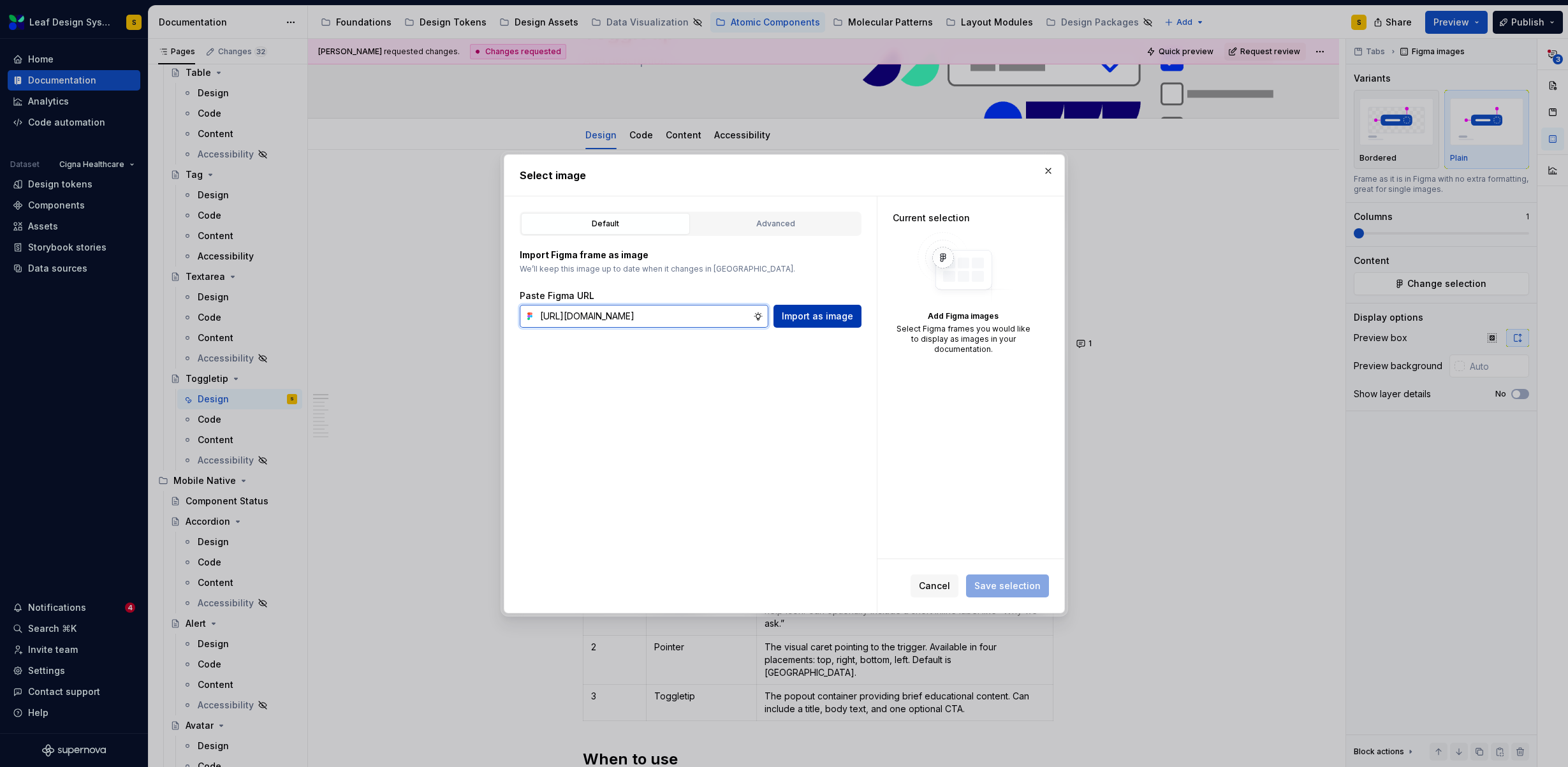
type input "https://www.figma.com/design/R5FNMiBYdBSXRtfBEXZGMx/Design-Documentation-Assets…"
click at [839, 312] on span "Import as image" at bounding box center [817, 316] width 71 height 12
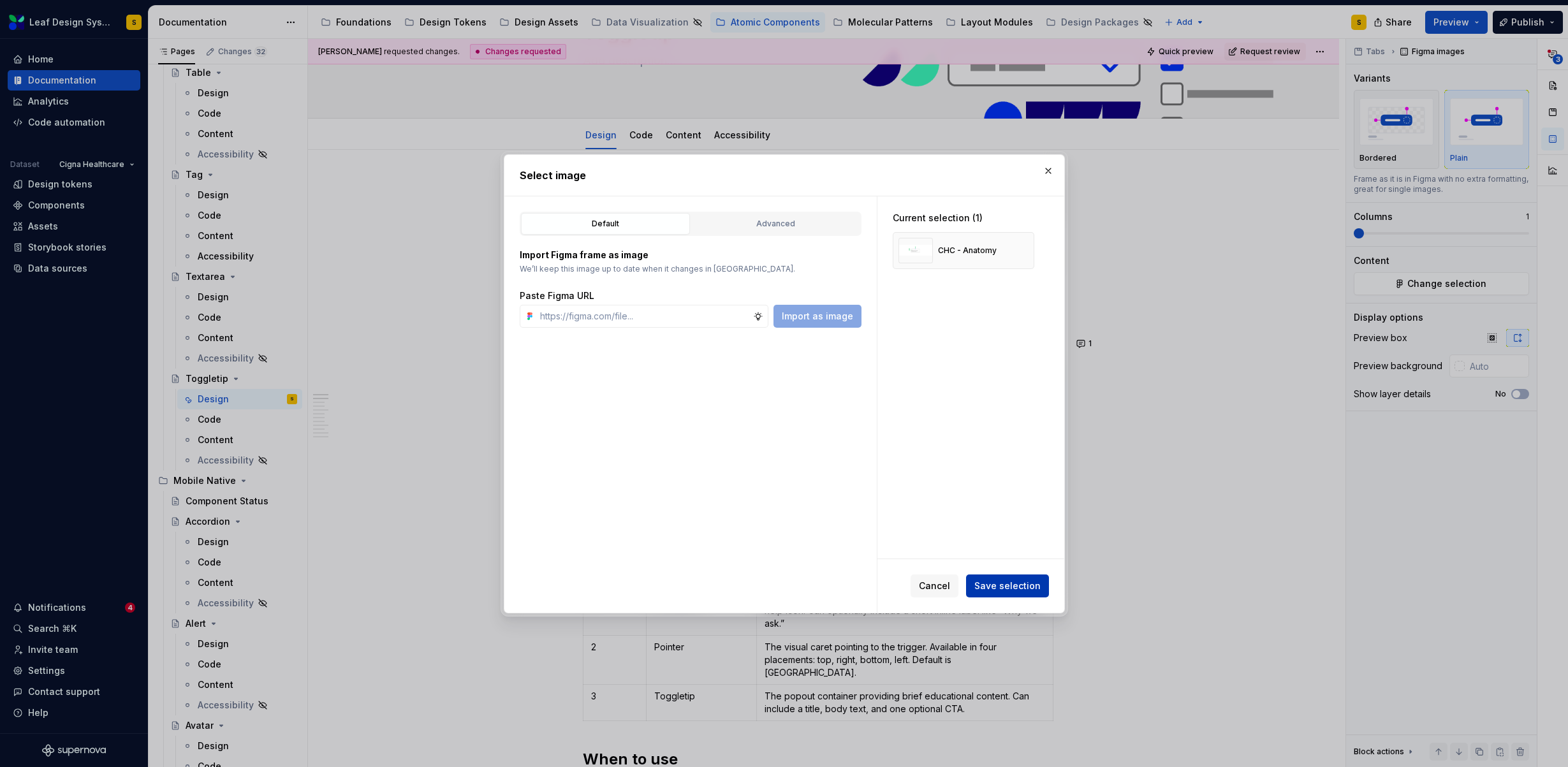
click at [1029, 586] on span "Save selection" at bounding box center [1007, 585] width 66 height 12
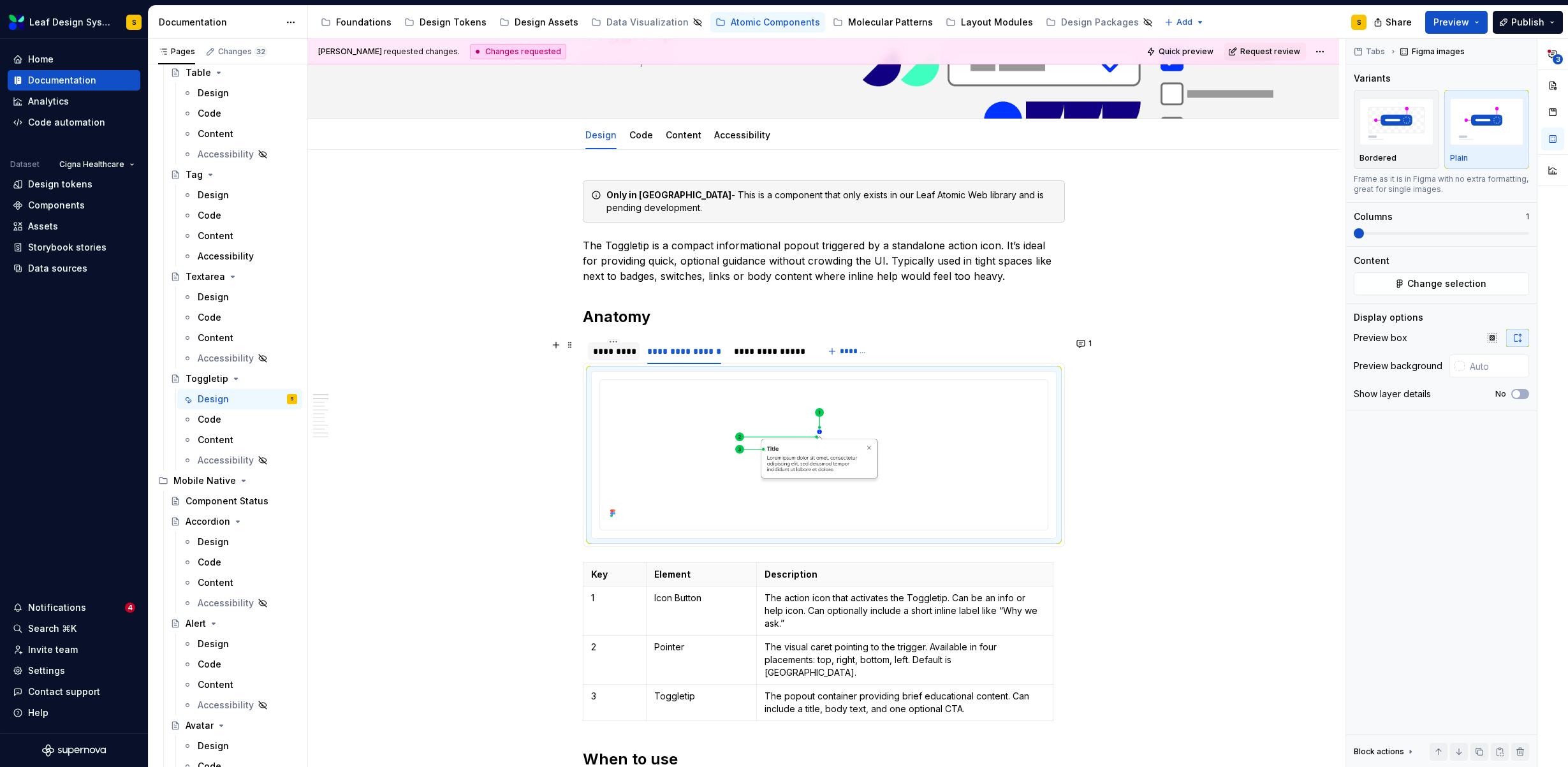
click at [609, 346] on div "*********" at bounding box center [614, 351] width 42 height 12
click at [831, 452] on img at bounding box center [823, 453] width 437 height 137
click at [1466, 287] on span "Change selection" at bounding box center [1446, 283] width 79 height 12
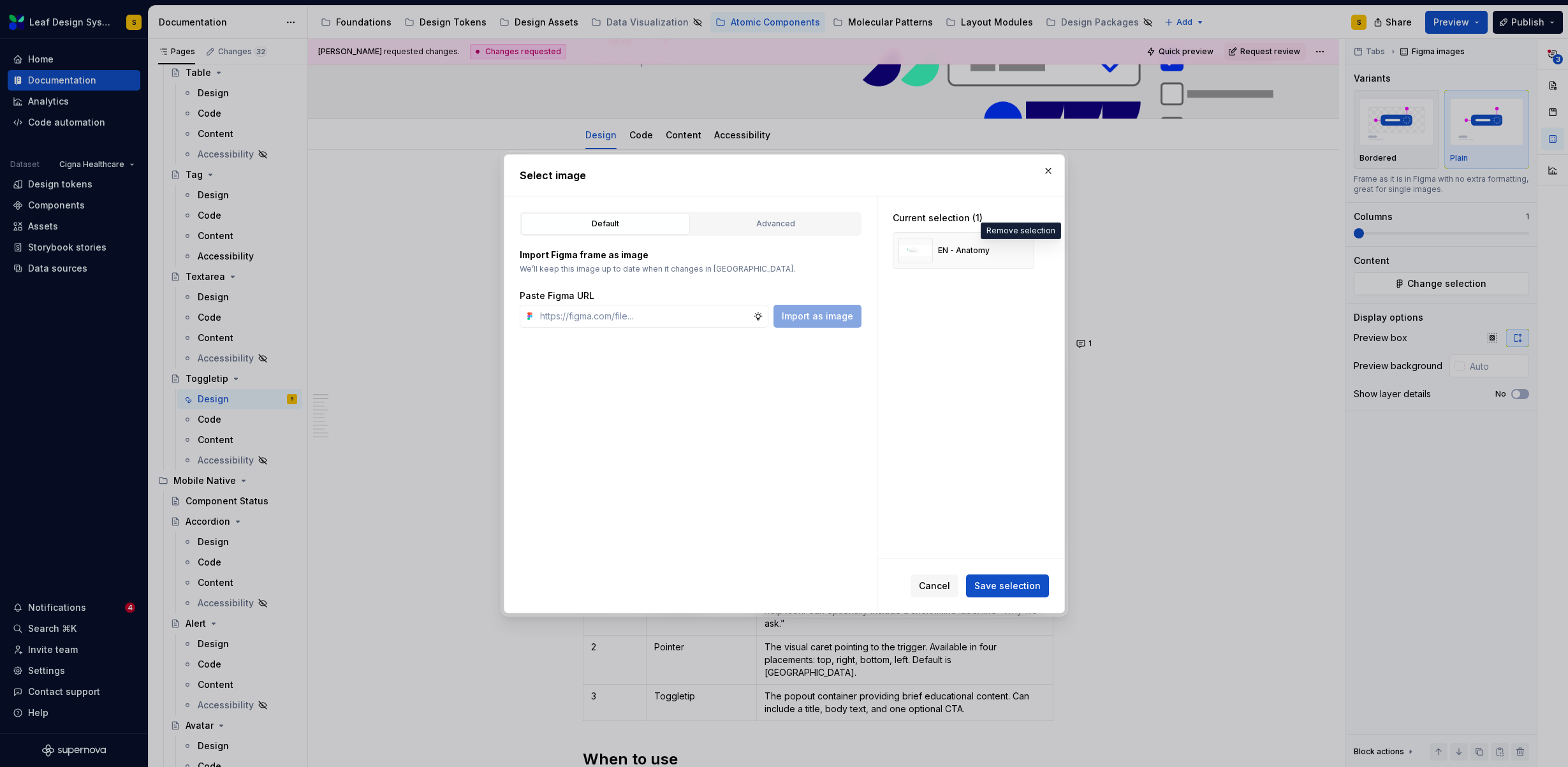
click at [1022, 250] on button "button" at bounding box center [1019, 250] width 18 height 18
type textarea "*"
click at [680, 318] on input "text" at bounding box center [644, 316] width 218 height 23
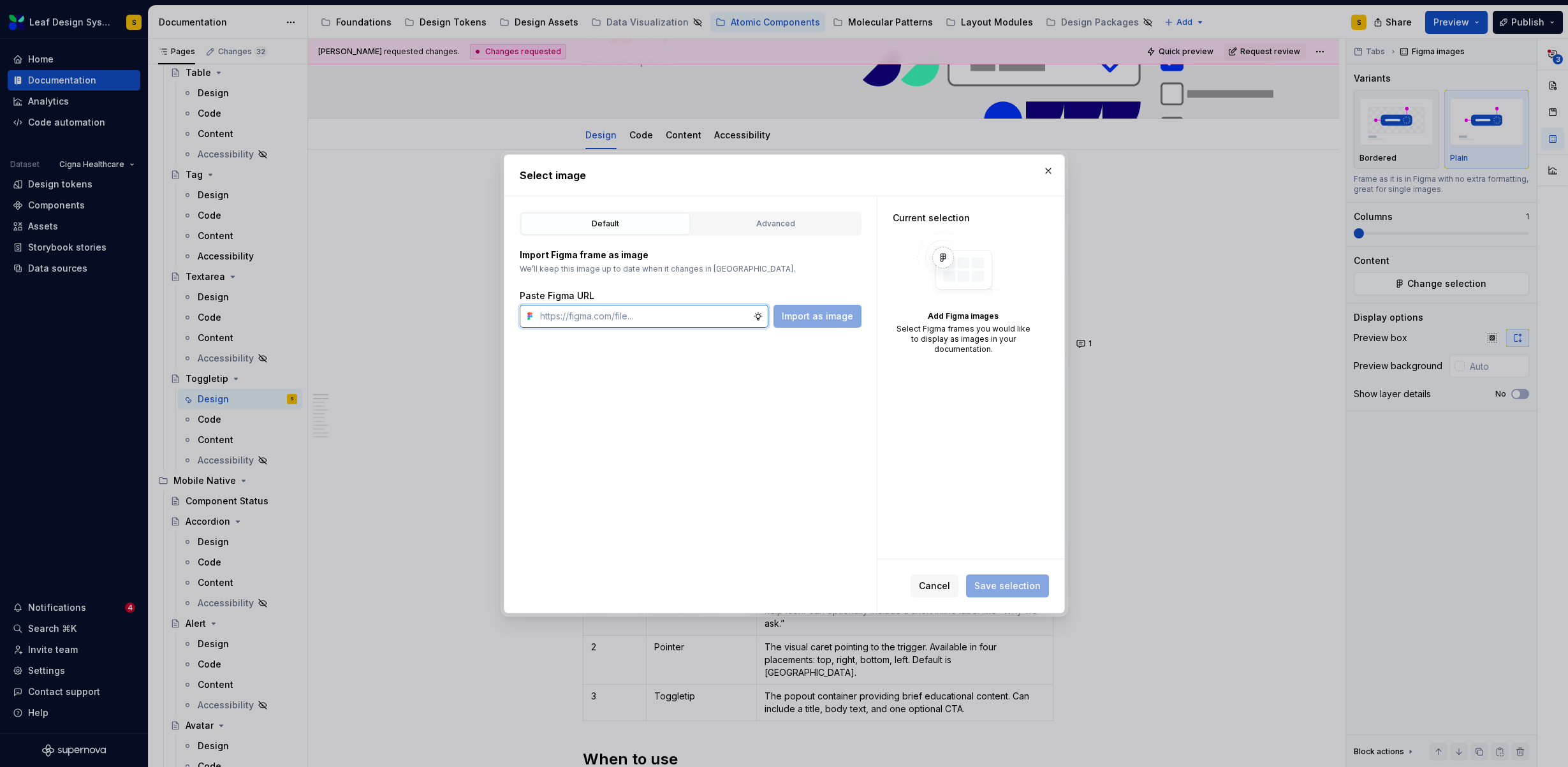
paste input "https://www.figma.com/design/R5FNMiBYdBSXRtfBEXZGMx/Design-Documentation-Assets…"
type input "https://www.figma.com/design/R5FNMiBYdBSXRtfBEXZGMx/Design-Documentation-Assets…"
click at [817, 314] on span "Import as image" at bounding box center [817, 316] width 71 height 12
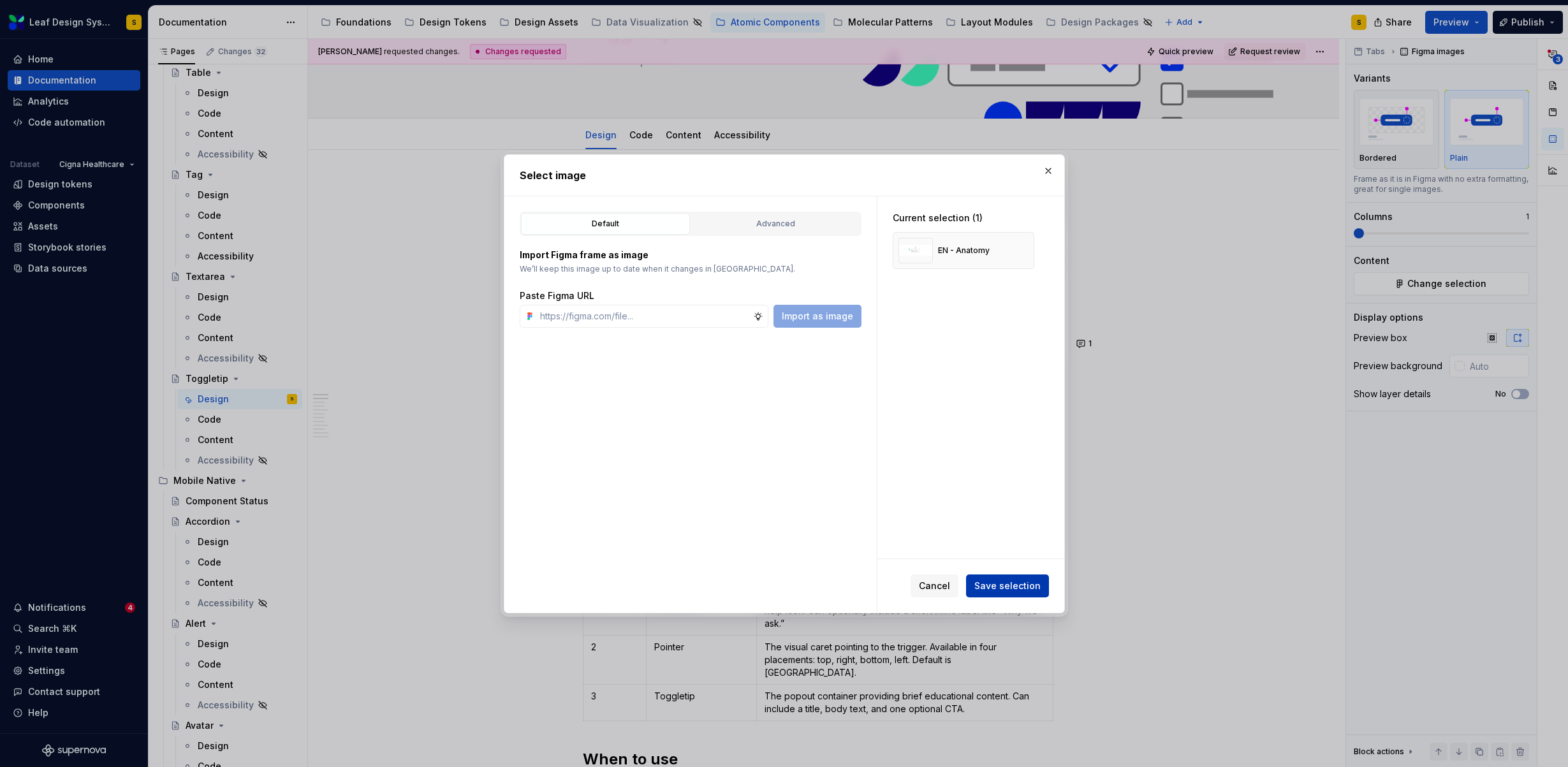
click at [1031, 579] on span "Save selection" at bounding box center [1007, 585] width 66 height 12
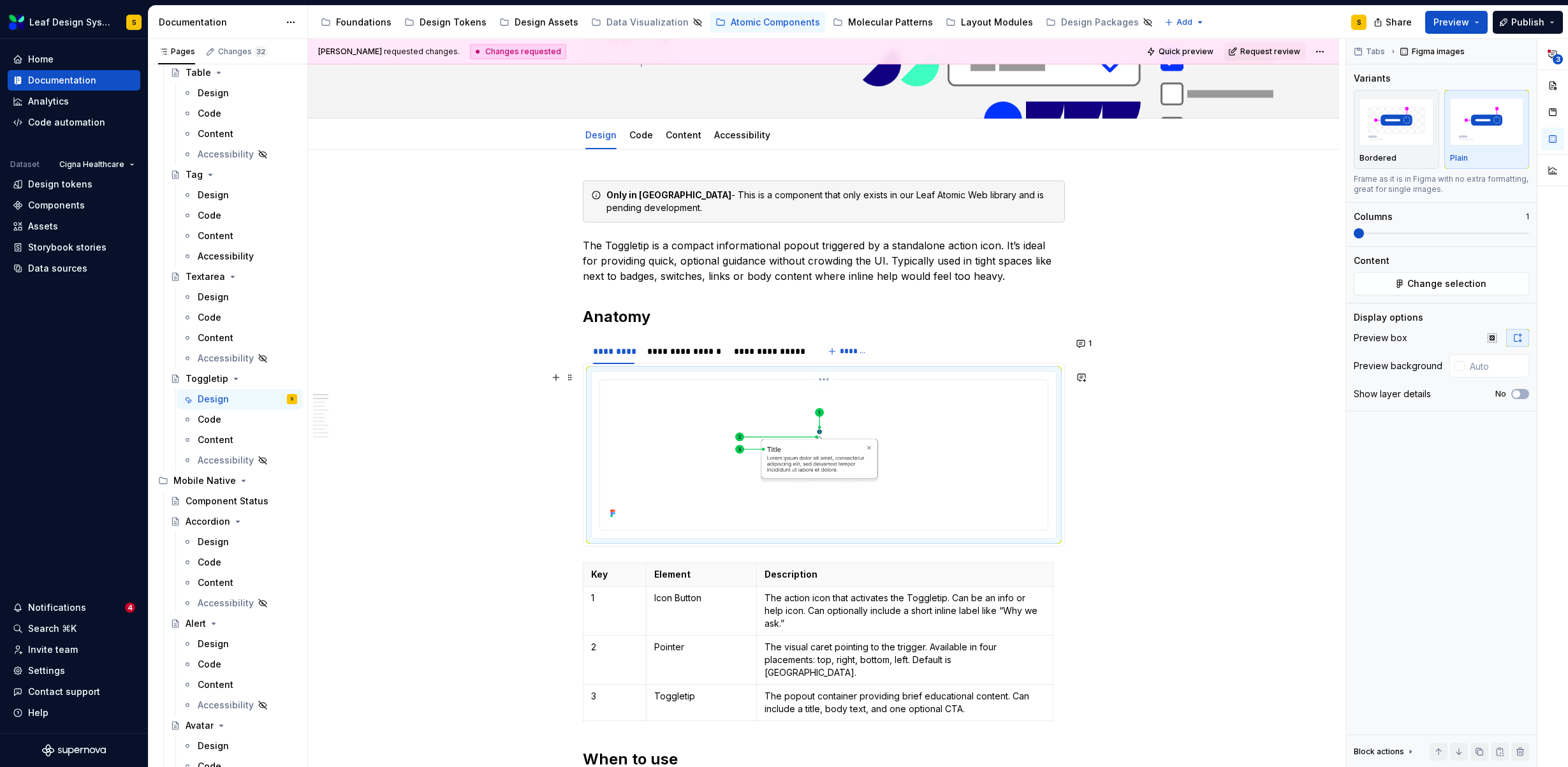
click at [867, 466] on img at bounding box center [823, 453] width 437 height 137
click at [1475, 287] on span "Change selection" at bounding box center [1446, 283] width 79 height 12
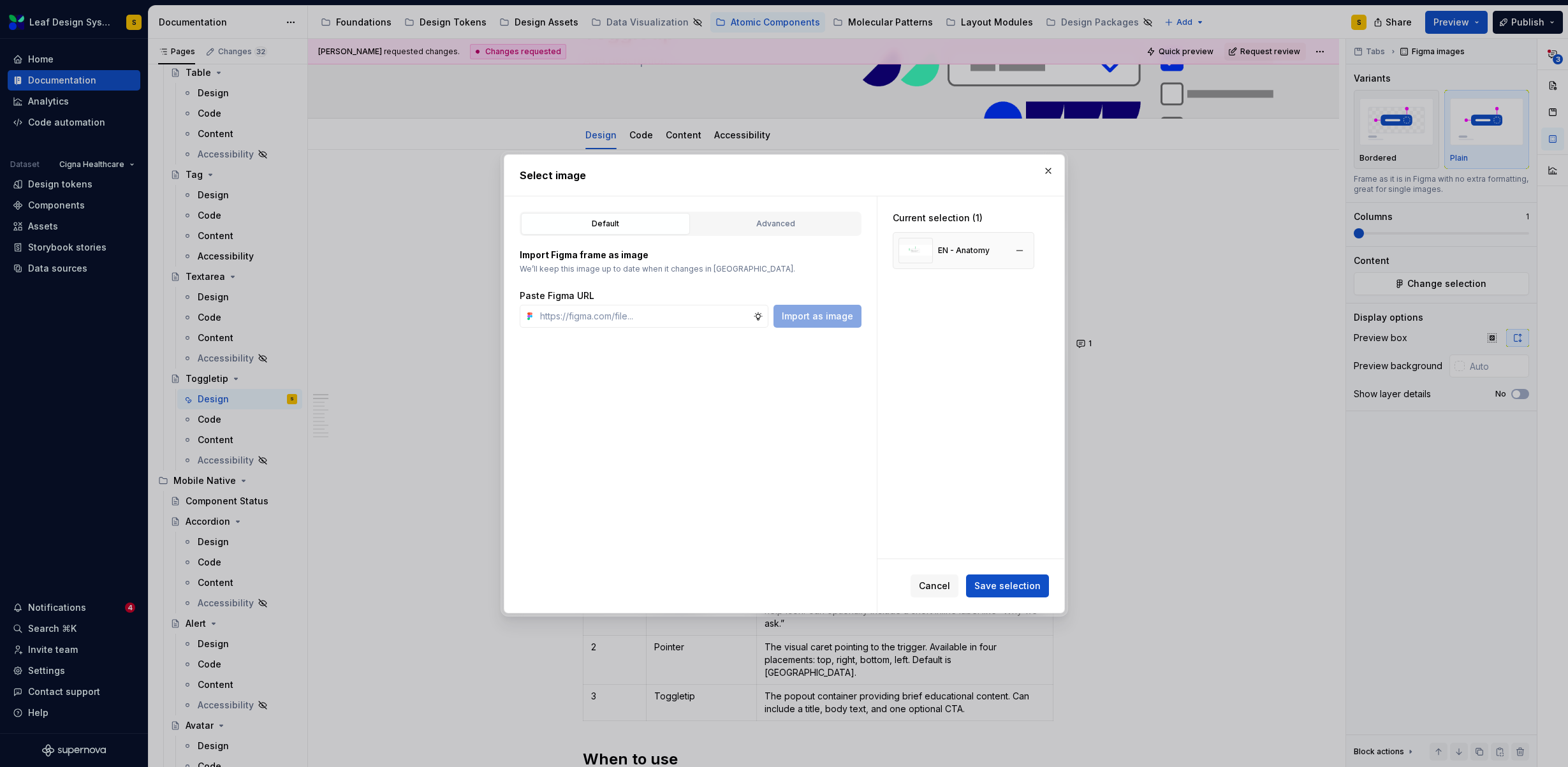
click at [1028, 247] on div "EN - Anatomy" at bounding box center [963, 250] width 141 height 37
type textarea "*"
click at [1024, 251] on button "button" at bounding box center [1019, 250] width 18 height 18
click at [723, 318] on input "text" at bounding box center [644, 316] width 218 height 23
paste input "https://www.figma.com/design/R5FNMiBYdBSXRtfBEXZGMx/Design-Documentation-Assets…"
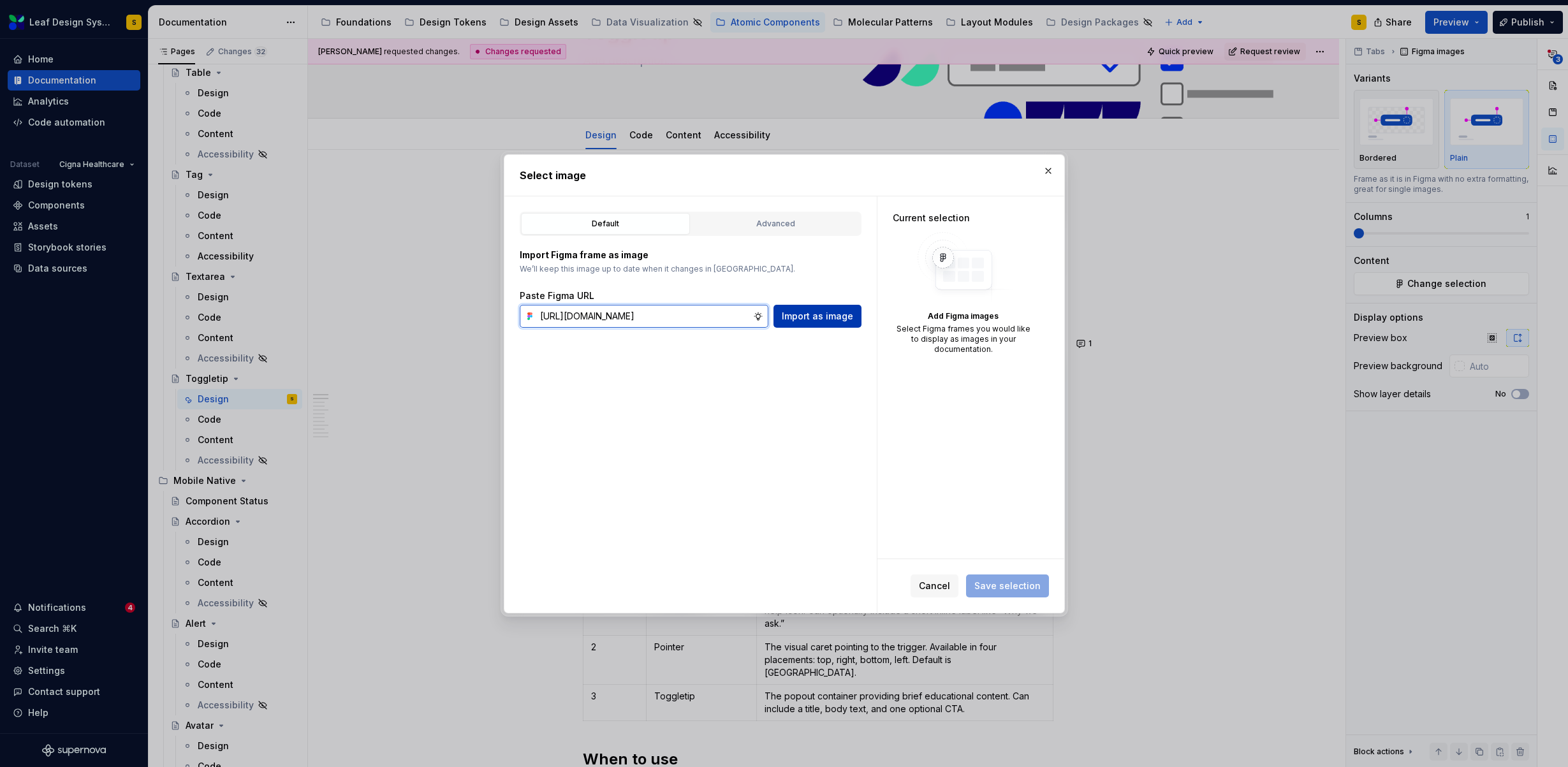
scroll to position [0, 416]
type input "https://www.figma.com/design/R5FNMiBYdBSXRtfBEXZGMx/Design-Documentation-Assets…"
click at [838, 306] on button "Import as image" at bounding box center [817, 316] width 88 height 23
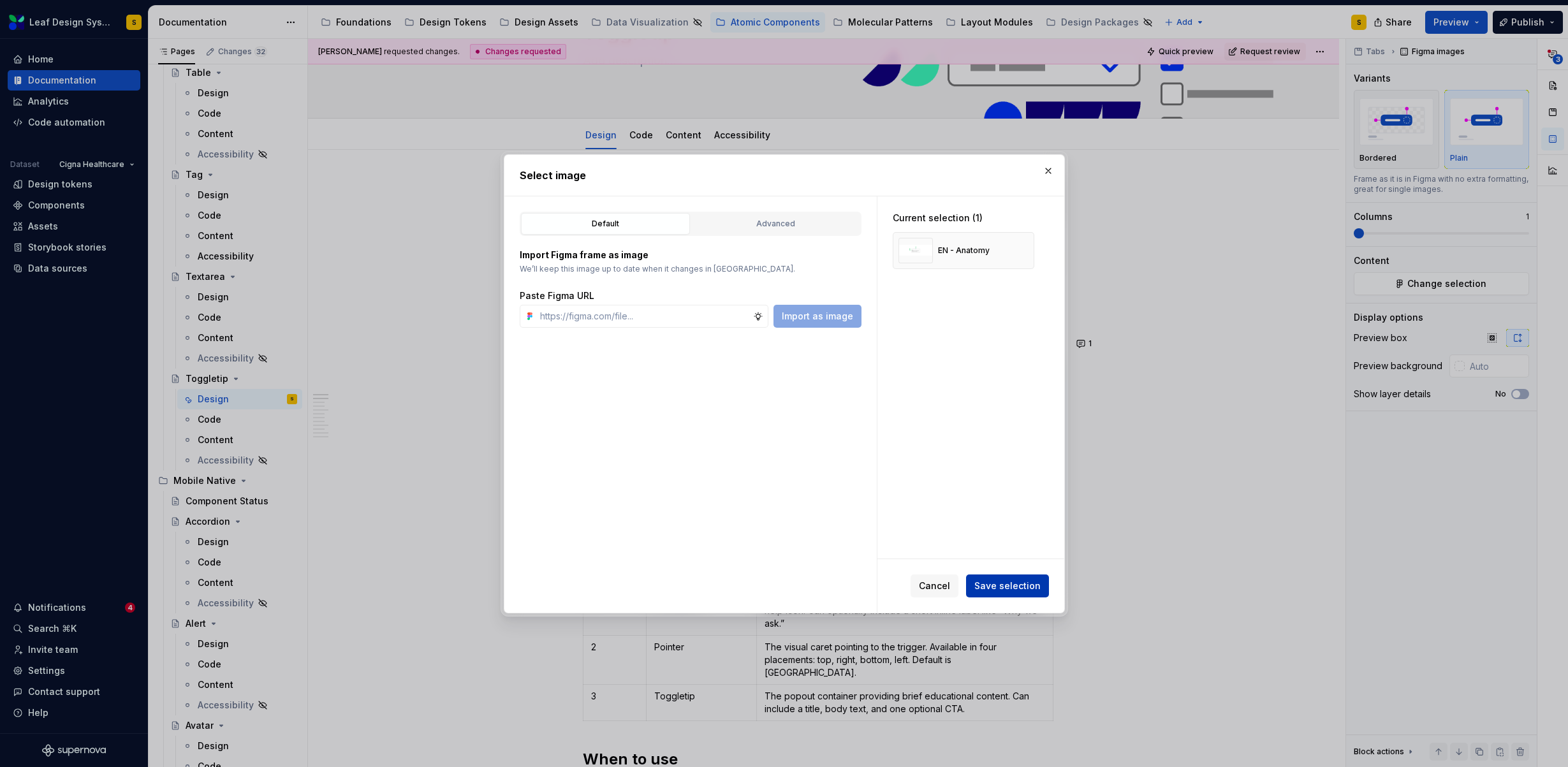
click at [1022, 577] on button "Save selection" at bounding box center [1006, 586] width 83 height 23
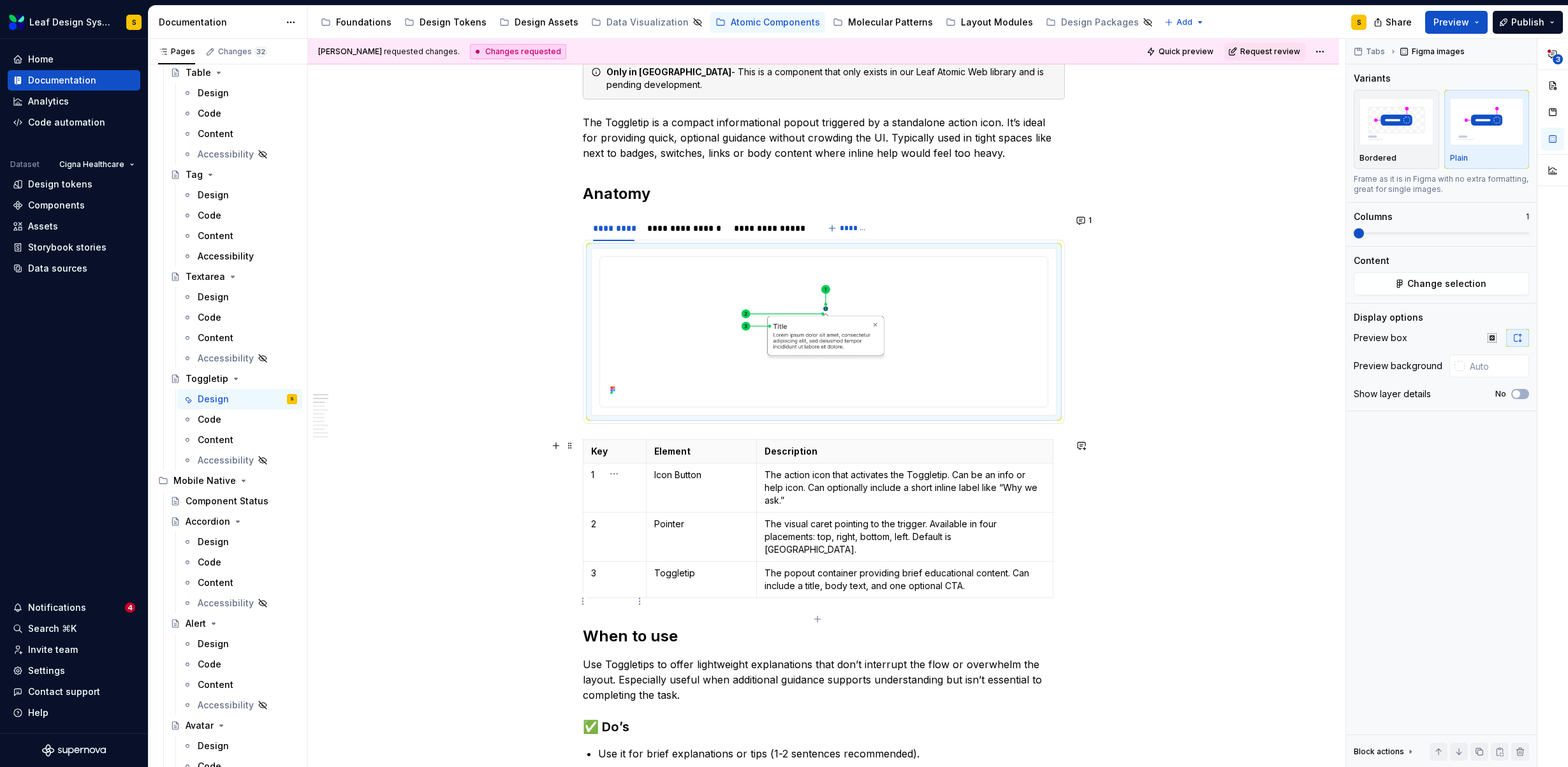
scroll to position [230, 0]
click at [701, 225] on div "**********" at bounding box center [684, 225] width 74 height 12
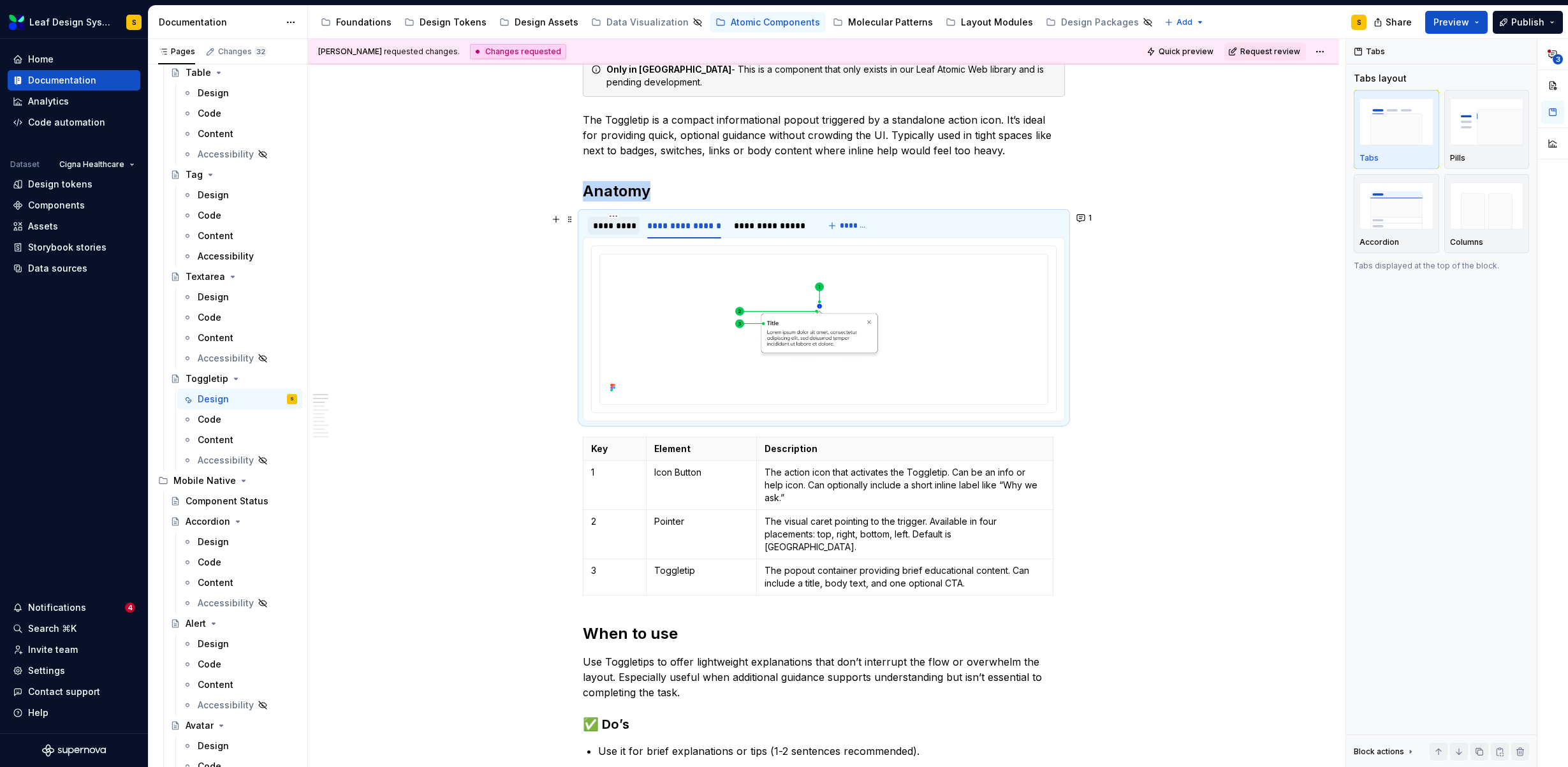
click at [614, 222] on div "*********" at bounding box center [614, 225] width 42 height 12
click at [678, 231] on div "**********" at bounding box center [684, 225] width 74 height 12
click at [797, 327] on img at bounding box center [823, 328] width 437 height 137
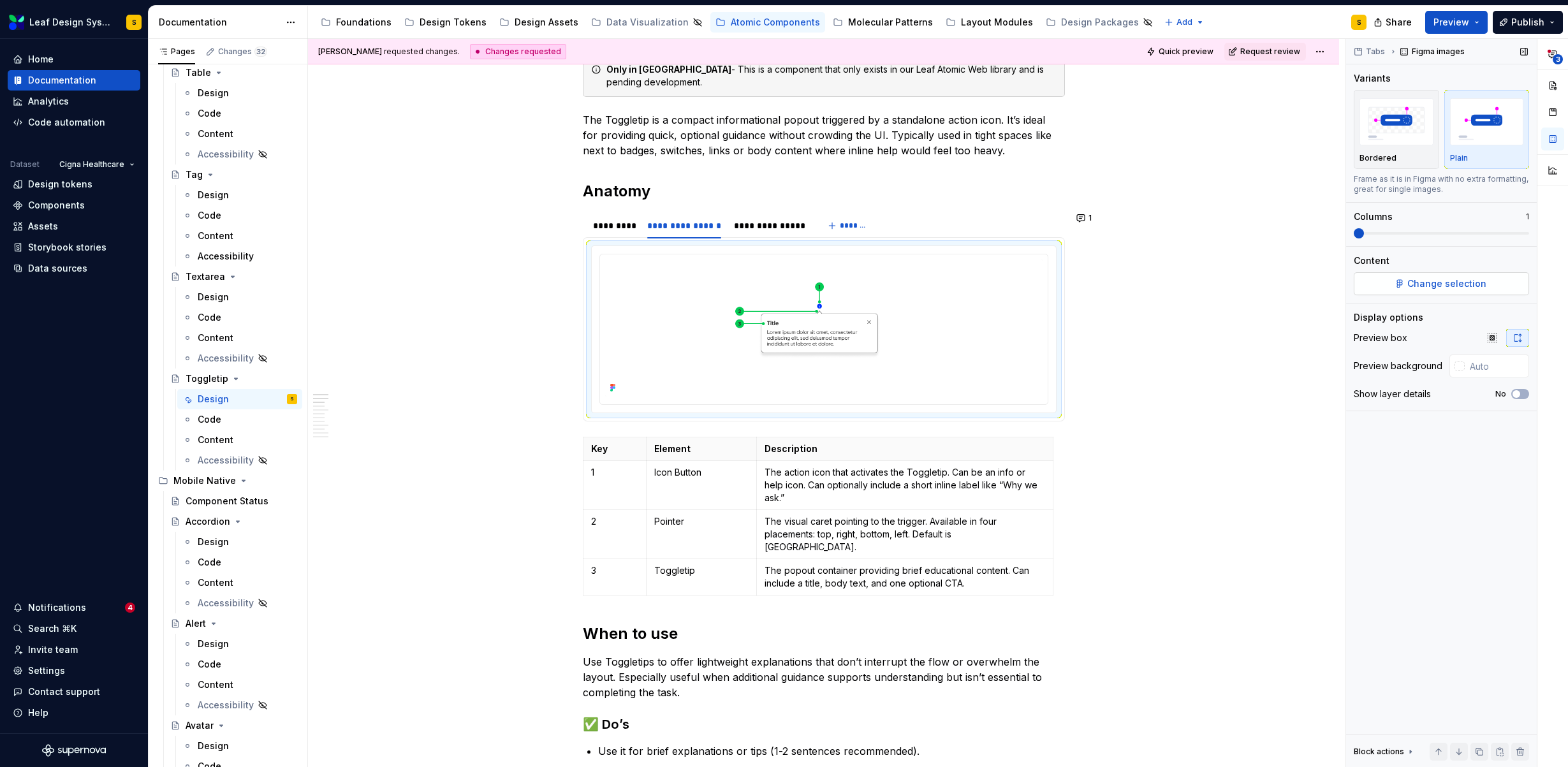
click at [1477, 290] on button "Change selection" at bounding box center [1441, 283] width 175 height 23
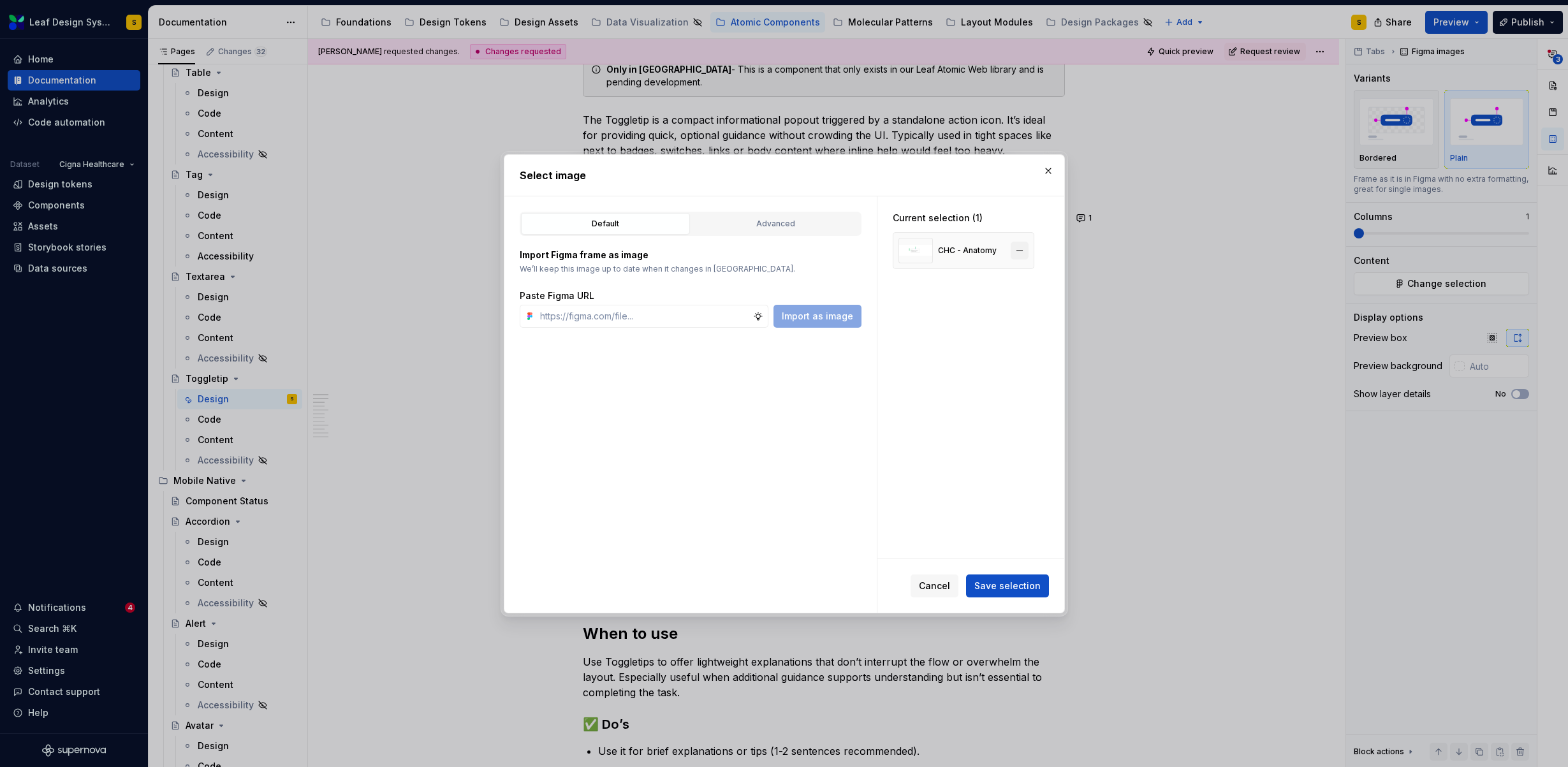
type textarea "*"
click at [1024, 249] on button "button" at bounding box center [1019, 250] width 18 height 18
click at [670, 318] on input "text" at bounding box center [644, 316] width 218 height 23
paste input "https://www.figma.com/design/R5FNMiBYdBSXRtfBEXZGMx/Design-Documentation-Assets…"
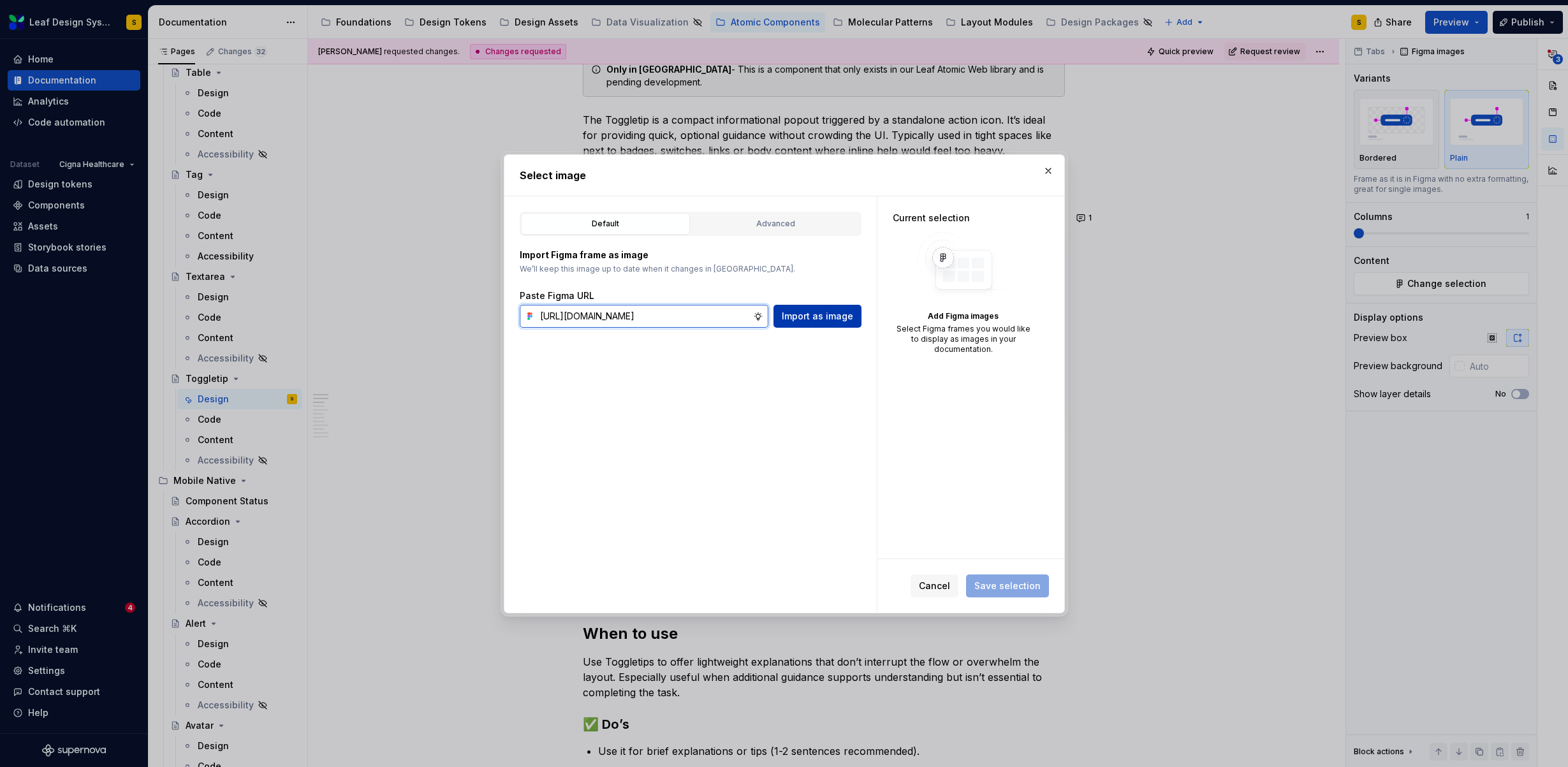
type input "https://www.figma.com/design/R5FNMiBYdBSXRtfBEXZGMx/Design-Documentation-Assets…"
click at [804, 317] on span "Import as image" at bounding box center [817, 316] width 71 height 12
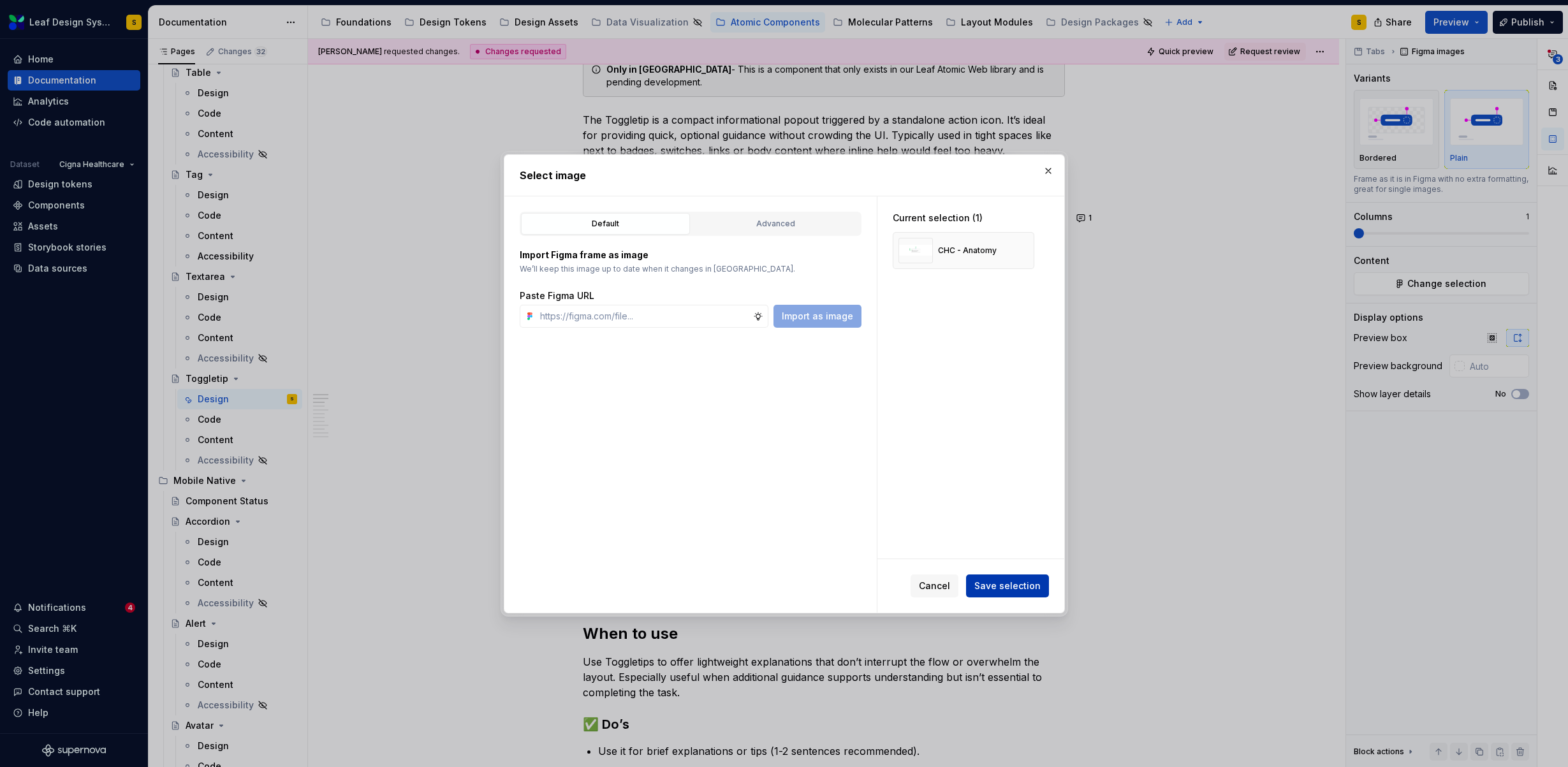
click at [1033, 590] on span "Save selection" at bounding box center [1007, 585] width 66 height 12
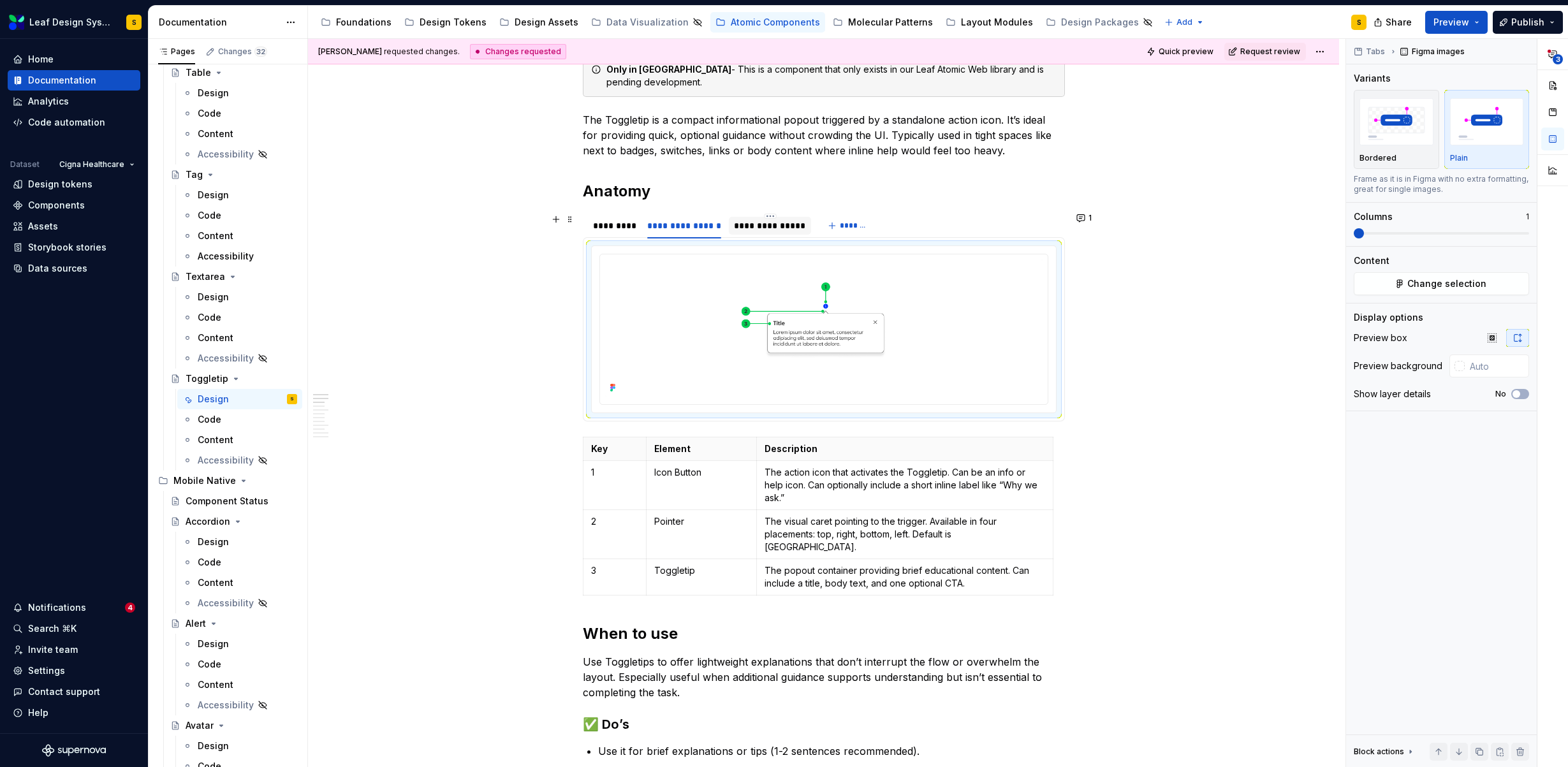
click at [773, 225] on div "**********" at bounding box center [770, 225] width 72 height 12
click at [816, 343] on img at bounding box center [823, 328] width 437 height 137
click at [1503, 283] on button "Change selection" at bounding box center [1441, 283] width 175 height 23
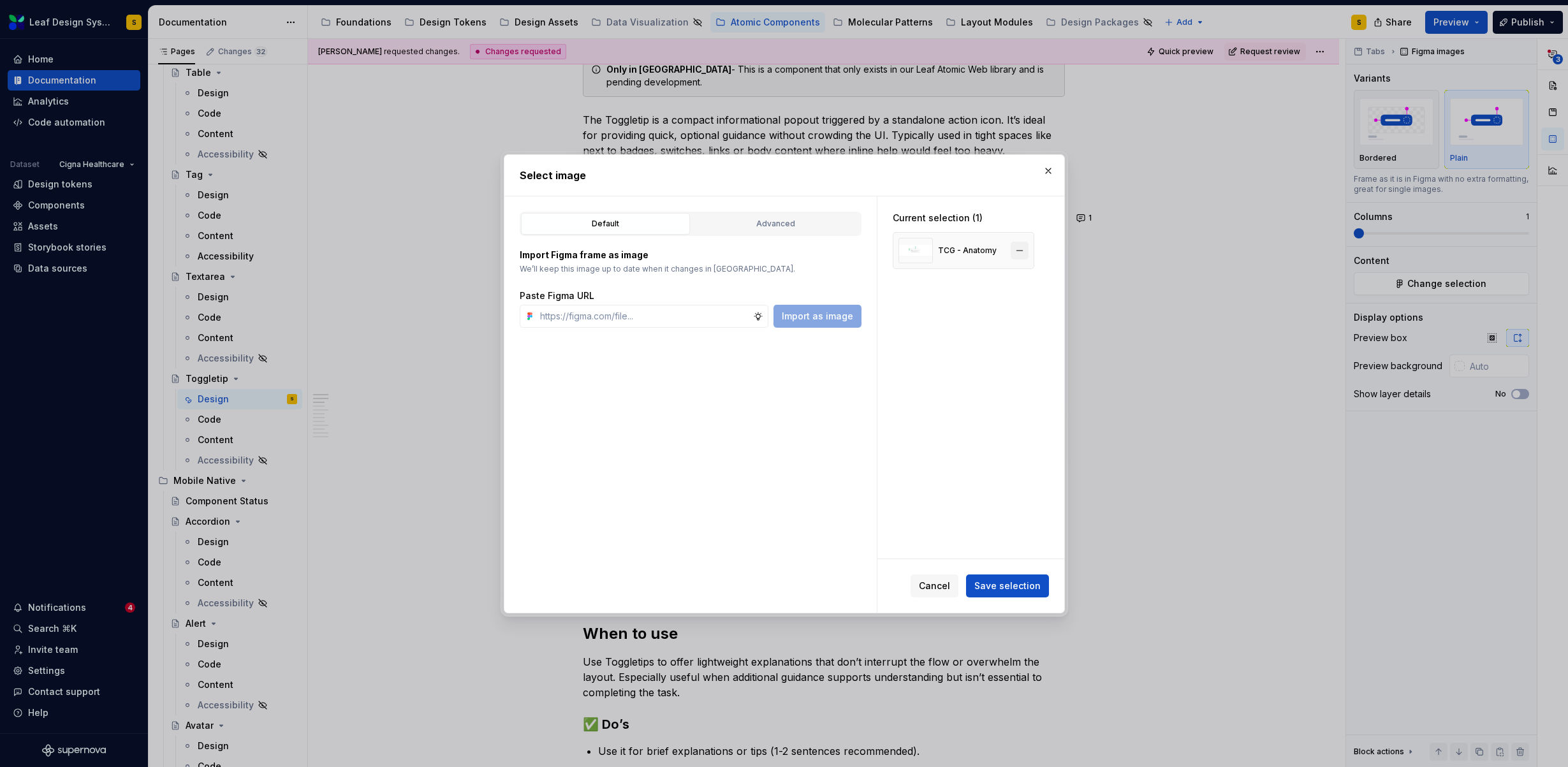
click at [1020, 255] on button "button" at bounding box center [1019, 250] width 18 height 18
click at [707, 317] on input "text" at bounding box center [644, 316] width 218 height 23
paste input "https://www.figma.com/design/R5FNMiBYdBSXRtfBEXZGMx/Design-Documentation-Assets…"
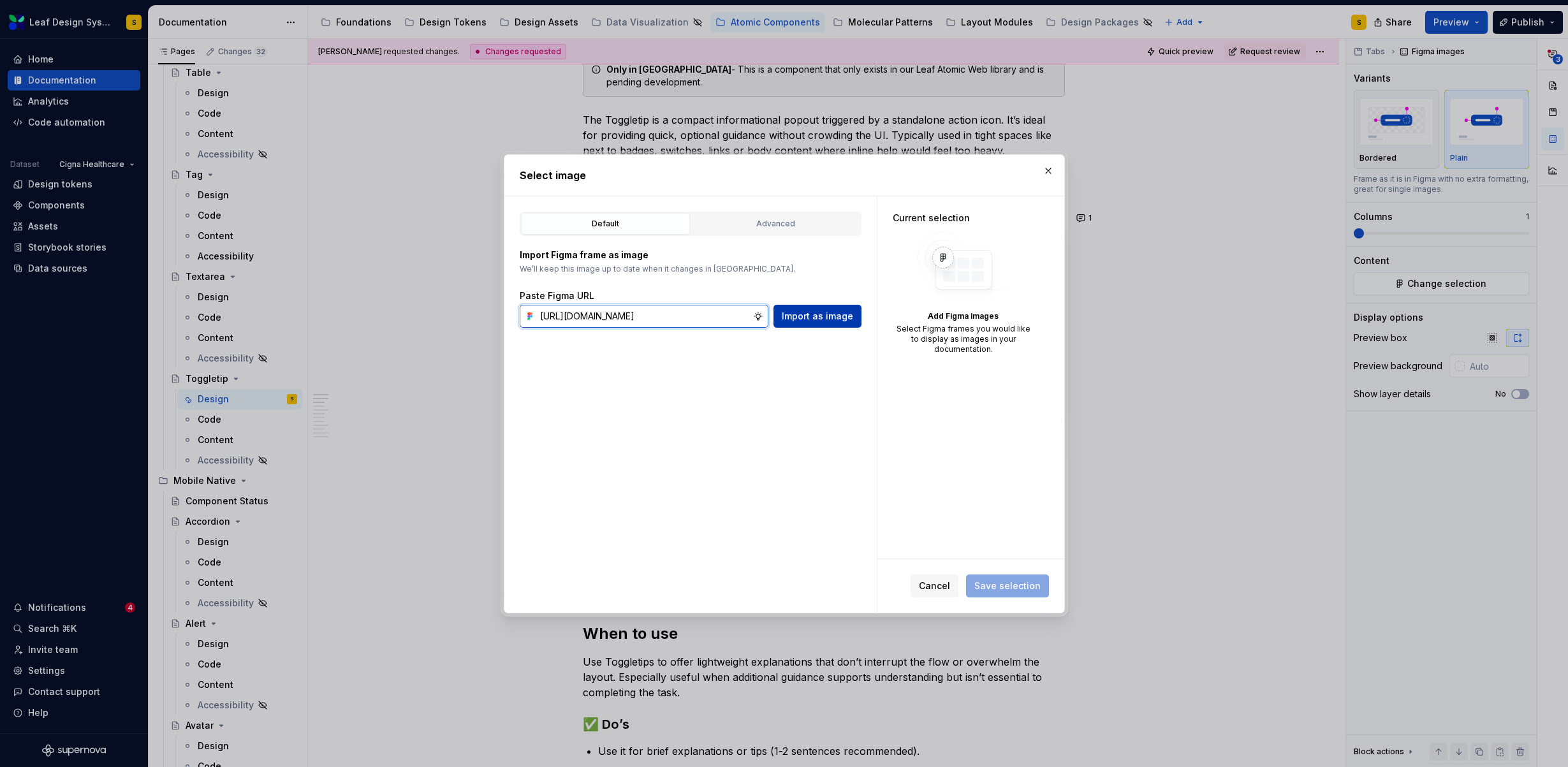
scroll to position [0, 422]
type input "https://www.figma.com/design/R5FNMiBYdBSXRtfBEXZGMx/Design-Documentation-Assets…"
click at [855, 307] on button "Import as image" at bounding box center [817, 316] width 88 height 23
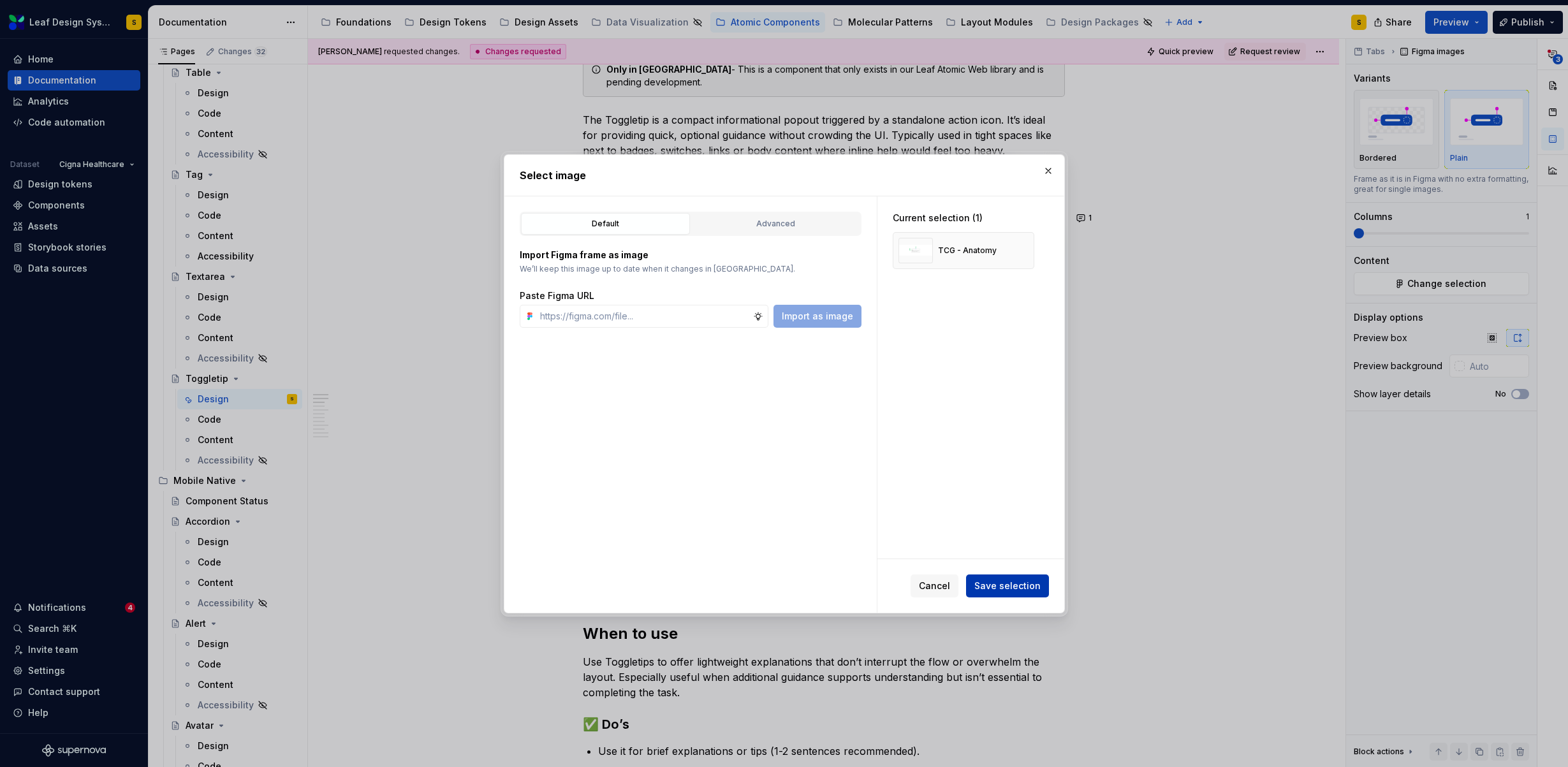
click at [1027, 582] on span "Save selection" at bounding box center [1007, 585] width 66 height 12
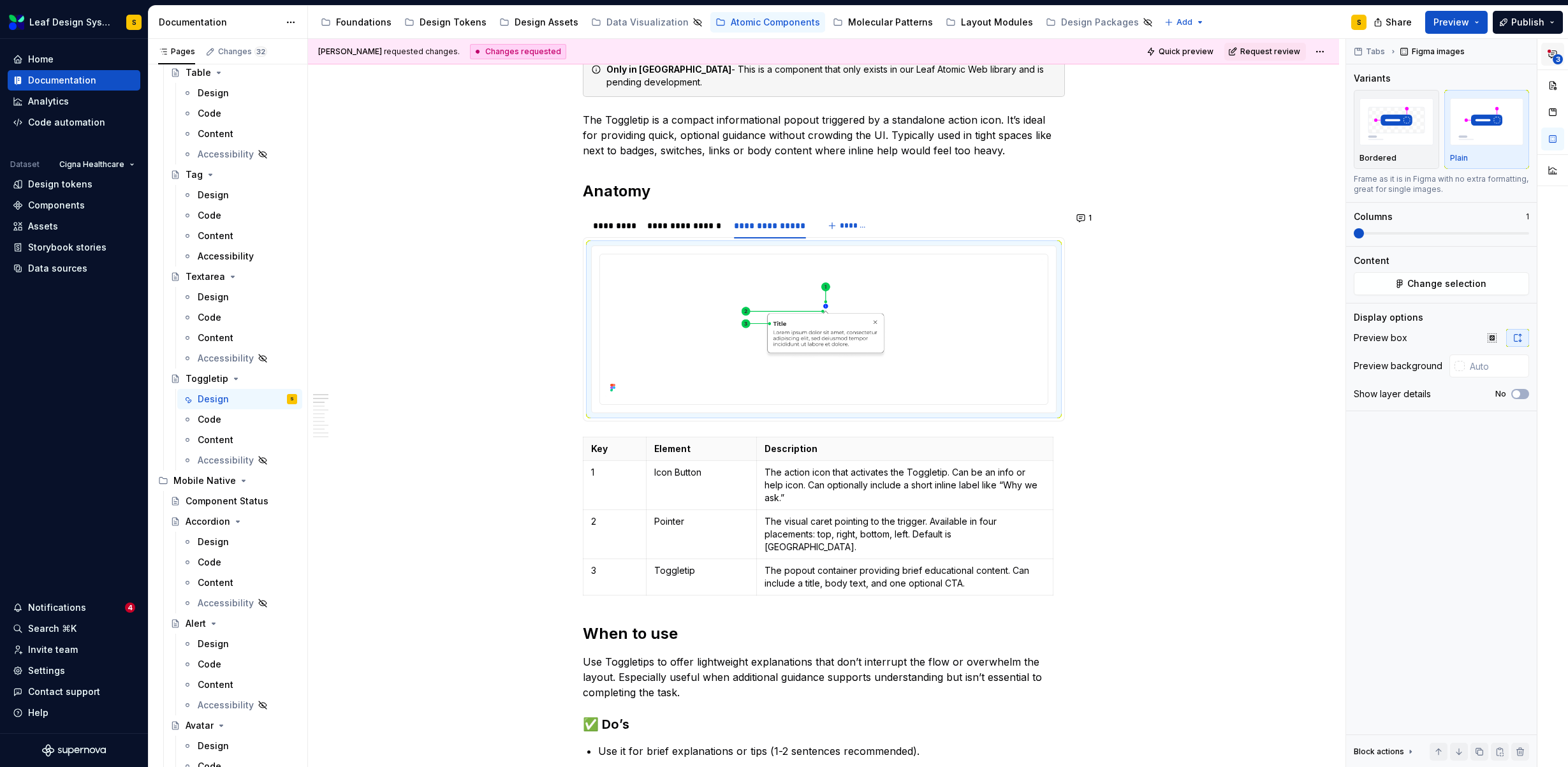
click at [1557, 57] on span "3" at bounding box center [1558, 59] width 10 height 10
type textarea "*"
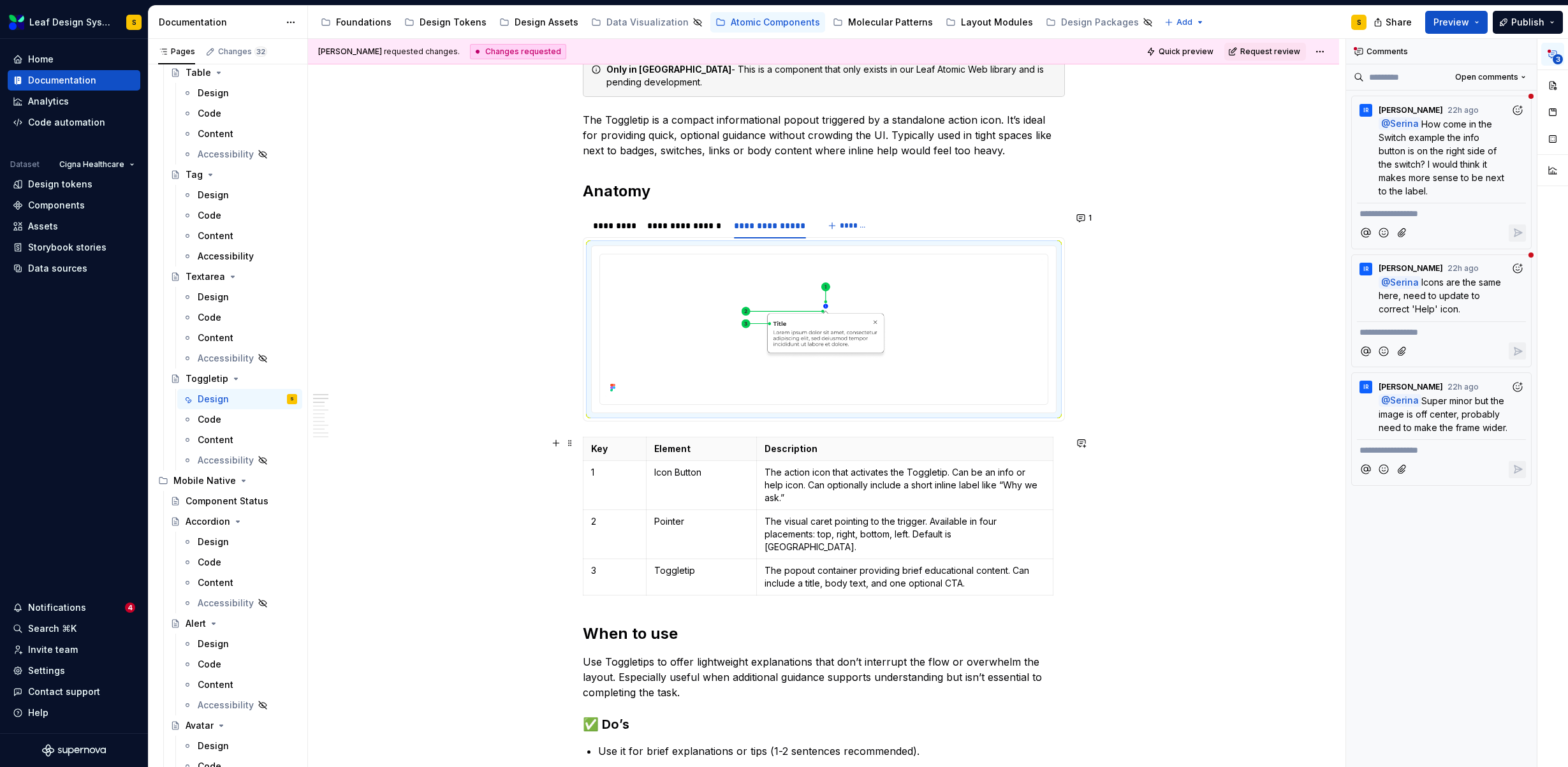
scroll to position [233, 0]
click at [1091, 217] on button "1" at bounding box center [1084, 215] width 25 height 18
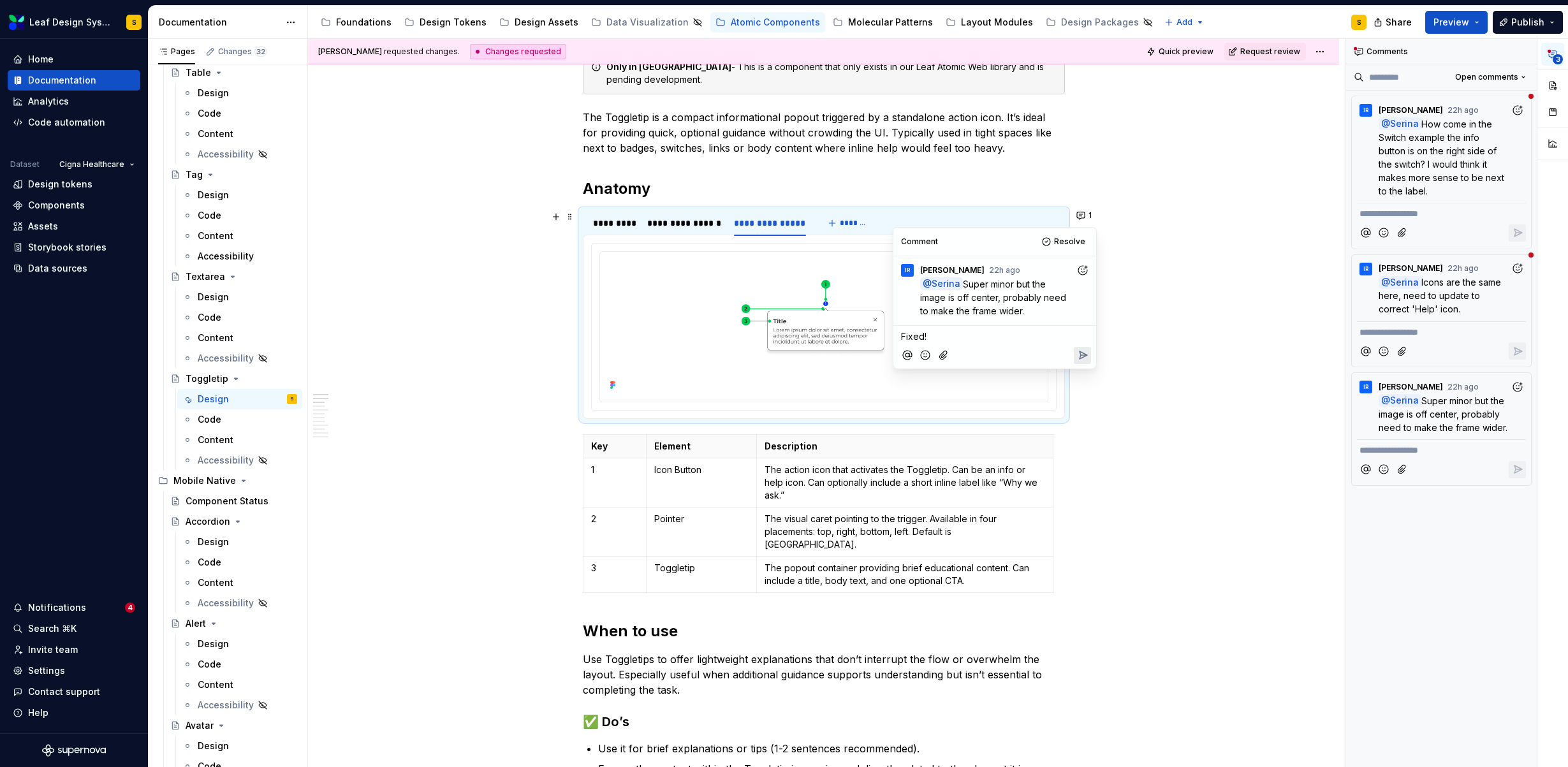
click at [1080, 350] on icon "Reply" at bounding box center [1082, 355] width 12 height 12
click at [1068, 241] on span "Resolve" at bounding box center [1069, 241] width 31 height 10
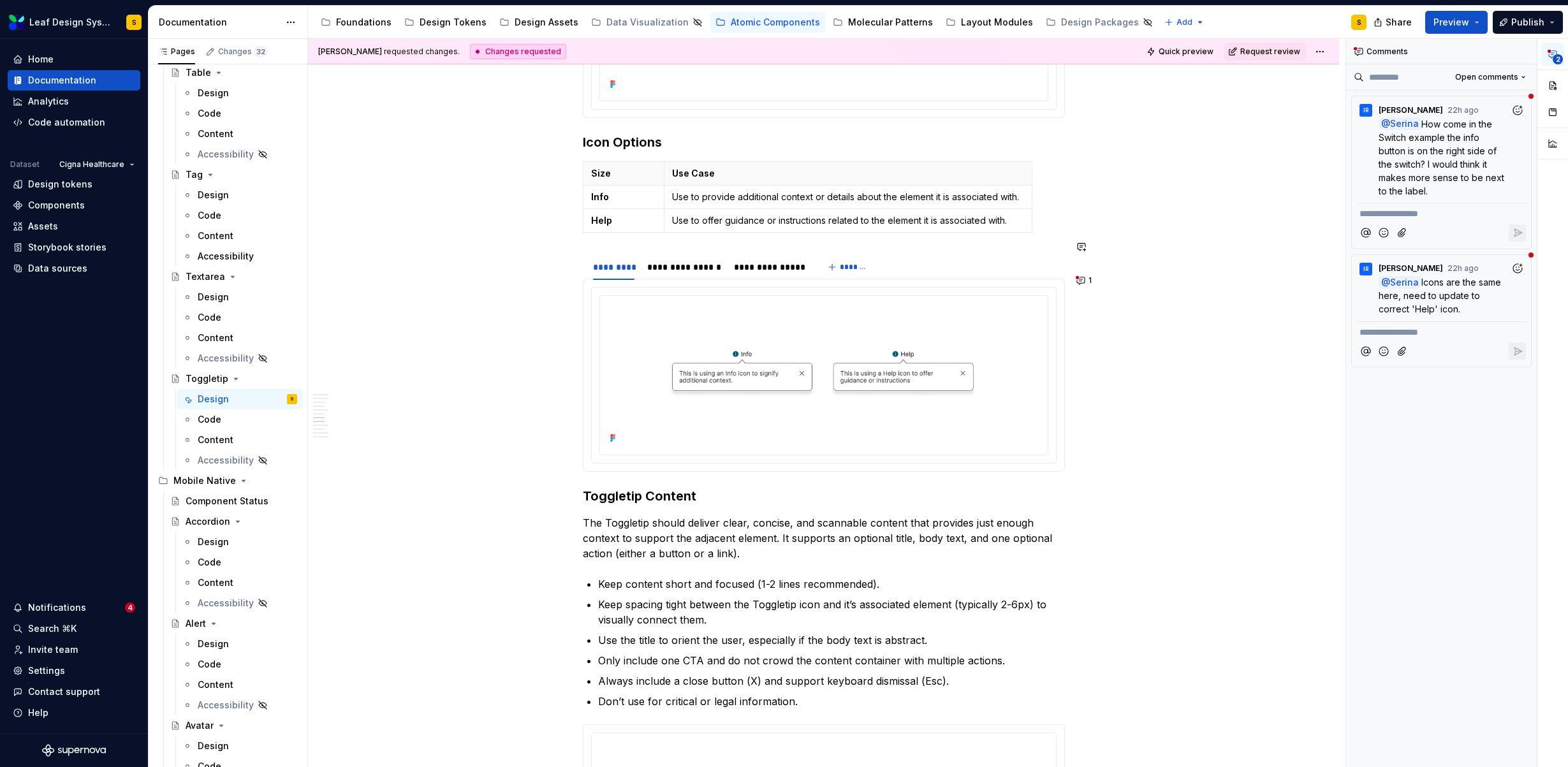
scroll to position [2077, 0]
click at [901, 362] on img at bounding box center [823, 371] width 437 height 146
click at [852, 362] on img at bounding box center [823, 371] width 437 height 146
click at [1558, 55] on span "2" at bounding box center [1558, 59] width 10 height 10
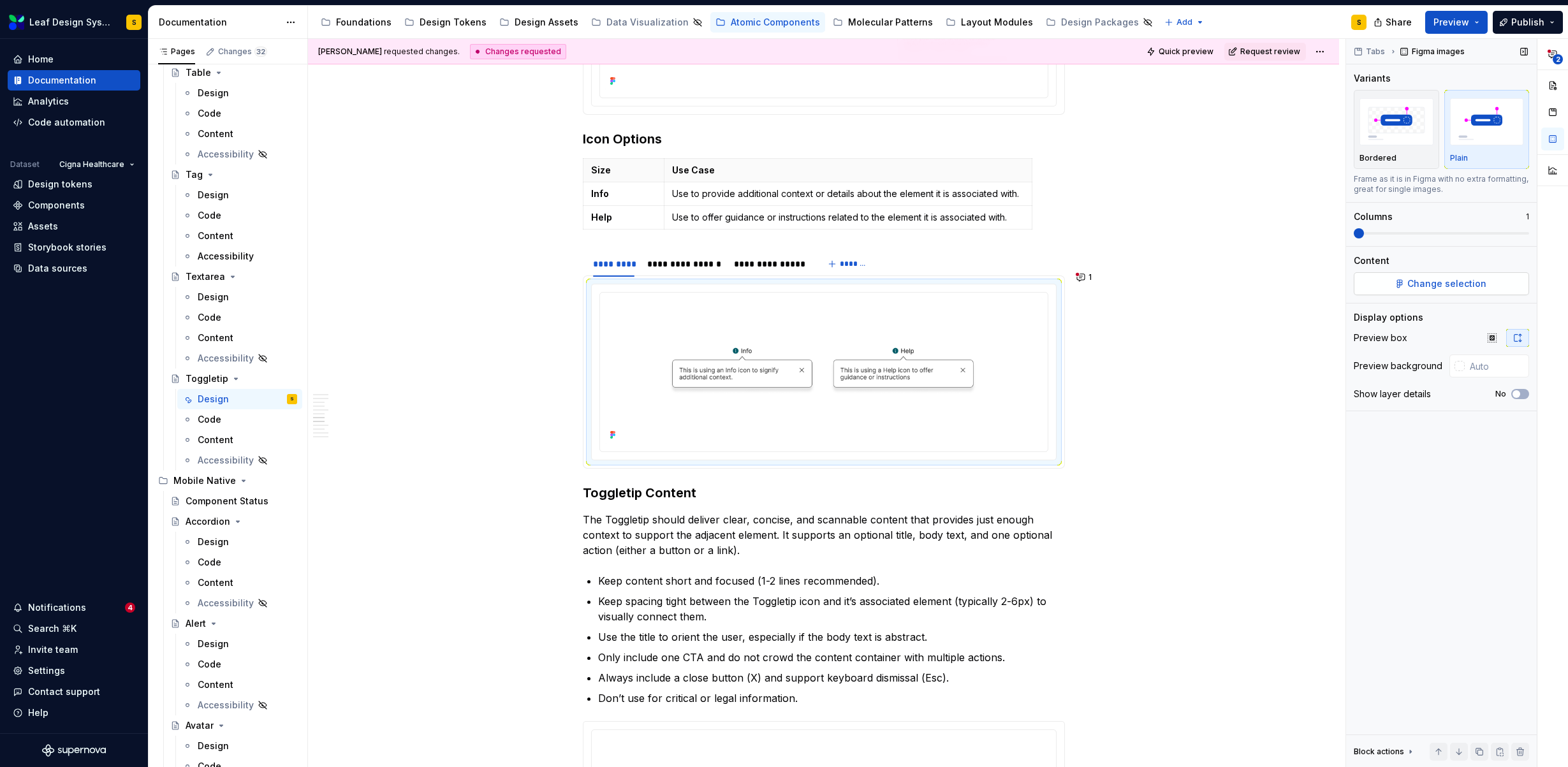
click at [1447, 281] on span "Change selection" at bounding box center [1446, 283] width 79 height 12
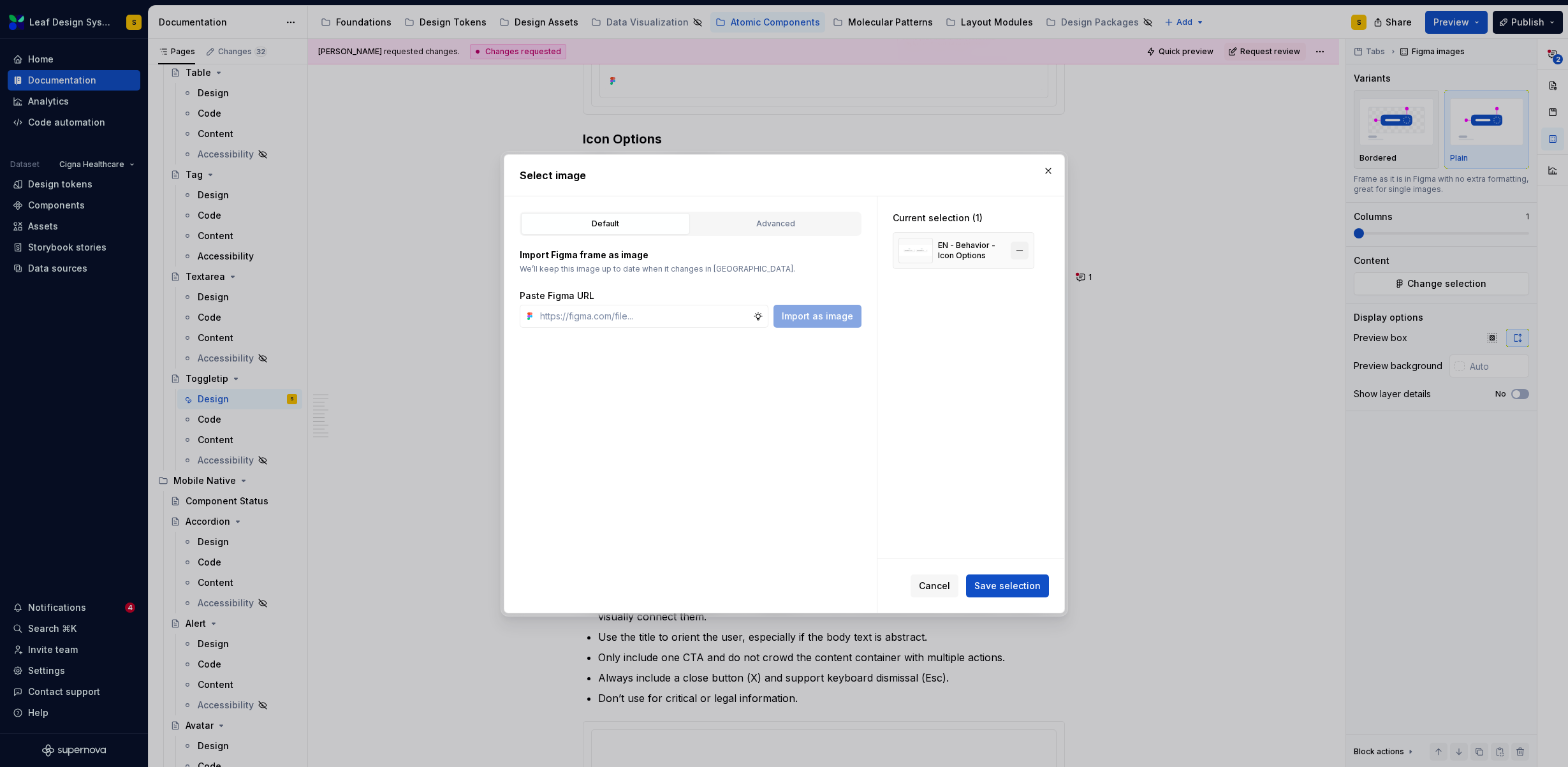
click at [1022, 250] on button "button" at bounding box center [1019, 250] width 18 height 18
type textarea "*"
click at [714, 312] on input "text" at bounding box center [644, 316] width 218 height 23
paste input "https://www.figma.com/design/R5FNMiBYdBSXRtfBEXZGMx/Design-Documentation-Assets…"
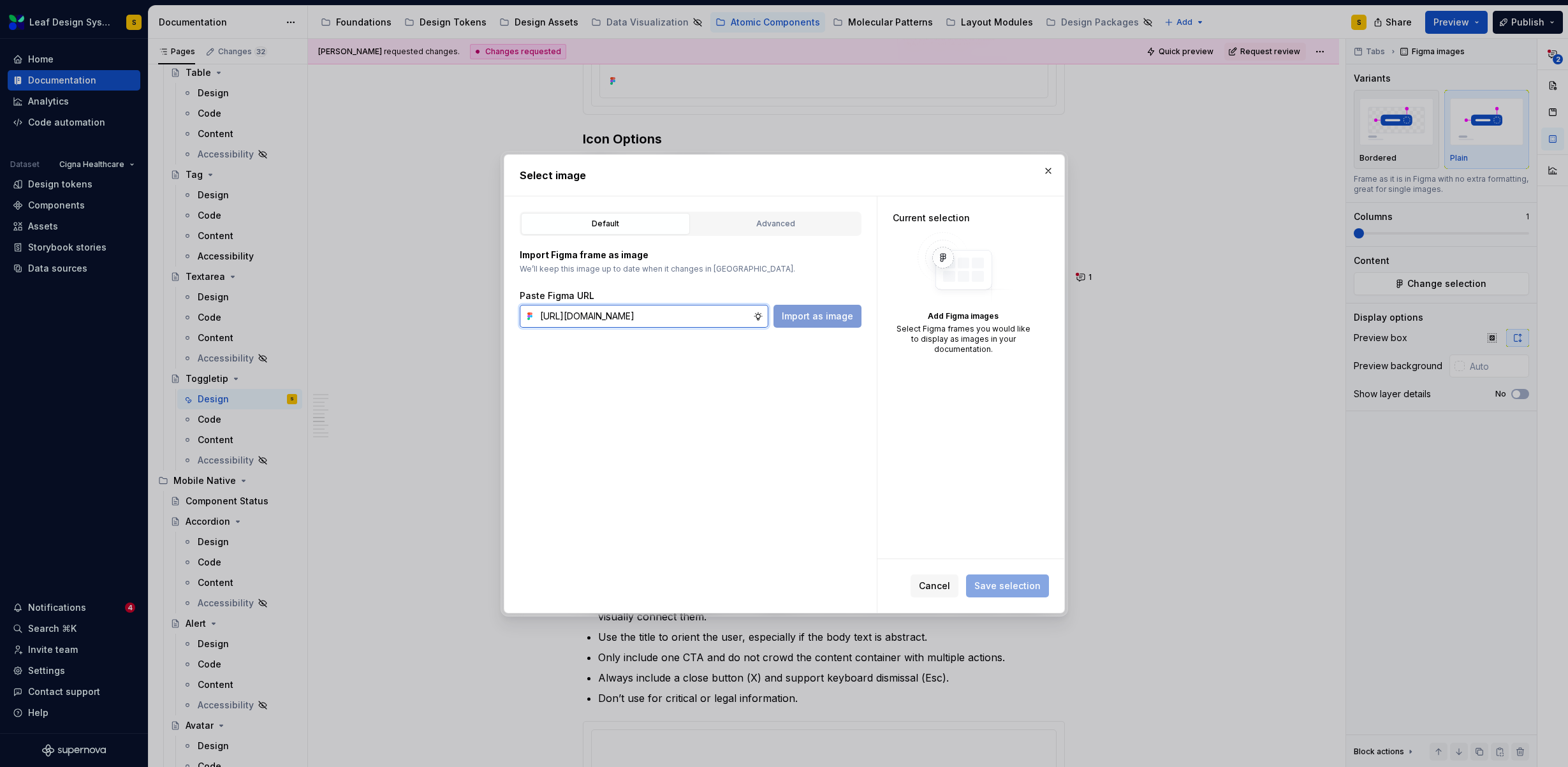
type input "https://www.figma.com/design/R5FNMiBYdBSXRtfBEXZGMx/Design-Documentation-Assets…"
click at [838, 319] on span "Import as image" at bounding box center [817, 316] width 71 height 12
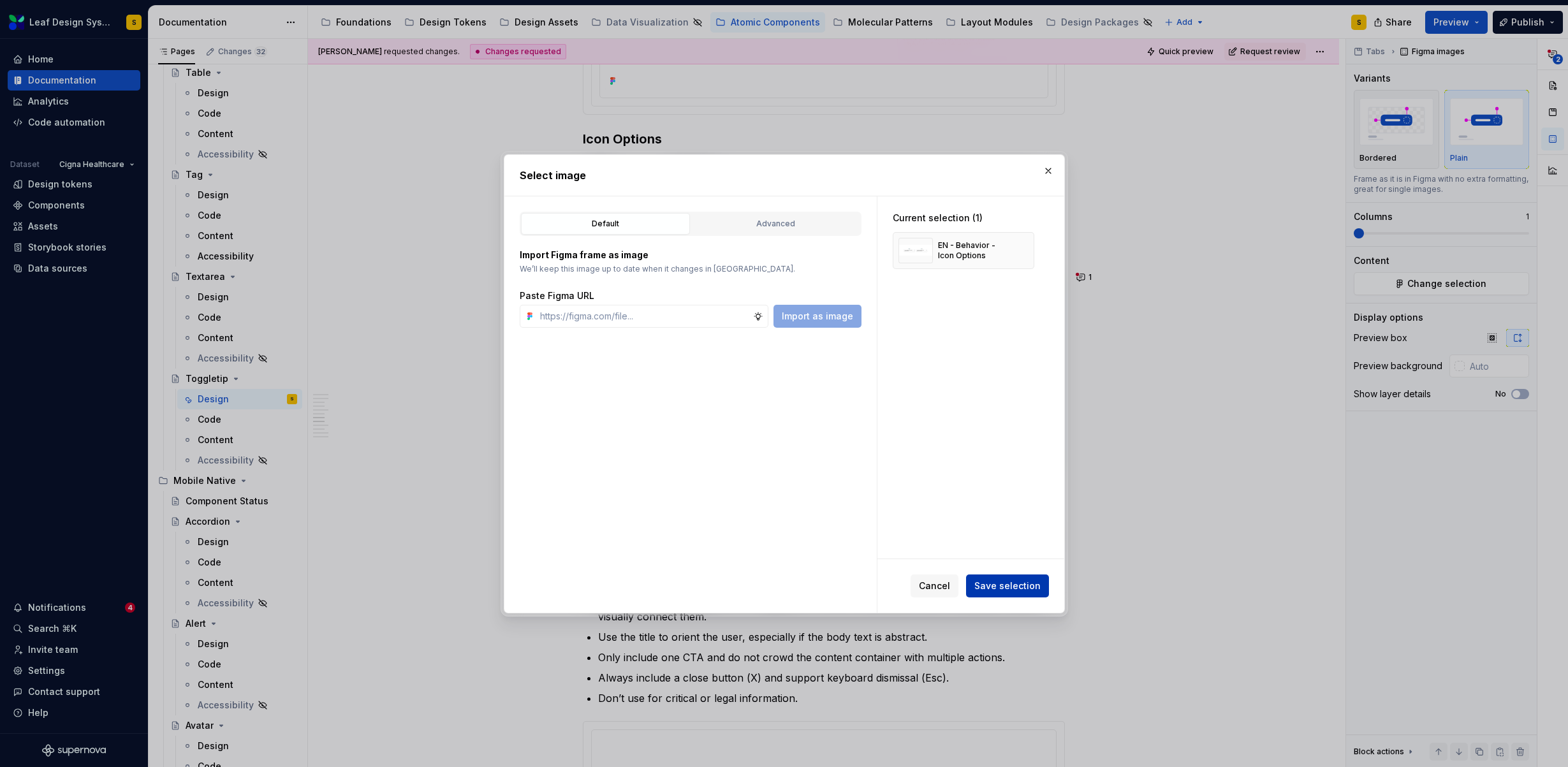
click at [1025, 587] on span "Save selection" at bounding box center [1007, 585] width 66 height 12
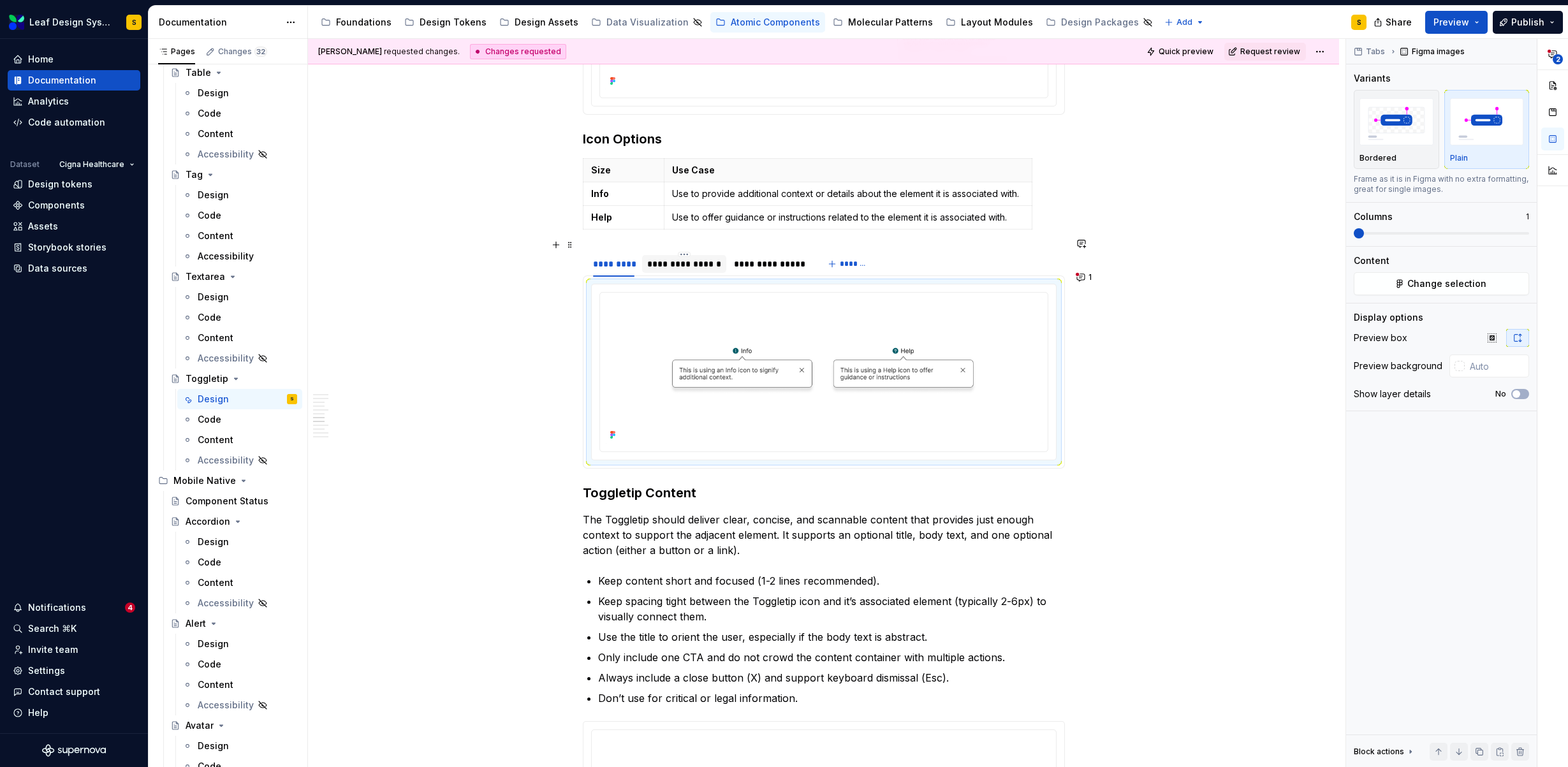
click at [686, 258] on div "**********" at bounding box center [684, 264] width 74 height 12
click at [790, 354] on img at bounding box center [823, 371] width 437 height 146
type textarea "*"
click at [1411, 281] on span "Change selection" at bounding box center [1446, 283] width 79 height 12
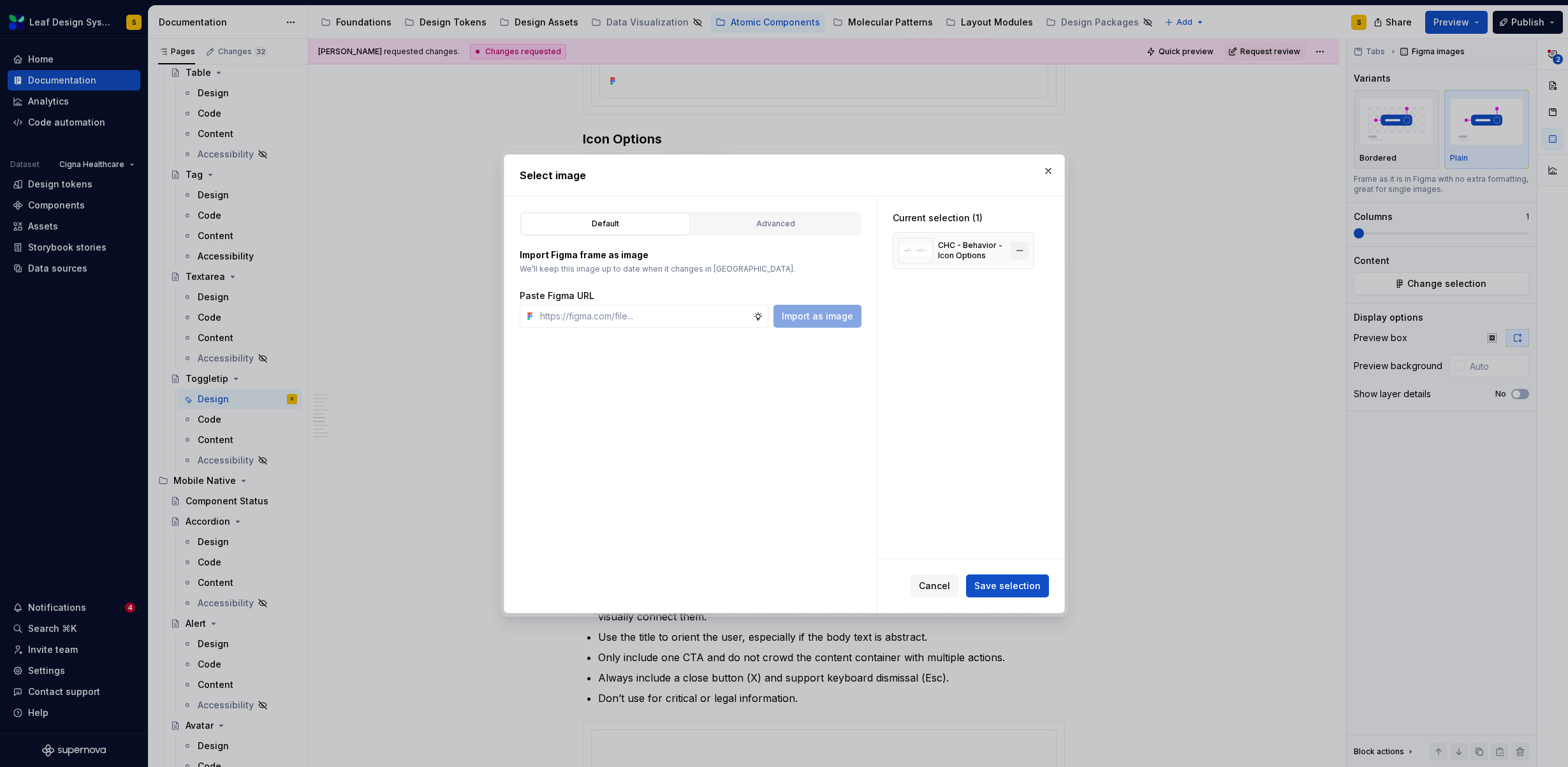
click at [1018, 251] on button "button" at bounding box center [1019, 250] width 18 height 18
click at [676, 320] on input "text" at bounding box center [644, 316] width 218 height 23
paste input "https://www.figma.com/design/R5FNMiBYdBSXRtfBEXZGMx/Design-Documentation-Assets…"
type input "https://www.figma.com/design/R5FNMiBYdBSXRtfBEXZGMx/Design-Documentation-Assets…"
type textarea "*"
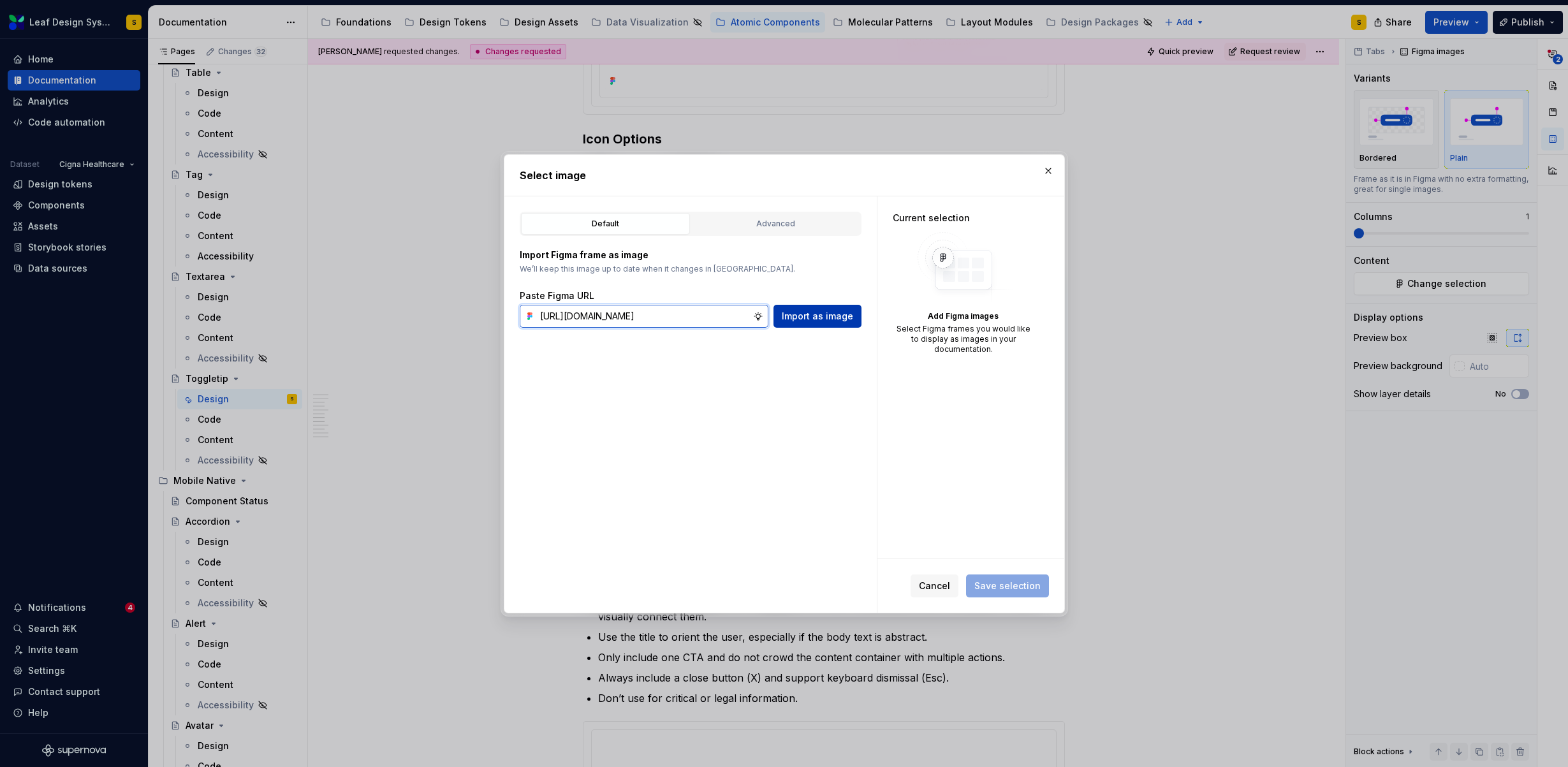
scroll to position [0, 425]
type input "https://www.figma.com/design/R5FNMiBYdBSXRtfBEXZGMx/Design-Documentation-Assets…"
click at [820, 315] on span "Import as image" at bounding box center [817, 316] width 71 height 12
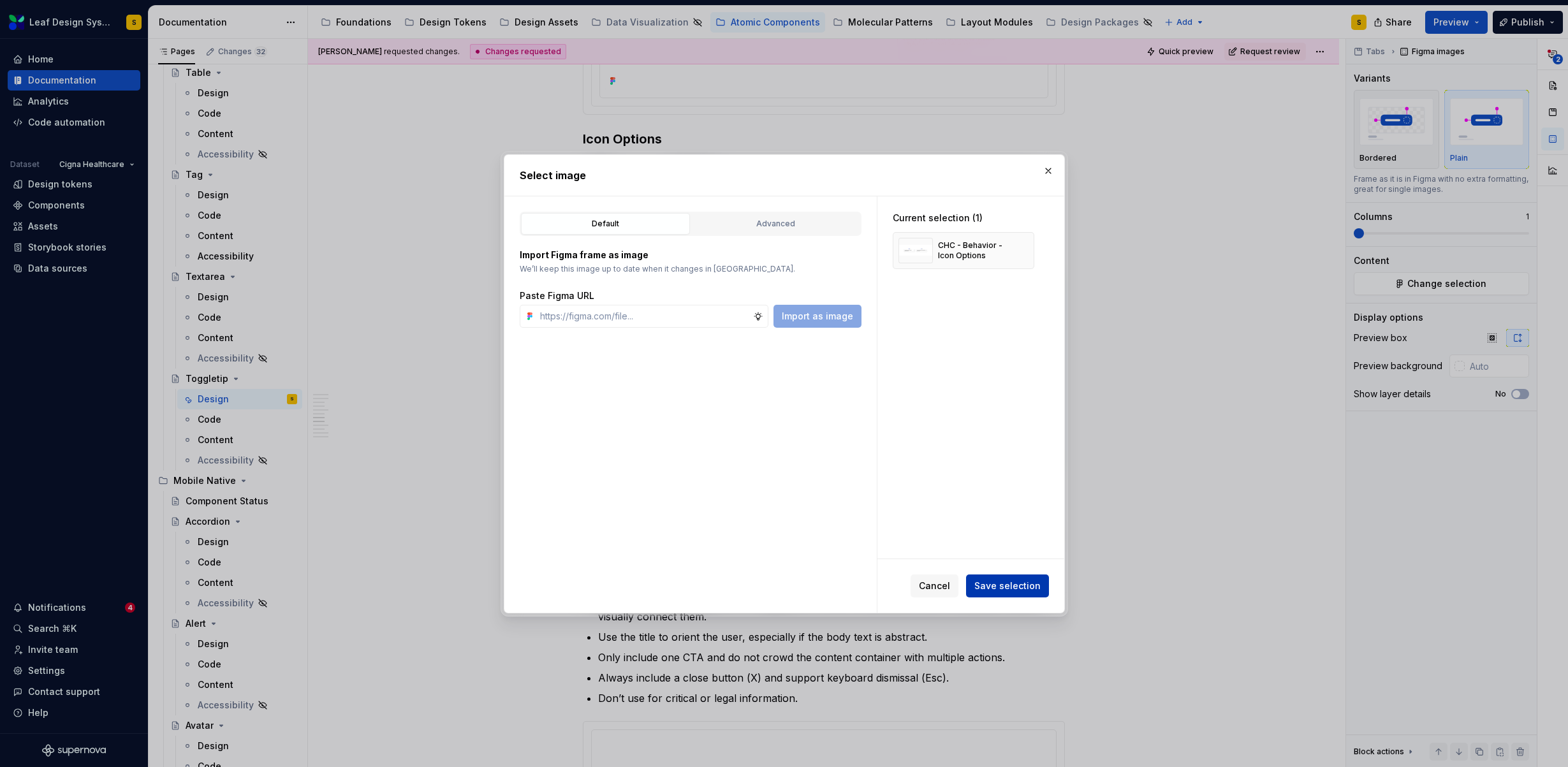
click at [1025, 588] on span "Save selection" at bounding box center [1007, 585] width 66 height 12
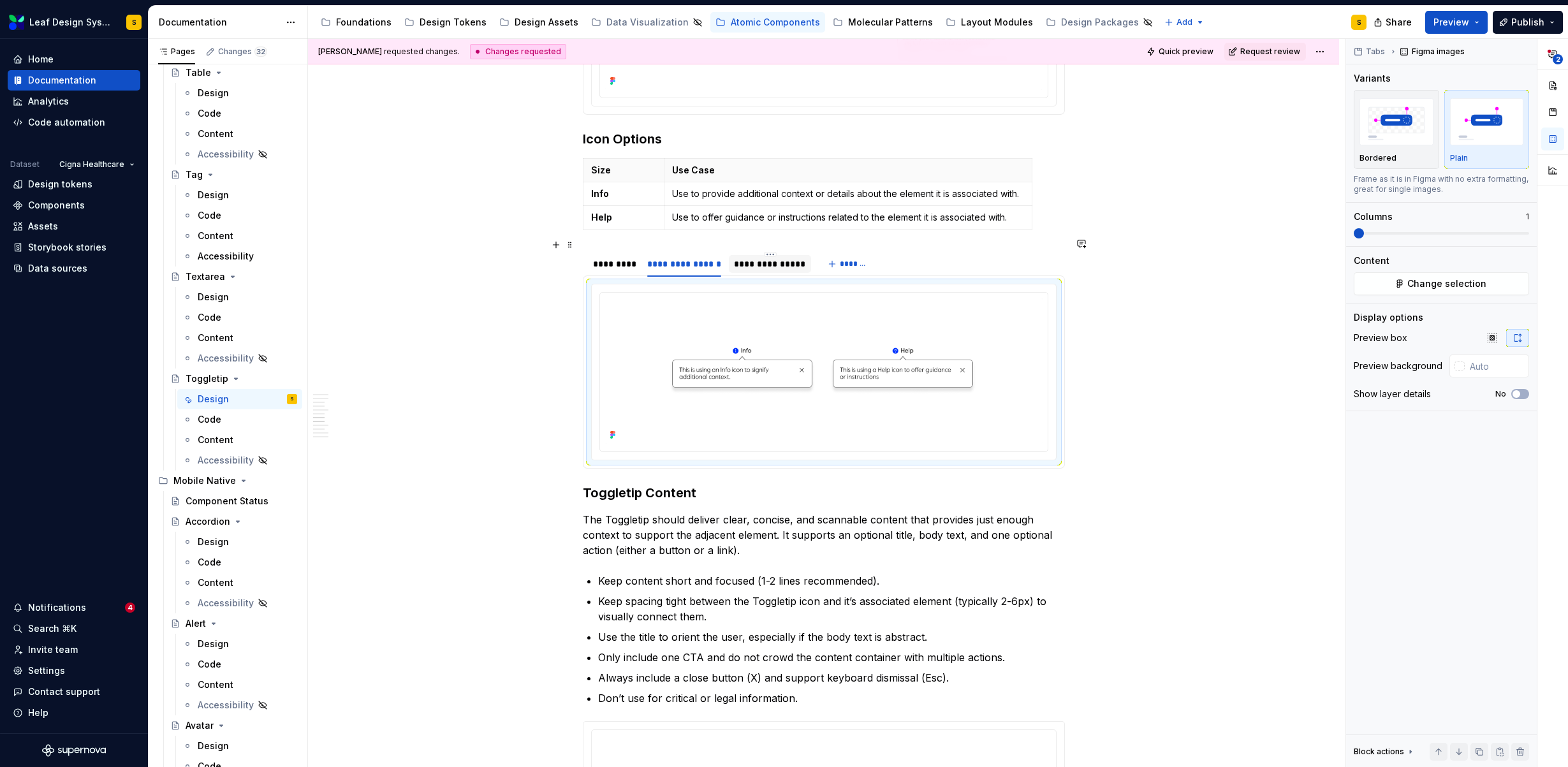
click at [771, 258] on div "**********" at bounding box center [770, 264] width 72 height 12
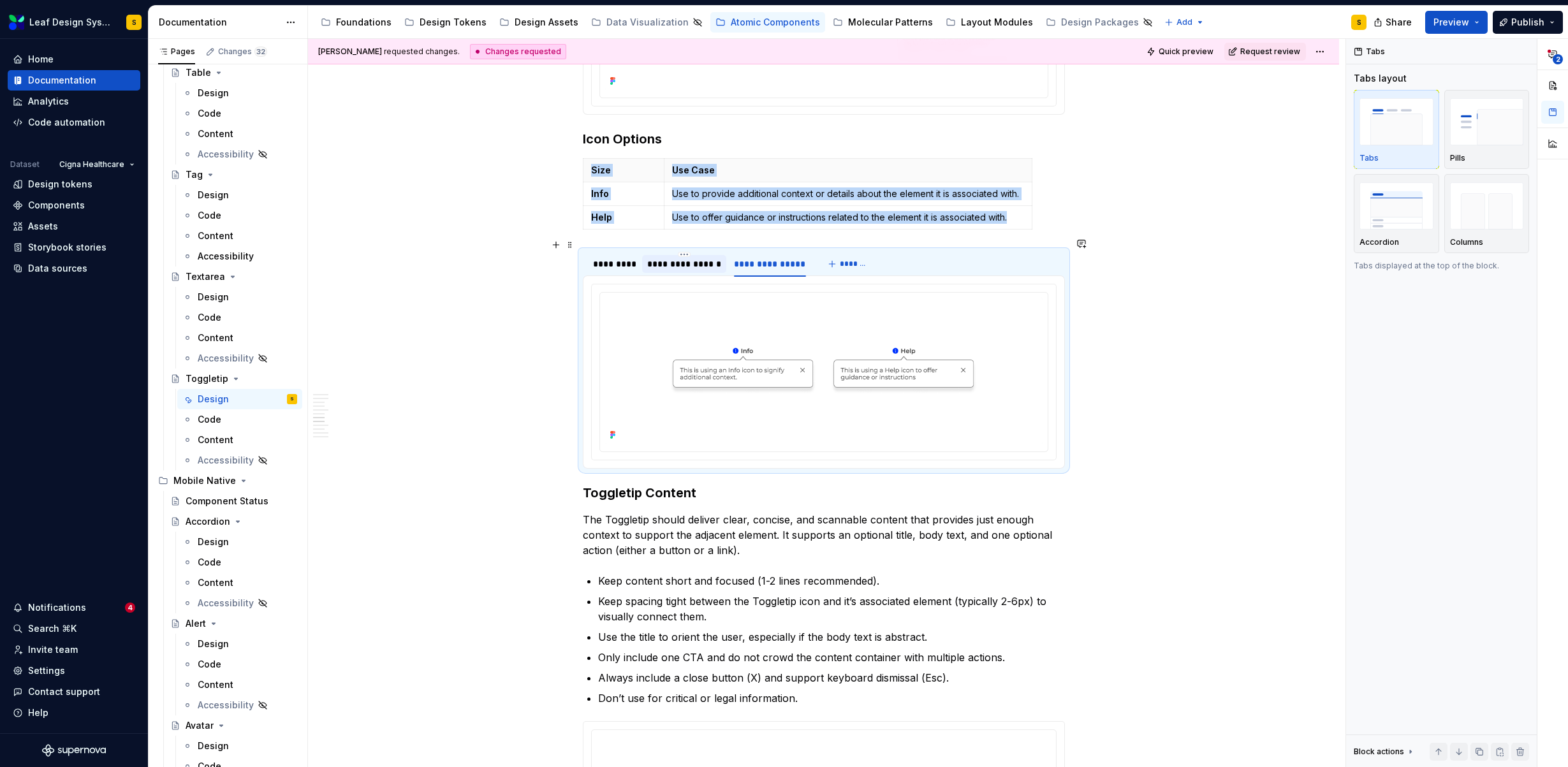
click at [686, 258] on div "**********" at bounding box center [684, 264] width 74 height 12
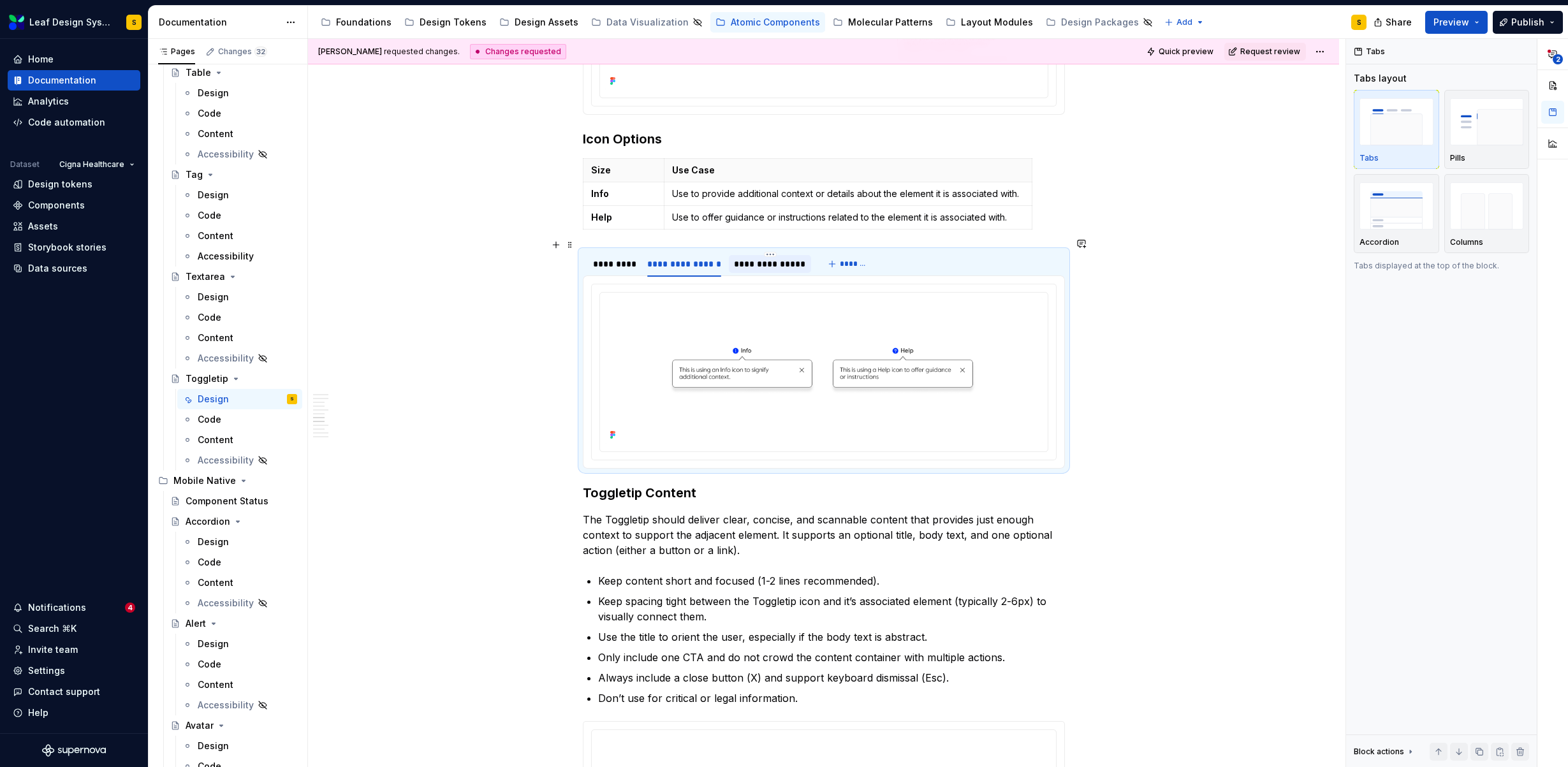
click at [743, 258] on div "**********" at bounding box center [770, 264] width 72 height 12
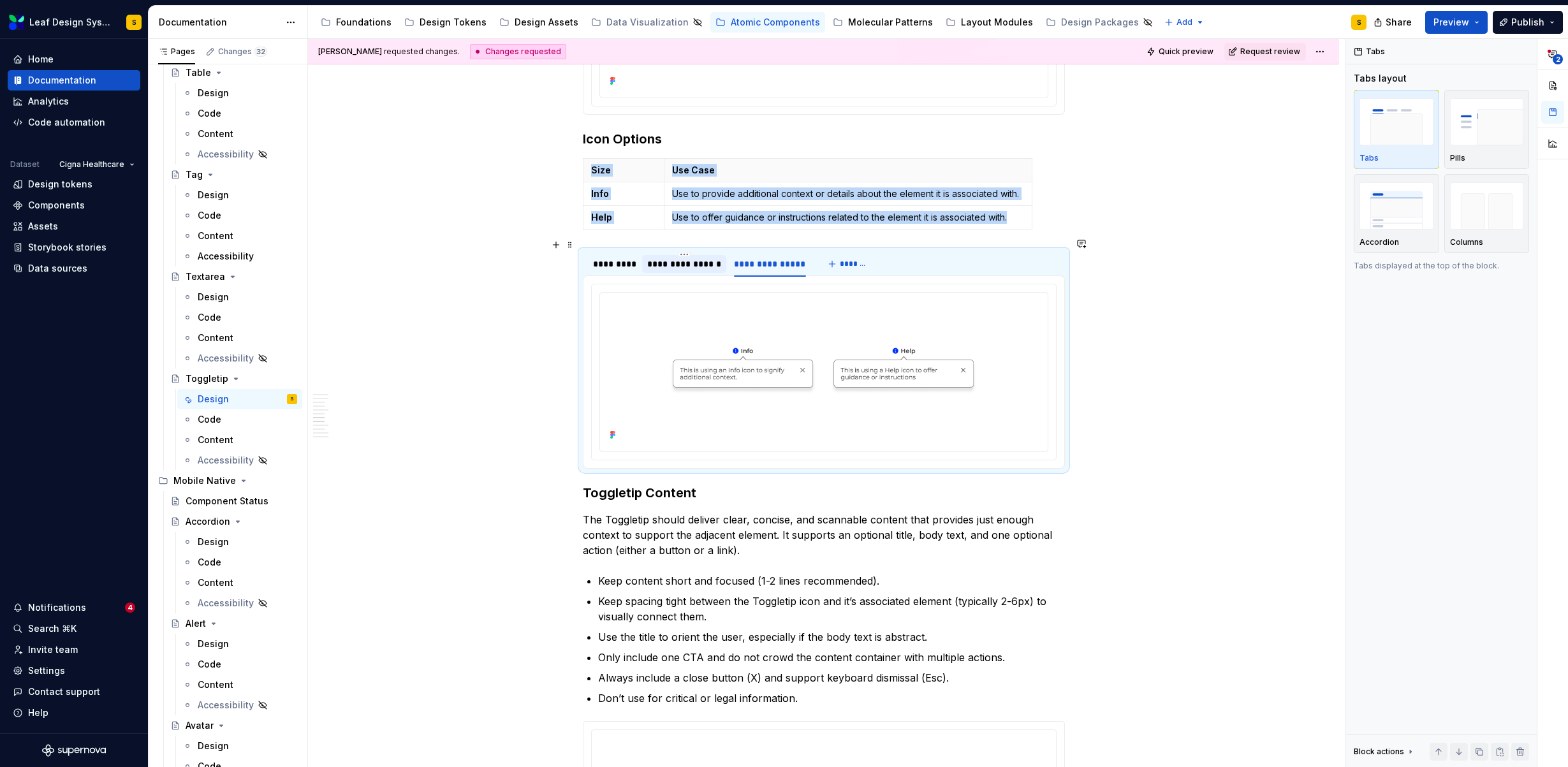
click at [676, 258] on div "**********" at bounding box center [684, 264] width 84 height 18
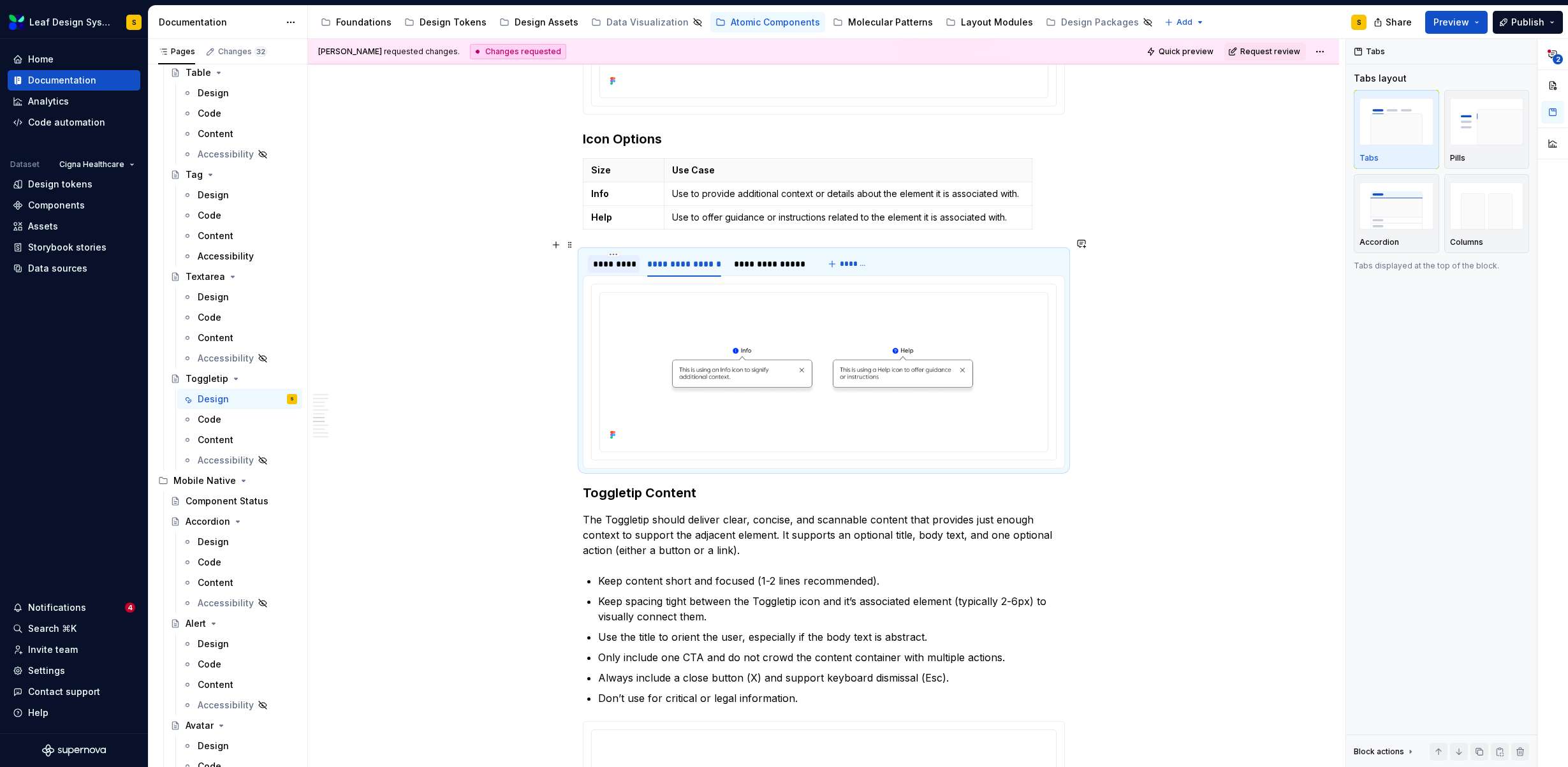
click at [594, 258] on div "*********" at bounding box center [614, 264] width 42 height 12
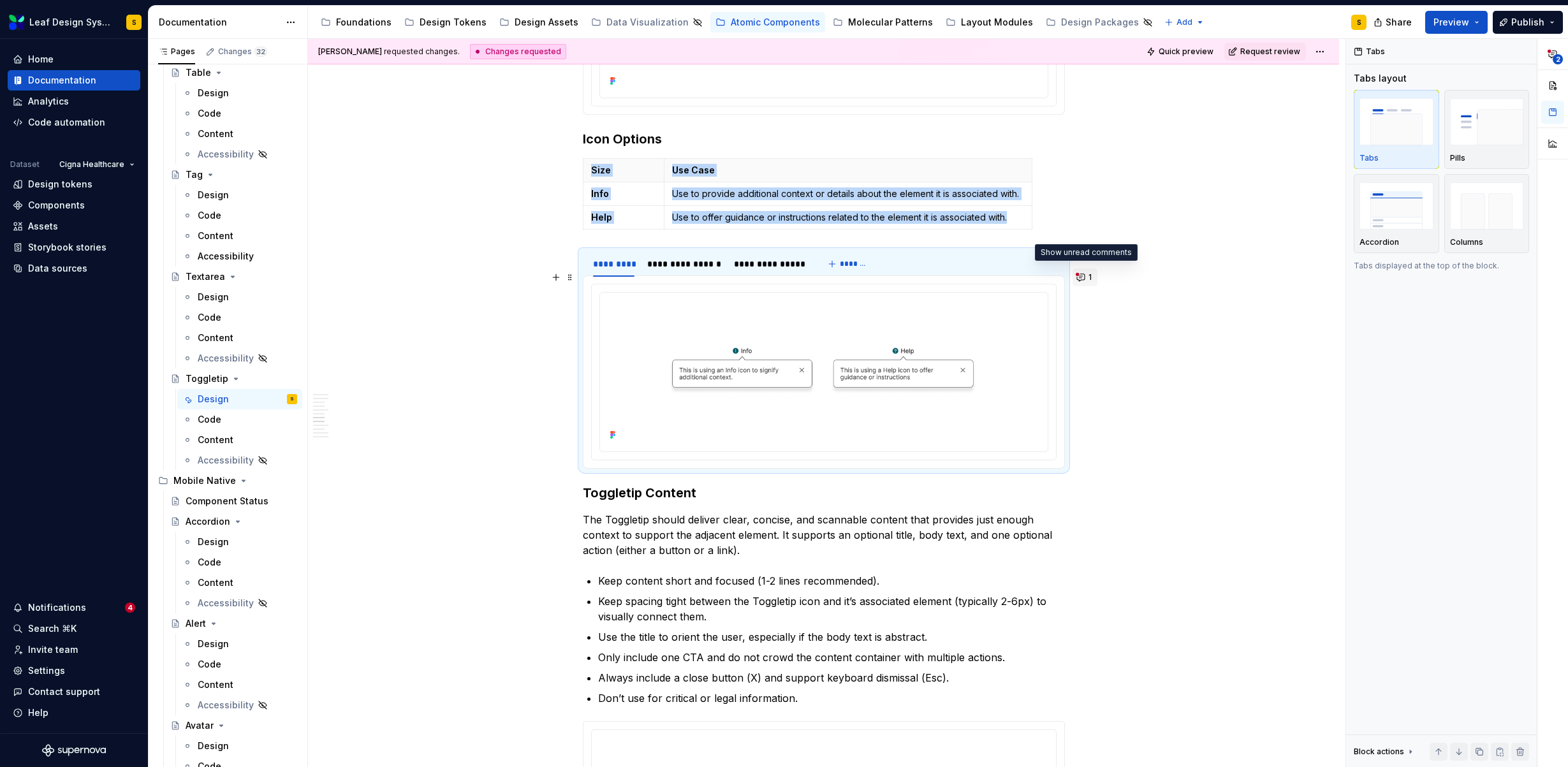
drag, startPoint x: 1079, startPoint y: 277, endPoint x: 1092, endPoint y: 279, distance: 13.2
click at [1079, 277] on button "1" at bounding box center [1084, 277] width 25 height 18
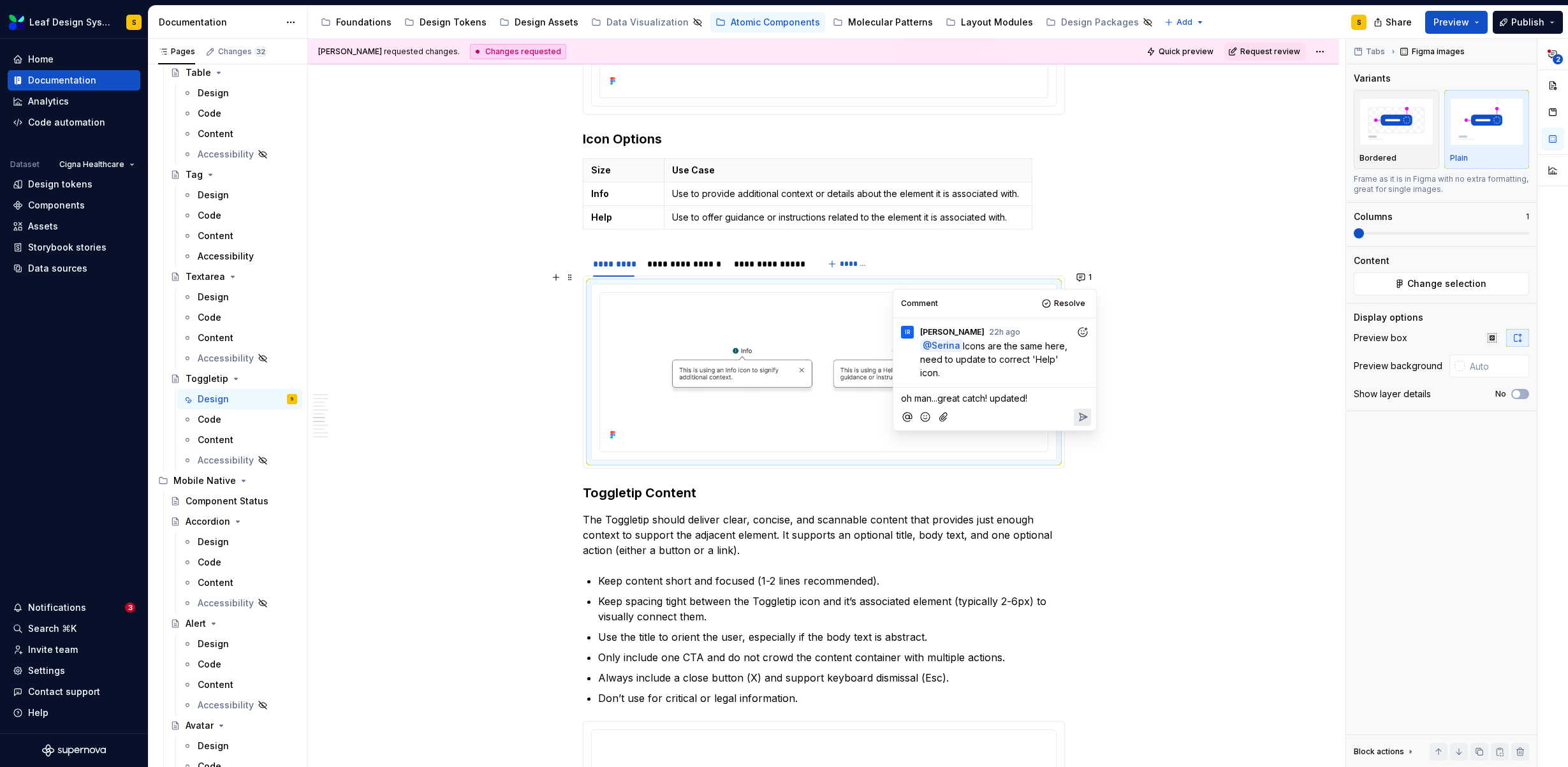
click at [1082, 423] on icon "Reply" at bounding box center [1082, 416] width 12 height 12
click at [1060, 304] on span "Resolve" at bounding box center [1069, 303] width 31 height 10
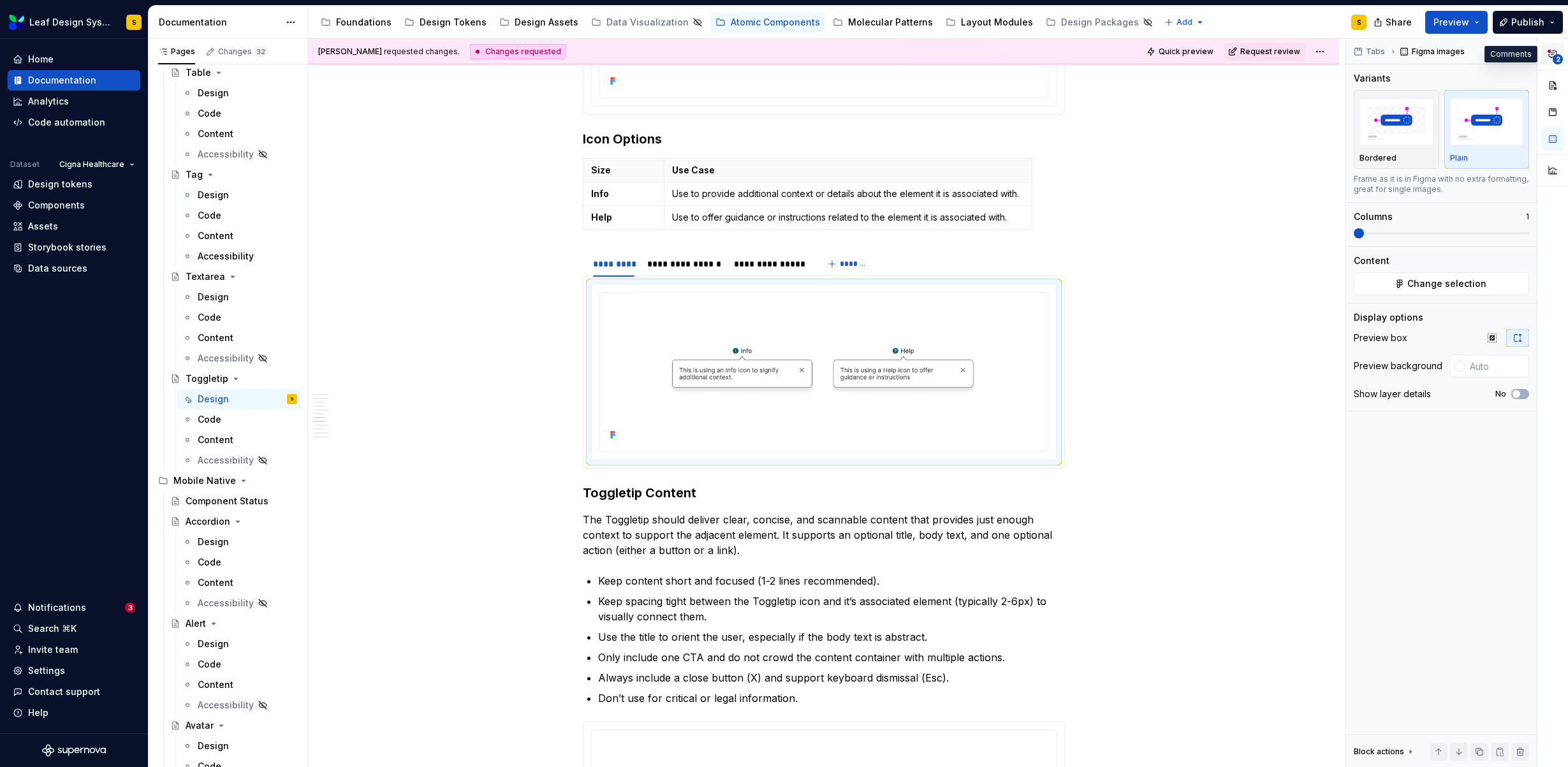
click at [1561, 55] on button "2" at bounding box center [1552, 54] width 23 height 23
type textarea "*"
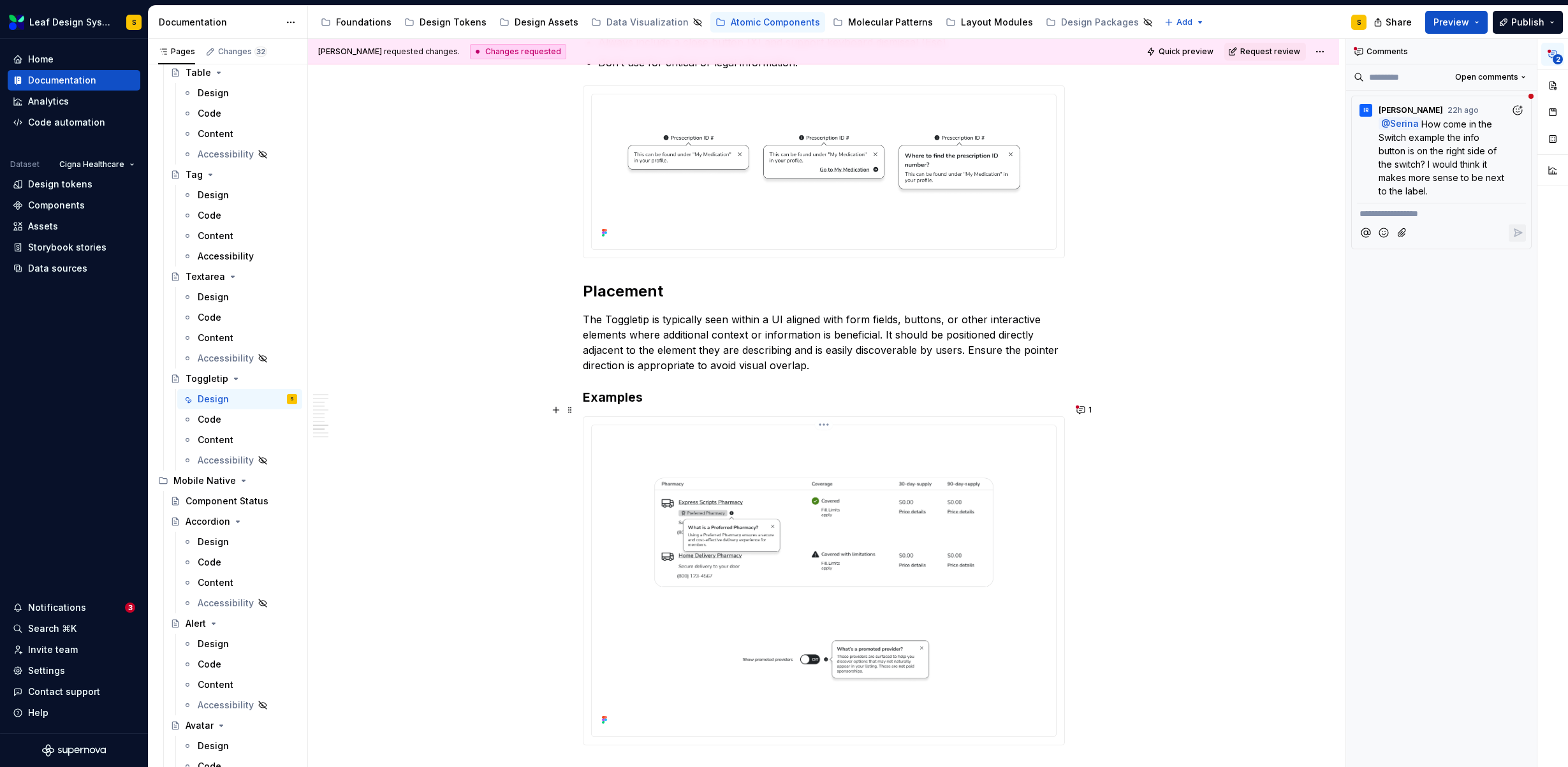
scroll to position [2730, 0]
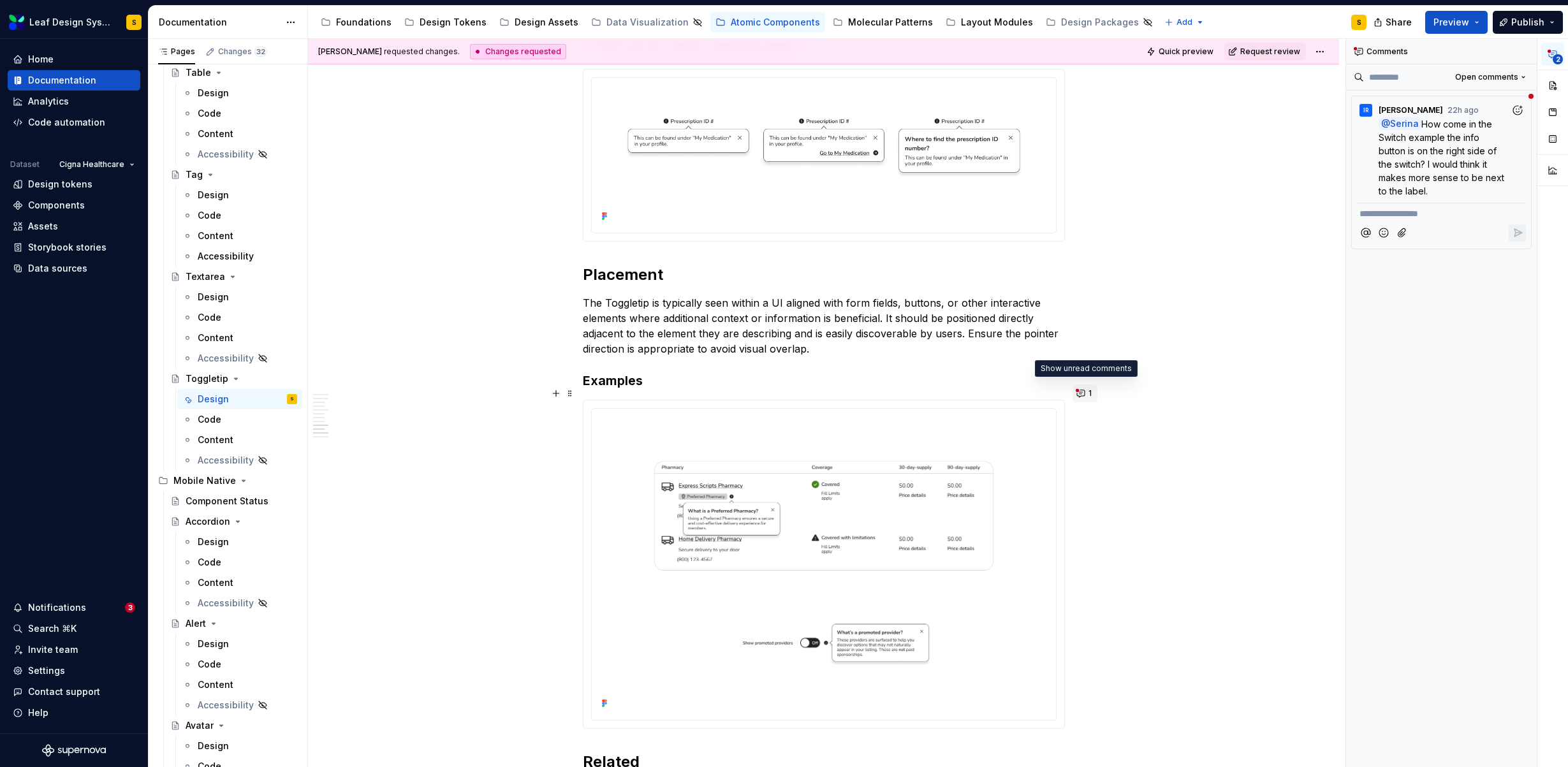
click at [1088, 396] on span "1" at bounding box center [1089, 393] width 3 height 10
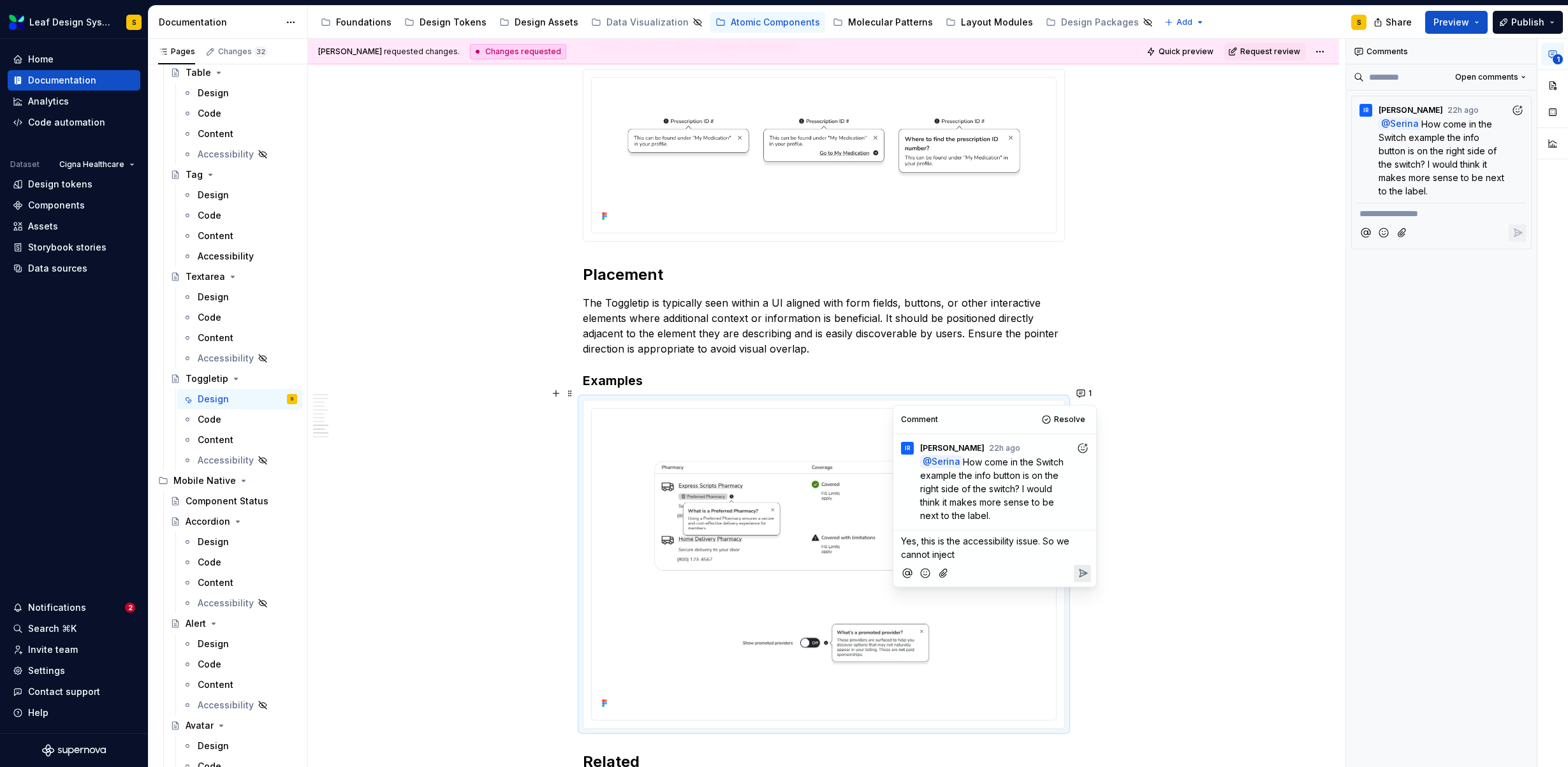
type textarea "*"
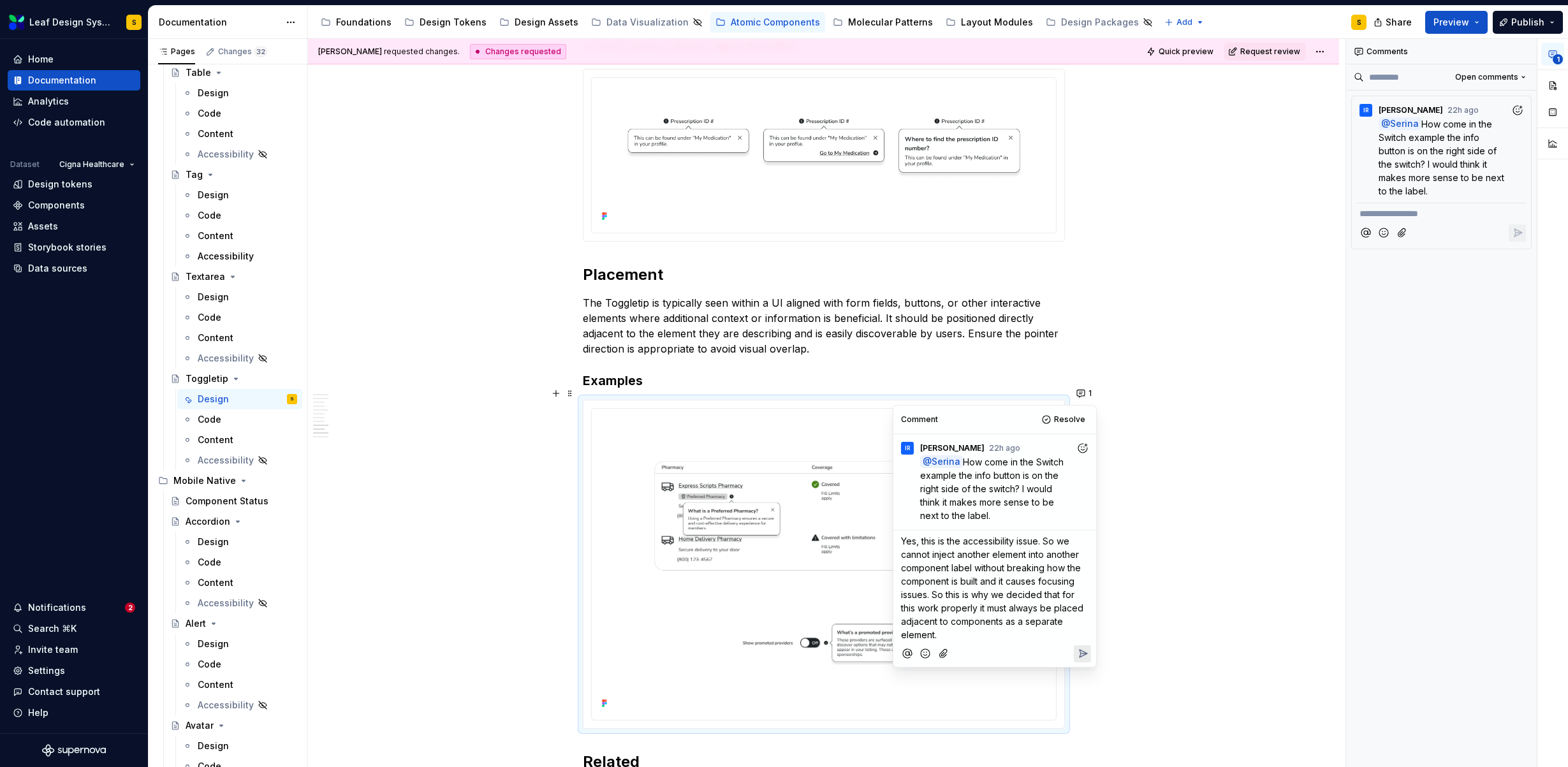
click at [1055, 554] on span "Yes, this is the accessibility issue. So we cannot inject another element into …" at bounding box center [993, 588] width 185 height 104
click at [929, 593] on span "Yes, this is the accessibility issue. So we cannot inject another element into …" at bounding box center [993, 588] width 185 height 104
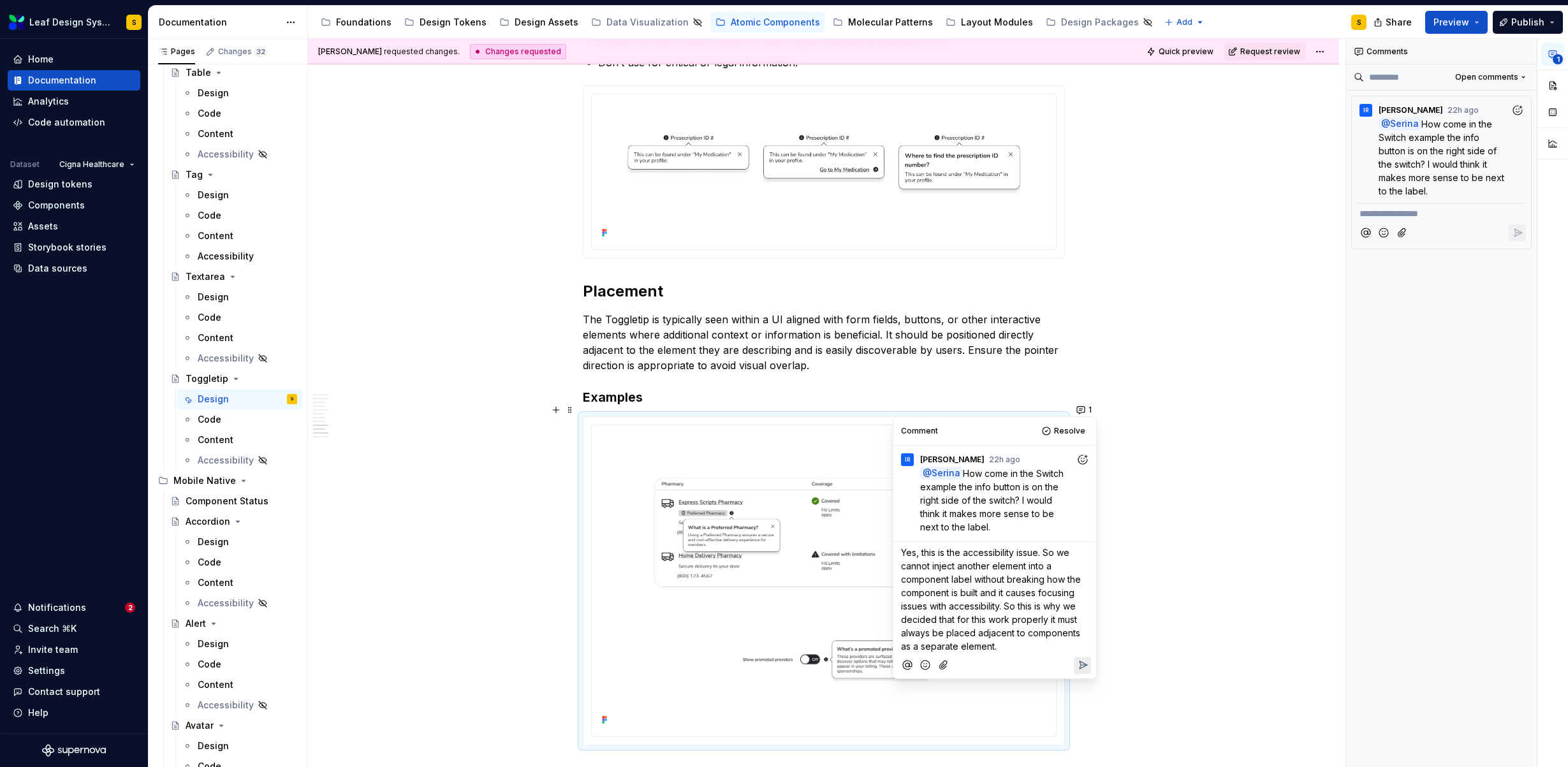
scroll to position [2719, 0]
click at [1077, 666] on icon "Reply" at bounding box center [1082, 663] width 12 height 12
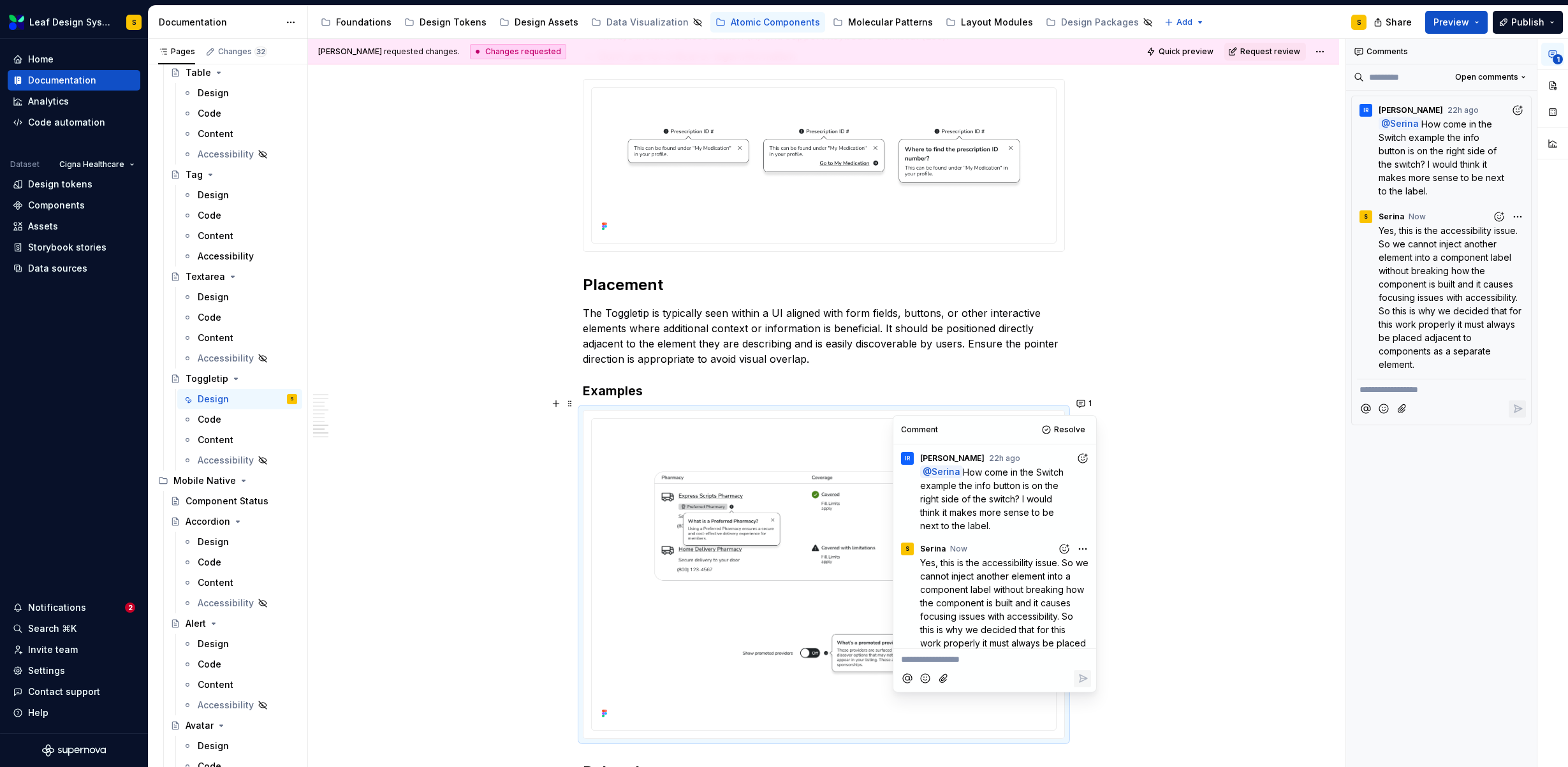
scroll to position [34, 0]
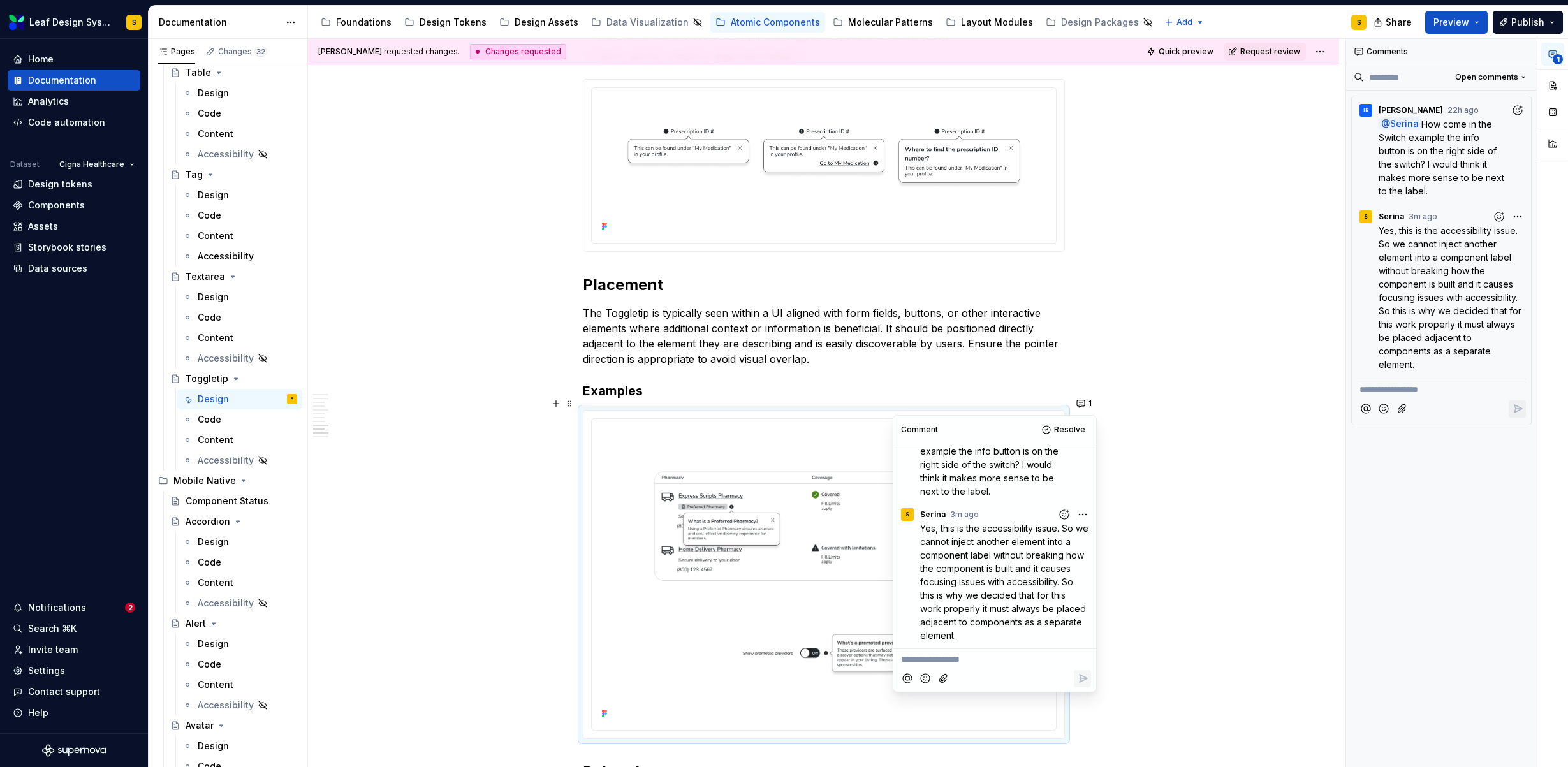
click at [1520, 220] on div "**********" at bounding box center [1457, 403] width 222 height 728
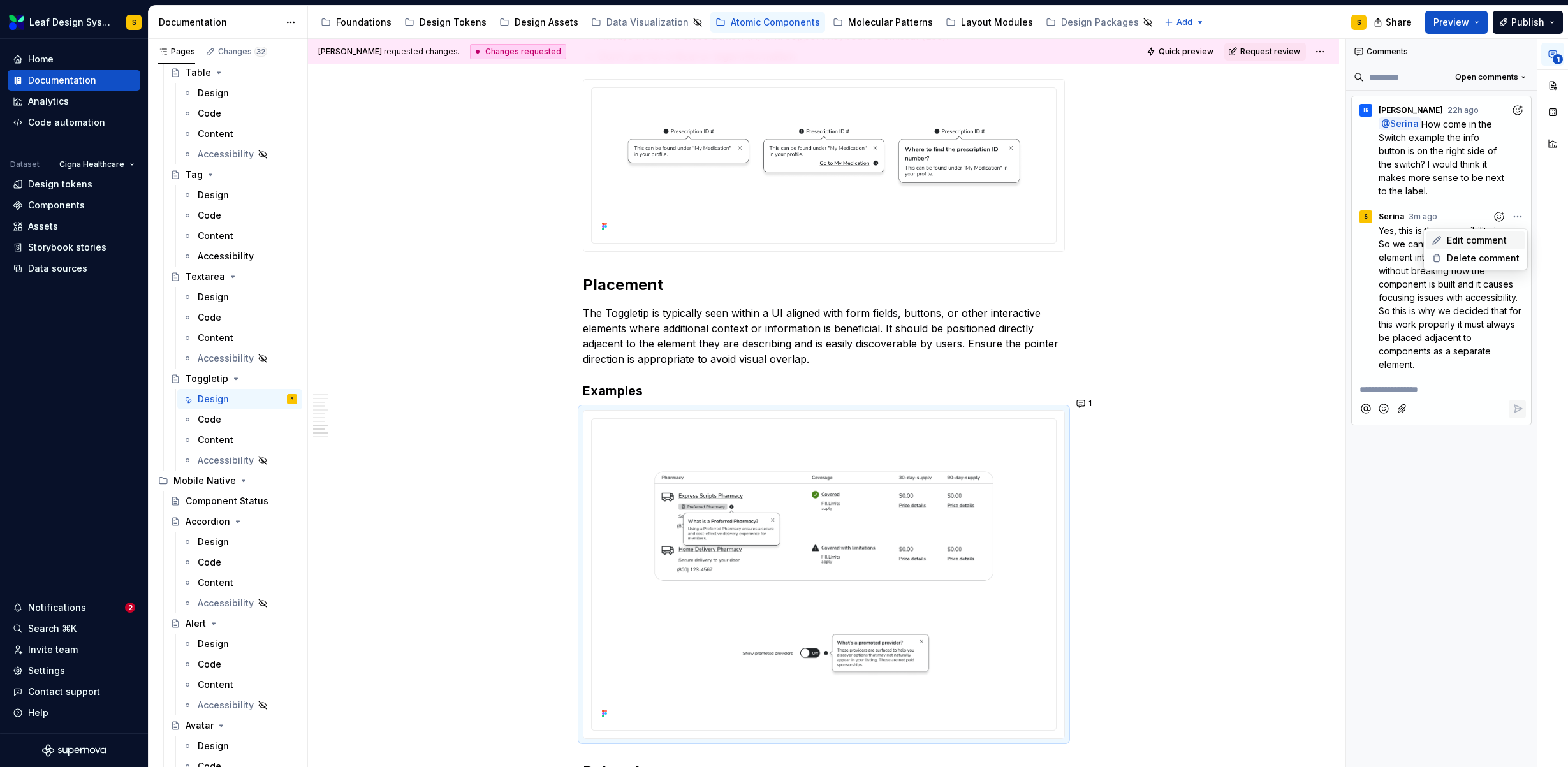
click at [1513, 232] on div "Edit comment" at bounding box center [1476, 240] width 99 height 18
drag, startPoint x: 1377, startPoint y: 283, endPoint x: 1465, endPoint y: 303, distance: 90.2
click at [1466, 302] on span "Yes, this is the accessibility issue. So we cannot inject another element into …" at bounding box center [1445, 303] width 133 height 158
drag, startPoint x: 1414, startPoint y: 283, endPoint x: 1434, endPoint y: 301, distance: 26.9
click at [1434, 301] on span "Yes, this is the accessibility issue. So we cannot inject another element into …" at bounding box center [1443, 297] width 129 height 145
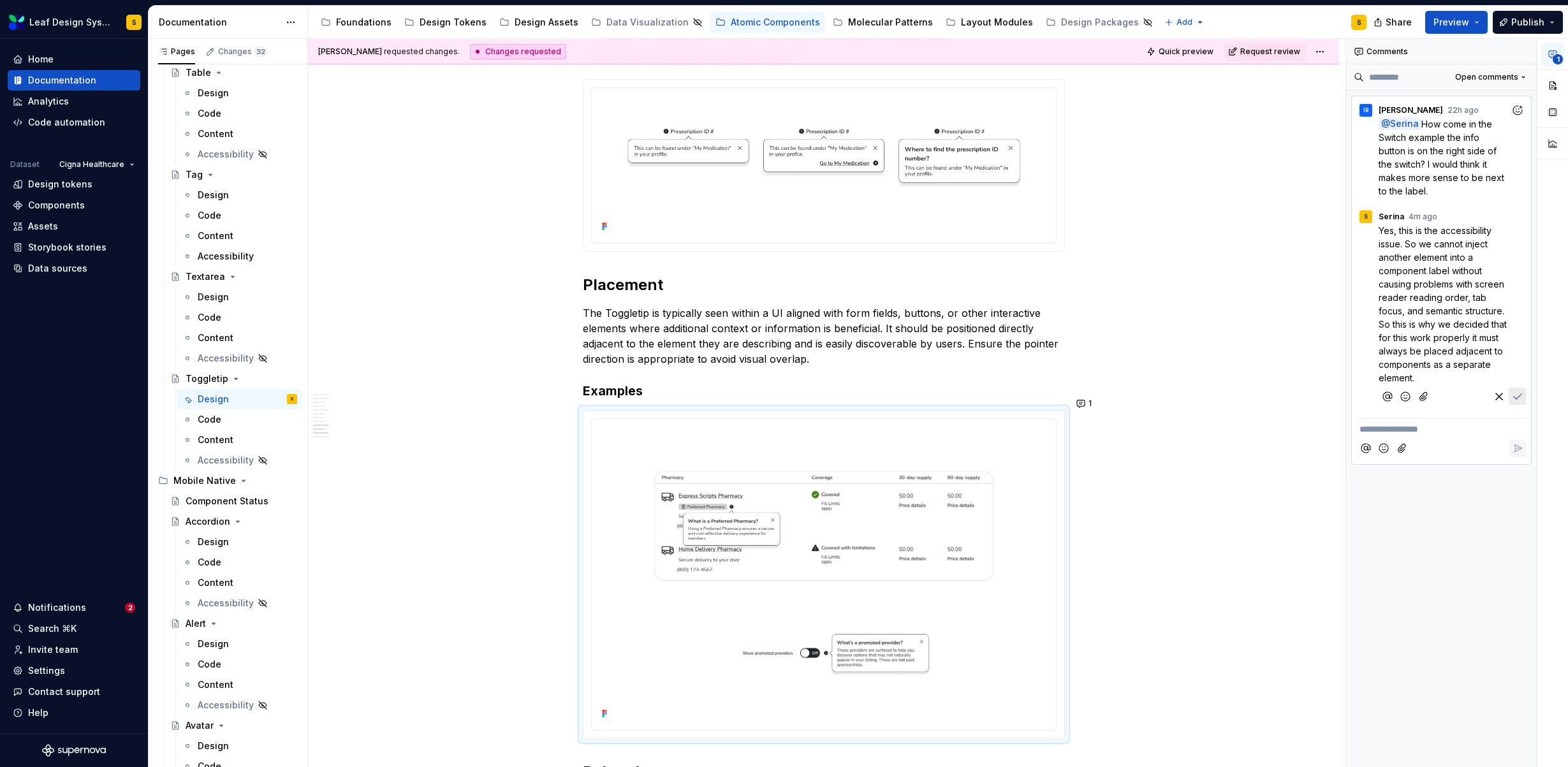
click at [1430, 374] on p "Yes, this is the accessibility issue. So we cannot inject another element into …" at bounding box center [1444, 303] width 132 height 160
click at [1416, 417] on span "Yes, this is the accessibility issue. So we cannot inject another element into …" at bounding box center [1445, 330] width 133 height 211
click at [1522, 449] on icon "Save" at bounding box center [1517, 449] width 12 height 12
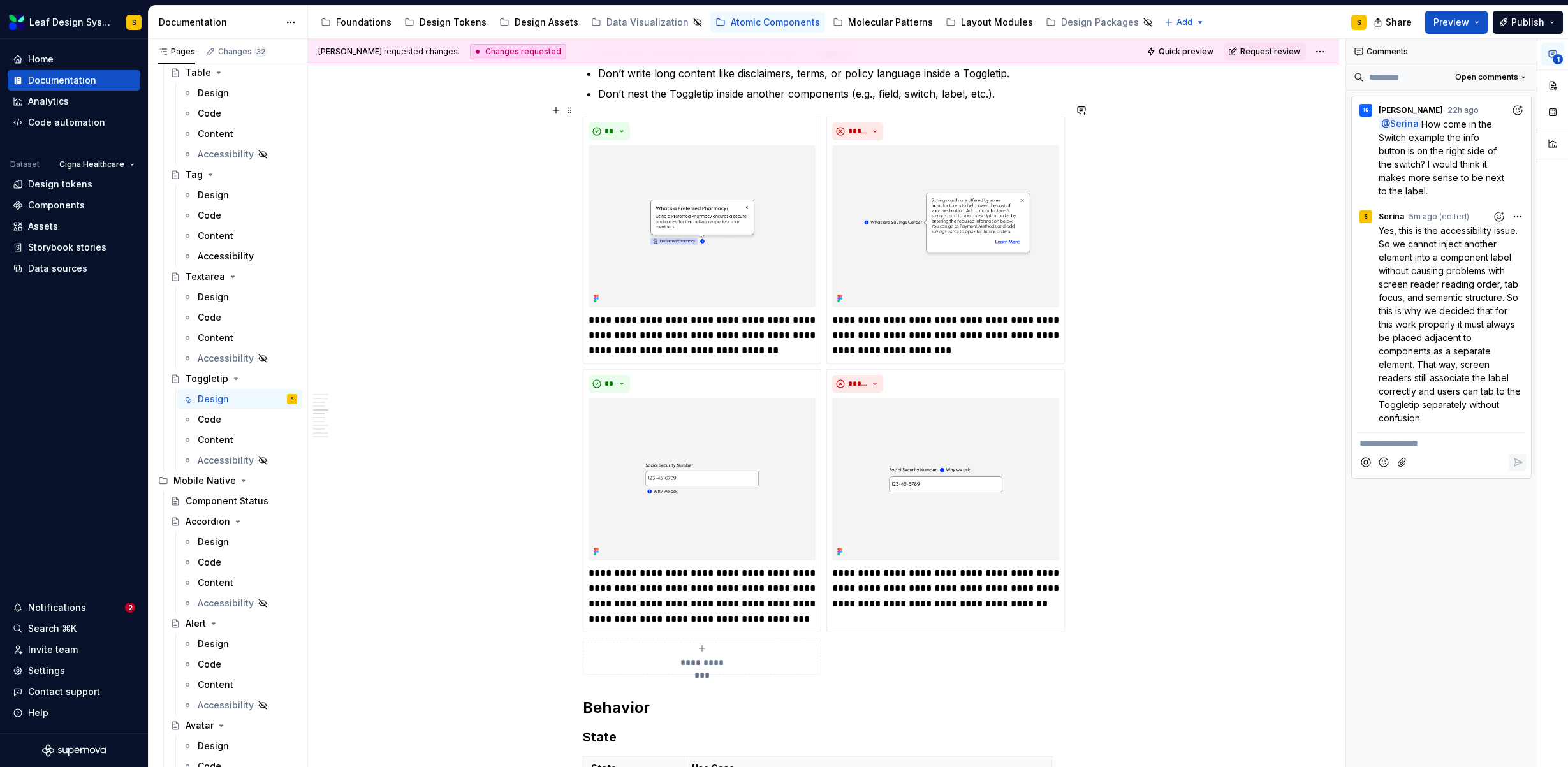
scroll to position [1097, 0]
click at [1437, 419] on p "Yes, this is the accessibility issue. So we cannot inject another element into …" at bounding box center [1451, 324] width 147 height 201
click at [1416, 415] on span "Yes, this is the accessibility issue. So we cannot inject another element into …" at bounding box center [1450, 323] width 145 height 198
click at [1418, 414] on span "Yes, this is the accessibility issue. So we cannot inject another element into …" at bounding box center [1450, 323] width 145 height 198
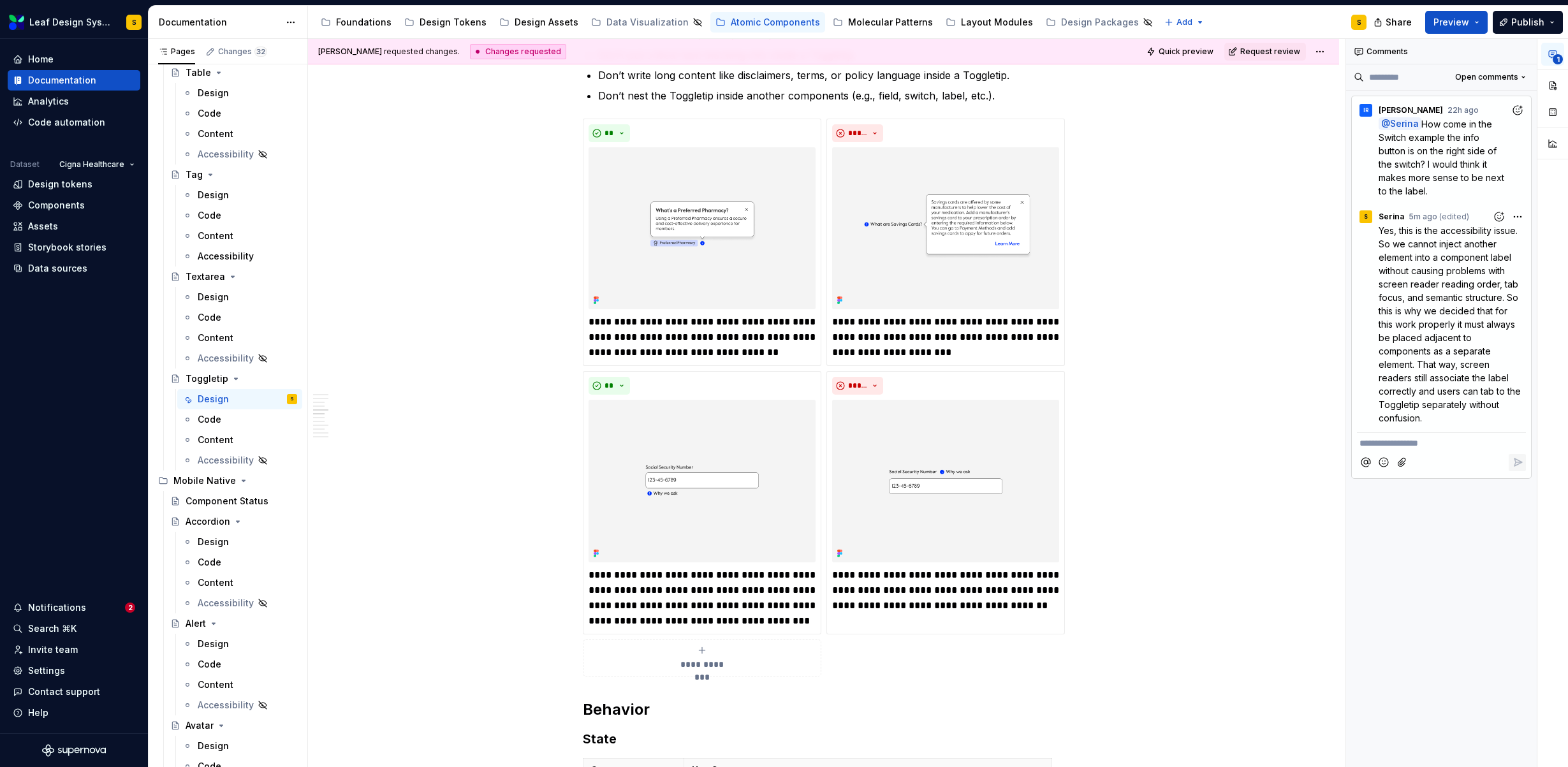
click at [1433, 442] on p "**********" at bounding box center [1441, 443] width 164 height 13
click at [1520, 464] on icon "Reply" at bounding box center [1517, 462] width 12 height 12
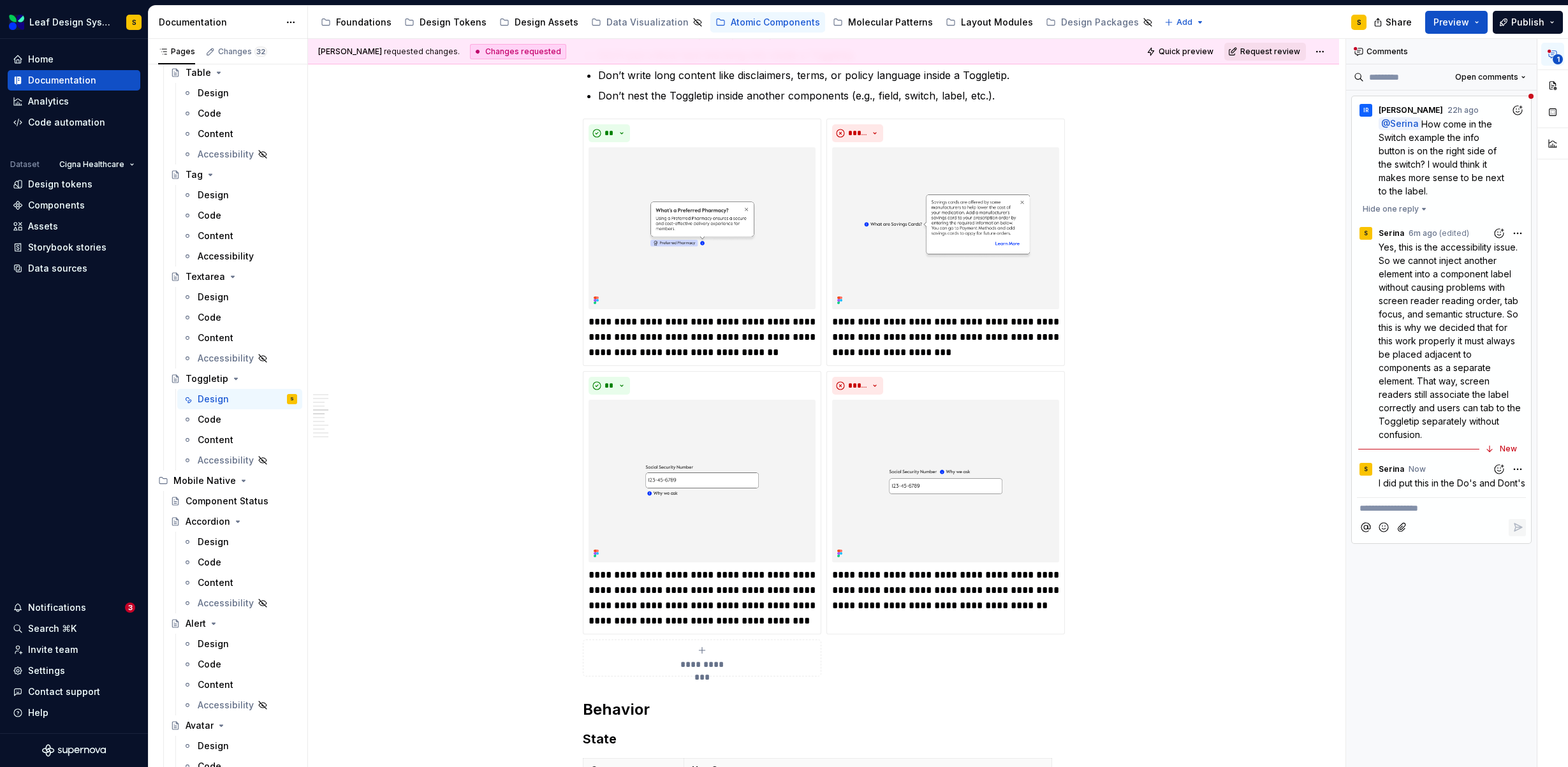
click at [1282, 47] on span "Request review" at bounding box center [1269, 51] width 60 height 10
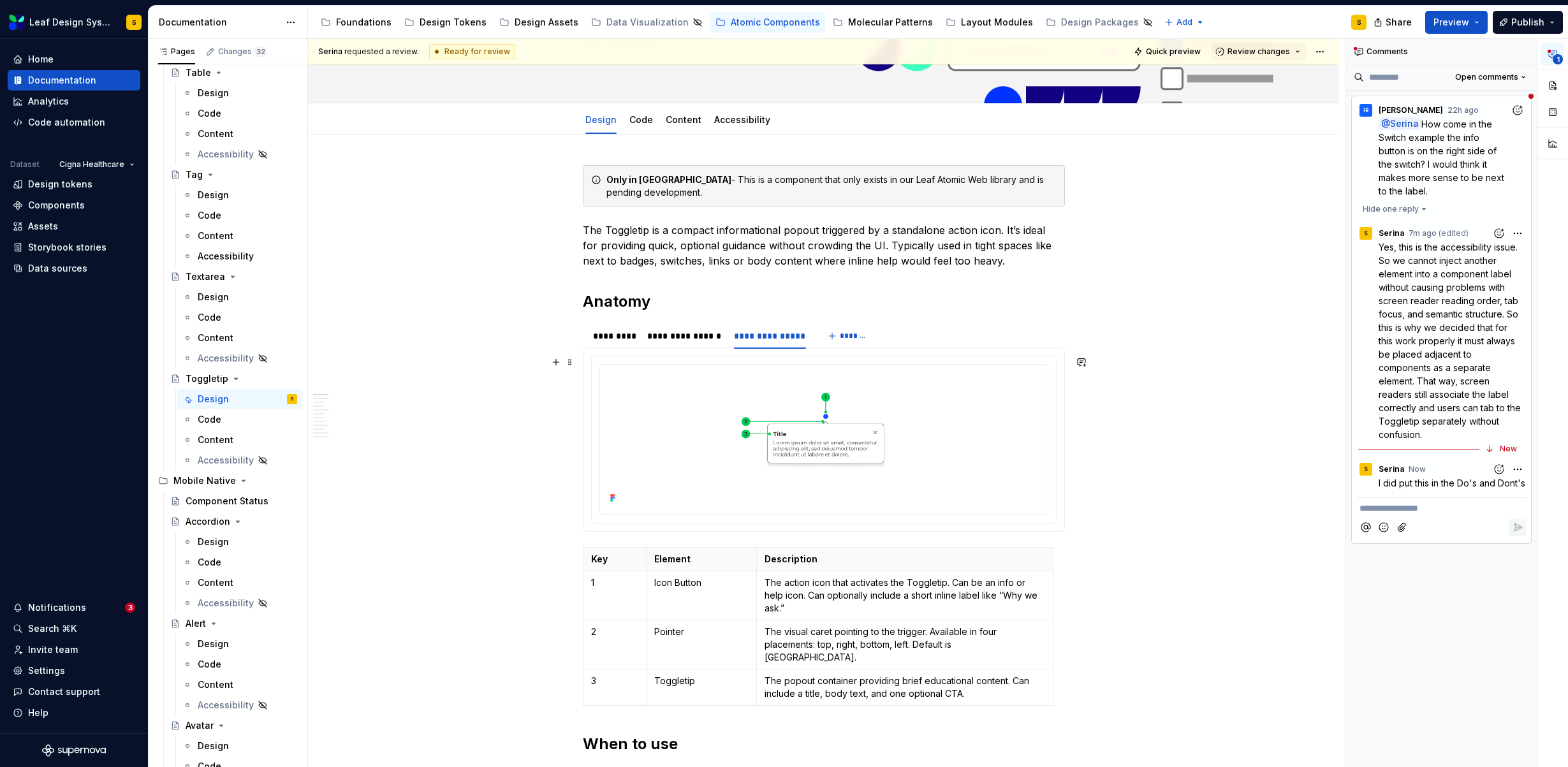
scroll to position [0, 0]
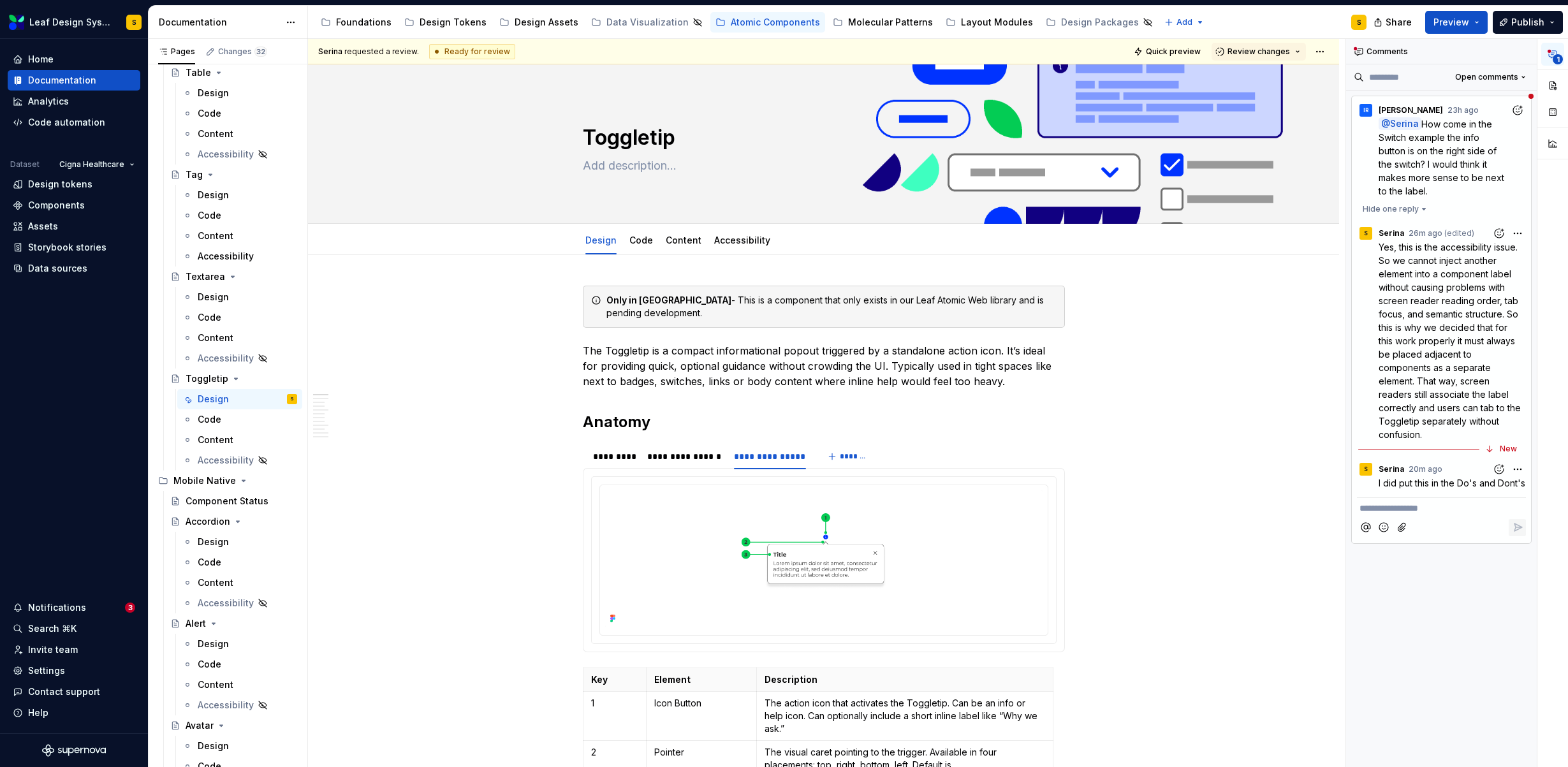
type textarea "*"
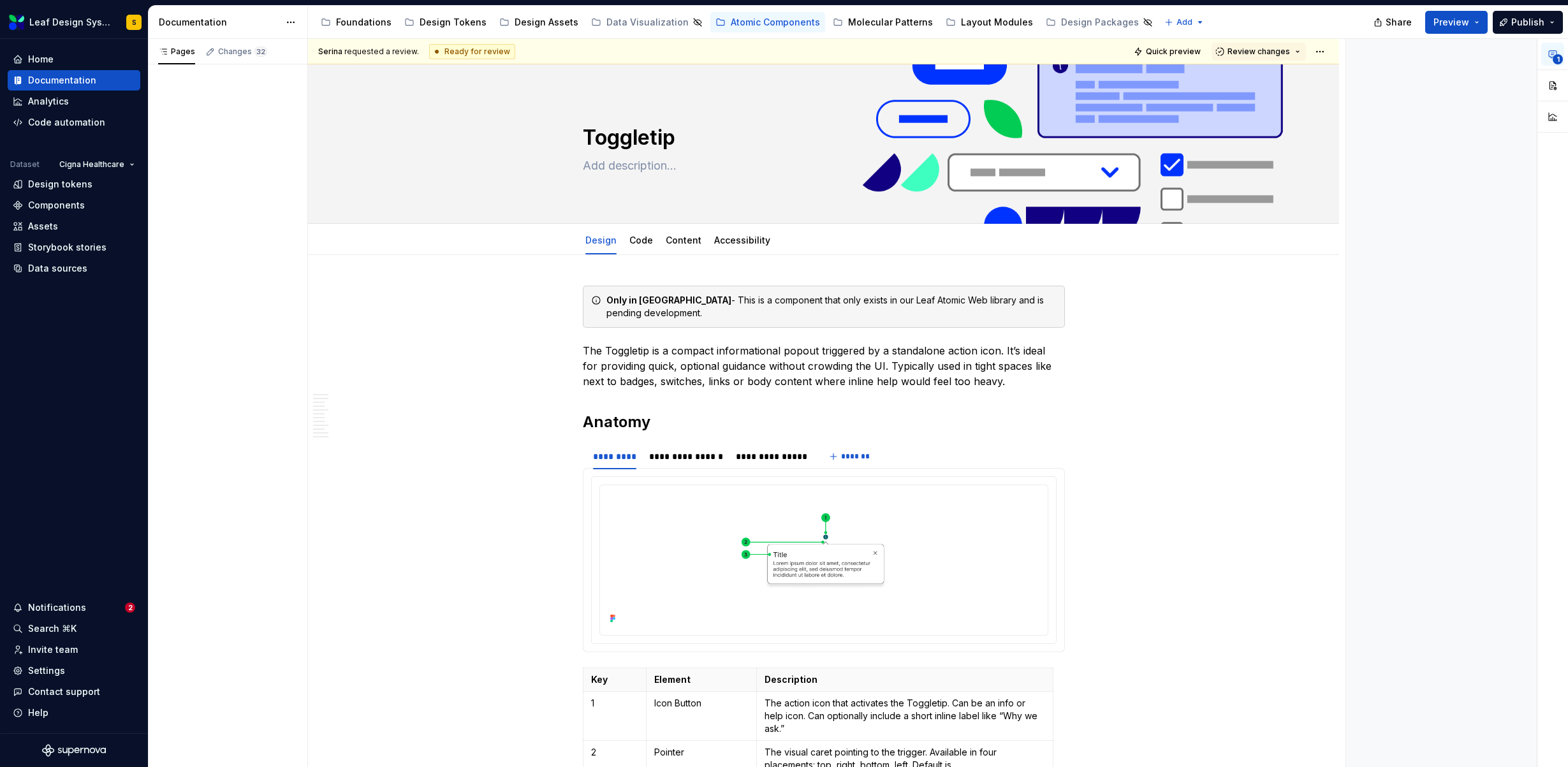
type textarea "*"
